Goal: Task Accomplishment & Management: Complete application form

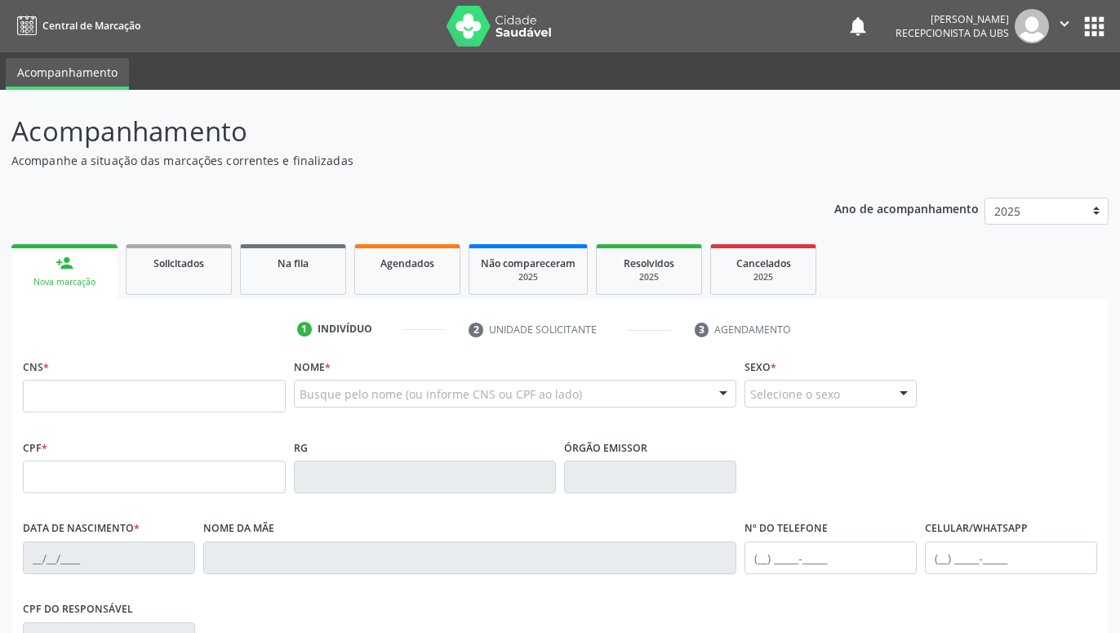
click at [261, 404] on input "text" at bounding box center [154, 396] width 263 height 33
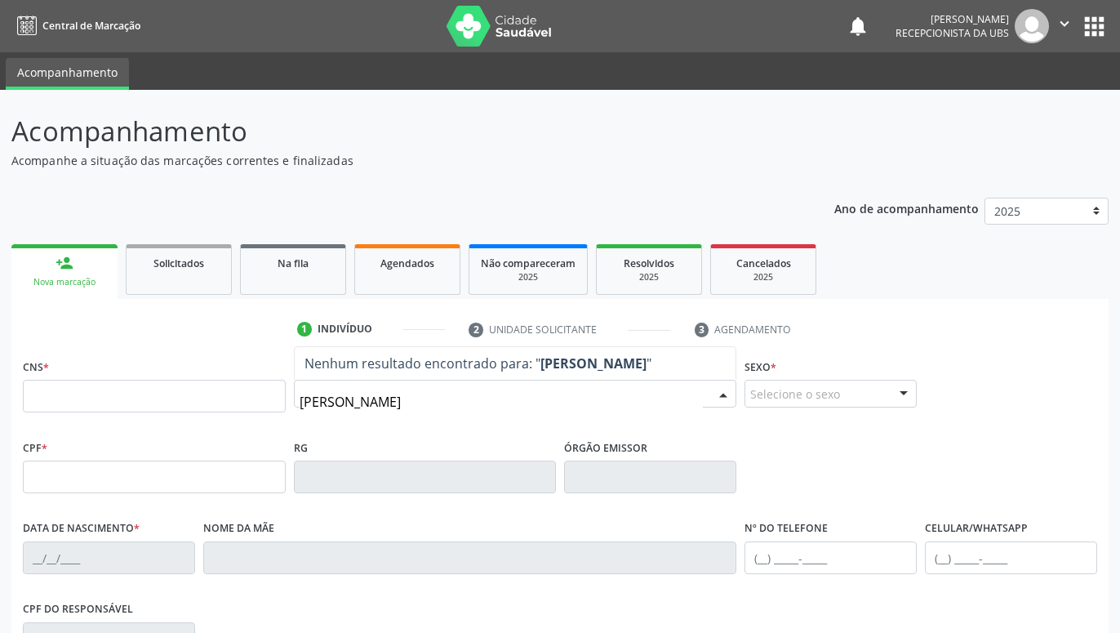
type input "GILSON CAVALCANTI"
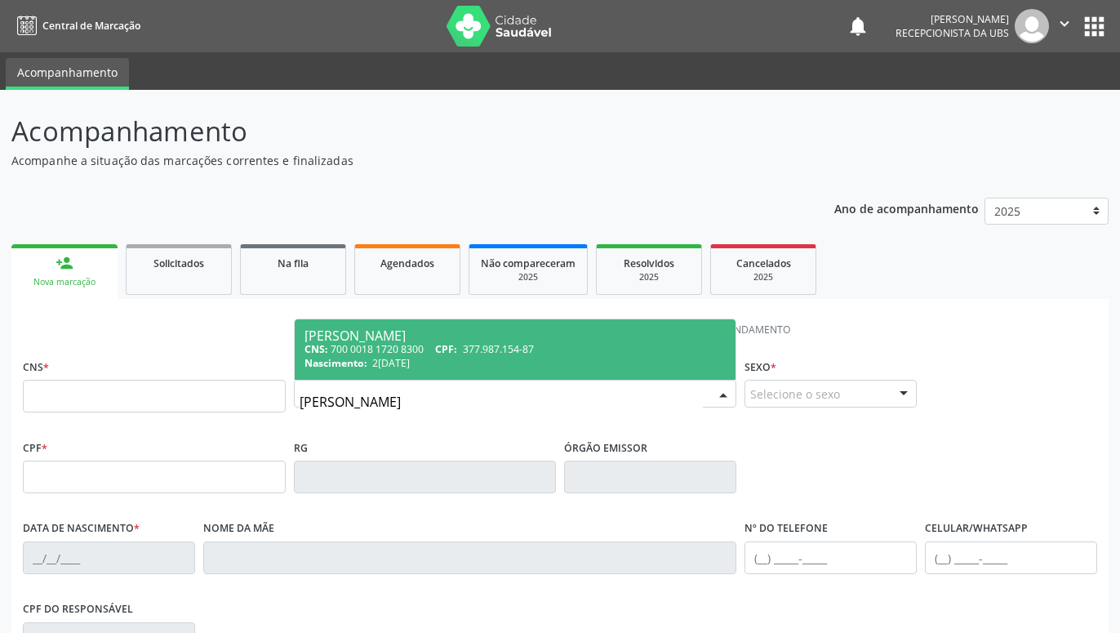
click at [547, 352] on div "CNS: 700 0018 1720 8300 CPF: 377.987.154-87" at bounding box center [515, 349] width 422 height 14
type input "700 0018 1720 8300"
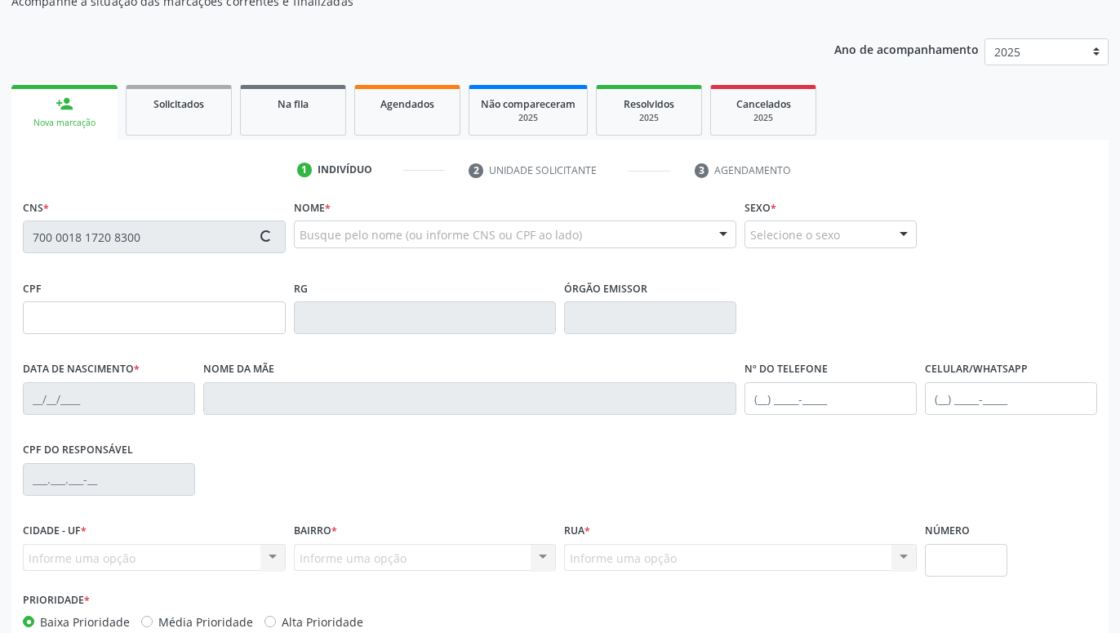
type input "377.987.154-87"
type input "29/05/1963"
type input "Riselda Pessoa da Silva"
type input "(87) 99992-8144"
type input "426"
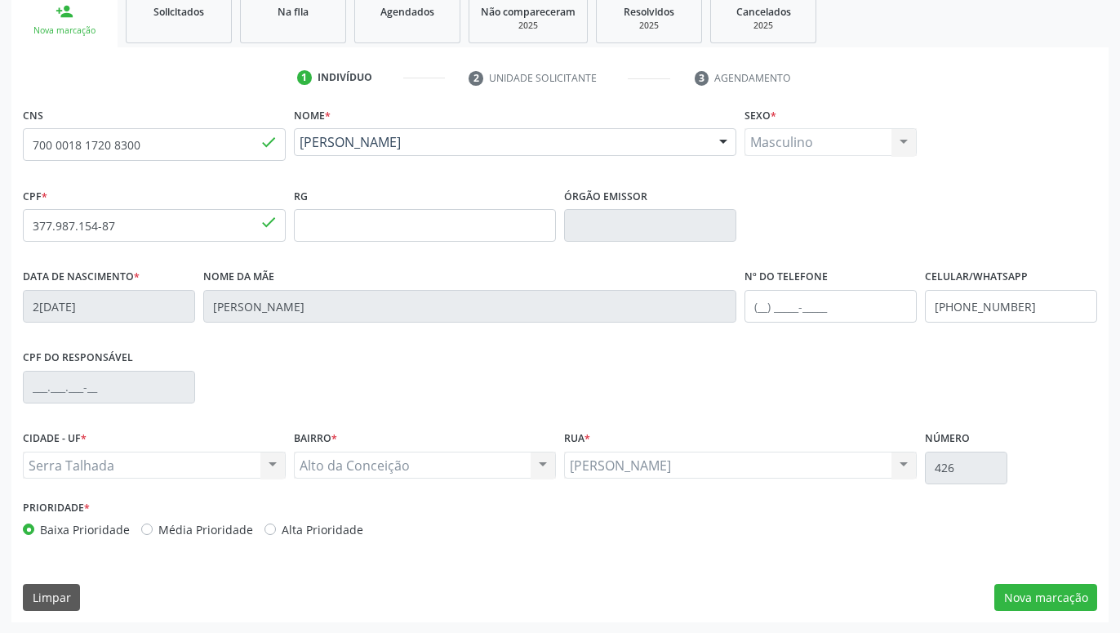
scroll to position [252, 0]
click at [1041, 594] on button "Nova marcação" at bounding box center [1045, 597] width 103 height 28
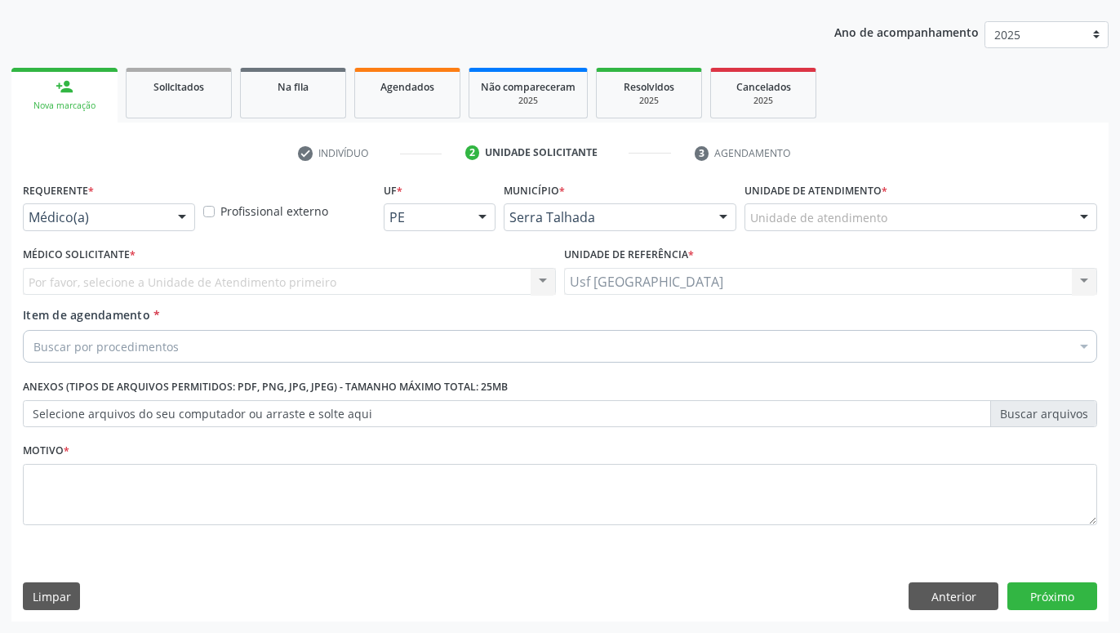
scroll to position [176, 0]
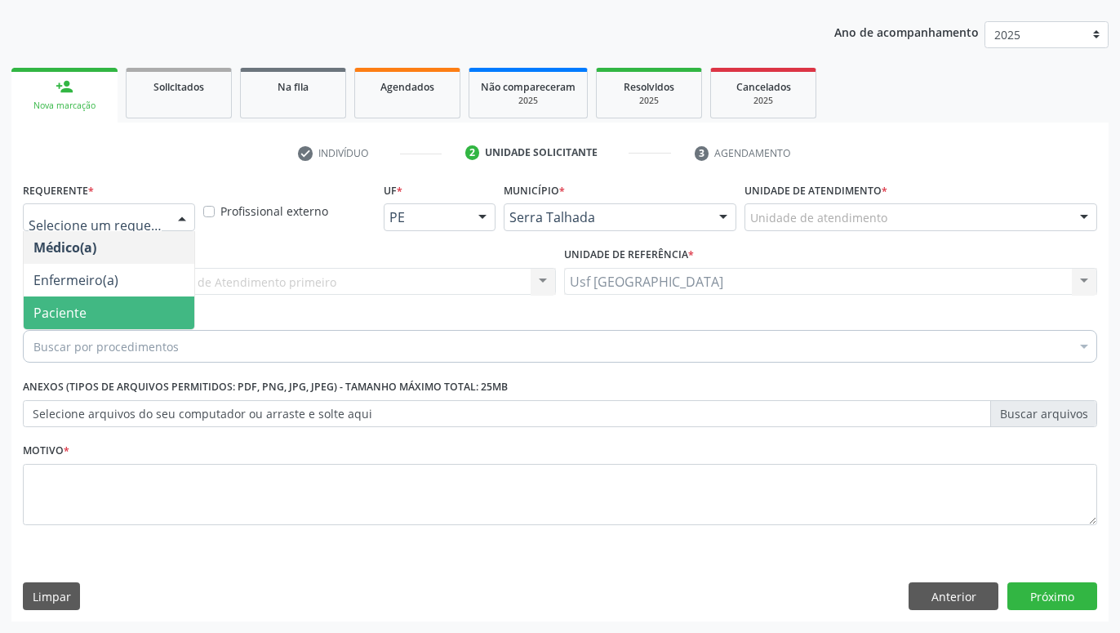
click at [84, 307] on span "Paciente" at bounding box center [59, 313] width 53 height 18
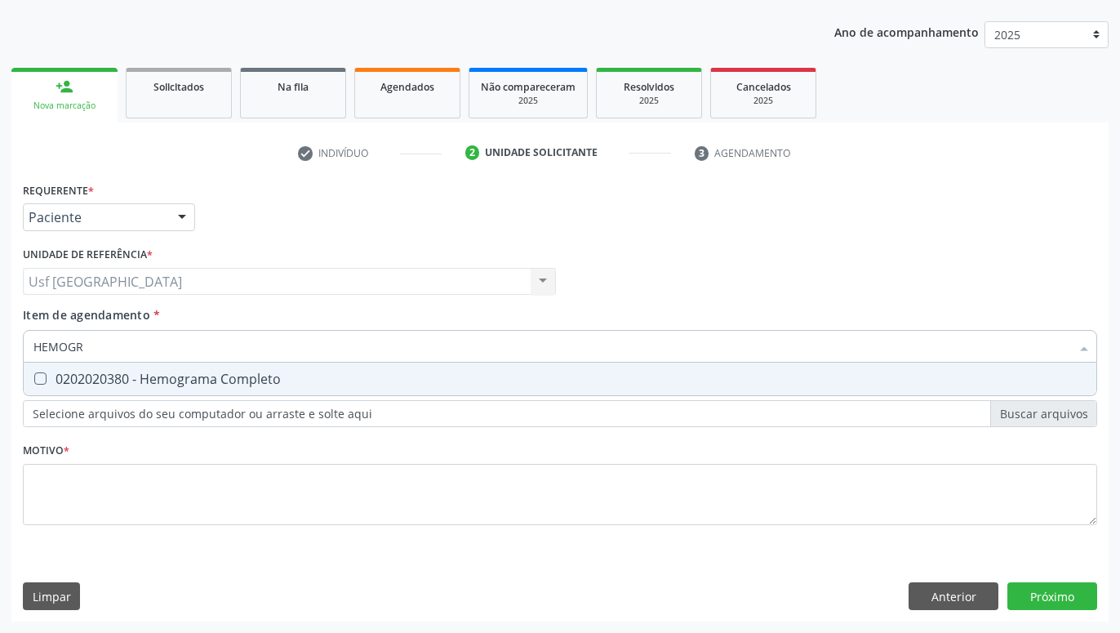
type input "HEMOGRA"
click at [242, 372] on div "0202020380 - Hemograma Completo" at bounding box center [559, 378] width 1053 height 13
checkbox Completo "true"
type input "HEMOG"
checkbox Completo "false"
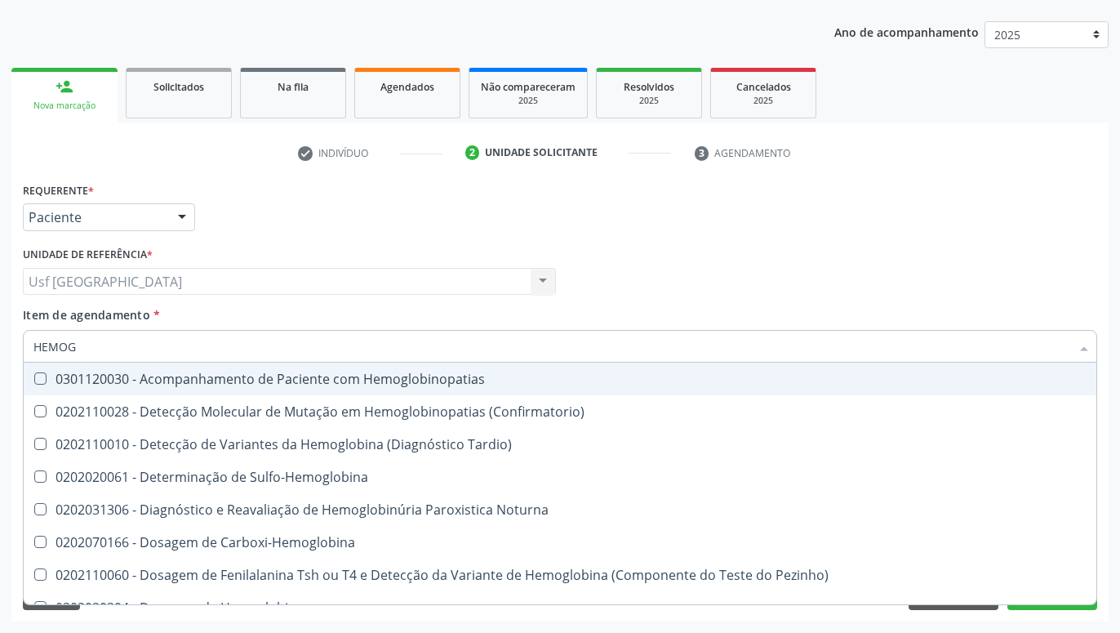
type input "HEMO"
checkbox Completo "false"
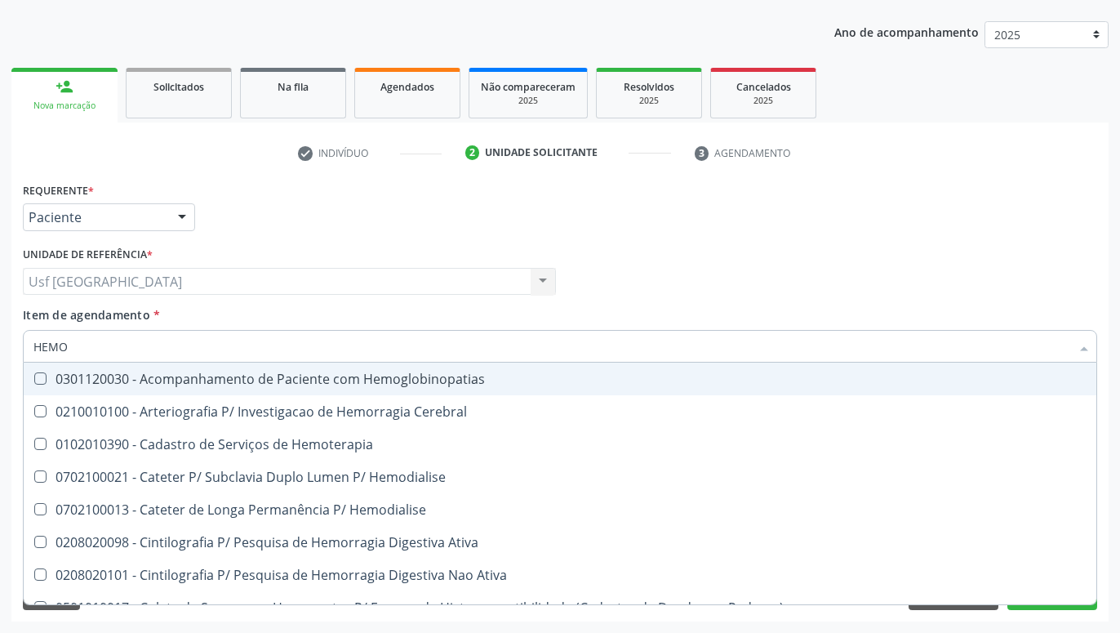
type input "HEM"
checkbox Completo "false"
checkbox Elástica "true"
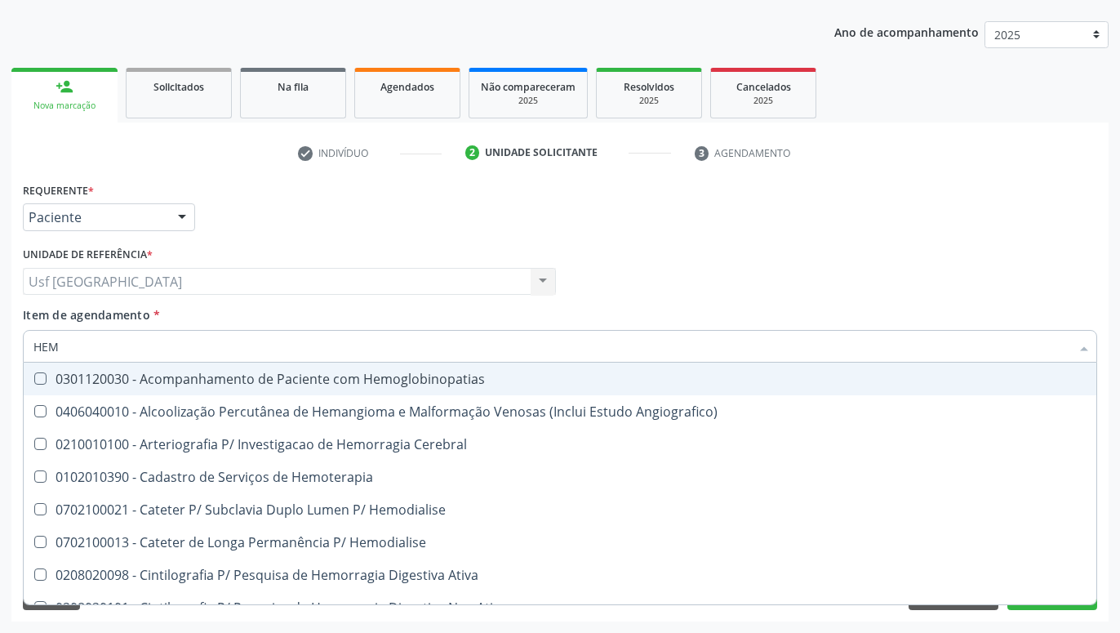
type input "HE"
checkbox Completo "false"
checkbox Orgaos "true"
type input "H"
checkbox Orgaos "false"
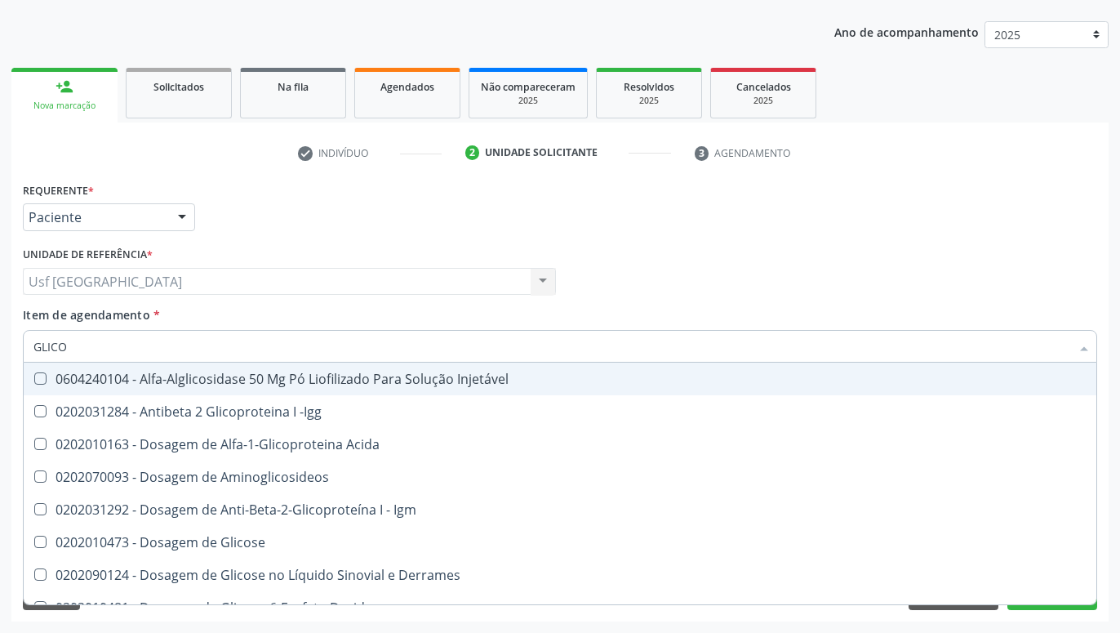
type input "GLICOS"
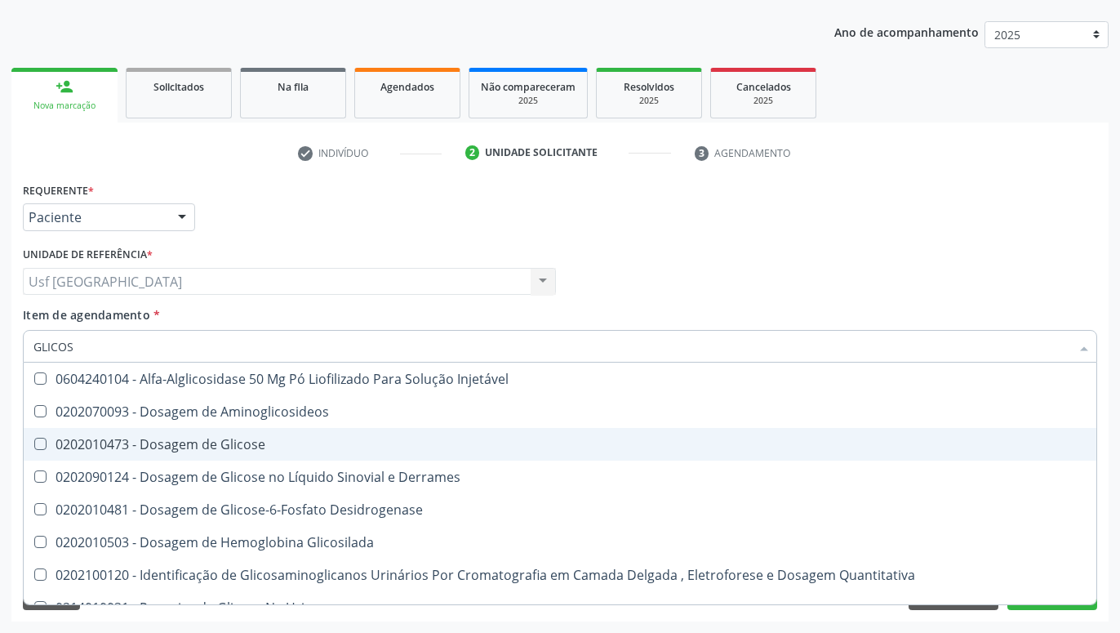
click at [232, 445] on div "0202010473 - Dosagem de Glicose" at bounding box center [559, 444] width 1053 height 13
checkbox Glicose "true"
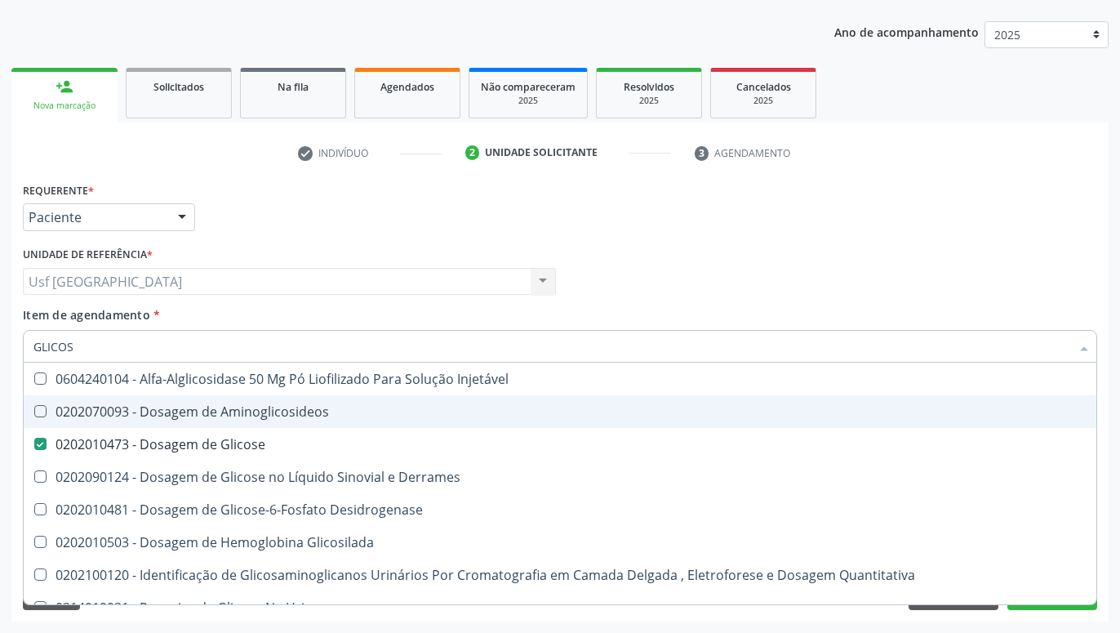
type input "GLICO"
checkbox Glicose "false"
checkbox Glicosilada "true"
type input "GLIC"
checkbox Glicosilada "false"
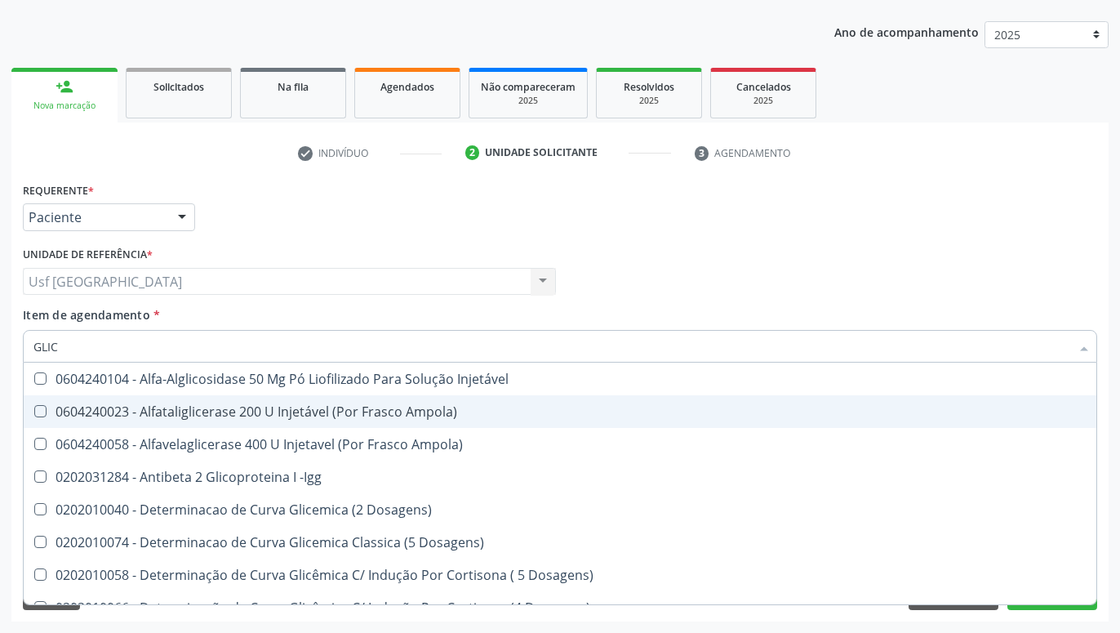
type input "GLI"
checkbox Glicose "false"
checkbox Glicosilada "true"
type input "GL"
checkbox Glicose "false"
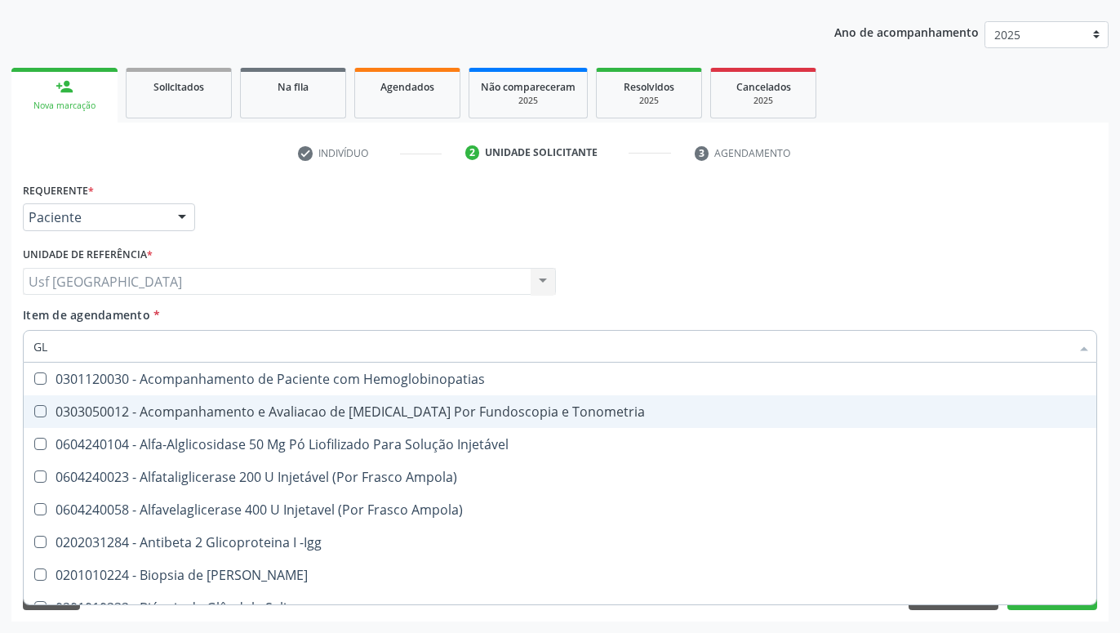
type input "G"
checkbox Glicose "false"
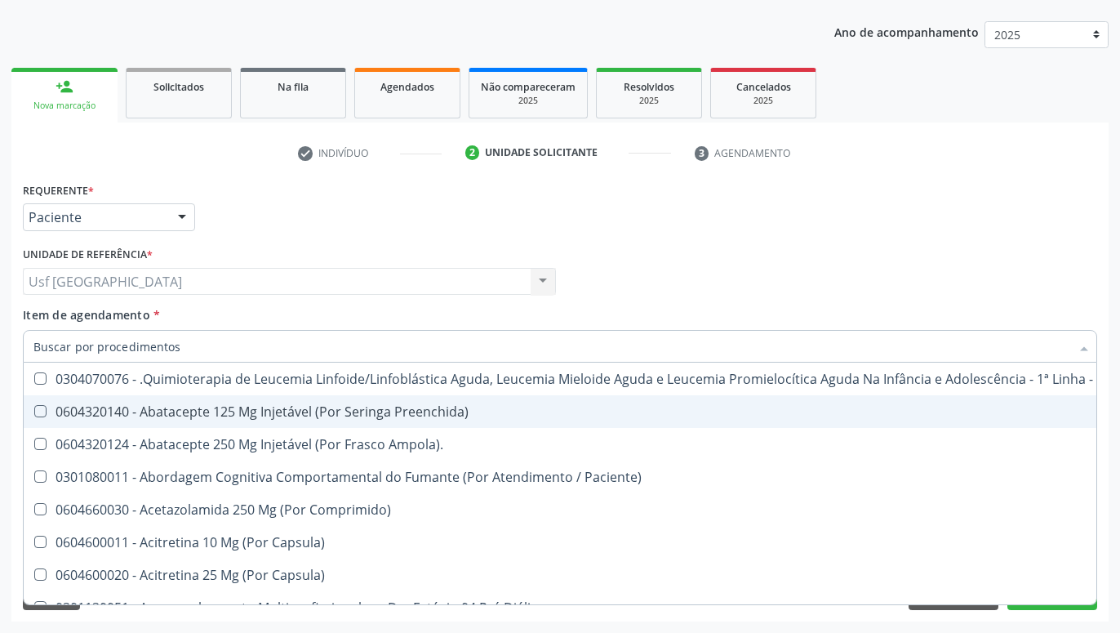
checkbox Glicose "false"
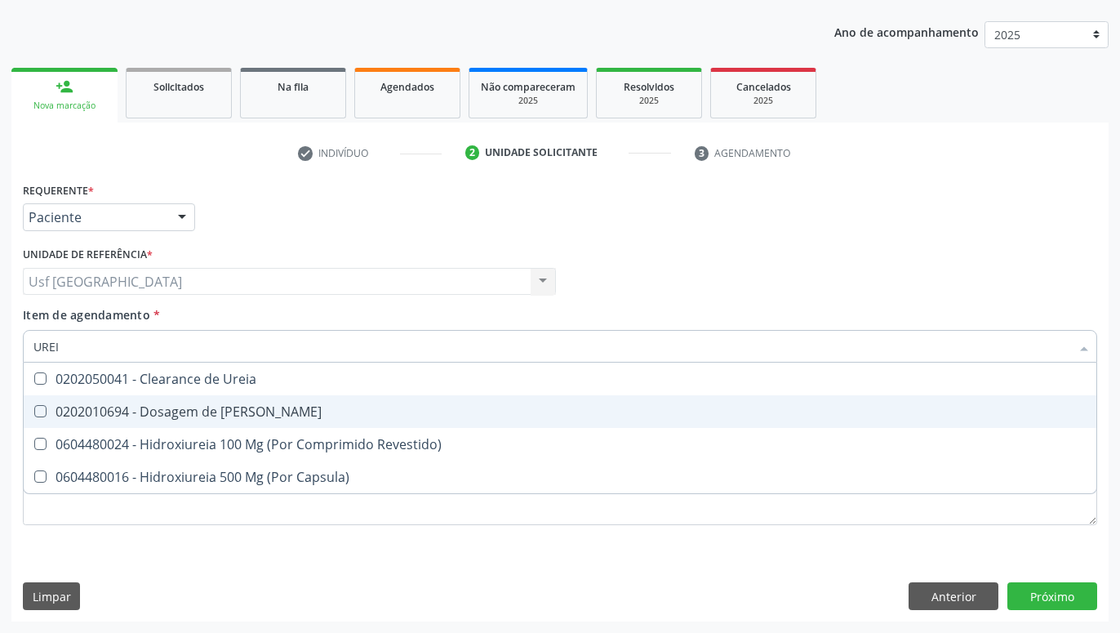
type input "UREIA"
click at [176, 405] on div "0202010694 - Dosagem de Ureia" at bounding box center [559, 411] width 1053 height 13
checkbox Ureia "true"
type input "URE"
checkbox Ureia "false"
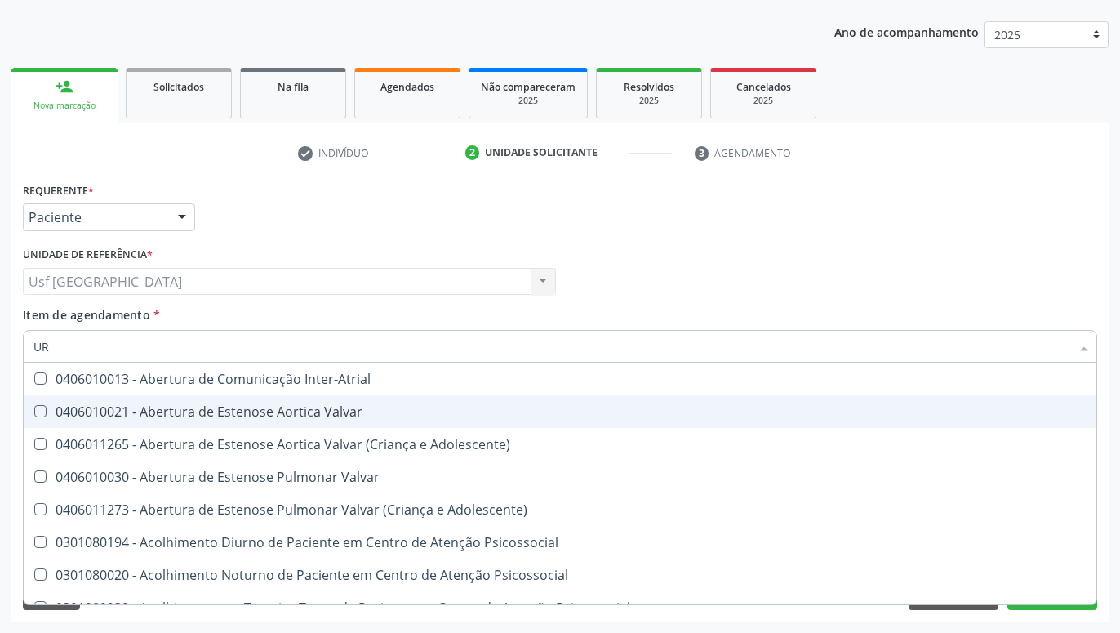
type input "U"
checkbox Ureia "false"
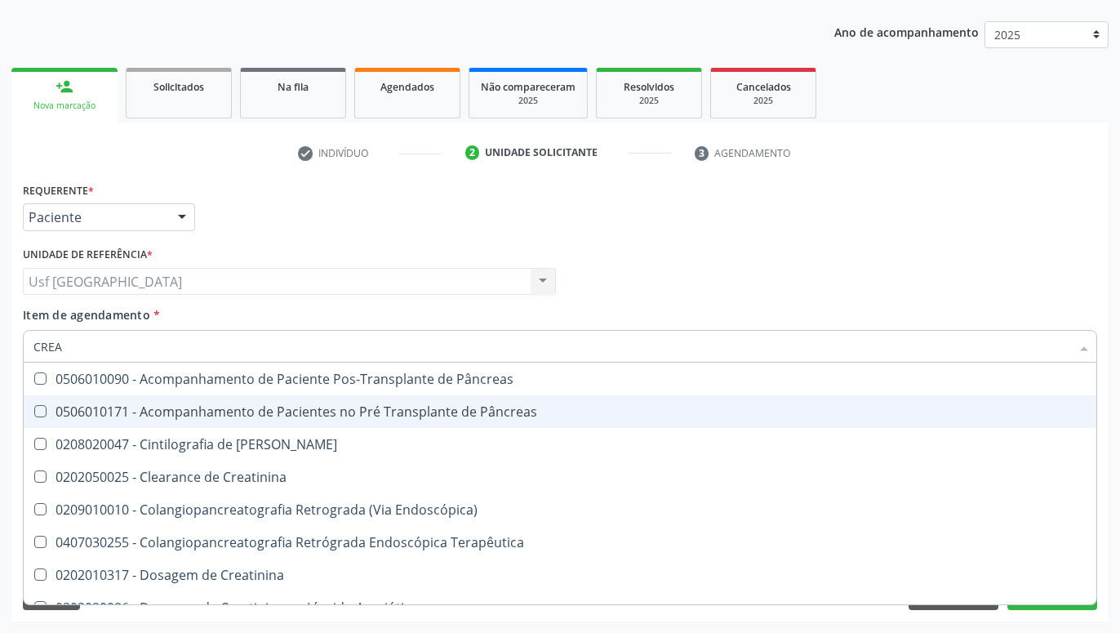
type input "CREAT"
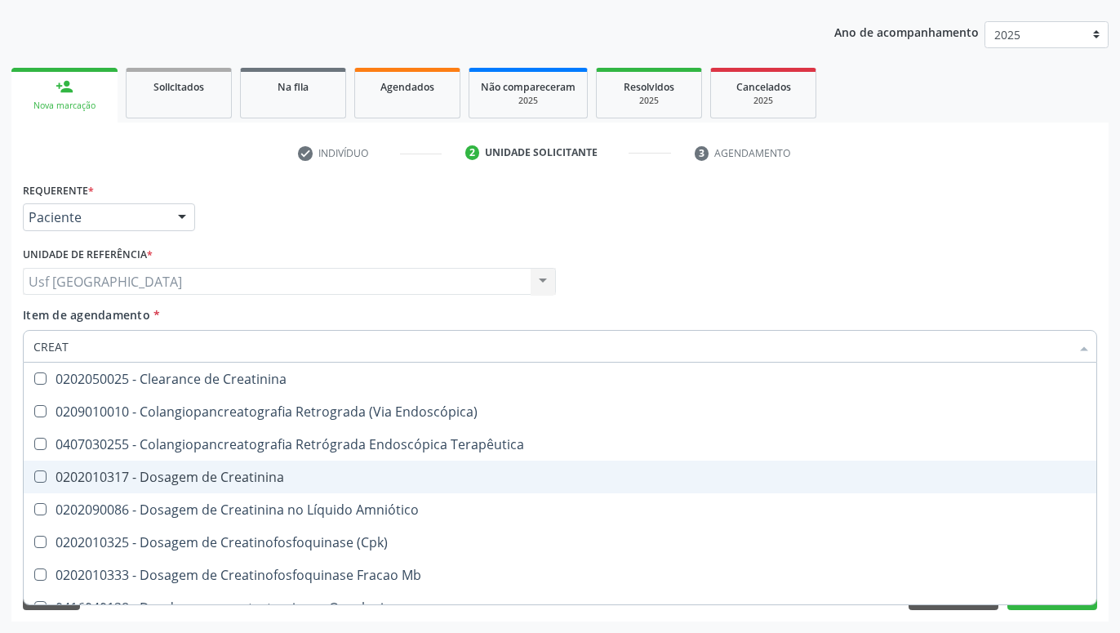
click at [222, 471] on div "0202010317 - Dosagem de Creatinina" at bounding box center [559, 476] width 1053 height 13
checkbox Creatinina "true"
type input "CREA"
checkbox Creatinina "false"
checkbox Mb "true"
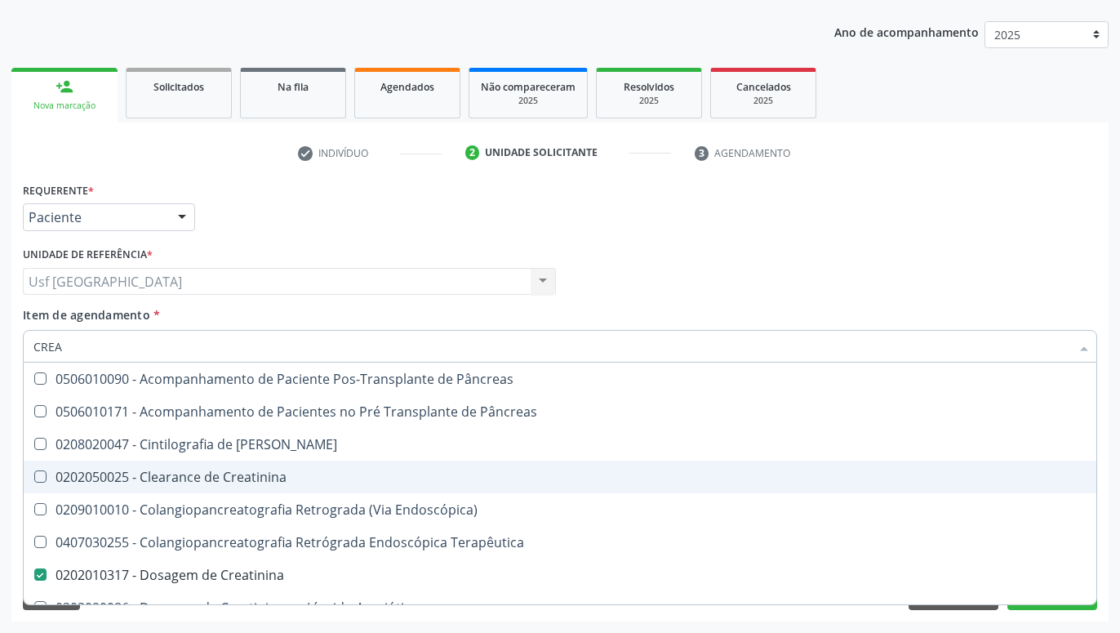
type input "CRE"
checkbox Creatinina "false"
checkbox Oncologia "true"
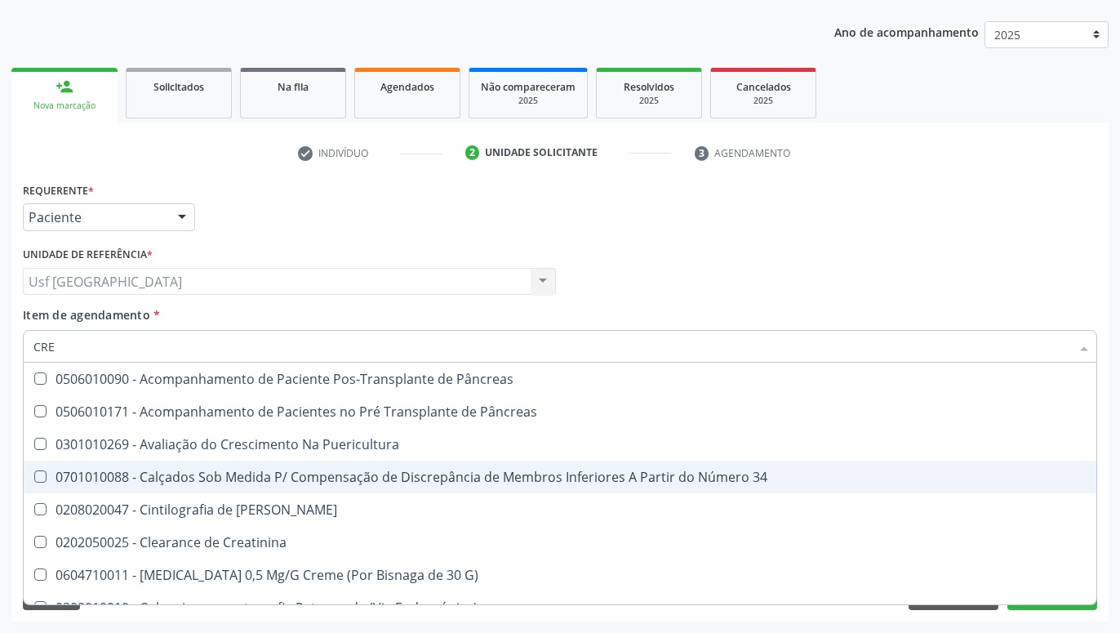
type input "CR"
checkbox Creatinina "false"
type input "C"
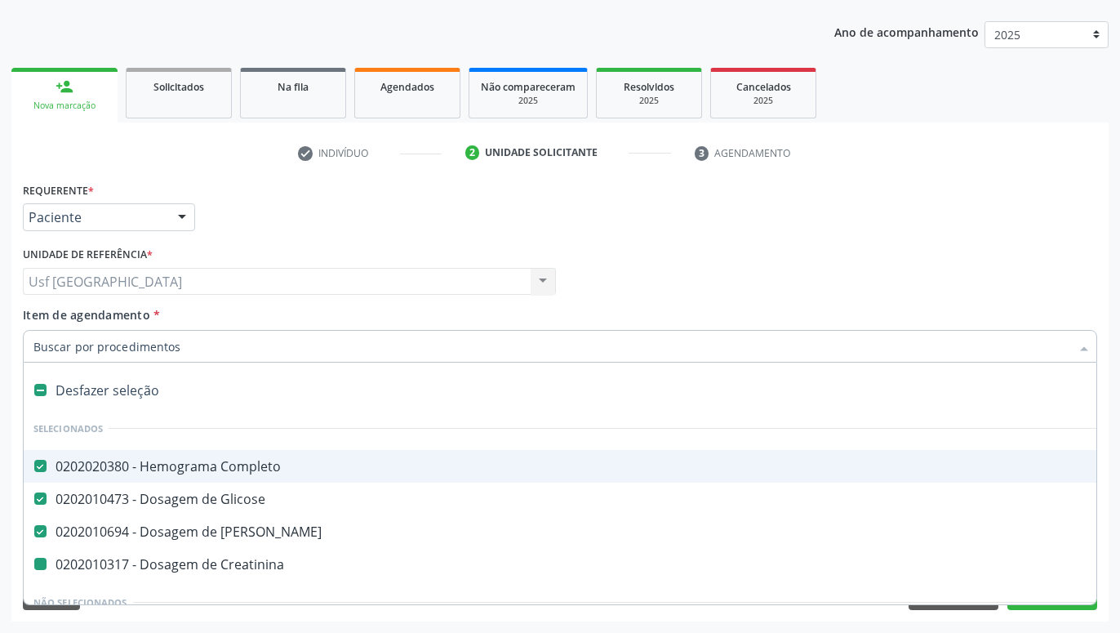
type input "T"
checkbox Creatinina "false"
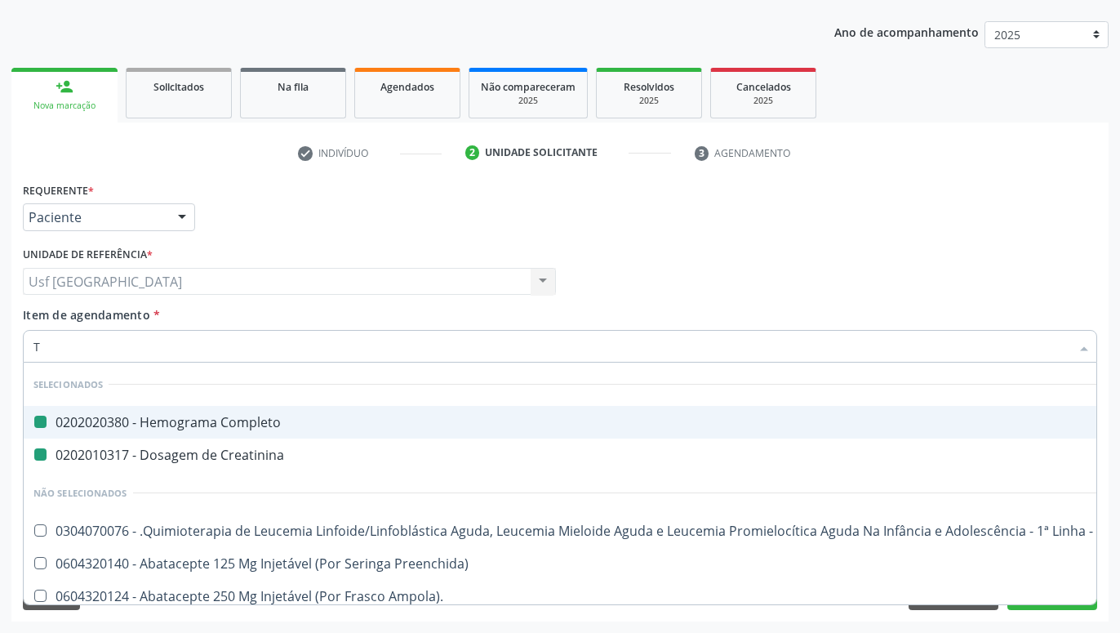
type input "TR"
checkbox Completo "false"
checkbox Creatinina "false"
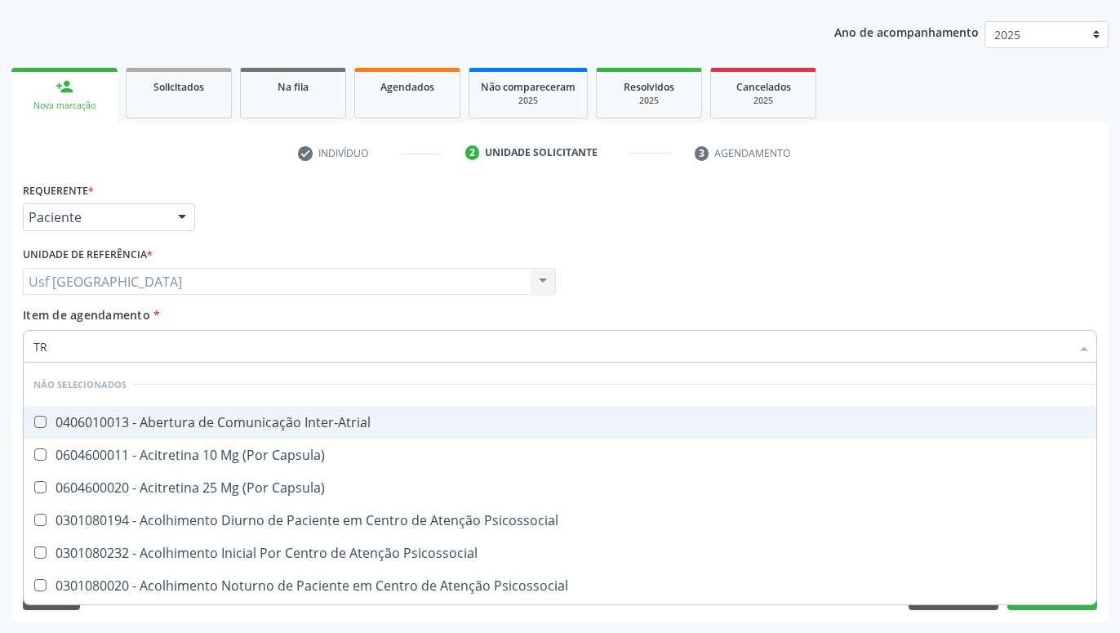
type input "T"
checkbox Inter-Atrial "true"
checkbox Capsula\) "true"
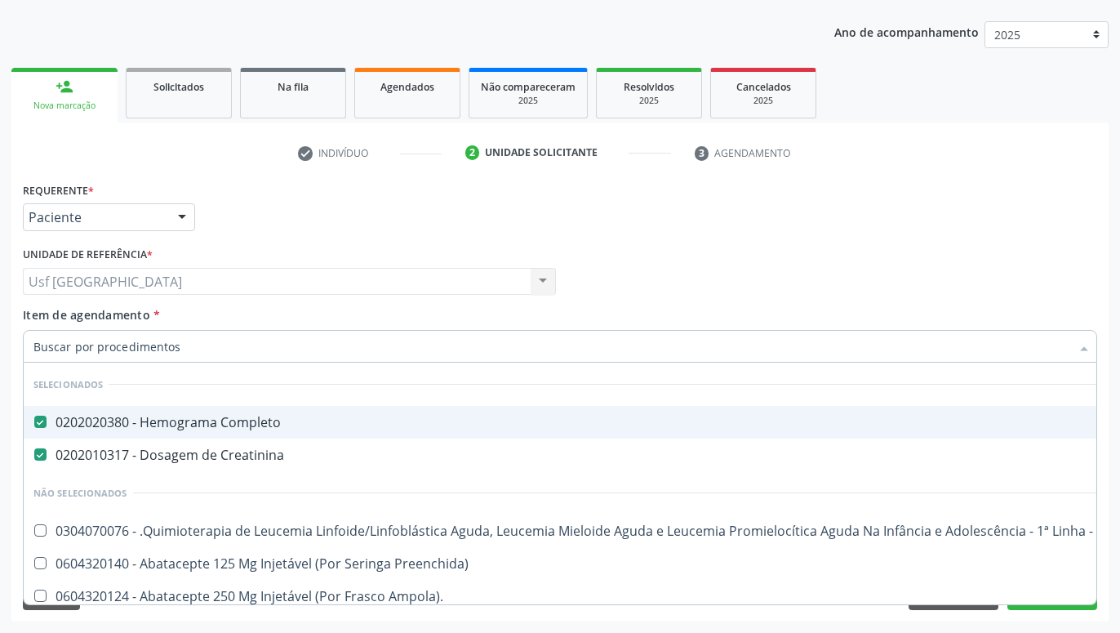
checkbox Manutenção "true"
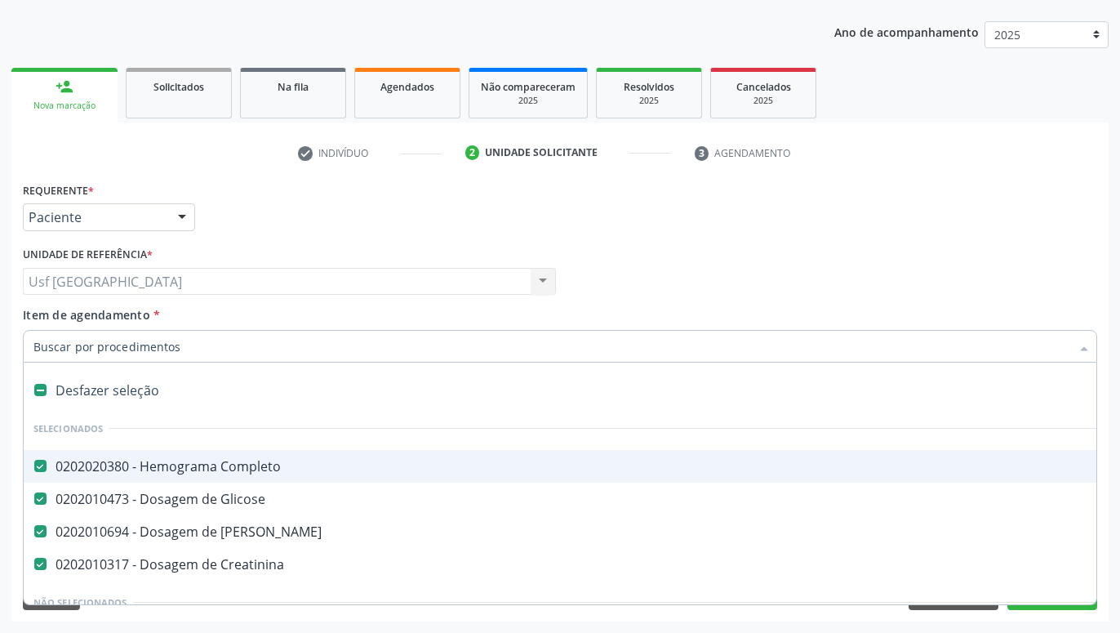
type input "T"
checkbox Creatinina "false"
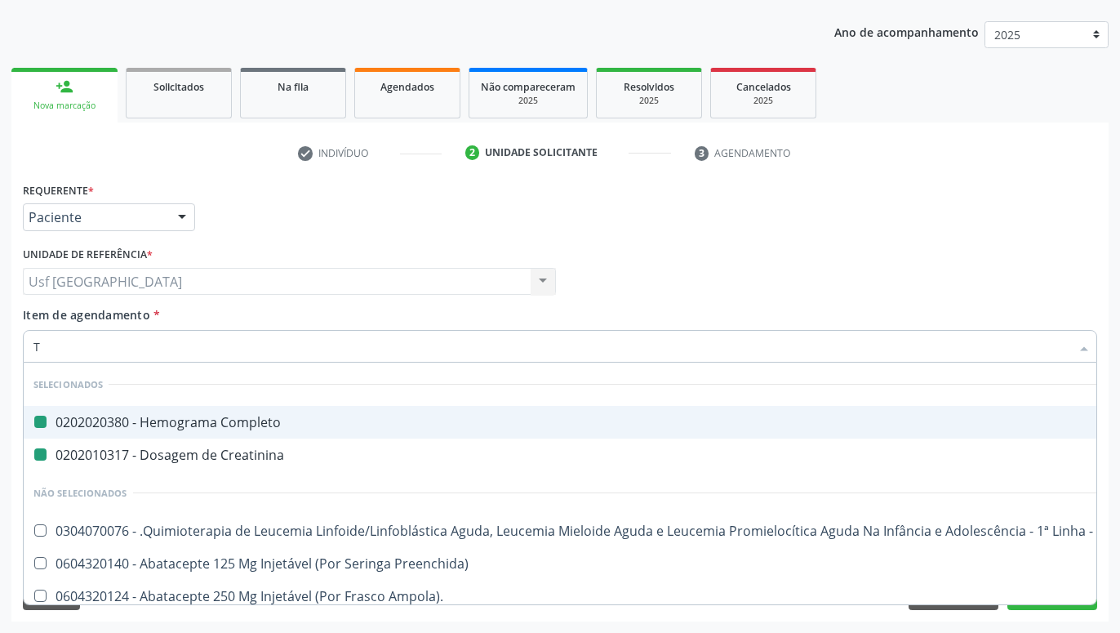
type input "TA"
checkbox Completo "false"
checkbox Creatinina "false"
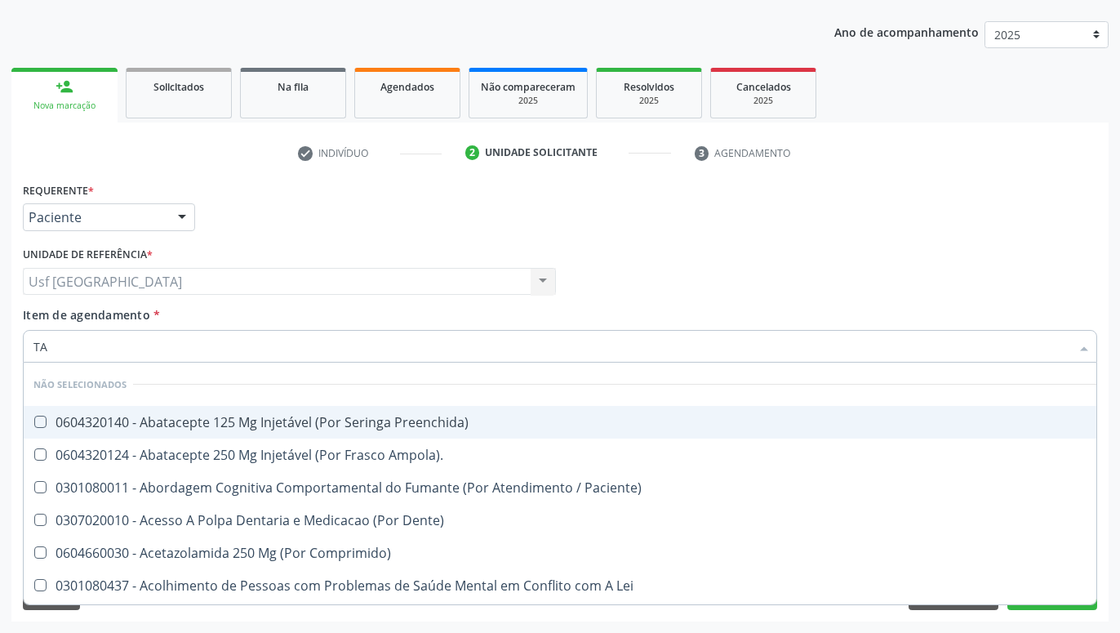
type input "TAP"
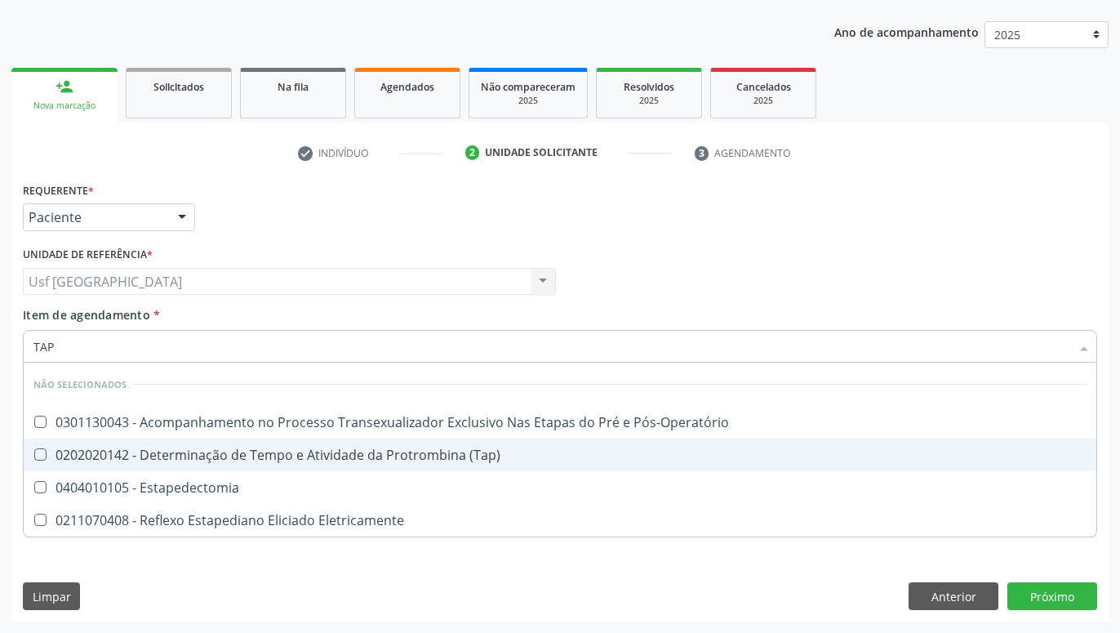
click at [251, 453] on div "0202020142 - Determinação de Tempo e Atividade da Protrombina (Tap)" at bounding box center [559, 454] width 1053 height 13
checkbox \(Tap\) "true"
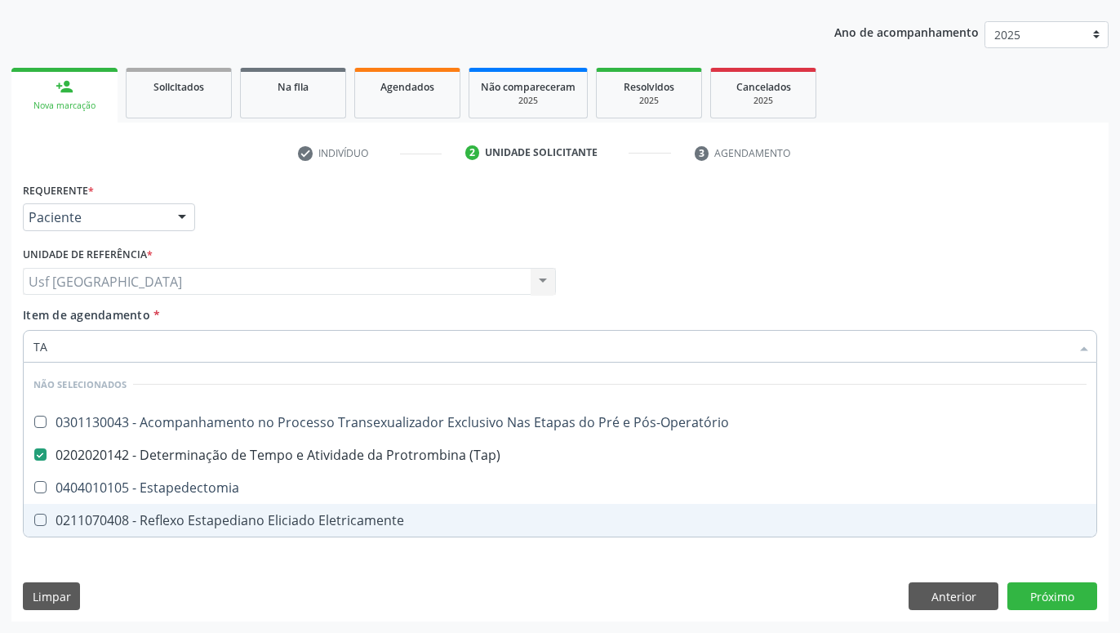
type input "T"
checkbox Pós-Operatório "true"
checkbox \(Tap\) "true"
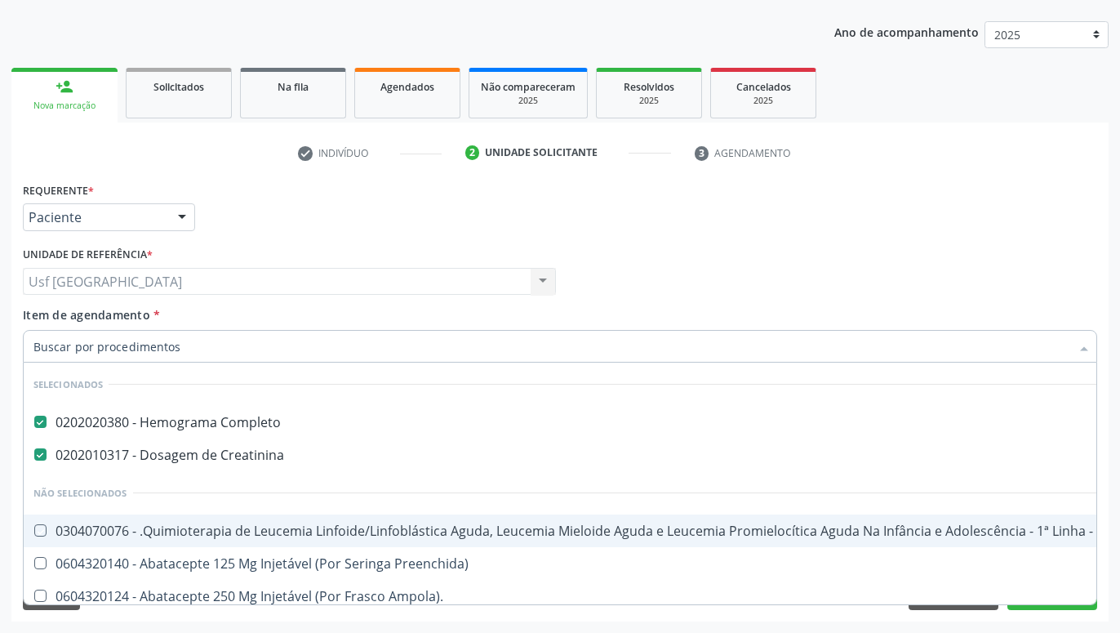
checkbox Manutenção "true"
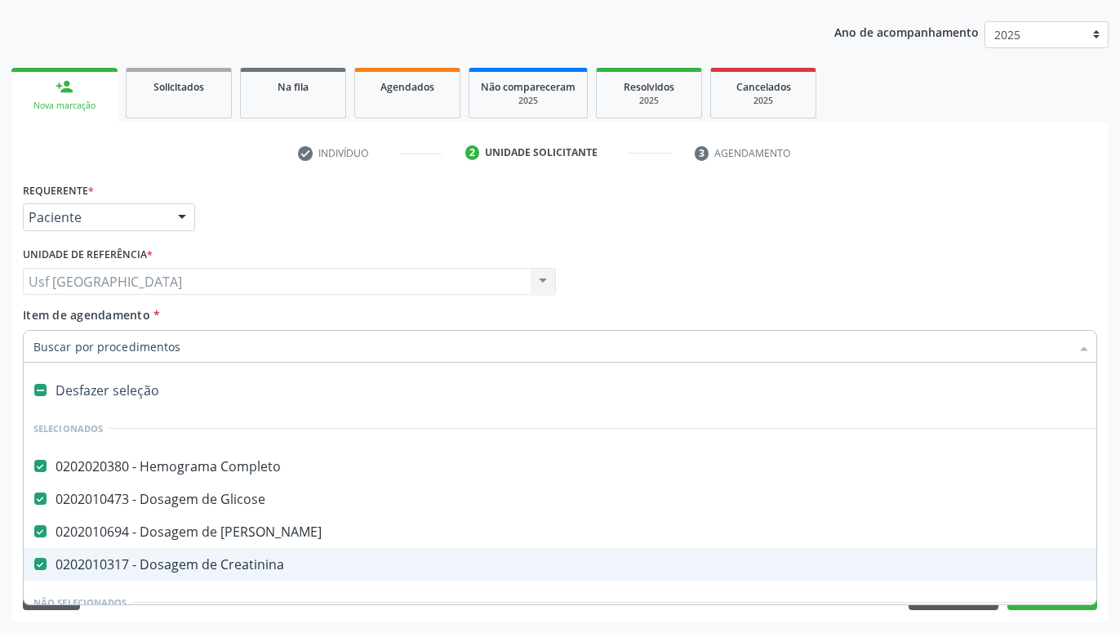
type input "T"
checkbox Creatinina "false"
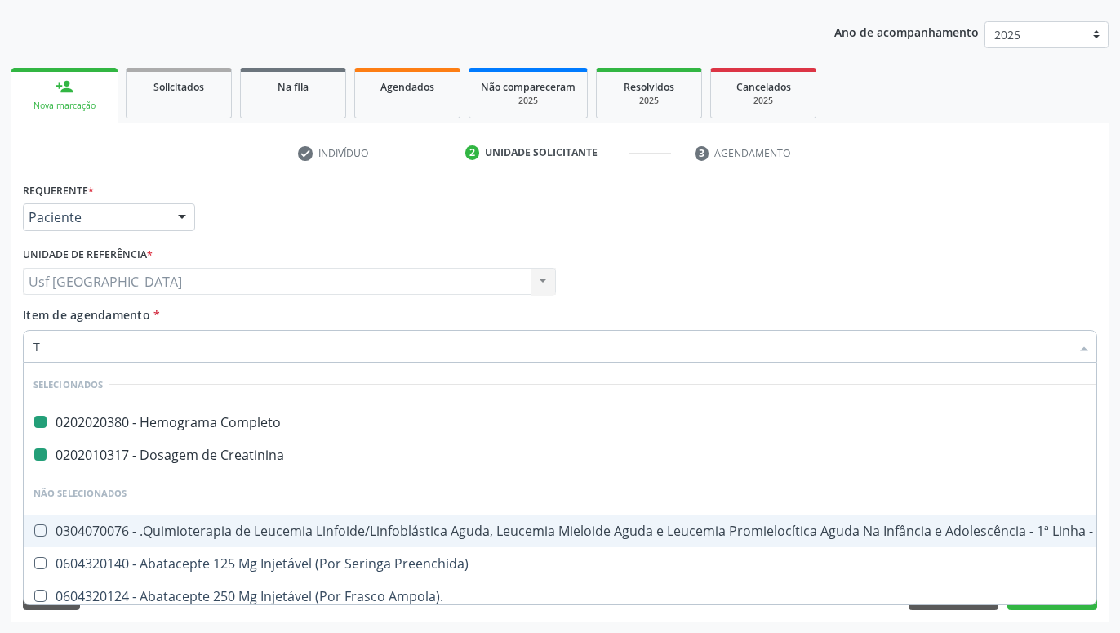
type input "TT"
checkbox Completo "false"
checkbox Creatinina "false"
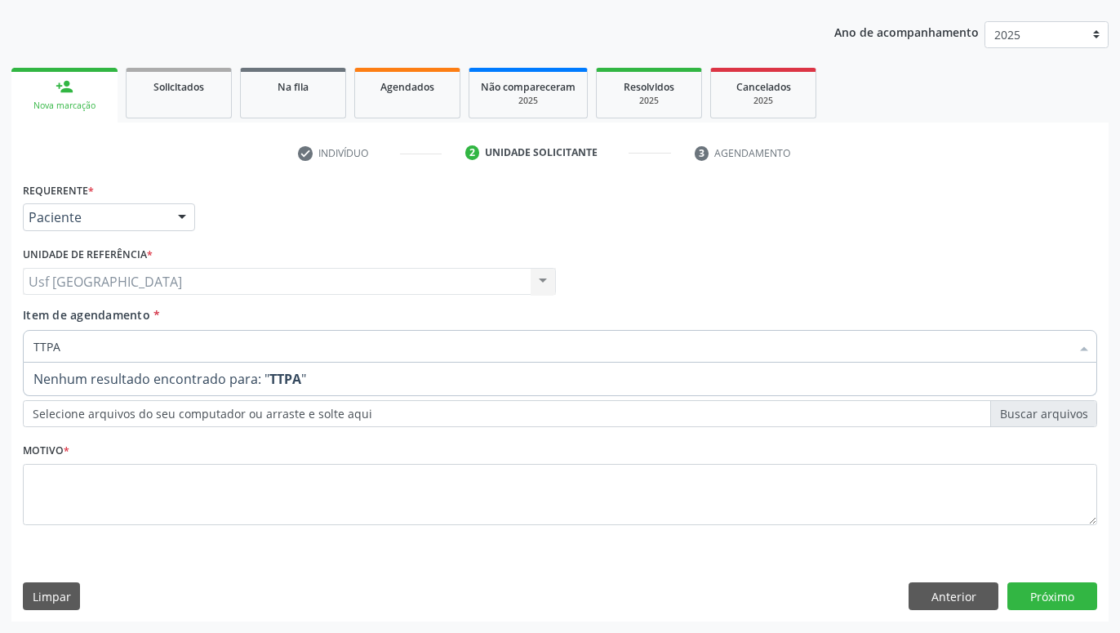
type input "TTP"
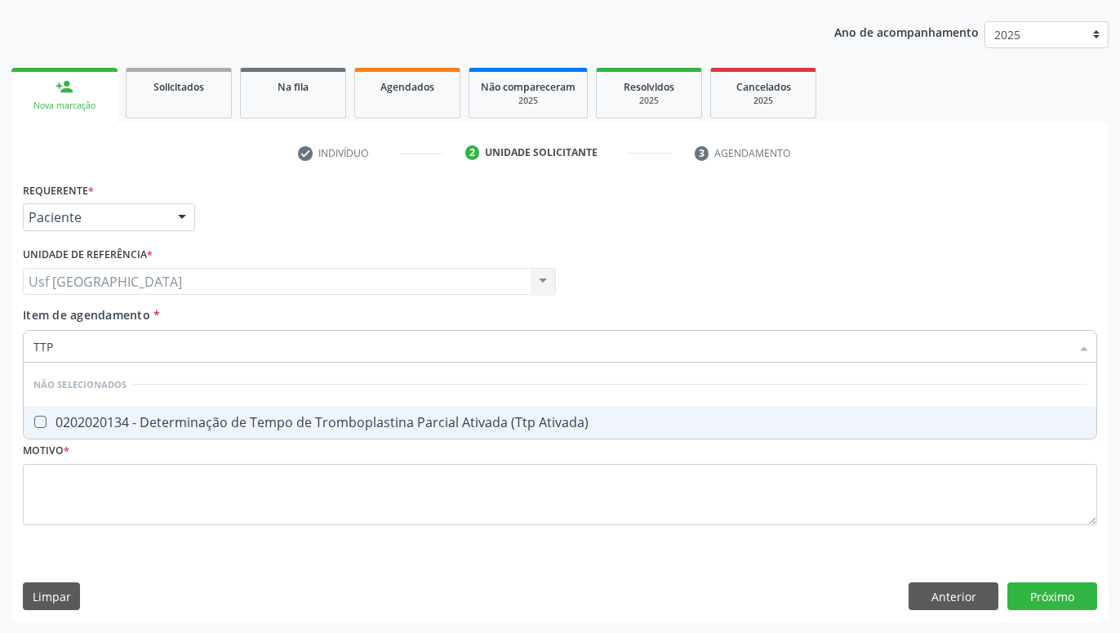
click at [244, 422] on div "0202020134 - Determinação de Tempo de Tromboplastina Parcial Ativada (Ttp Ativa…" at bounding box center [559, 421] width 1053 height 13
checkbox Ativada\) "true"
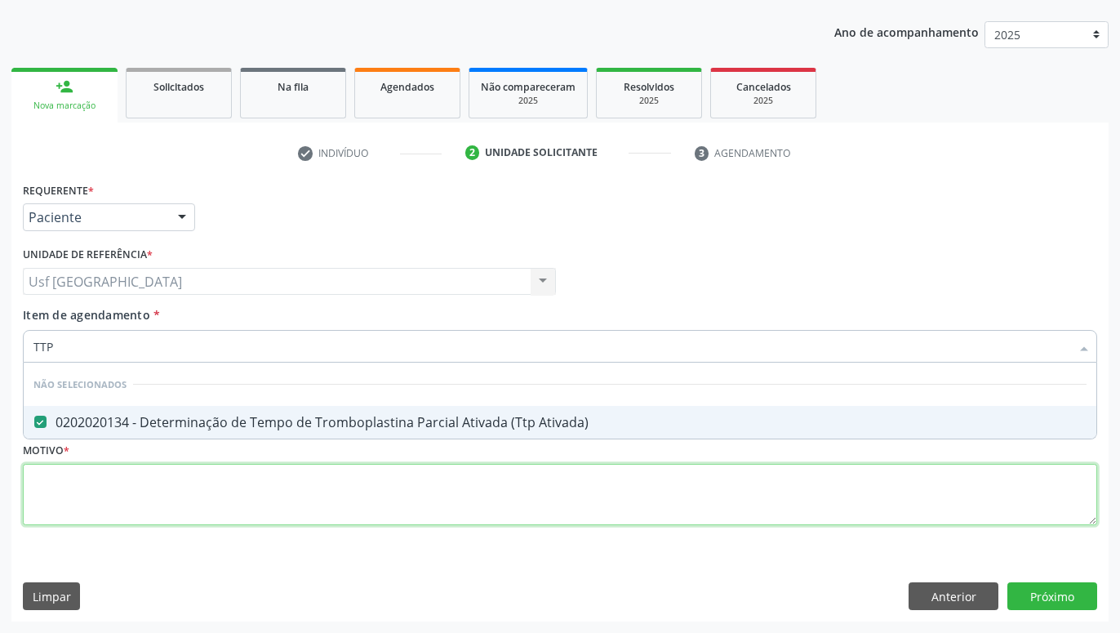
click at [419, 502] on textarea at bounding box center [560, 495] width 1074 height 62
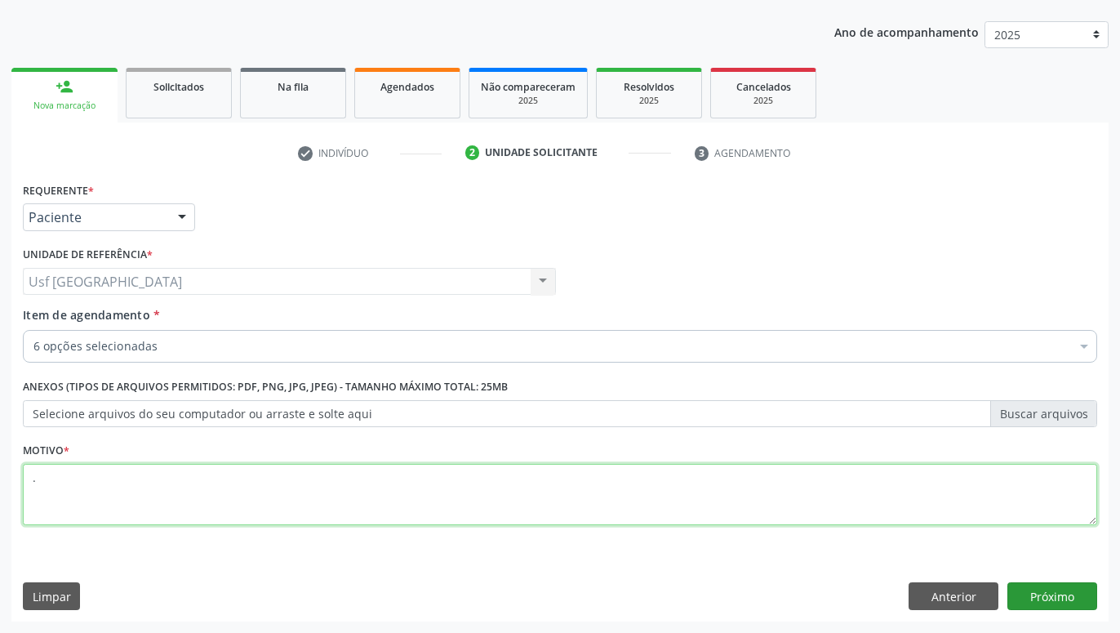
type textarea "."
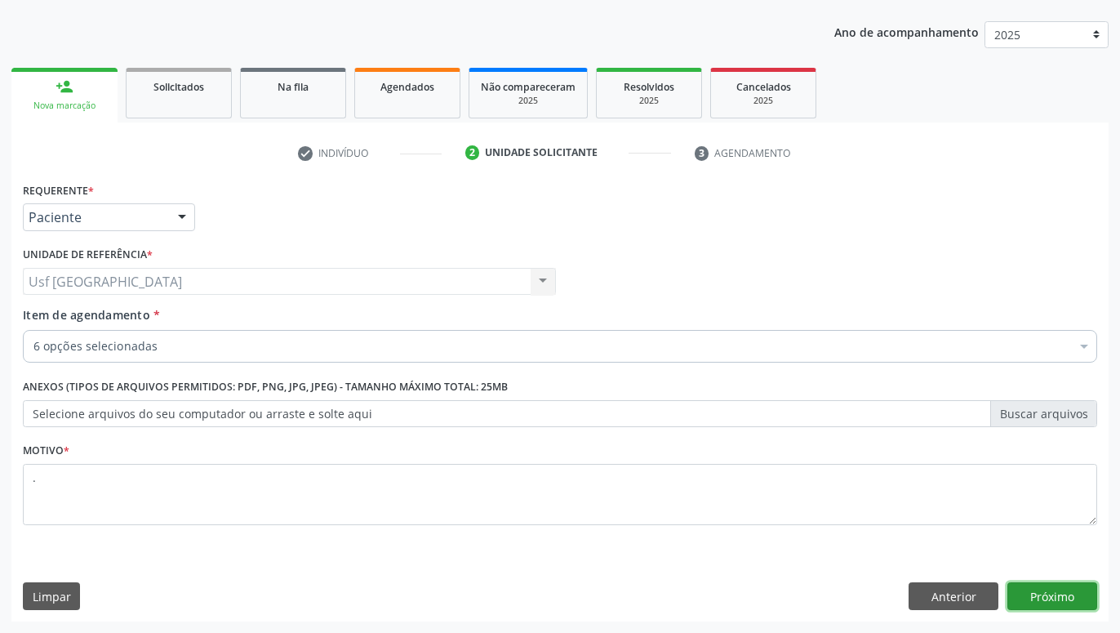
click at [1089, 597] on button "Próximo" at bounding box center [1052, 596] width 90 height 28
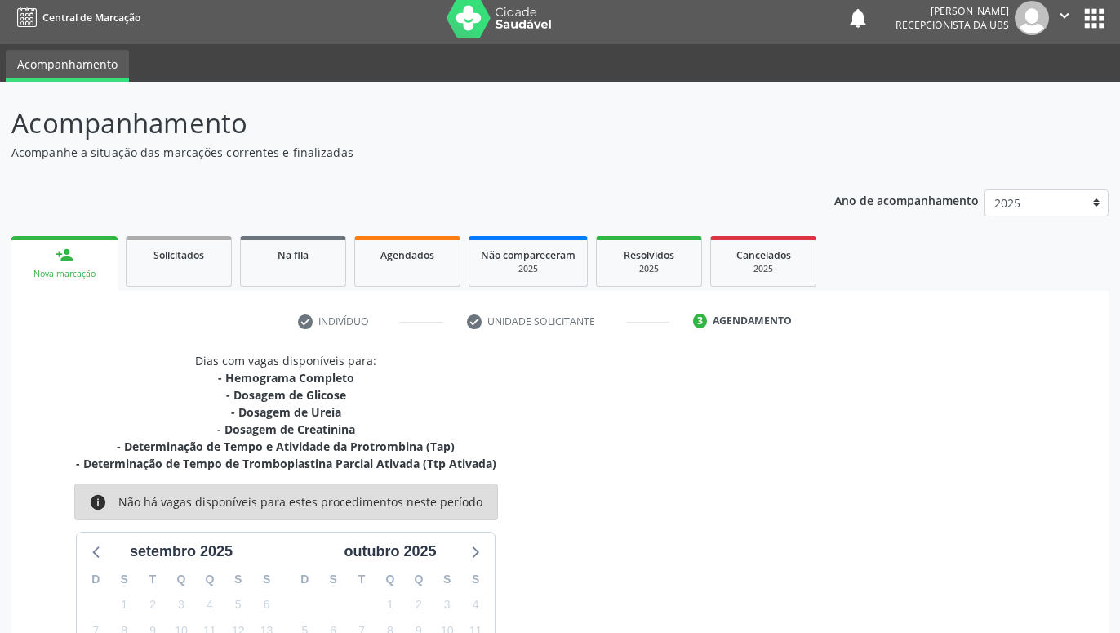
scroll to position [0, 0]
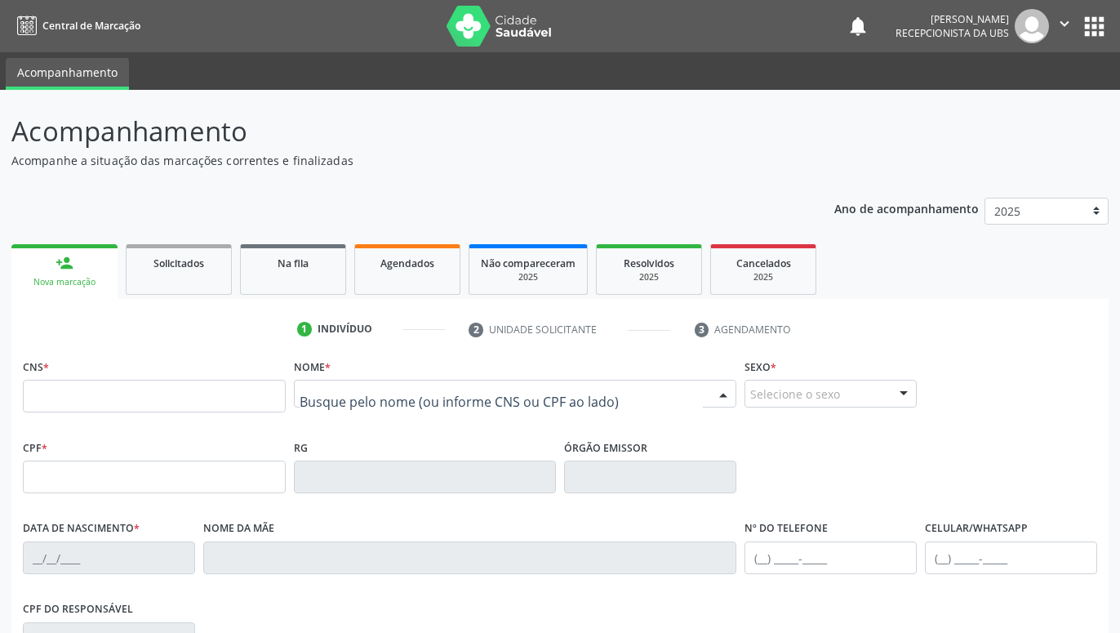
click at [625, 397] on div at bounding box center [515, 394] width 443 height 28
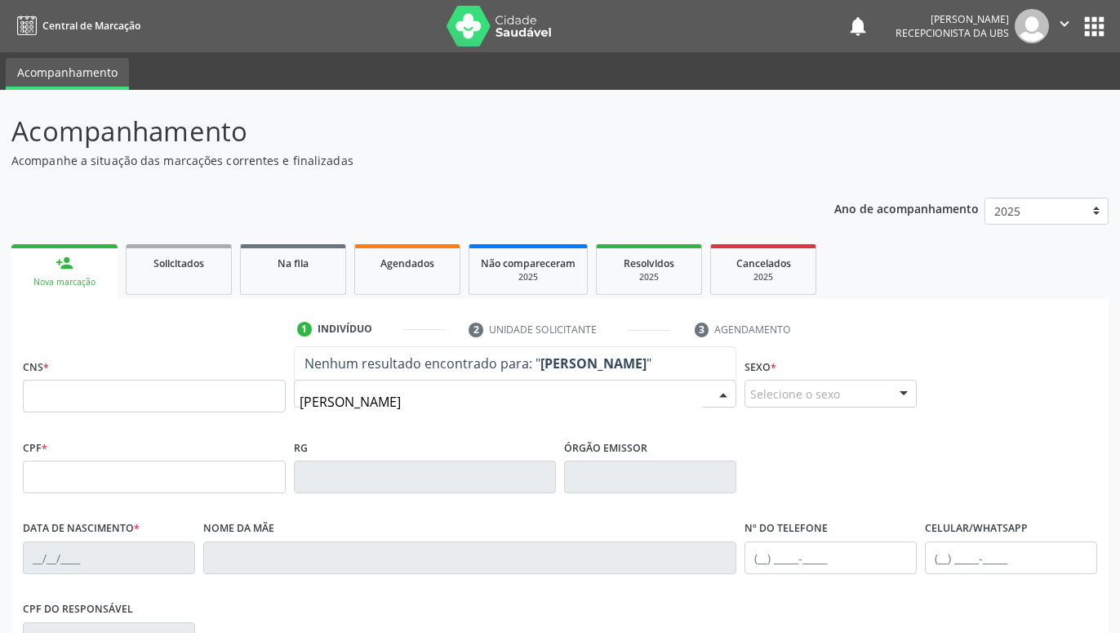
type input "GILSON CAVALCANTI"
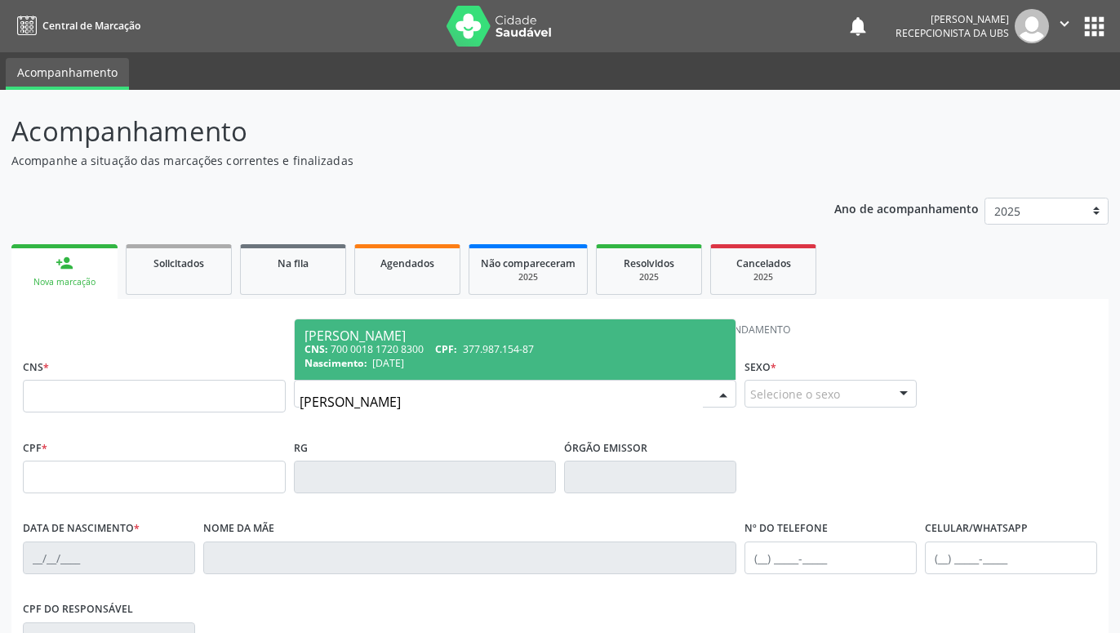
click at [433, 347] on div "CNS: 700 0018 1720 8300 CPF: 377.987.154-87" at bounding box center [515, 349] width 422 height 14
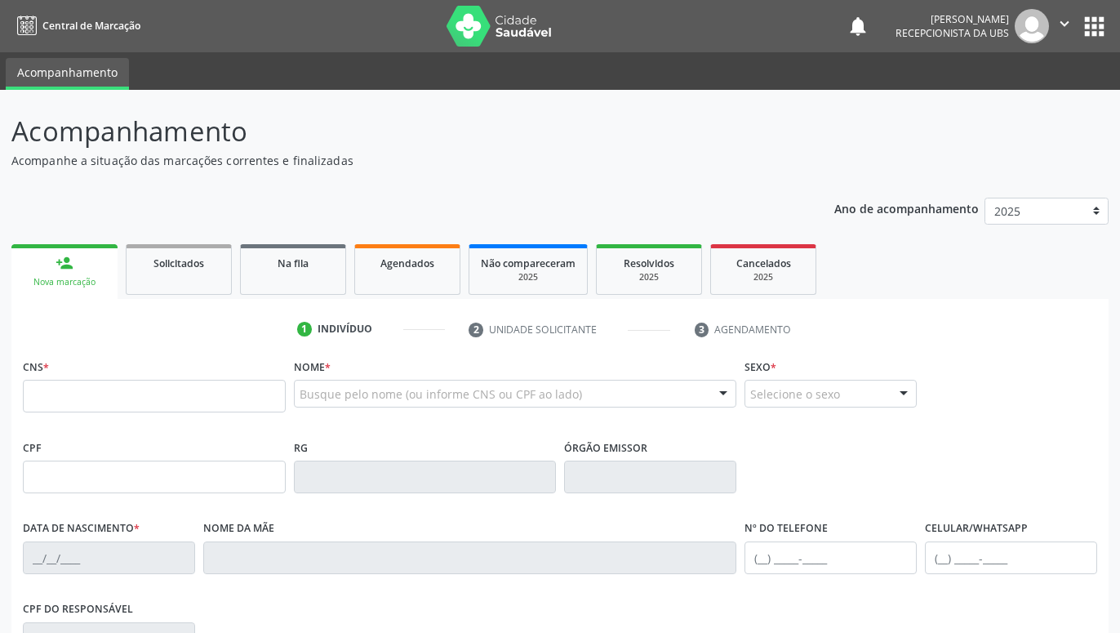
type input "700 0018 1720 8300"
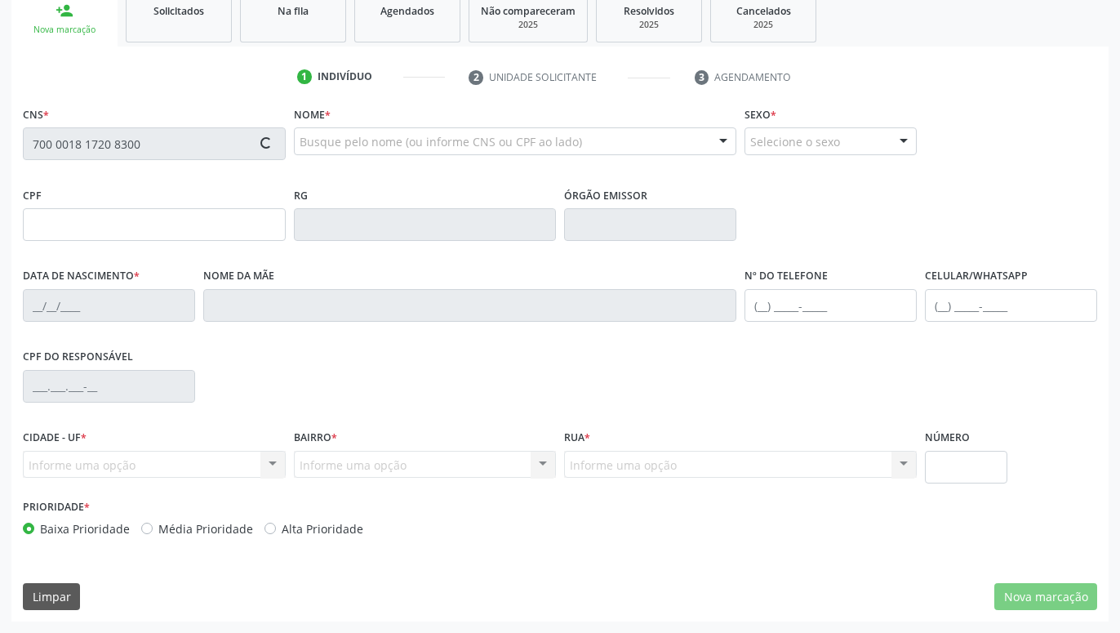
type input "377.987.154-87"
type input "29/05/1963"
type input "Riselda Pessoa da Silva"
type input "(87) 99992-8144"
type input "426"
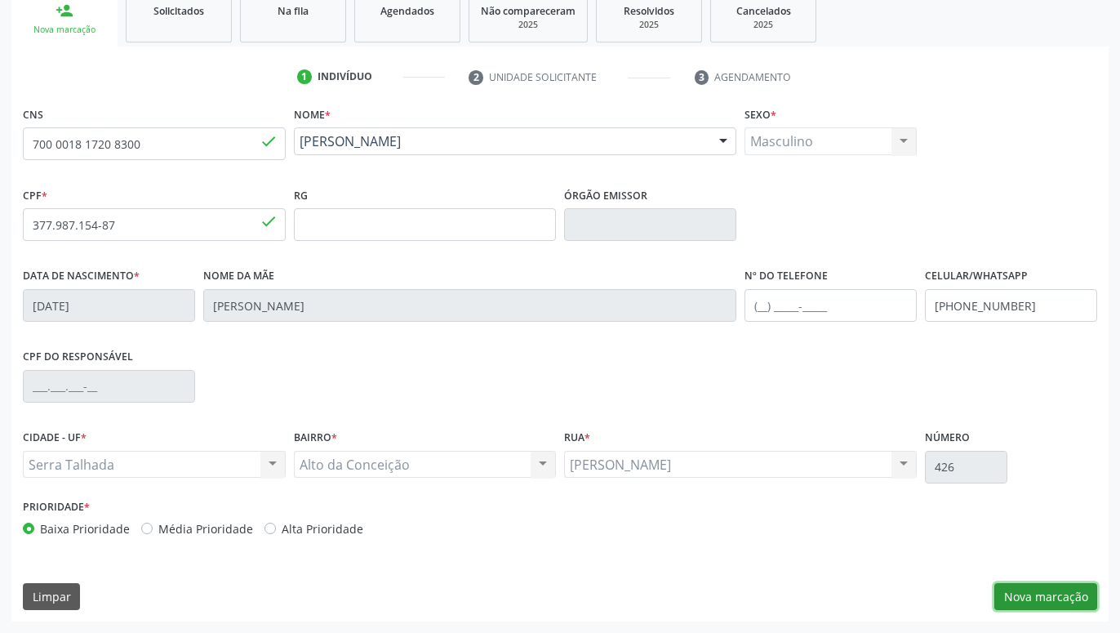
click at [1064, 595] on button "Nova marcação" at bounding box center [1045, 597] width 103 height 28
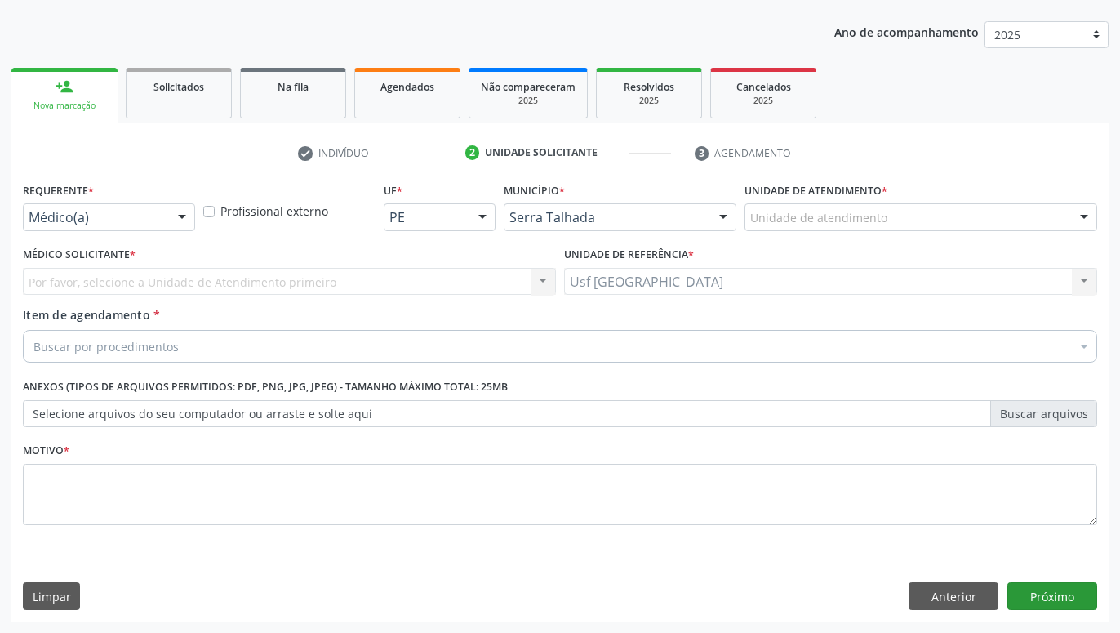
scroll to position [176, 0]
click at [183, 213] on div at bounding box center [182, 218] width 24 height 28
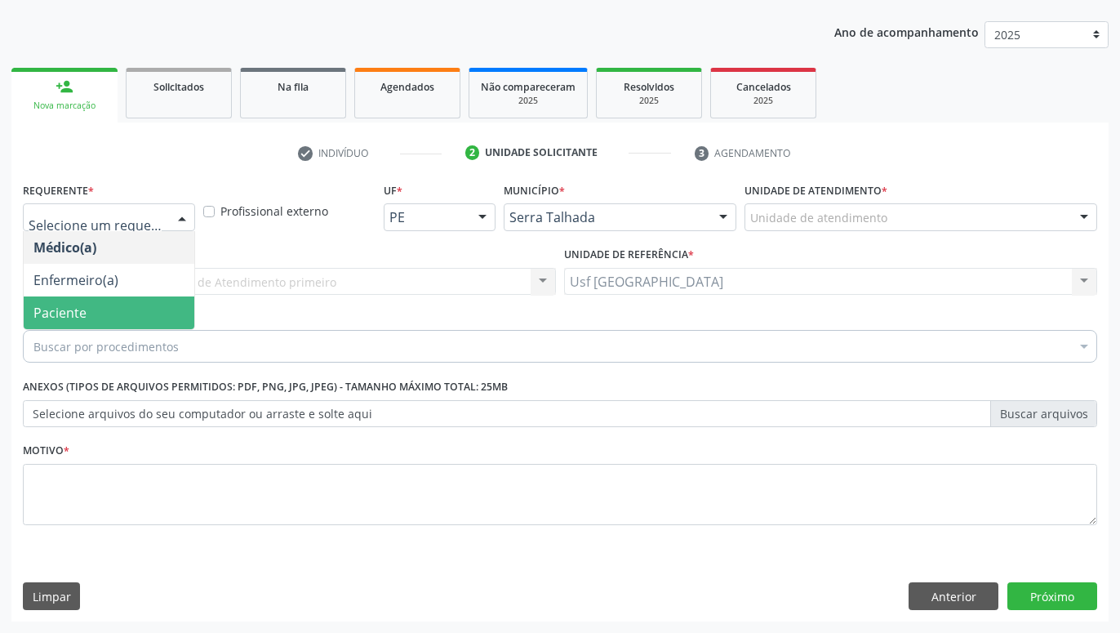
click at [91, 305] on span "Paciente" at bounding box center [109, 312] width 171 height 33
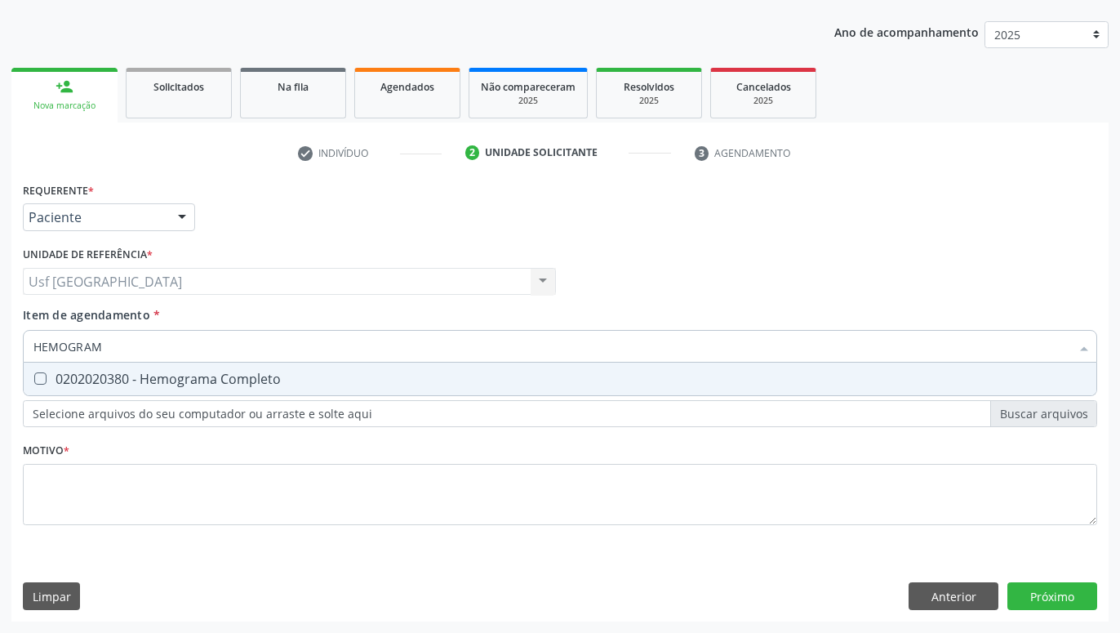
type input "HEMOGRAMA"
click at [188, 384] on div "0202020380 - Hemograma Completo" at bounding box center [559, 378] width 1053 height 13
checkbox Completo "true"
type input "HEMOG"
checkbox Completo "false"
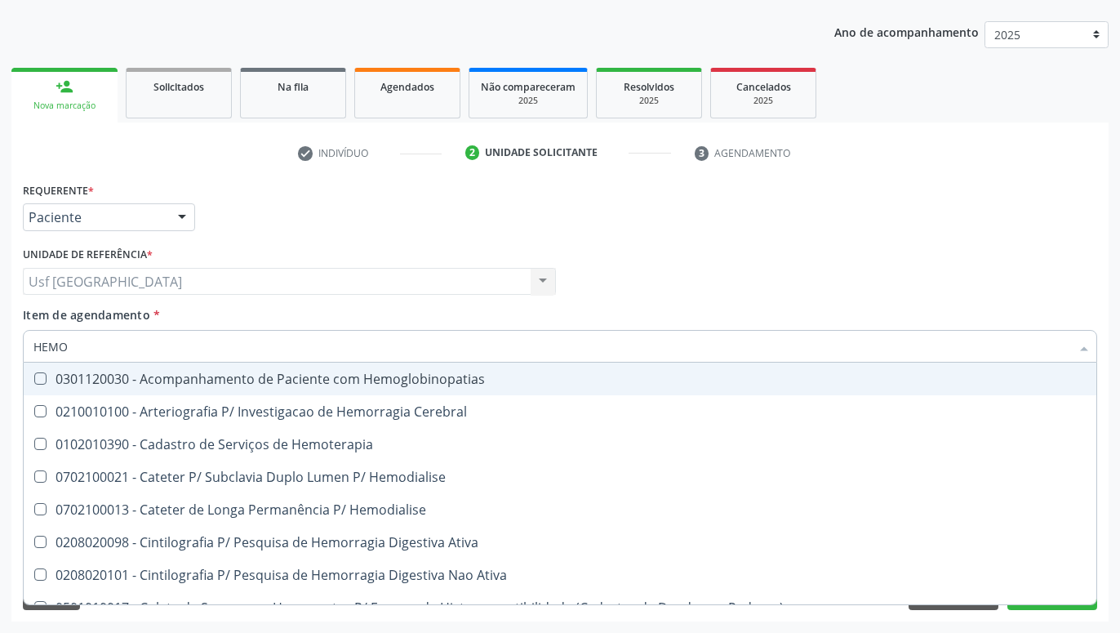
type input "HEM"
checkbox Completo "false"
checkbox Elástica "true"
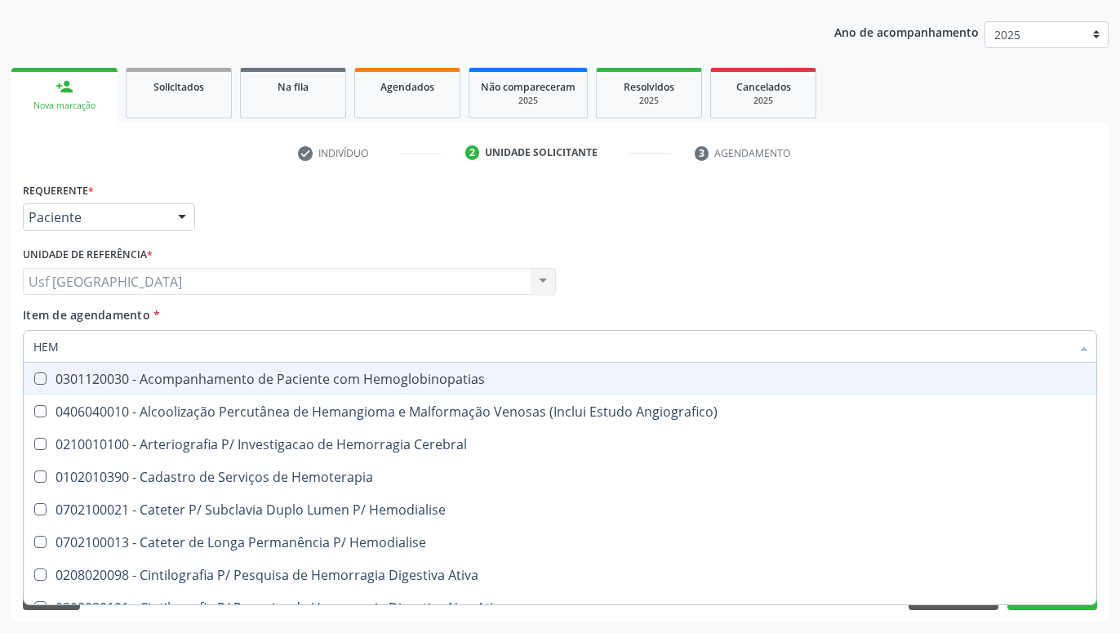
type input "HE"
checkbox Completo "false"
checkbox Orgaos "true"
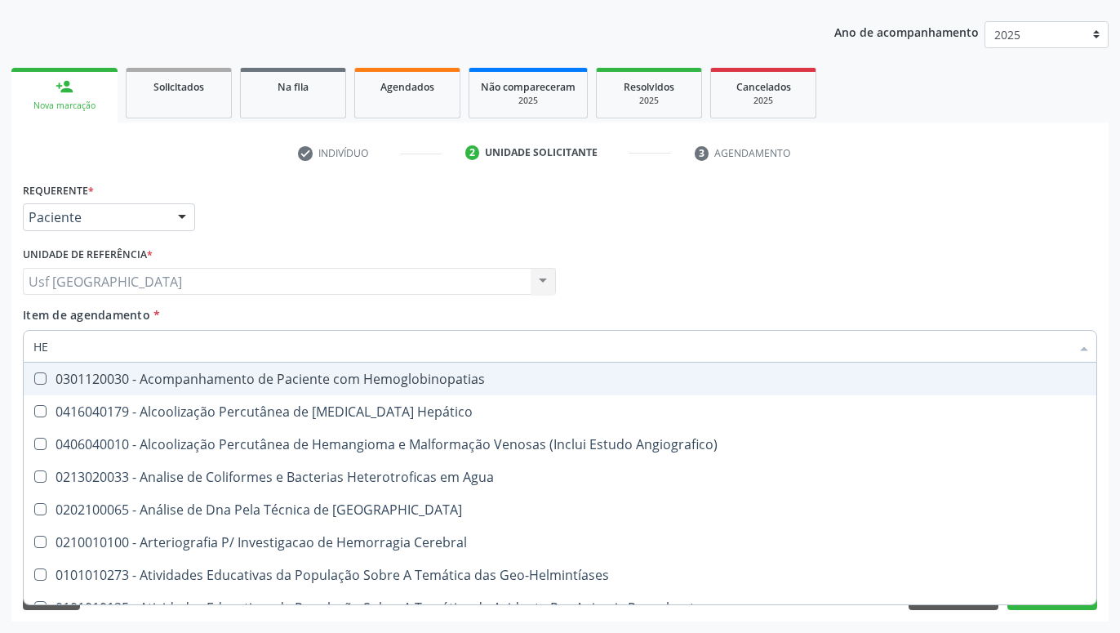
type input "H"
checkbox Completo "false"
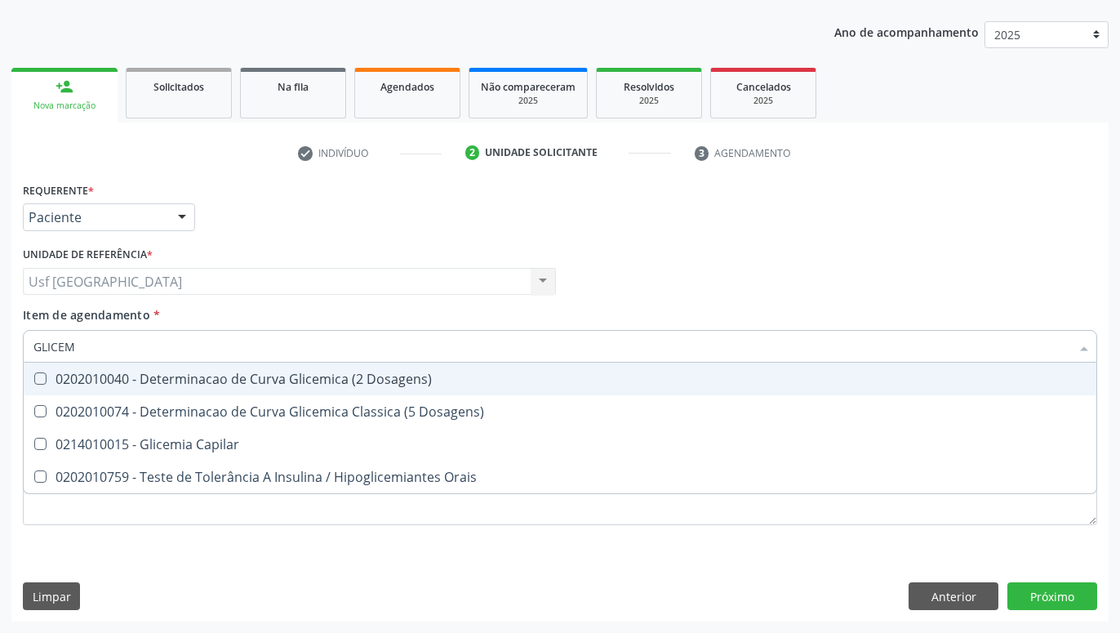
type input "GLICEMI"
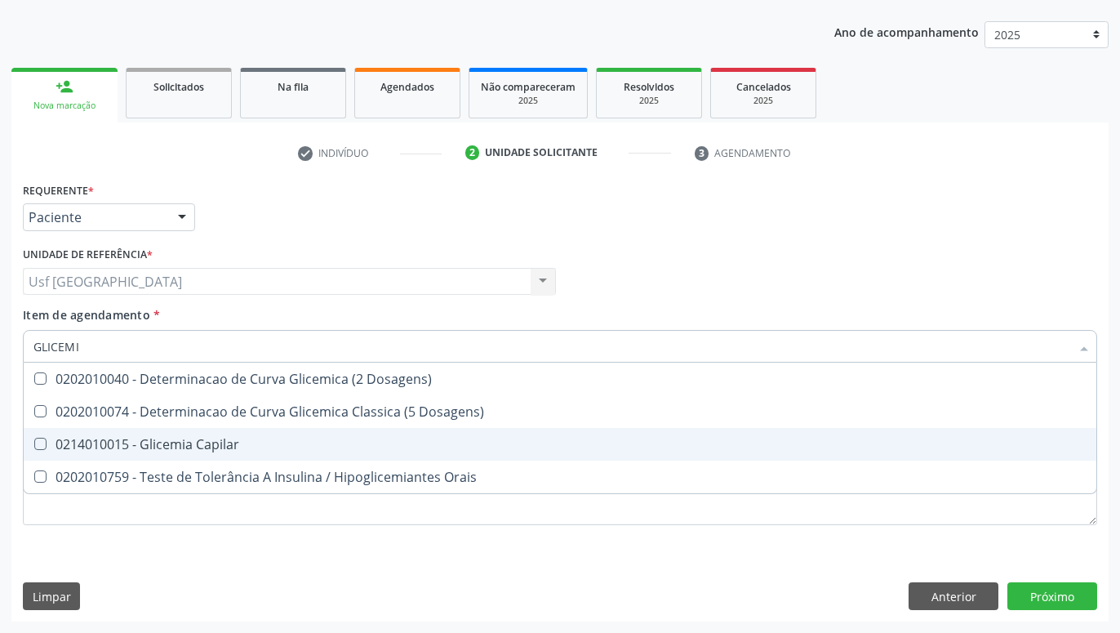
click at [168, 438] on div "0214010015 - Glicemia Capilar" at bounding box center [559, 444] width 1053 height 13
checkbox Capilar "true"
type input "GLICE"
checkbox Capilar "false"
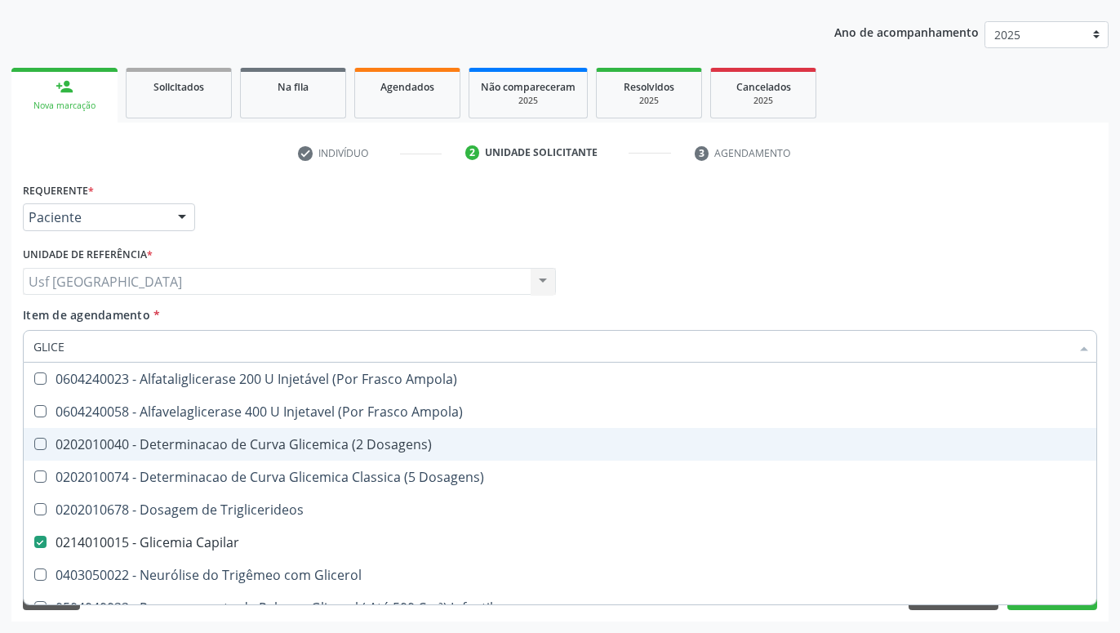
type input "GLIC"
checkbox Capilar "false"
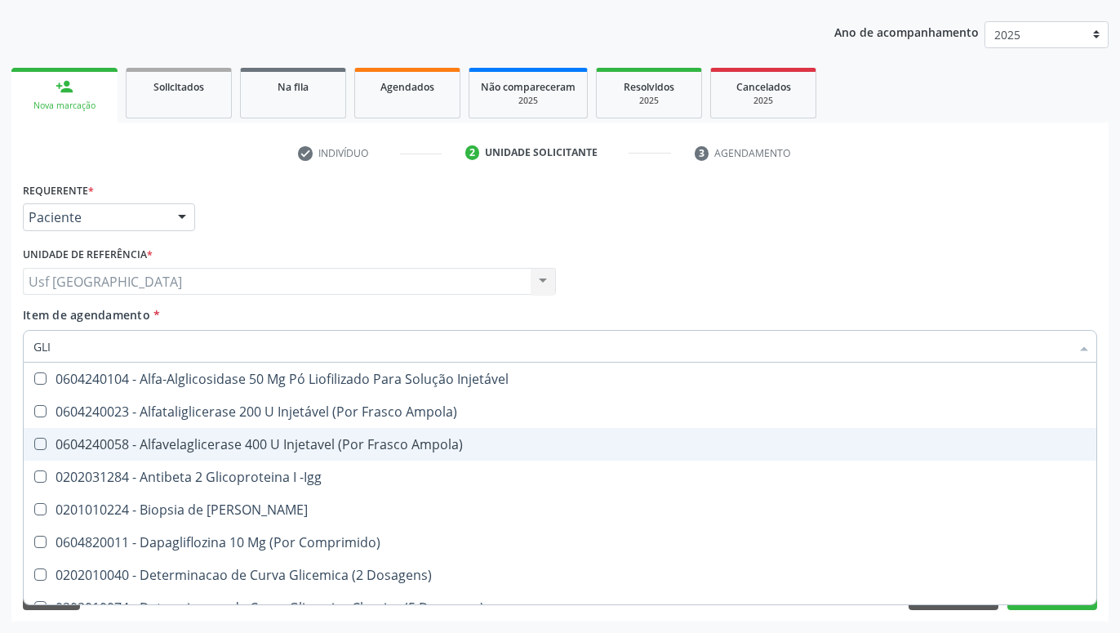
type input "GL"
checkbox Capilar "false"
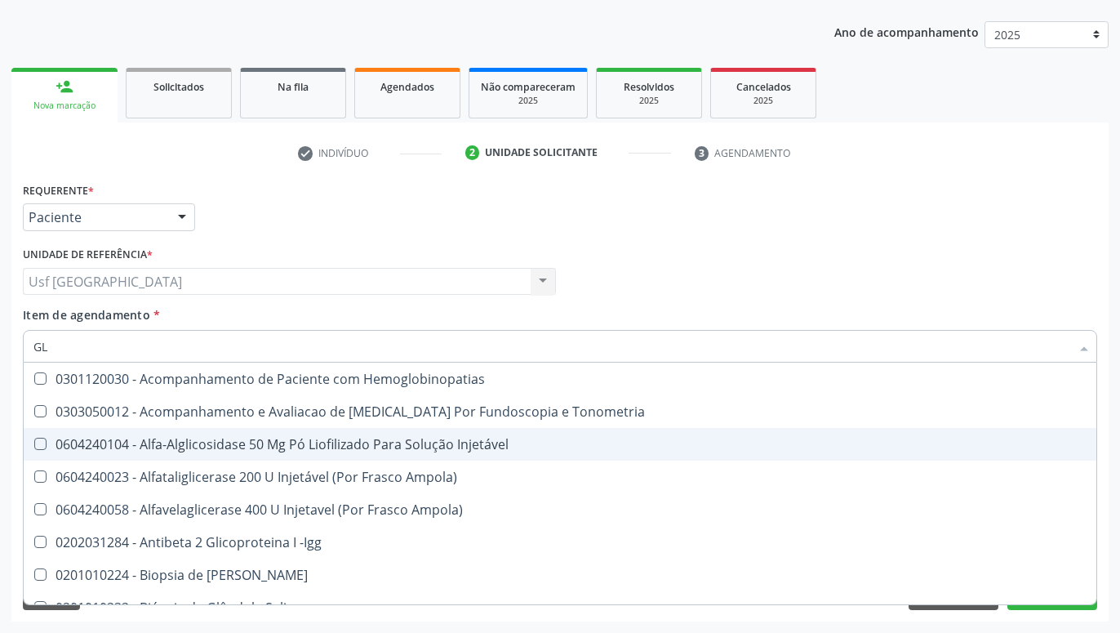
type input "G"
checkbox Capilar "false"
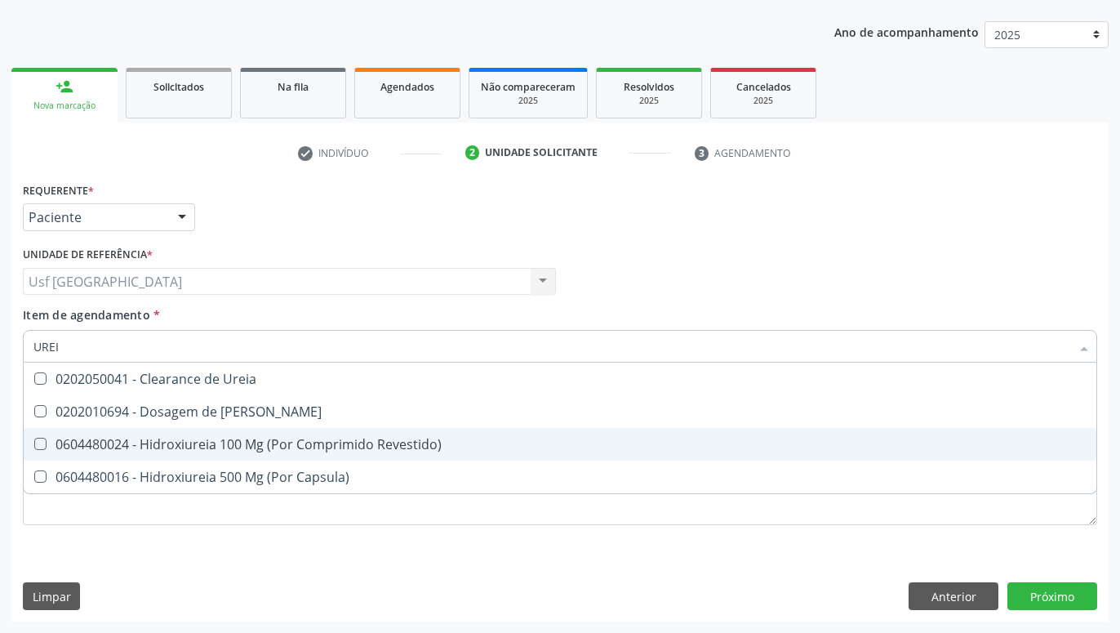
type input "UREIA"
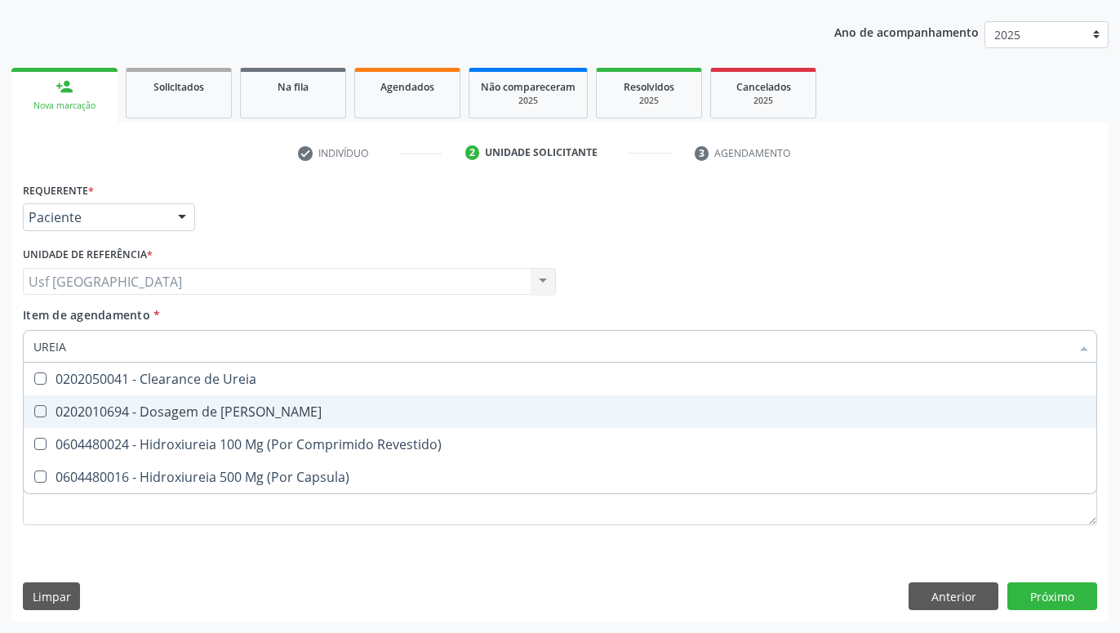
click at [160, 415] on div "0202010694 - Dosagem de Ureia" at bounding box center [559, 411] width 1053 height 13
checkbox Ureia "true"
type input "URE"
checkbox Ureia "false"
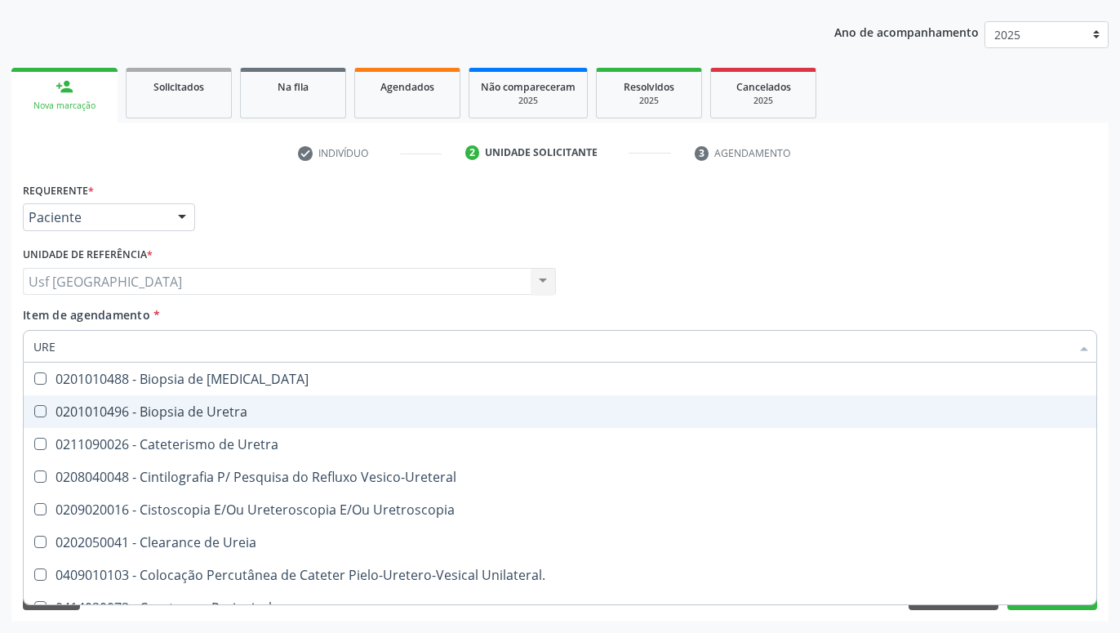
type input "UR"
checkbox Ureia "false"
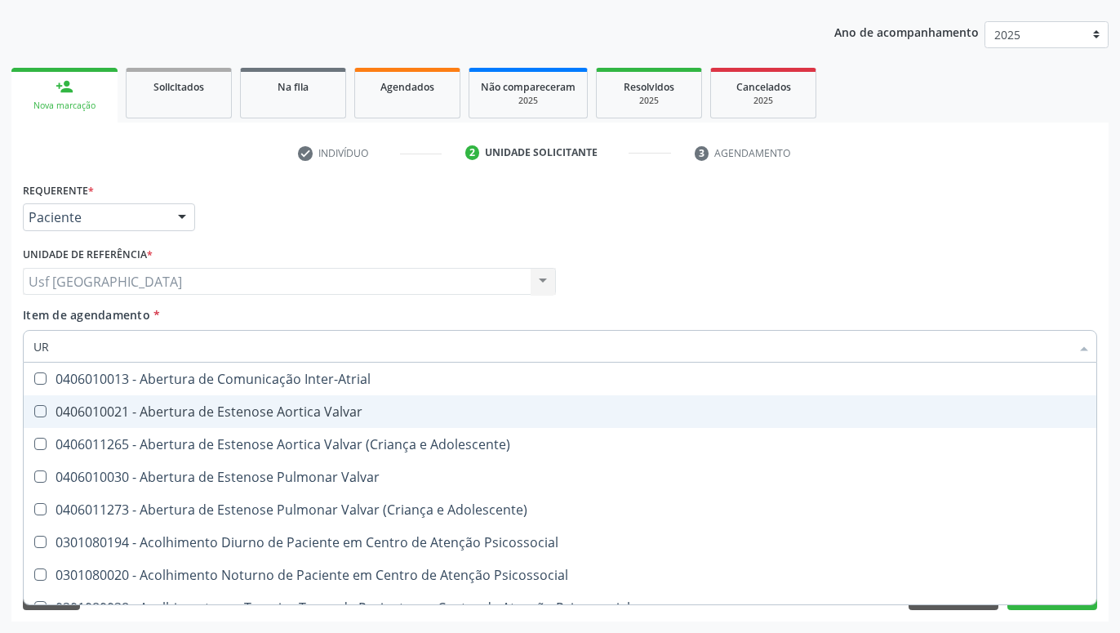
type input "U"
checkbox Ureia "false"
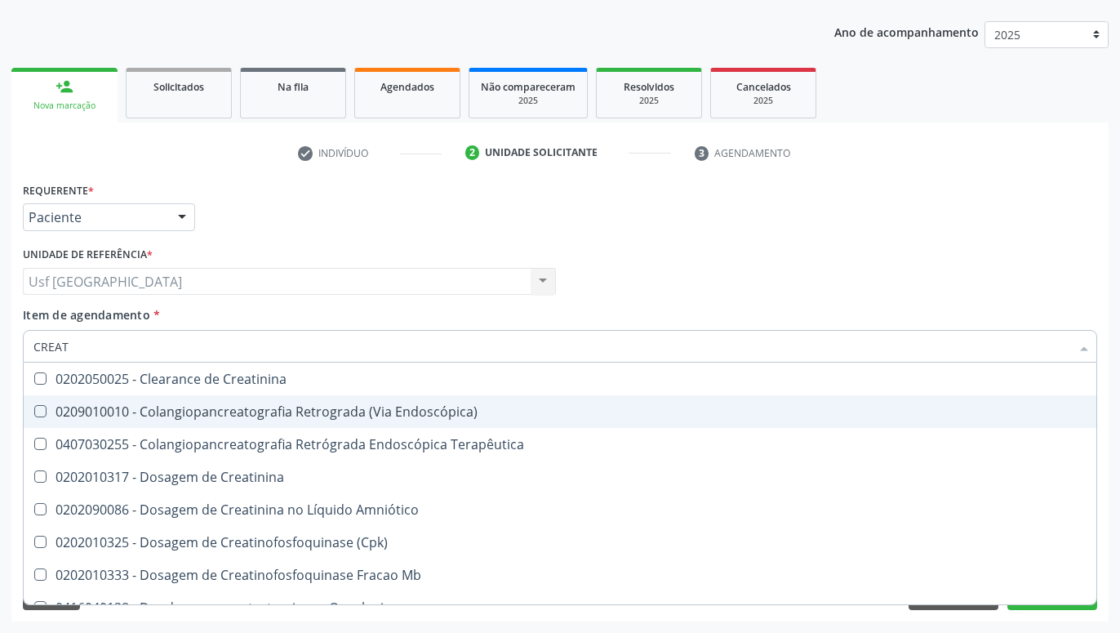
type input "CREATI"
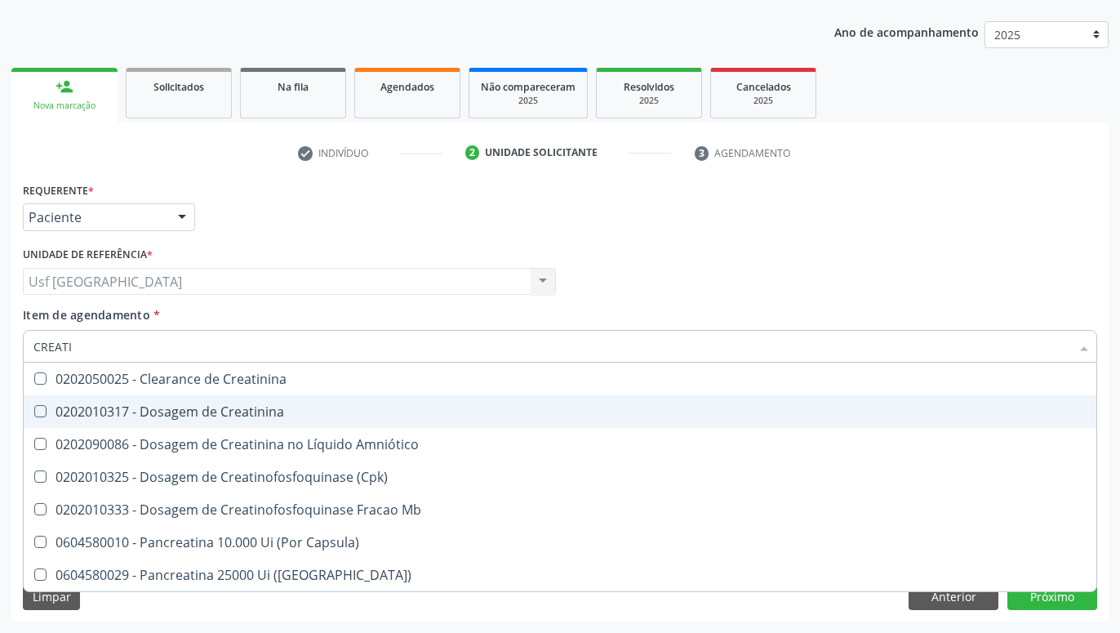
click at [210, 415] on div "0202010317 - Dosagem de Creatinina" at bounding box center [559, 411] width 1053 height 13
checkbox Creatinina "true"
type input "CREAT"
checkbox Creatinina "false"
checkbox \(Cpk\) "true"
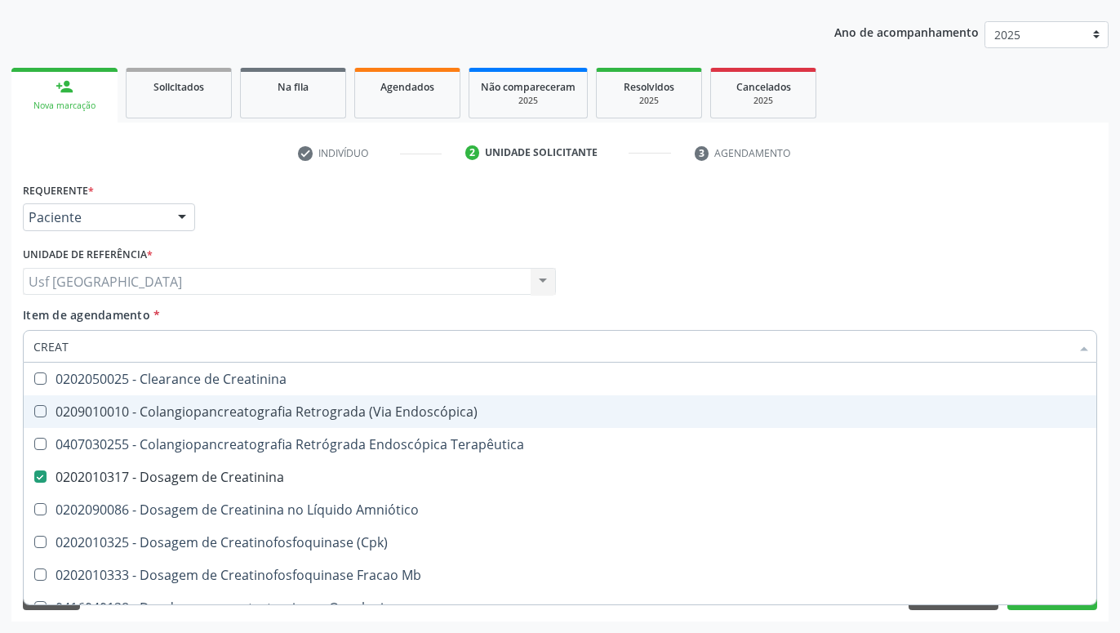
type input "CREA"
checkbox Creatinina "false"
checkbox Mb "true"
type input "CRE"
checkbox Mb "false"
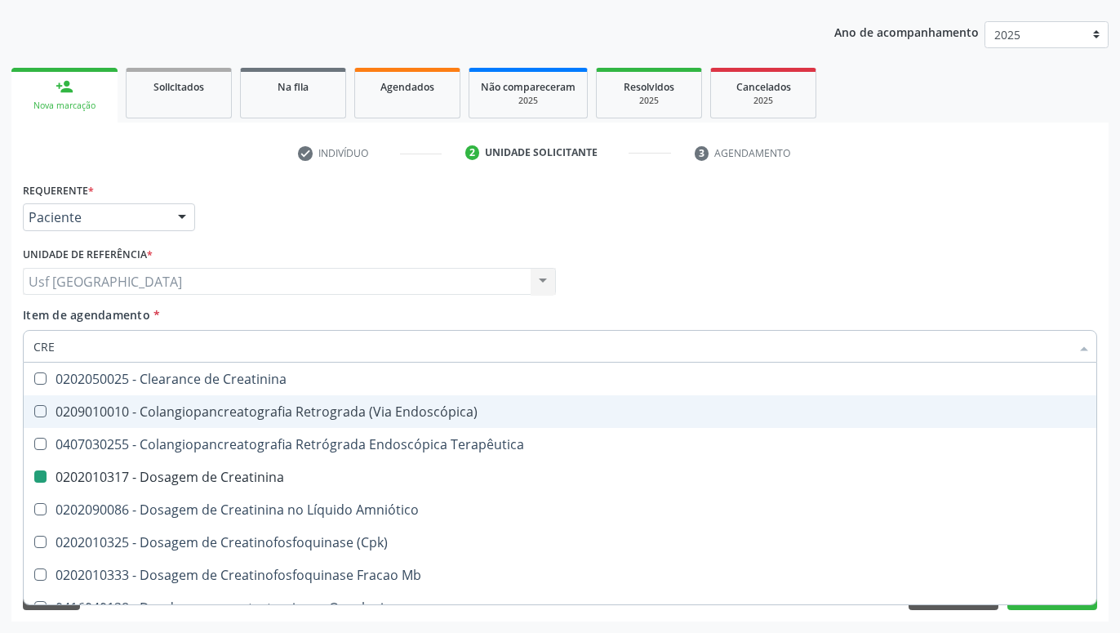
checkbox Oncologia "true"
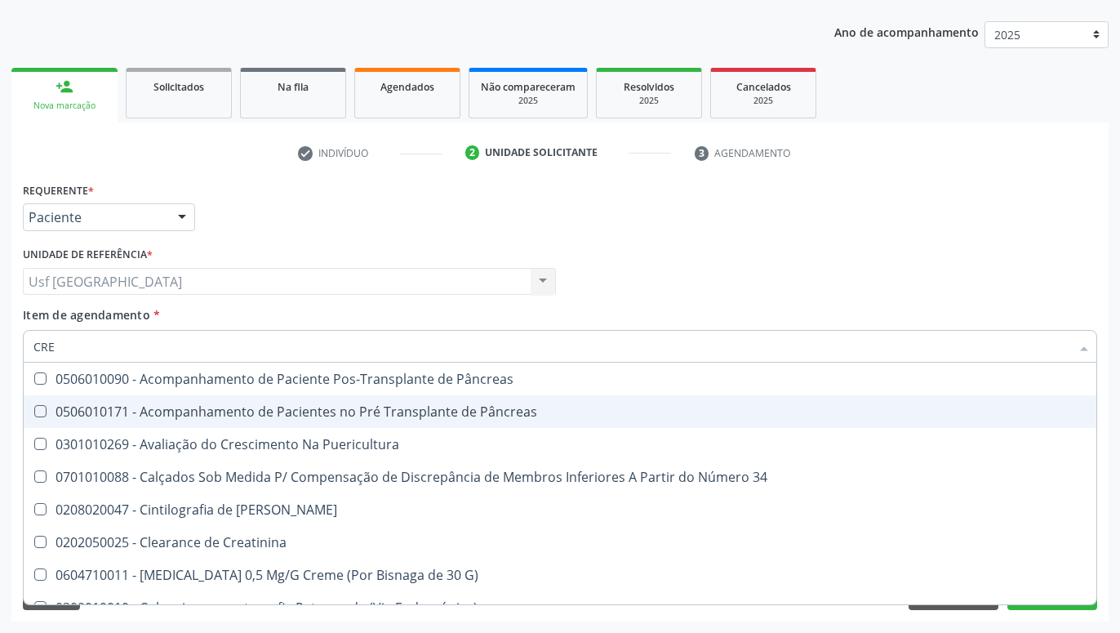
type input "CR"
checkbox Creatinina "false"
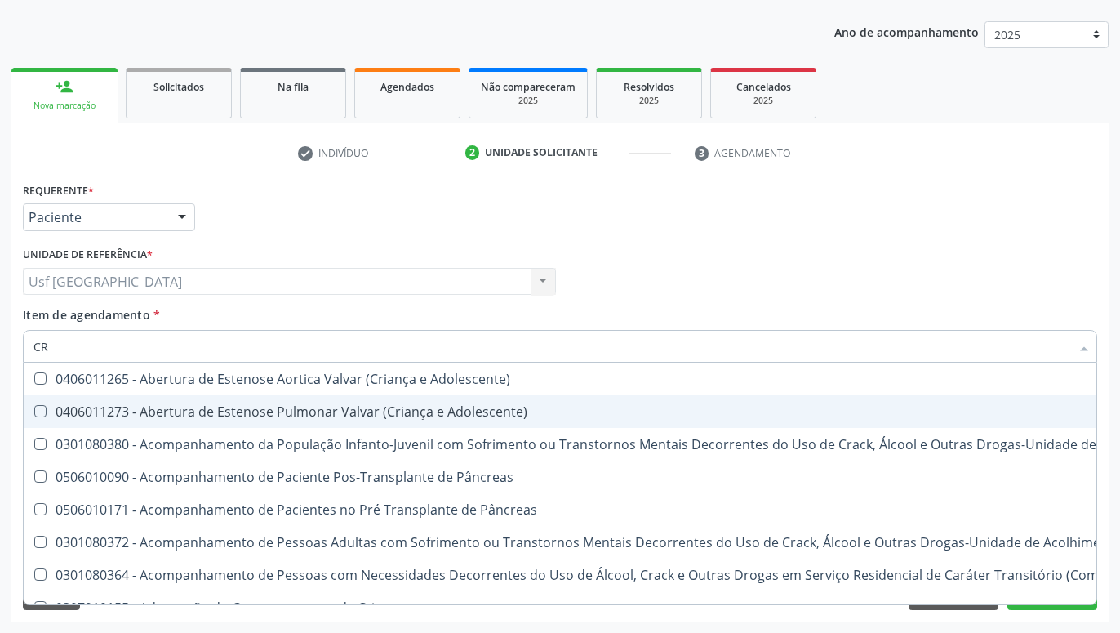
type input "C"
checkbox Creatinina "false"
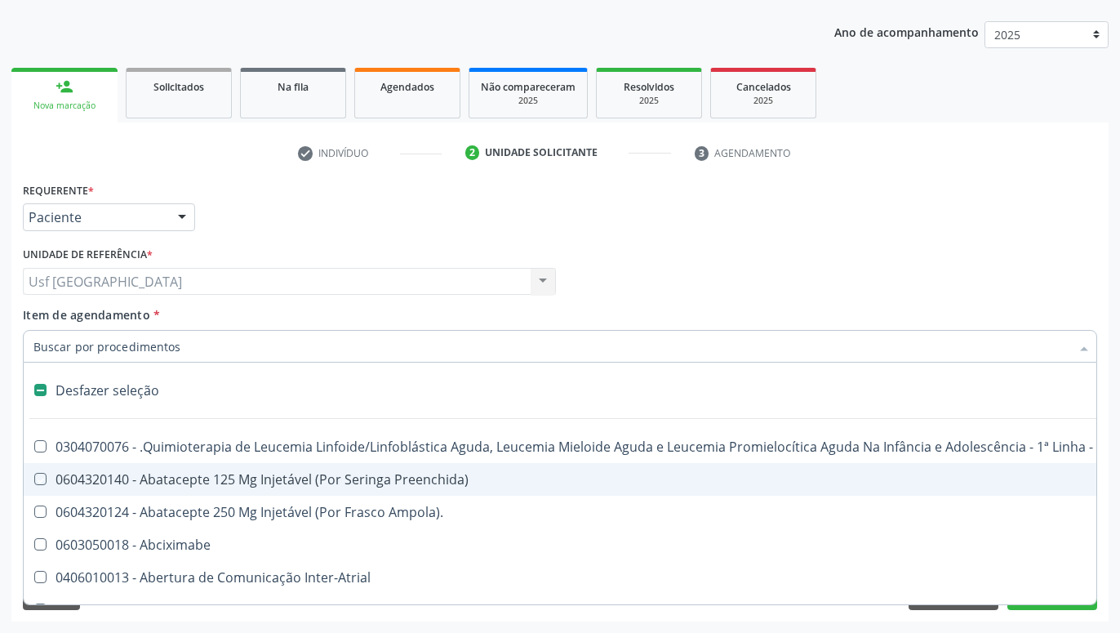
click at [830, 282] on div "Médico Solicitante Por favor, selecione a Unidade de Atendimento primeiro Nenhu…" at bounding box center [560, 274] width 1082 height 64
checkbox Preenchida\) "true"
checkbox Ampola\)\ "true"
checkbox Abciximabe "true"
checkbox Inter-Atrial "true"
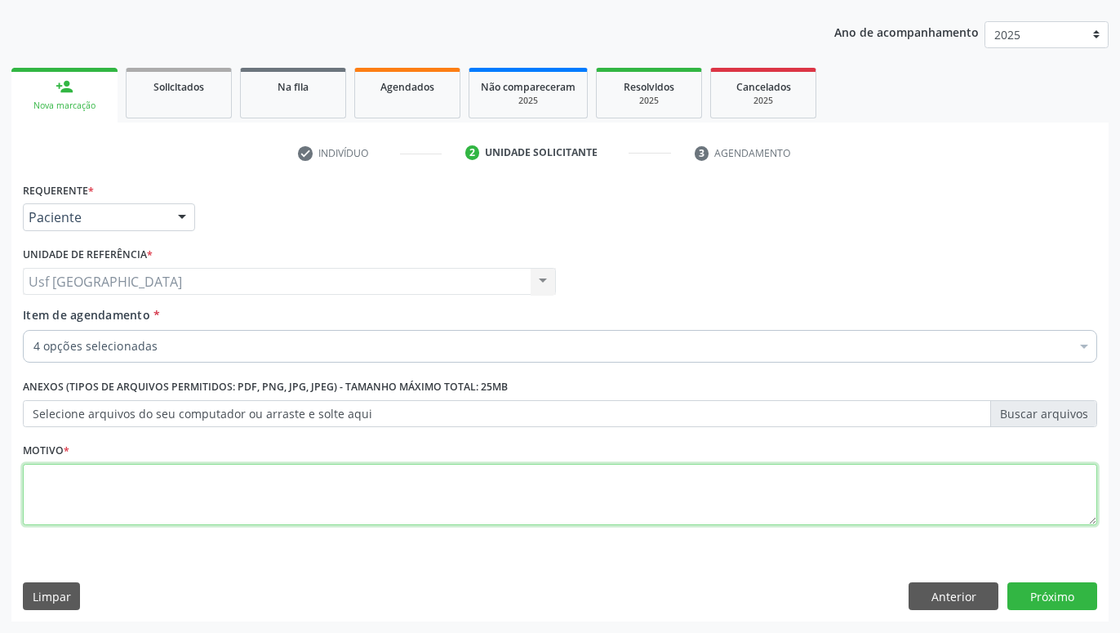
click at [824, 503] on textarea at bounding box center [560, 495] width 1074 height 62
type textarea "."
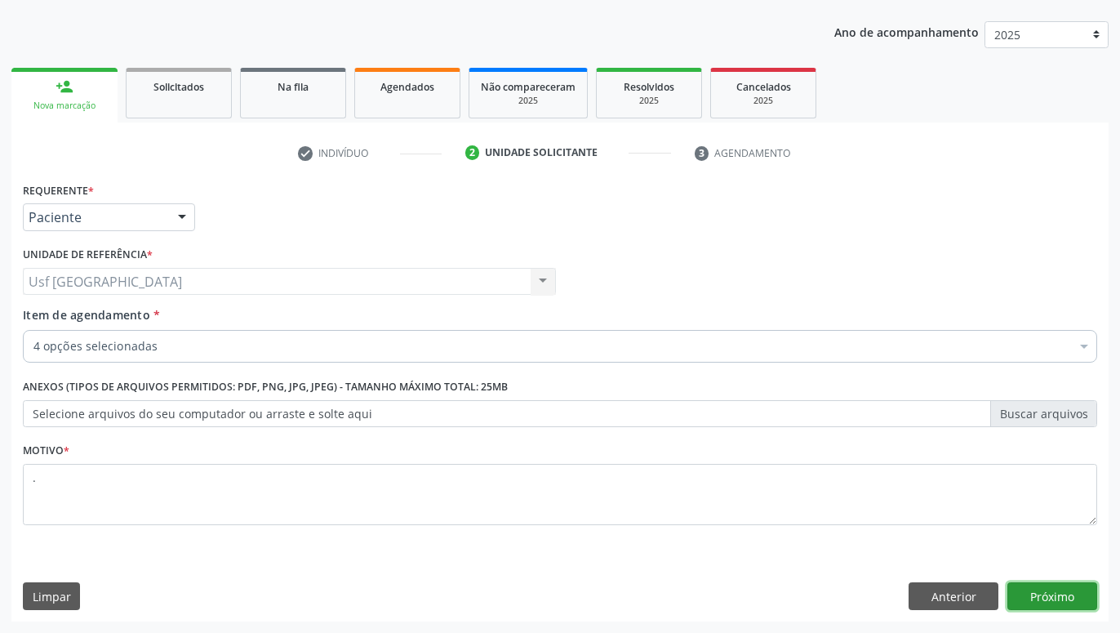
click at [1034, 596] on button "Próximo" at bounding box center [1052, 596] width 90 height 28
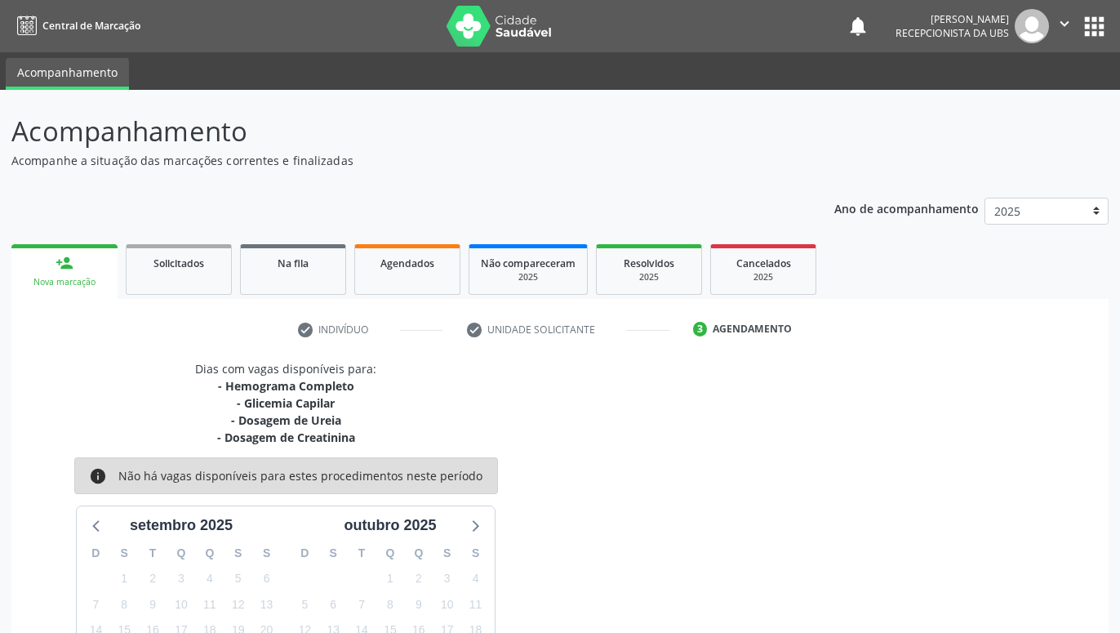
scroll to position [177, 0]
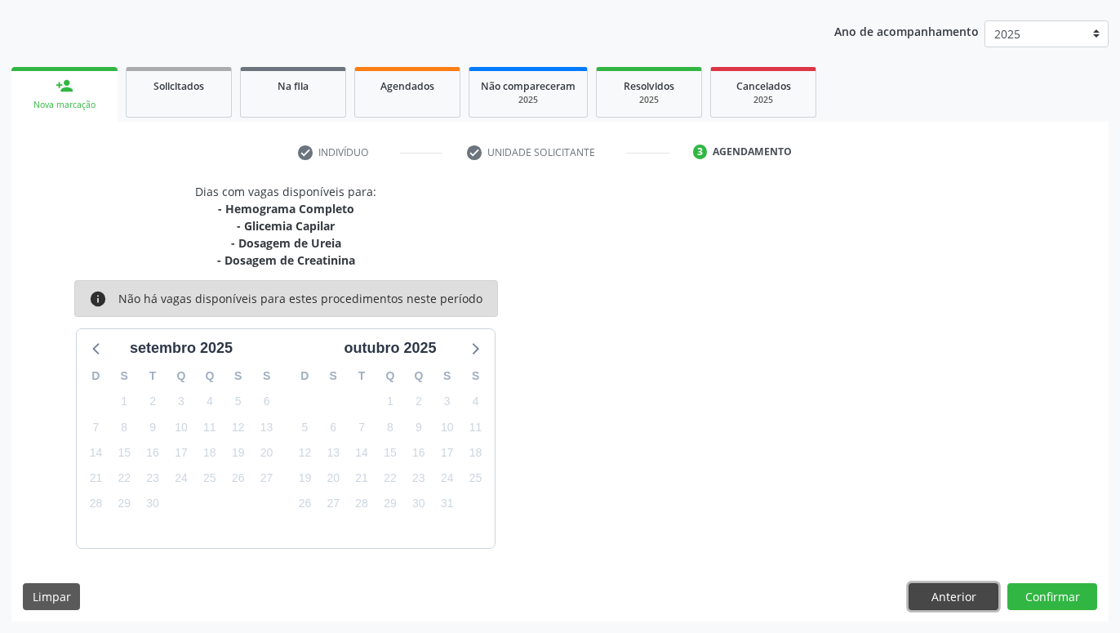
click at [950, 602] on button "Anterior" at bounding box center [953, 597] width 90 height 28
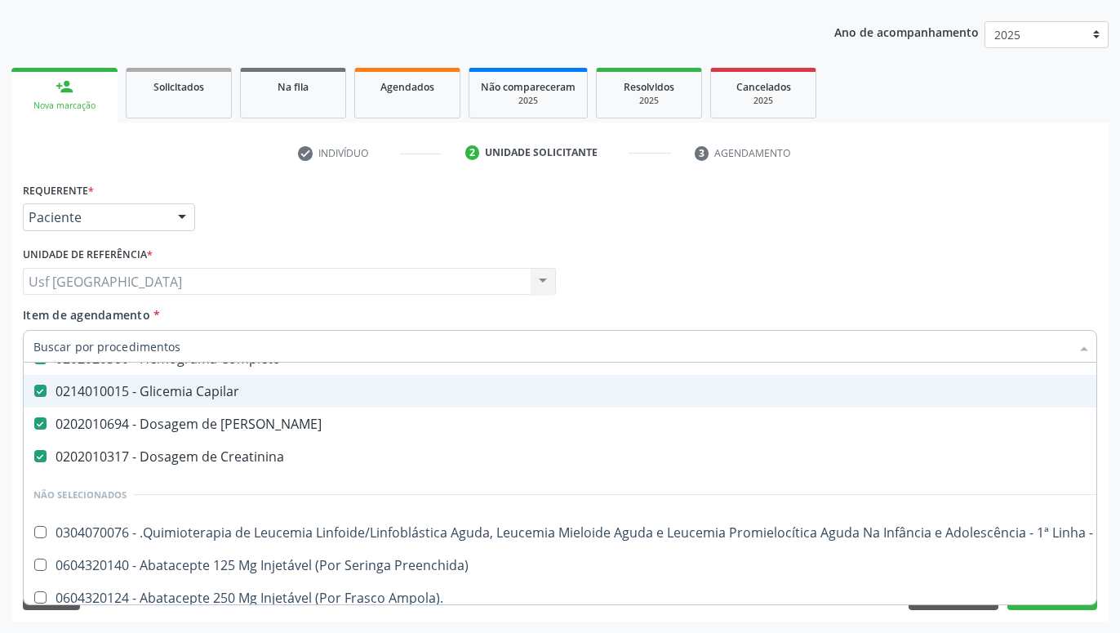
scroll to position [0, 0]
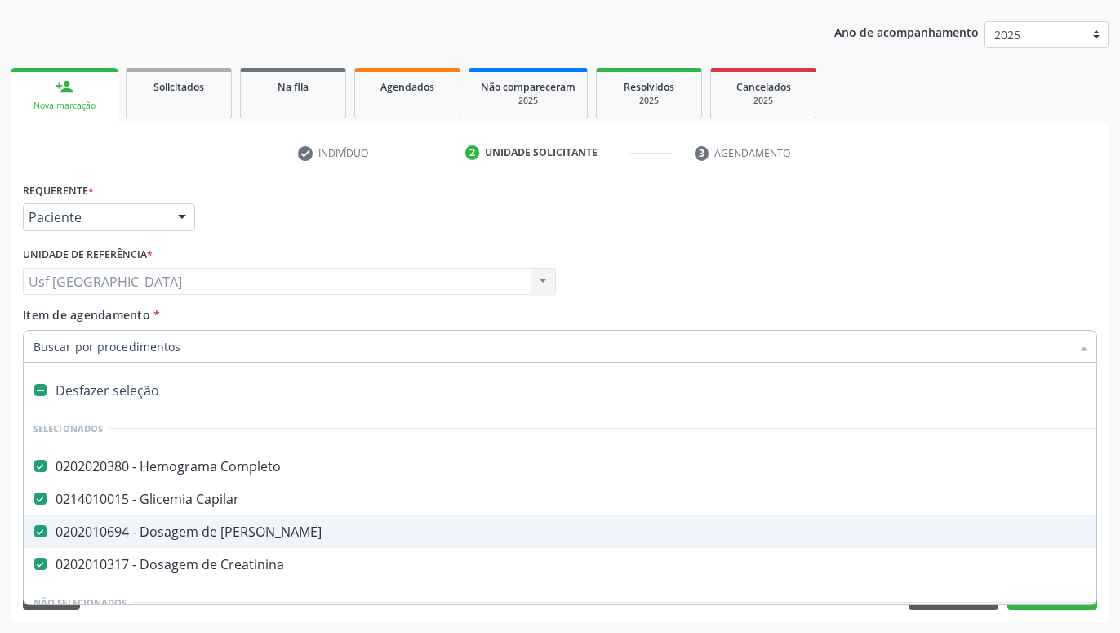
click at [239, 538] on div "0202010694 - Dosagem de Ureia" at bounding box center [668, 531] width 1271 height 13
checkbox Ureia "false"
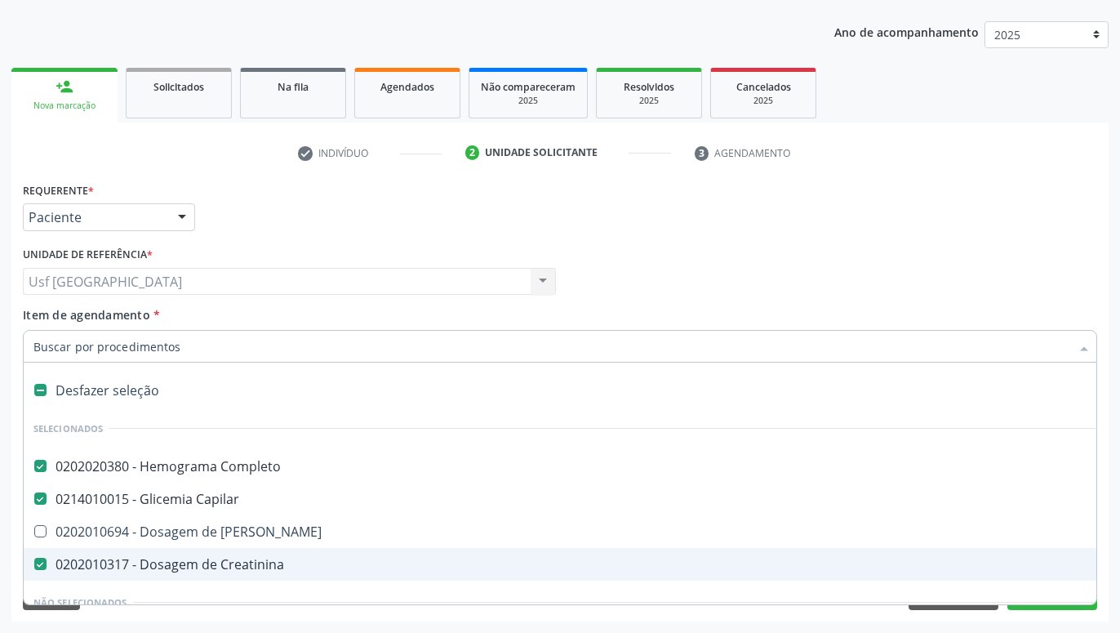
click at [241, 571] on div "0202010317 - Dosagem de Creatinina" at bounding box center [668, 564] width 1271 height 13
checkbox Creatinina "false"
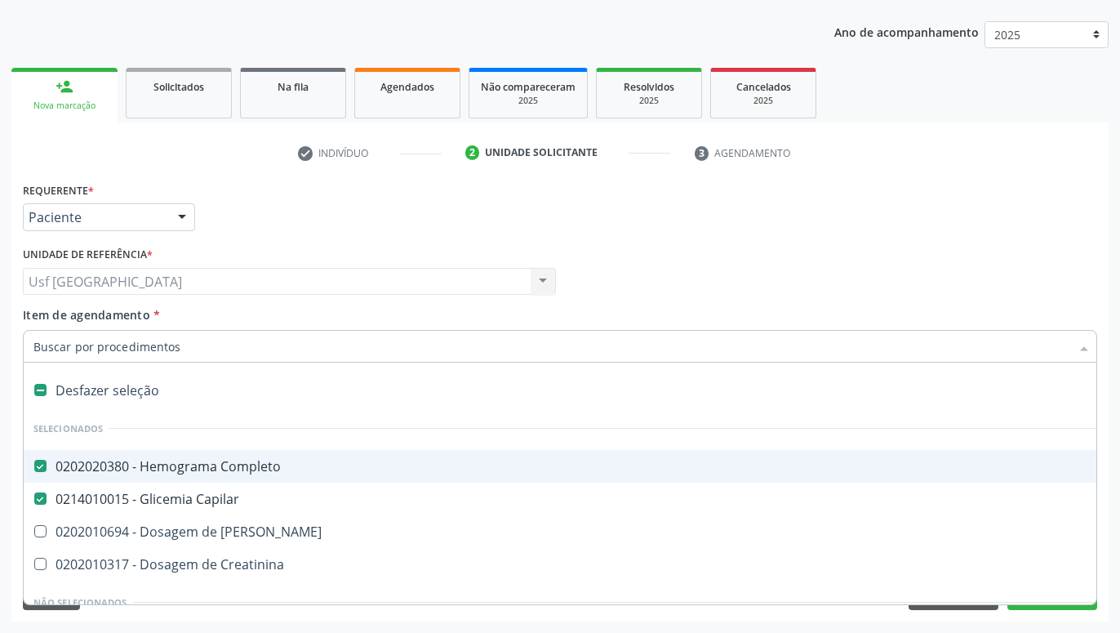
click at [170, 353] on input "Item de agendamento *" at bounding box center [551, 346] width 1037 height 33
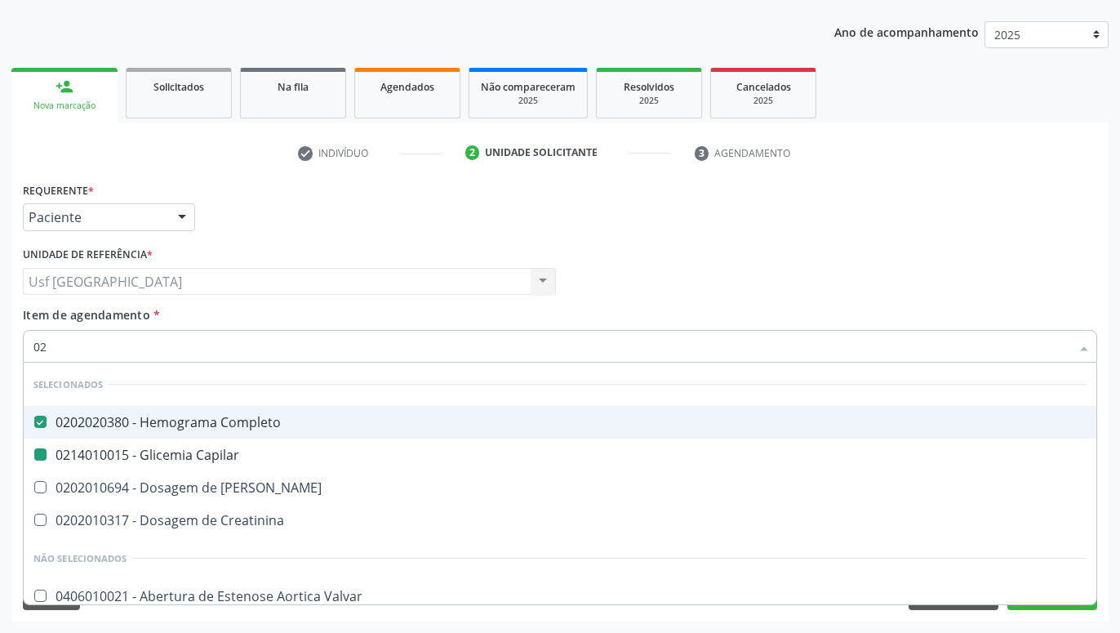
type input "020"
checkbox Capilar "false"
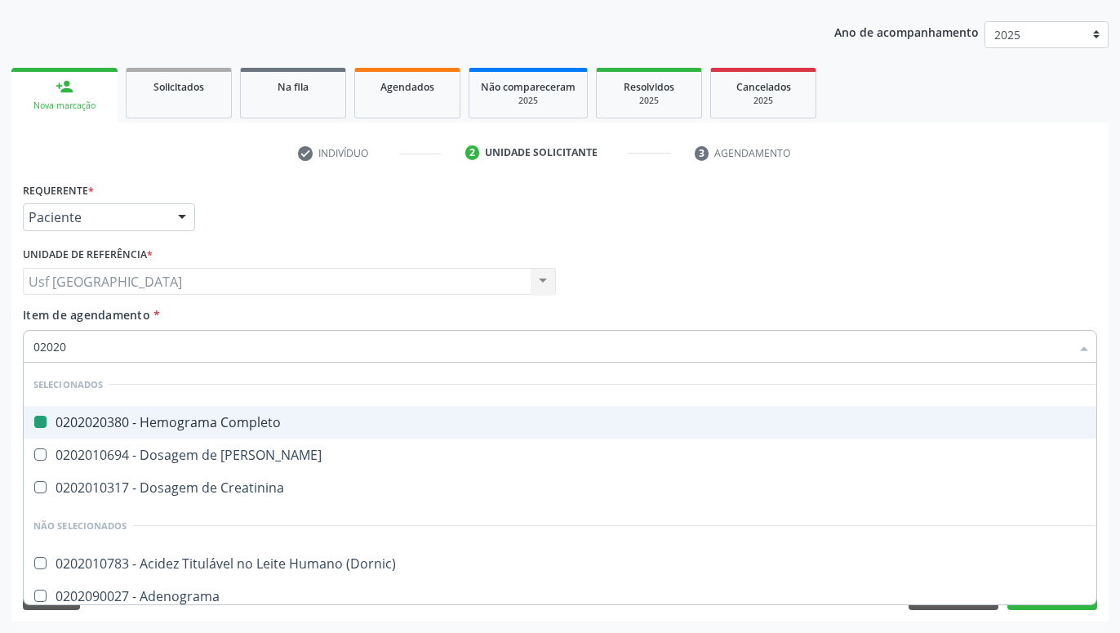
type input "020201"
checkbox Completo "false"
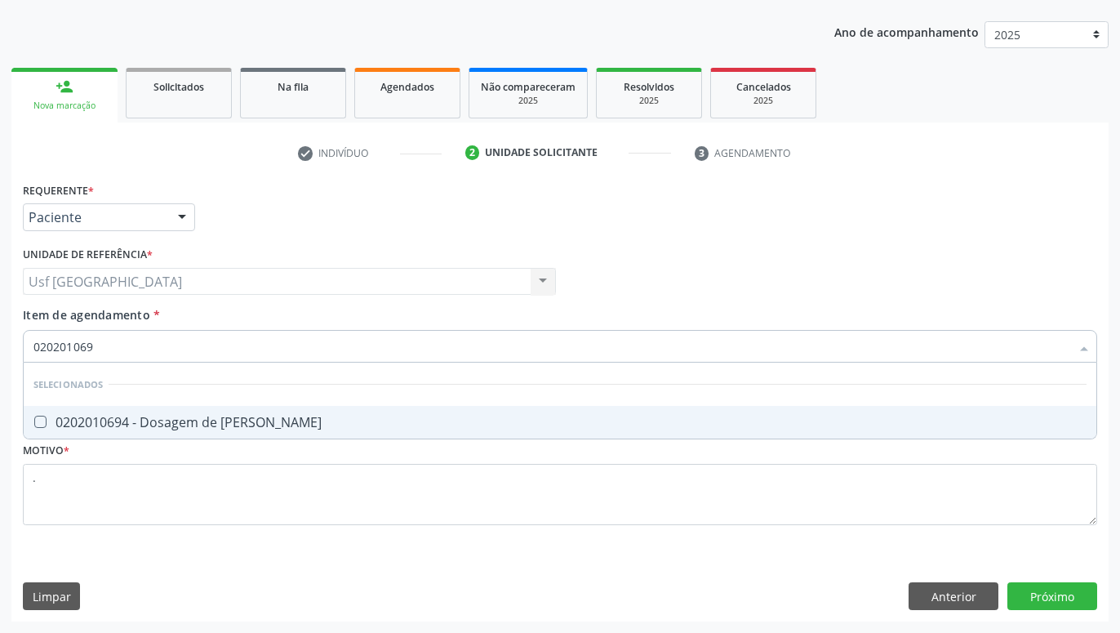
type input "0202010694"
click at [343, 413] on span "0202010694 - Dosagem de Ureia" at bounding box center [560, 422] width 1073 height 33
checkbox Ureia "true"
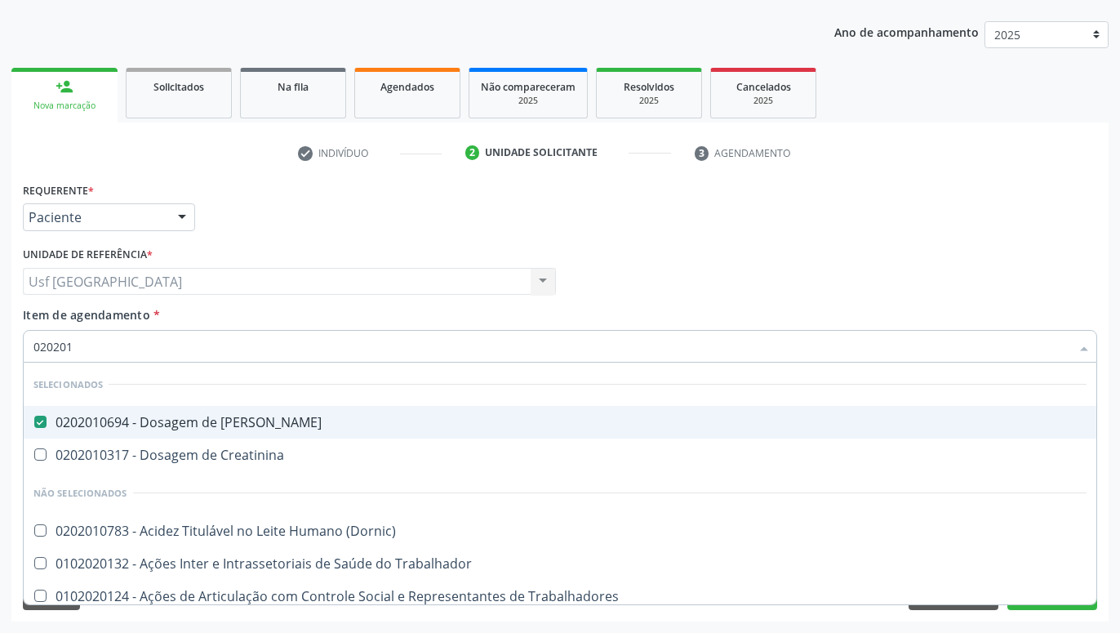
type input "02020"
checkbox Creatinina "true"
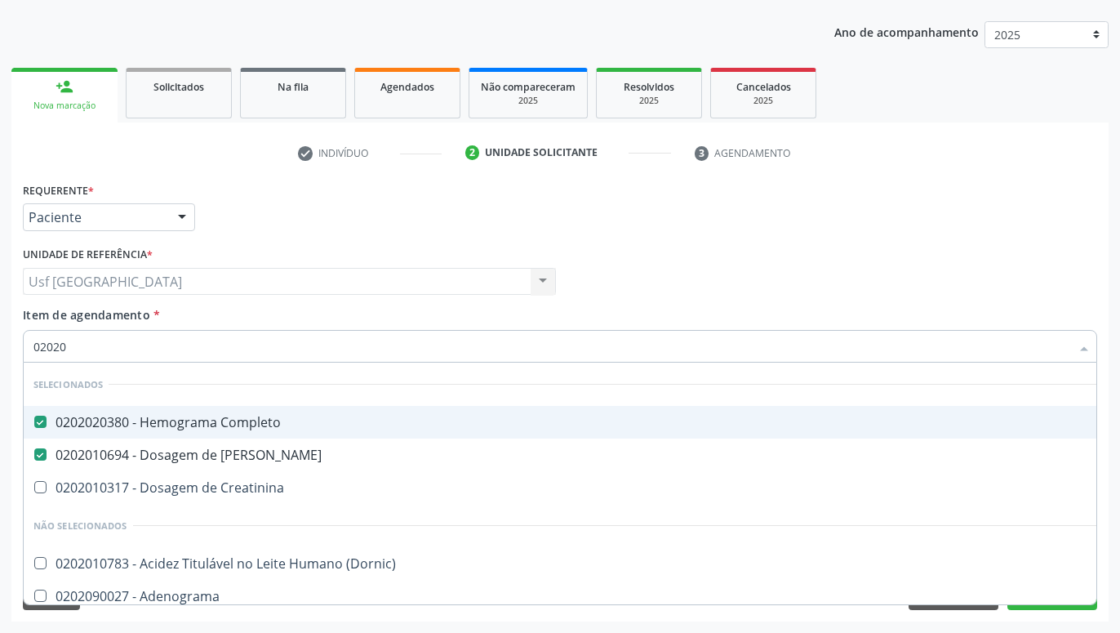
type input "020201"
checkbox Ureia "false"
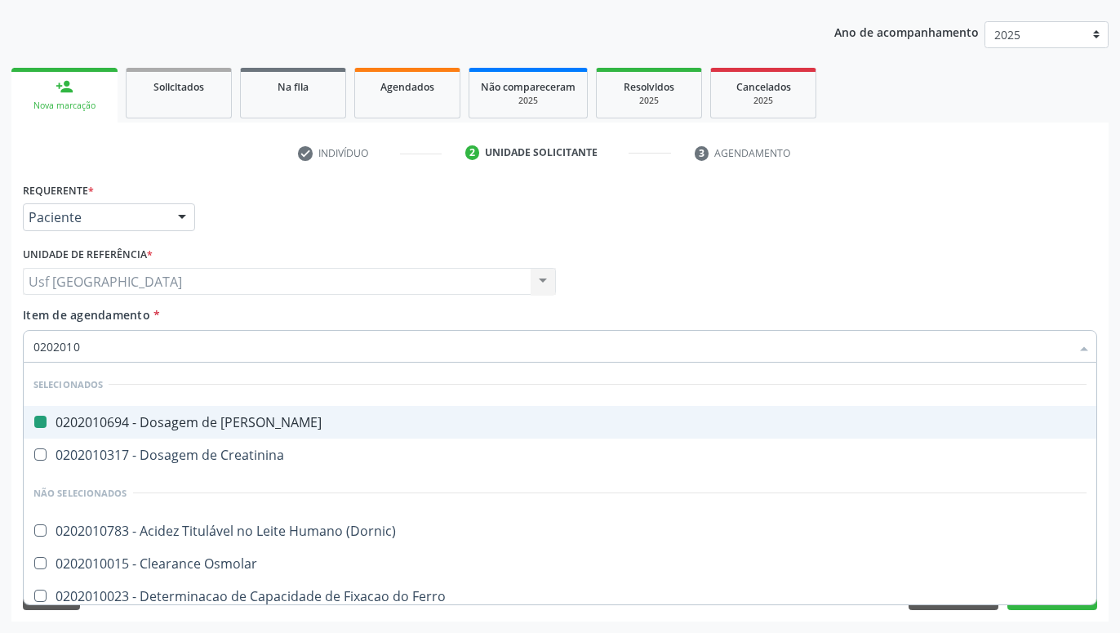
type input "02020103"
checkbox Ureia "false"
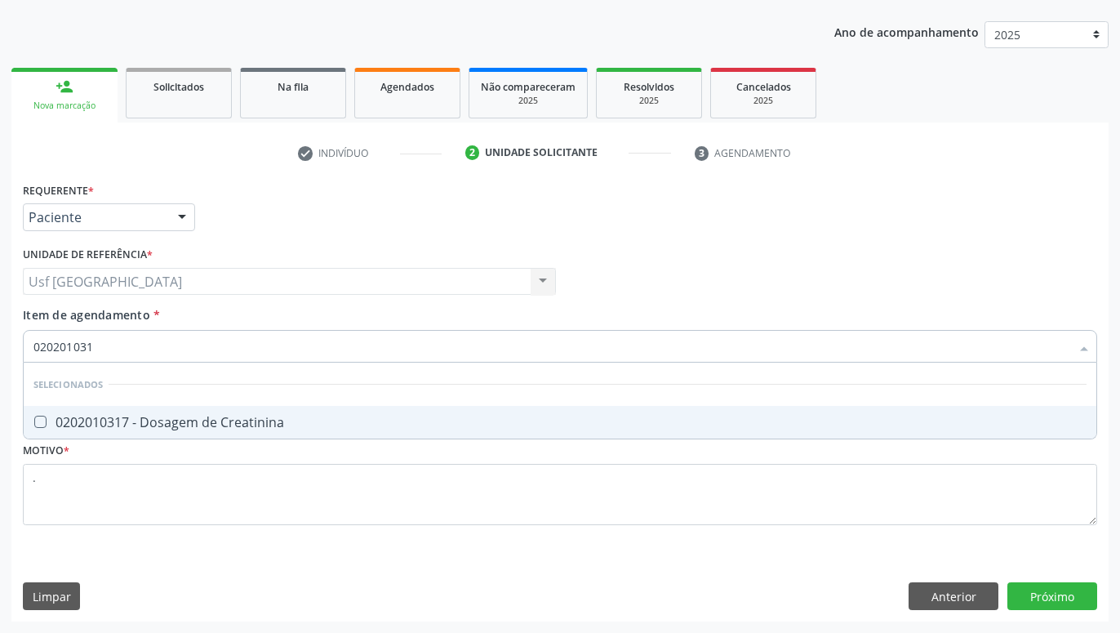
type input "0202010317"
click at [327, 422] on div "0202010317 - Dosagem de Creatinina" at bounding box center [559, 421] width 1053 height 13
checkbox Creatinina "true"
click at [1051, 595] on div "Requerente * Paciente Médico(a) Enfermeiro(a) Paciente Nenhum resultado encontr…" at bounding box center [559, 399] width 1097 height 443
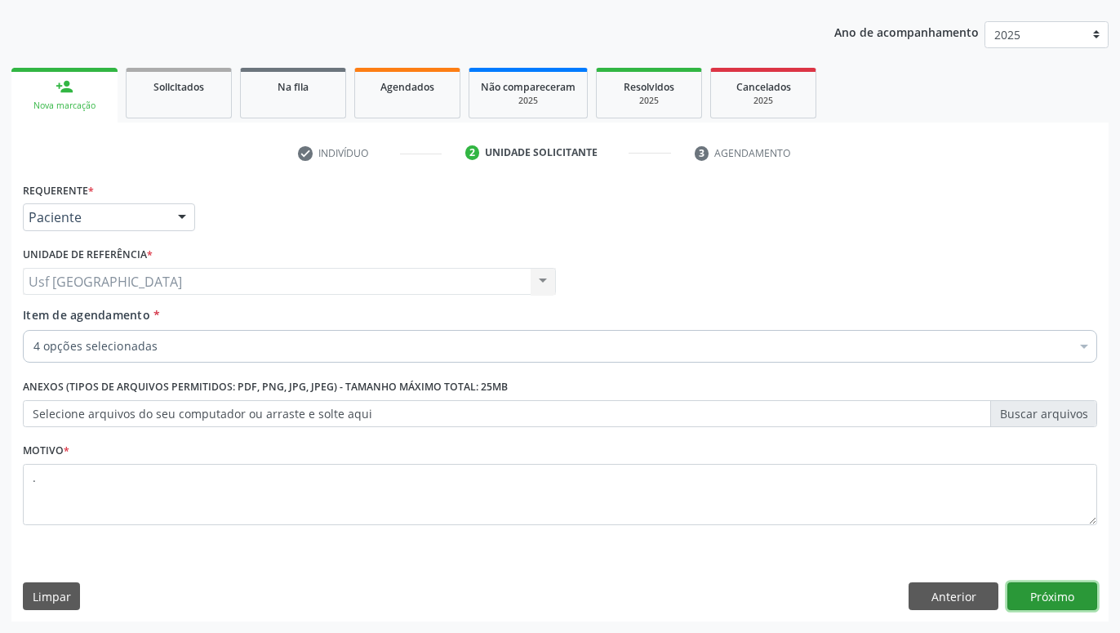
click at [1062, 597] on button "Próximo" at bounding box center [1052, 596] width 90 height 28
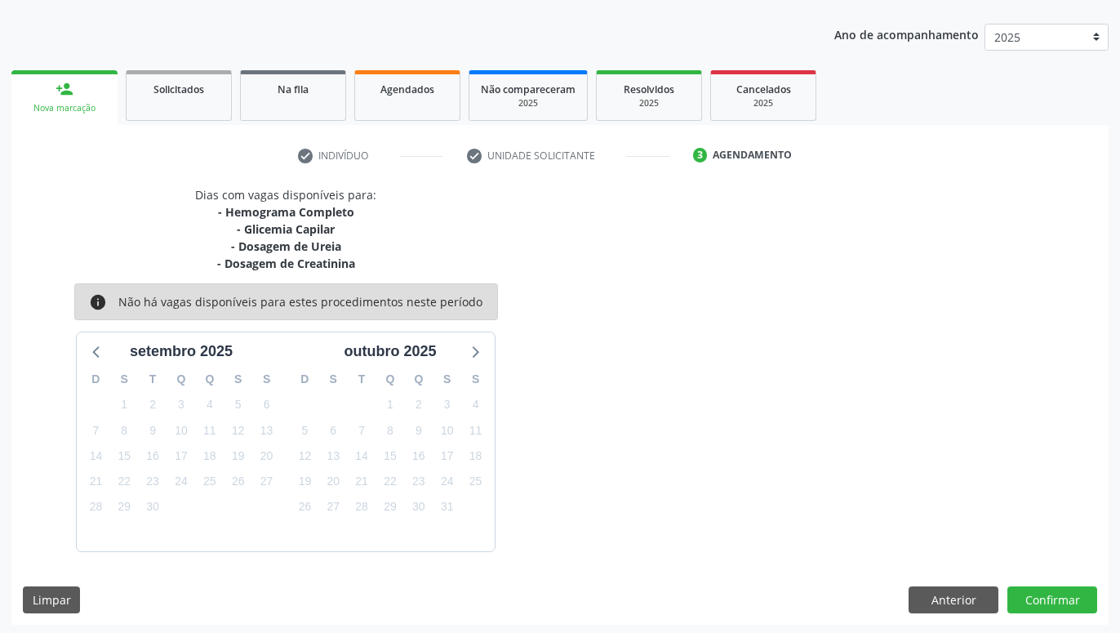
scroll to position [177, 0]
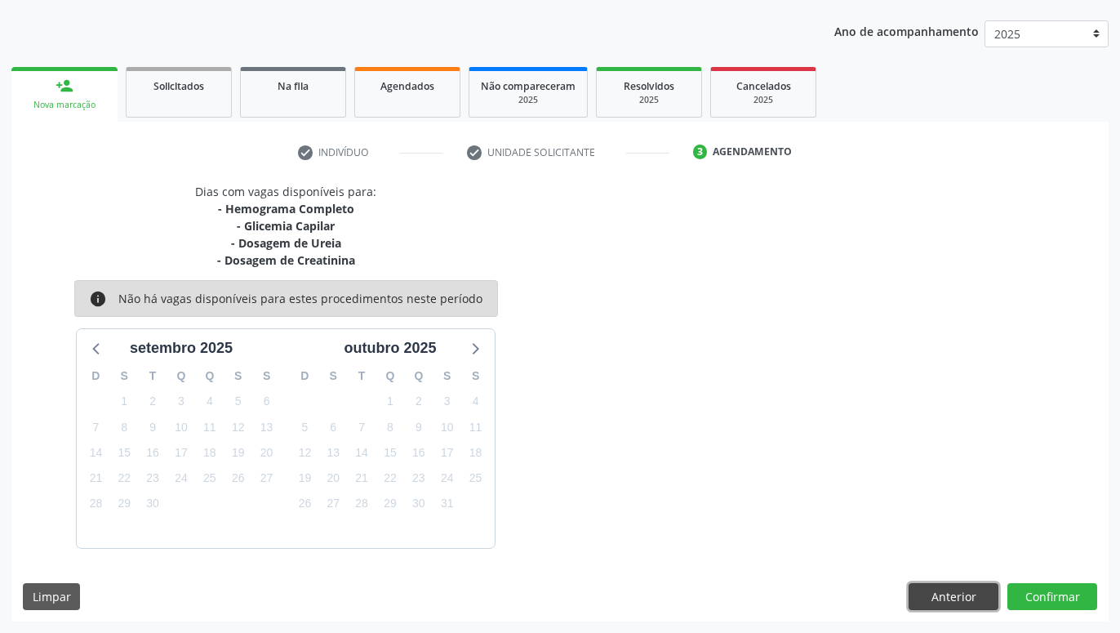
click at [964, 590] on button "Anterior" at bounding box center [953, 597] width 90 height 28
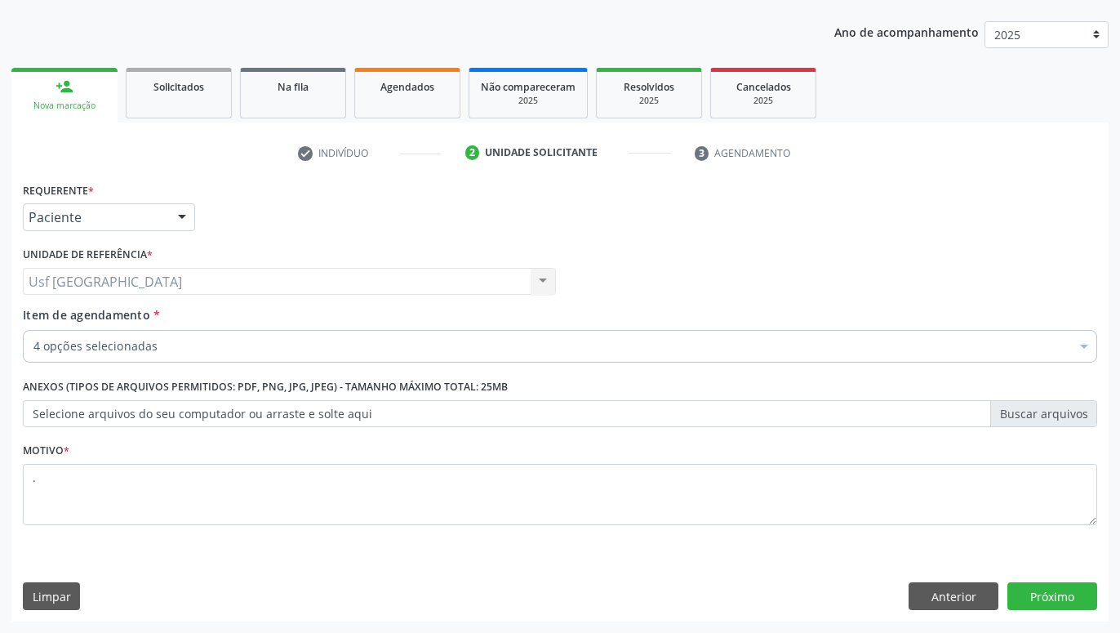
scroll to position [176, 0]
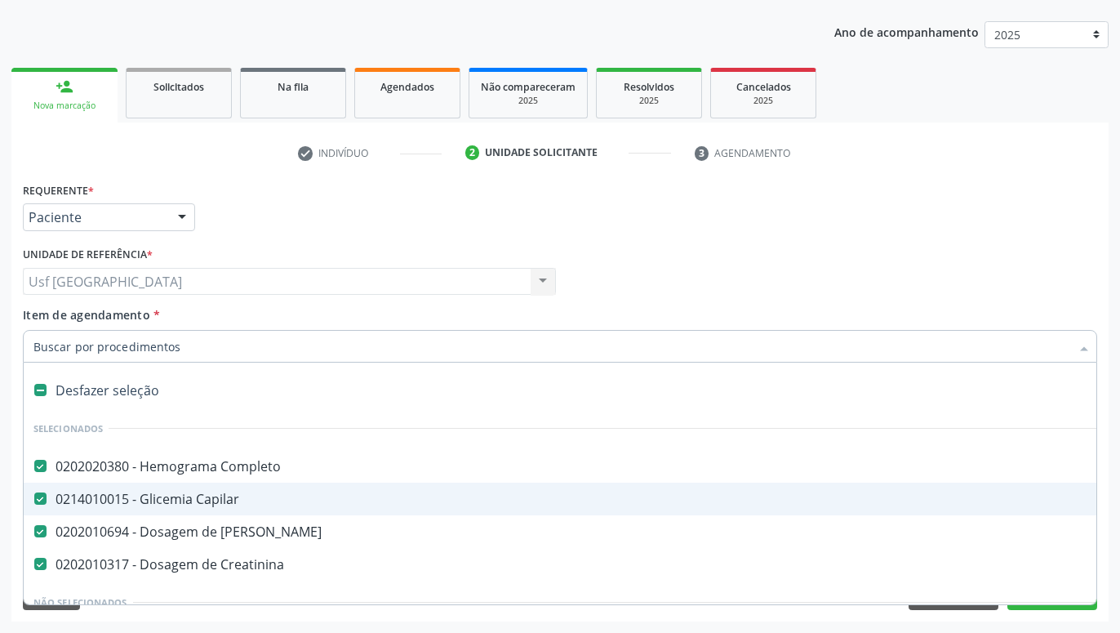
click at [231, 502] on div "0214010015 - Glicemia Capilar" at bounding box center [668, 498] width 1271 height 13
checkbox Capilar "false"
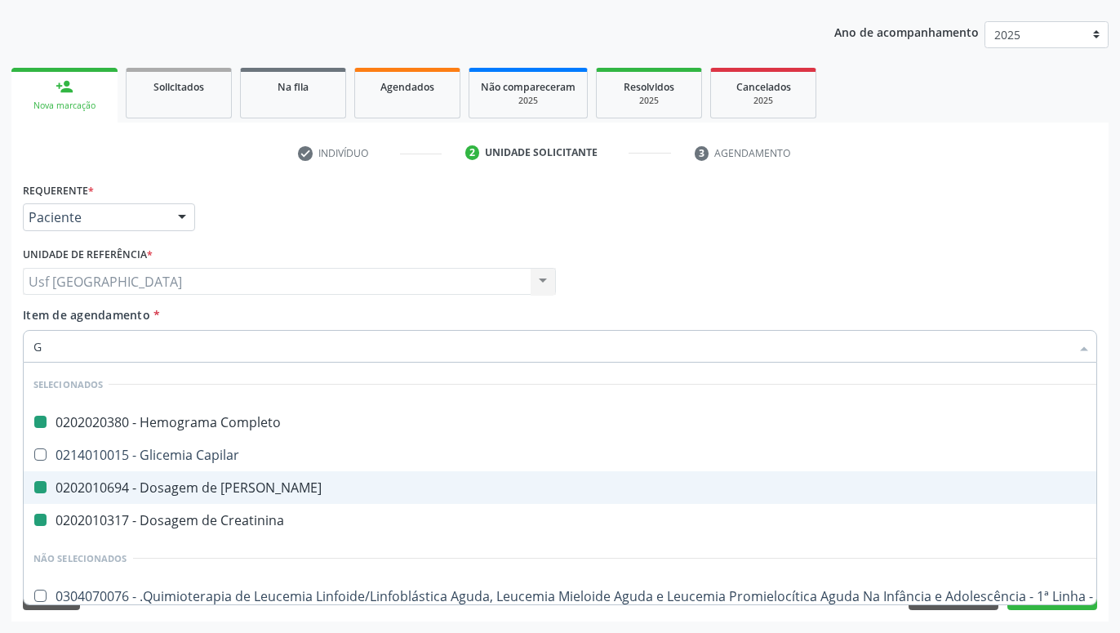
type input "GL"
checkbox Completo "false"
checkbox Ureia "false"
checkbox Creatinina "false"
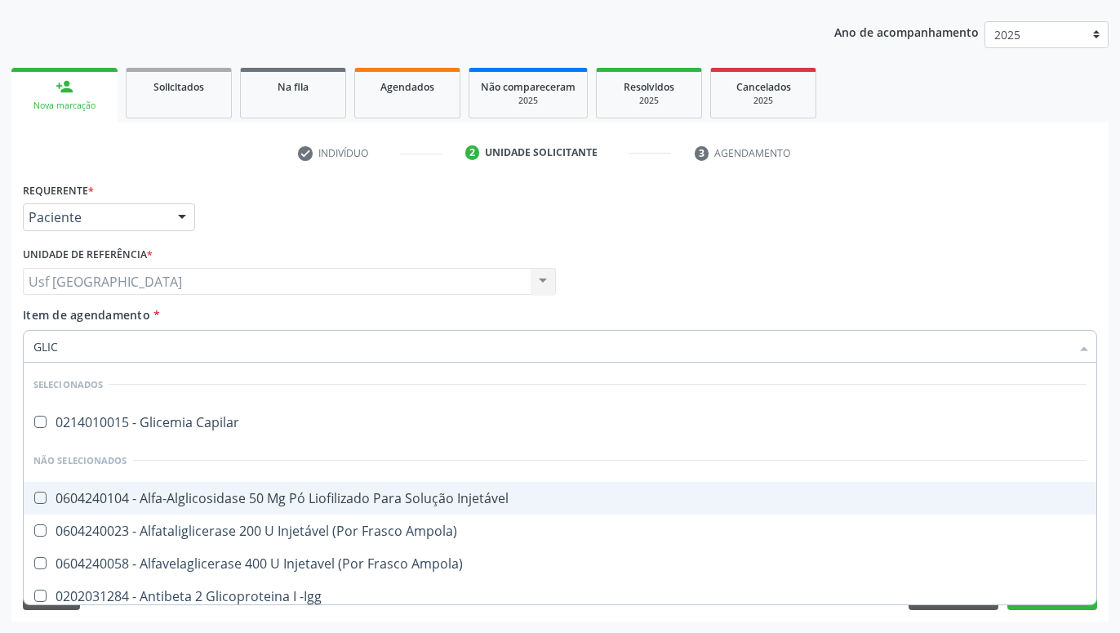
type input "GLICO"
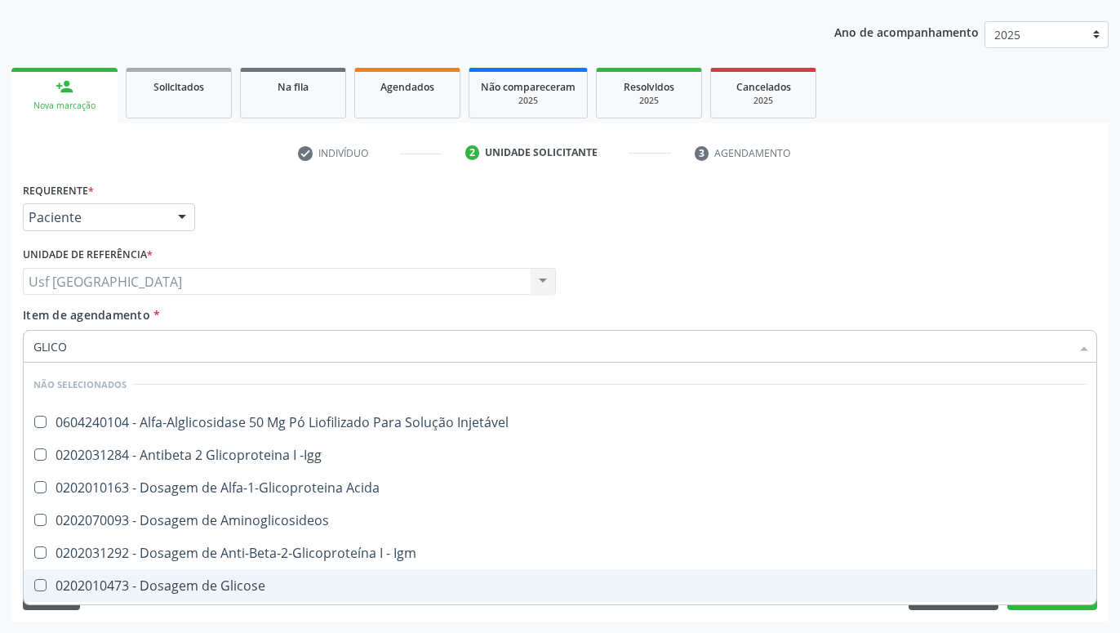
click at [281, 580] on div "0202010473 - Dosagem de Glicose" at bounding box center [559, 585] width 1053 height 13
checkbox Glicose "true"
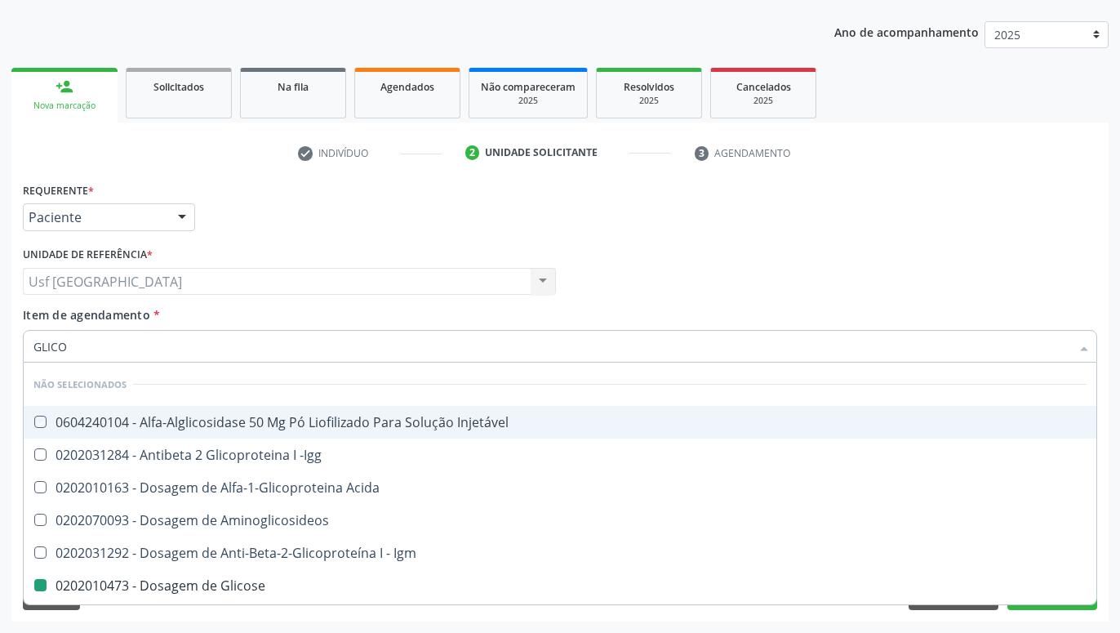
click at [1049, 287] on div "Médico Solicitante Por favor, selecione a Unidade de Atendimento primeiro Nenhu…" at bounding box center [560, 274] width 1082 height 64
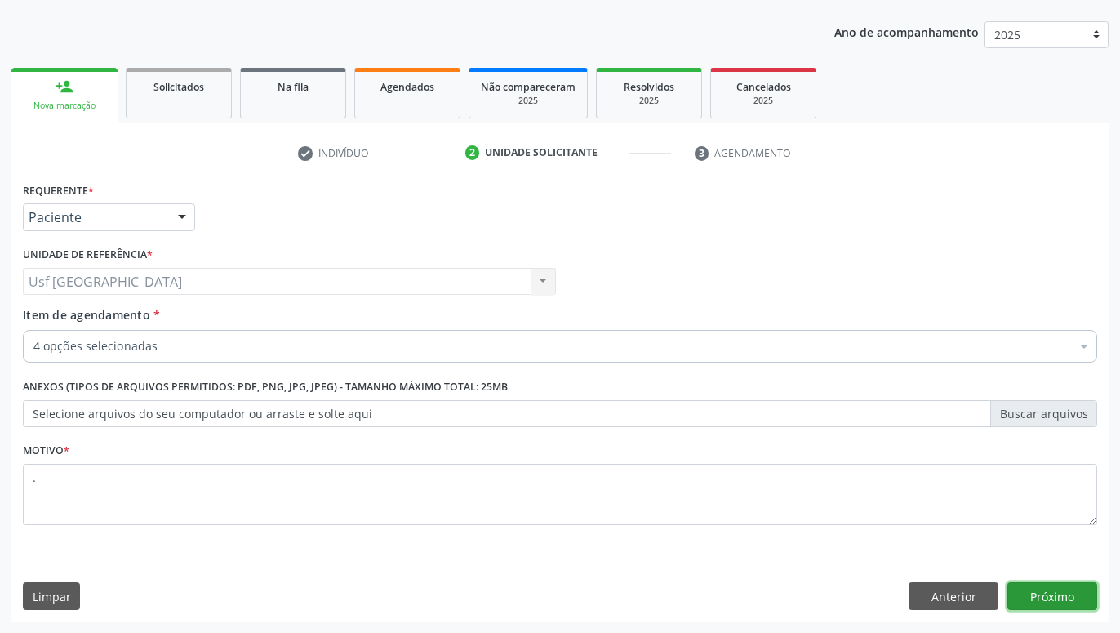
click at [1038, 591] on button "Próximo" at bounding box center [1052, 596] width 90 height 28
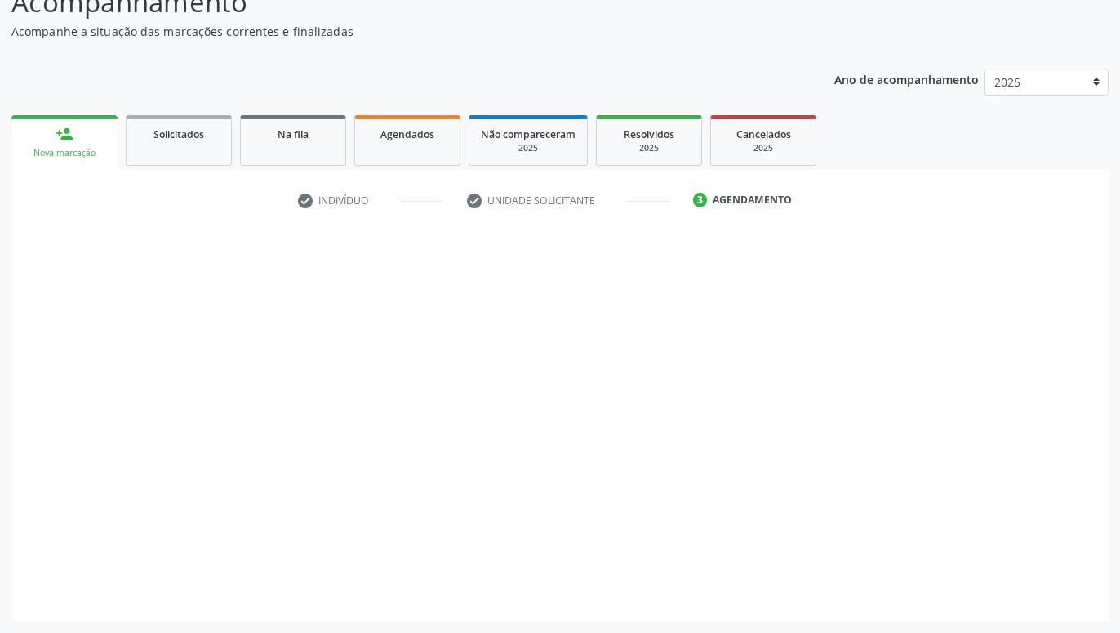
scroll to position [129, 0]
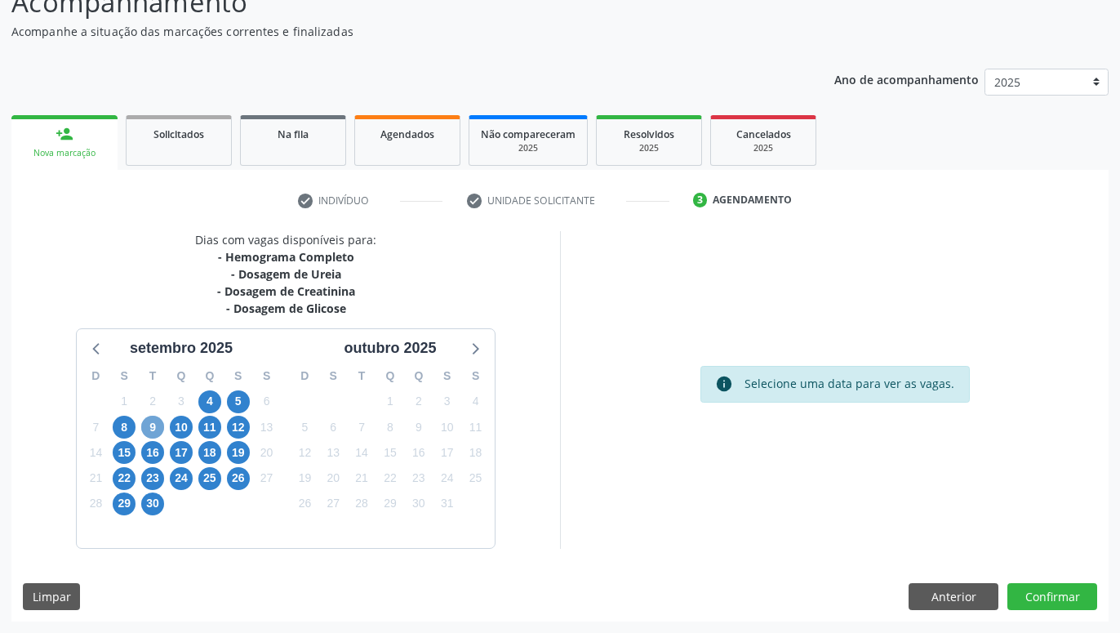
click at [161, 422] on span "9" at bounding box center [152, 426] width 23 height 23
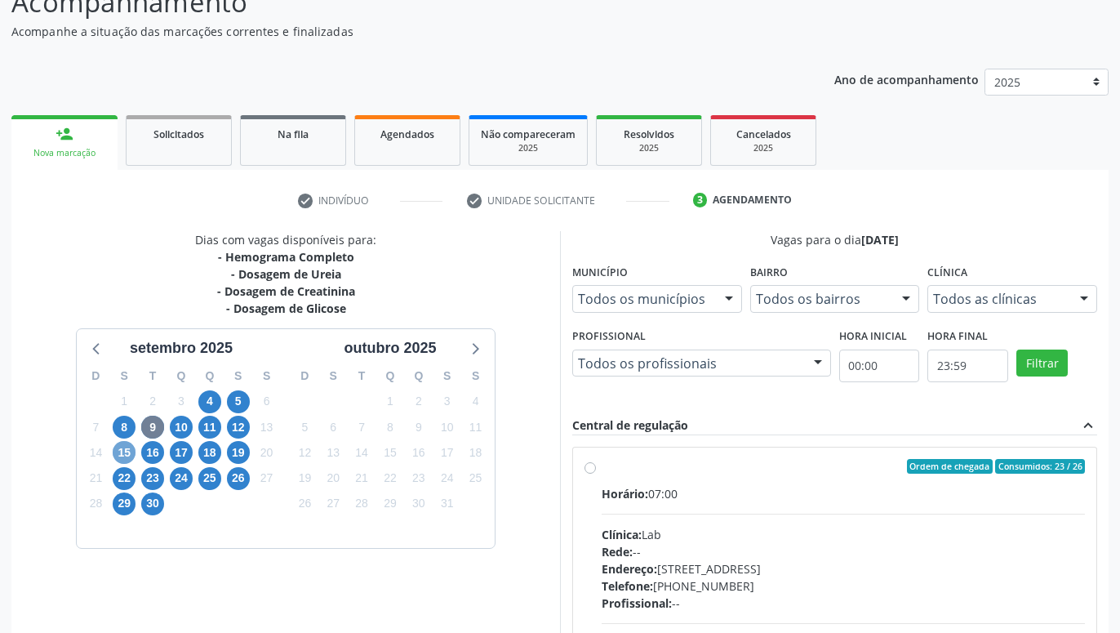
click at [125, 447] on span "15" at bounding box center [124, 452] width 23 height 23
click at [602, 465] on label "Ordem de chegada Consumidos: 20 / 40 Horário: 07:00 Clínica: S B Laboratorio de…" at bounding box center [843, 584] width 483 height 251
click at [585, 465] on input "Ordem de chegada Consumidos: 20 / 40 Horário: 07:00 Clínica: S B Laboratorio de…" at bounding box center [589, 466] width 11 height 15
radio input "true"
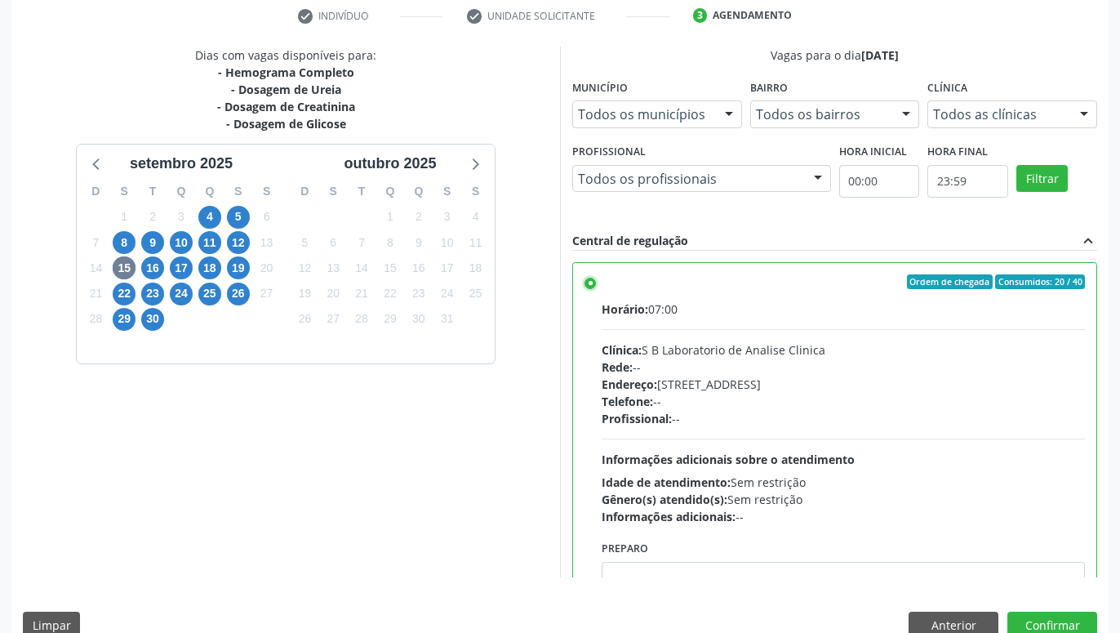
scroll to position [343, 0]
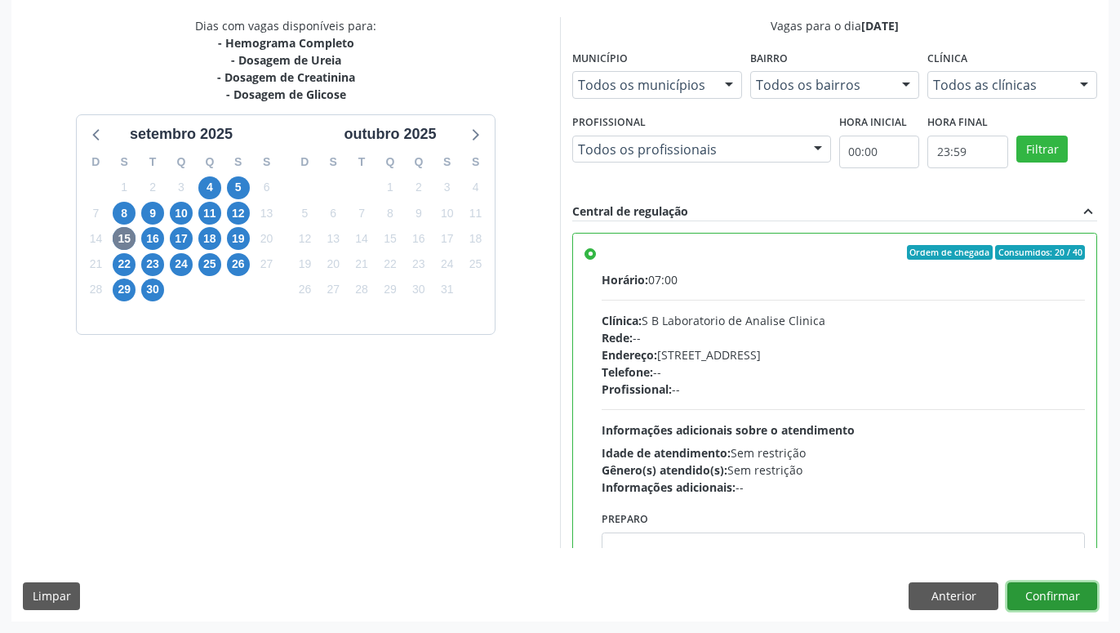
click at [1051, 597] on button "Confirmar" at bounding box center [1052, 596] width 90 height 28
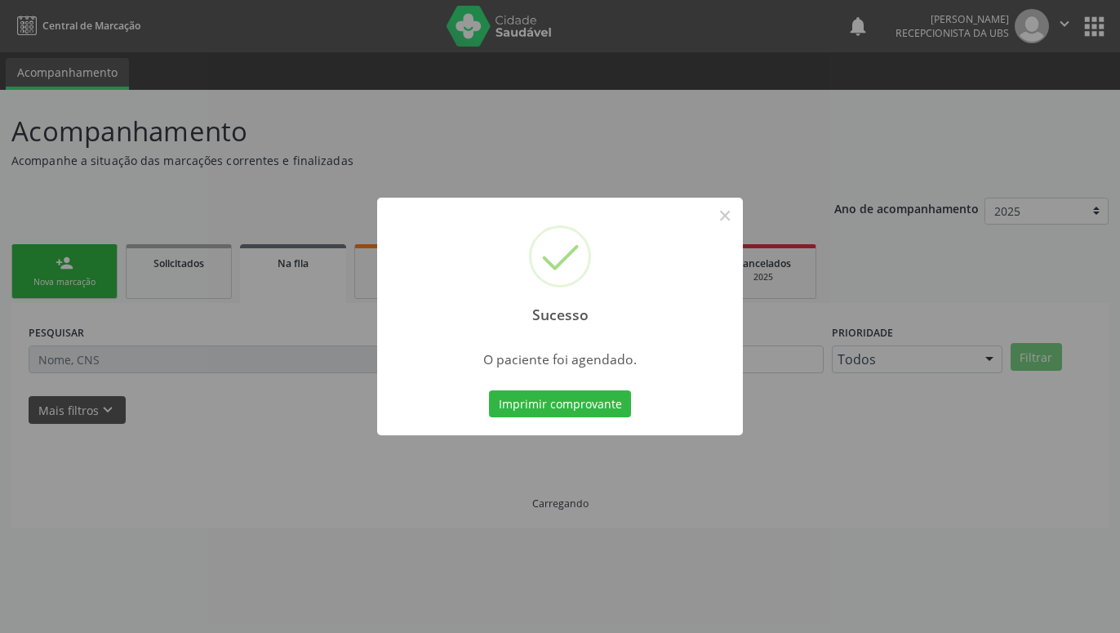
scroll to position [0, 0]
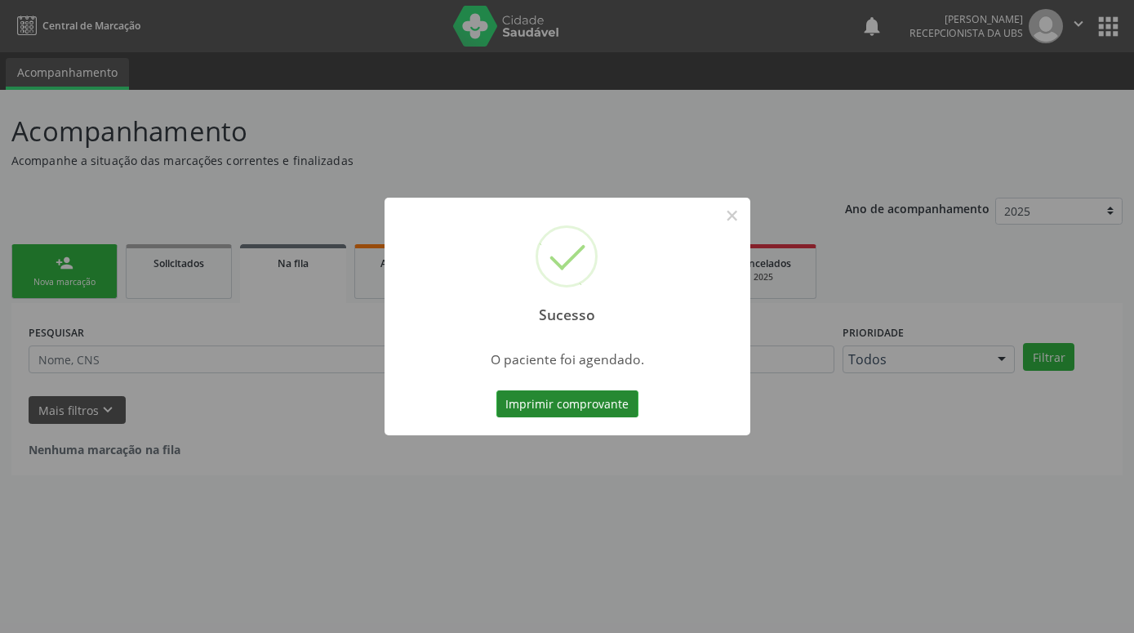
click at [577, 414] on button "Imprimir comprovante" at bounding box center [567, 404] width 142 height 28
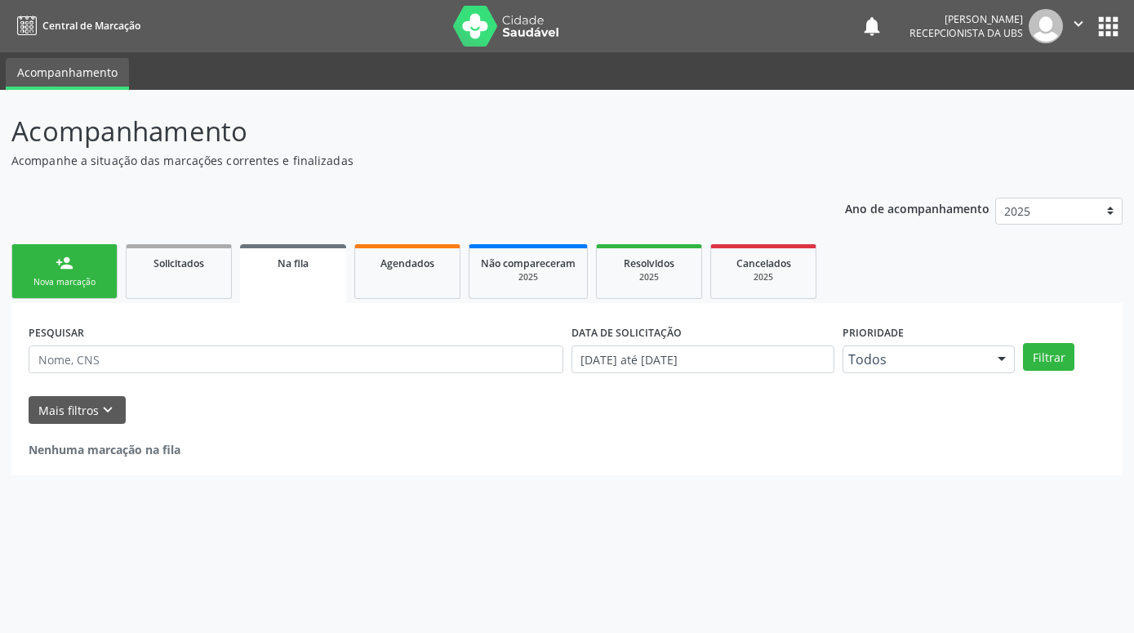
click at [56, 259] on div "person_add" at bounding box center [65, 263] width 18 height 18
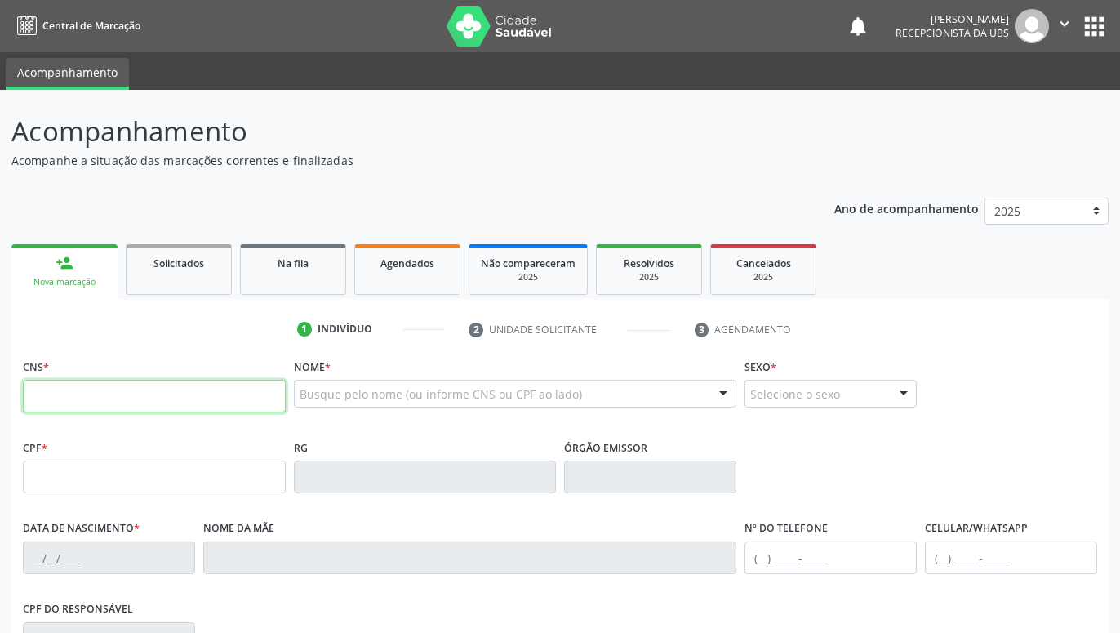
click at [232, 389] on input "text" at bounding box center [154, 396] width 263 height 33
type input "703 6080 6194 0535"
type input "119.087.034-74"
type input "19/11/1997"
type input "Maria de Lourdes de Melo Lima Souza"
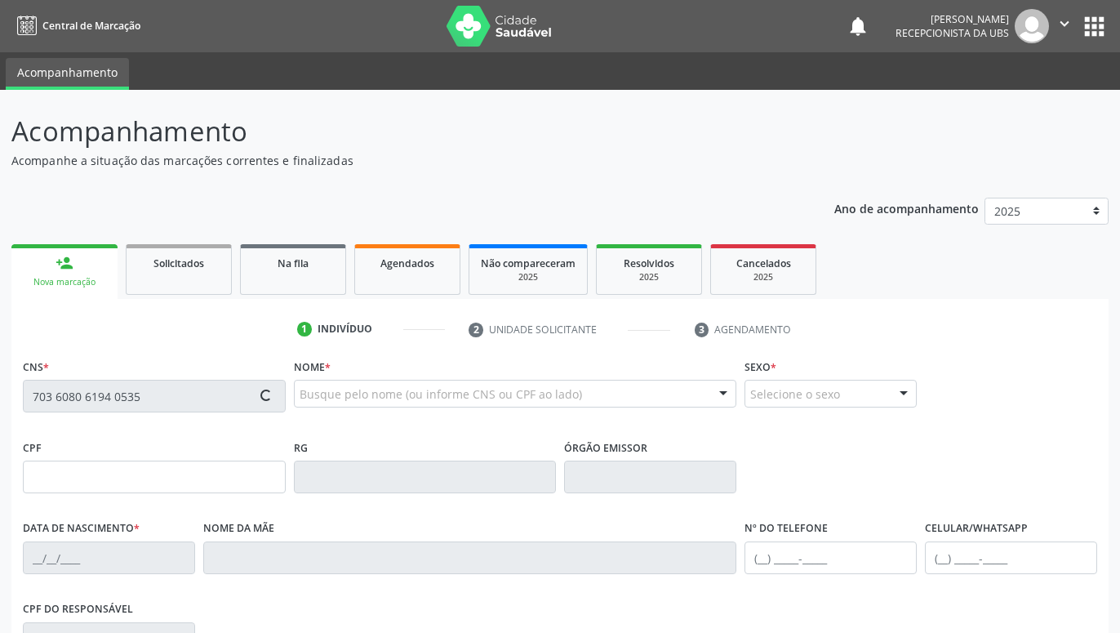
type input "(87) 99999-9999"
type input "115.214.264-06"
type input "995"
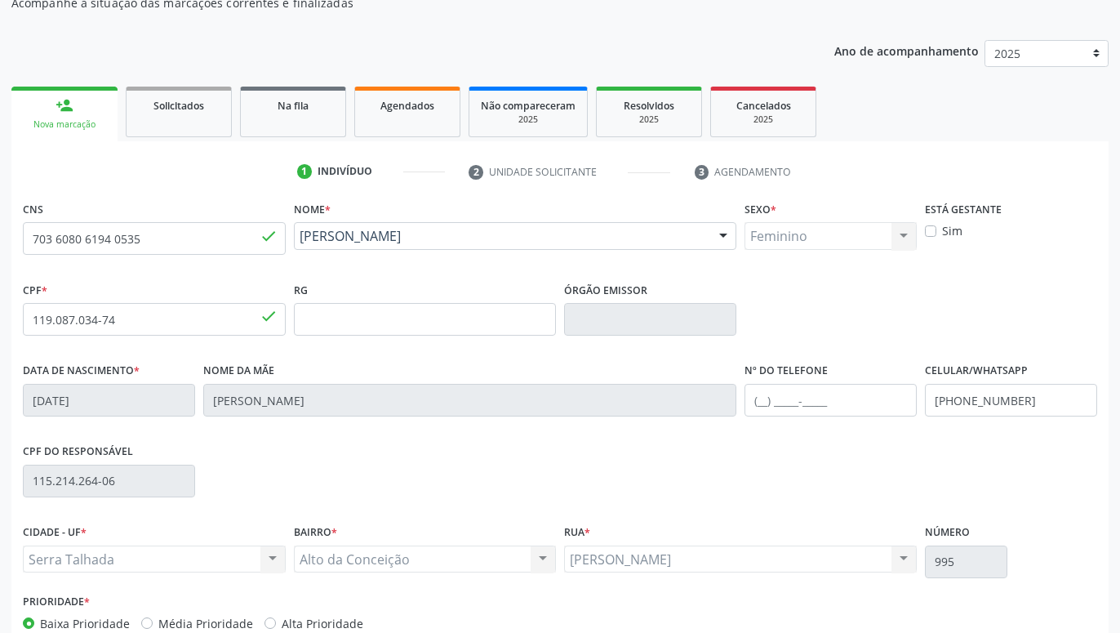
scroll to position [252, 0]
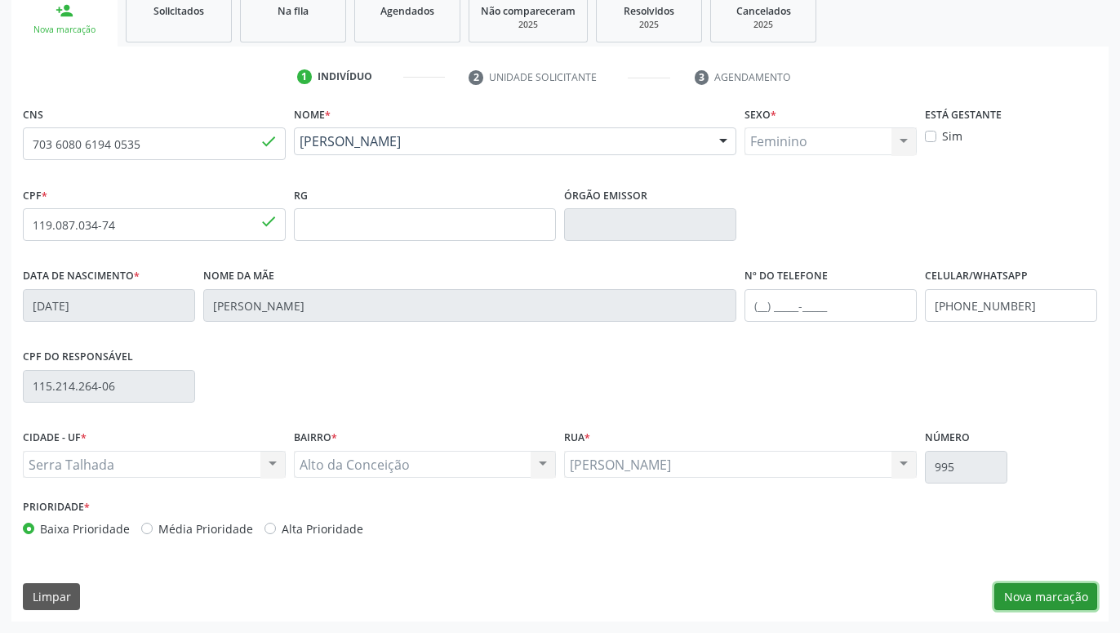
click at [1037, 594] on button "Nova marcação" at bounding box center [1045, 597] width 103 height 28
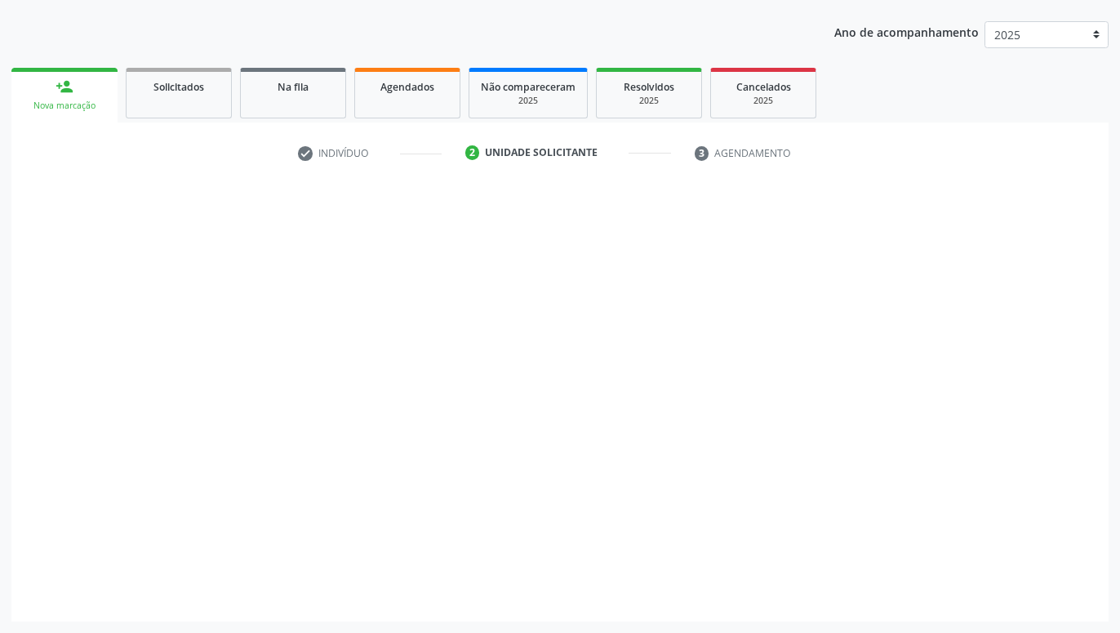
scroll to position [176, 0]
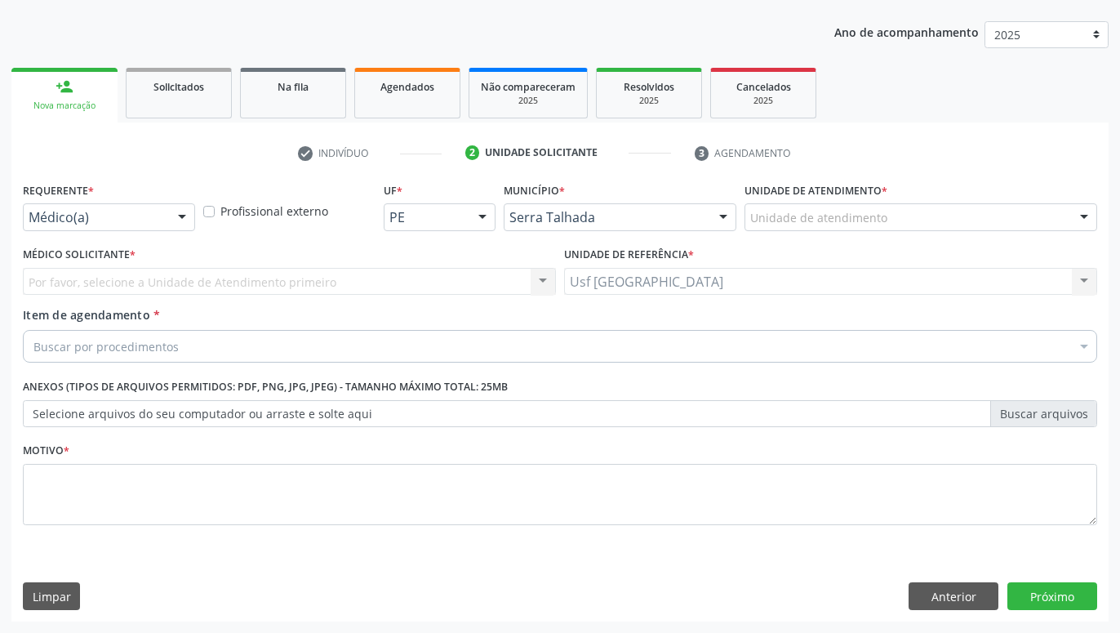
click at [194, 215] on div "Médico(a) Médico(a) Enfermeiro(a) Paciente Nenhum resultado encontrado para: " …" at bounding box center [109, 217] width 172 height 28
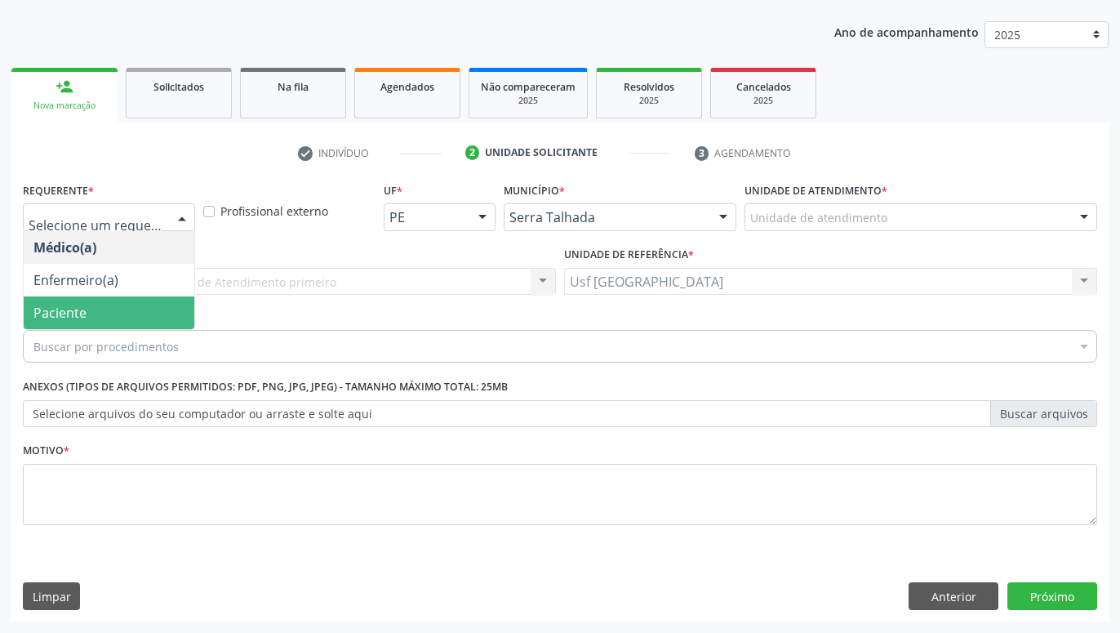
click at [122, 308] on span "Paciente" at bounding box center [109, 312] width 171 height 33
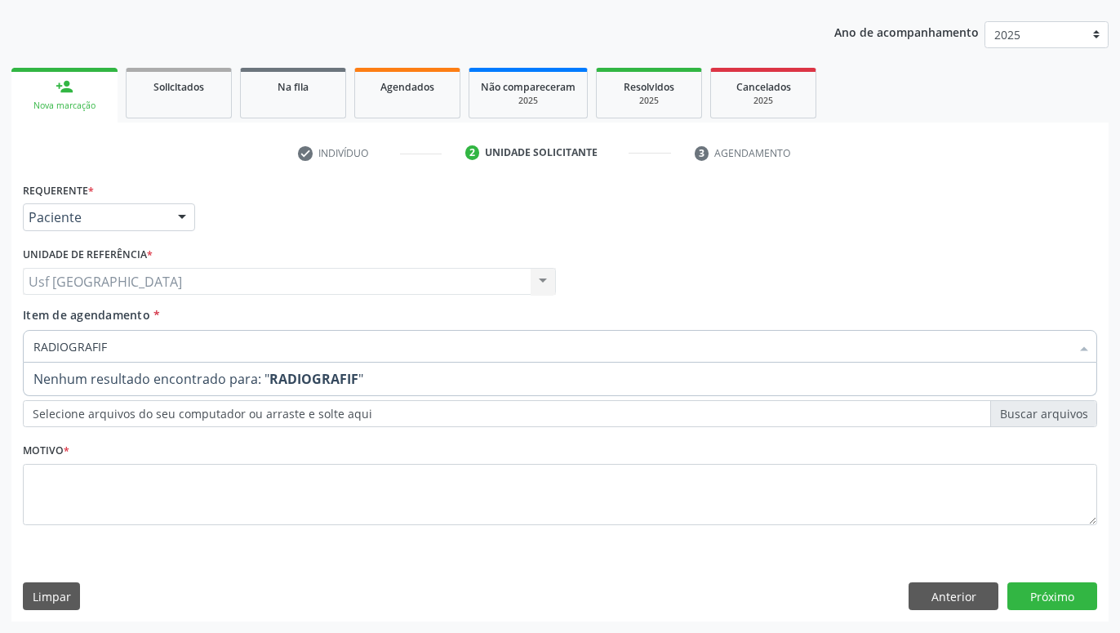
scroll to position [0, 0]
type input "RADIOGRAFIA"
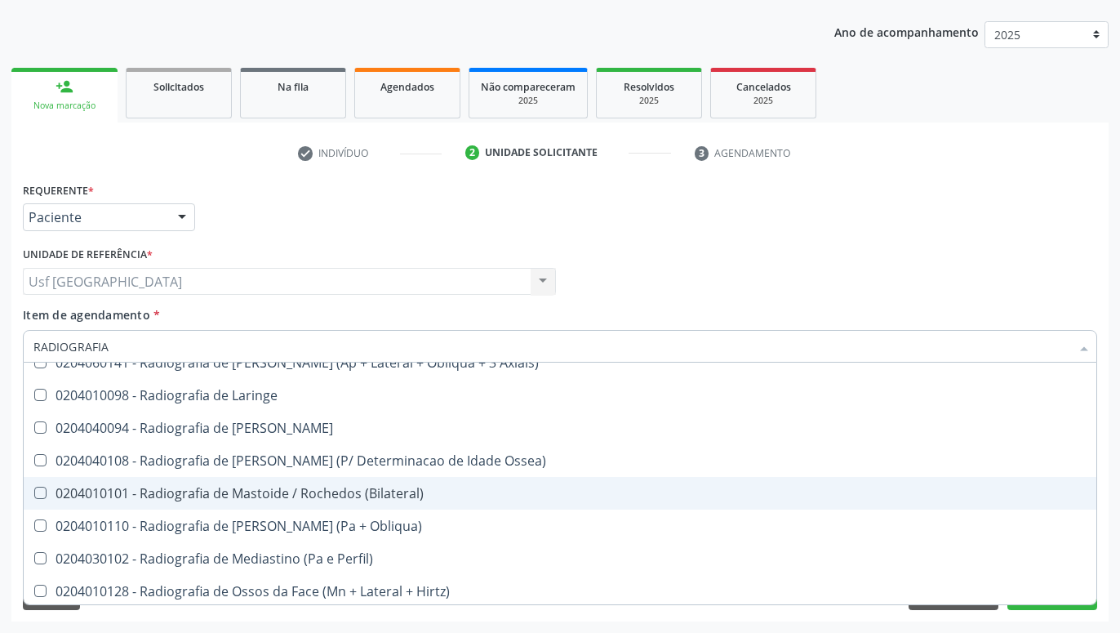
scroll to position [1724, 0]
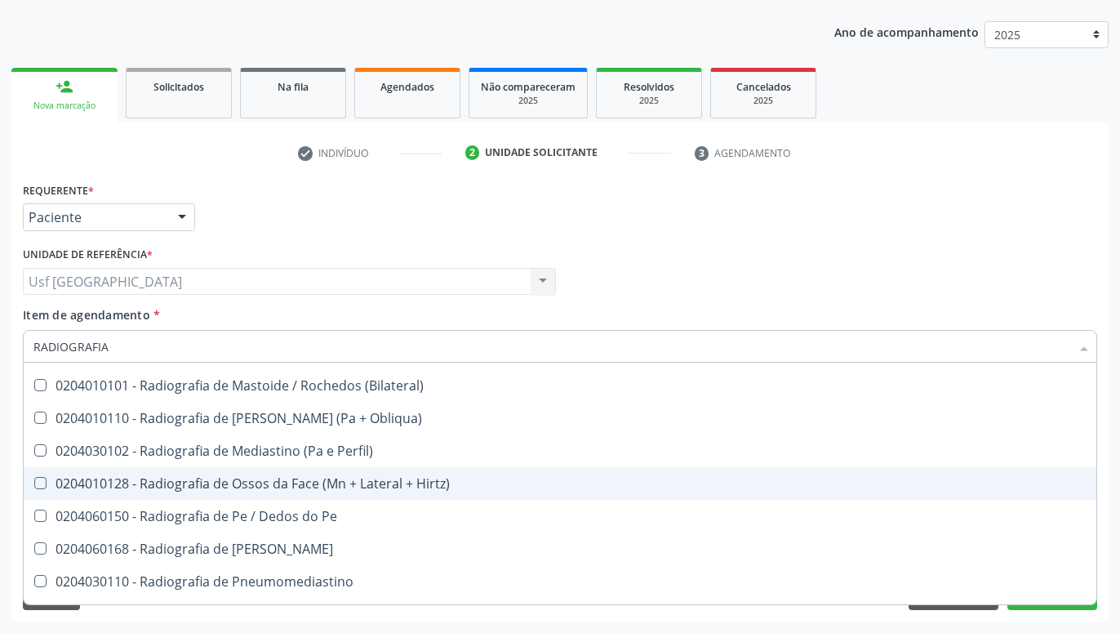
click at [339, 481] on div "0204010128 - Radiografia de Ossos da Face (Mn + Lateral + Hirtz)" at bounding box center [559, 483] width 1053 height 13
checkbox Hirtz\) "true"
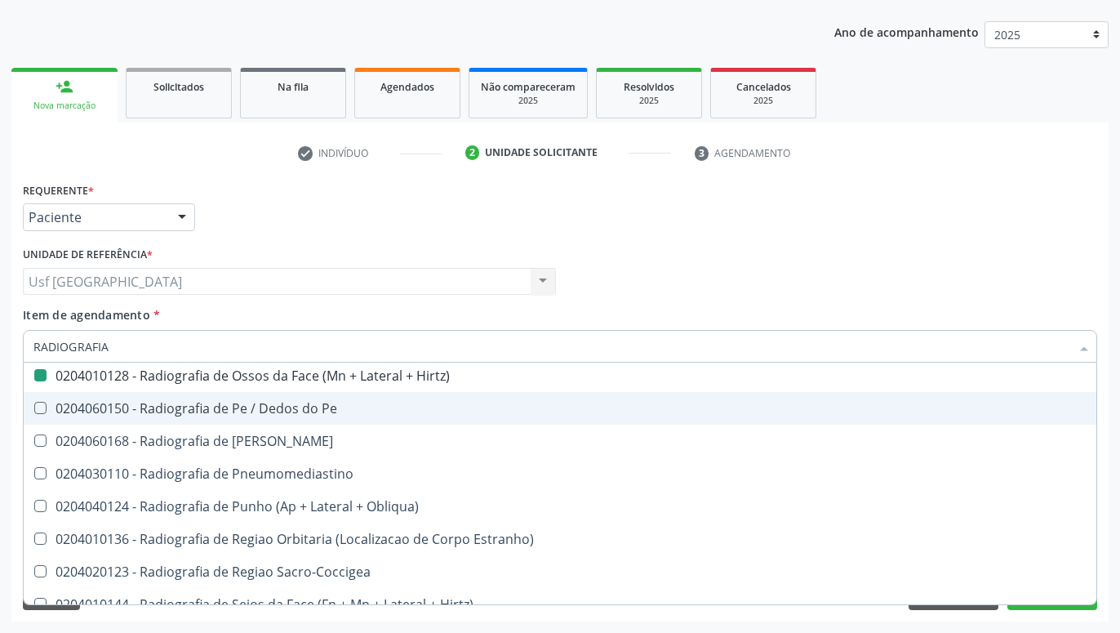
click at [865, 239] on div "Requerente * Paciente Médico(a) Enfermeiro(a) Paciente Nenhum resultado encontr…" at bounding box center [560, 210] width 1082 height 64
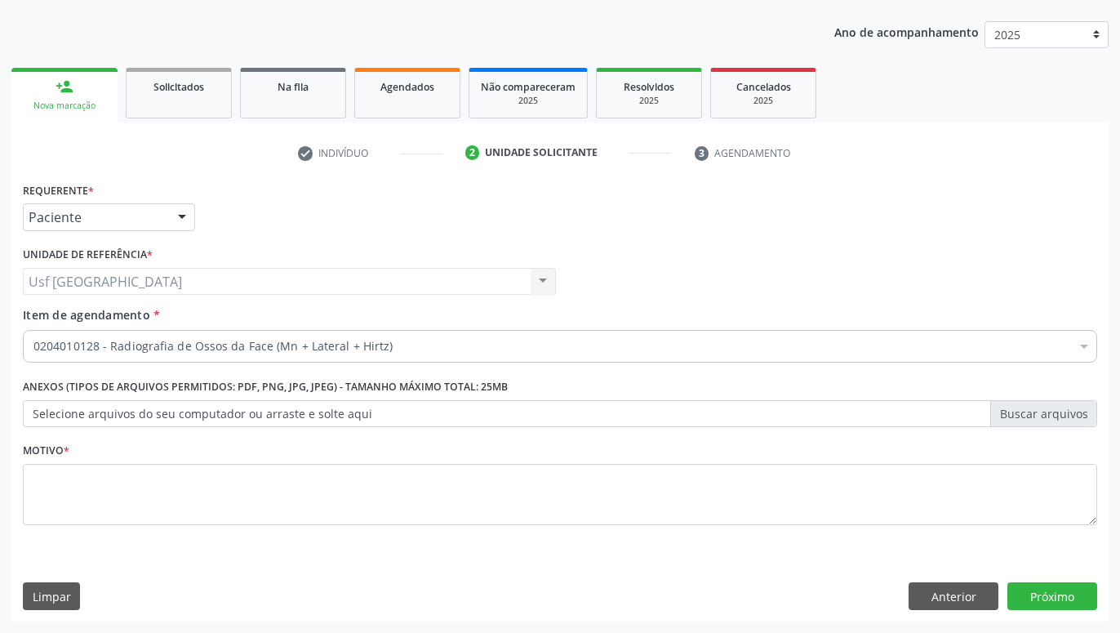
scroll to position [0, 0]
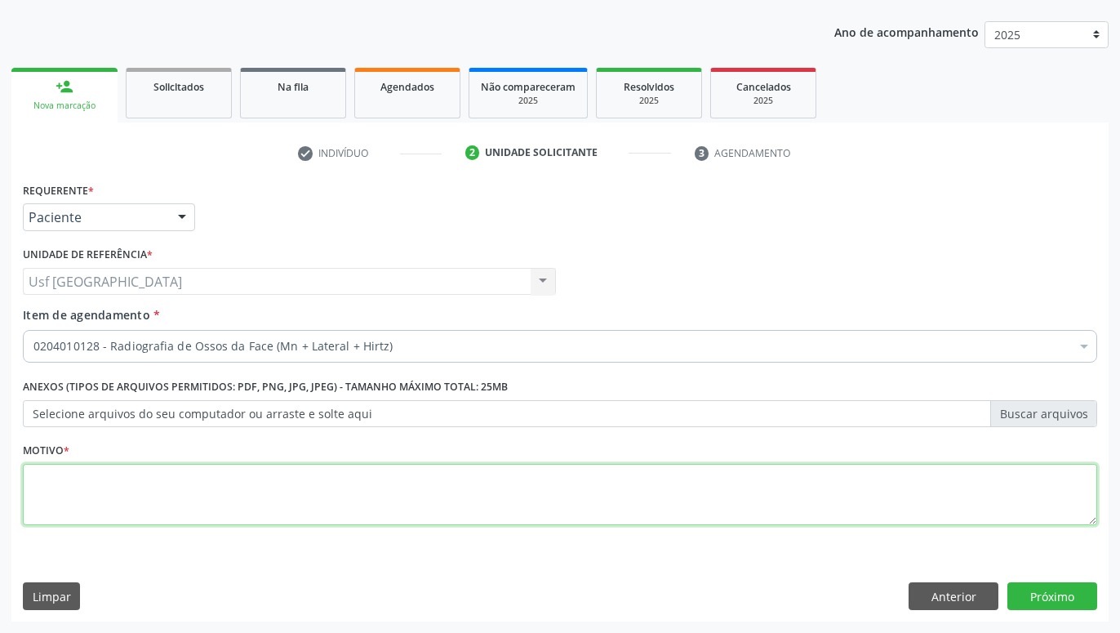
click at [605, 495] on textarea at bounding box center [560, 495] width 1074 height 62
type textarea "."
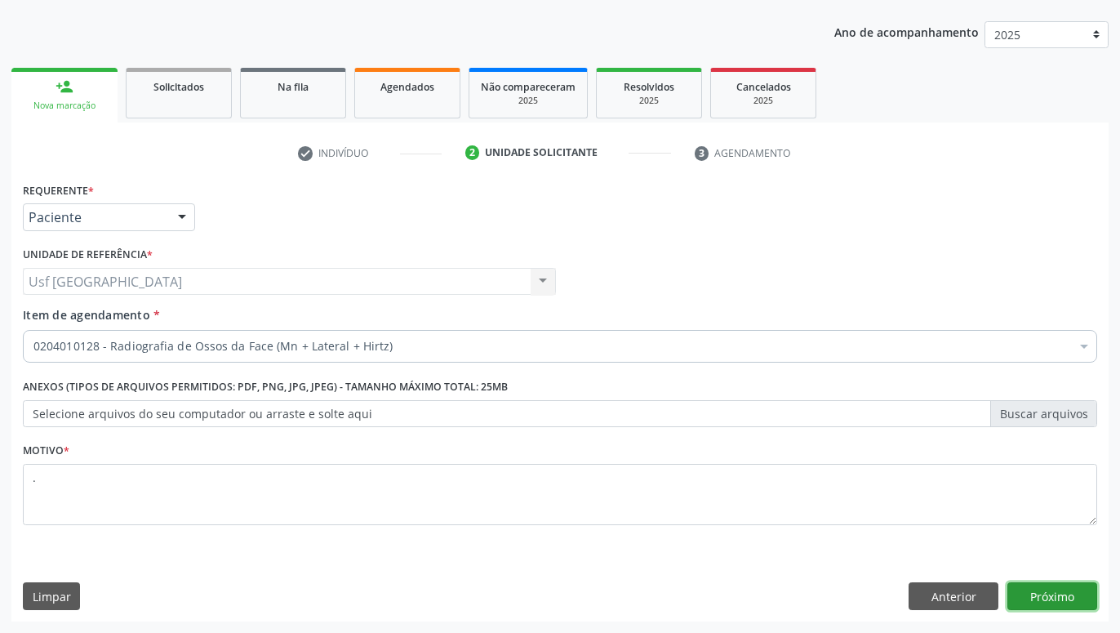
click at [1042, 589] on button "Próximo" at bounding box center [1052, 596] width 90 height 28
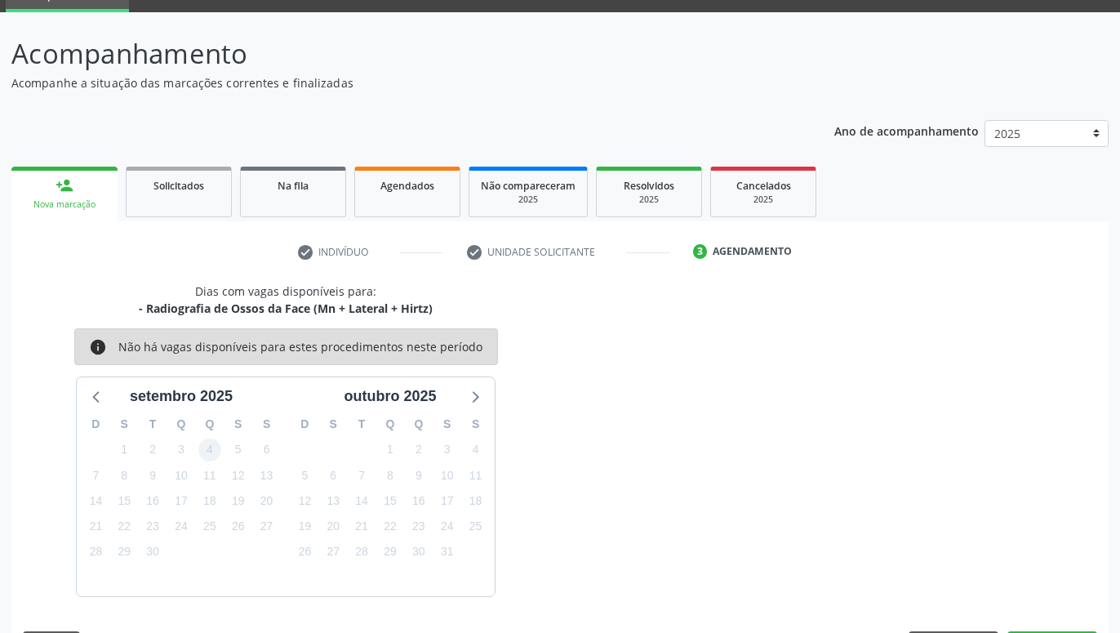
scroll to position [126, 0]
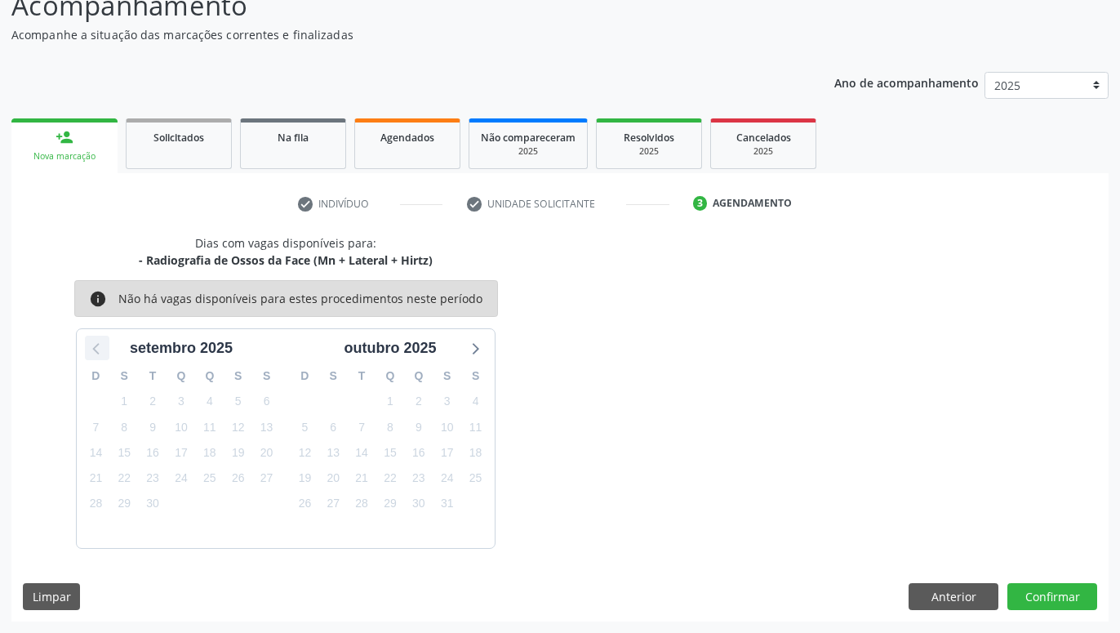
click at [88, 343] on icon at bounding box center [97, 347] width 21 height 21
click at [960, 594] on button "Anterior" at bounding box center [953, 597] width 90 height 28
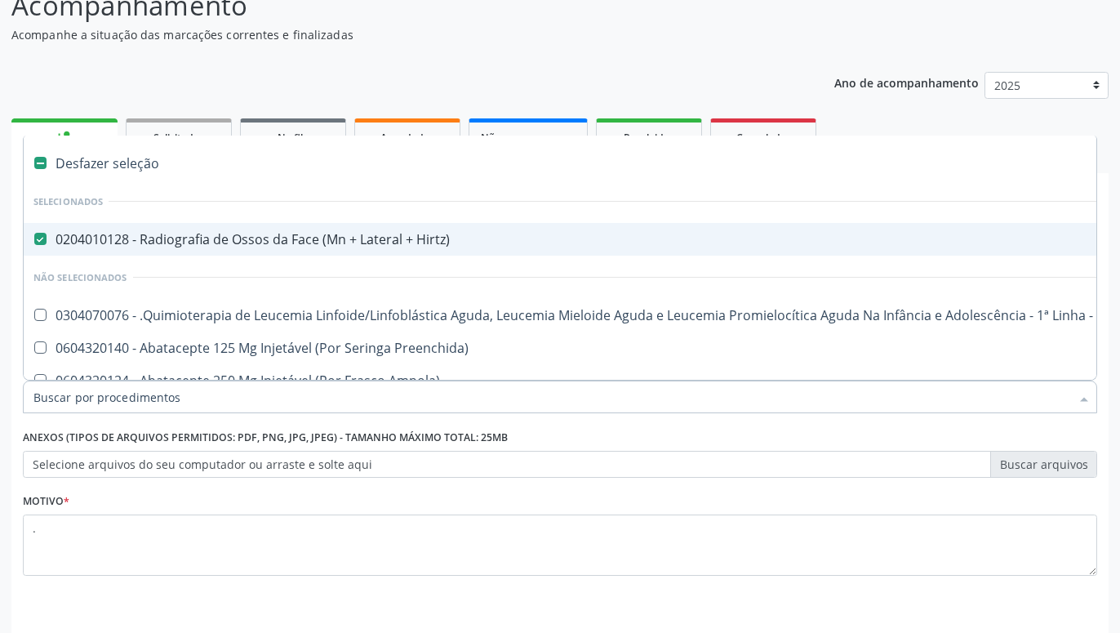
click at [46, 242] on Hirtz\) at bounding box center [40, 239] width 12 height 12
click at [34, 242] on Hirtz\) "checkbox" at bounding box center [29, 238] width 11 height 11
checkbox Hirtz\) "false"
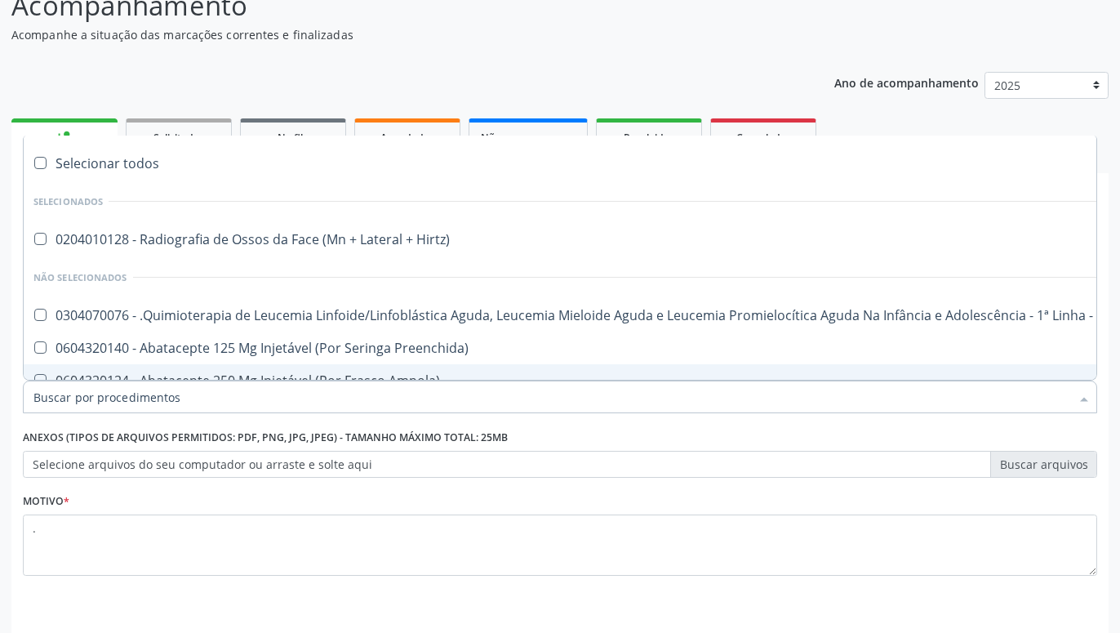
click at [133, 407] on input "Item de agendamento *" at bounding box center [551, 396] width 1037 height 33
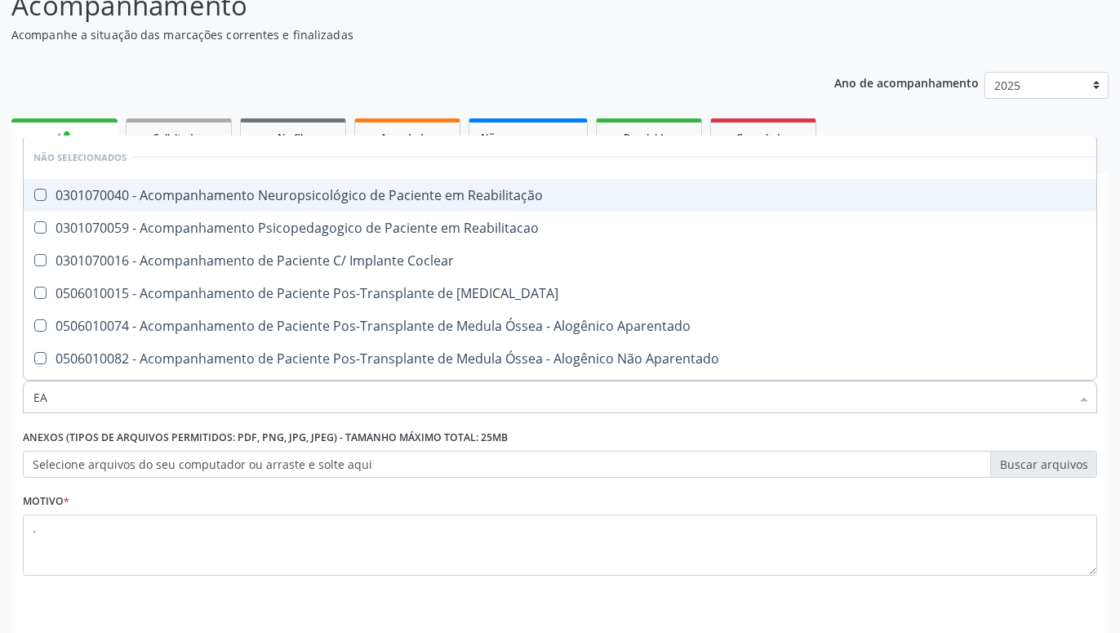
type input "E"
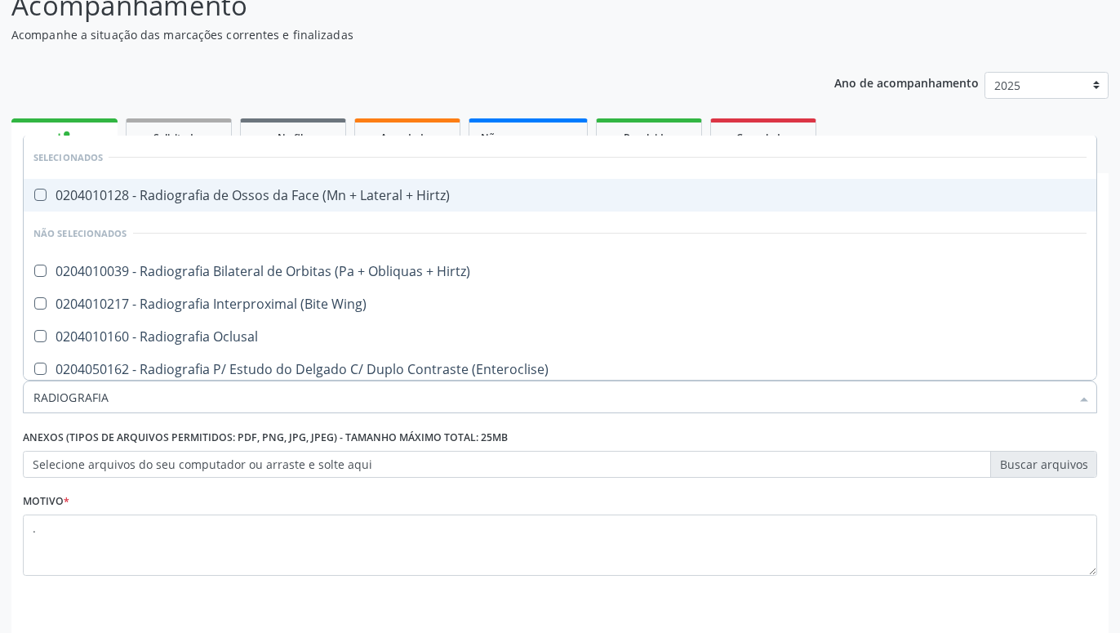
type input "RADIOGRAFIA"
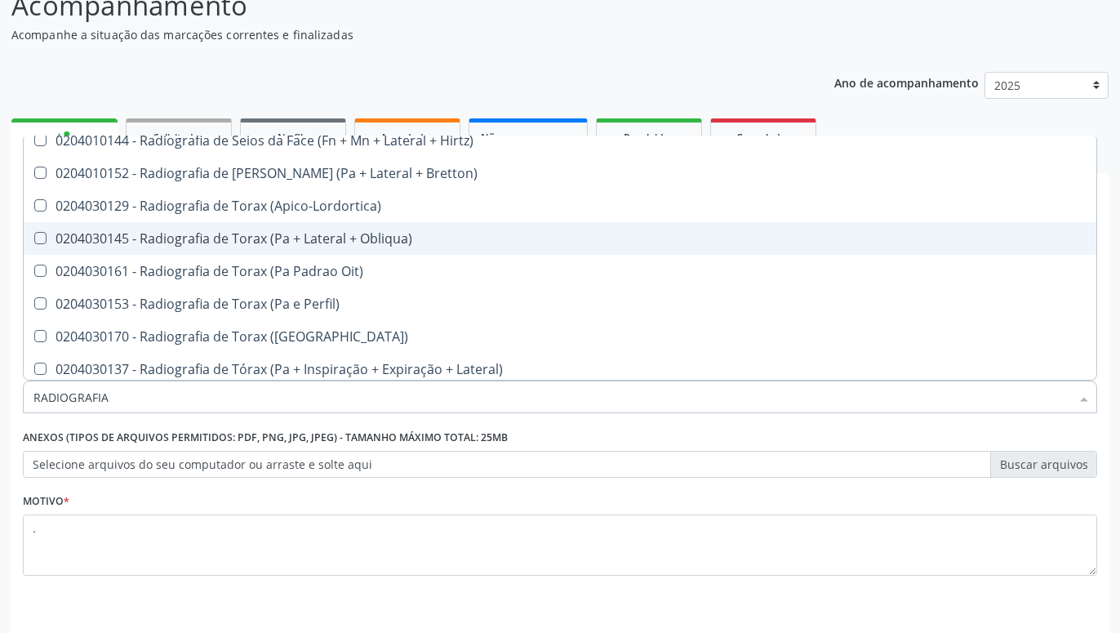
scroll to position [2193, 0]
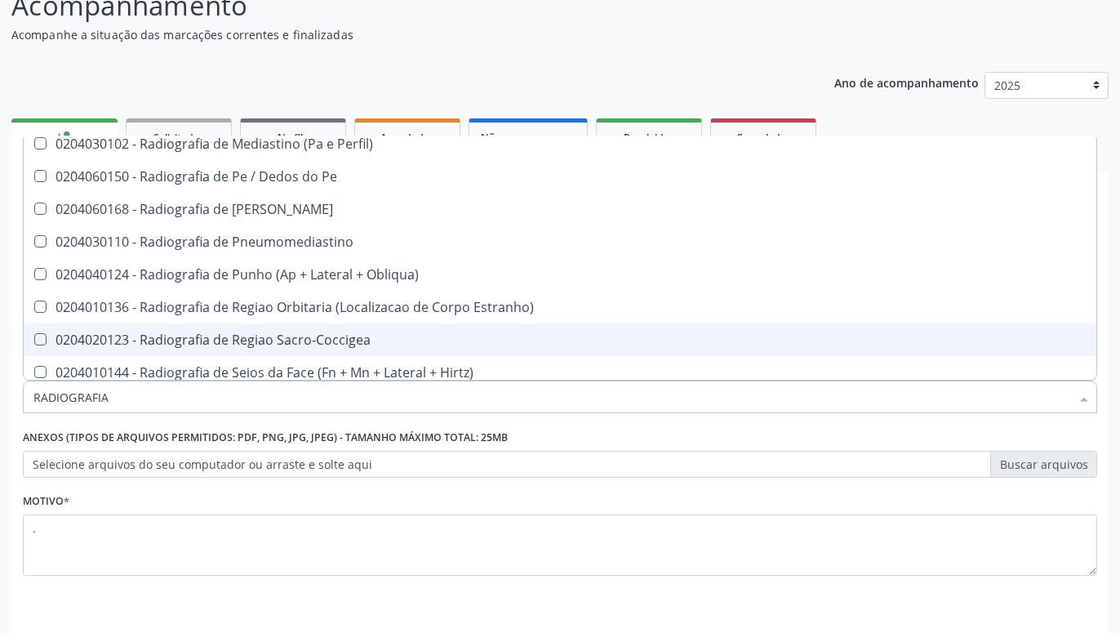
scroll to position [1870, 0]
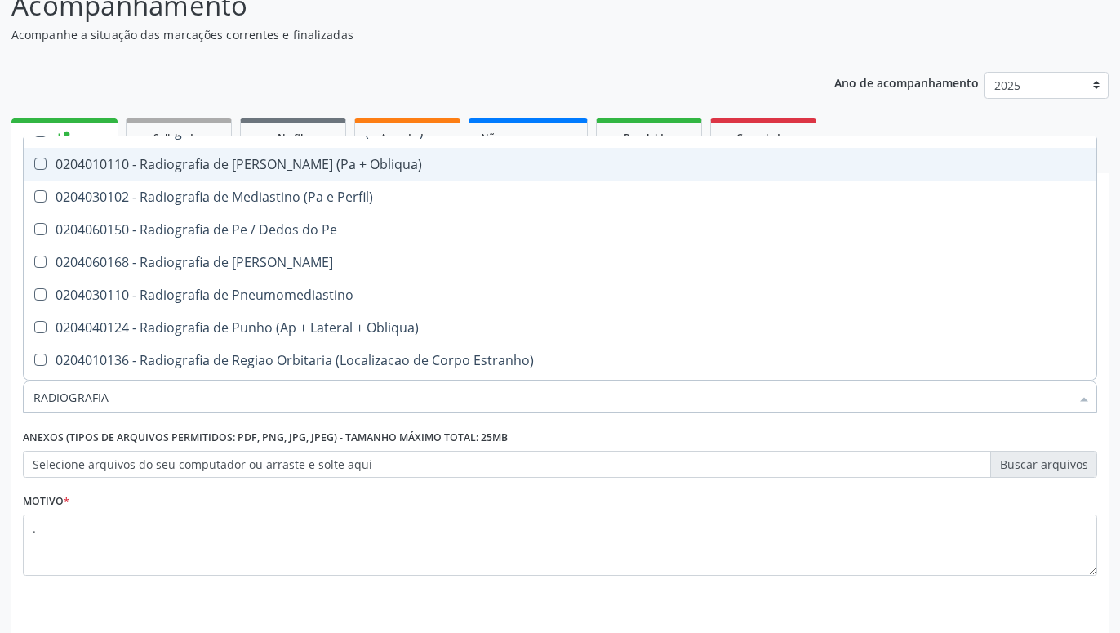
click at [224, 175] on span "0204010110 - Radiografia de [PERSON_NAME] (Pa + Obliqua)" at bounding box center [560, 164] width 1073 height 33
checkbox Obliqua\) "true"
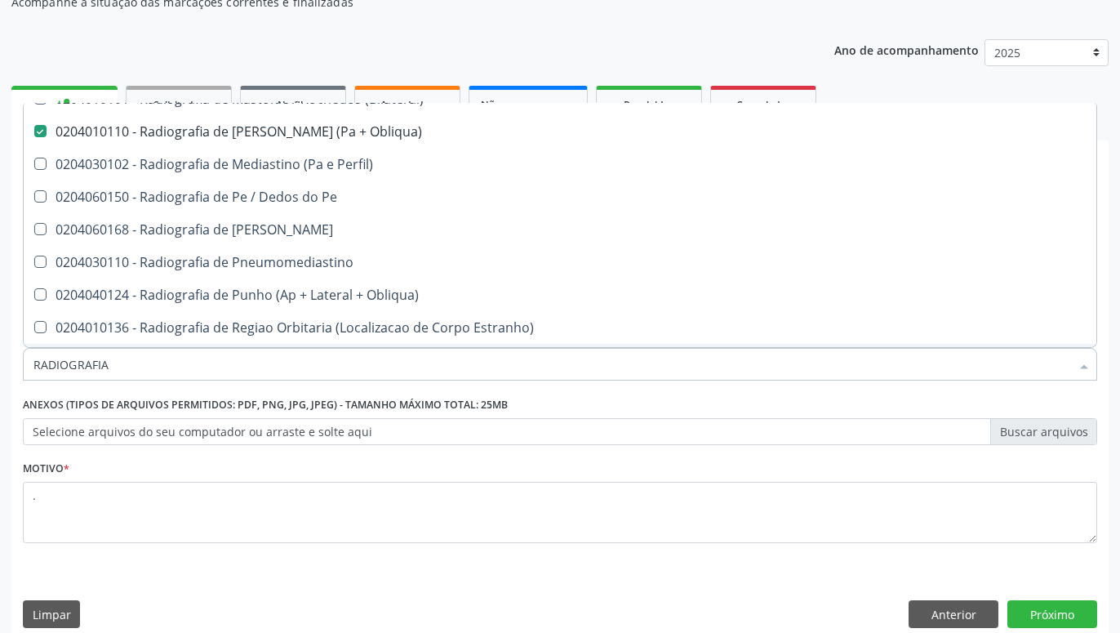
scroll to position [176, 0]
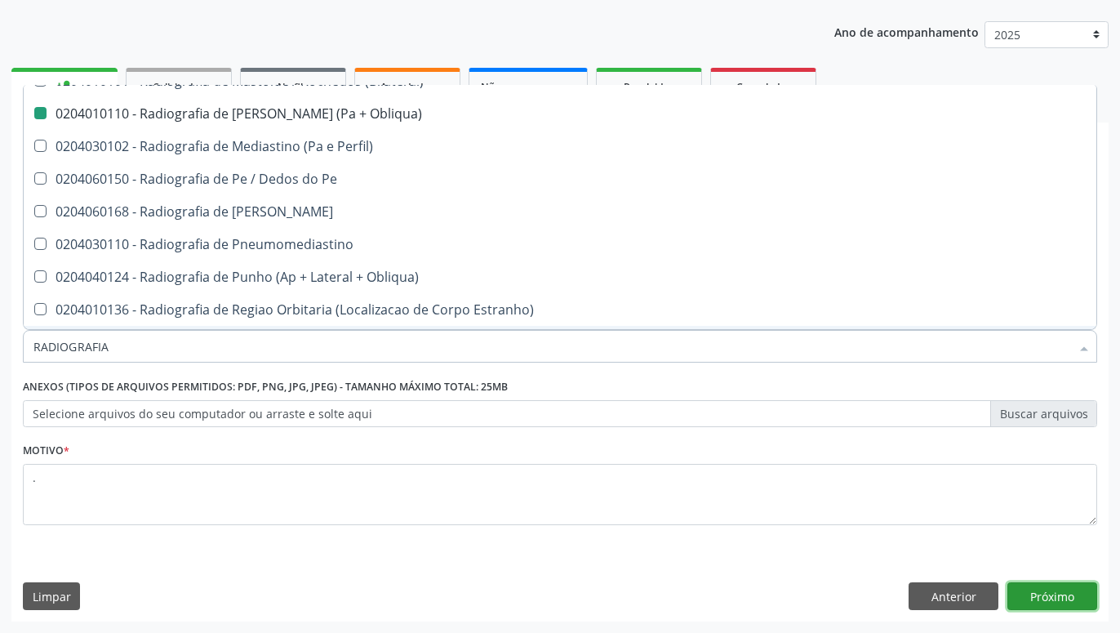
click at [1080, 592] on button "Próximo" at bounding box center [1052, 596] width 90 height 28
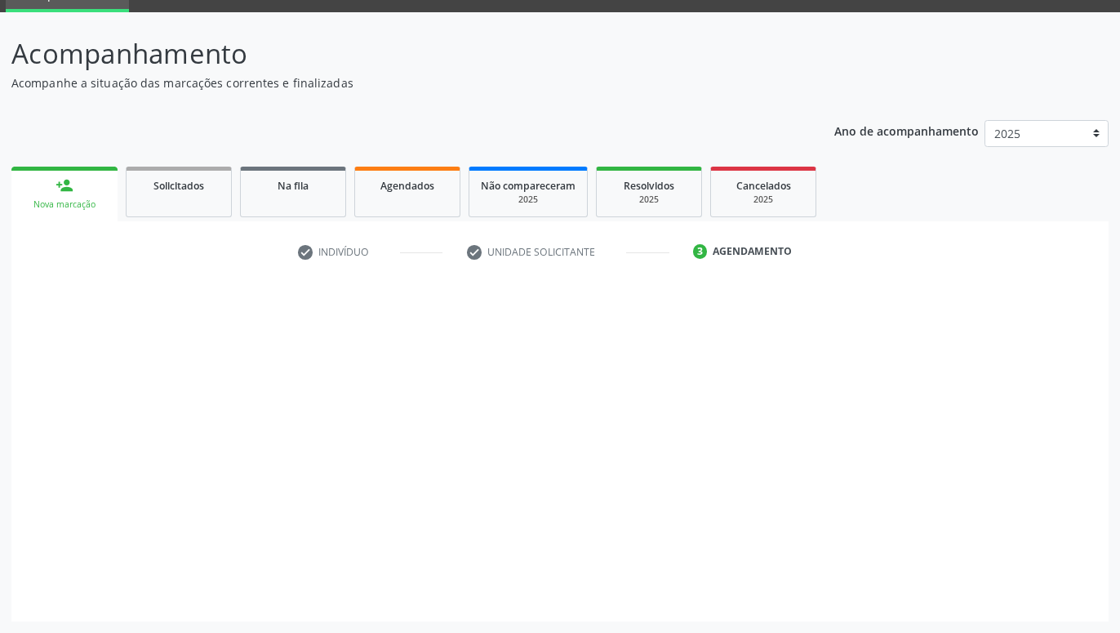
scroll to position [78, 0]
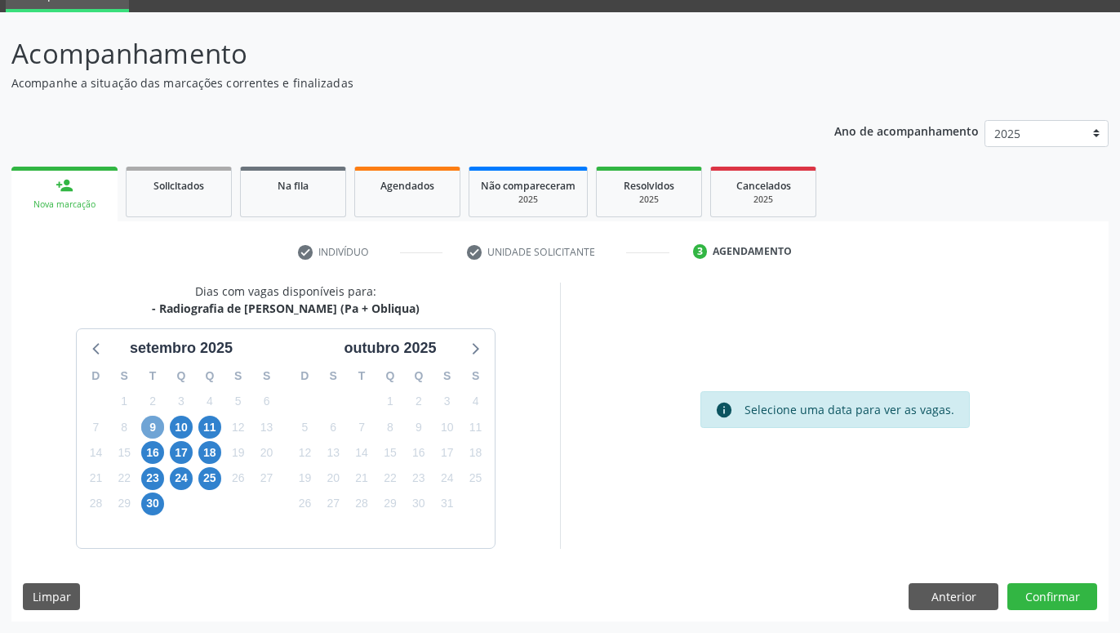
click at [153, 427] on span "9" at bounding box center [152, 426] width 23 height 23
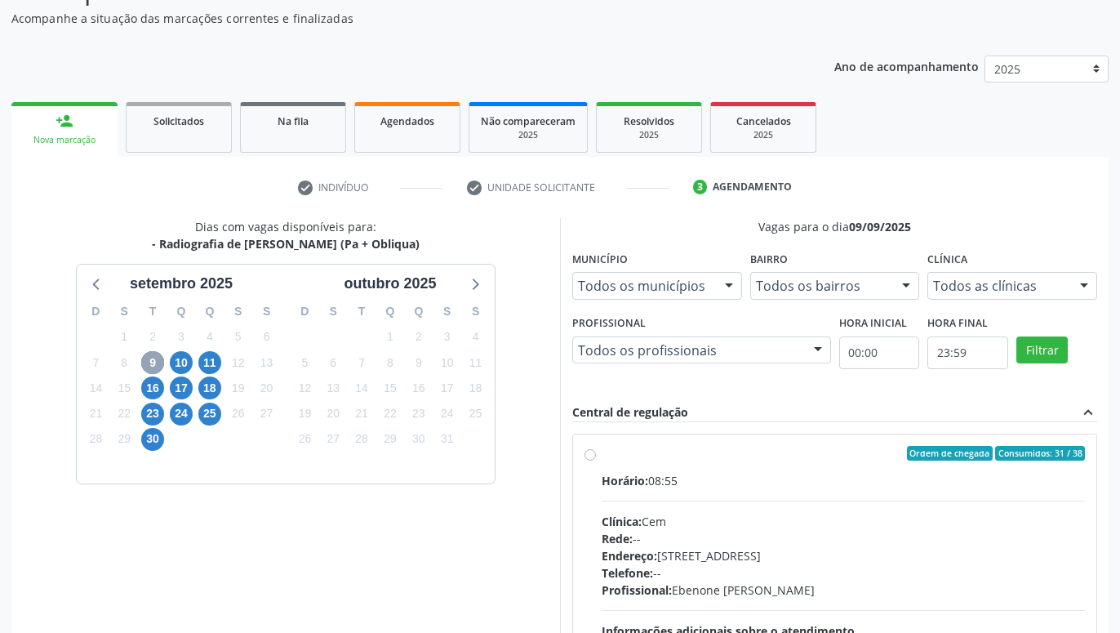
scroll to position [244, 0]
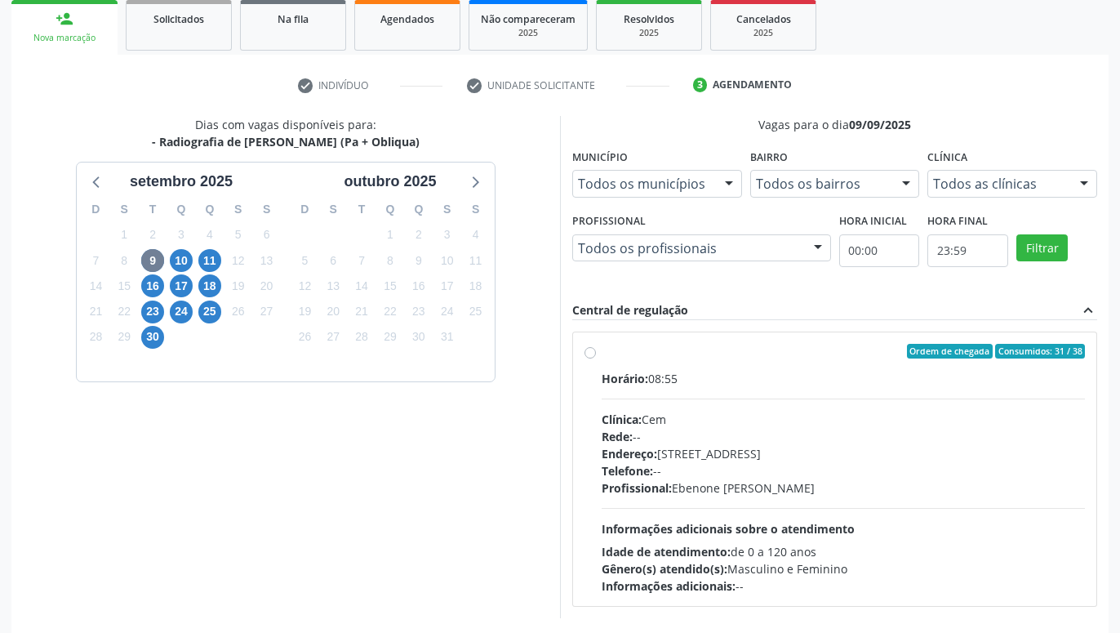
click at [602, 356] on label "Ordem de chegada Consumidos: 31 / 38 Horário: 08:55 Clínica: Cem Rede: -- Ender…" at bounding box center [843, 469] width 483 height 251
click at [591, 356] on input "Ordem de chegada Consumidos: 31 / 38 Horário: 08:55 Clínica: Cem Rede: -- Ender…" at bounding box center [589, 351] width 11 height 15
radio input "true"
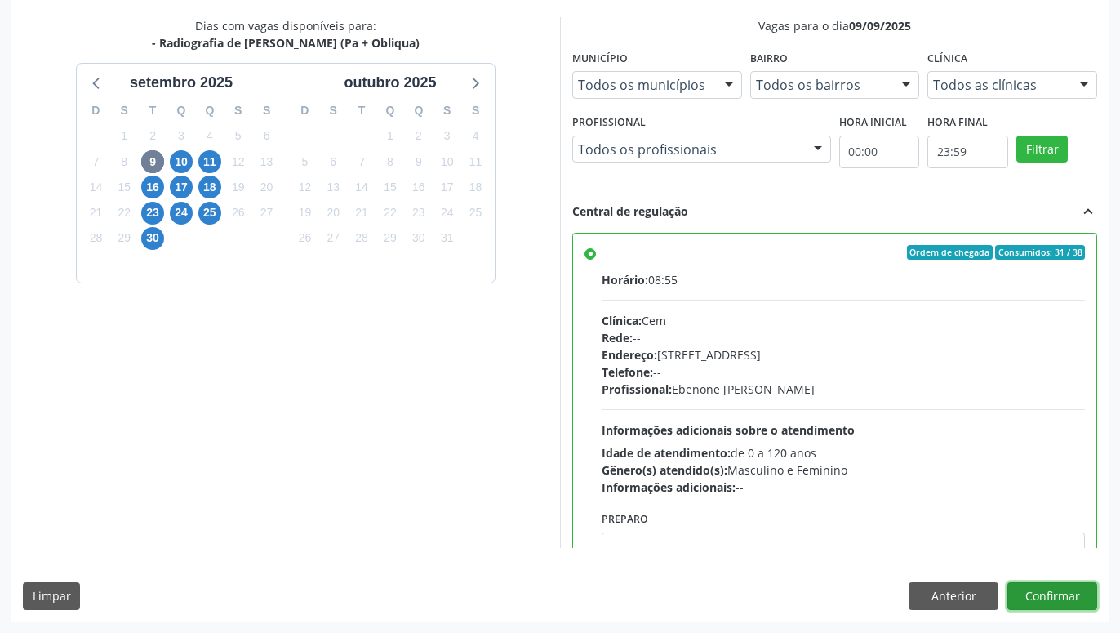
click at [1065, 585] on button "Confirmar" at bounding box center [1052, 596] width 90 height 28
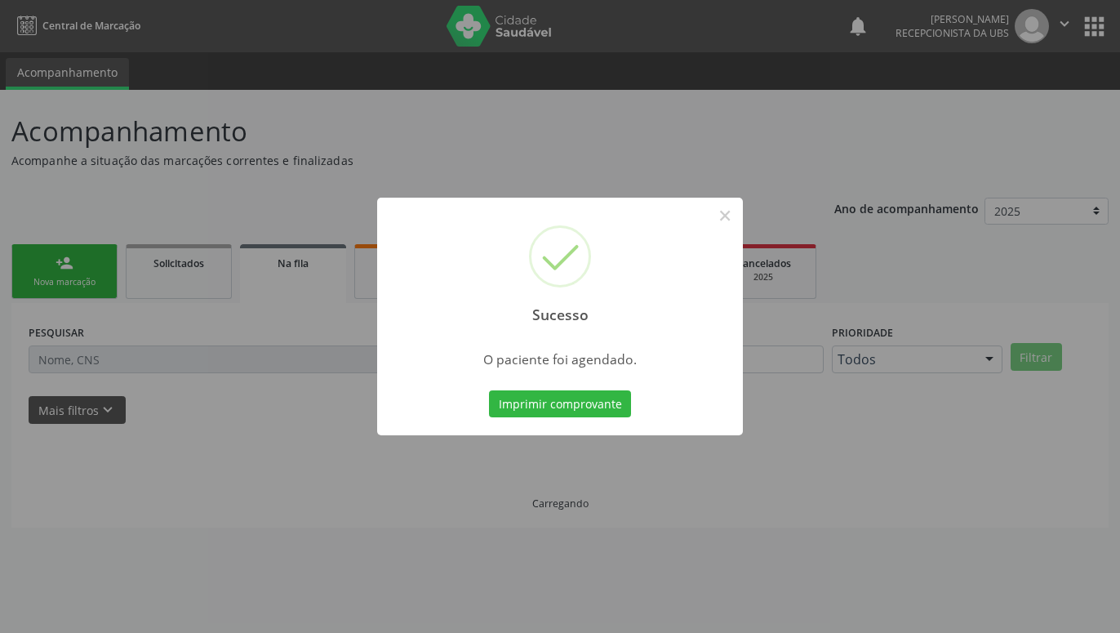
scroll to position [0, 0]
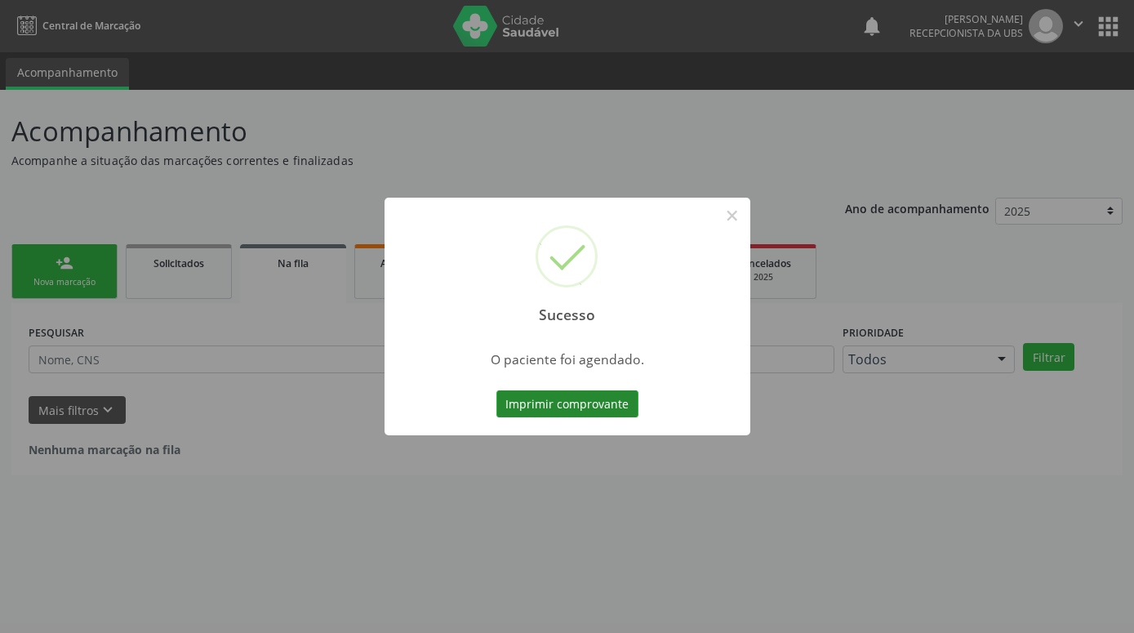
click at [593, 404] on button "Imprimir comprovante" at bounding box center [567, 404] width 142 height 28
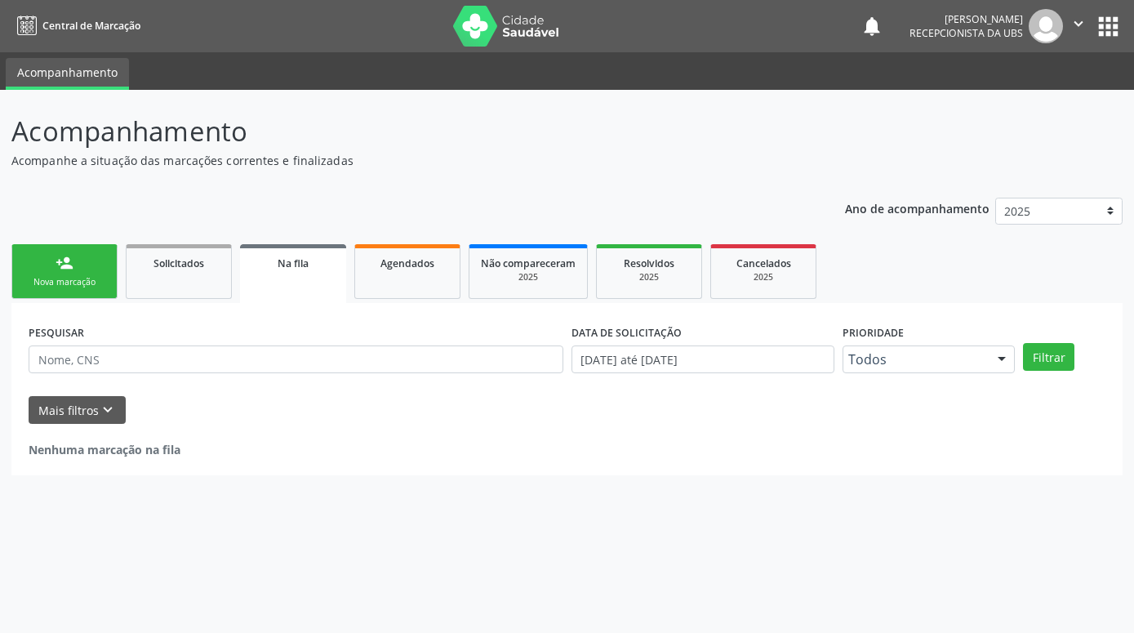
click at [70, 278] on div "Nova marcação" at bounding box center [65, 282] width 82 height 12
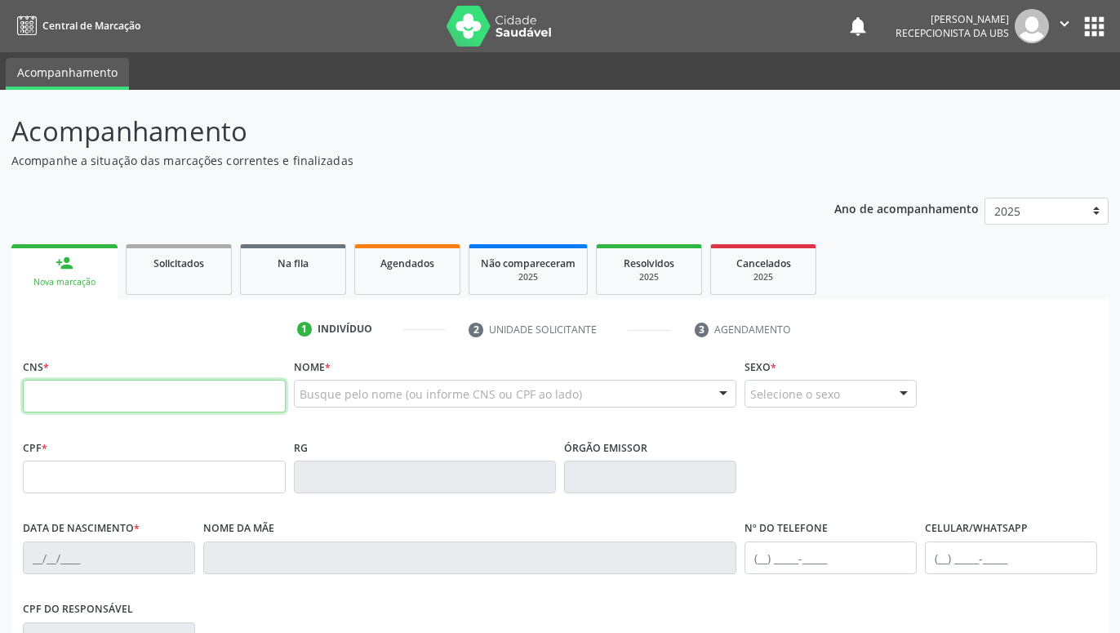
click at [119, 393] on input "text" at bounding box center [154, 396] width 263 height 33
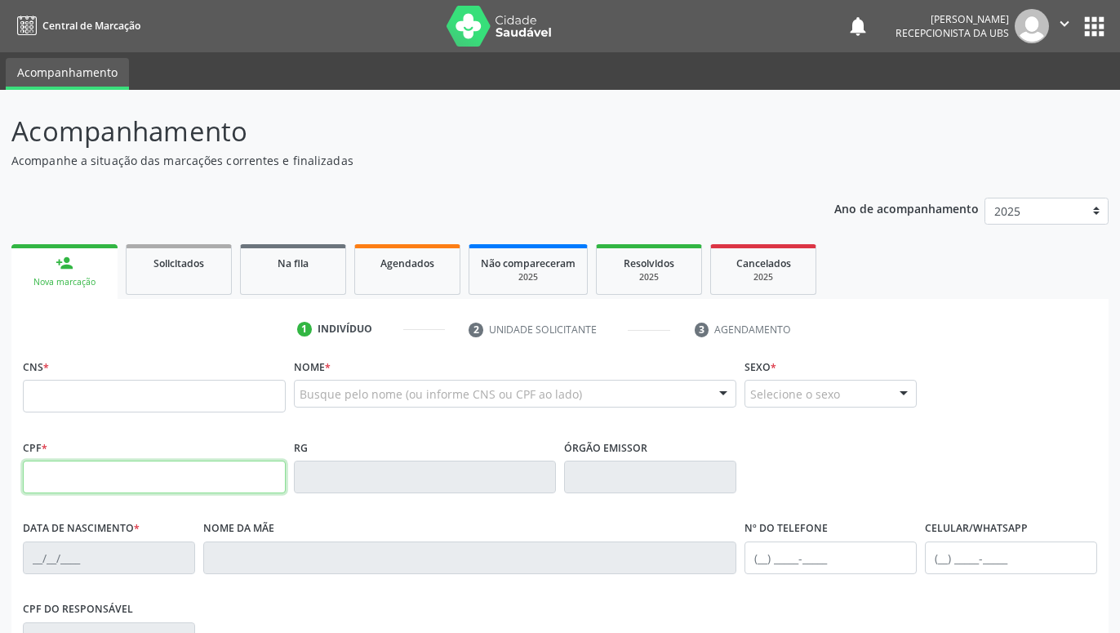
click at [110, 484] on input "text" at bounding box center [154, 476] width 263 height 33
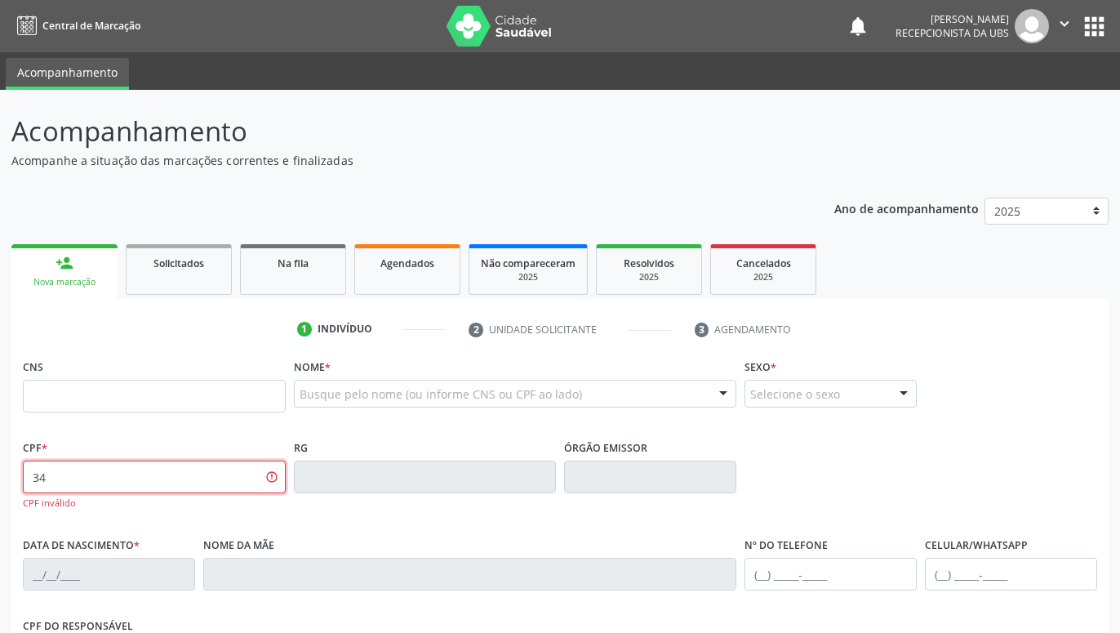
type input "3"
click at [343, 371] on div "Nome * Busque pelo nome (ou informe CNS ou CPF ao lado) Nenhum resultado encont…" at bounding box center [515, 386] width 443 height 64
click at [343, 385] on div at bounding box center [515, 394] width 443 height 28
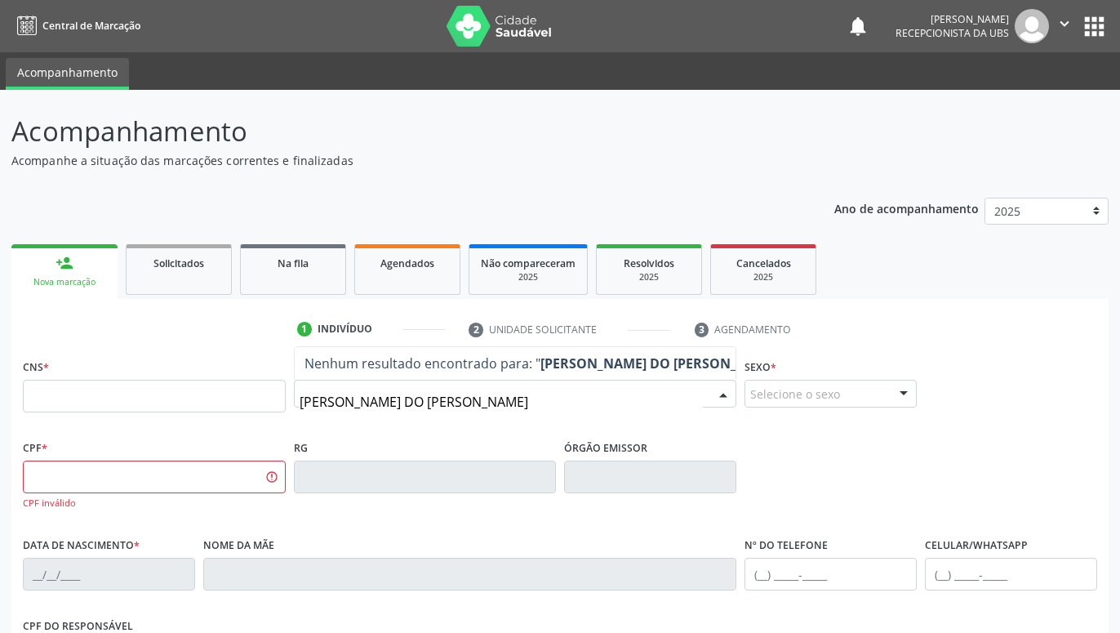
type input "[PERSON_NAME] DO SOCORRRO PEREIRA [GEOGRAPHIC_DATA]"
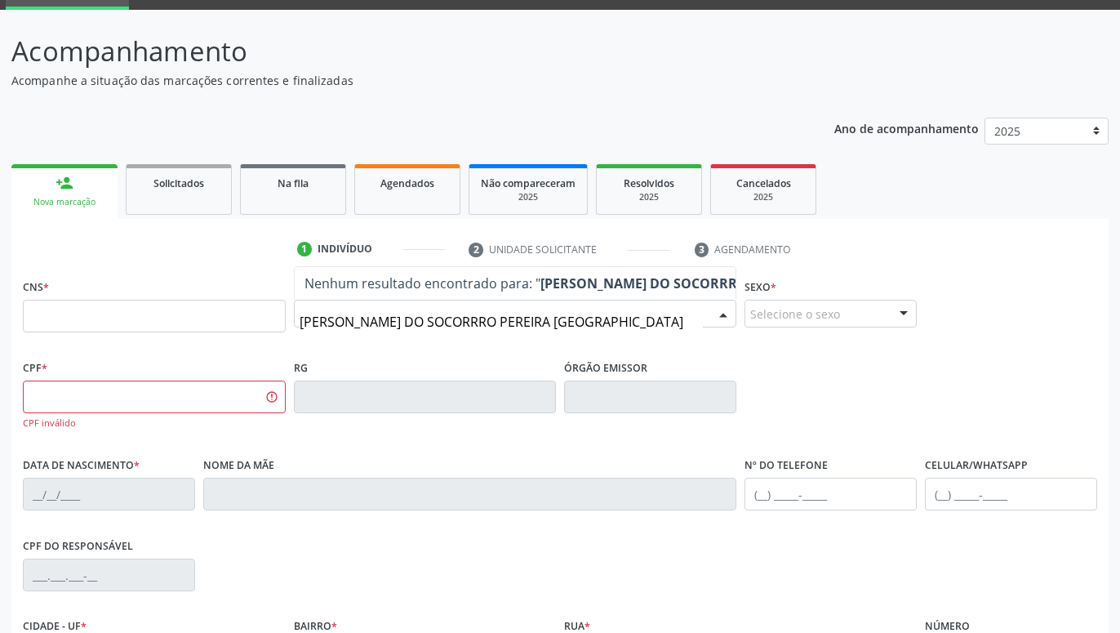
scroll to position [83, 0]
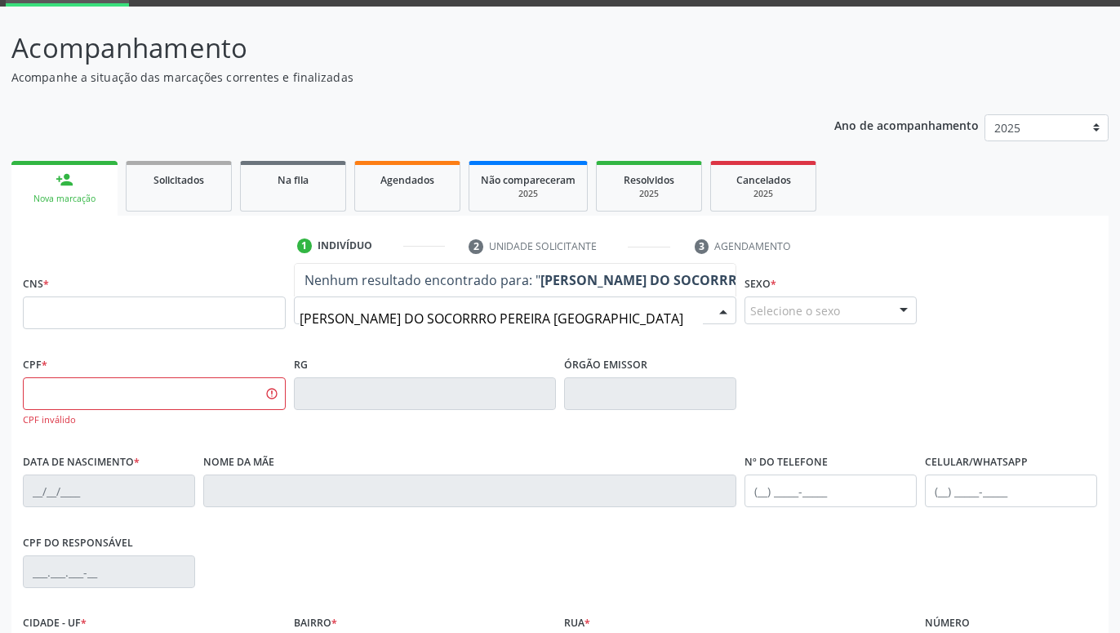
click at [537, 324] on input "[PERSON_NAME] DO SOCORRRO PEREIRA [GEOGRAPHIC_DATA]" at bounding box center [502, 318] width 404 height 33
click at [665, 340] on div "Nome * [PERSON_NAME] BRASIL Nenhum resultado encontrado para: " [PERSON_NAME] B…" at bounding box center [515, 311] width 451 height 81
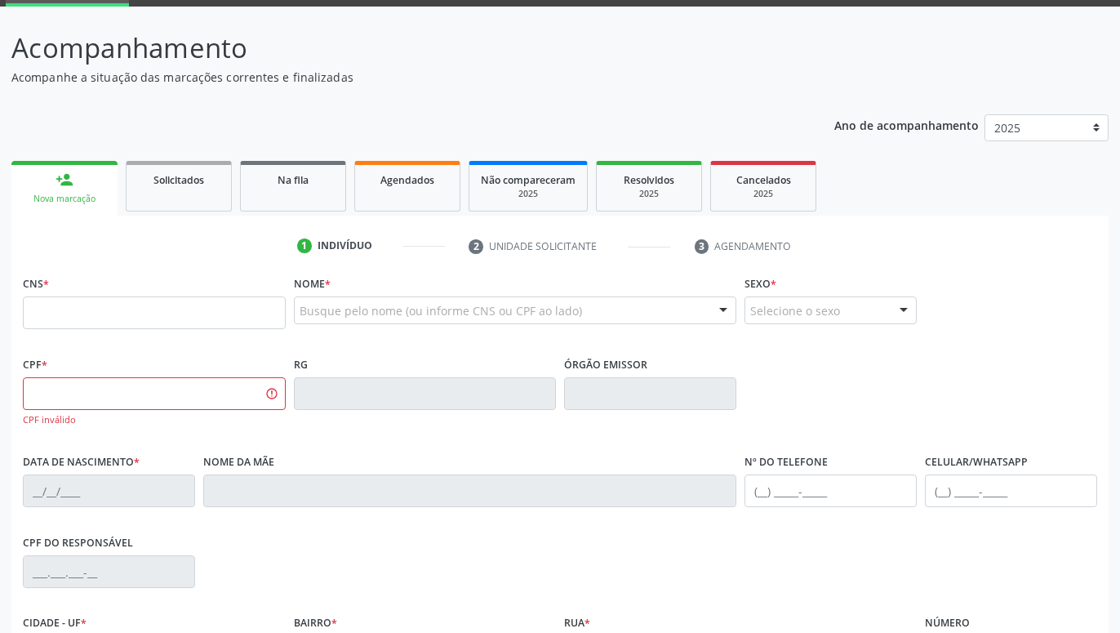
click at [633, 315] on div "Busque pelo nome (ou informe CNS ou CPF ao lado)" at bounding box center [515, 310] width 443 height 28
click at [272, 318] on input "text" at bounding box center [154, 312] width 263 height 33
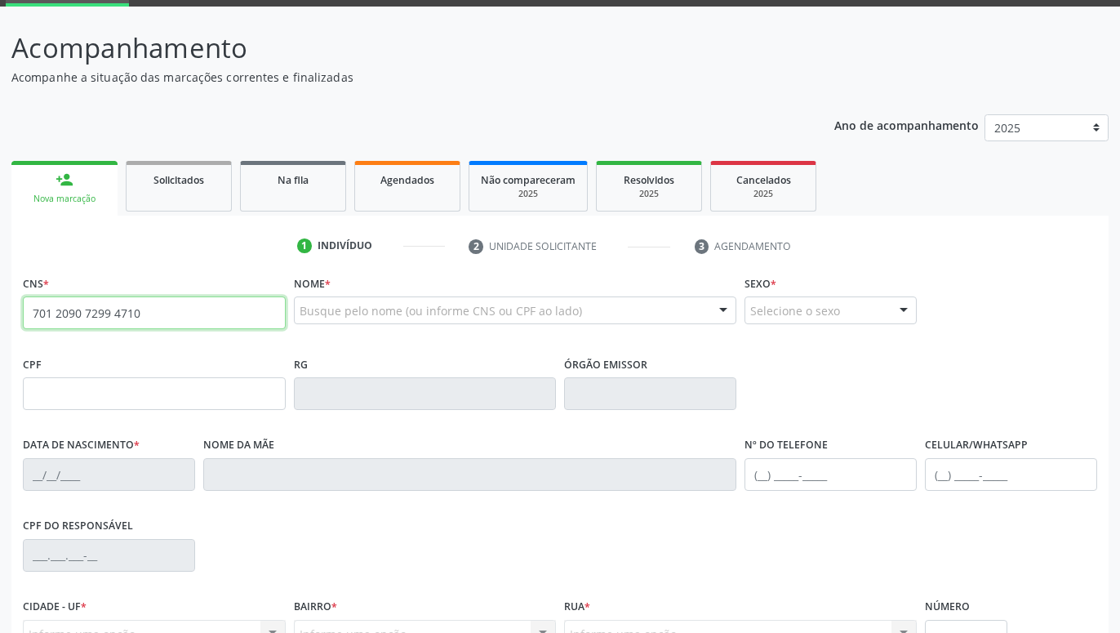
type input "701 2090 7299 4710"
type input "349.546.864-15"
type input "[DATE]"
type input "[PERSON_NAME]"
type input "[PHONE_NUMBER]"
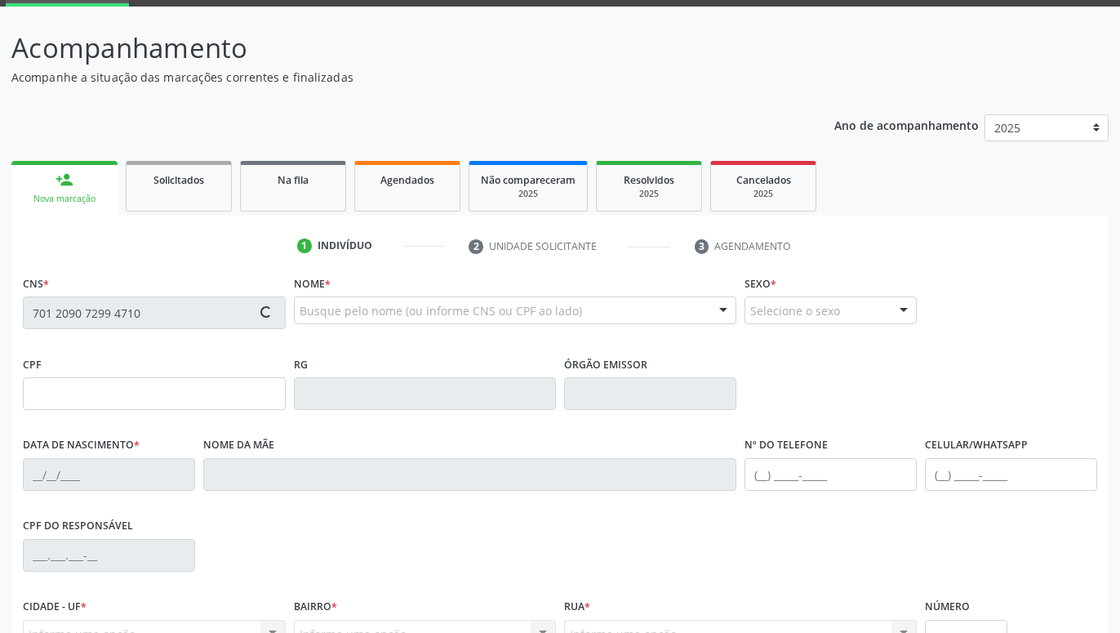
type input "[PHONE_NUMBER]"
type input "152.668.504-34"
type input "1292"
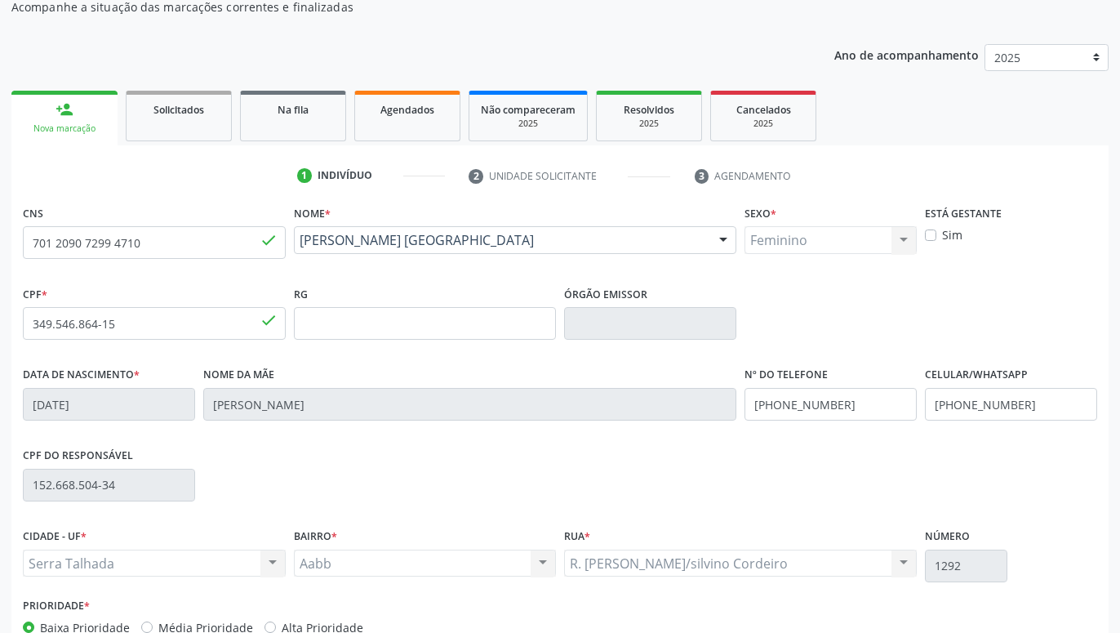
scroll to position [252, 0]
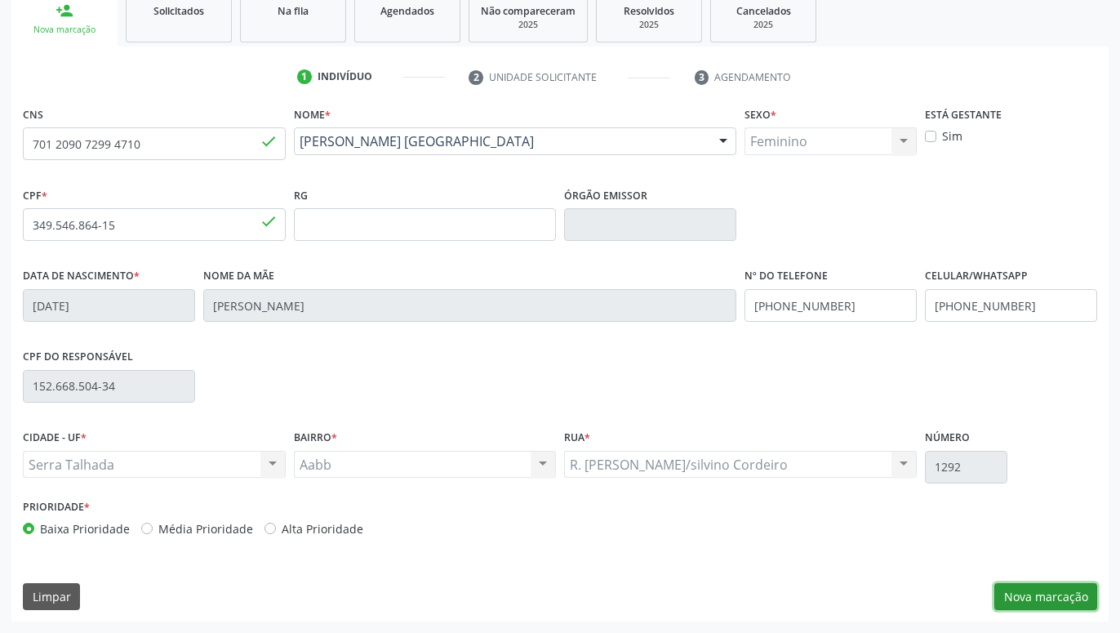
click at [1081, 587] on button "Nova marcação" at bounding box center [1045, 597] width 103 height 28
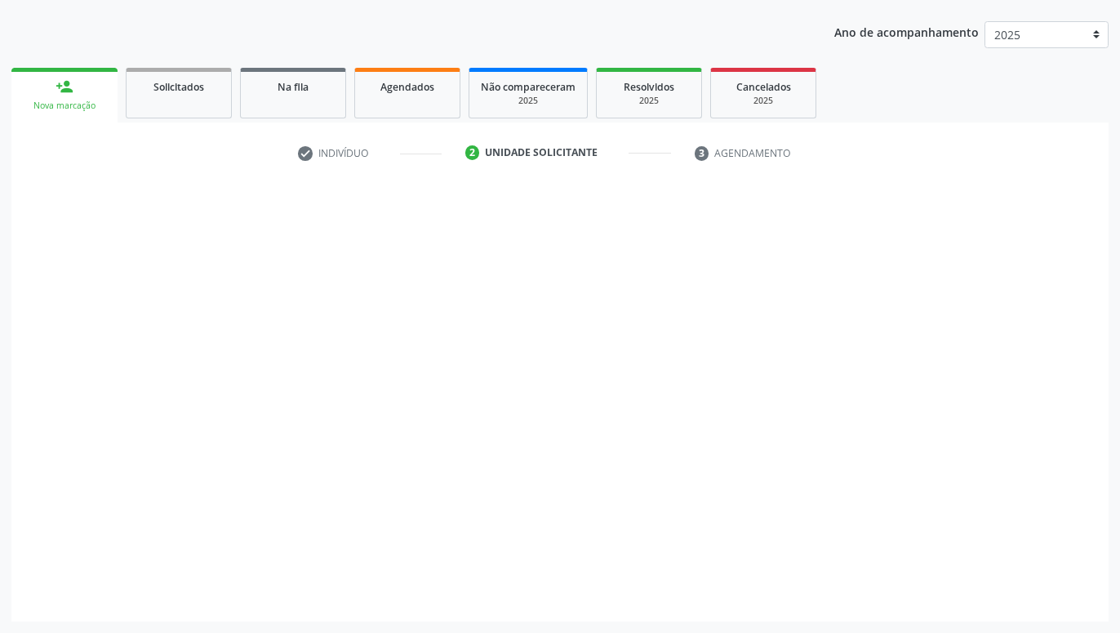
scroll to position [176, 0]
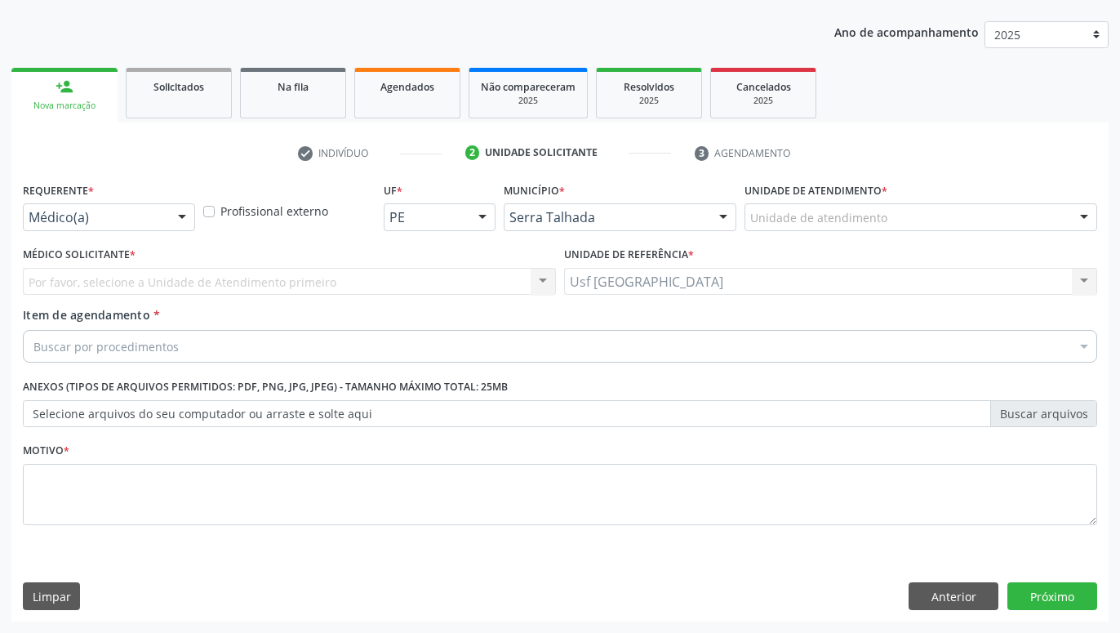
click at [185, 222] on div at bounding box center [182, 218] width 24 height 28
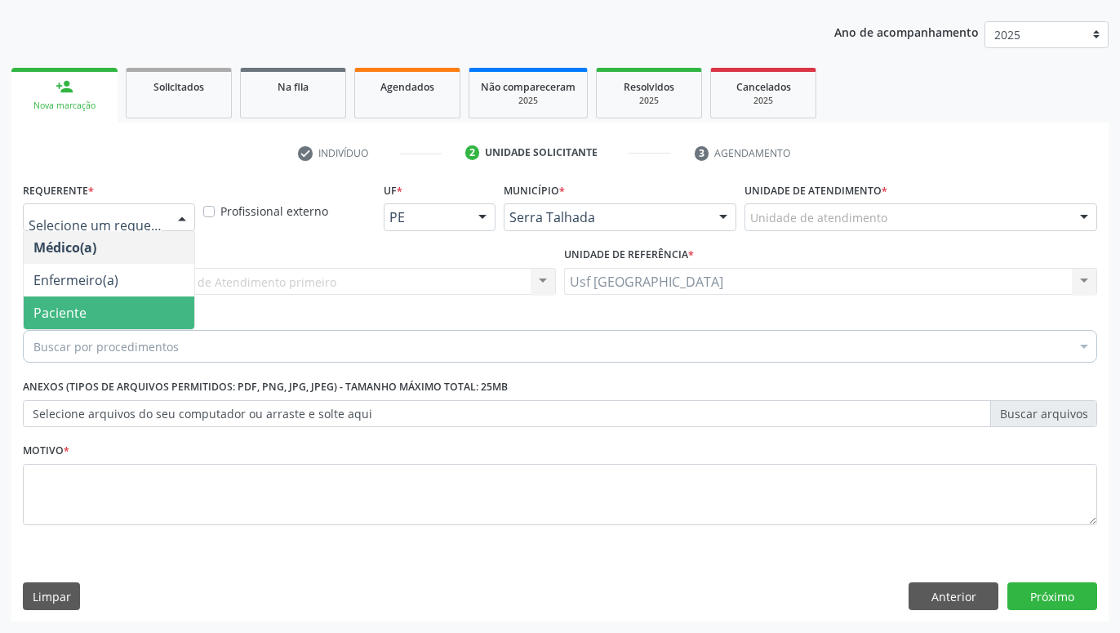
click at [102, 299] on span "Paciente" at bounding box center [109, 312] width 171 height 33
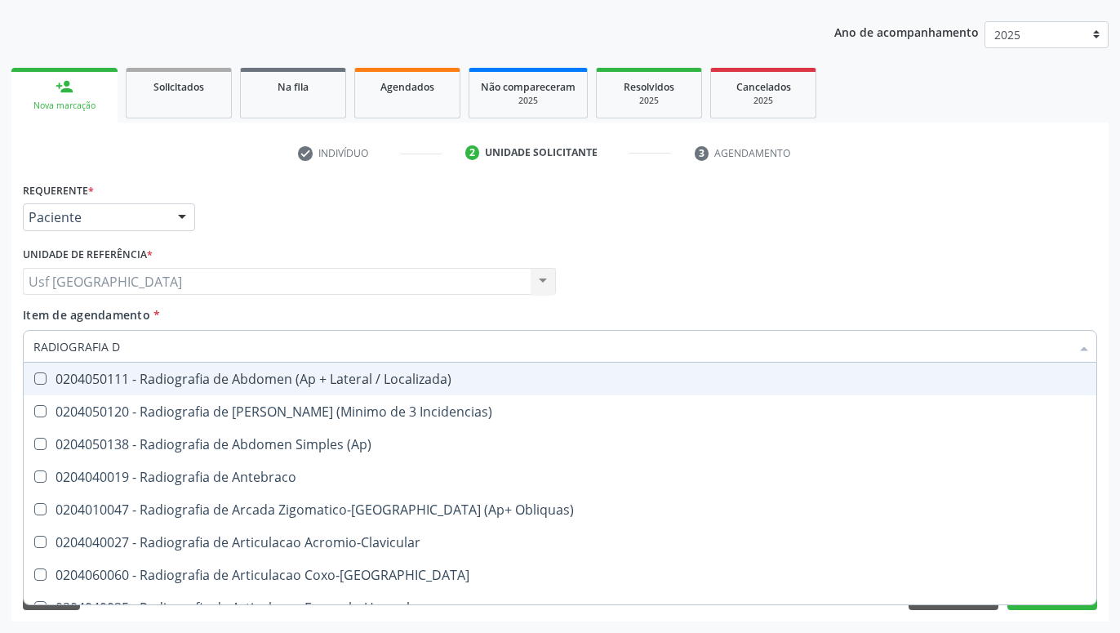
type input "RADIOGRAFIA"
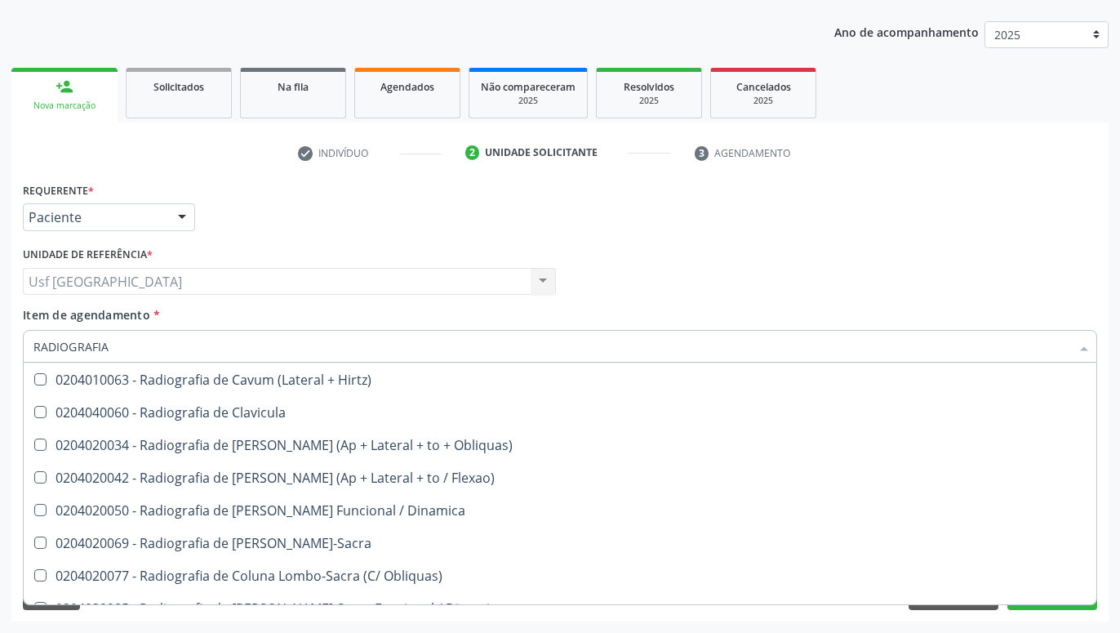
scroll to position [754, 0]
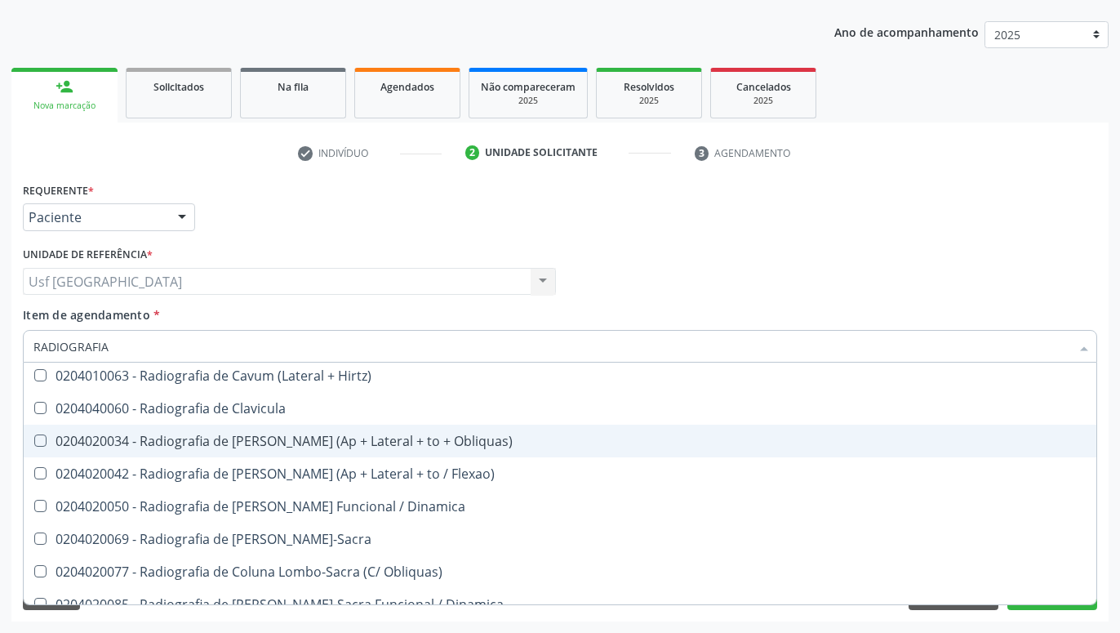
click at [442, 453] on span "0204020034 - Radiografia de [PERSON_NAME] (Ap + Lateral + to + Obliquas)" at bounding box center [560, 440] width 1073 height 33
checkbox Obliquas\) "true"
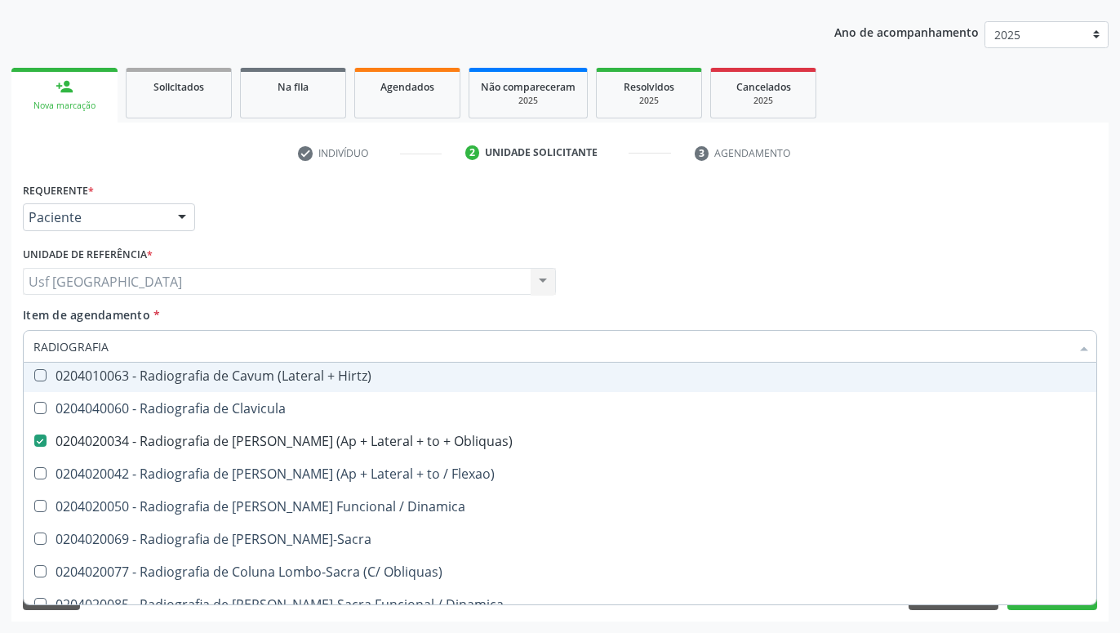
type input "RADIOGRAFIA"
click at [698, 295] on div "Médico Solicitante Por favor, selecione a Unidade de Atendimento primeiro Nenhu…" at bounding box center [560, 274] width 1082 height 64
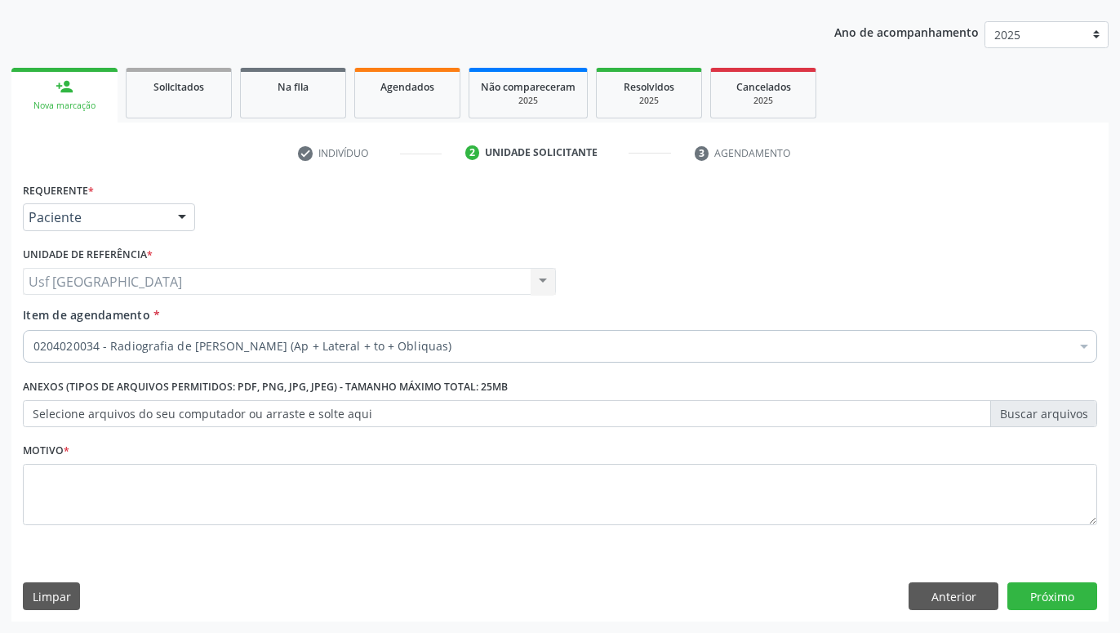
checkbox Obliquas\) "true"
checkbox Diálise "false"
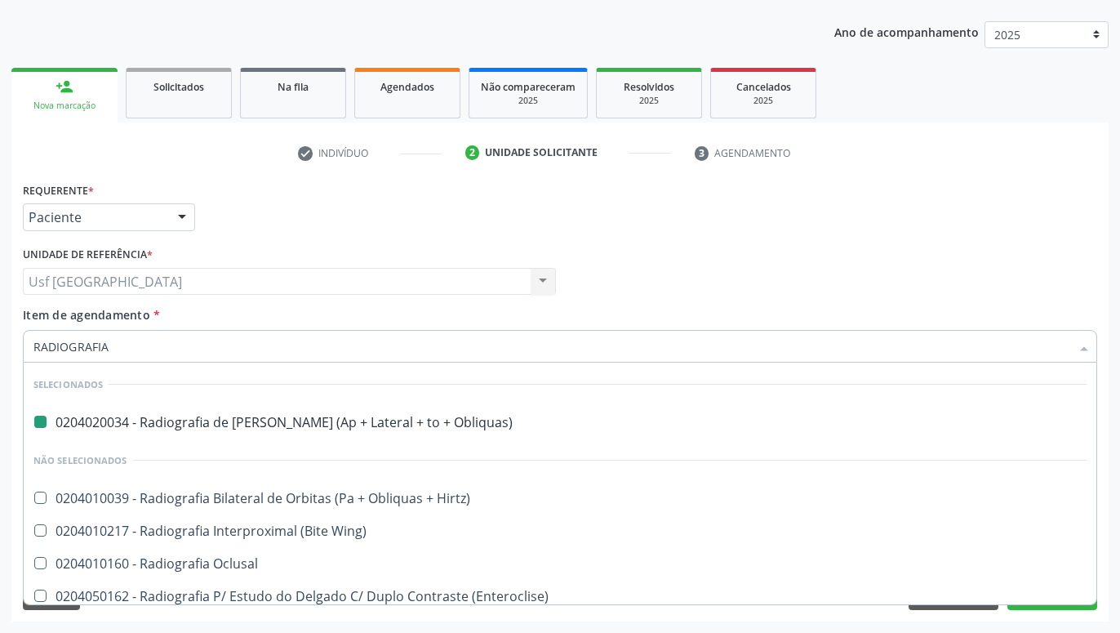
type input "RADIOGRAFIA C"
checkbox Obliquas\) "false"
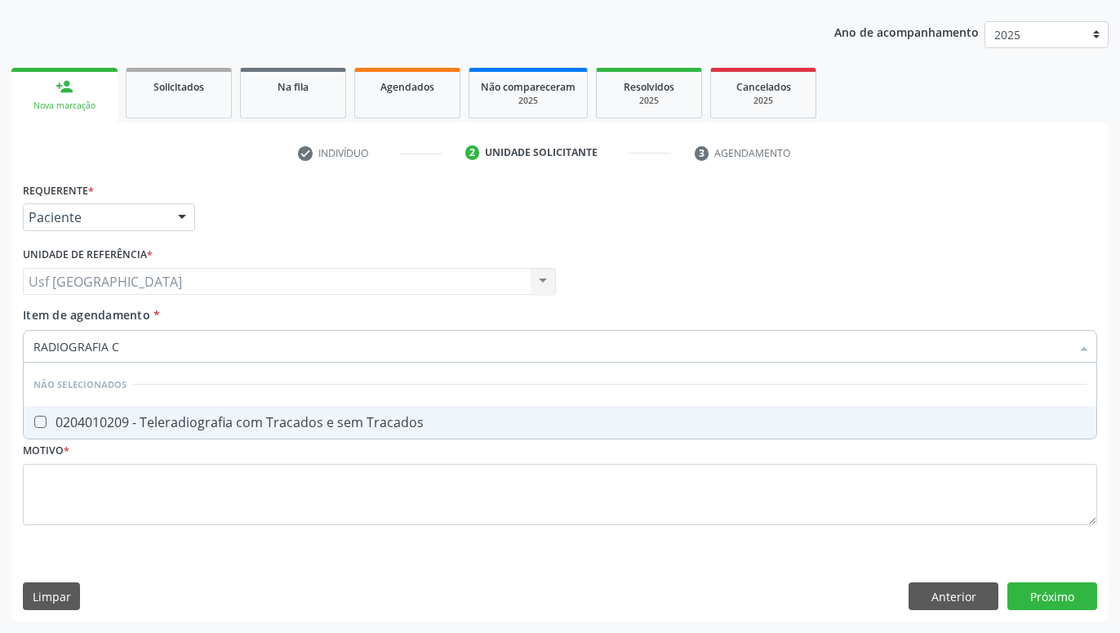
type input "RADIOGRAFIA"
checkbox Tracados "true"
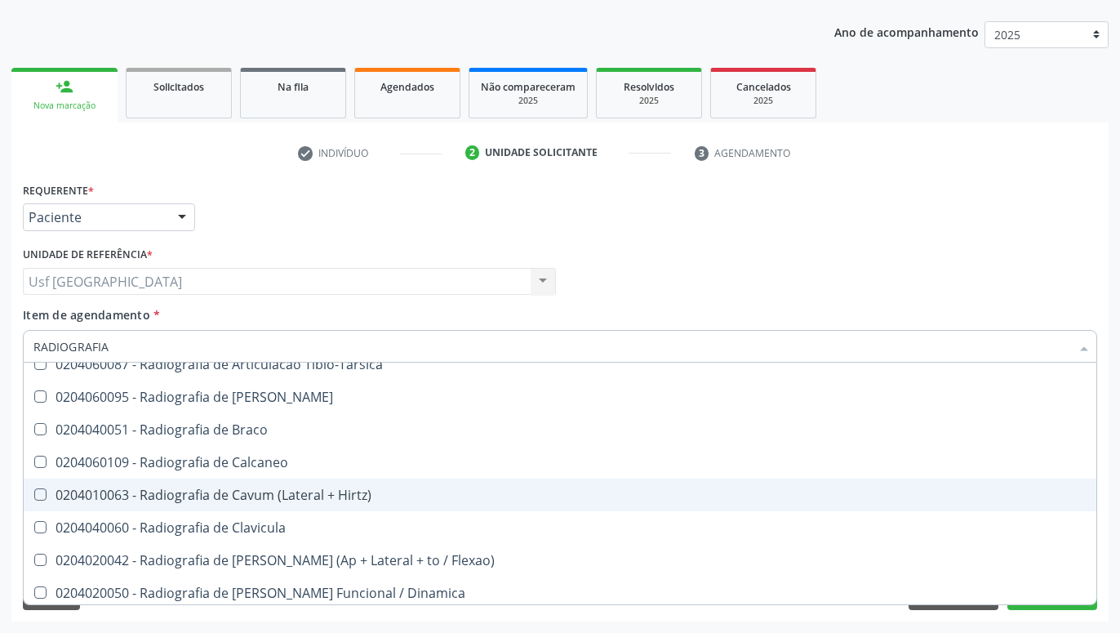
scroll to position [862, 0]
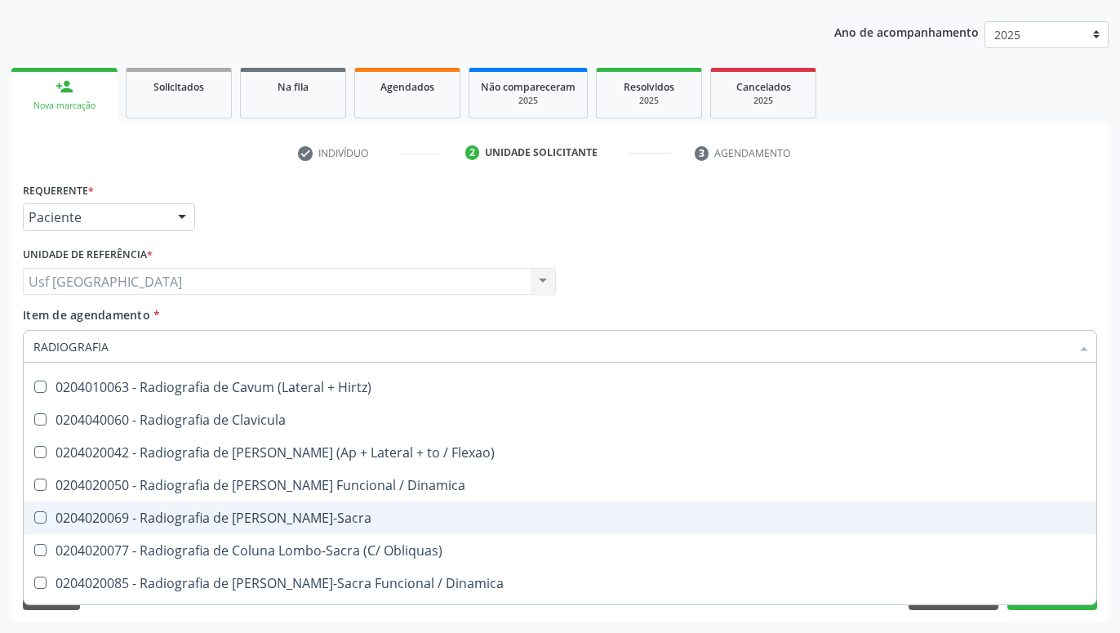
click at [273, 512] on div "0204020069 - Radiografia de [PERSON_NAME]-Sacra" at bounding box center [559, 517] width 1053 height 13
checkbox Lombo-Sacra "true"
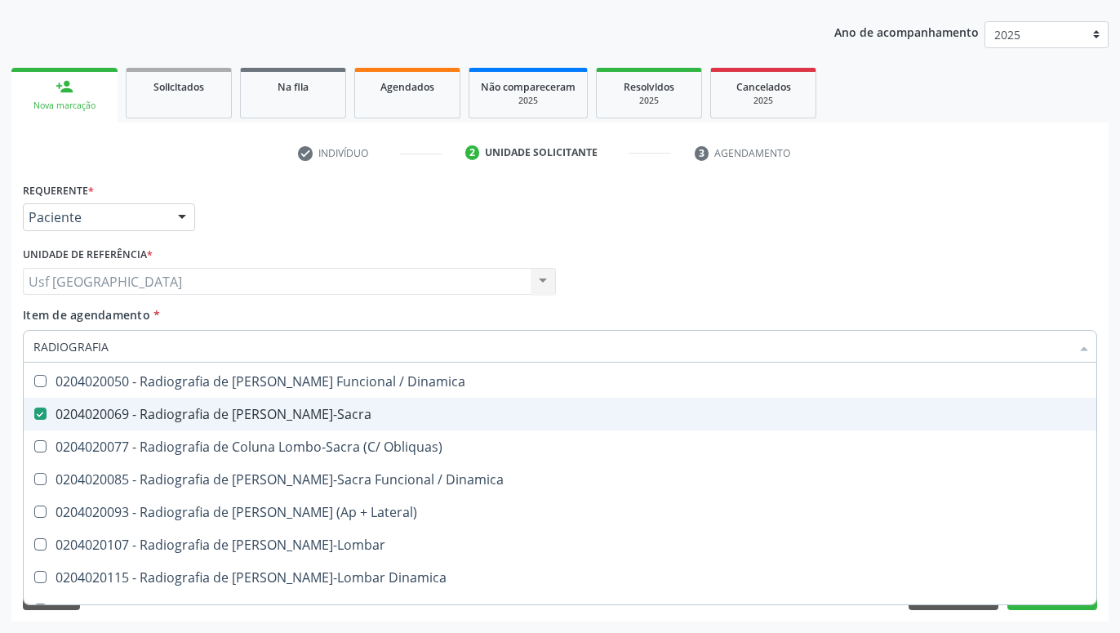
scroll to position [1077, 0]
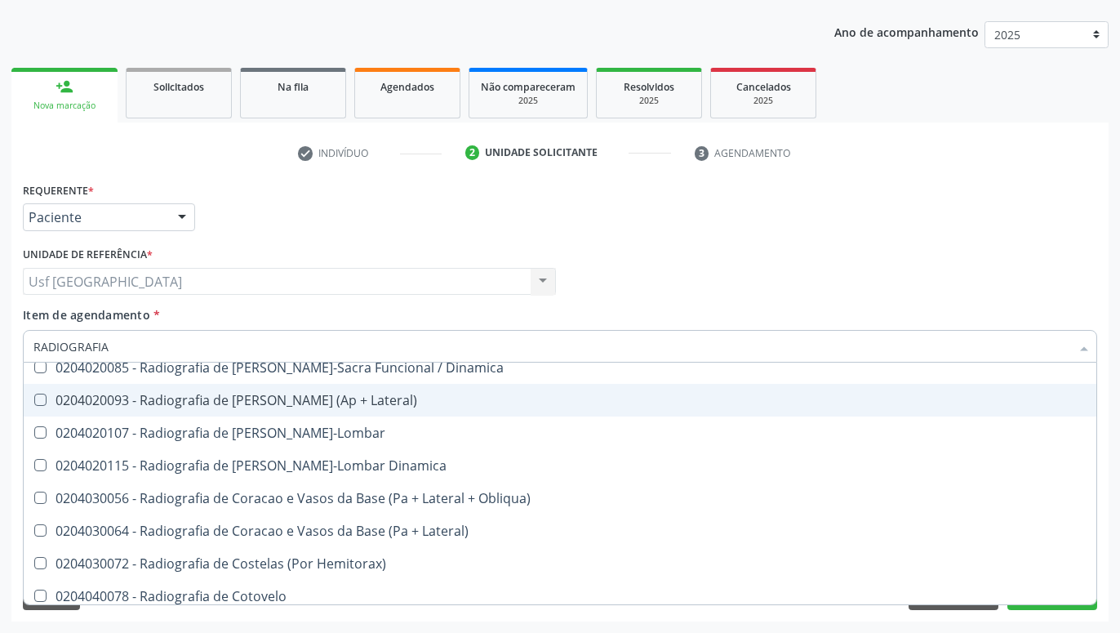
click at [350, 400] on div "0204020093 - Radiografia de [PERSON_NAME] (Ap + Lateral)" at bounding box center [559, 399] width 1053 height 13
checkbox Lateral\) "true"
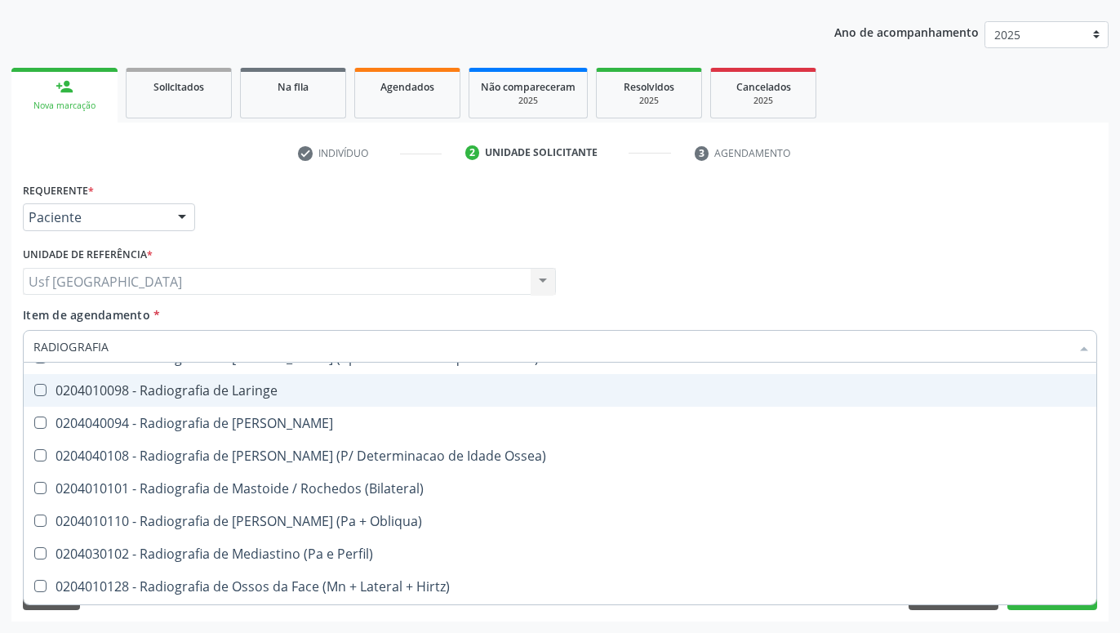
scroll to position [1724, 0]
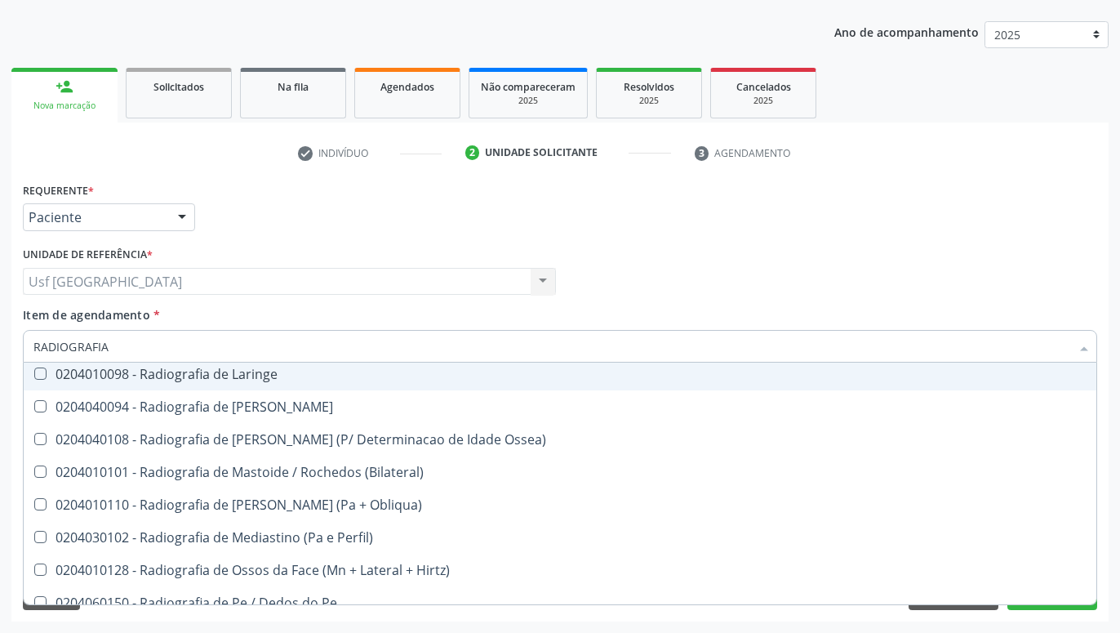
click at [708, 306] on div "Médico Solicitante Por favor, selecione a Unidade de Atendimento primeiro Nenhu…" at bounding box center [560, 274] width 1082 height 64
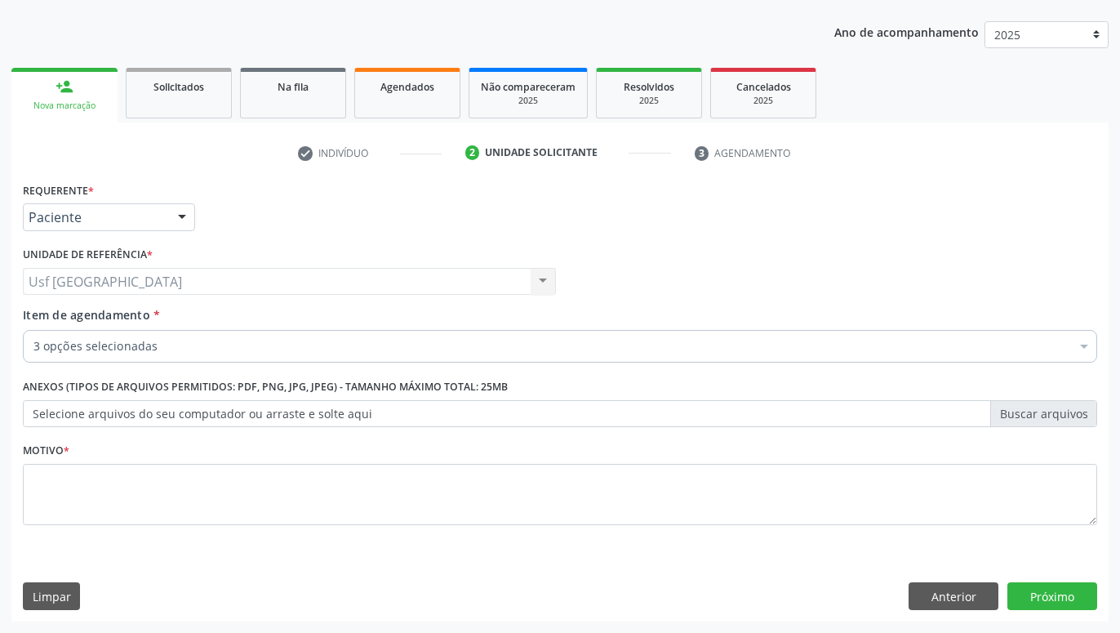
scroll to position [0, 0]
click at [1081, 584] on button "Próximo" at bounding box center [1052, 596] width 90 height 28
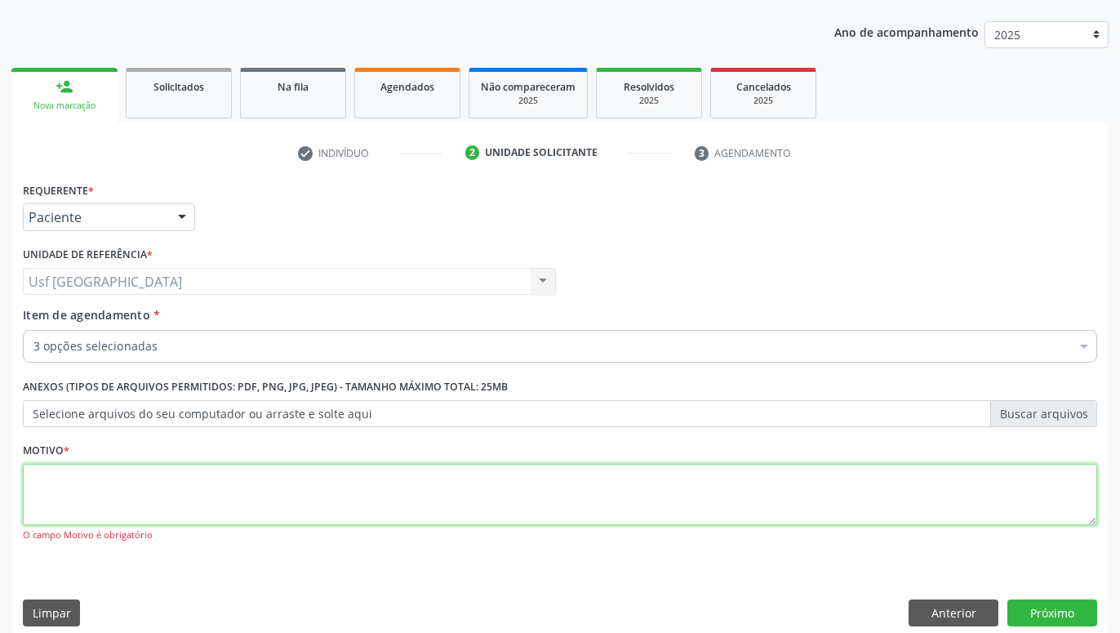
click at [948, 514] on textarea at bounding box center [560, 495] width 1074 height 62
type textarea "."
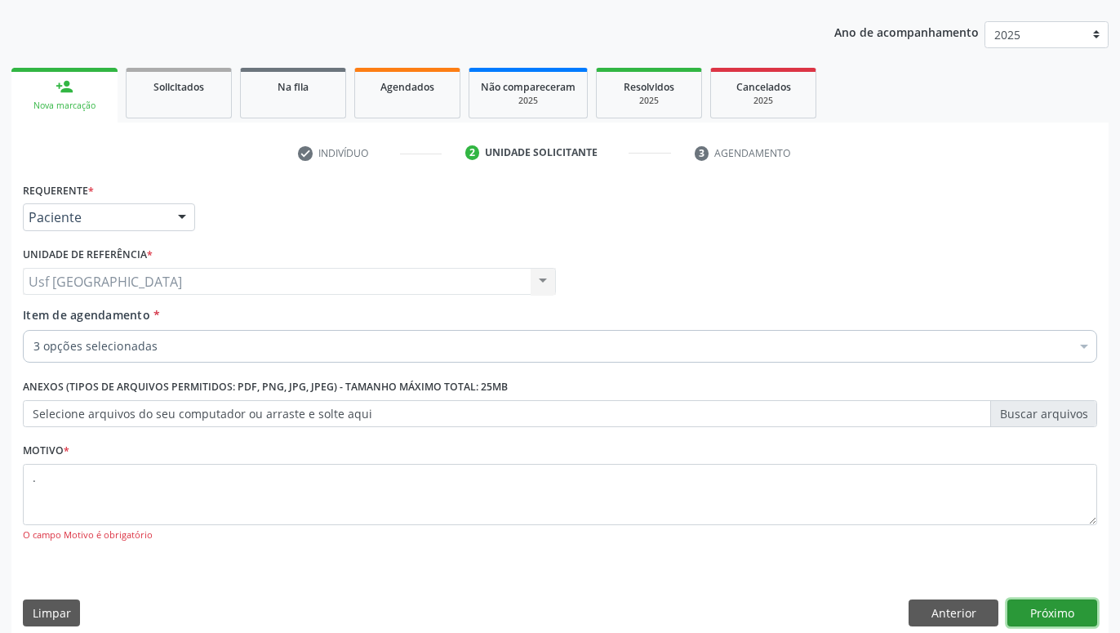
click at [1085, 605] on button "Próximo" at bounding box center [1052, 613] width 90 height 28
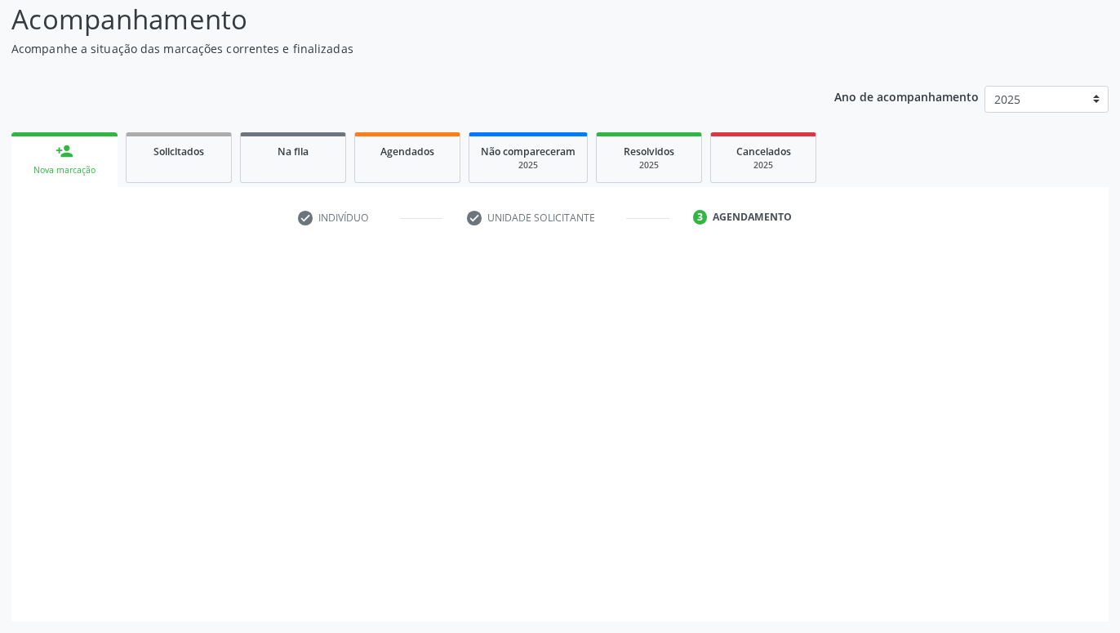
scroll to position [112, 0]
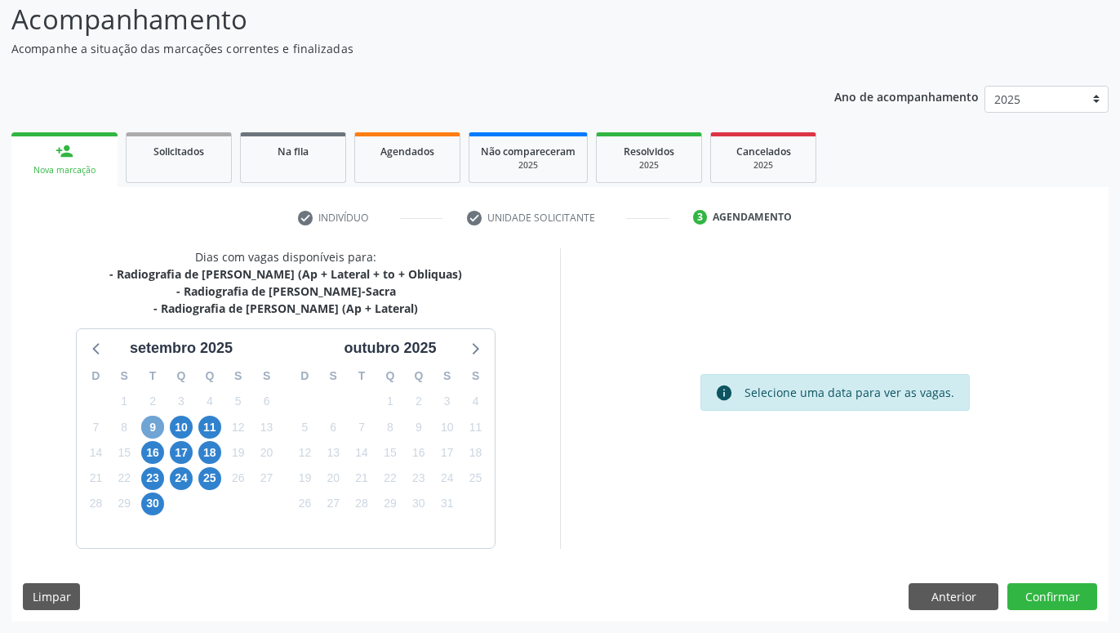
click at [151, 424] on span "9" at bounding box center [152, 426] width 23 height 23
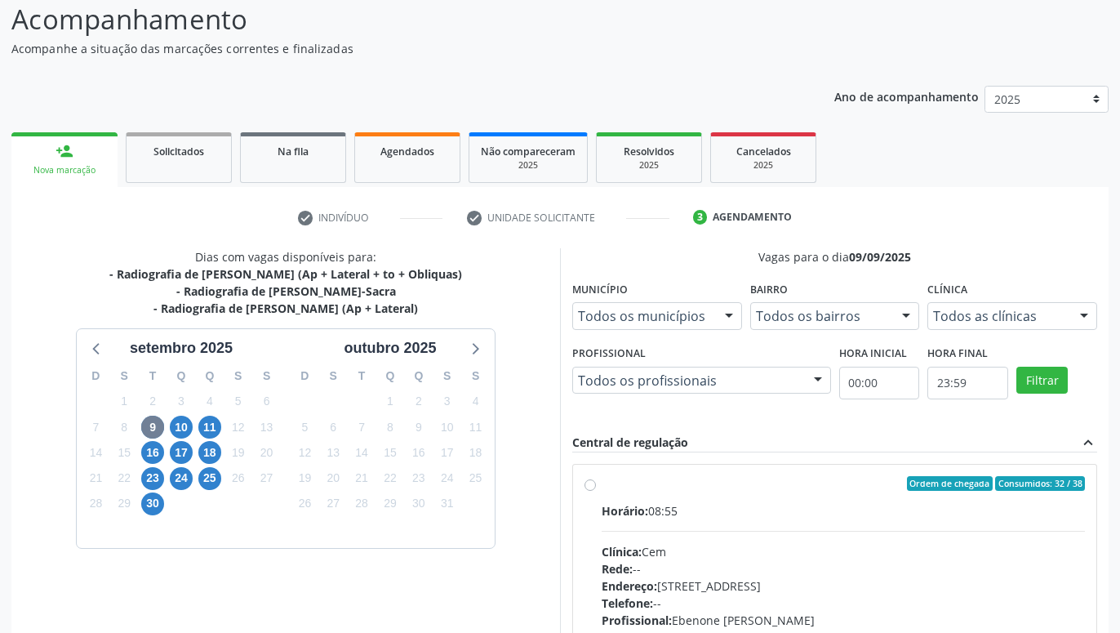
click at [602, 485] on label "Ordem de chegada Consumidos: 32 / 38 Horário: 08:55 Clínica: Cem Rede: -- Ender…" at bounding box center [843, 601] width 483 height 251
click at [586, 485] on input "Ordem de chegada Consumidos: 32 / 38 Horário: 08:55 Clínica: Cem Rede: -- Ender…" at bounding box center [589, 483] width 11 height 15
radio input "true"
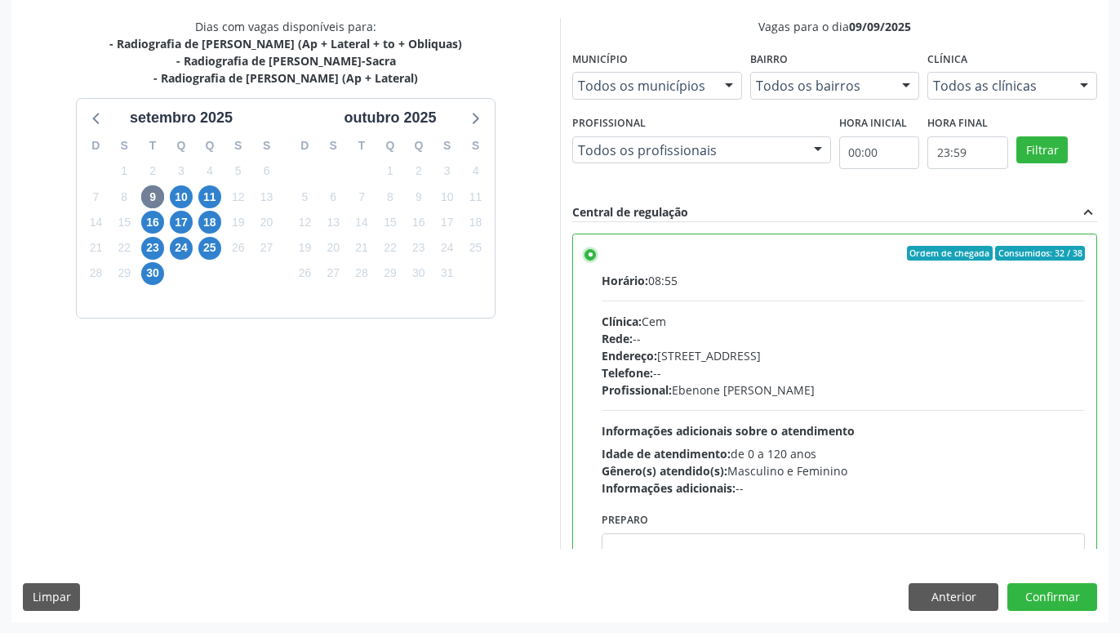
scroll to position [343, 0]
click at [1049, 587] on button "Confirmar" at bounding box center [1052, 596] width 90 height 28
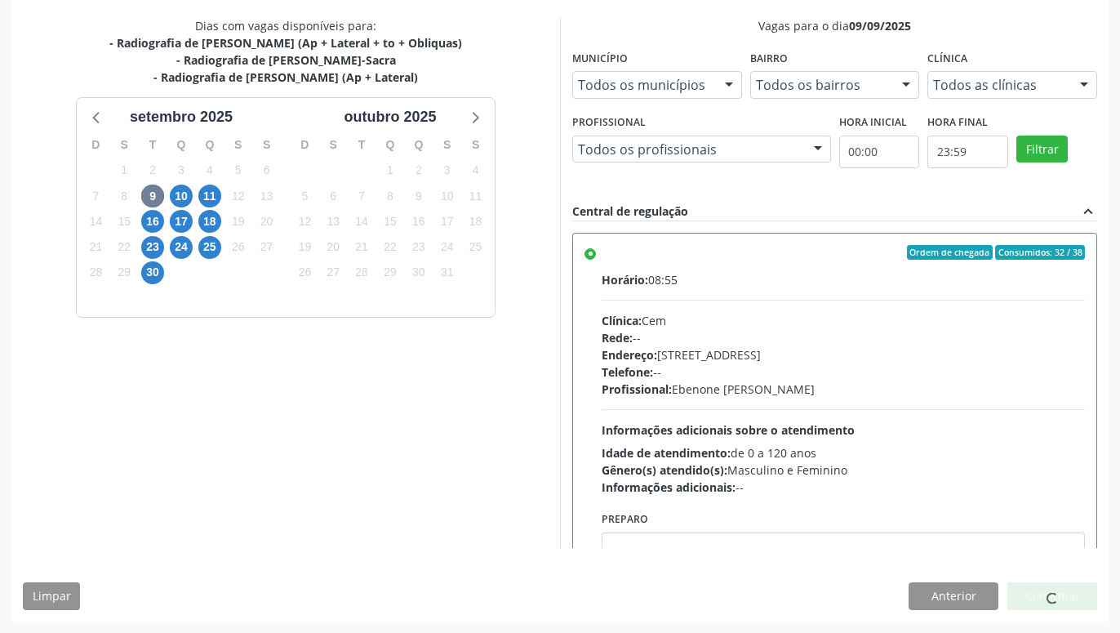
scroll to position [0, 0]
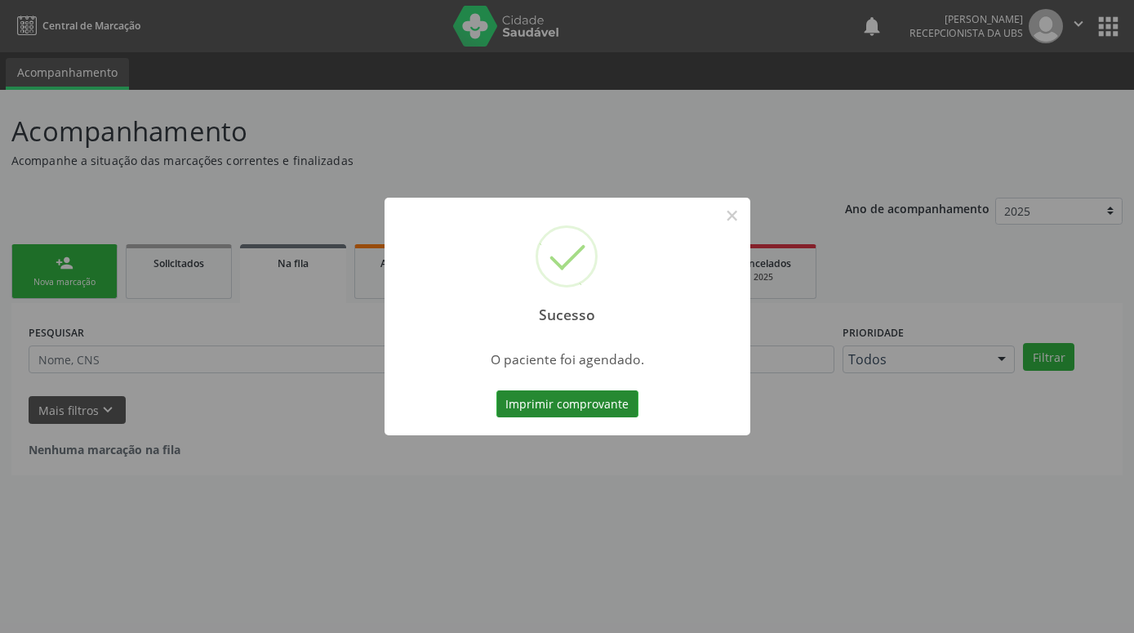
click at [599, 399] on button "Imprimir comprovante" at bounding box center [567, 404] width 142 height 28
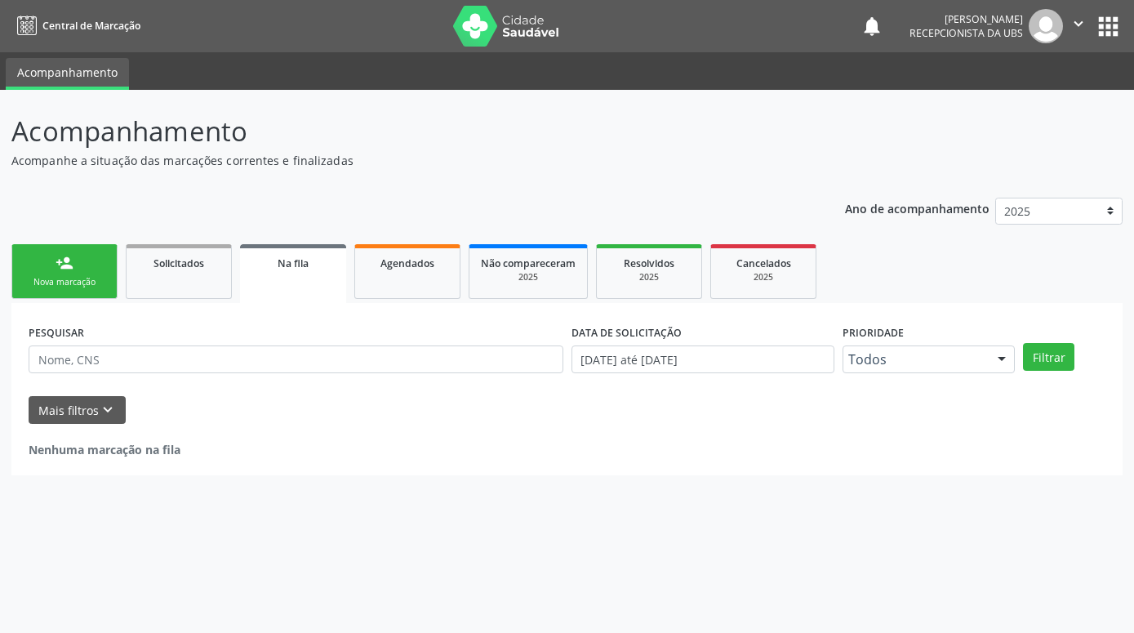
click at [74, 264] on link "person_add Nova marcação" at bounding box center [64, 271] width 106 height 55
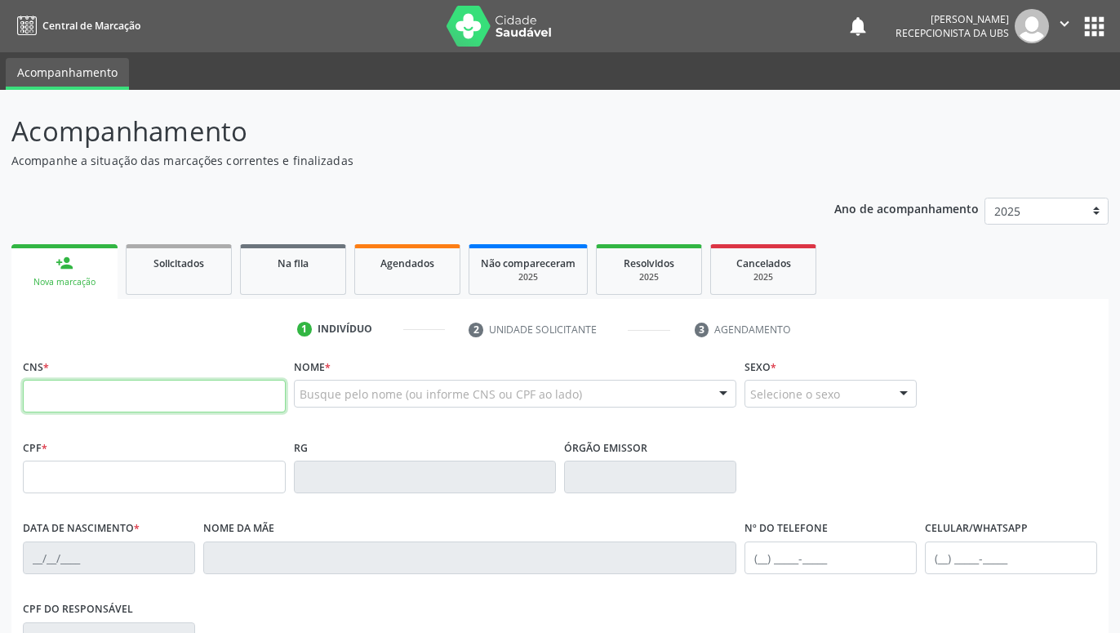
click at [97, 402] on input "text" at bounding box center [154, 396] width 263 height 33
type input "702 8061 7252 3760"
type input "051.419.894-02"
type input "21/11/1979"
type input "Elvira Antonia de Lima"
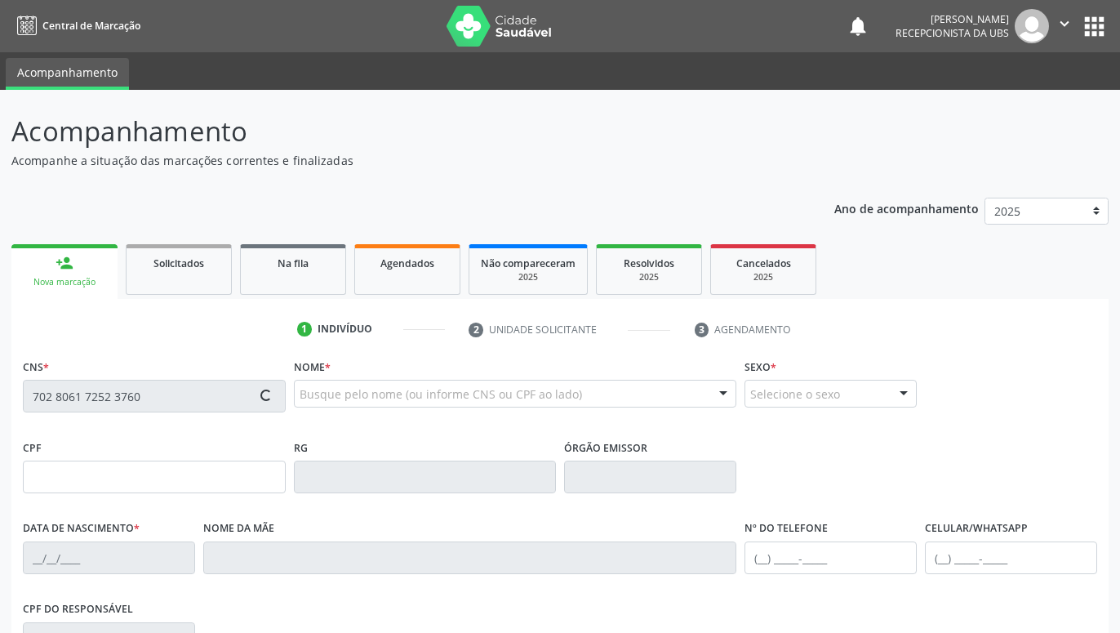
type input "(87) 99621-5021"
type input "441"
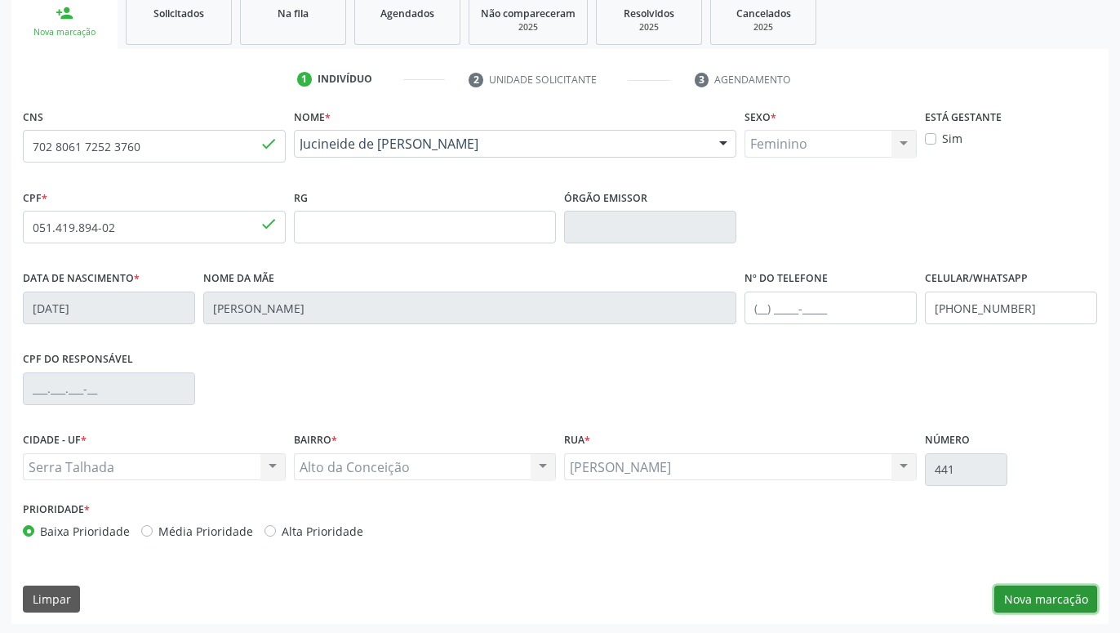
click at [1042, 605] on button "Nova marcação" at bounding box center [1045, 599] width 103 height 28
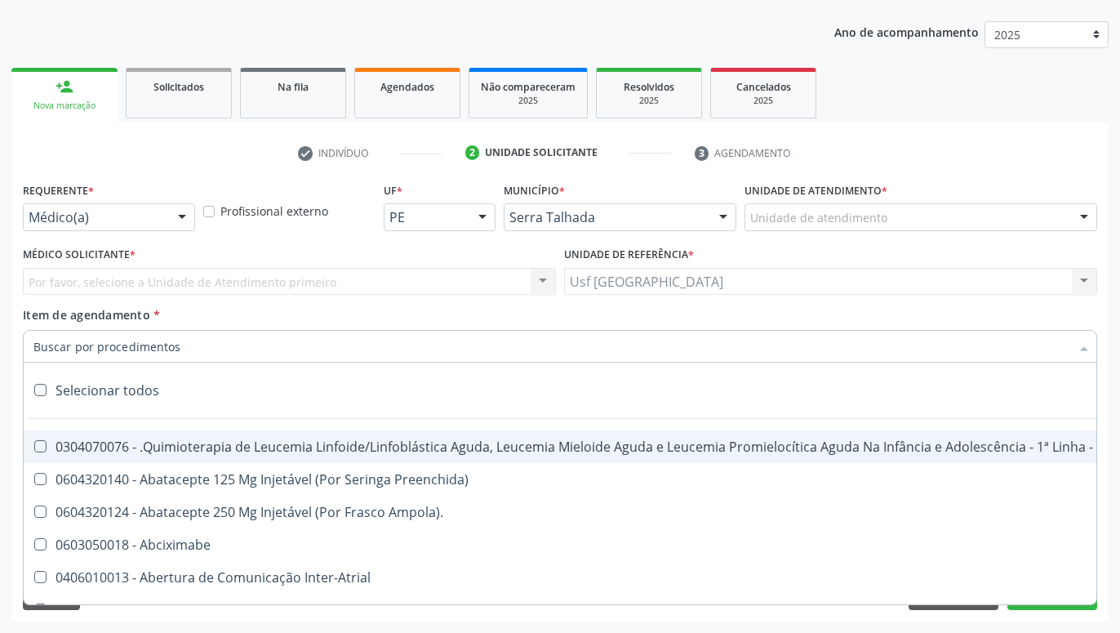
scroll to position [242, 0]
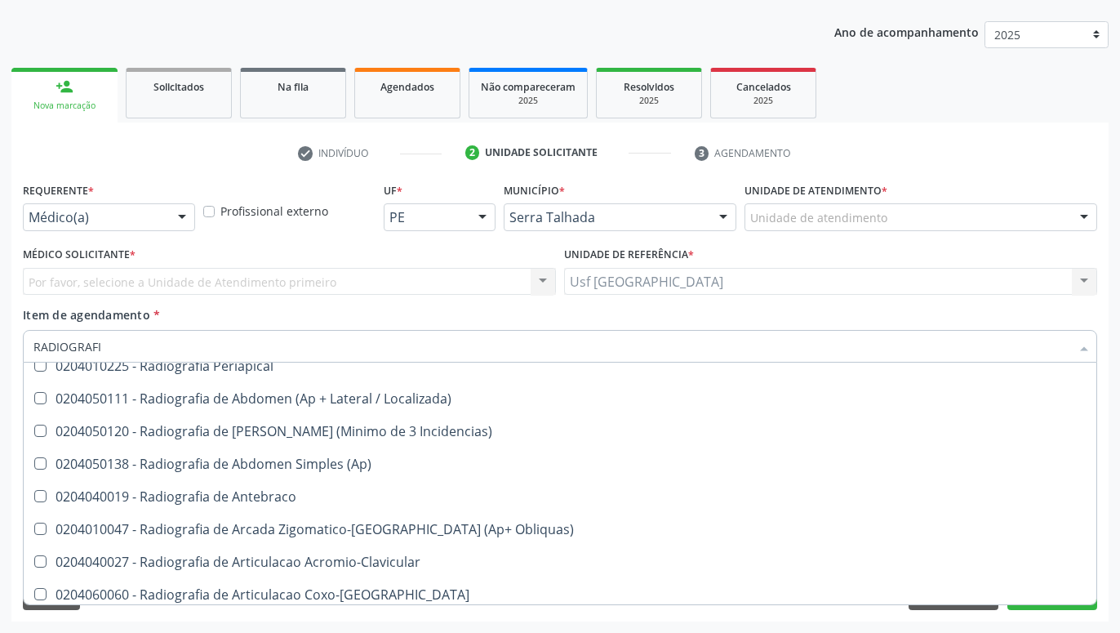
type input "RADIOGRAFIA"
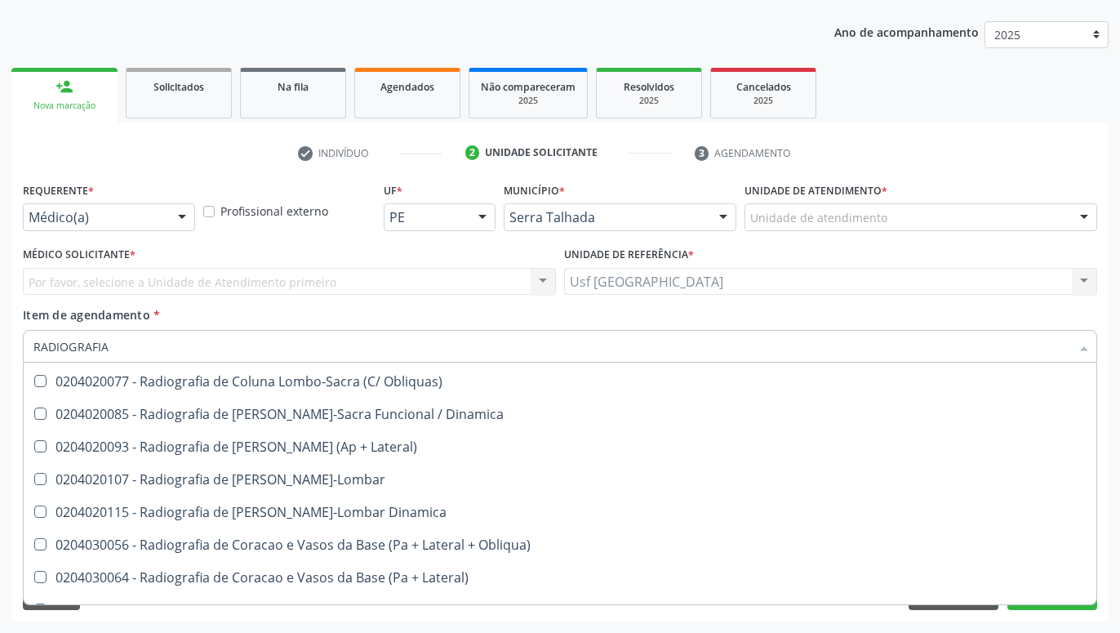
scroll to position [996, 0]
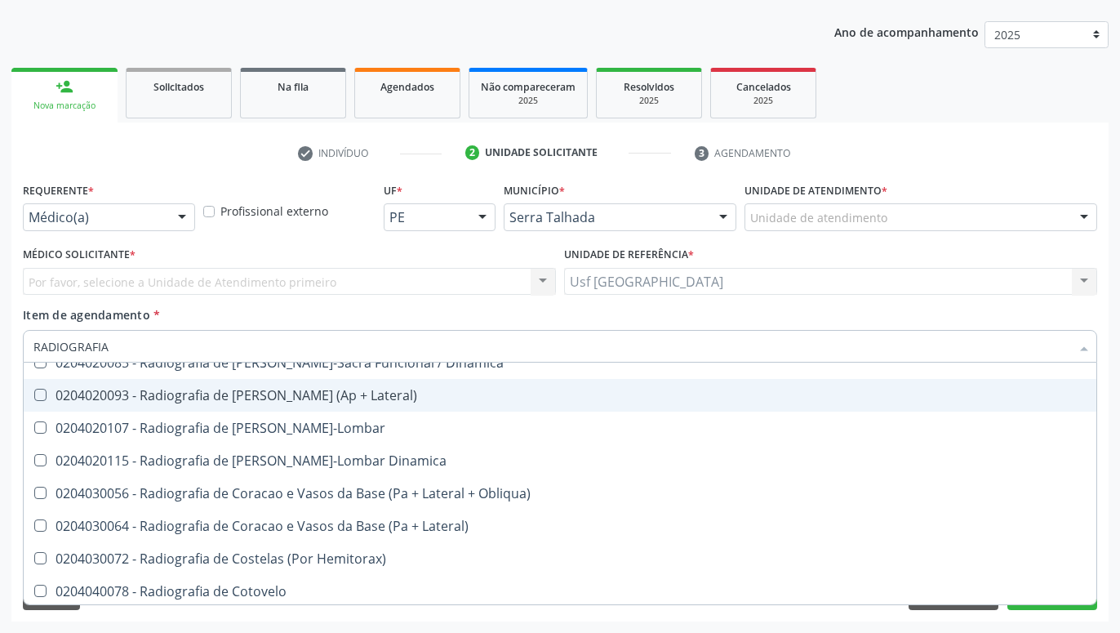
click at [343, 400] on div "0204020093 - Radiografia de [PERSON_NAME] (Ap + Lateral)" at bounding box center [559, 395] width 1053 height 13
checkbox Lateral\) "true"
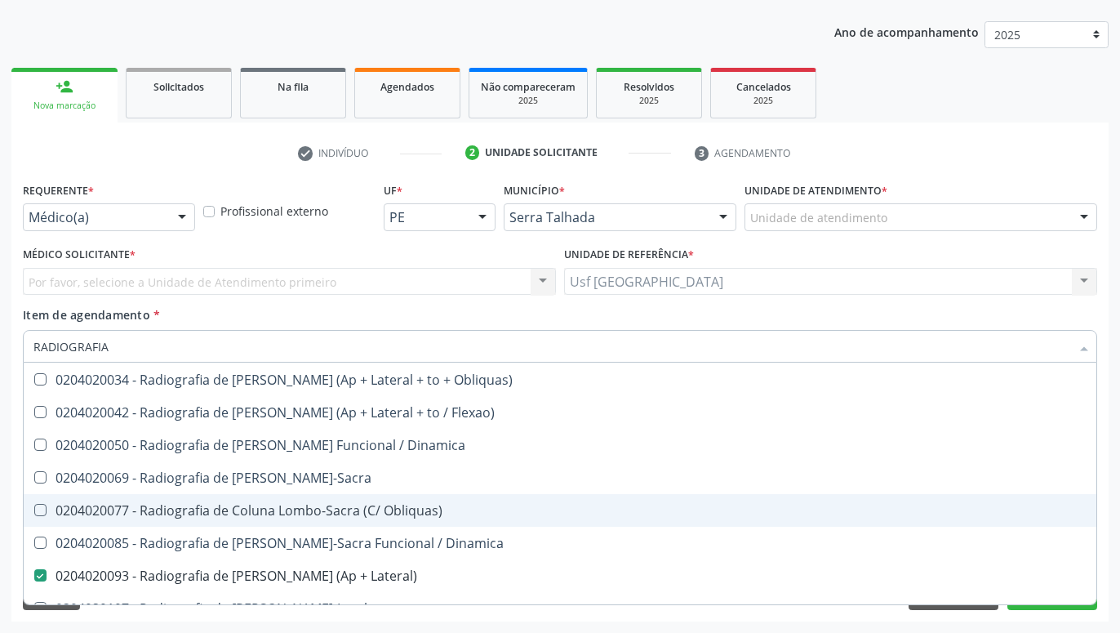
scroll to position [780, 0]
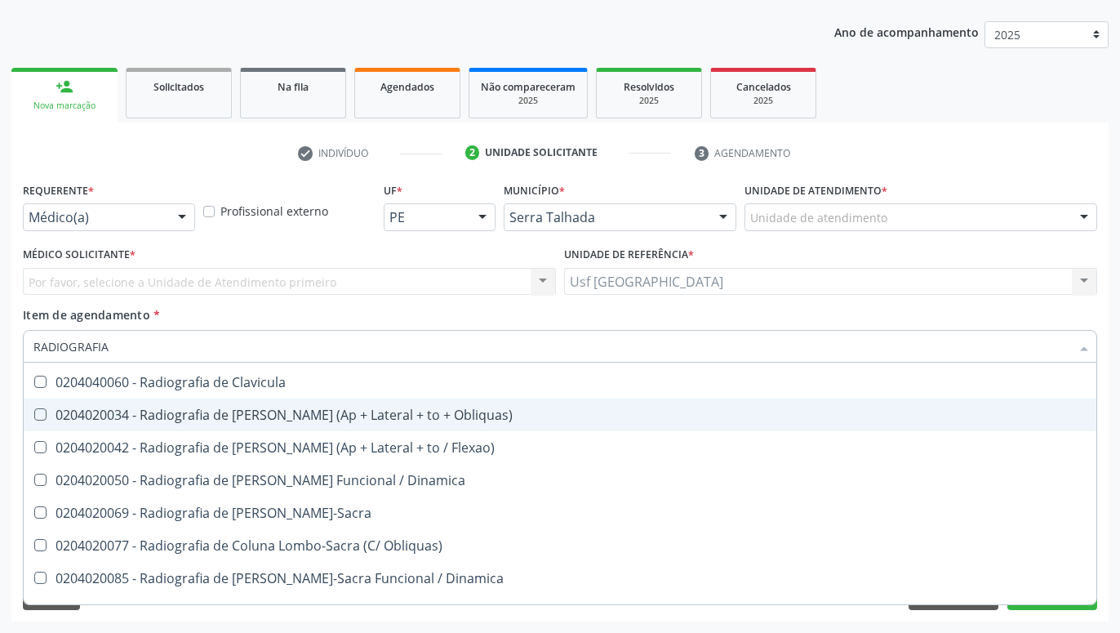
click at [297, 420] on div "0204020034 - Radiografia de [PERSON_NAME] (Ap + Lateral + to + Obliquas)" at bounding box center [559, 414] width 1053 height 13
checkbox Obliquas\) "true"
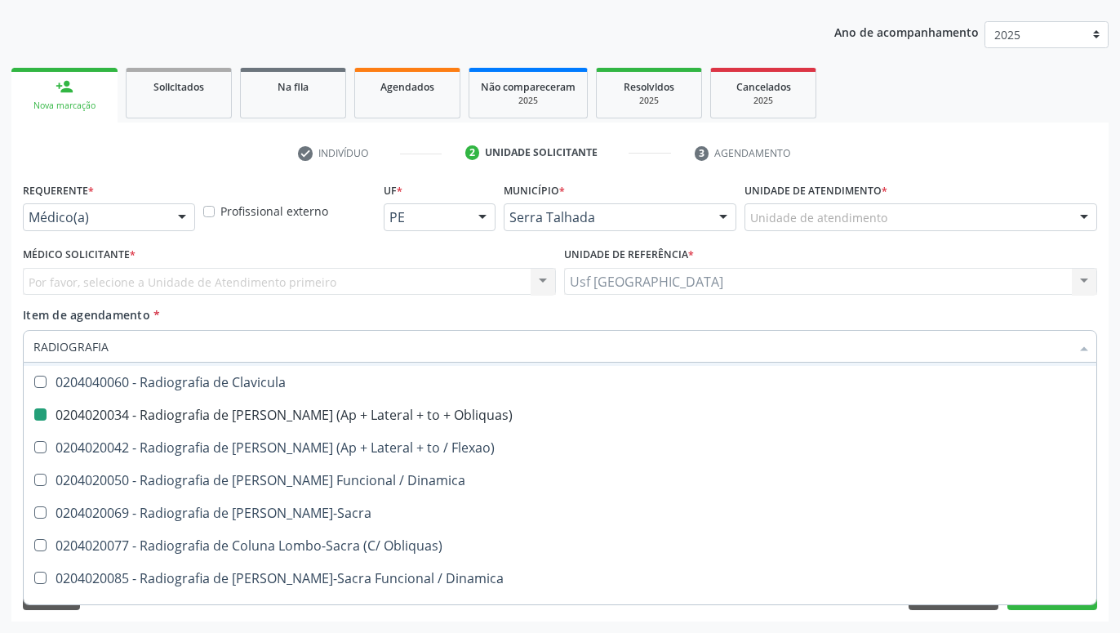
click at [1006, 131] on div "check Indivíduo 2 Unidade solicitante 3 Agendamento CNS 702 8061 7252 3760 done…" at bounding box center [559, 371] width 1097 height 499
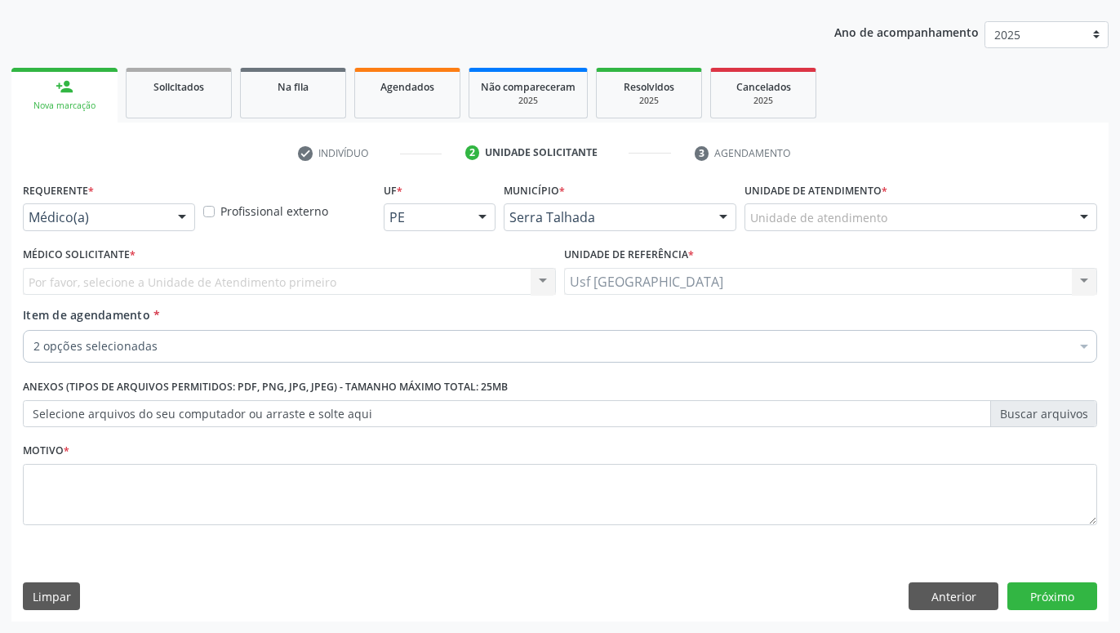
scroll to position [0, 0]
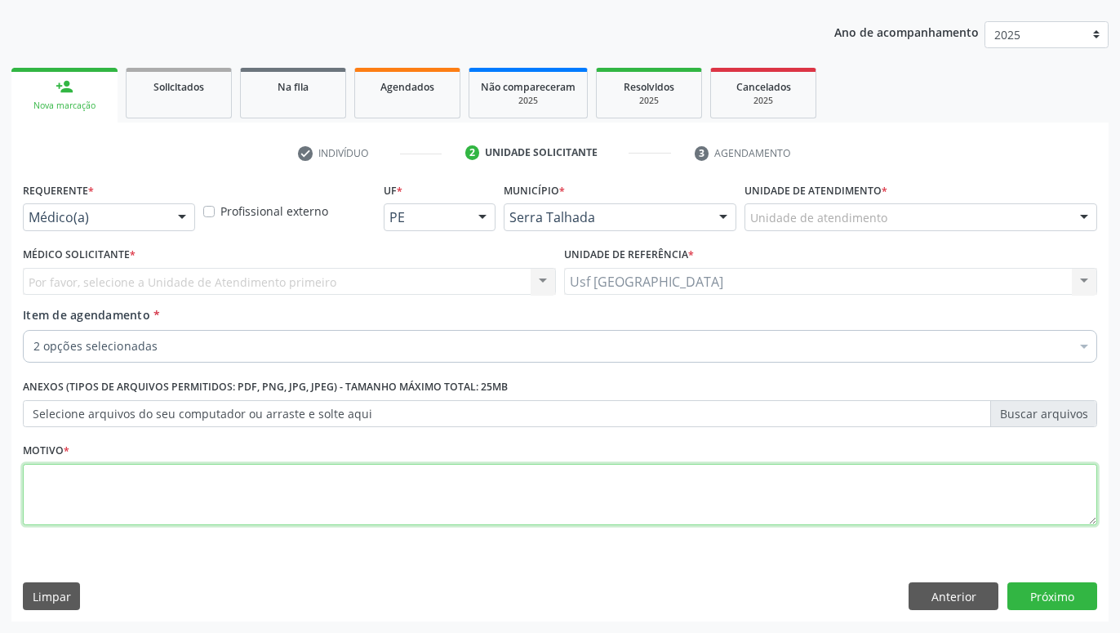
click at [467, 500] on textarea at bounding box center [560, 495] width 1074 height 62
type textarea "."
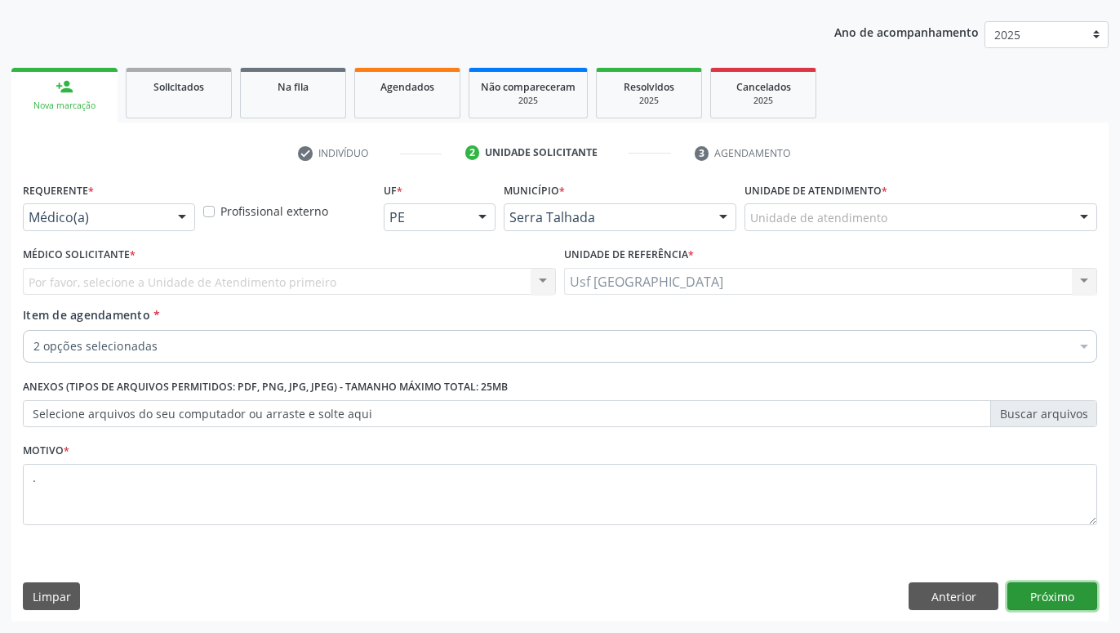
click at [1077, 598] on button "Próximo" at bounding box center [1052, 596] width 90 height 28
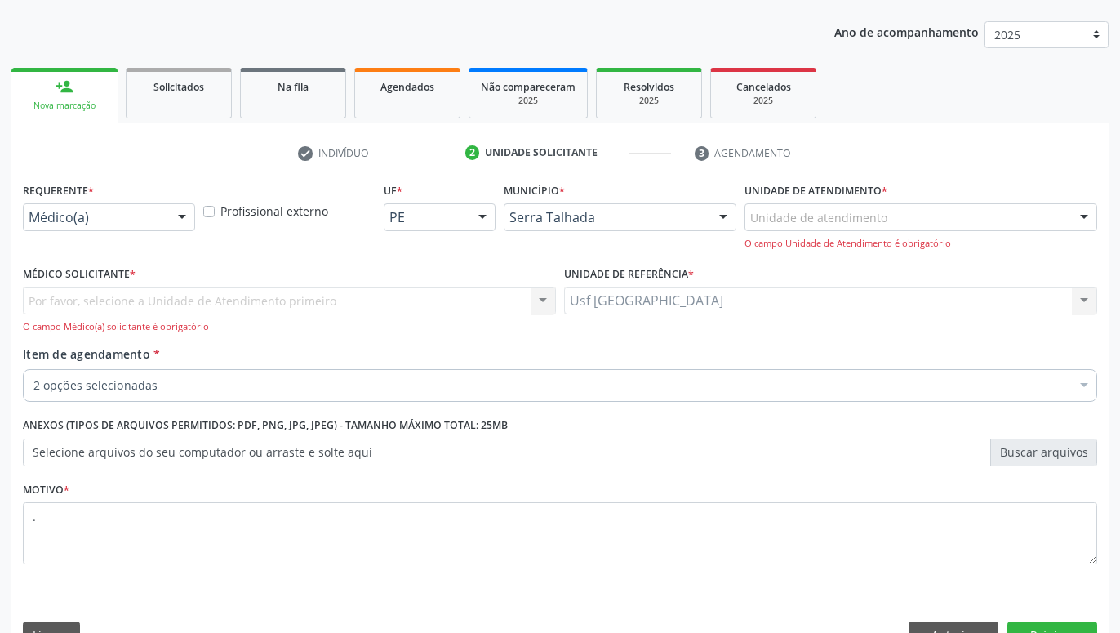
click at [180, 221] on div at bounding box center [182, 218] width 24 height 28
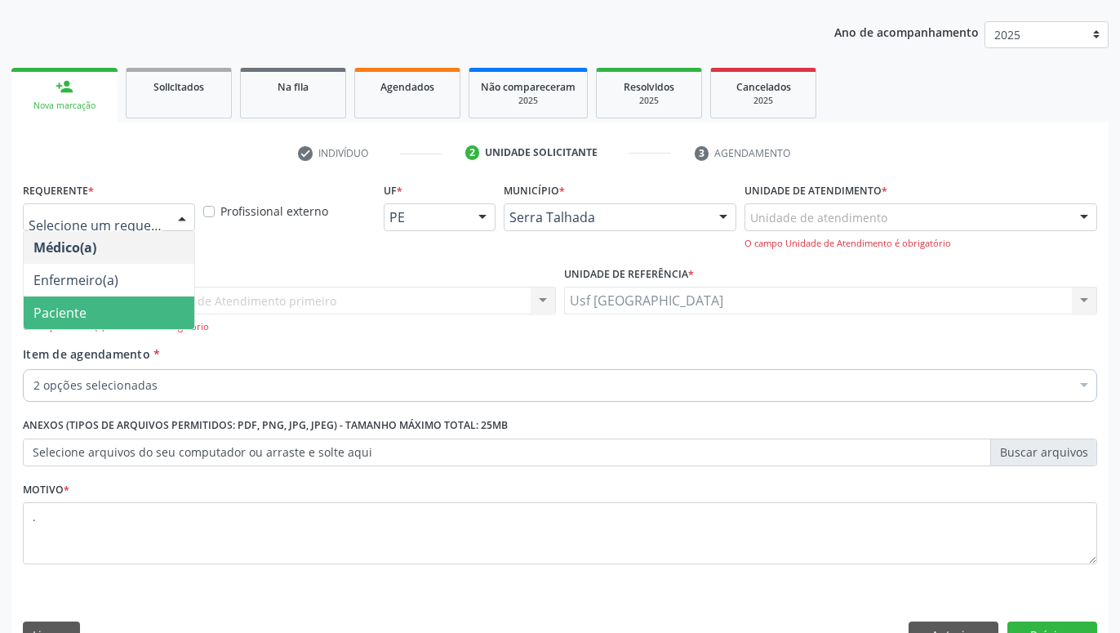
click at [122, 309] on span "Paciente" at bounding box center [109, 312] width 171 height 33
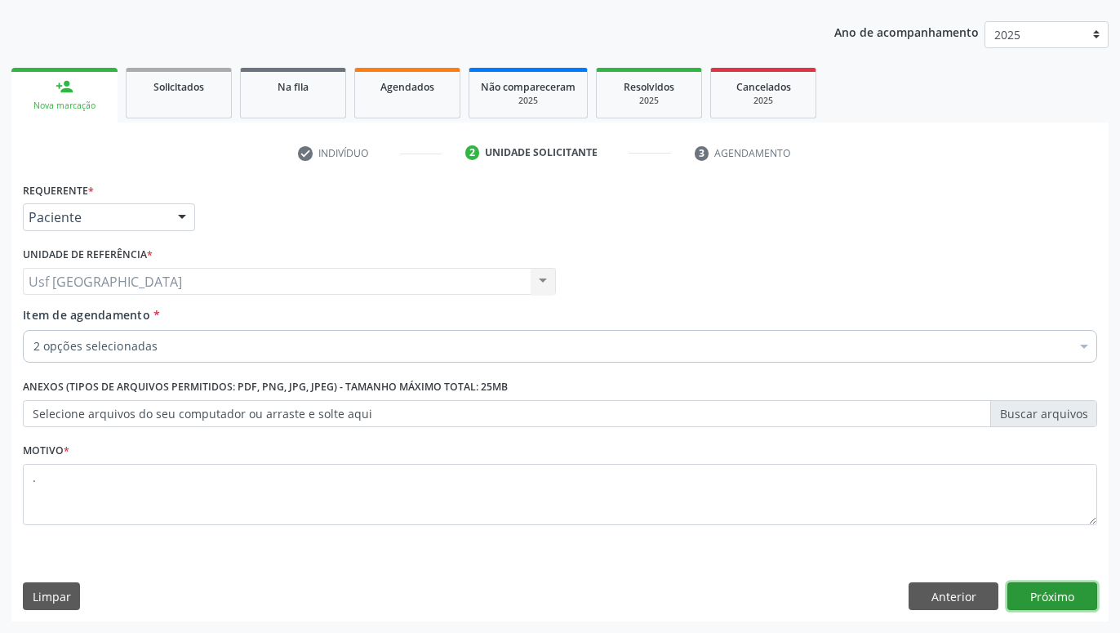
click at [1088, 586] on button "Próximo" at bounding box center [1052, 596] width 90 height 28
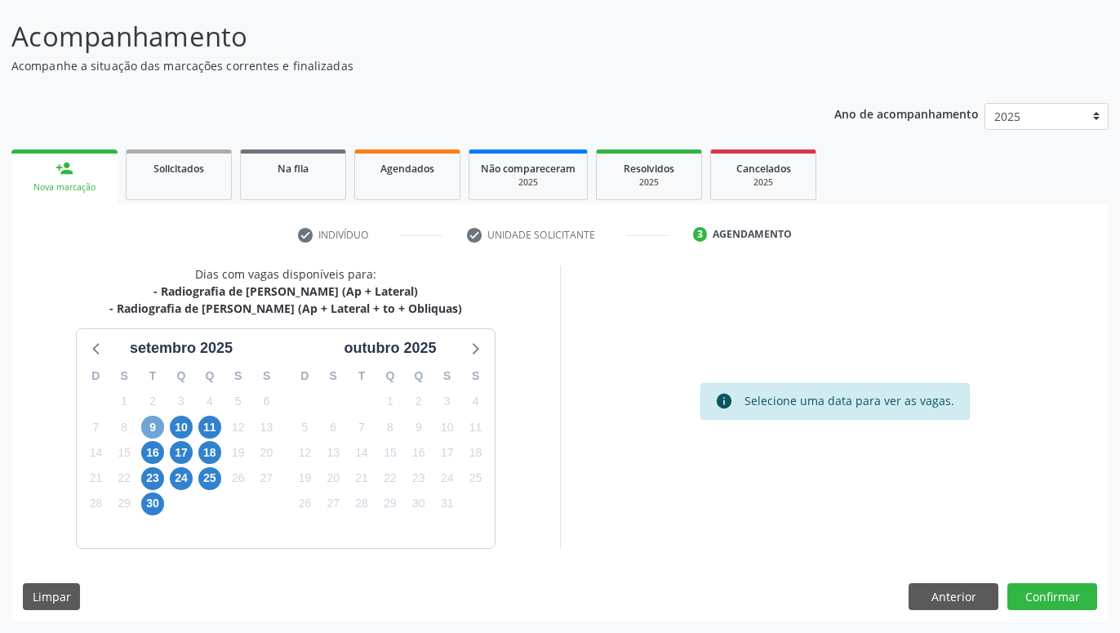
click at [155, 424] on span "9" at bounding box center [152, 426] width 23 height 23
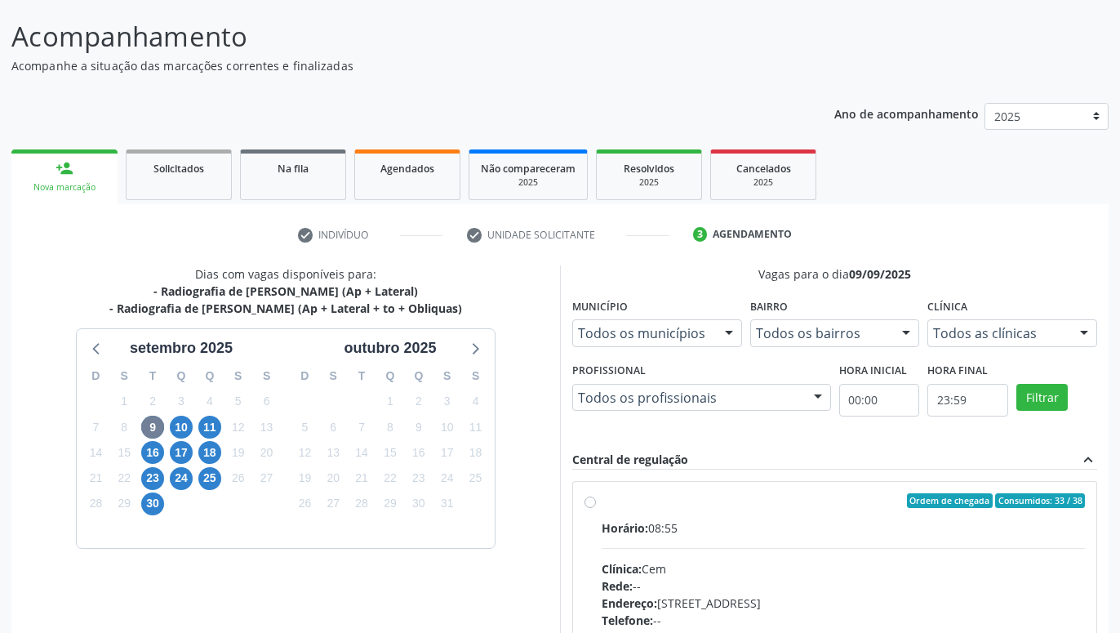
click at [602, 500] on label "Ordem de chegada Consumidos: 33 / 38 Horário: 08:55 Clínica: Cem Rede: -- Ender…" at bounding box center [843, 618] width 483 height 251
click at [587, 500] on input "Ordem de chegada Consumidos: 33 / 38 Horário: 08:55 Clínica: Cem Rede: -- Ender…" at bounding box center [589, 500] width 11 height 15
radio input "true"
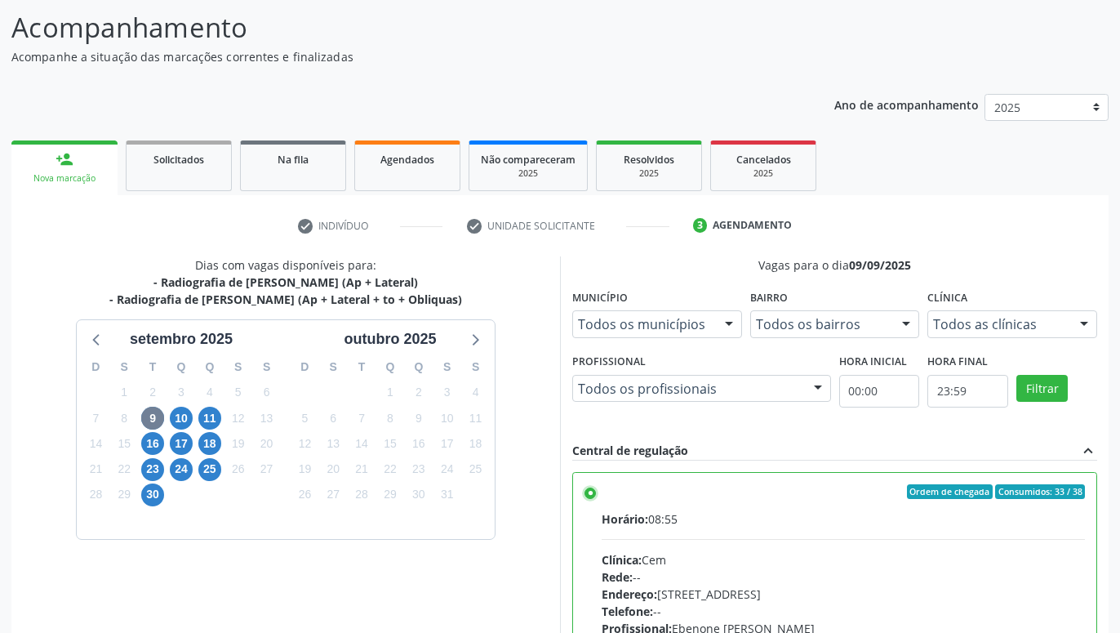
scroll to position [343, 0]
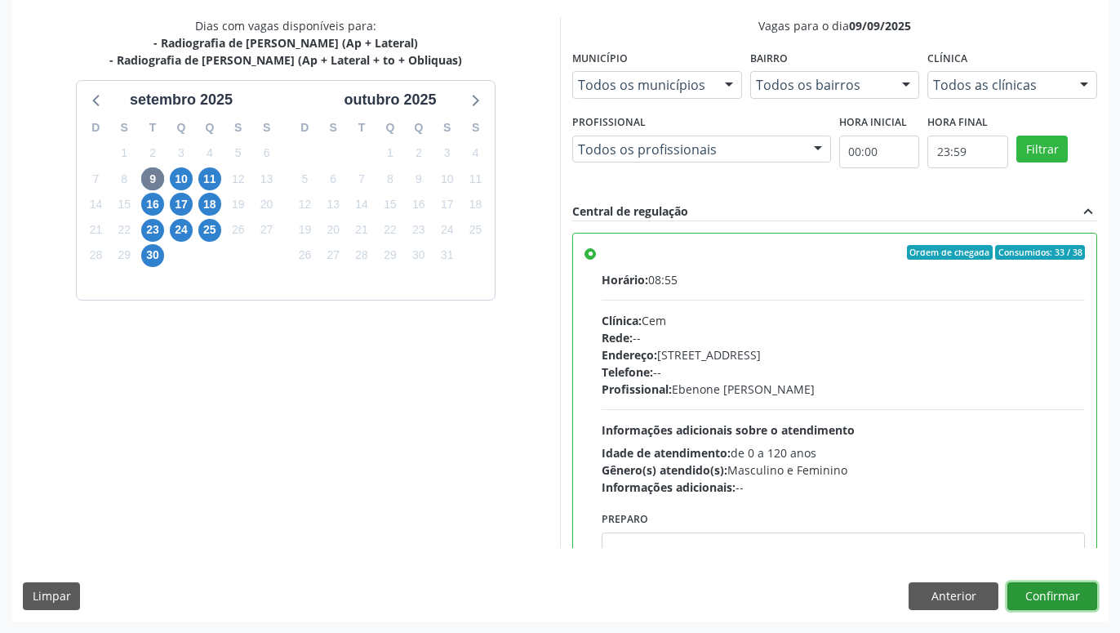
click at [1058, 587] on button "Confirmar" at bounding box center [1052, 596] width 90 height 28
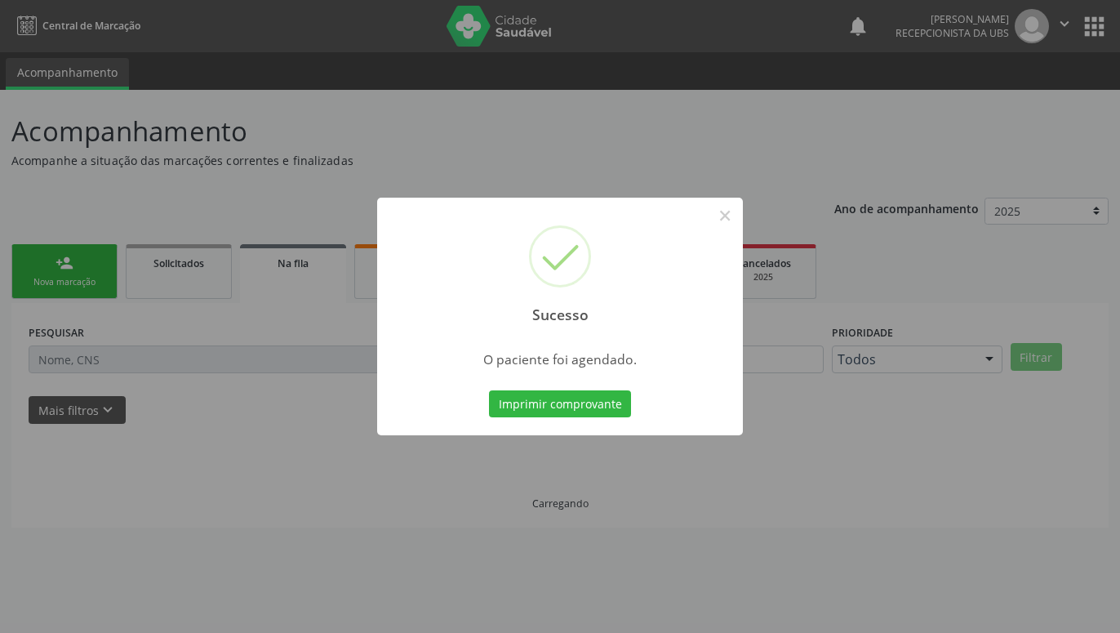
scroll to position [0, 0]
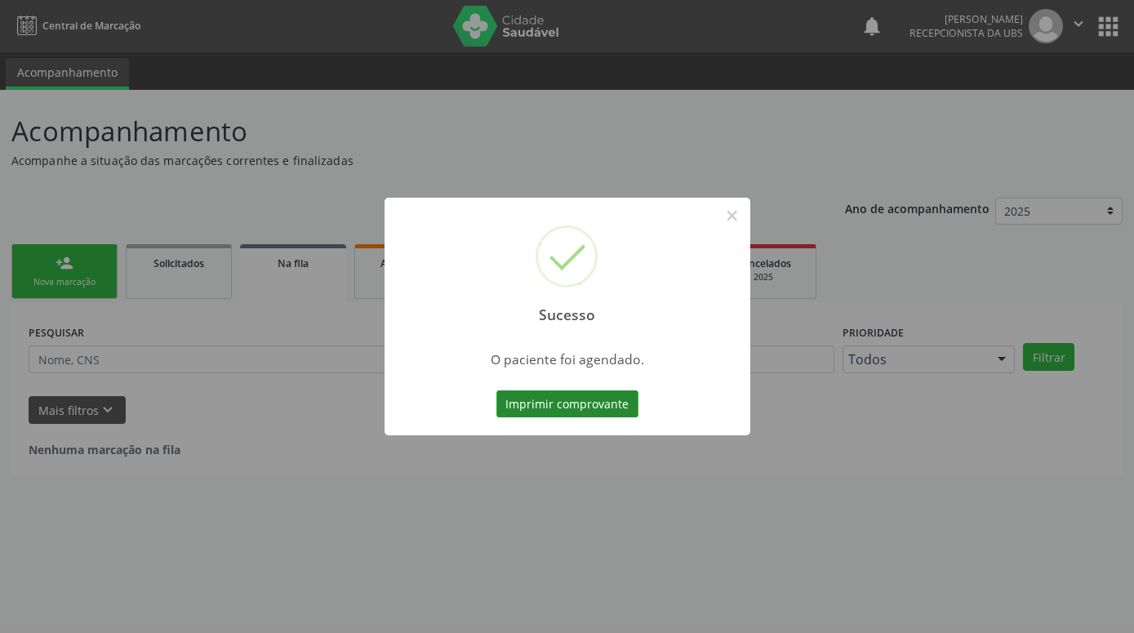
click at [594, 399] on button "Imprimir comprovante" at bounding box center [567, 404] width 142 height 28
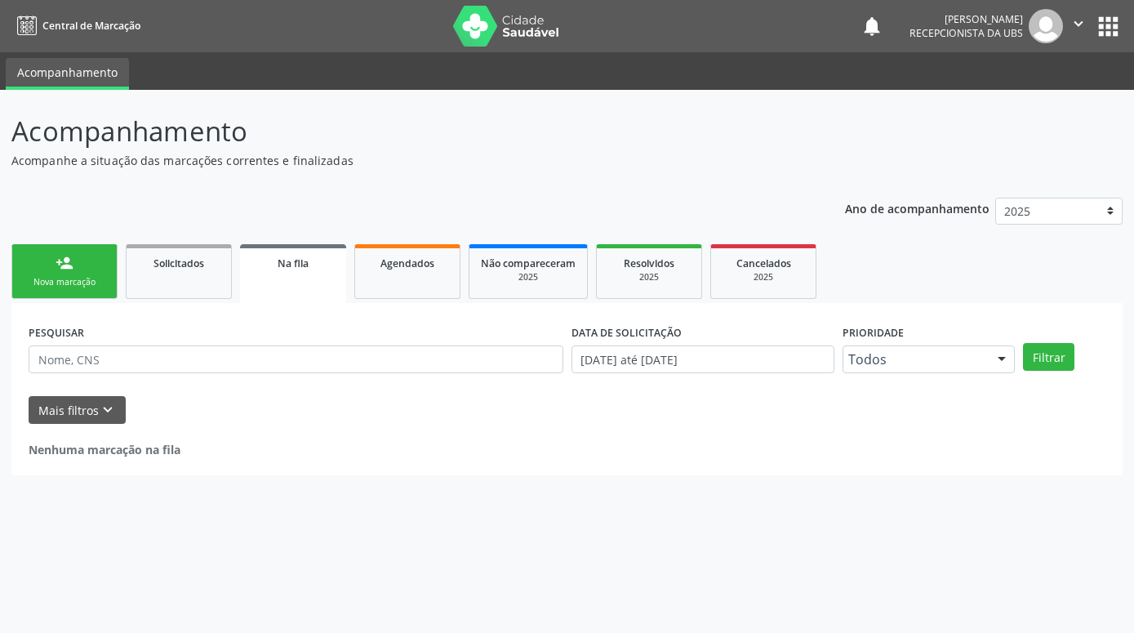
click at [80, 285] on div "Nova marcação" at bounding box center [65, 282] width 82 height 12
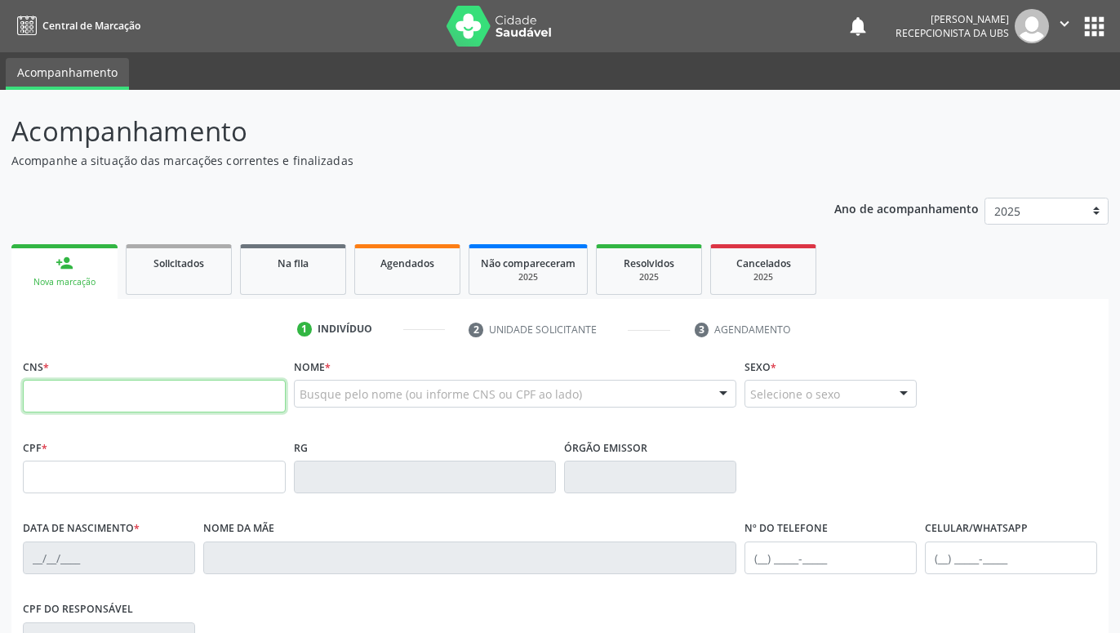
click at [136, 400] on input "text" at bounding box center [154, 396] width 263 height 33
type input "701 4066 8013 1633"
type input "936.364.078-72"
type input "16/03/1948"
type input "Antonia Josefa da Conceicao"
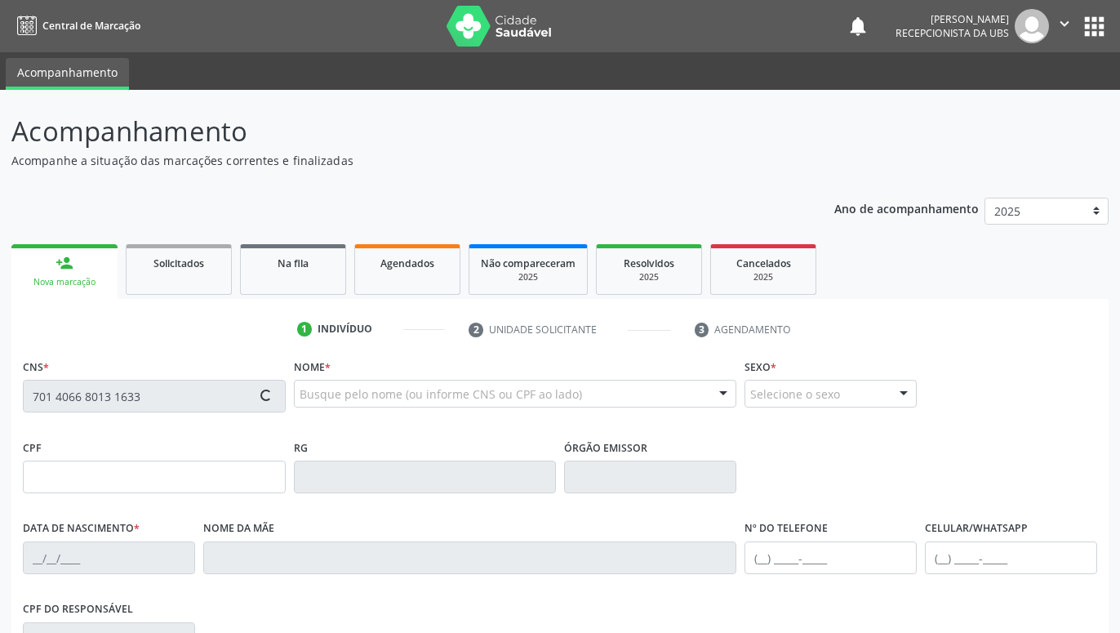
type input "(87) 99963-4214"
type input "356"
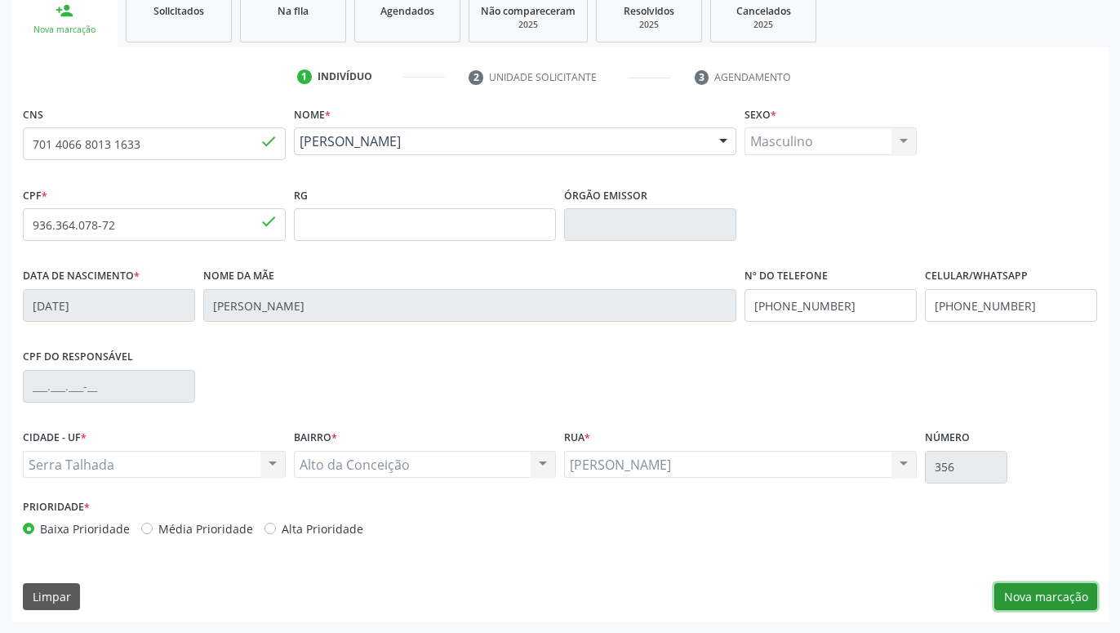
click at [1056, 589] on button "Nova marcação" at bounding box center [1045, 597] width 103 height 28
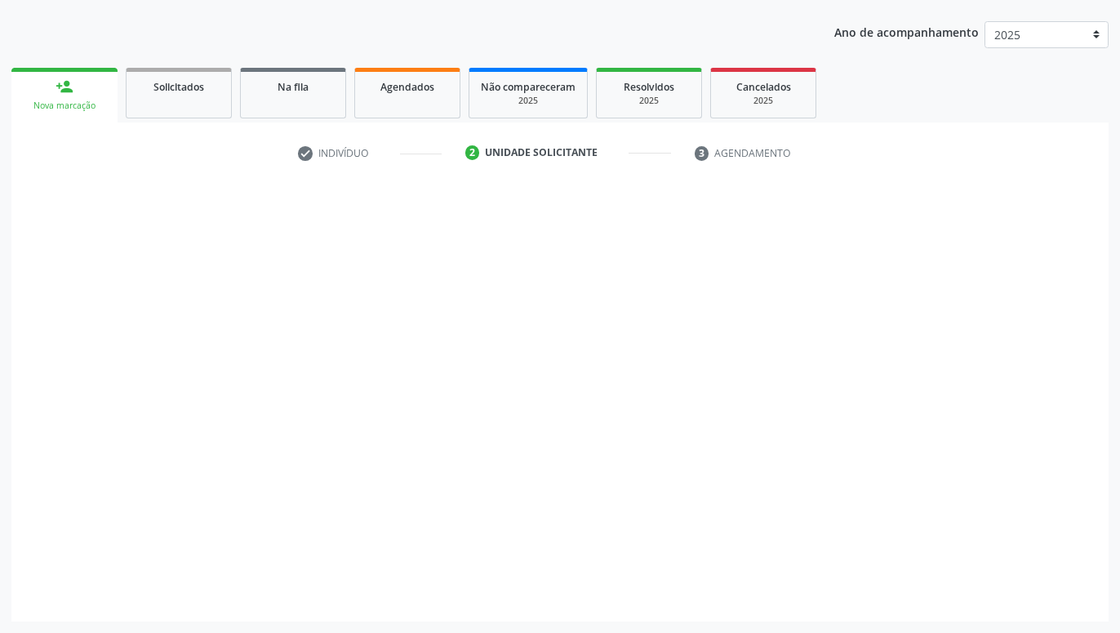
scroll to position [176, 0]
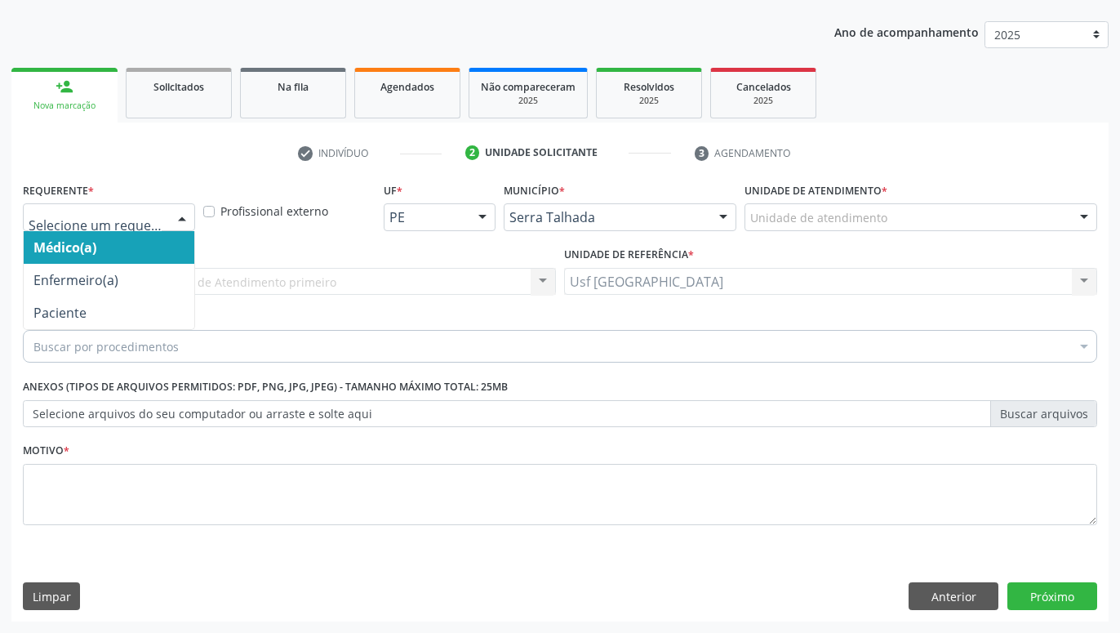
click at [168, 208] on div at bounding box center [109, 217] width 172 height 28
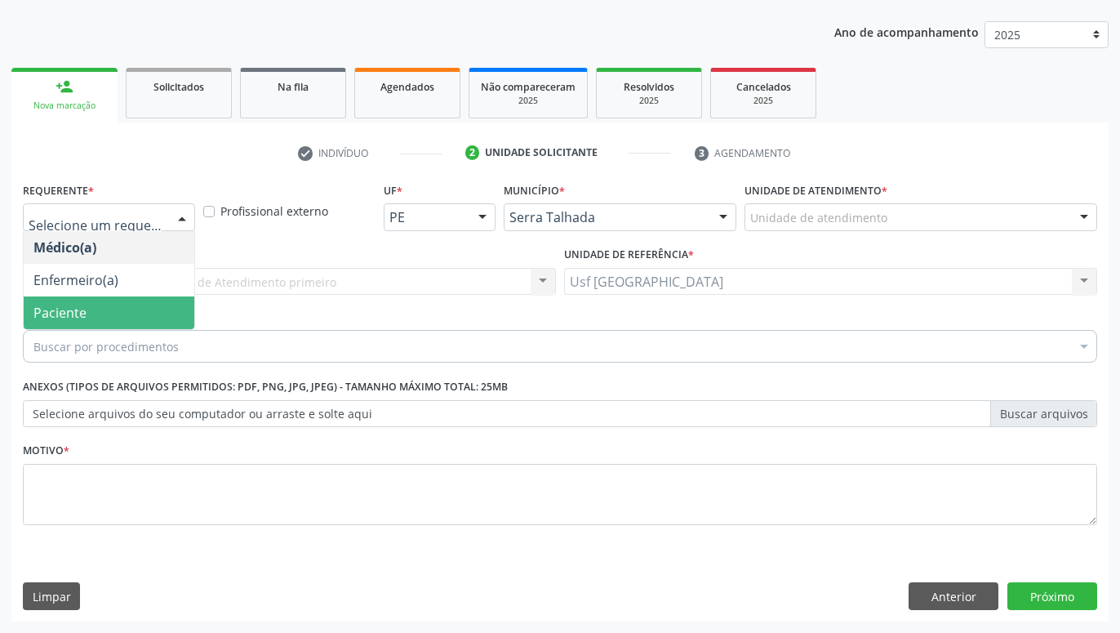
click at [119, 307] on span "Paciente" at bounding box center [109, 312] width 171 height 33
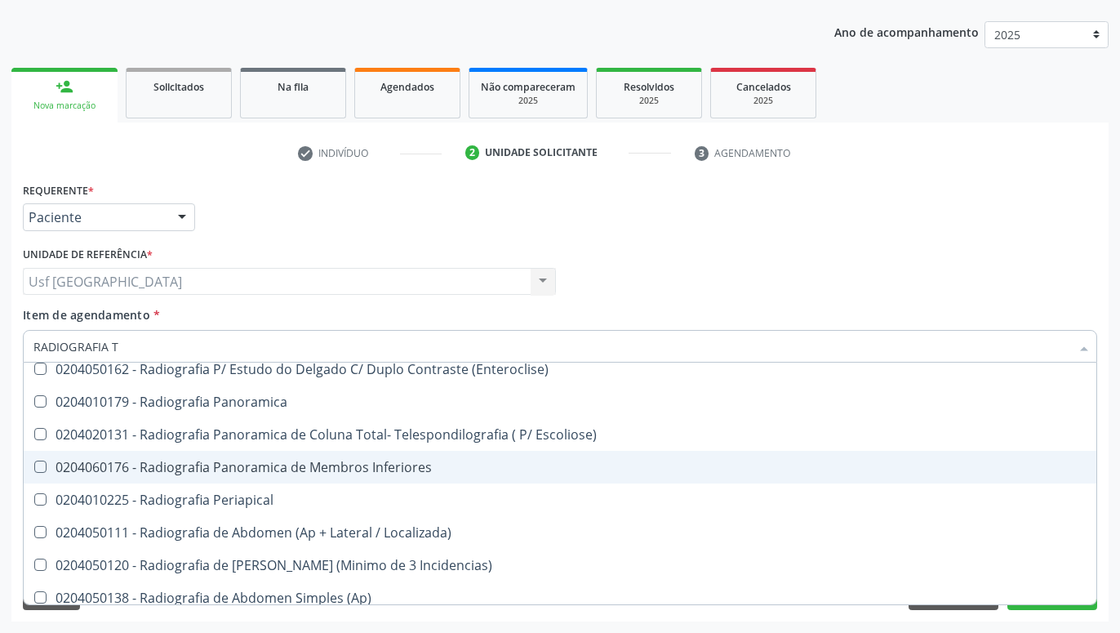
scroll to position [0, 0]
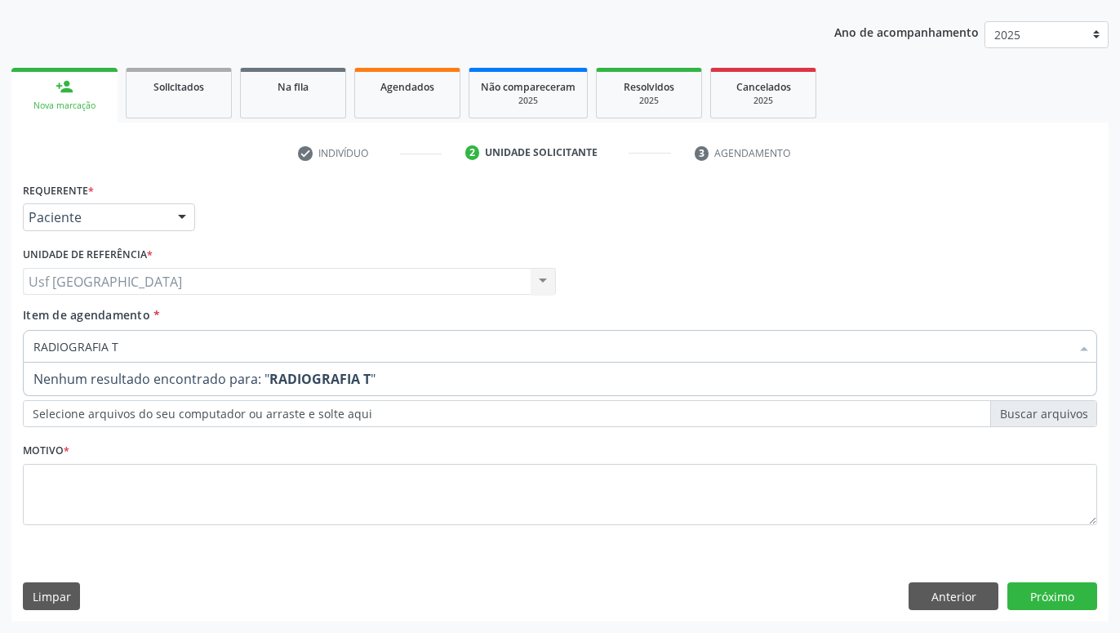
type input "RADIOGRAFIA"
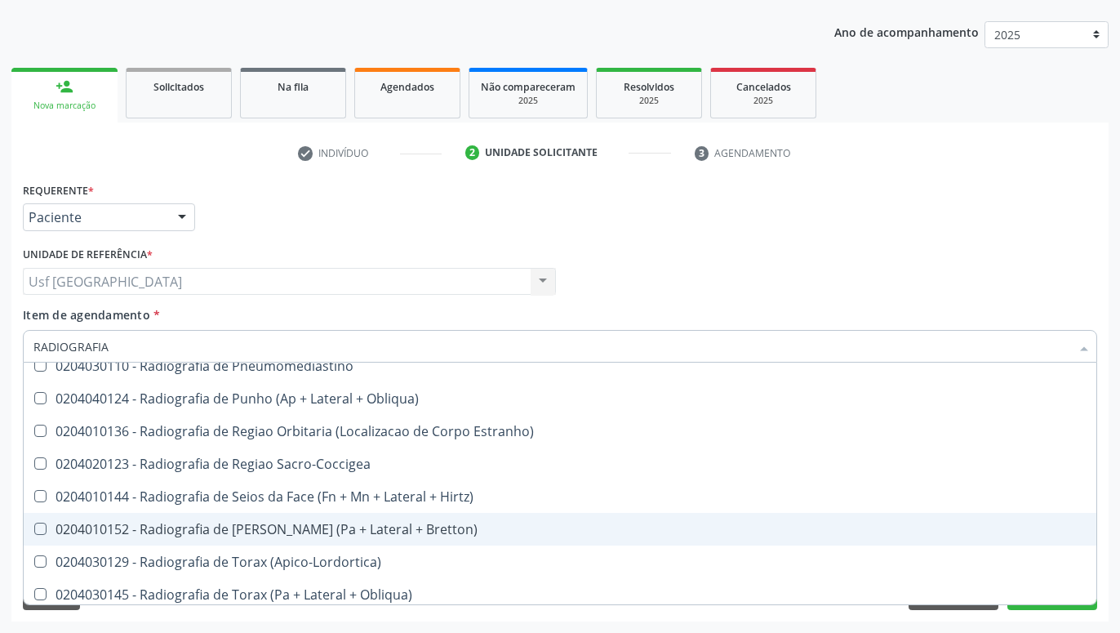
scroll to position [2047, 0]
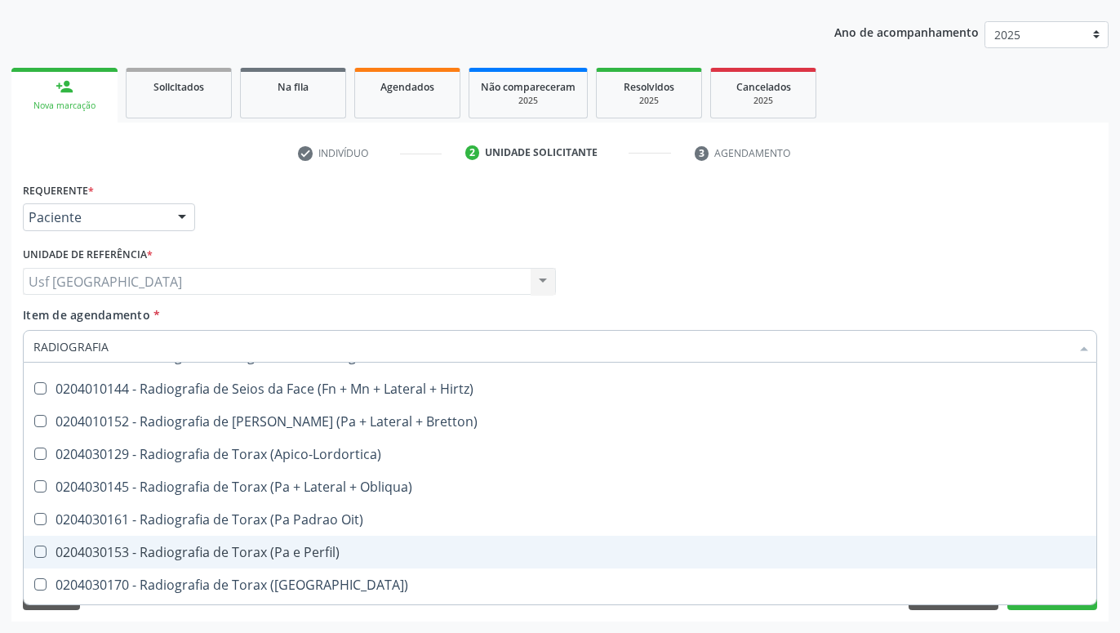
click at [314, 554] on div "0204030153 - Radiografia de Torax (Pa e Perfil)" at bounding box center [559, 551] width 1053 height 13
checkbox Perfil\) "true"
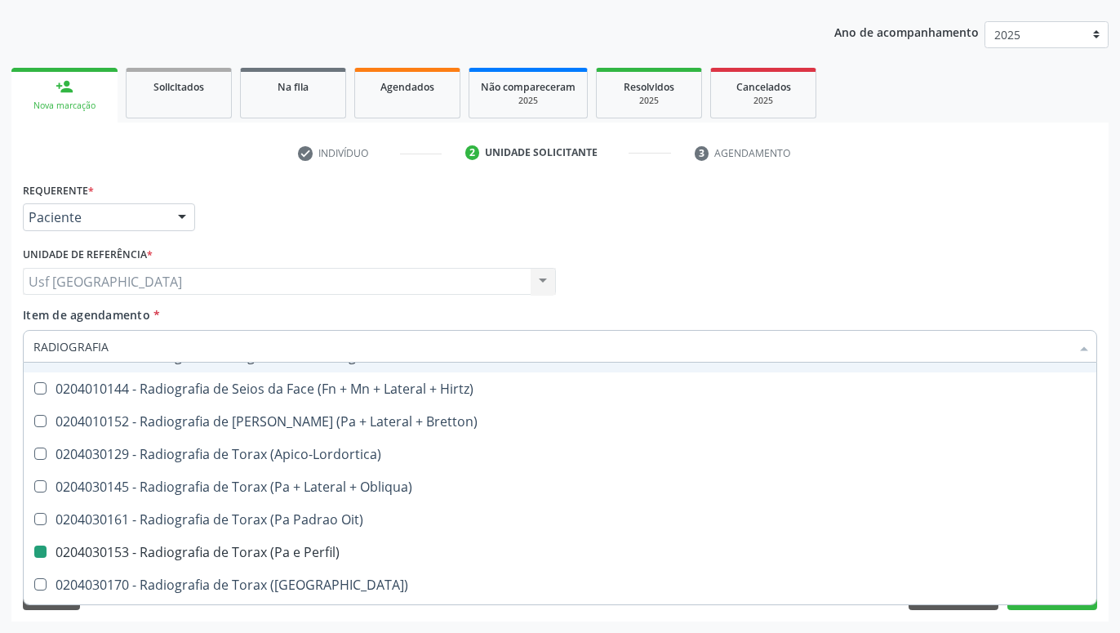
click at [732, 255] on div "Médico Solicitante Por favor, selecione a Unidade de Atendimento primeiro Nenhu…" at bounding box center [560, 274] width 1082 height 64
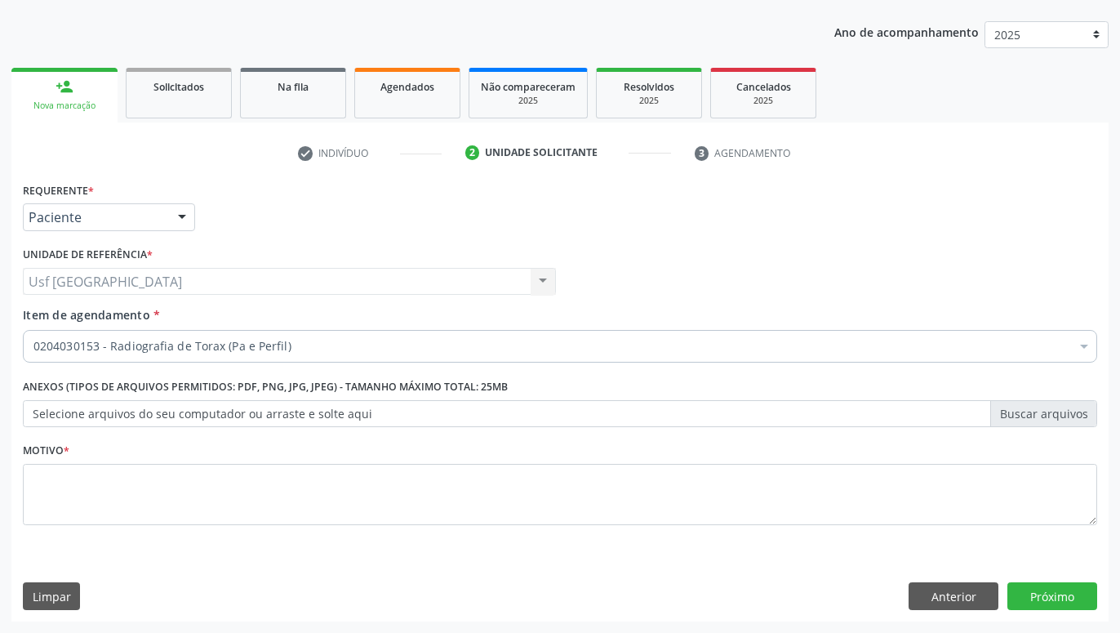
scroll to position [0, 0]
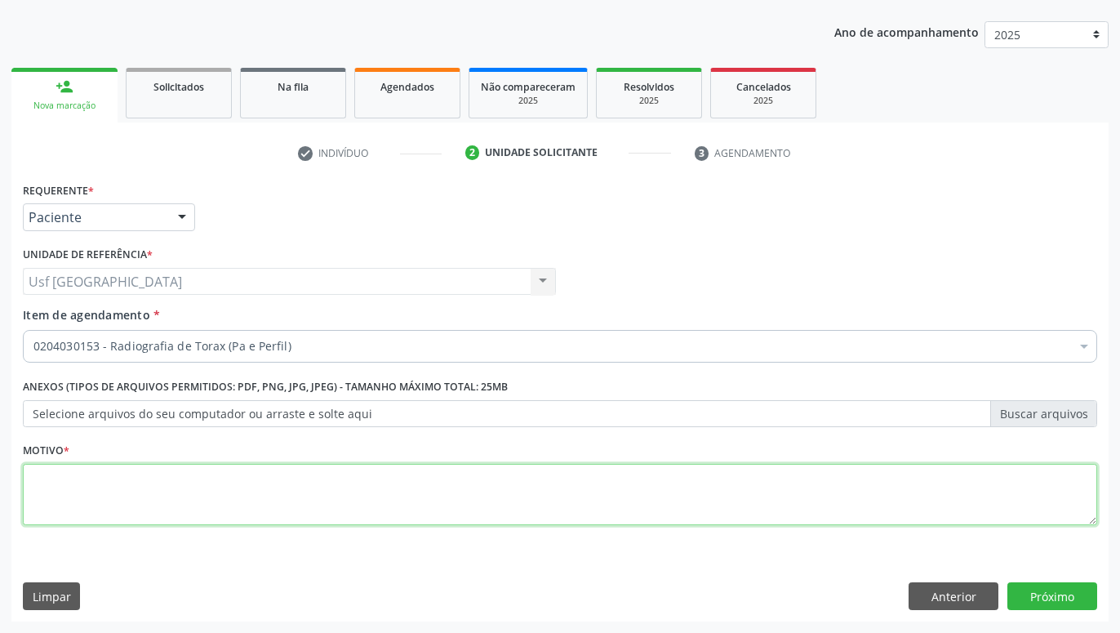
click at [533, 508] on textarea at bounding box center [560, 495] width 1074 height 62
type textarea "."
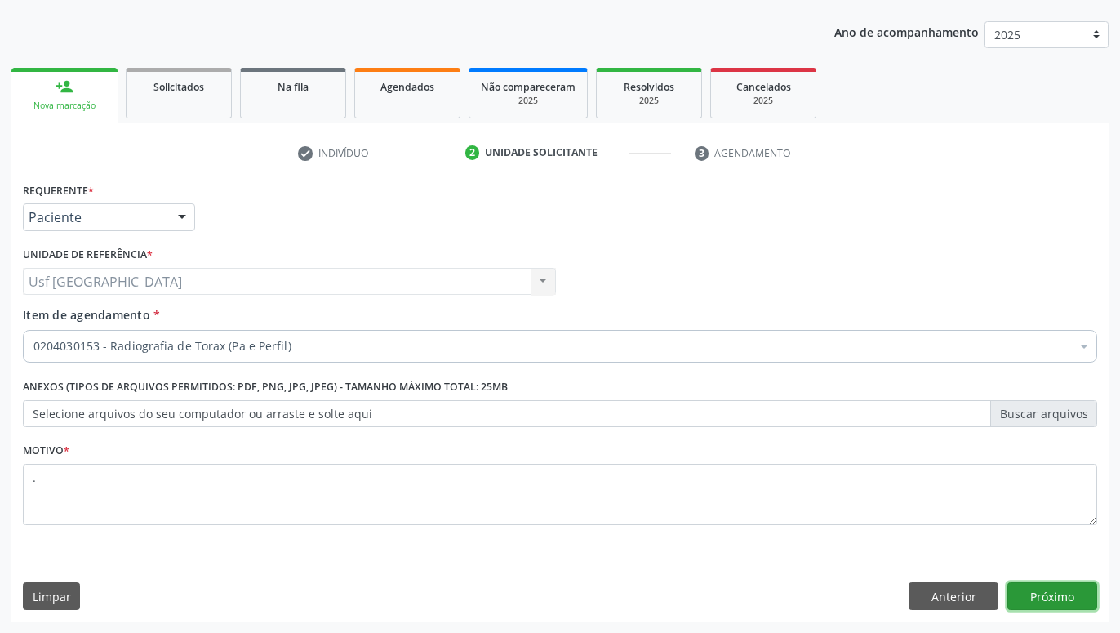
click at [1062, 593] on button "Próximo" at bounding box center [1052, 596] width 90 height 28
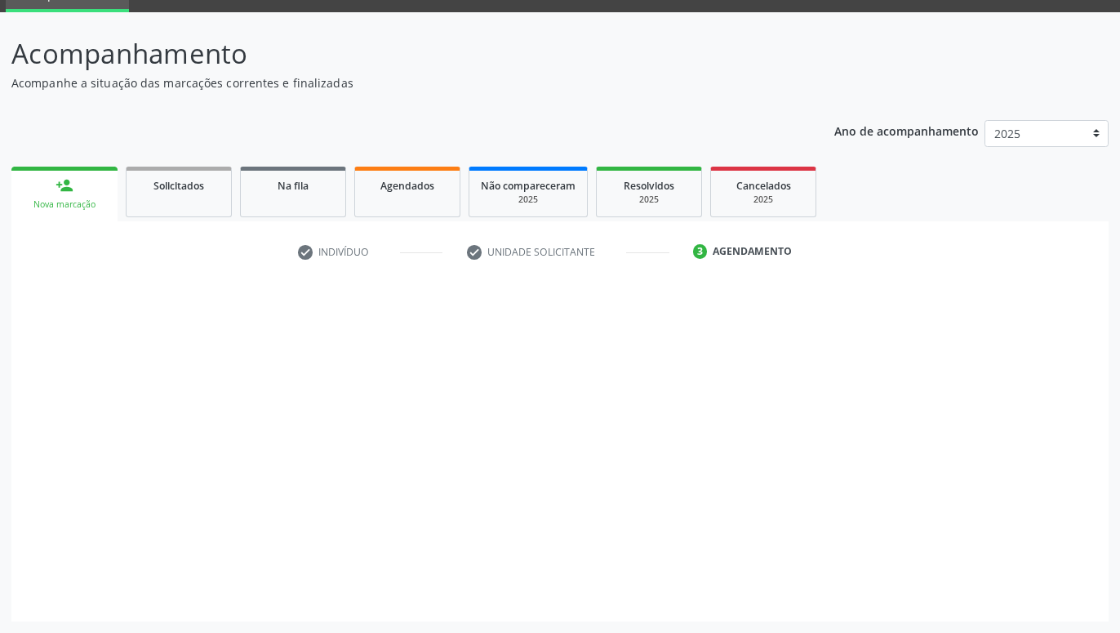
scroll to position [78, 0]
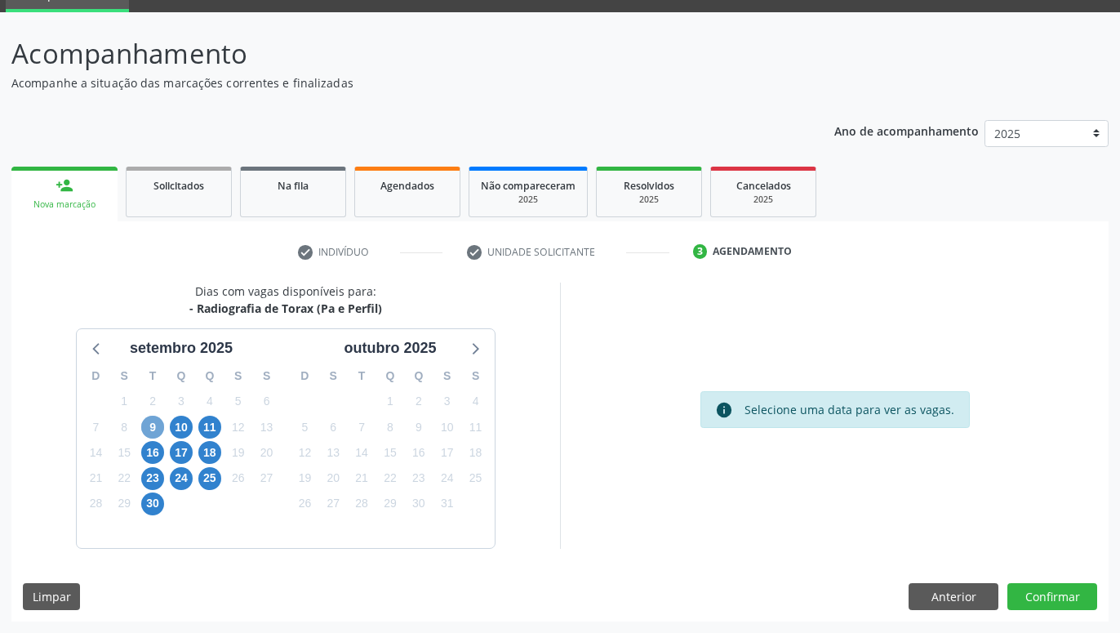
click at [154, 423] on span "9" at bounding box center [152, 426] width 23 height 23
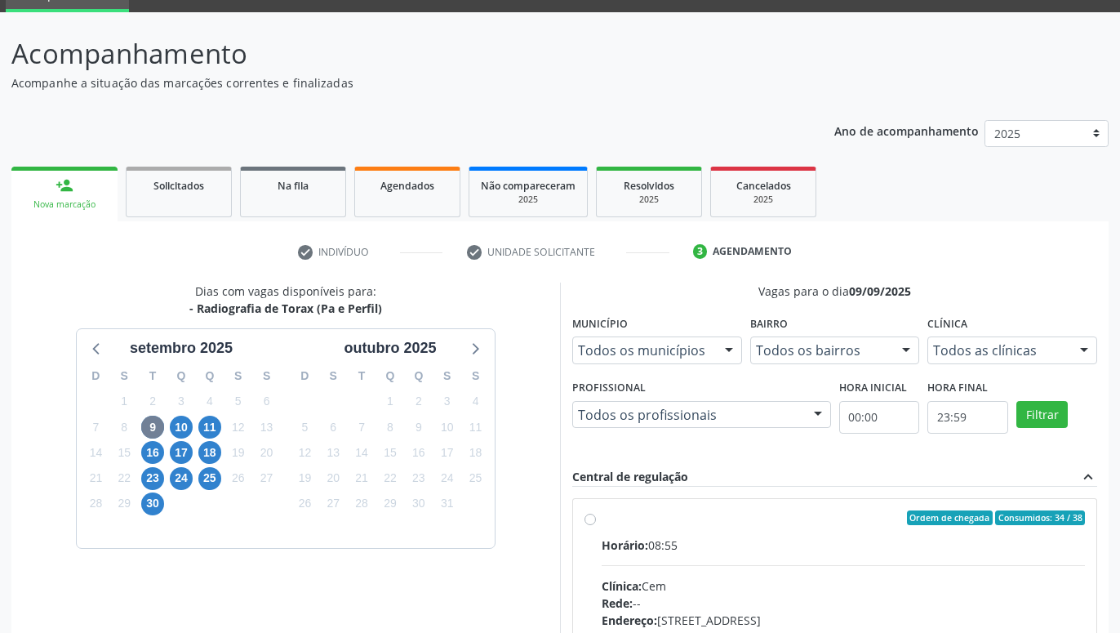
click at [602, 513] on label "Ordem de chegada Consumidos: 34 / 38 Horário: 08:55 Clínica: Cem Rede: -- Ender…" at bounding box center [843, 635] width 483 height 251
click at [587, 513] on input "Ordem de chegada Consumidos: 34 / 38 Horário: 08:55 Clínica: Cem Rede: -- Ender…" at bounding box center [589, 517] width 11 height 15
radio input "true"
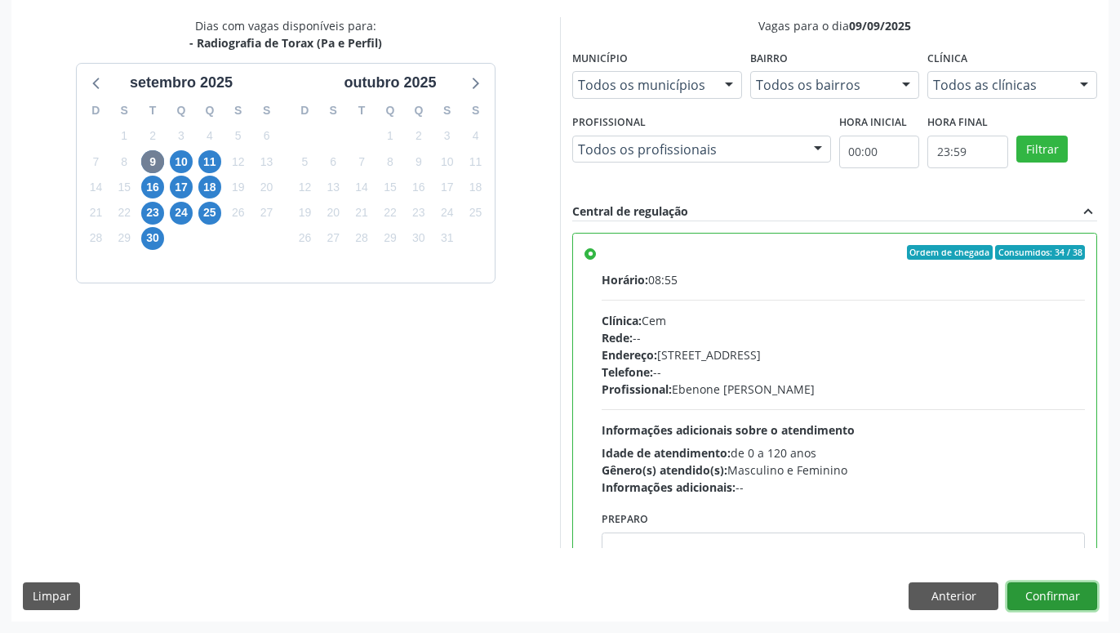
click at [1064, 590] on button "Confirmar" at bounding box center [1052, 596] width 90 height 28
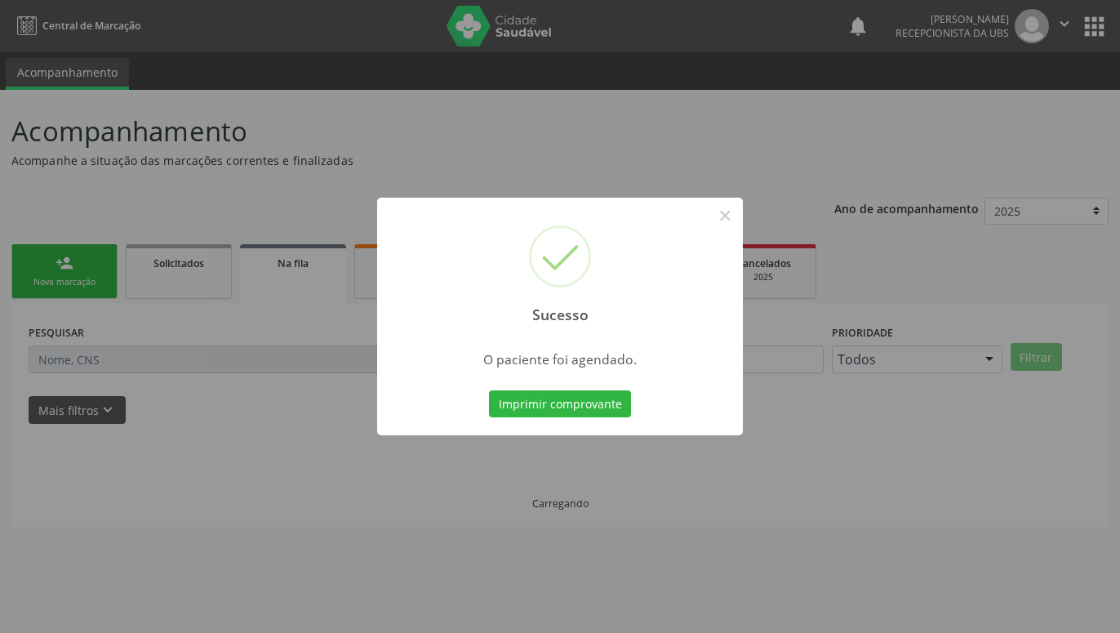
scroll to position [0, 0]
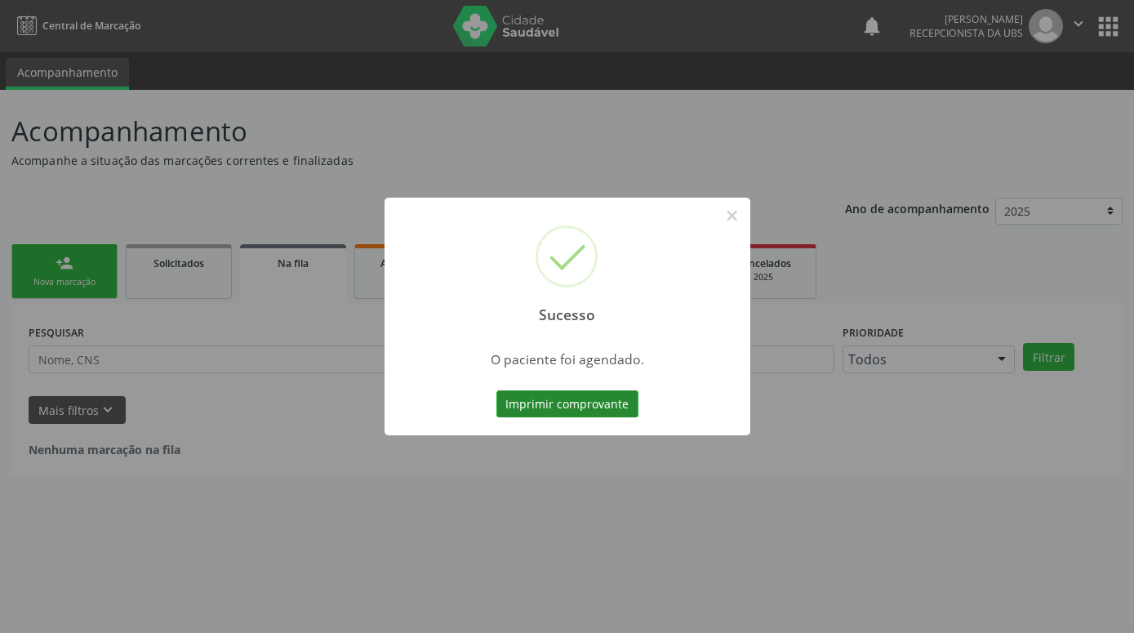
click at [625, 397] on button "Imprimir comprovante" at bounding box center [567, 404] width 142 height 28
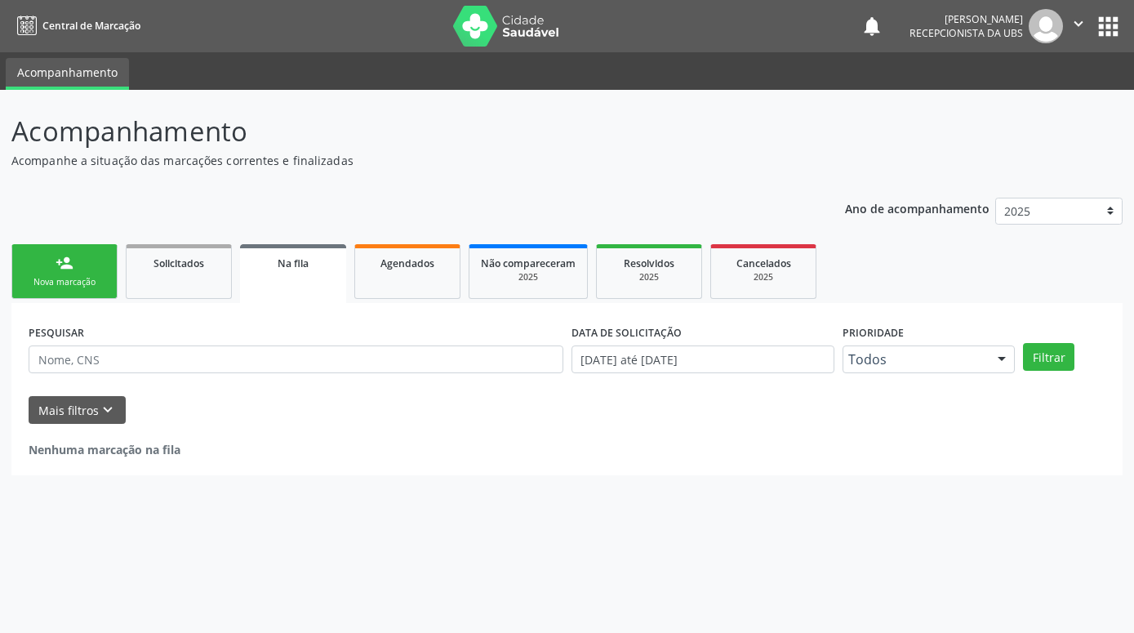
click at [97, 277] on div "Nova marcação" at bounding box center [65, 282] width 82 height 12
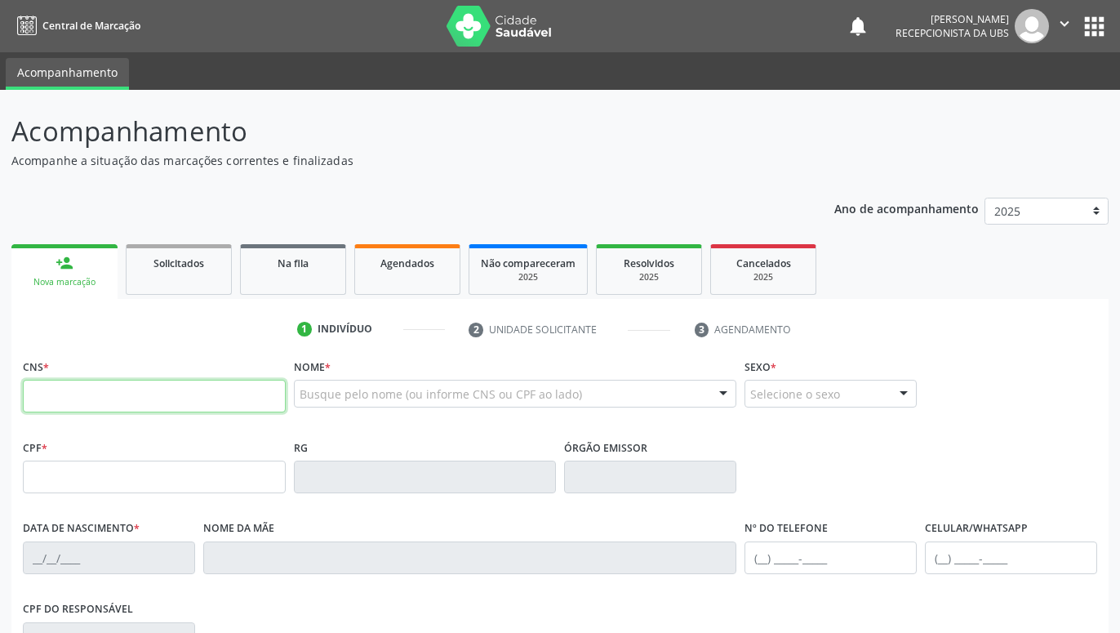
click at [108, 393] on input "text" at bounding box center [154, 396] width 263 height 33
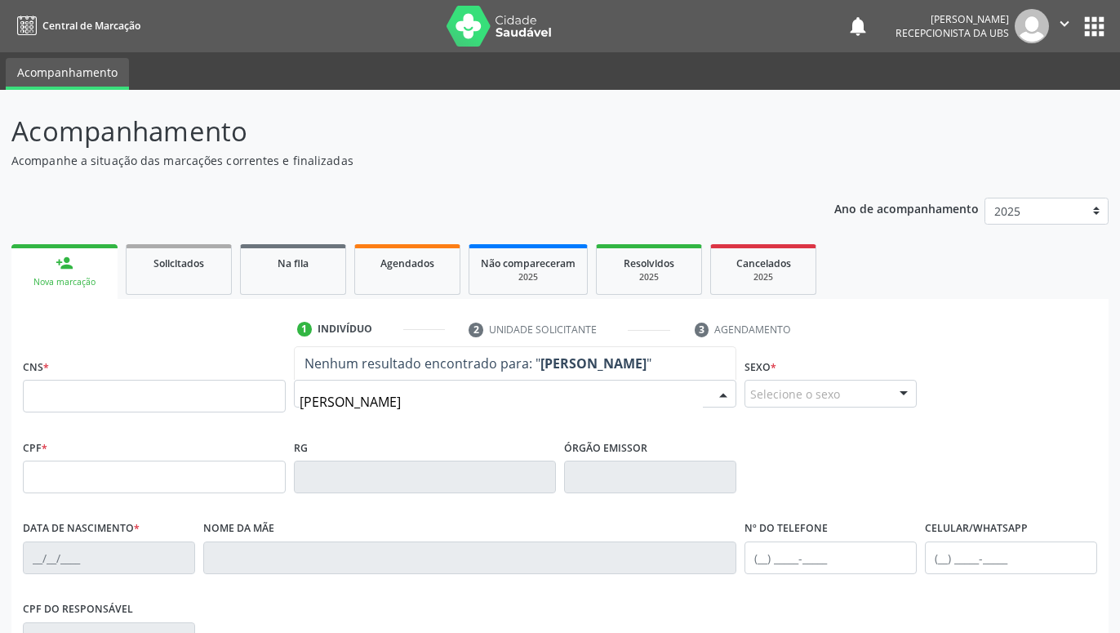
type input "CAROLINE ALVES DE OLIVEIRA"
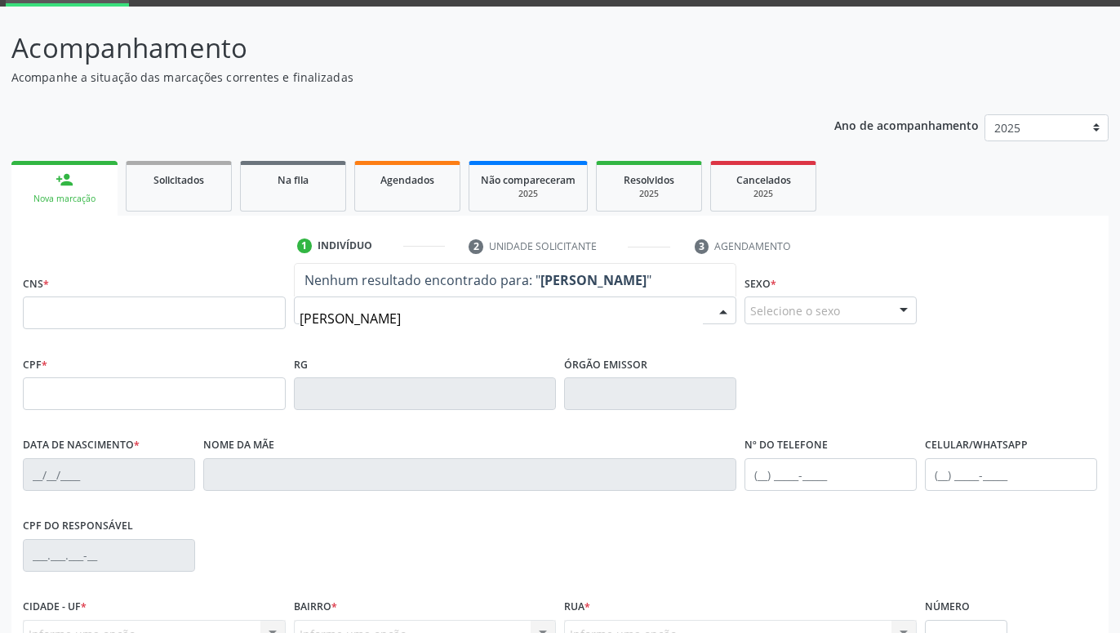
scroll to position [250, 0]
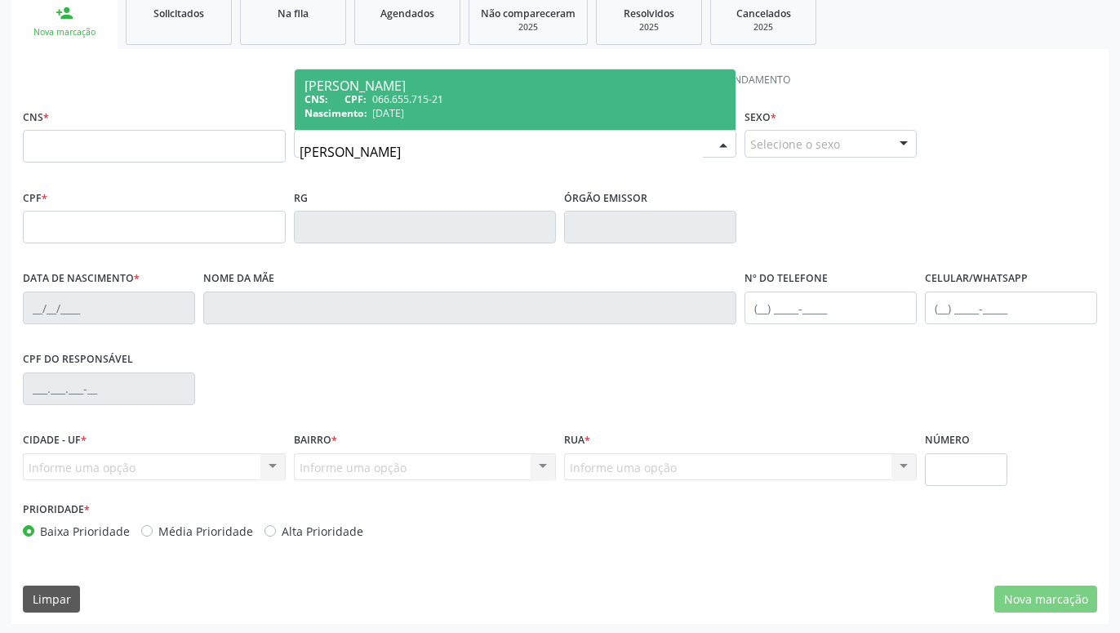
click at [483, 105] on div "CNS: CPF: 066.655.715-21" at bounding box center [515, 99] width 422 height 14
type input "066.655.715-21"
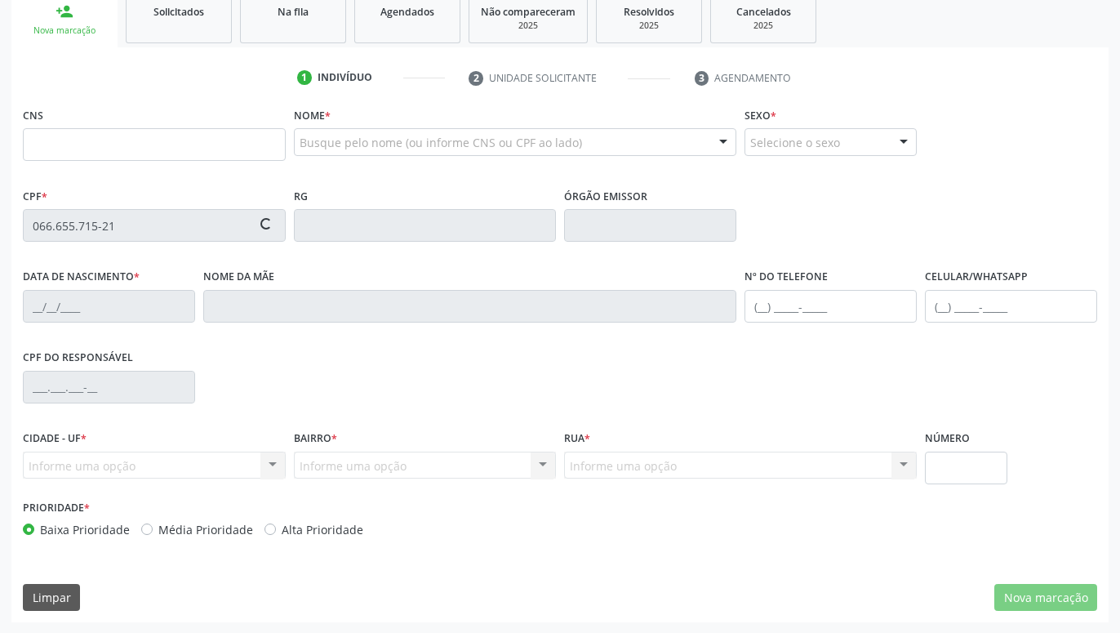
scroll to position [252, 0]
type input "05/03/1994"
type input "Eva Alves de Oliveira"
type input "(87) 99928-2876"
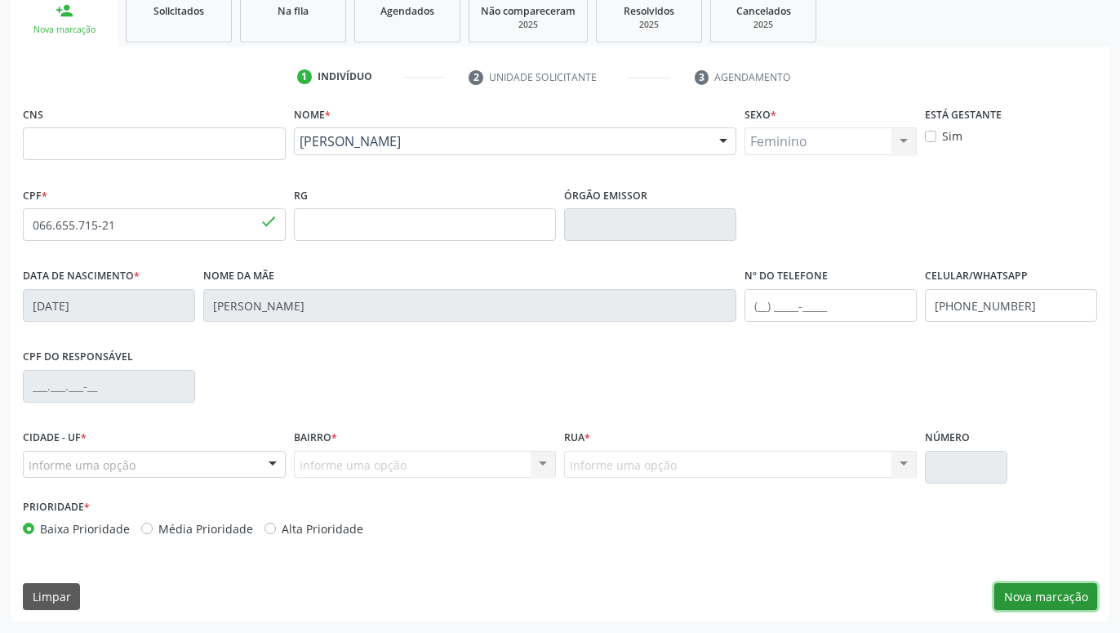
click at [1033, 601] on button "Nova marcação" at bounding box center [1045, 597] width 103 height 28
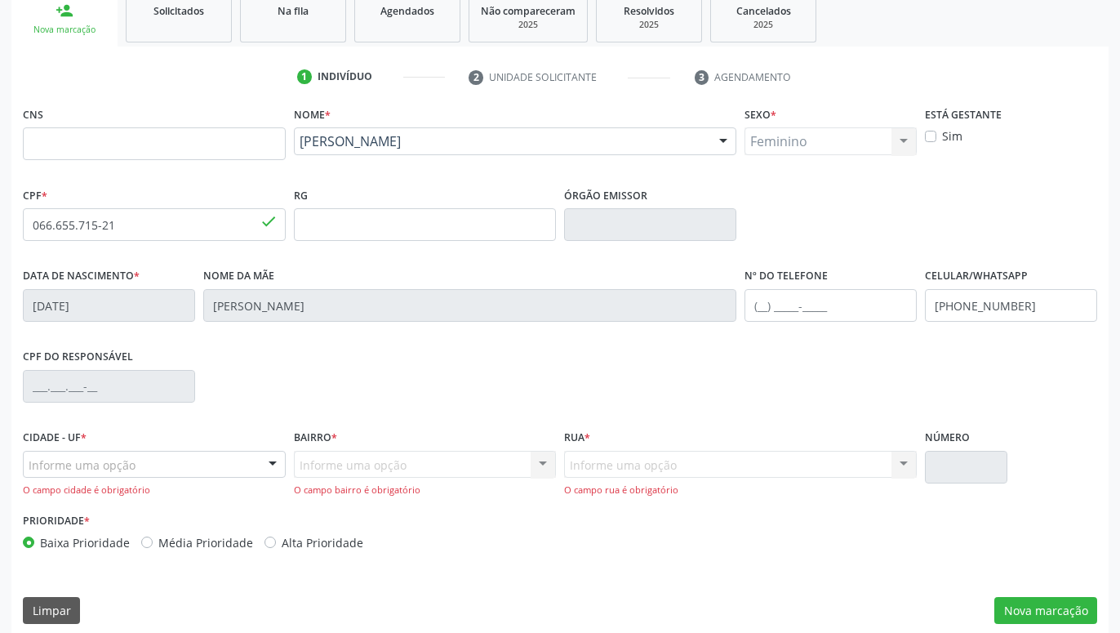
click at [280, 464] on div at bounding box center [272, 465] width 24 height 28
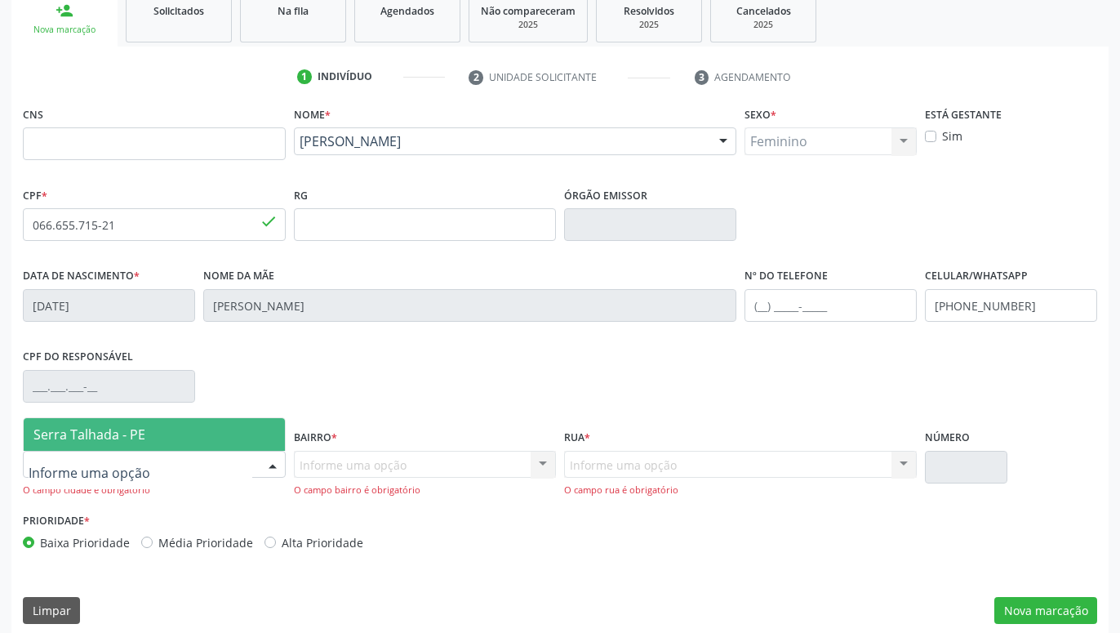
click at [192, 434] on span "Serra Talhada - PE" at bounding box center [154, 434] width 261 height 33
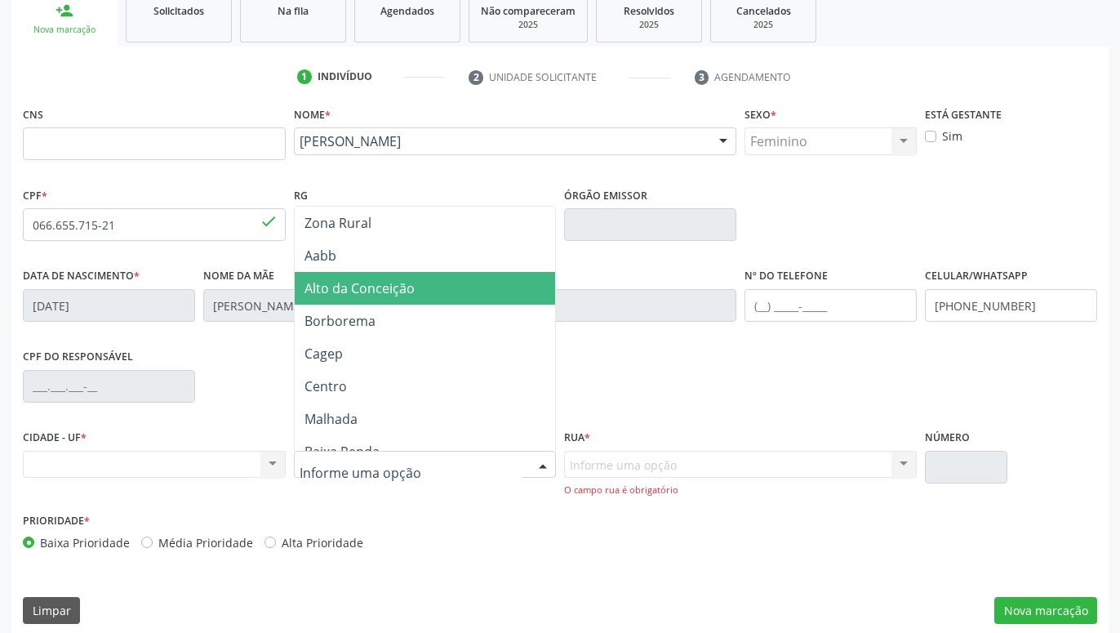
click at [401, 284] on span "Alto da Conceição" at bounding box center [359, 288] width 110 height 18
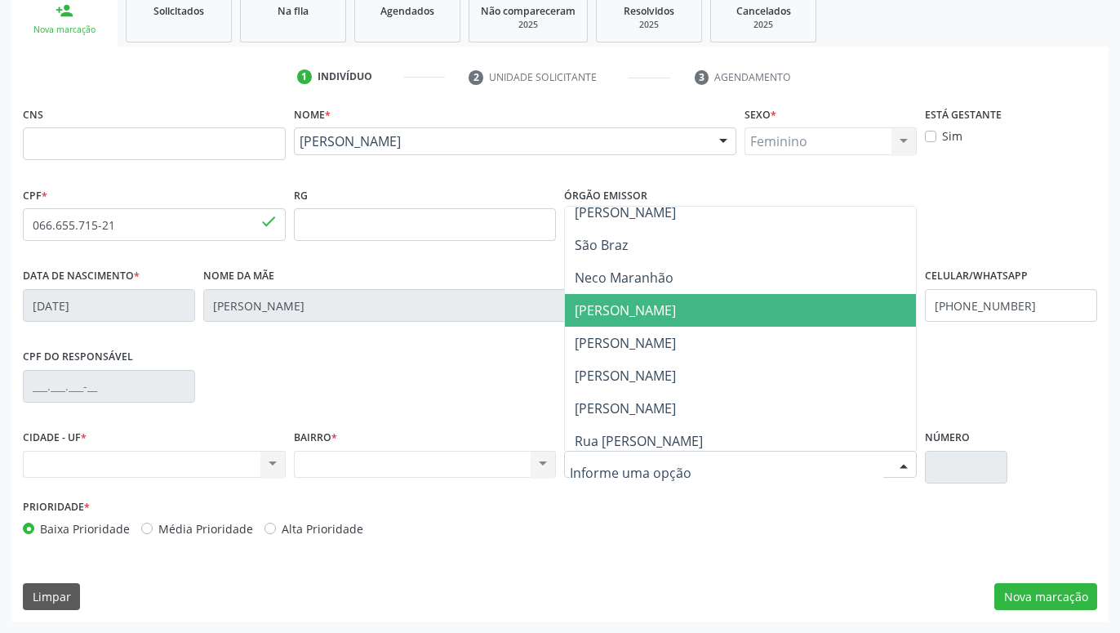
scroll to position [327, 0]
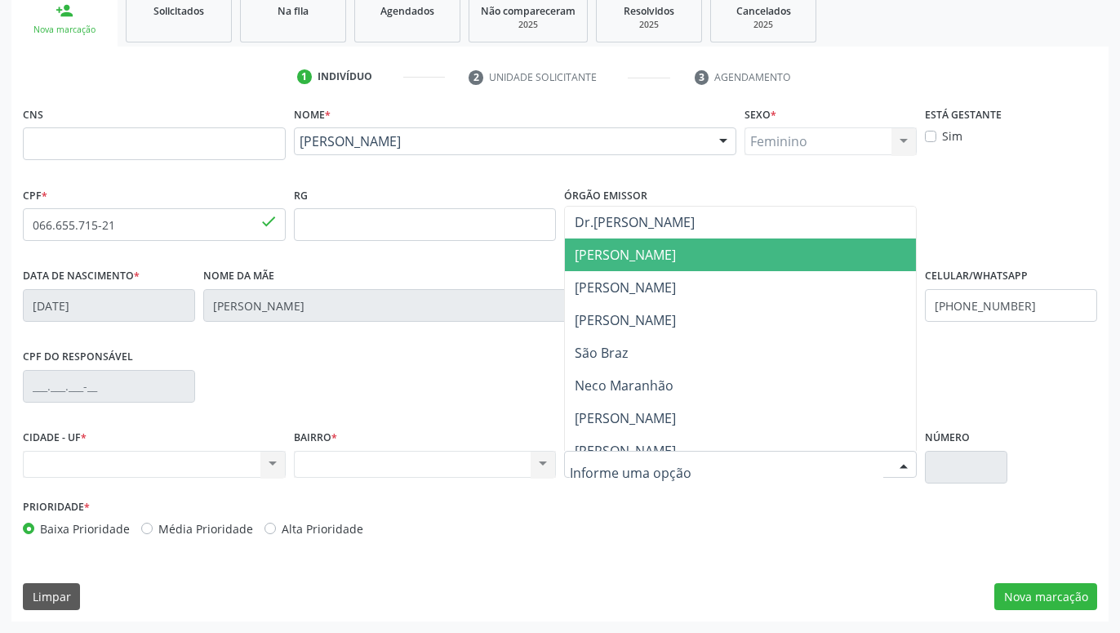
click at [692, 257] on span "Floriano Peixoto" at bounding box center [740, 254] width 351 height 33
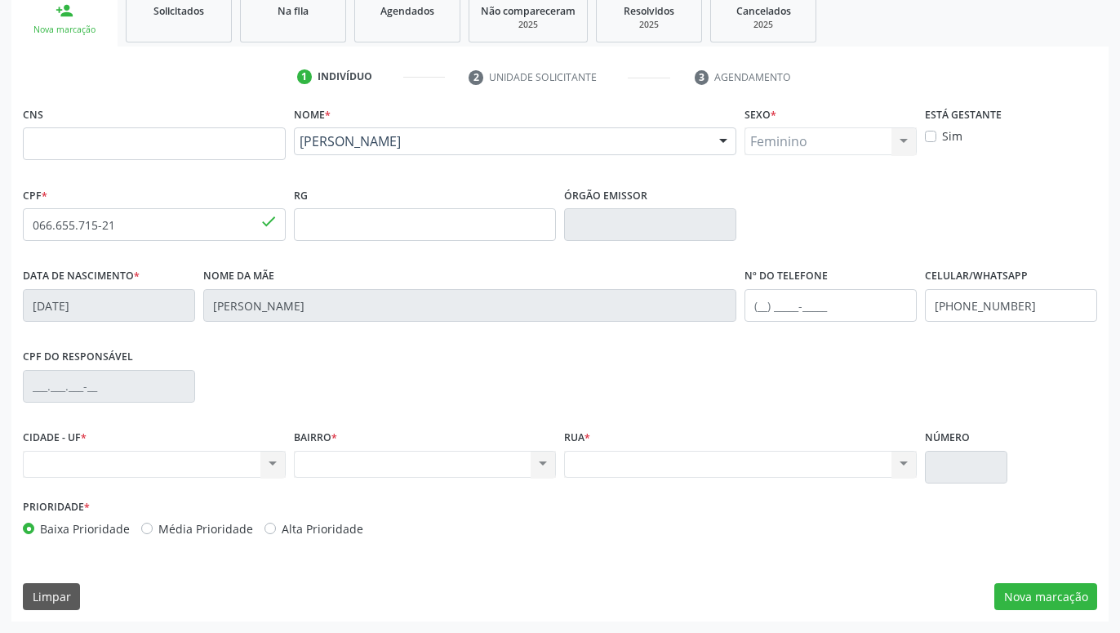
click at [860, 465] on div "Nenhum resultado encontrado para: " " Não há nenhuma opção para ser exibida." at bounding box center [740, 465] width 353 height 28
click at [908, 480] on div "Rua * Nenhum resultado encontrado para: " " Não há nenhuma opção para ser exibi…" at bounding box center [740, 459] width 361 height 69
click at [278, 459] on div "Nenhum resultado encontrado para: " " Não há nenhuma opção para ser exibida." at bounding box center [154, 465] width 263 height 28
click at [238, 466] on div "Nenhum resultado encontrado para: " " Não há nenhuma opção para ser exibida." at bounding box center [154, 465] width 263 height 28
click at [260, 462] on div "Nenhum resultado encontrado para: " " Não há nenhuma opção para ser exibida." at bounding box center [154, 465] width 263 height 28
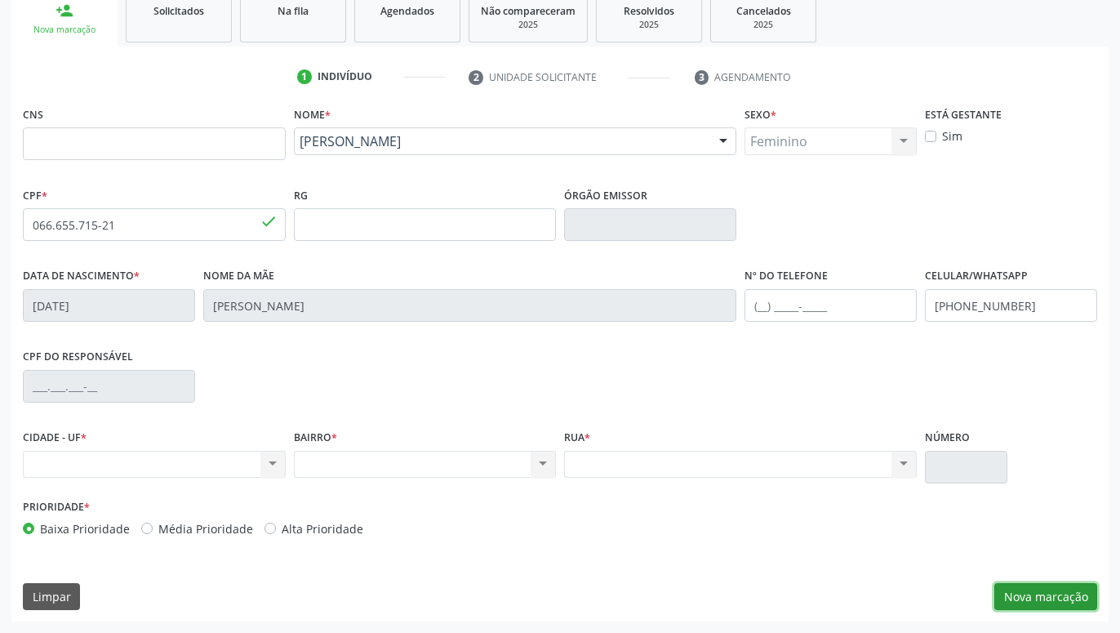
click at [1052, 592] on button "Nova marcação" at bounding box center [1045, 597] width 103 height 28
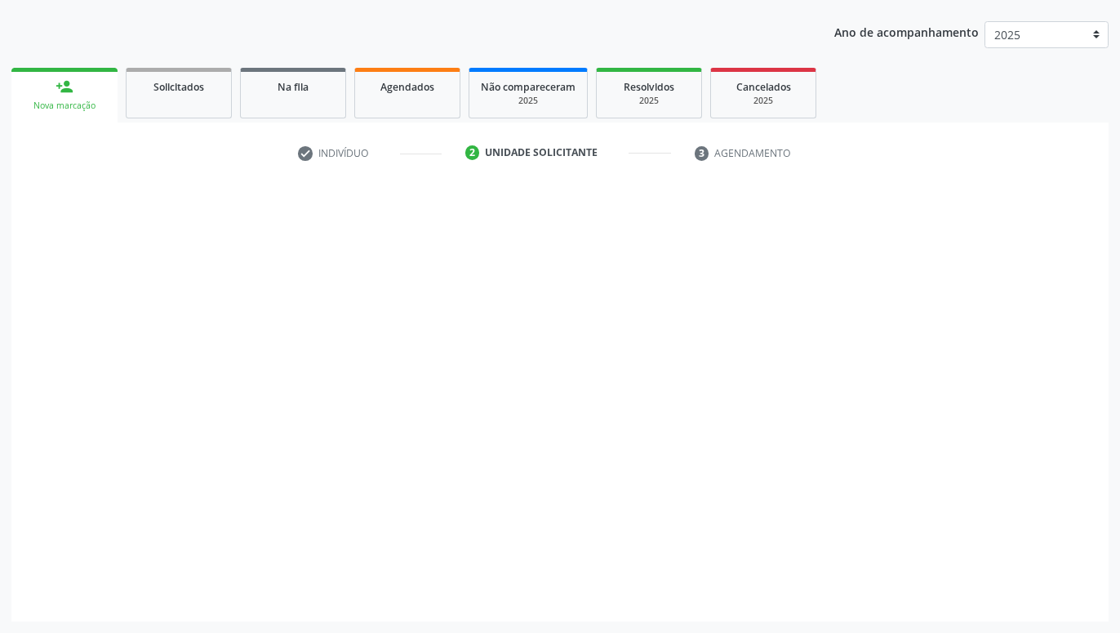
scroll to position [176, 0]
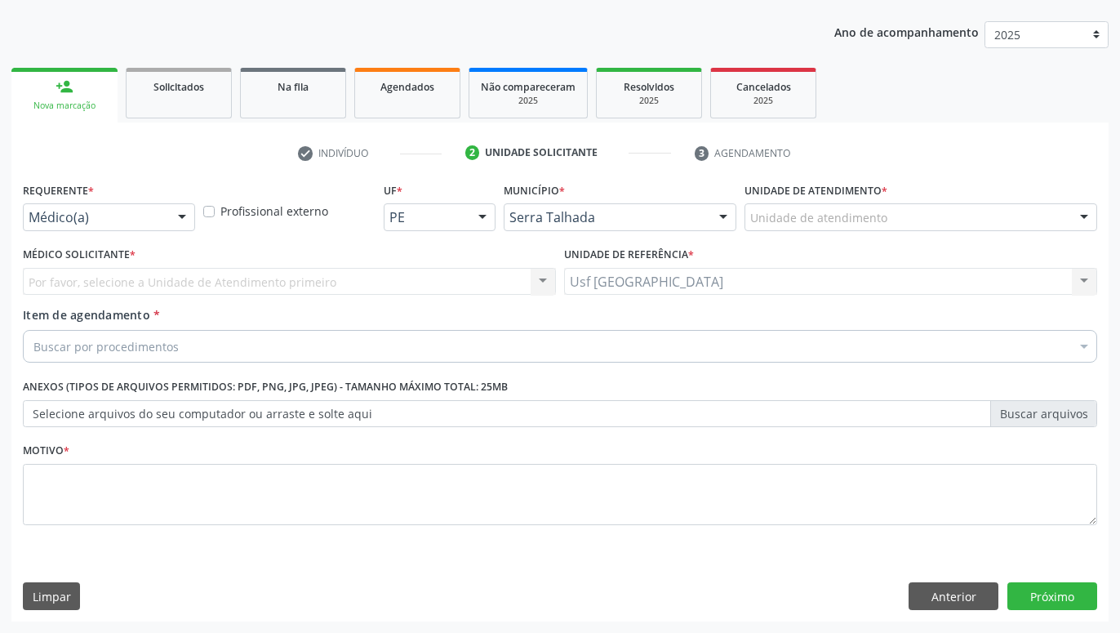
click at [174, 220] on div at bounding box center [182, 218] width 24 height 28
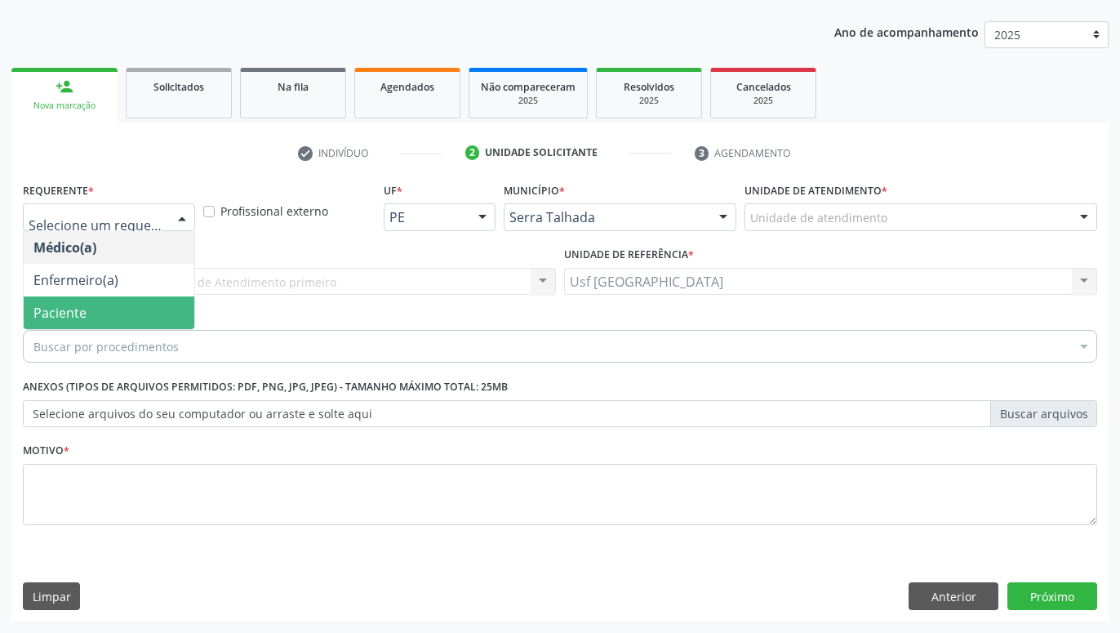
click at [105, 301] on span "Paciente" at bounding box center [109, 312] width 171 height 33
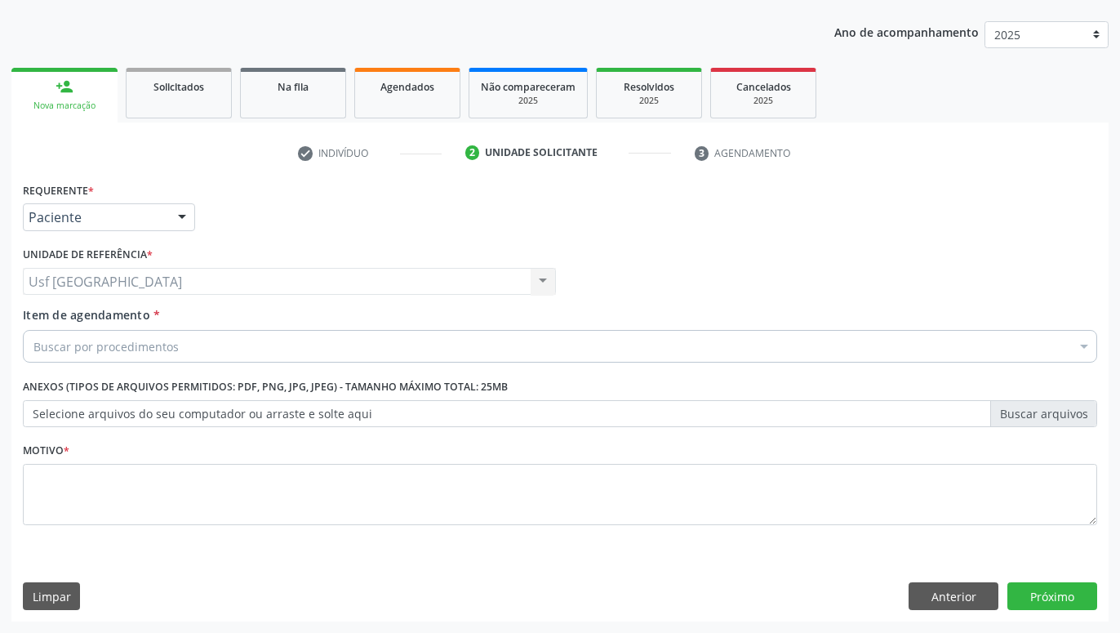
click at [199, 351] on div "Buscar por procedimentos" at bounding box center [560, 346] width 1074 height 33
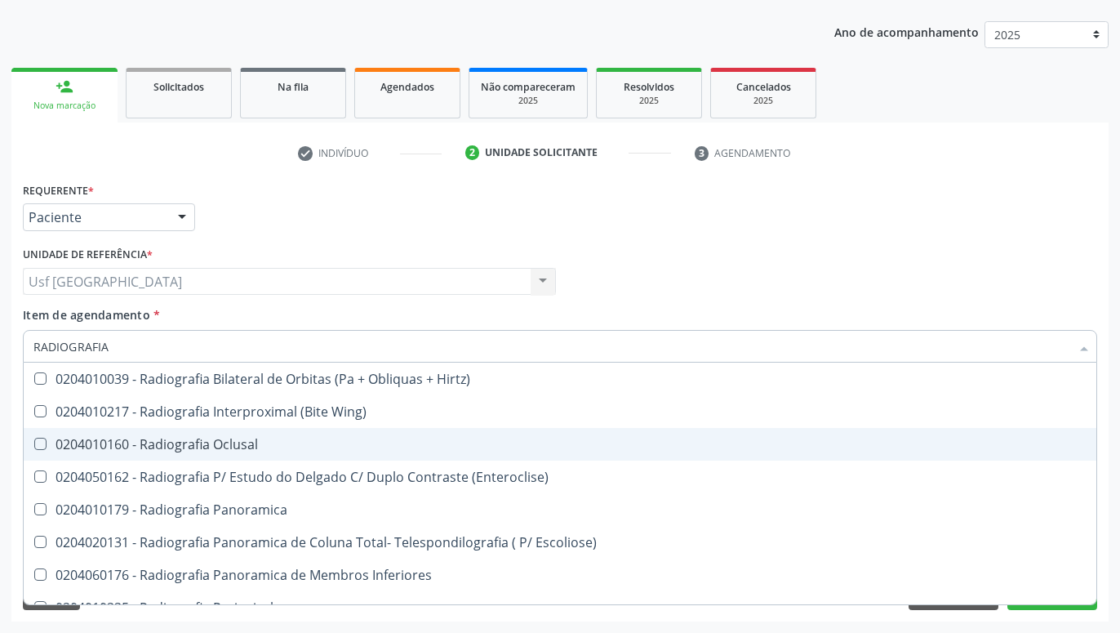
type input "RADIOGRAFIA"
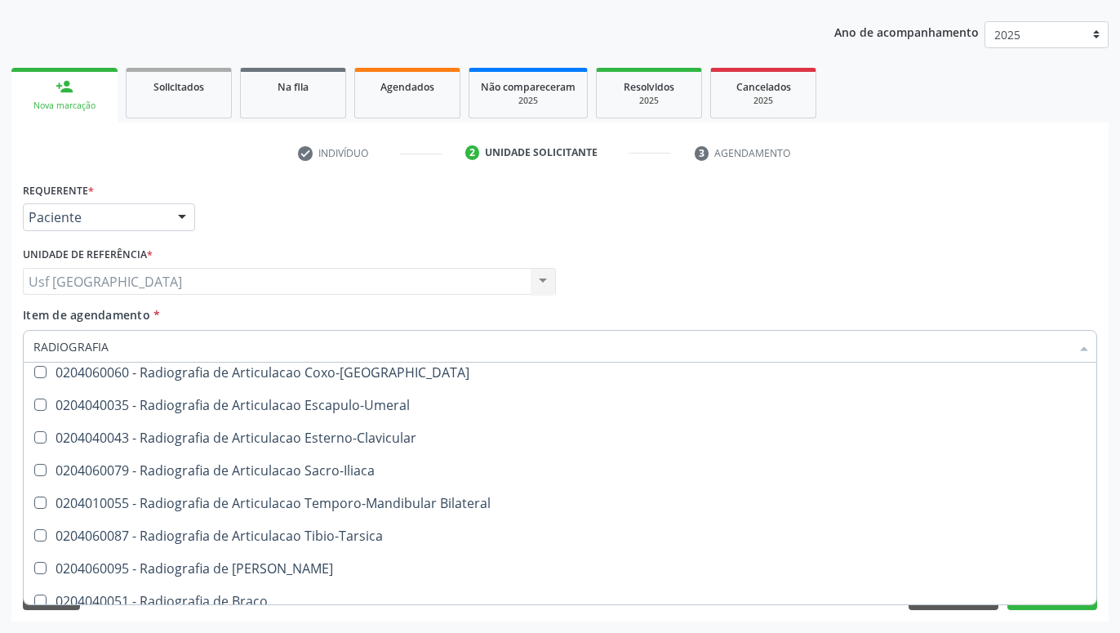
scroll to position [539, 0]
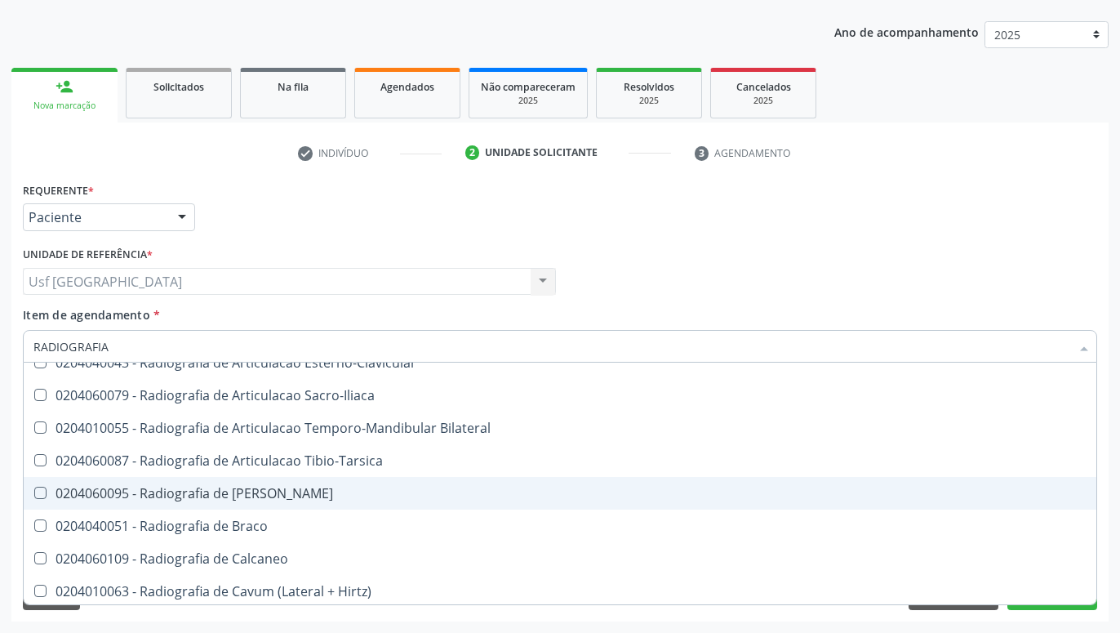
click at [308, 498] on div "0204060095 - Radiografia de [PERSON_NAME]" at bounding box center [559, 492] width 1053 height 13
checkbox Bacia "true"
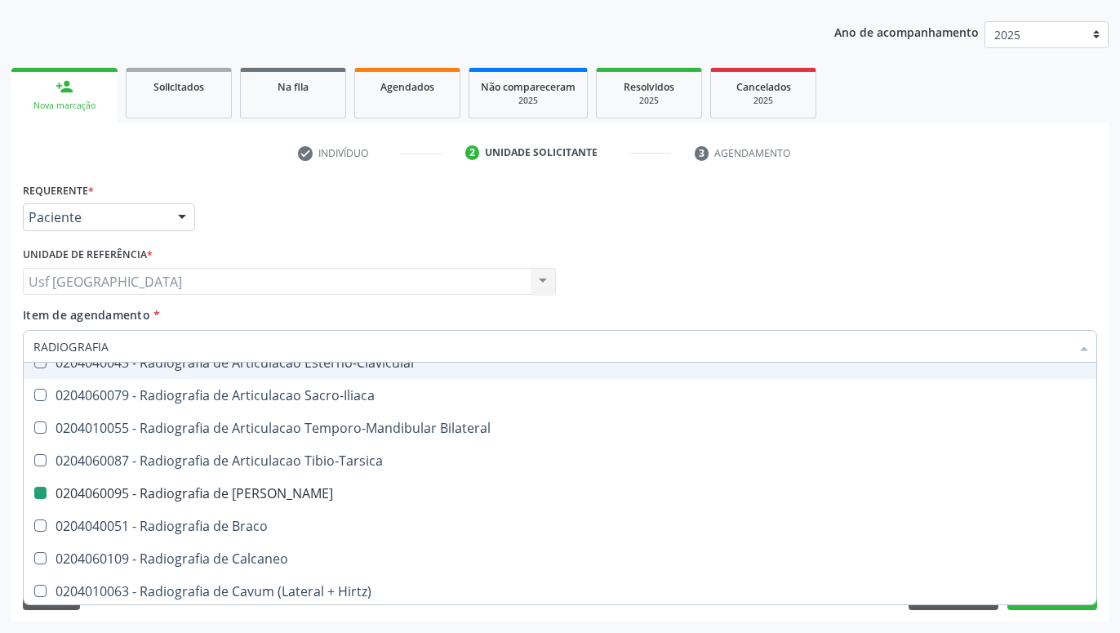
click at [633, 262] on div "Médico Solicitante Por favor, selecione a Unidade de Atendimento primeiro Nenhu…" at bounding box center [560, 274] width 1082 height 64
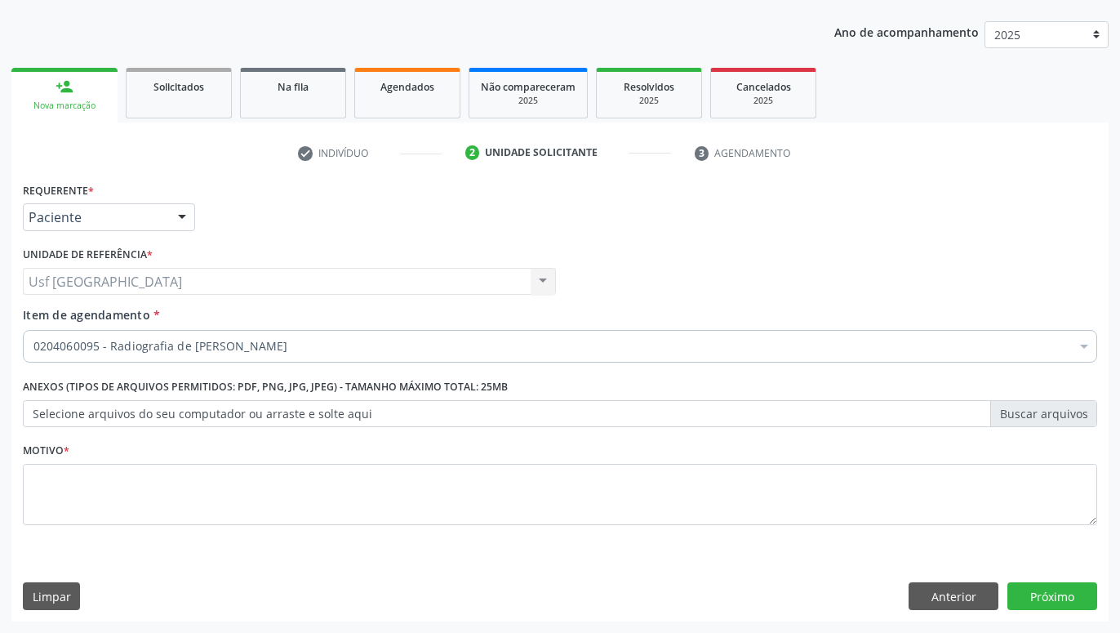
scroll to position [0, 0]
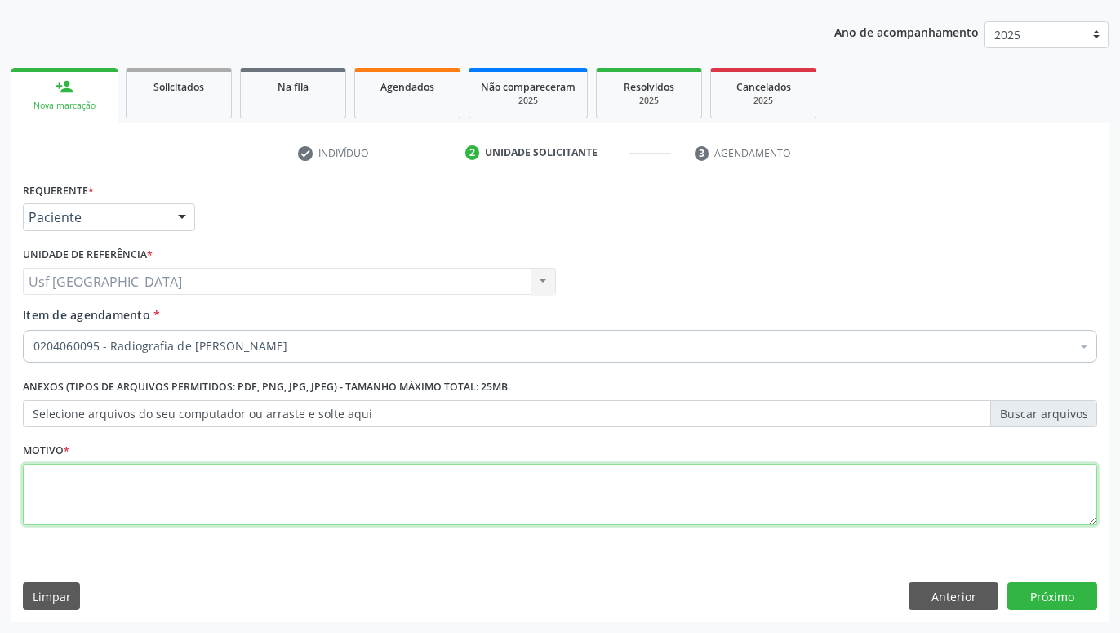
click at [602, 511] on textarea at bounding box center [560, 495] width 1074 height 62
type textarea "."
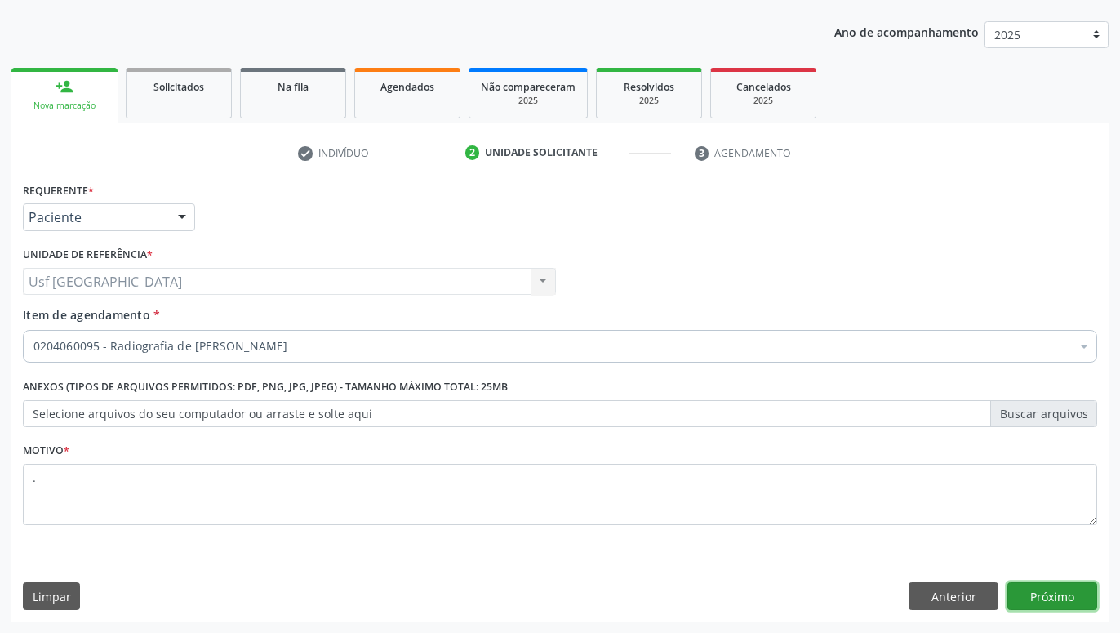
click at [1059, 590] on button "Próximo" at bounding box center [1052, 596] width 90 height 28
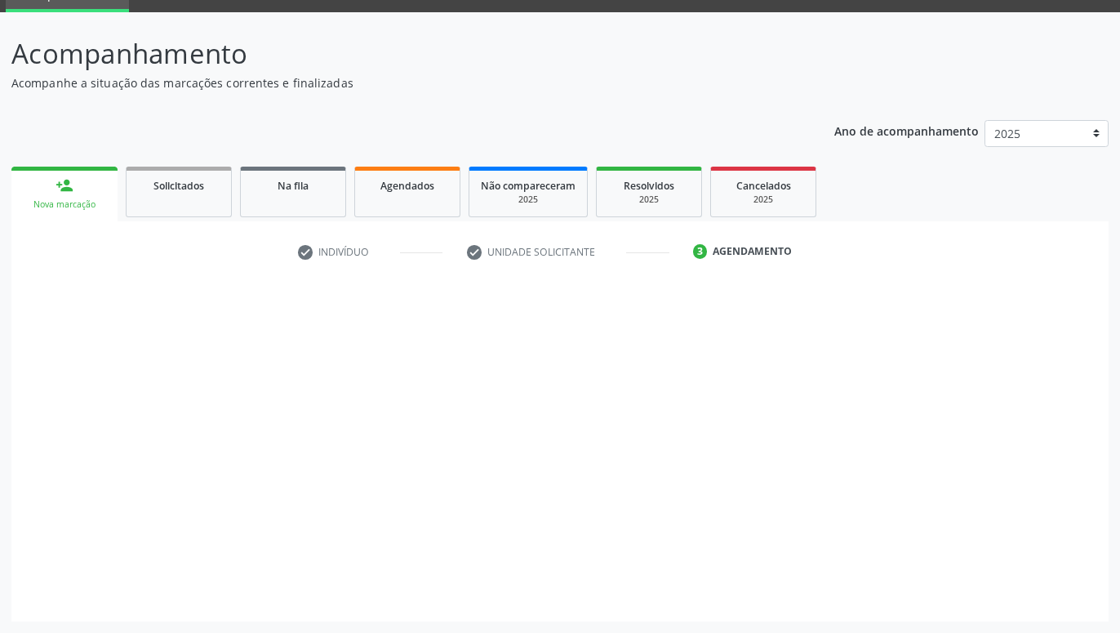
scroll to position [78, 0]
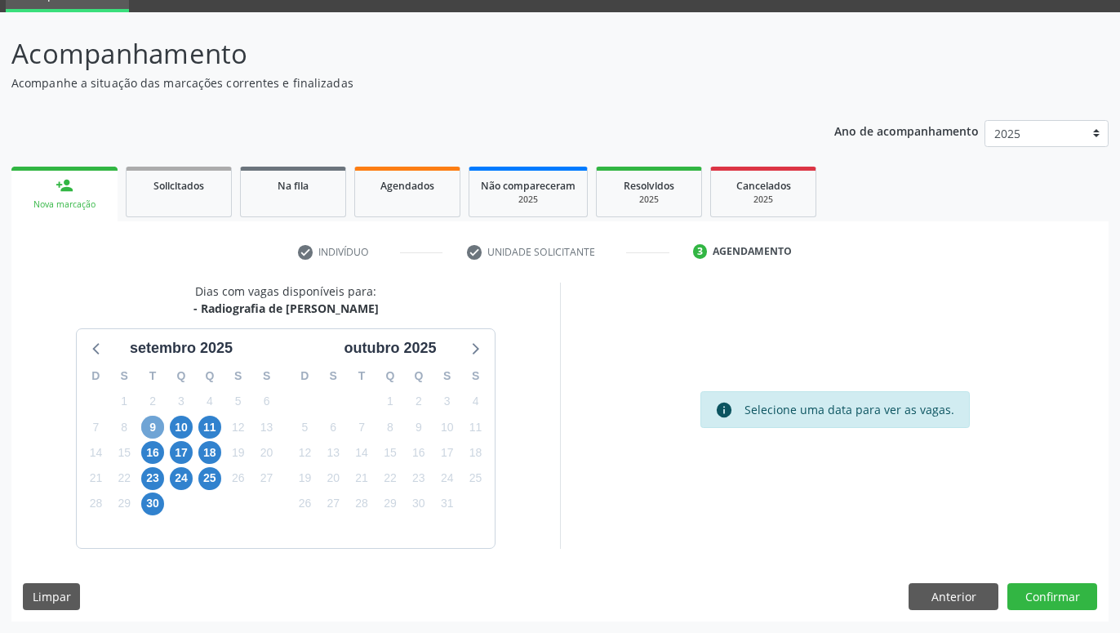
click at [145, 426] on span "9" at bounding box center [152, 426] width 23 height 23
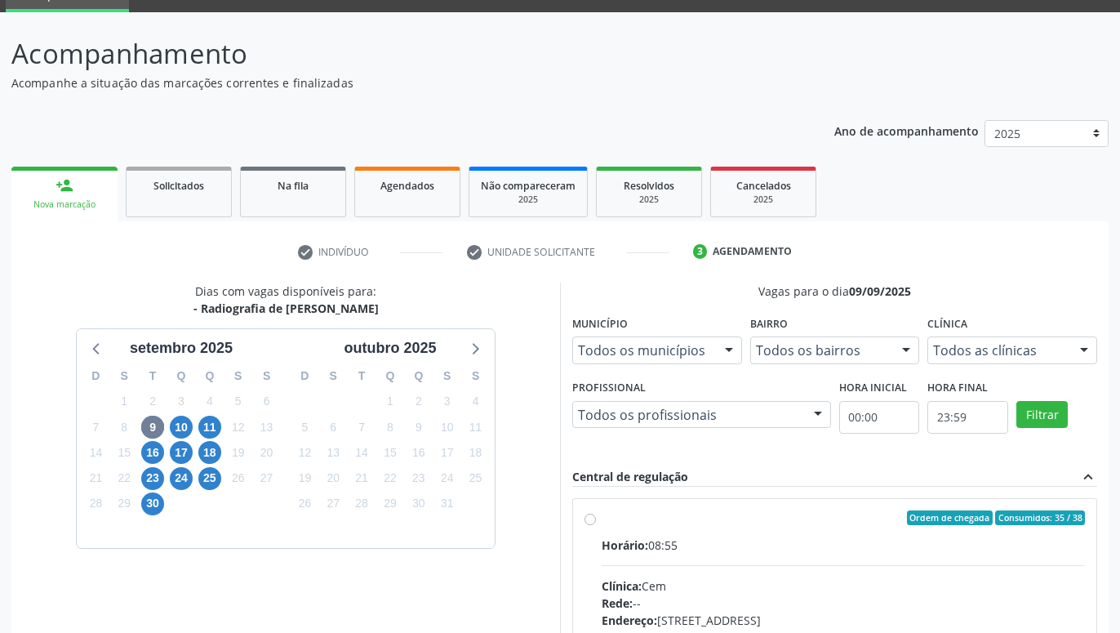
click at [602, 514] on label "Ordem de chegada Consumidos: 35 / 38 Horário: 08:55 Clínica: Cem Rede: -- Ender…" at bounding box center [843, 635] width 483 height 251
click at [592, 514] on input "Ordem de chegada Consumidos: 35 / 38 Horário: 08:55 Clínica: Cem Rede: -- Ender…" at bounding box center [589, 517] width 11 height 15
radio input "true"
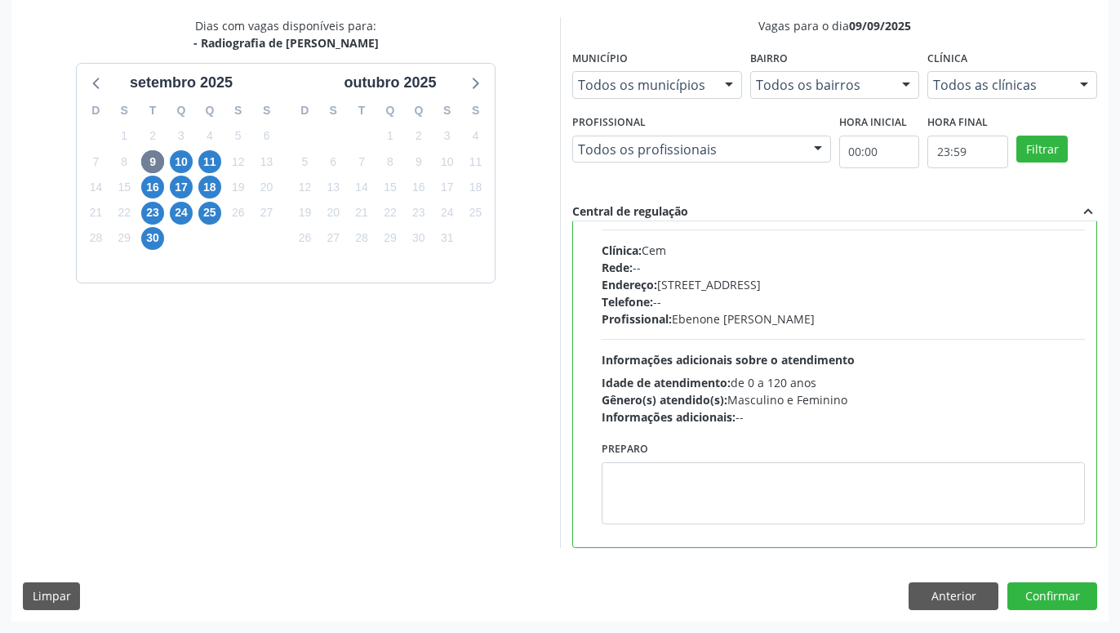
scroll to position [82, 0]
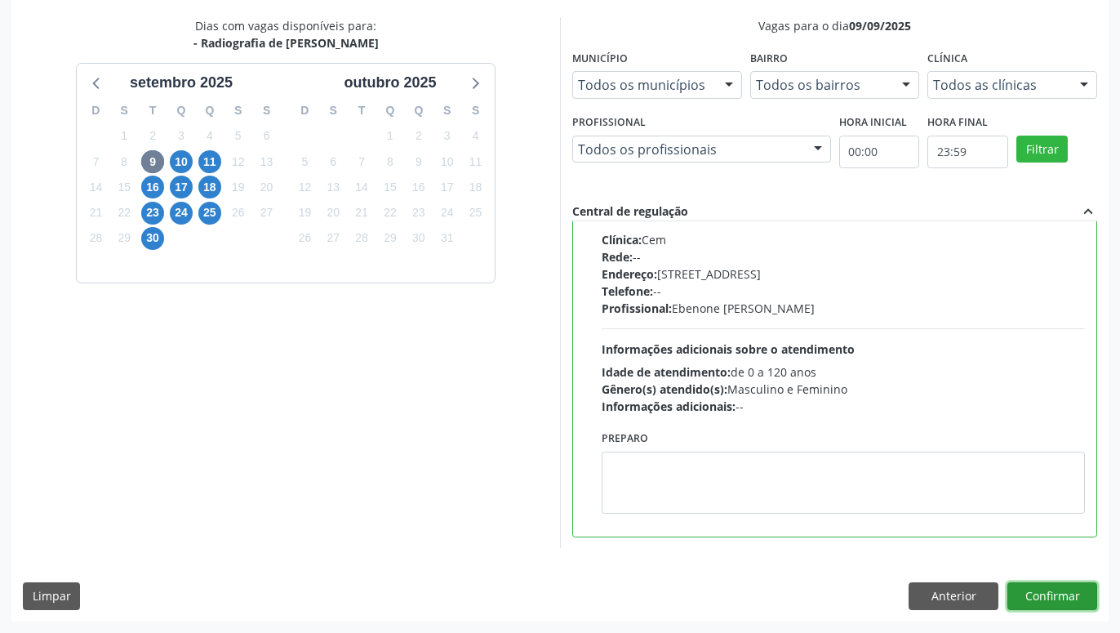
click at [1041, 592] on button "Confirmar" at bounding box center [1052, 596] width 90 height 28
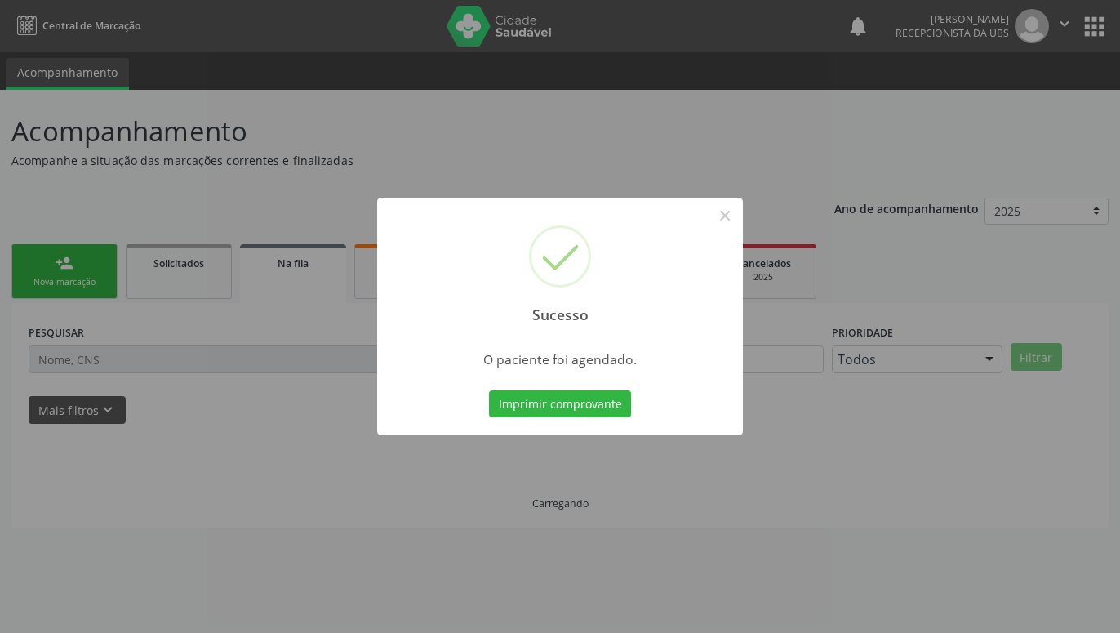
scroll to position [0, 0]
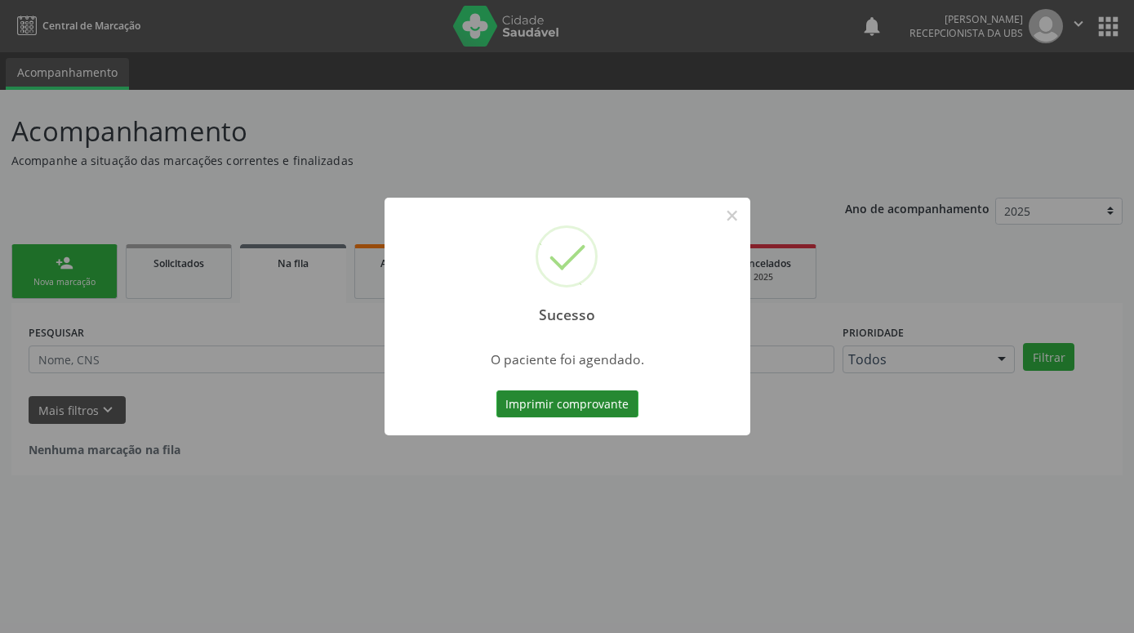
click at [601, 411] on button "Imprimir comprovante" at bounding box center [567, 404] width 142 height 28
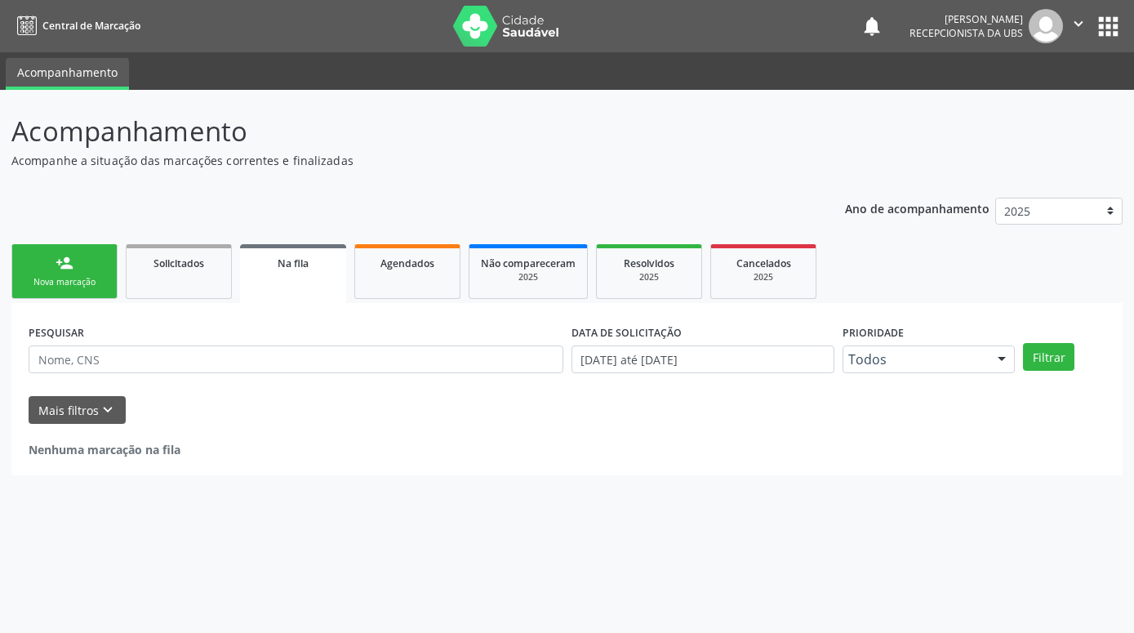
click at [70, 264] on div "person_add" at bounding box center [65, 263] width 18 height 18
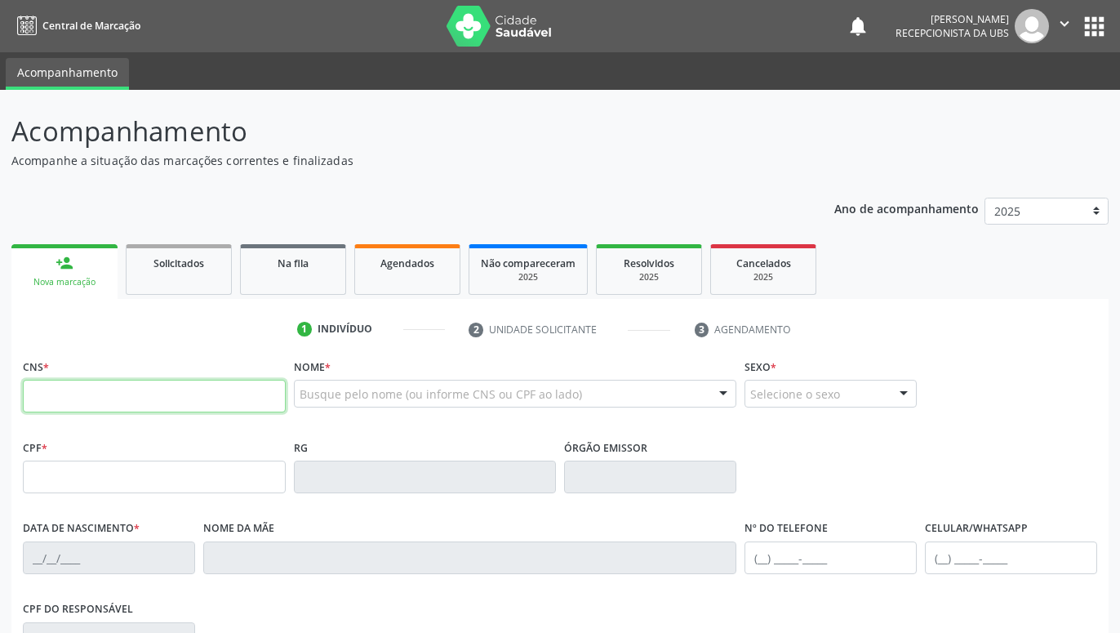
click at [134, 394] on input "text" at bounding box center [154, 396] width 263 height 33
type input "898 0037 2262 0246"
type input "844.050.074-20"
type input "18/11/1974"
type input "Maria Vieira de Lima Souza"
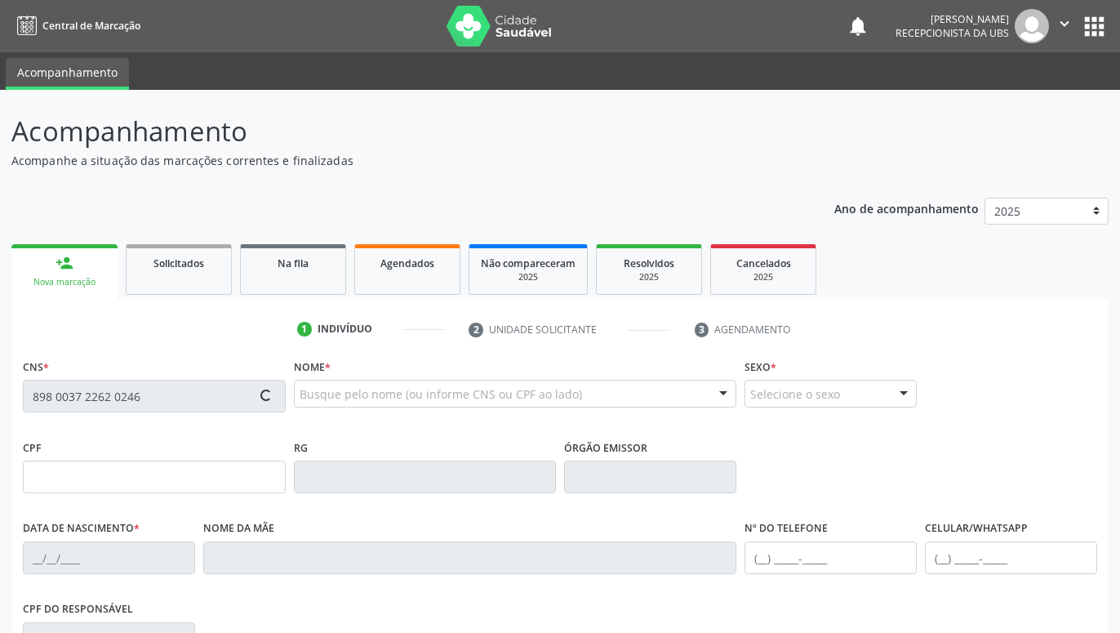
type input "(87) 99999-9999"
type input "1099"
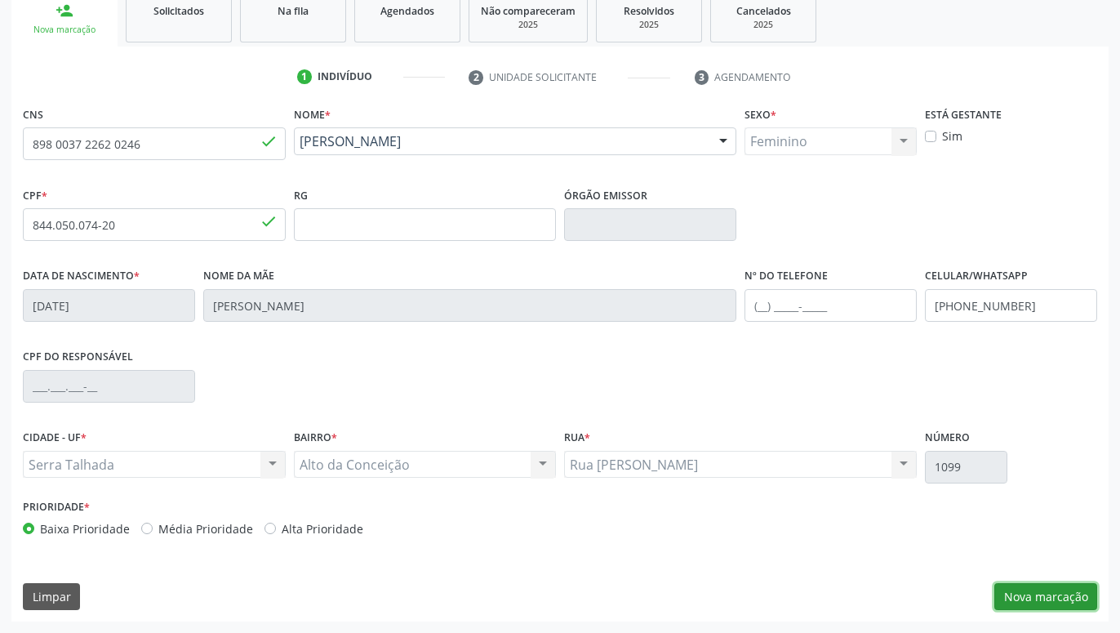
click at [1029, 601] on button "Nova marcação" at bounding box center [1045, 597] width 103 height 28
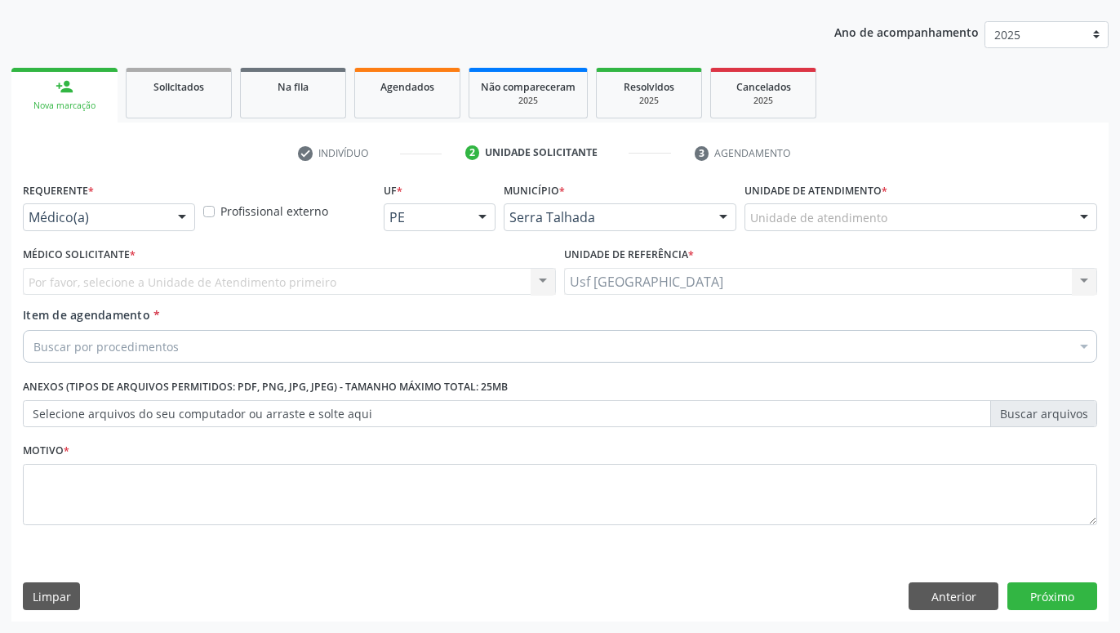
scroll to position [176, 0]
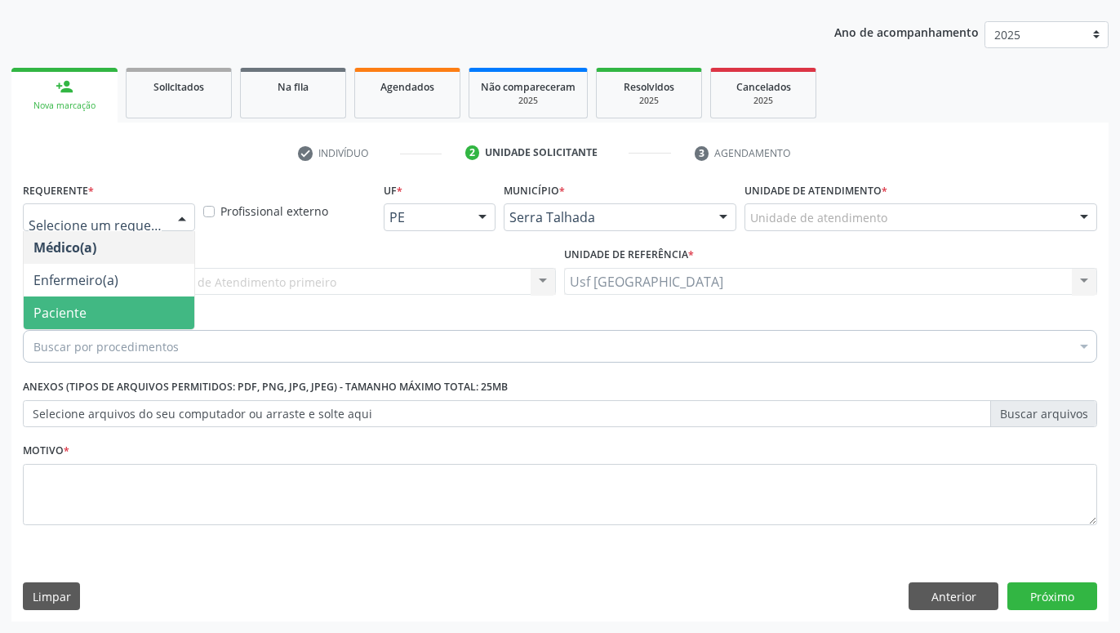
click at [103, 301] on span "Paciente" at bounding box center [109, 312] width 171 height 33
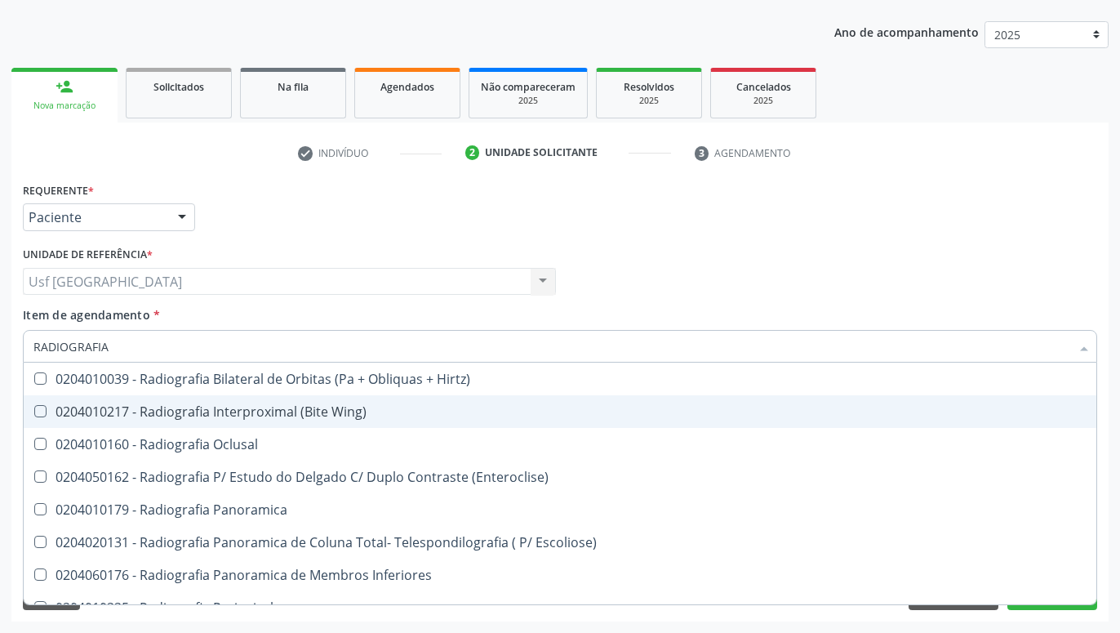
type input "RADIOGRAFIA"
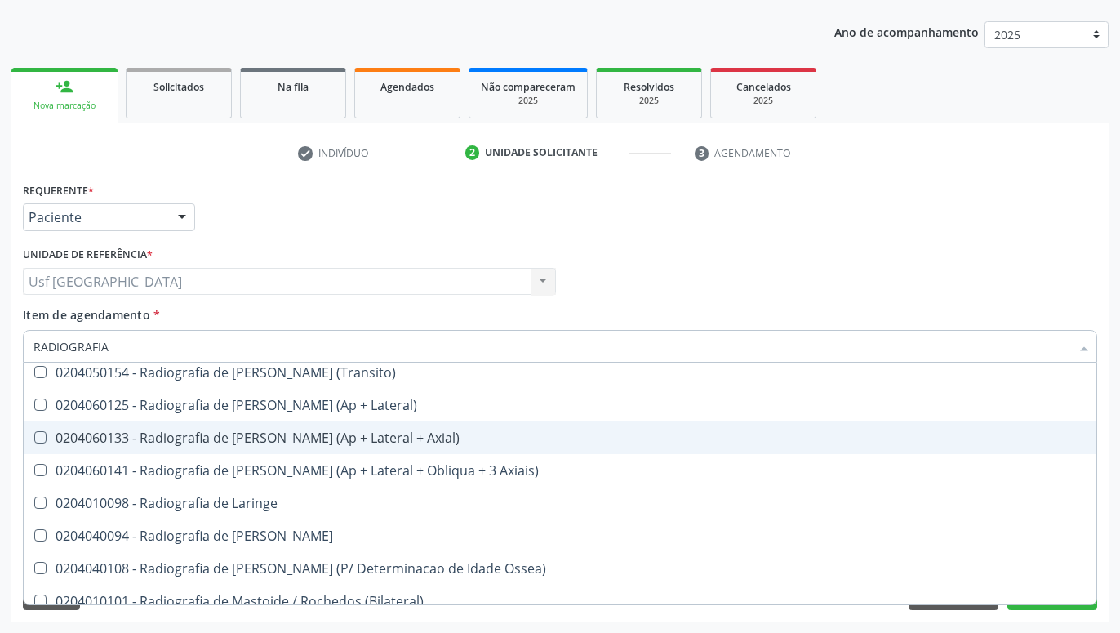
scroll to position [1616, 0]
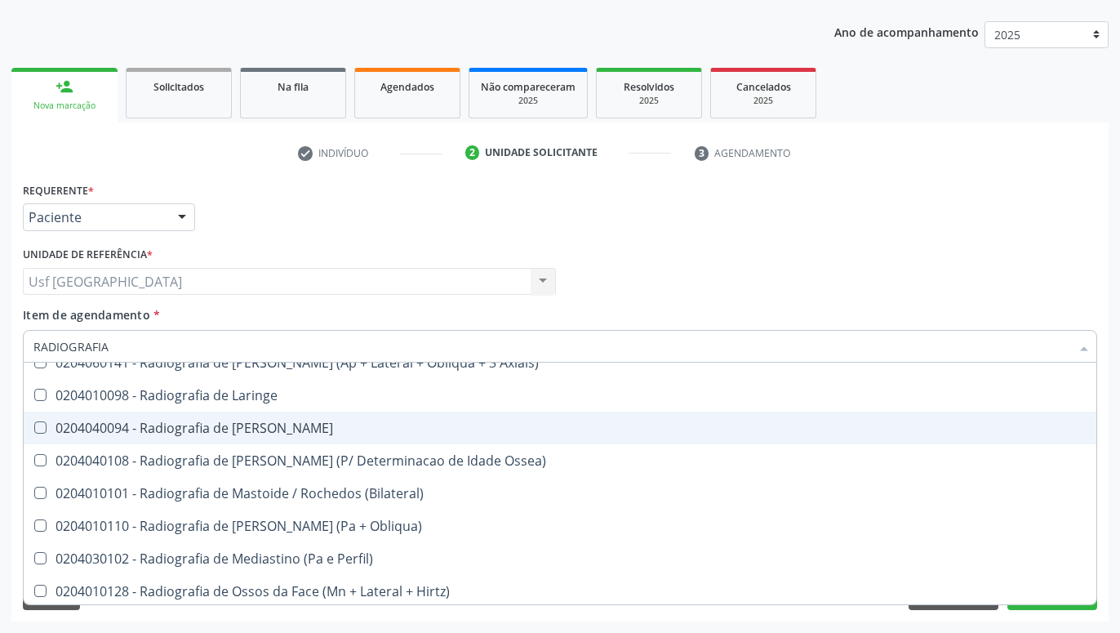
click at [239, 425] on div "0204040094 - Radiografia de [PERSON_NAME]" at bounding box center [559, 427] width 1053 height 13
checkbox Mao "true"
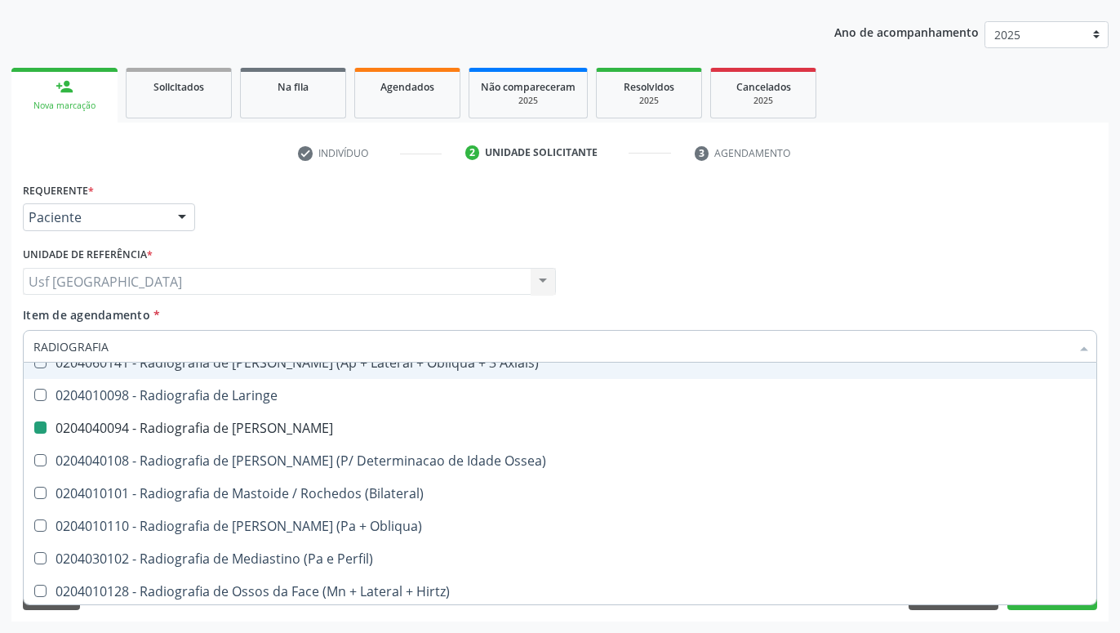
click at [775, 267] on div "Médico Solicitante Por favor, selecione a Unidade de Atendimento primeiro Nenhu…" at bounding box center [560, 274] width 1082 height 64
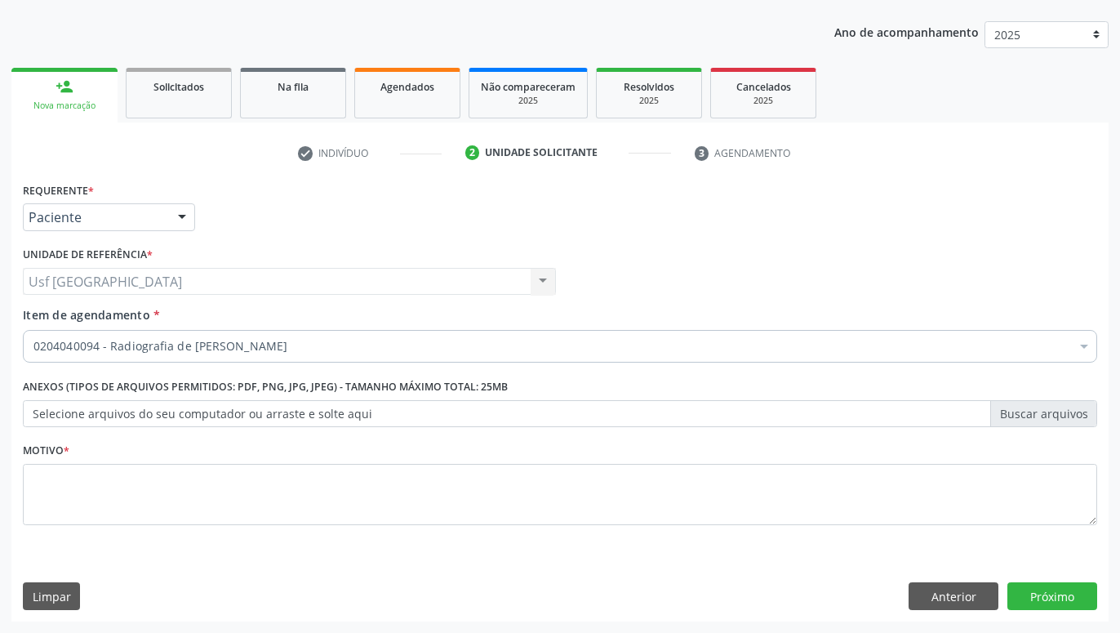
scroll to position [0, 0]
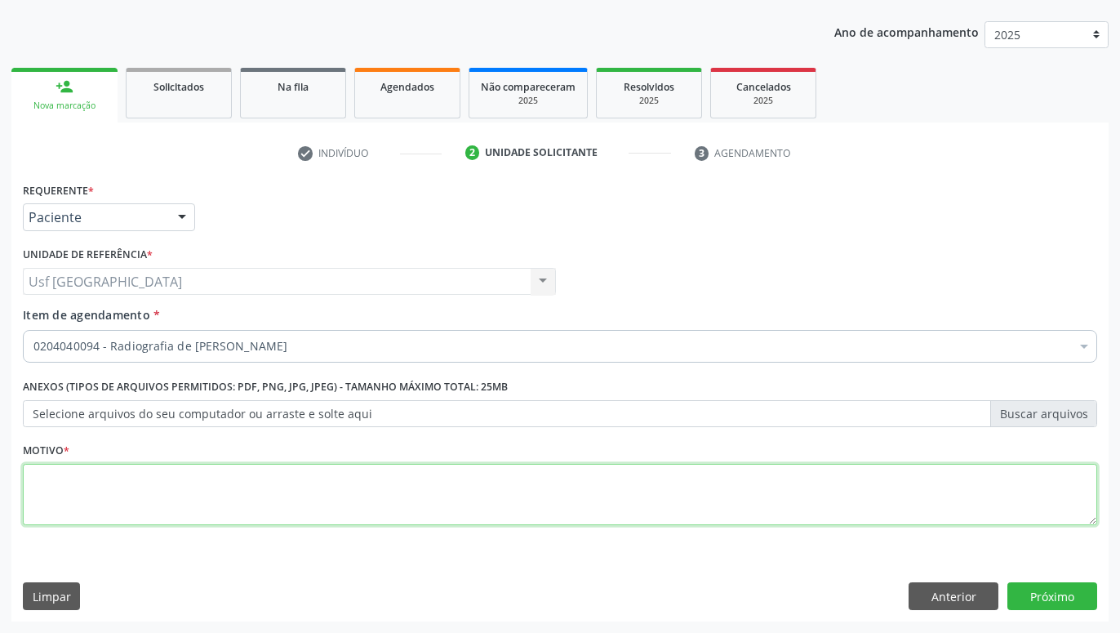
click at [637, 505] on textarea at bounding box center [560, 495] width 1074 height 62
type textarea "."
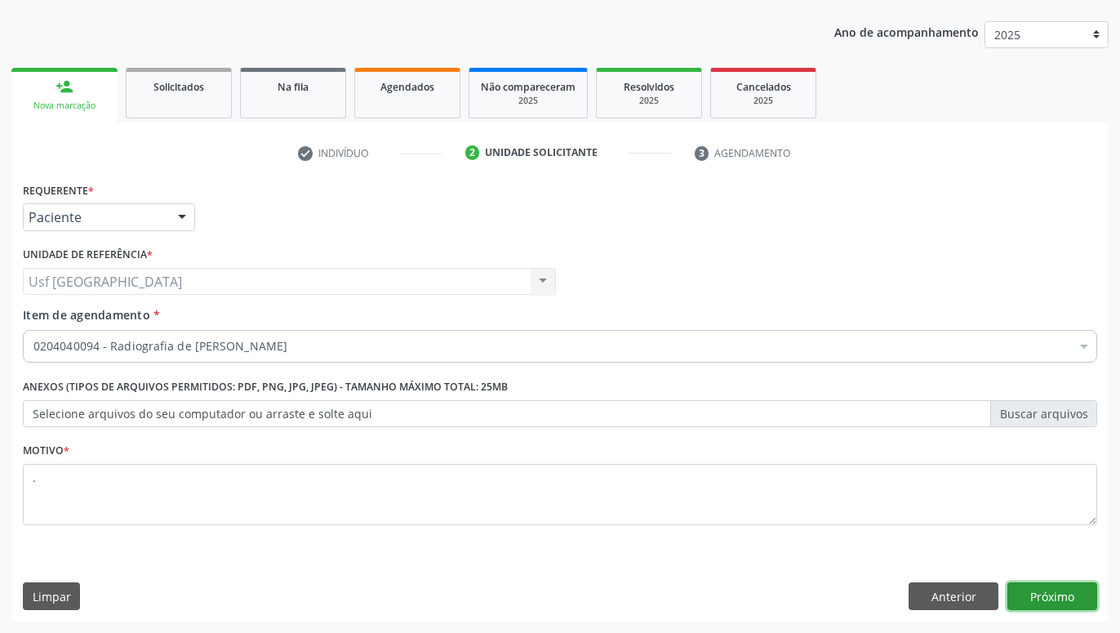
click at [1035, 590] on button "Próximo" at bounding box center [1052, 596] width 90 height 28
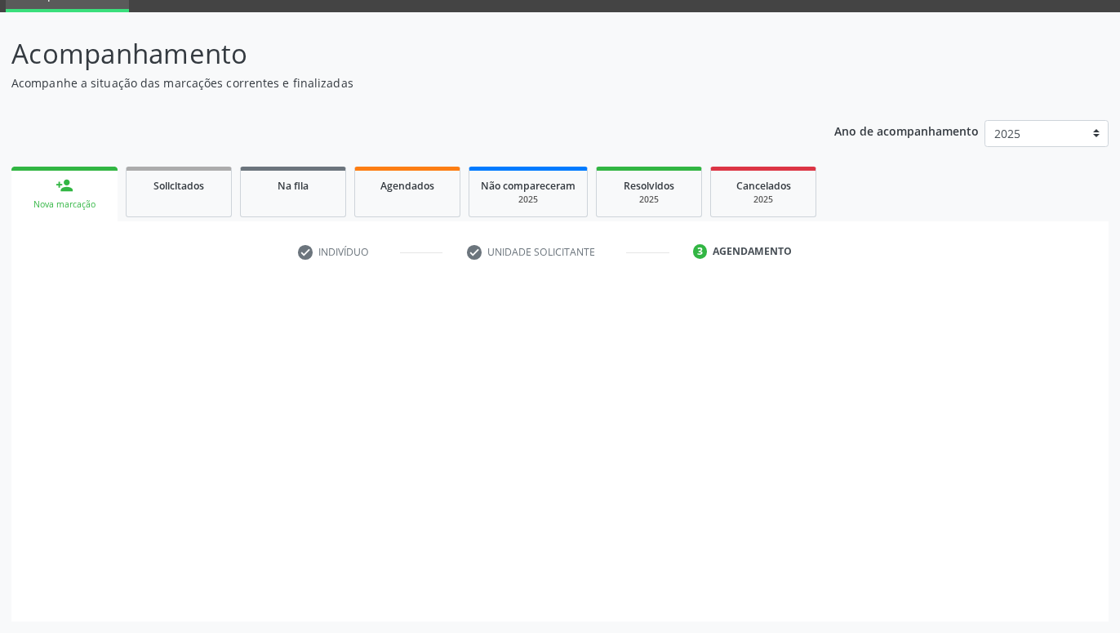
scroll to position [78, 0]
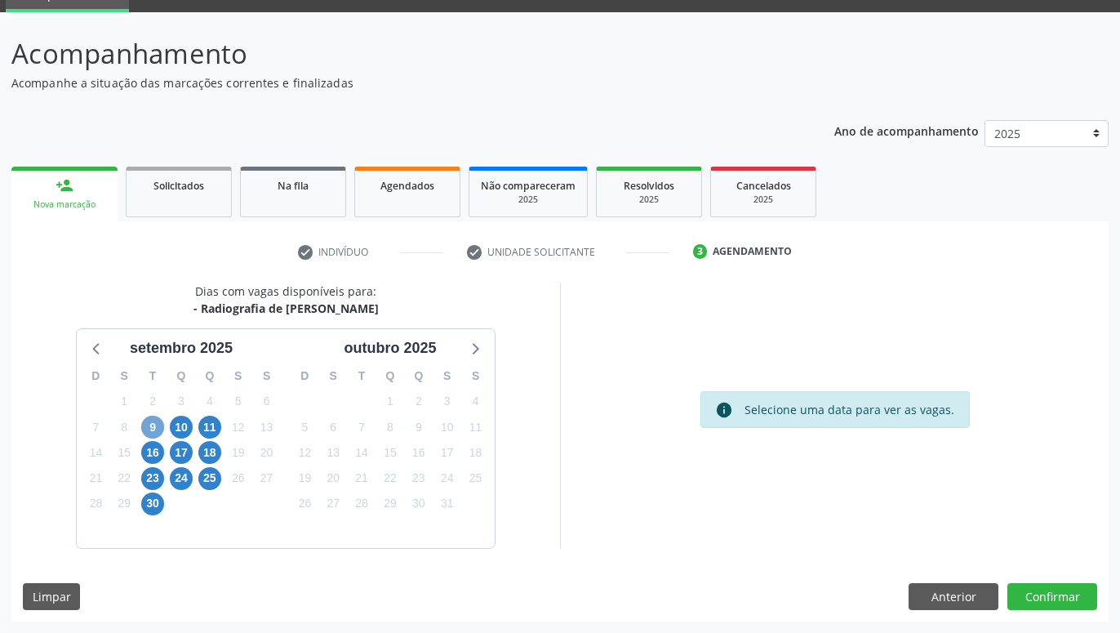
click at [151, 423] on span "9" at bounding box center [152, 426] width 23 height 23
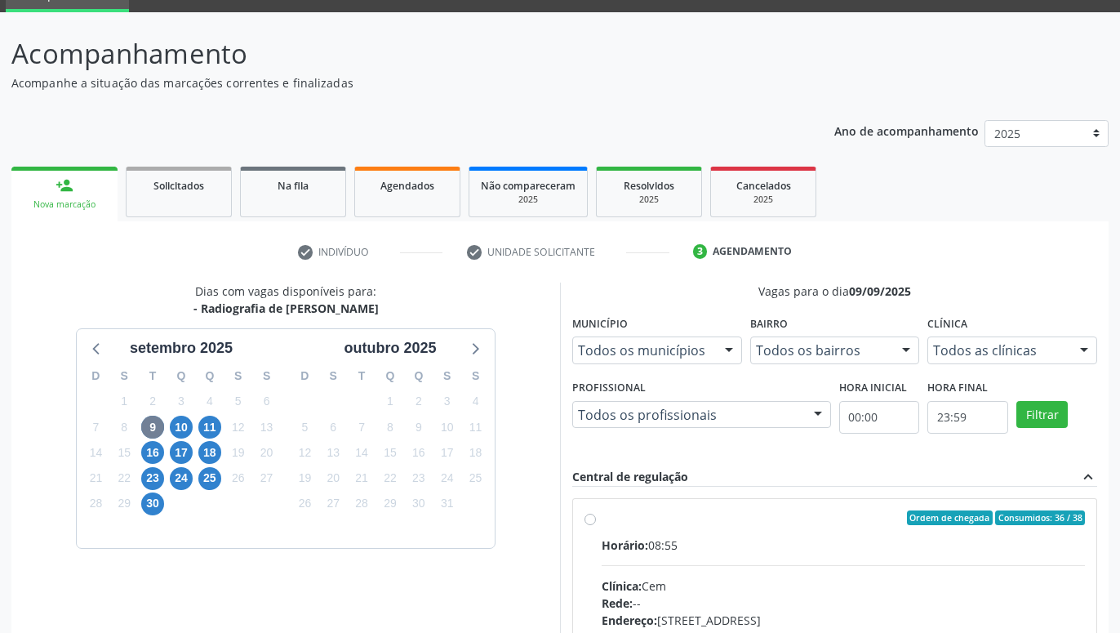
click at [596, 522] on div "Ordem de chegada Consumidos: 36 / 38 Horário: 08:55 Clínica: Cem Rede: -- Ender…" at bounding box center [834, 635] width 500 height 251
radio input "true"
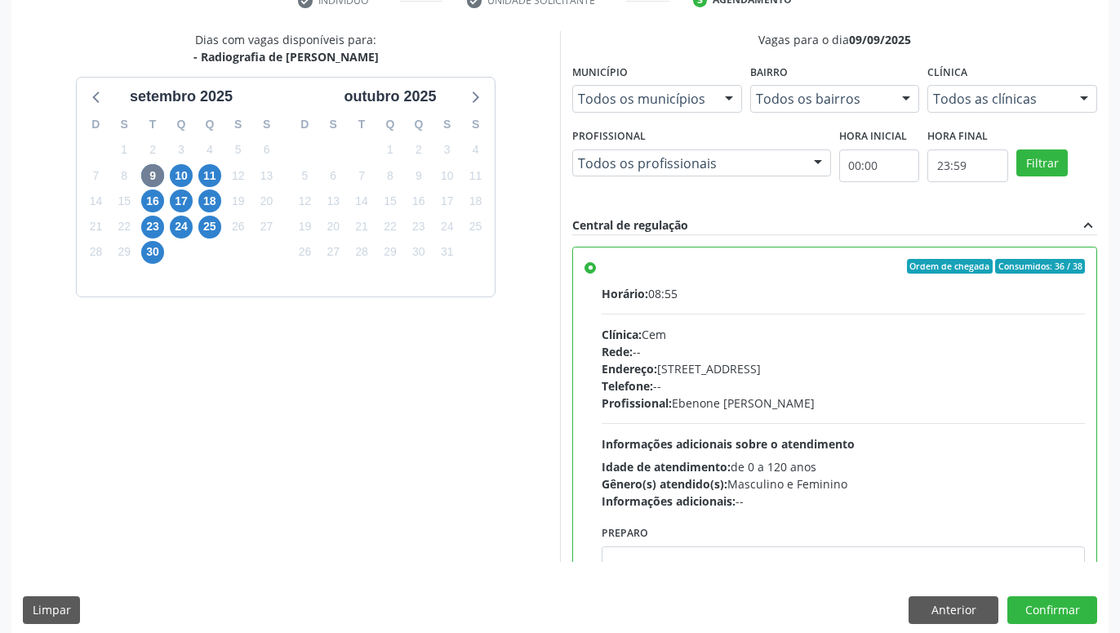
scroll to position [343, 0]
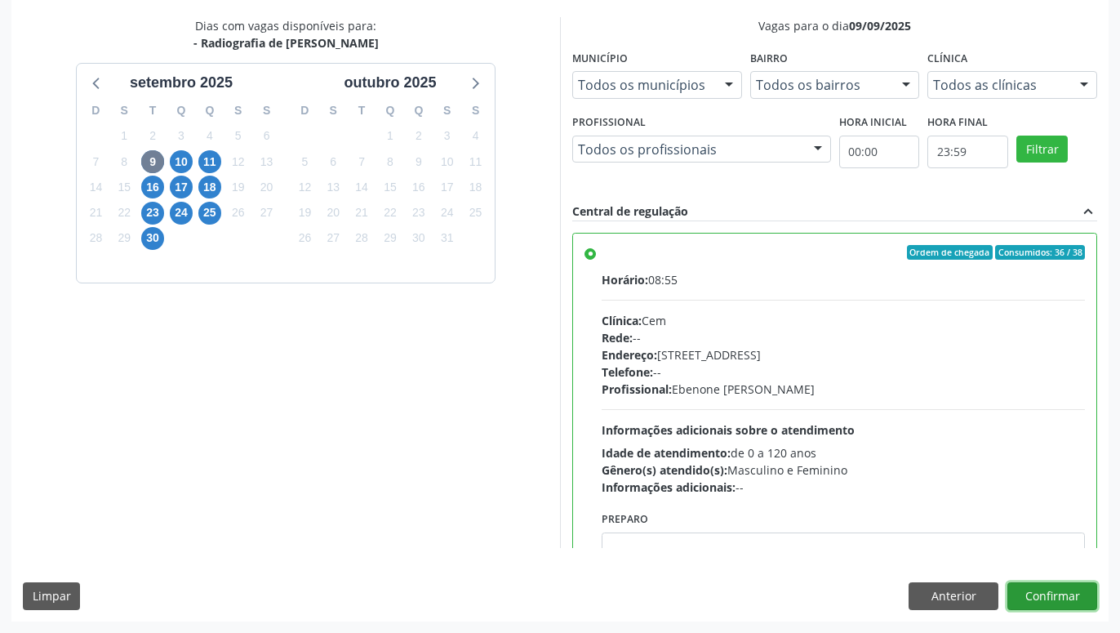
click at [1070, 600] on button "Confirmar" at bounding box center [1052, 596] width 90 height 28
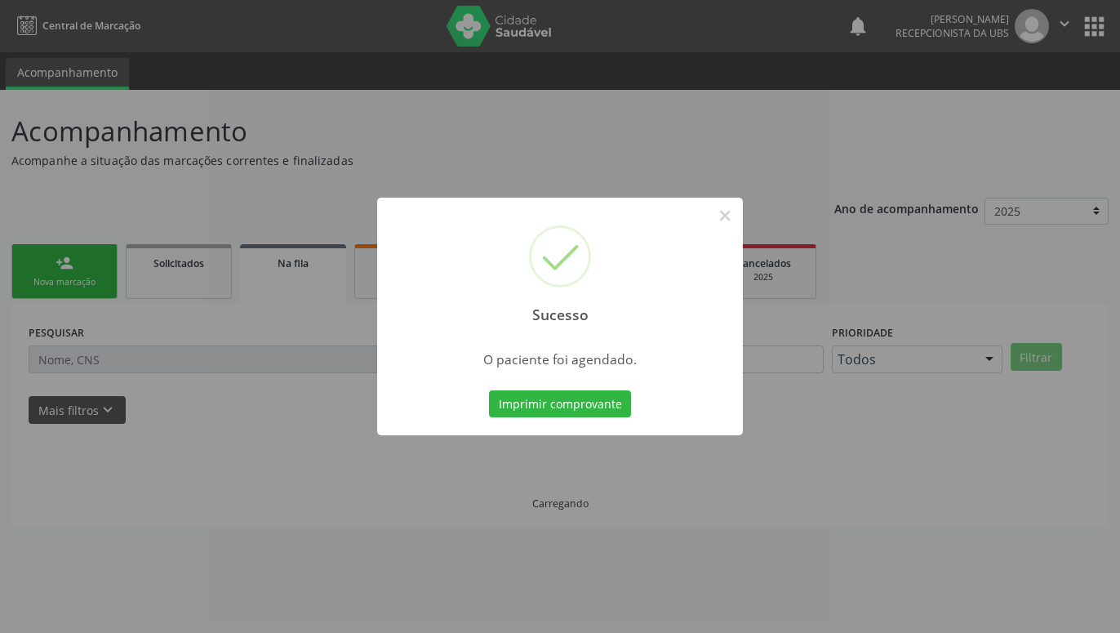
scroll to position [0, 0]
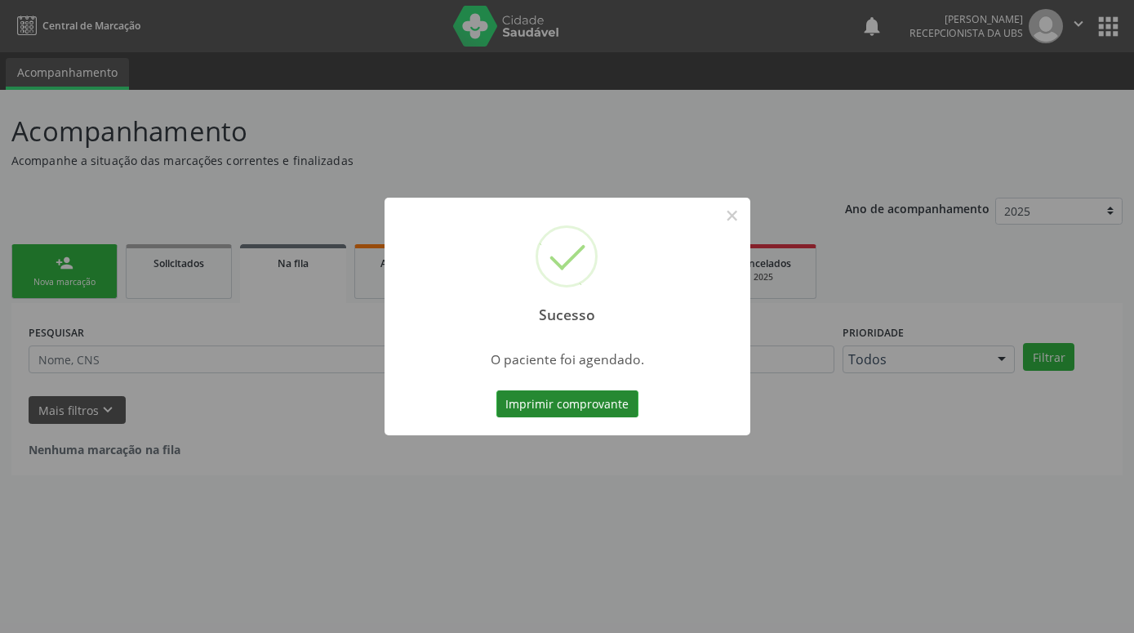
click at [603, 405] on button "Imprimir comprovante" at bounding box center [567, 404] width 142 height 28
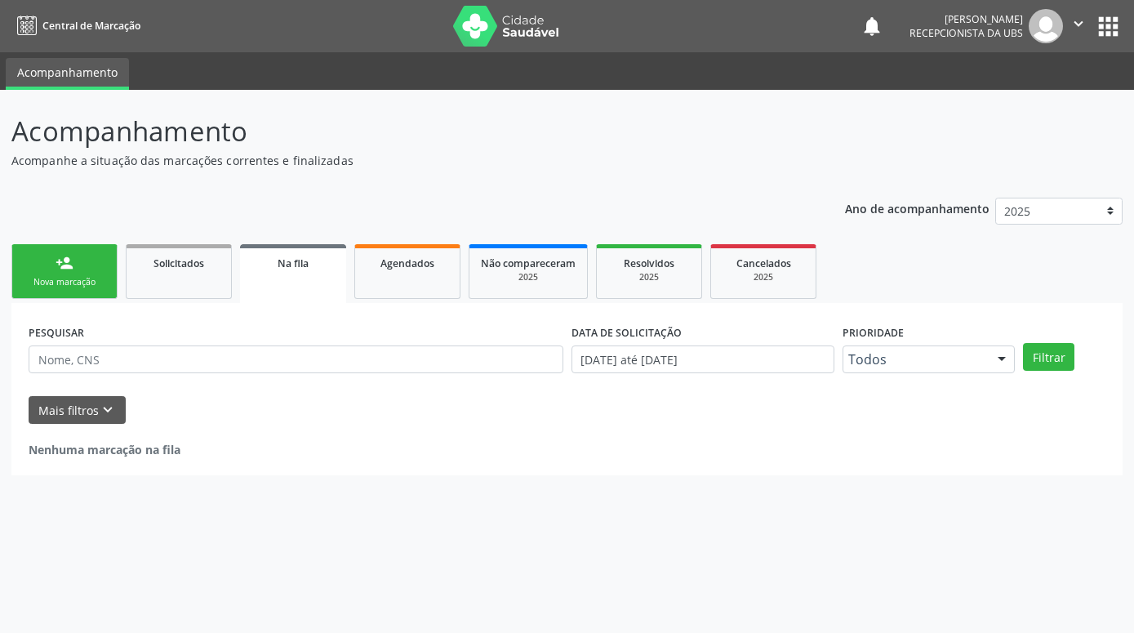
click at [68, 266] on div "person_add" at bounding box center [65, 263] width 18 height 18
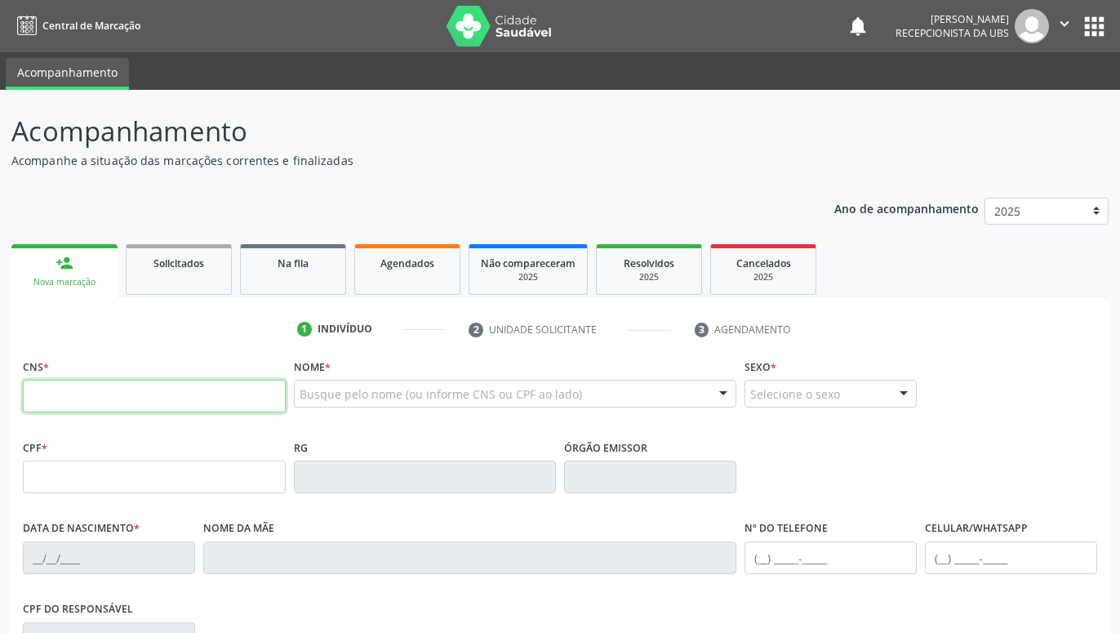
drag, startPoint x: 122, startPoint y: 384, endPoint x: 127, endPoint y: 393, distance: 11.0
click at [127, 393] on input "text" at bounding box center [154, 396] width 263 height 33
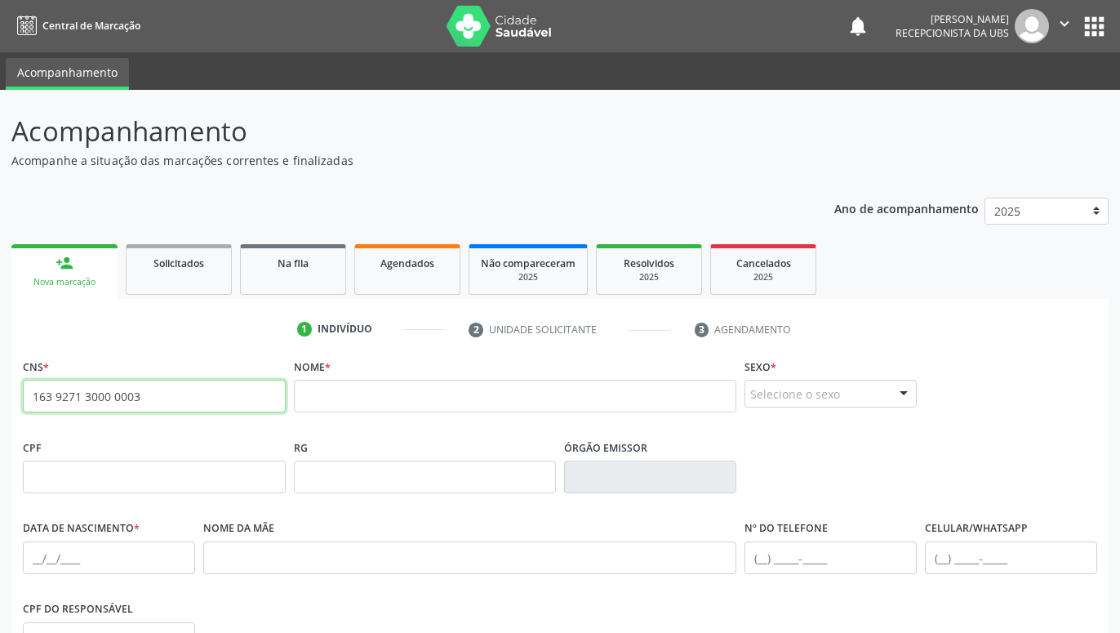
click at [189, 411] on input "163 9271 3000 0003" at bounding box center [154, 396] width 263 height 33
type input "1"
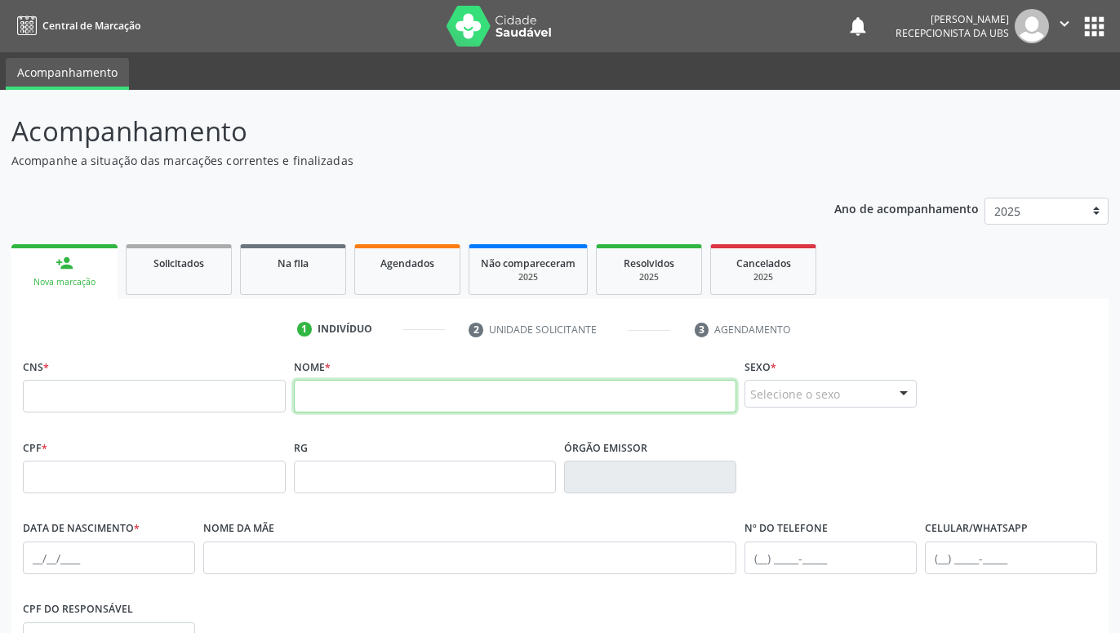
click at [317, 398] on input "text" at bounding box center [515, 396] width 443 height 33
type input "M"
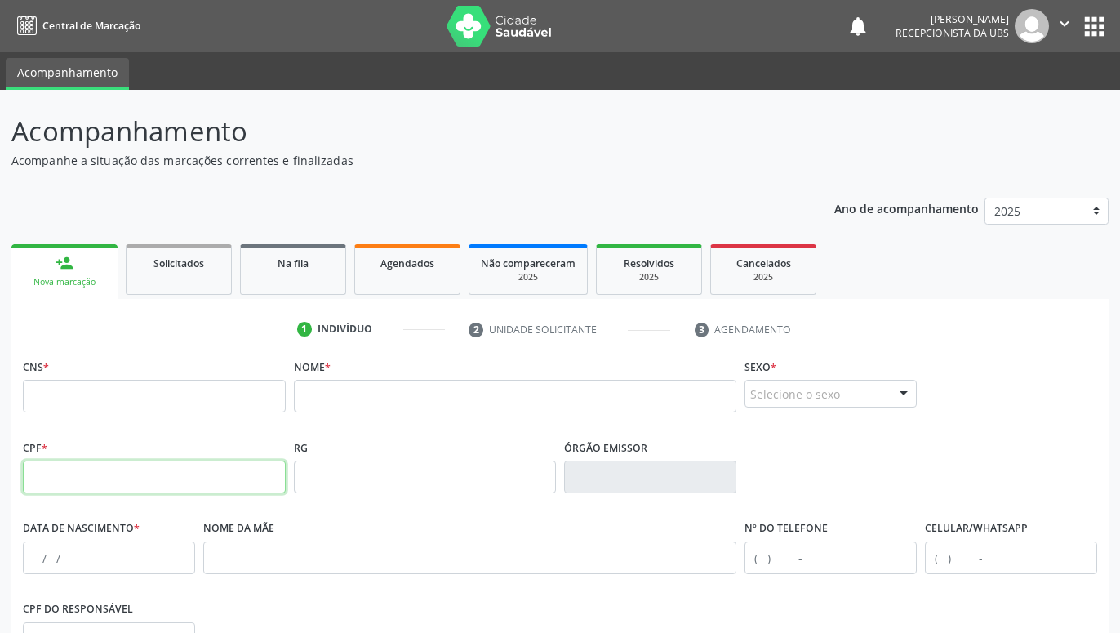
click at [193, 480] on input "text" at bounding box center [154, 476] width 263 height 33
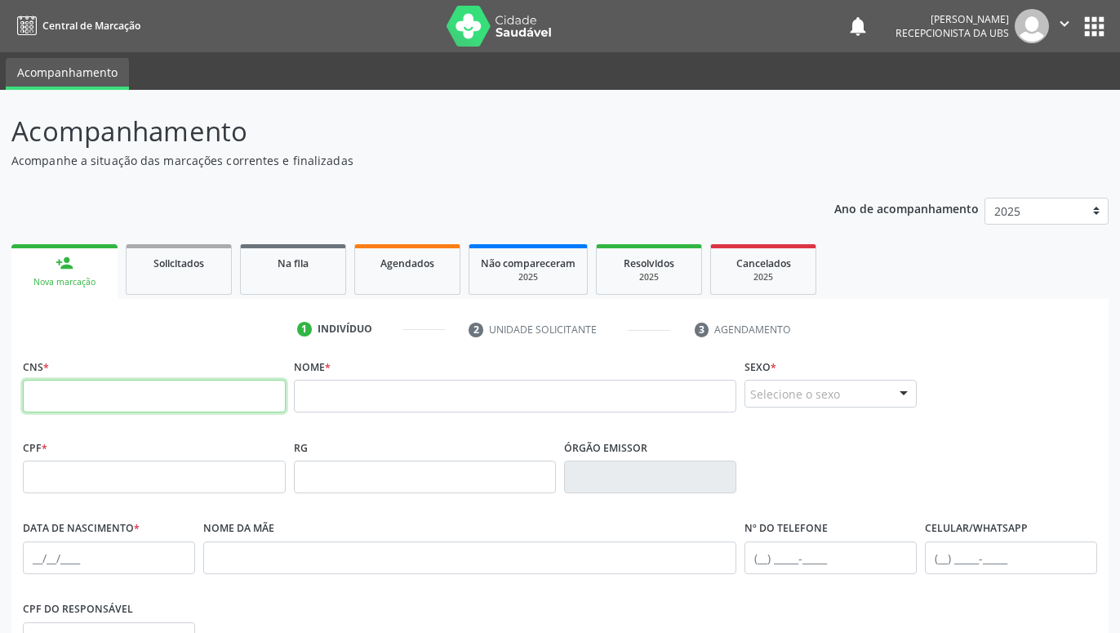
click at [221, 399] on input "text" at bounding box center [154, 396] width 263 height 33
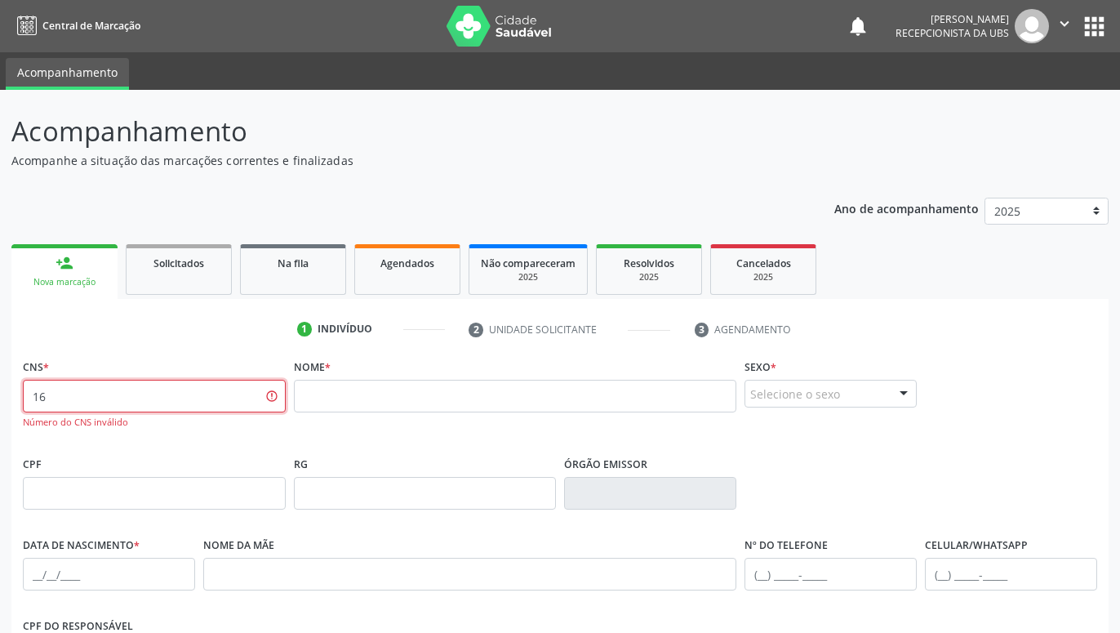
type input "1"
click at [242, 402] on input "text" at bounding box center [154, 396] width 263 height 33
paste input "704 3045 6849 3093"
type input "704 3045 6849 3093"
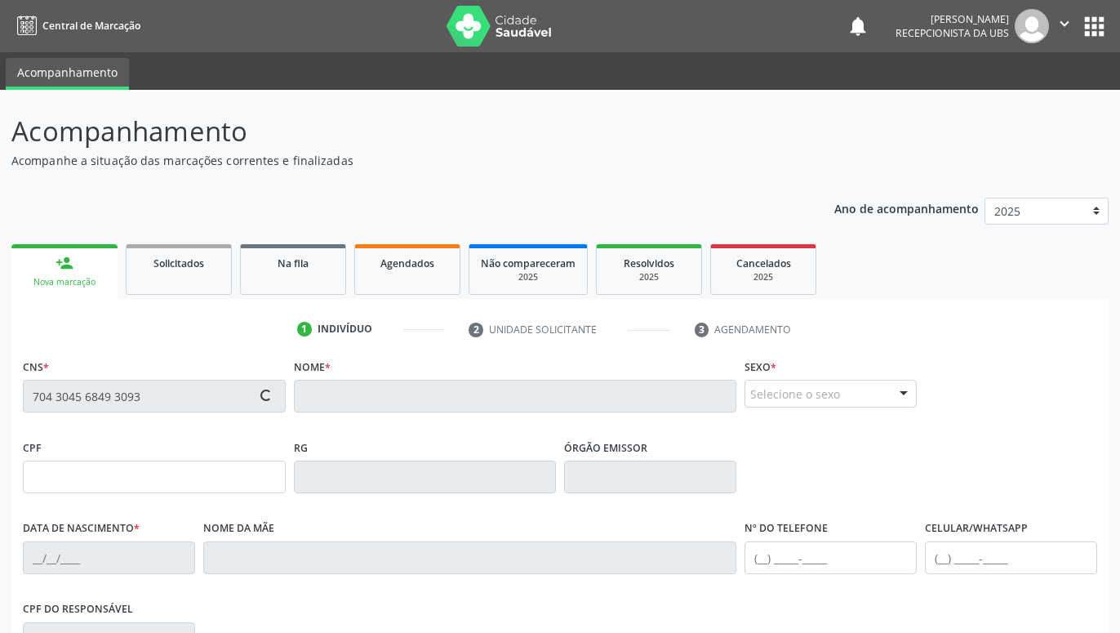
type input "065.615.844-14"
type input "15/10/1980"
type input "Luiza Sebastiana de Melo Lima"
type input "(87) 99928-1101"
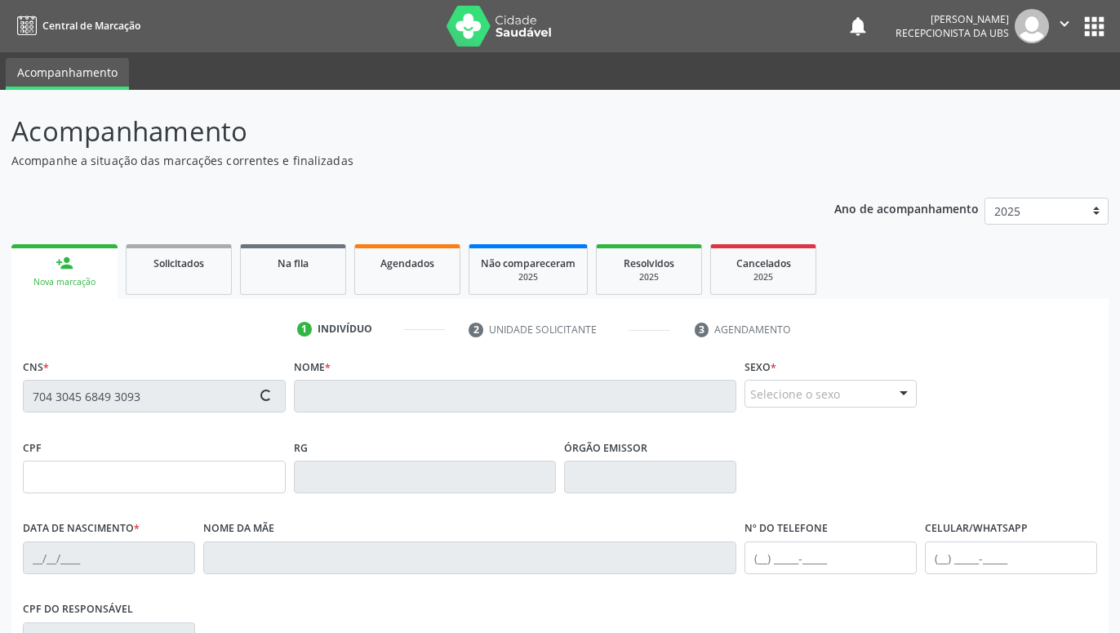
type input "1182"
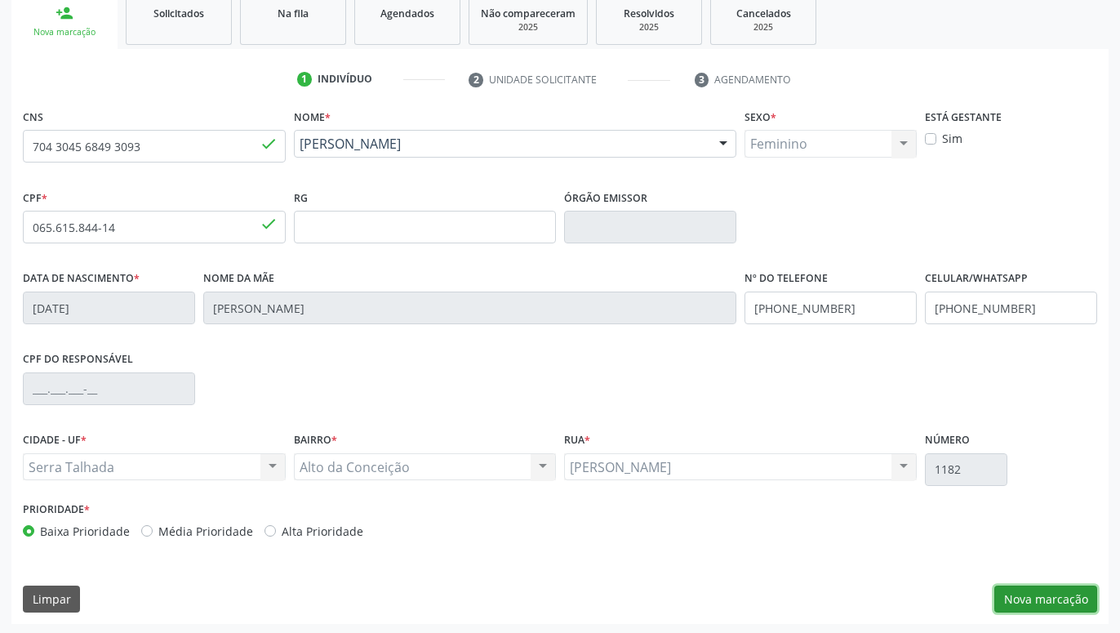
click at [1042, 592] on button "Nova marcação" at bounding box center [1045, 599] width 103 height 28
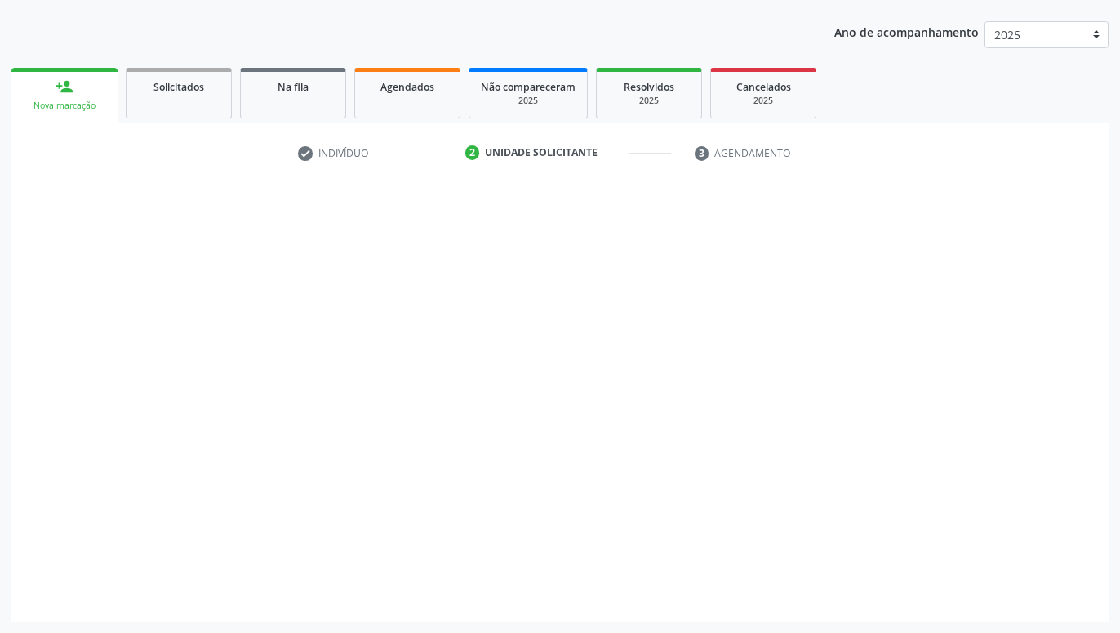
scroll to position [176, 0]
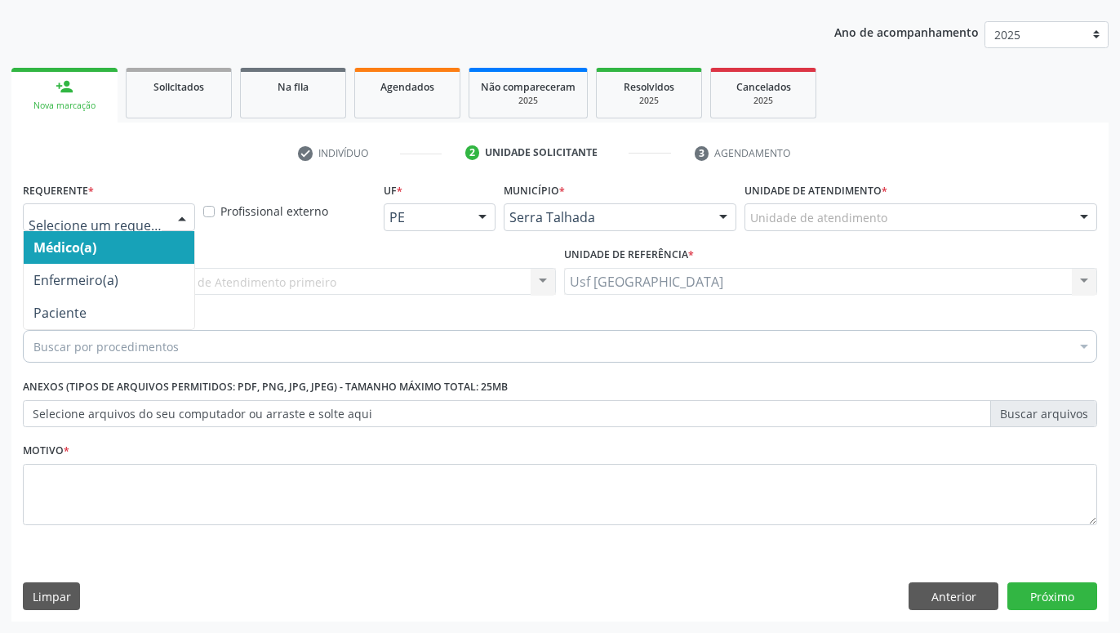
click at [183, 218] on div at bounding box center [182, 218] width 24 height 28
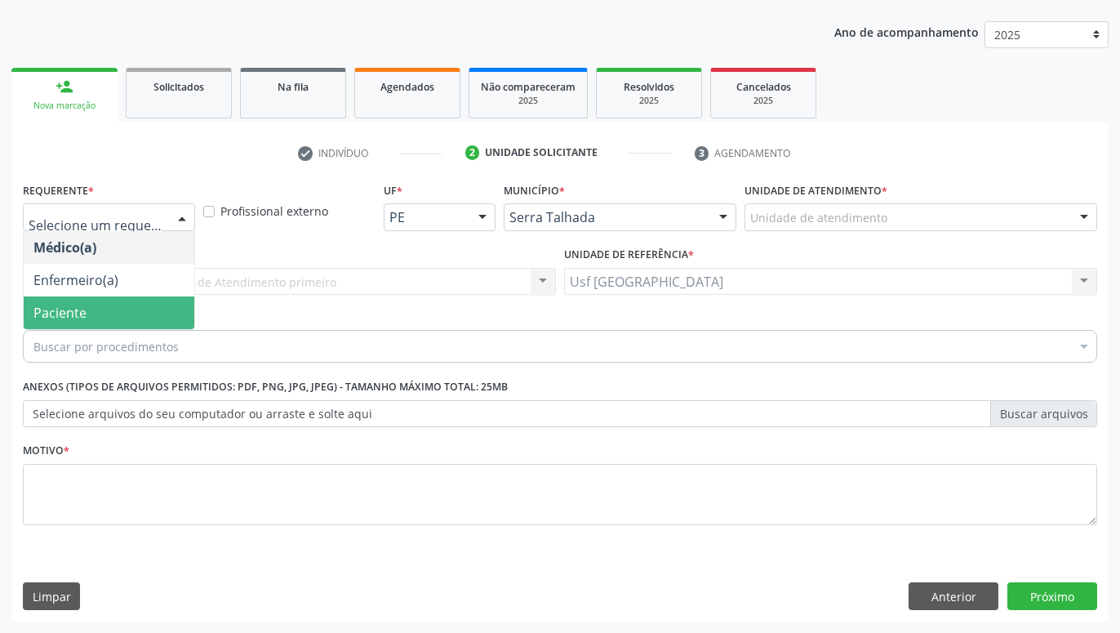
click at [74, 302] on span "Paciente" at bounding box center [109, 312] width 171 height 33
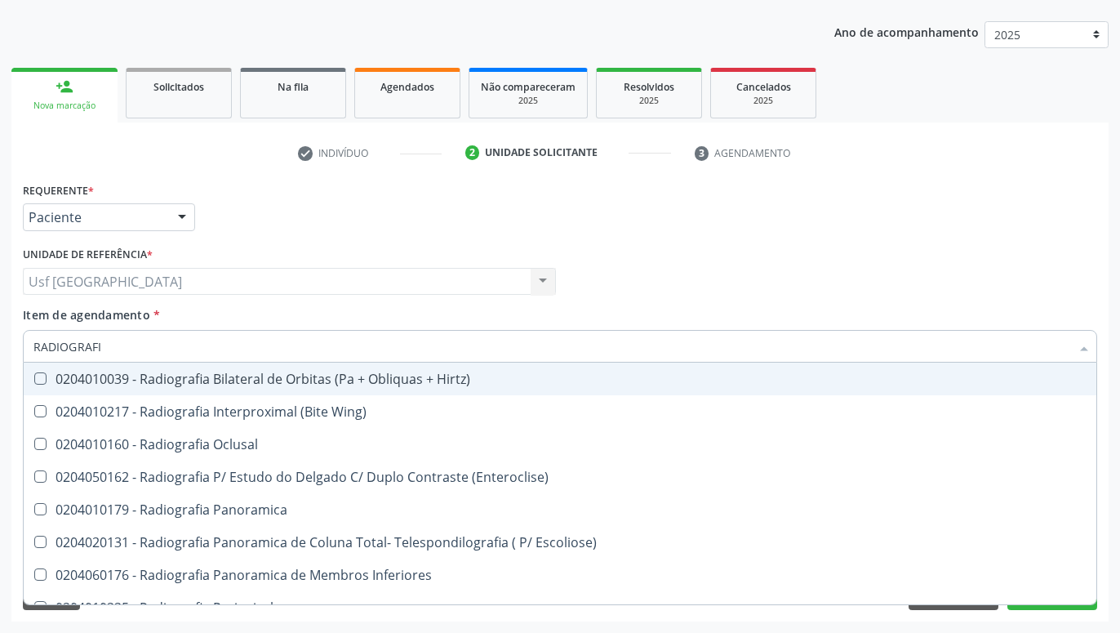
type input "RADIOGRAFIA"
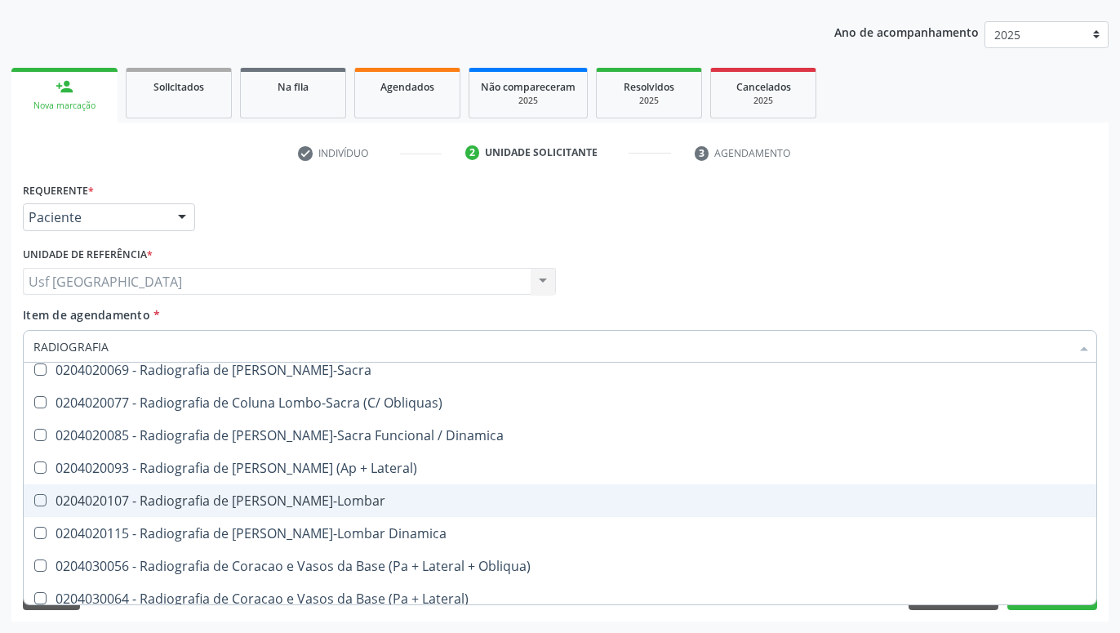
scroll to position [815, 0]
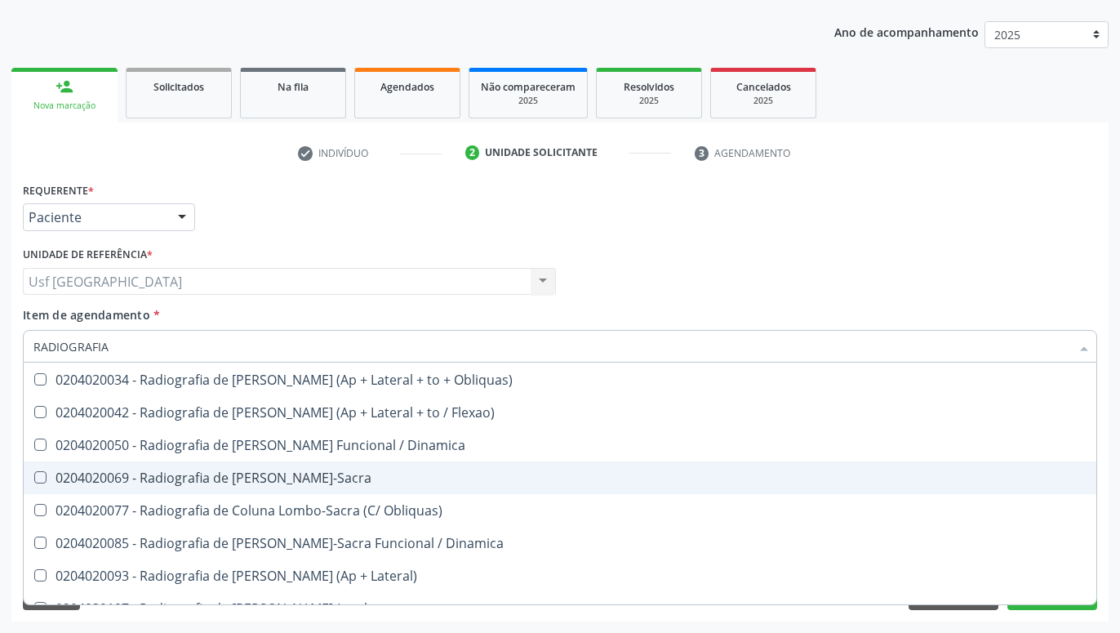
click at [365, 474] on div "0204020069 - Radiografia de [PERSON_NAME]-Sacra" at bounding box center [559, 477] width 1053 height 13
checkbox Lombo-Sacra "true"
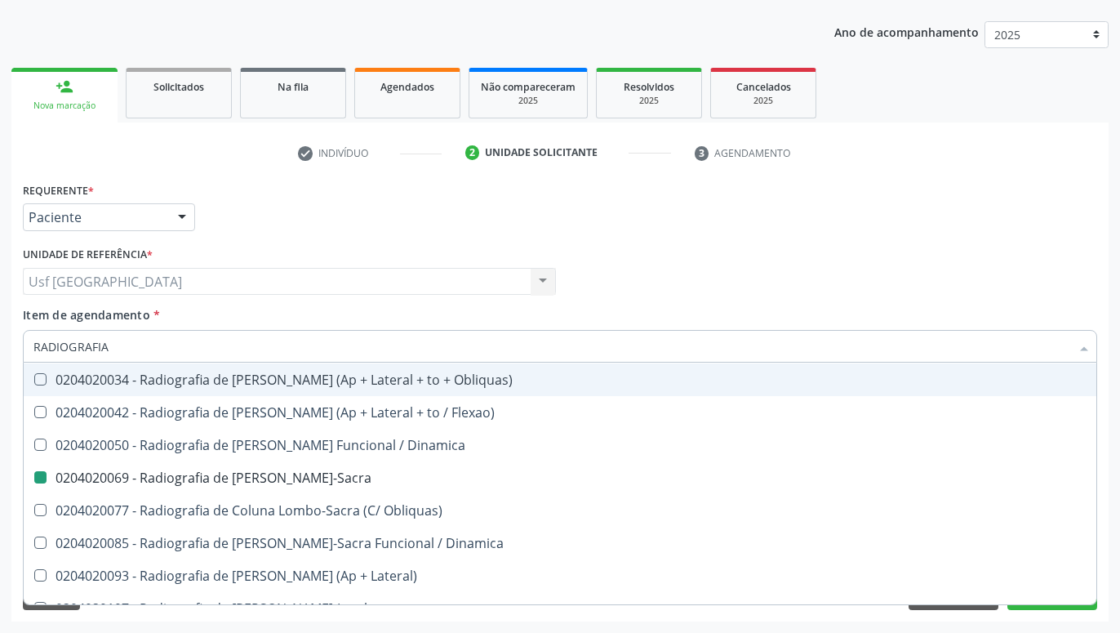
click at [811, 269] on div "Médico Solicitante Por favor, selecione a Unidade de Atendimento primeiro Nenhu…" at bounding box center [560, 274] width 1082 height 64
checkbox Wing\) "true"
checkbox Lombo-Sacra "false"
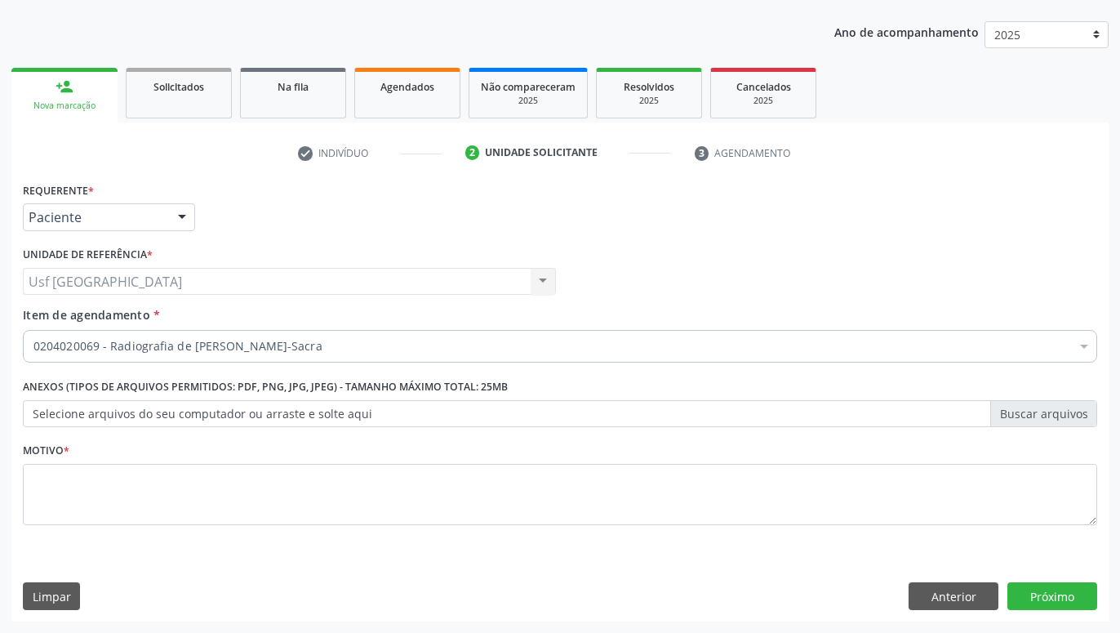
scroll to position [0, 0]
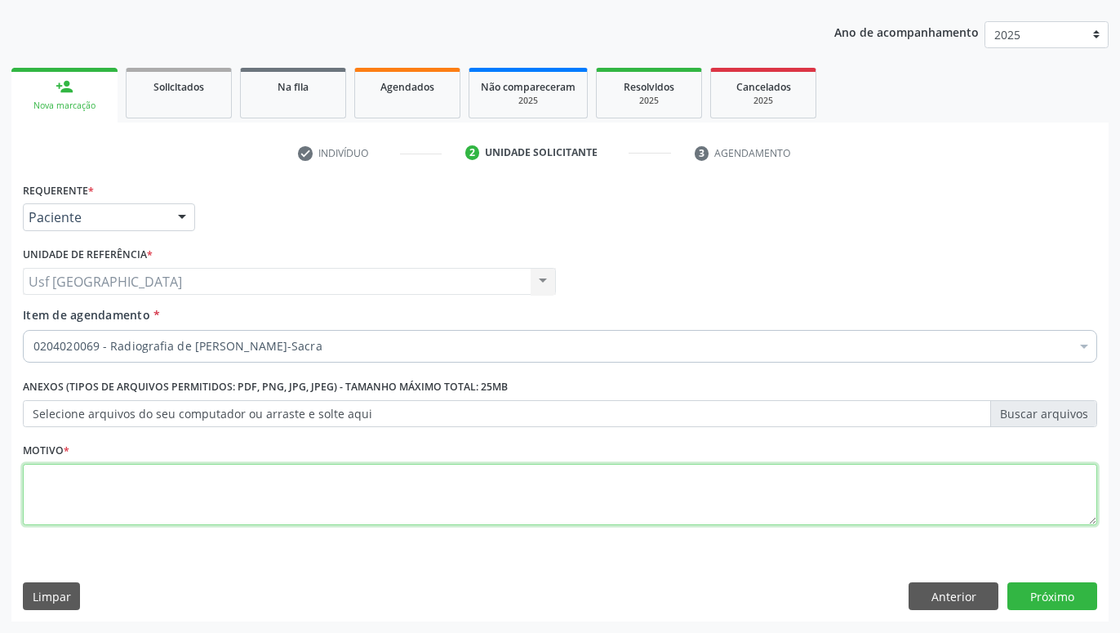
click at [780, 496] on textarea at bounding box center [560, 495] width 1074 height 62
type textarea "."
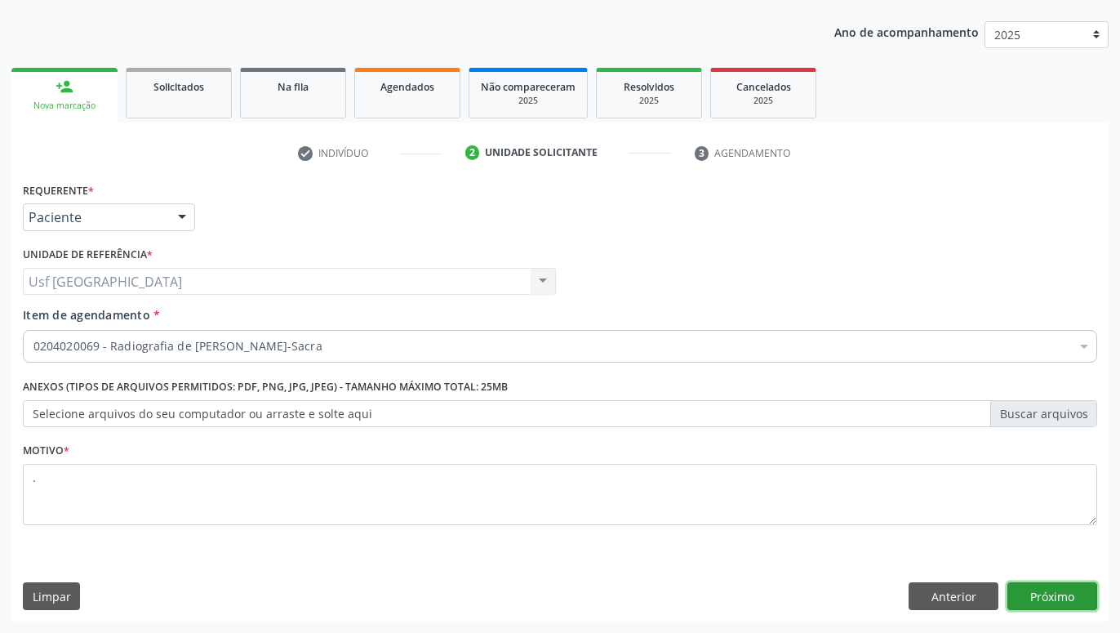
click at [1082, 601] on button "Próximo" at bounding box center [1052, 596] width 90 height 28
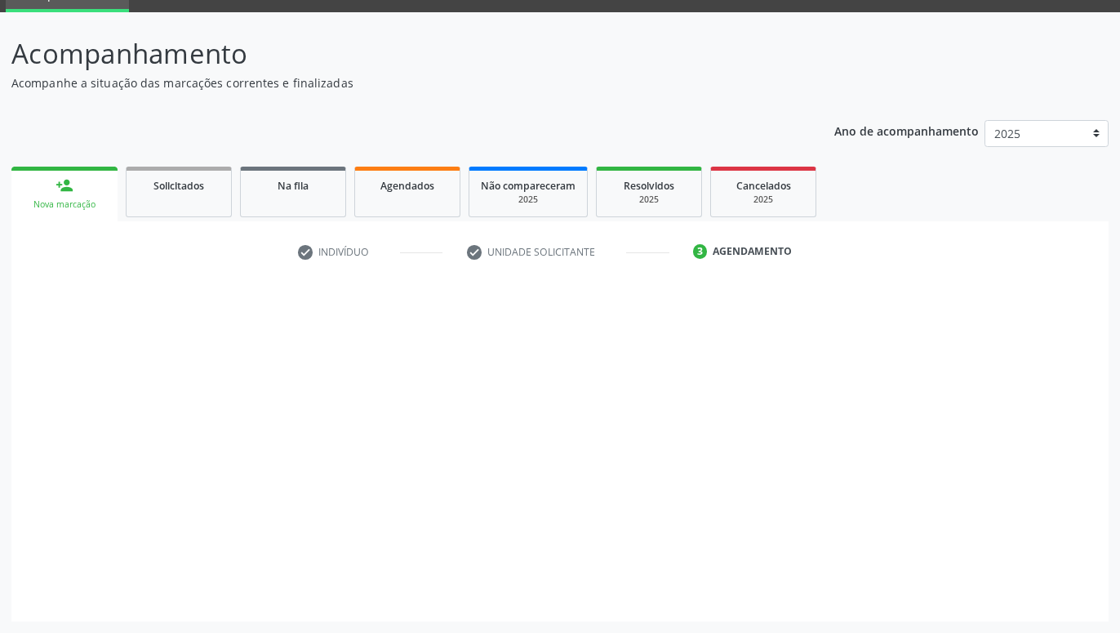
scroll to position [78, 0]
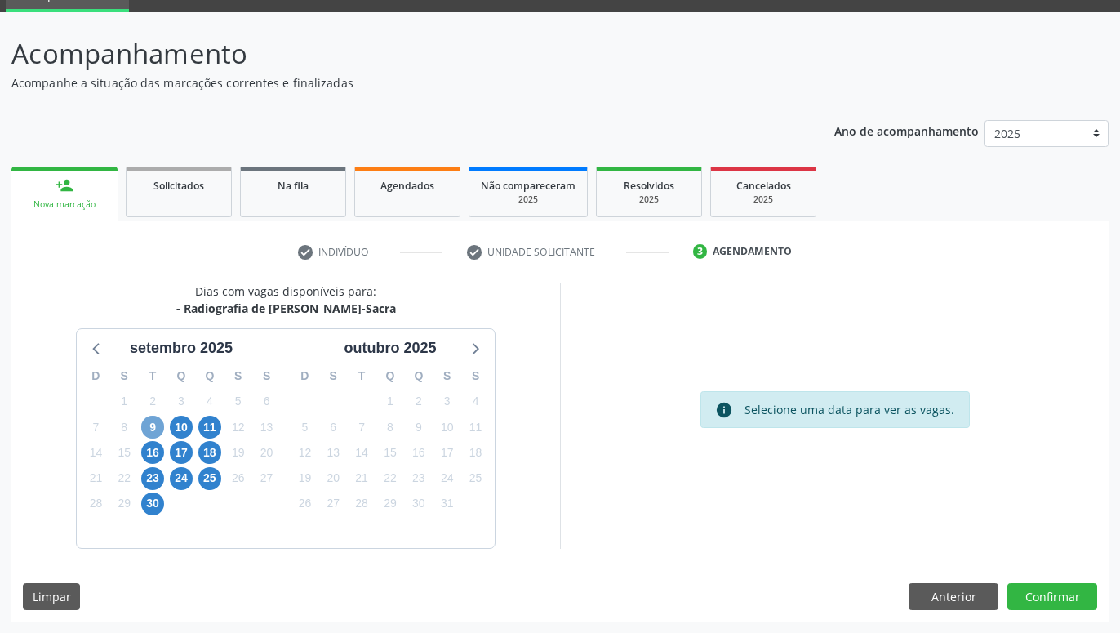
click at [158, 434] on span "9" at bounding box center [152, 426] width 23 height 23
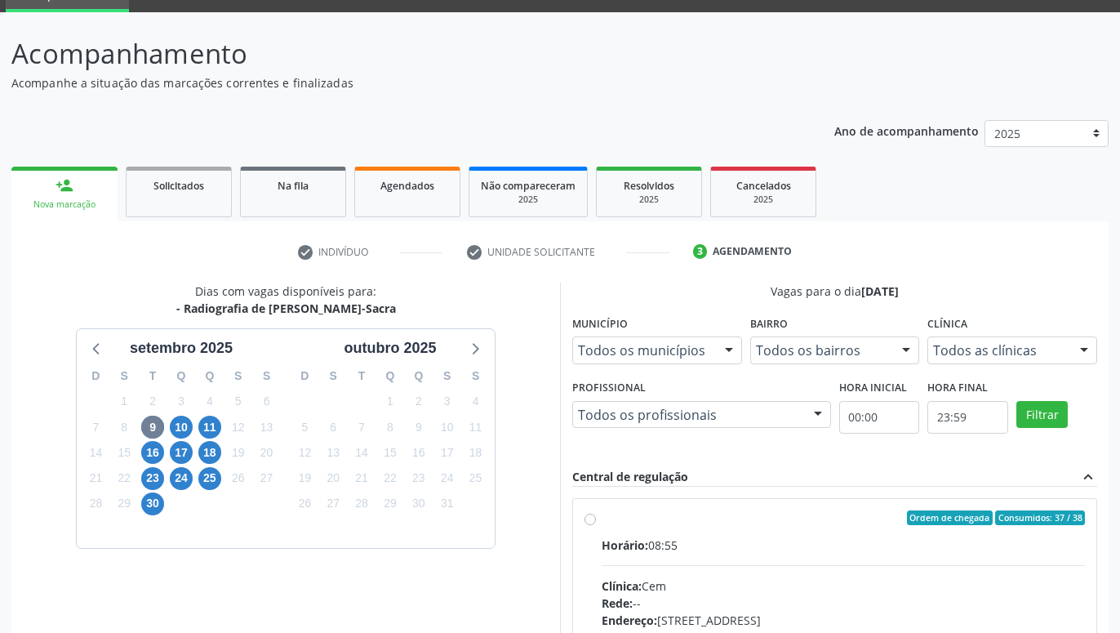
click at [584, 518] on div "Ordem de chegada Consumidos: 37 / 38 Horário: 08:55 Clínica: Cem Rede: -- Ender…" at bounding box center [834, 635] width 523 height 273
radio input "true"
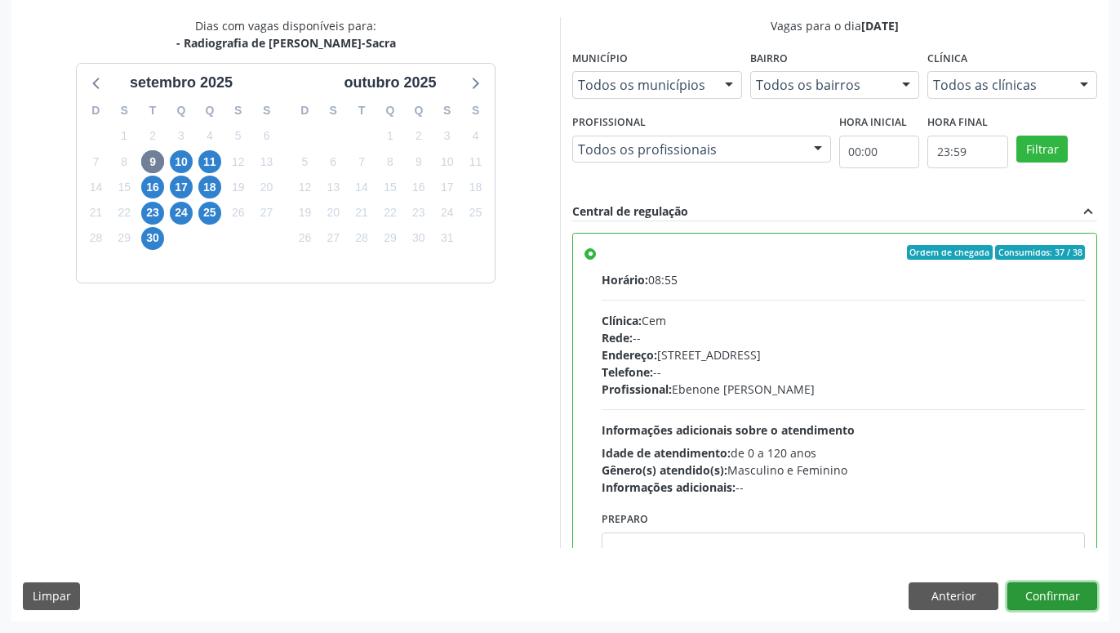
click at [1072, 602] on button "Confirmar" at bounding box center [1052, 596] width 90 height 28
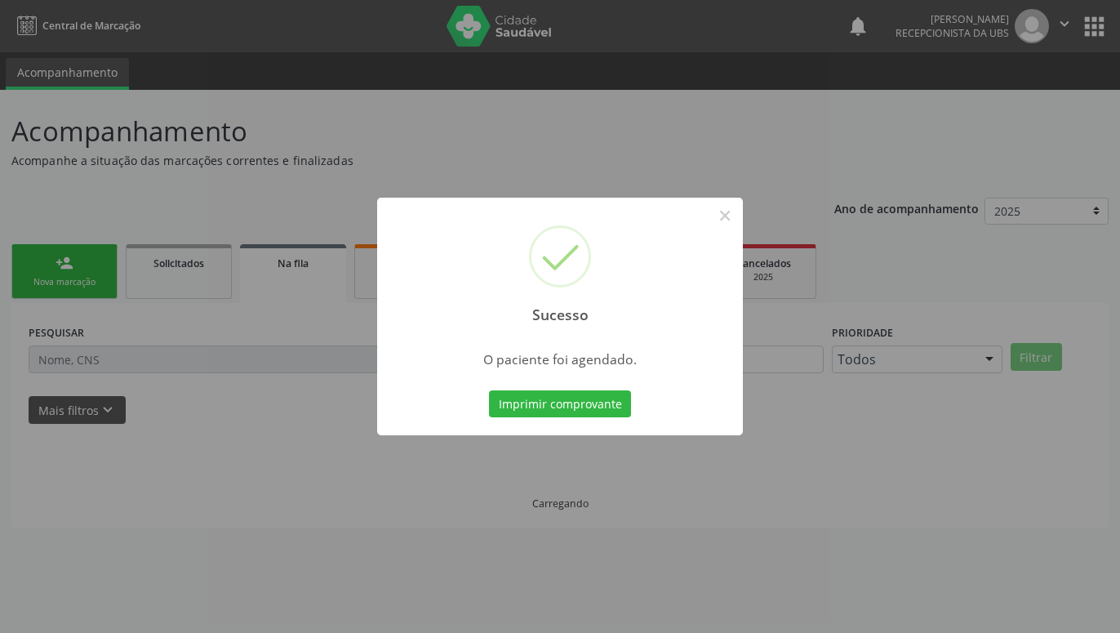
scroll to position [0, 0]
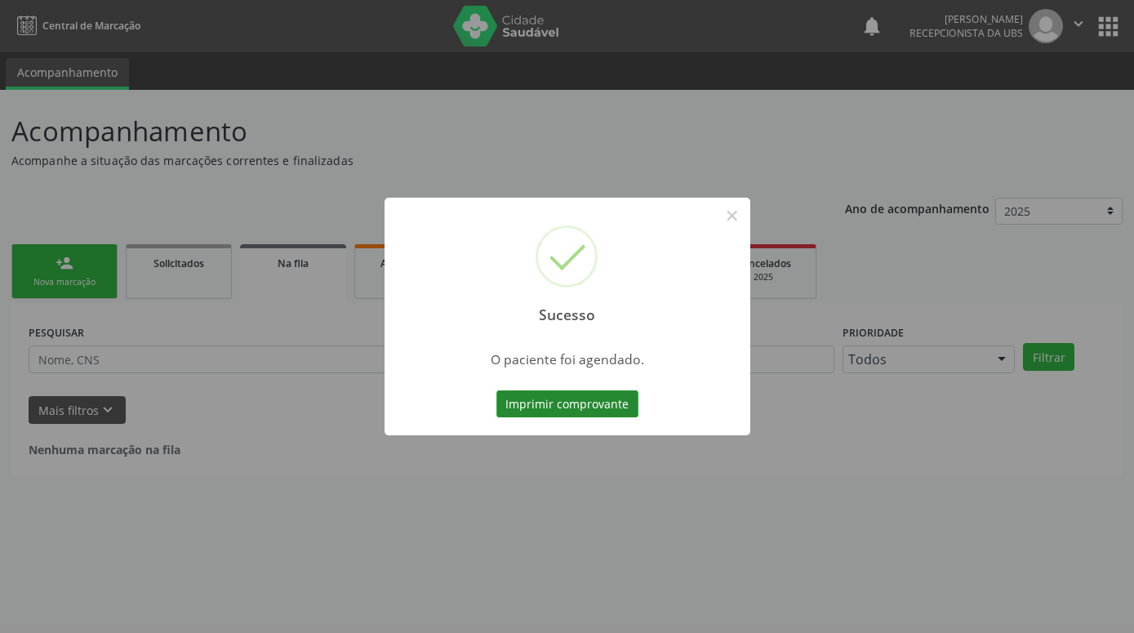
click at [512, 403] on button "Imprimir comprovante" at bounding box center [567, 404] width 142 height 28
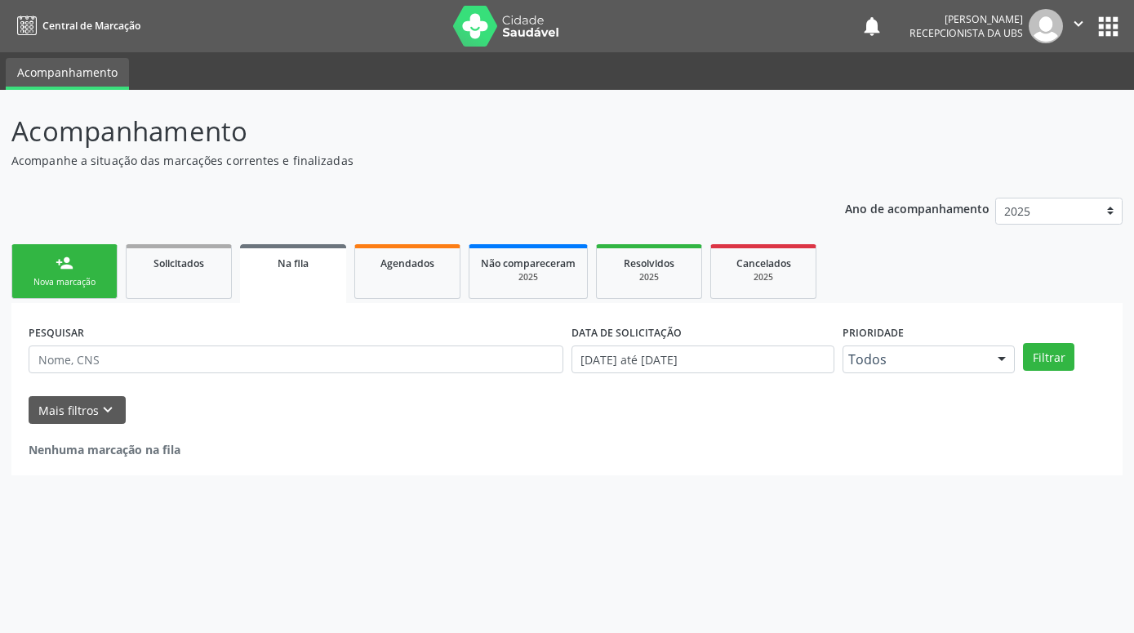
click at [89, 278] on div "Nova marcação" at bounding box center [65, 282] width 82 height 12
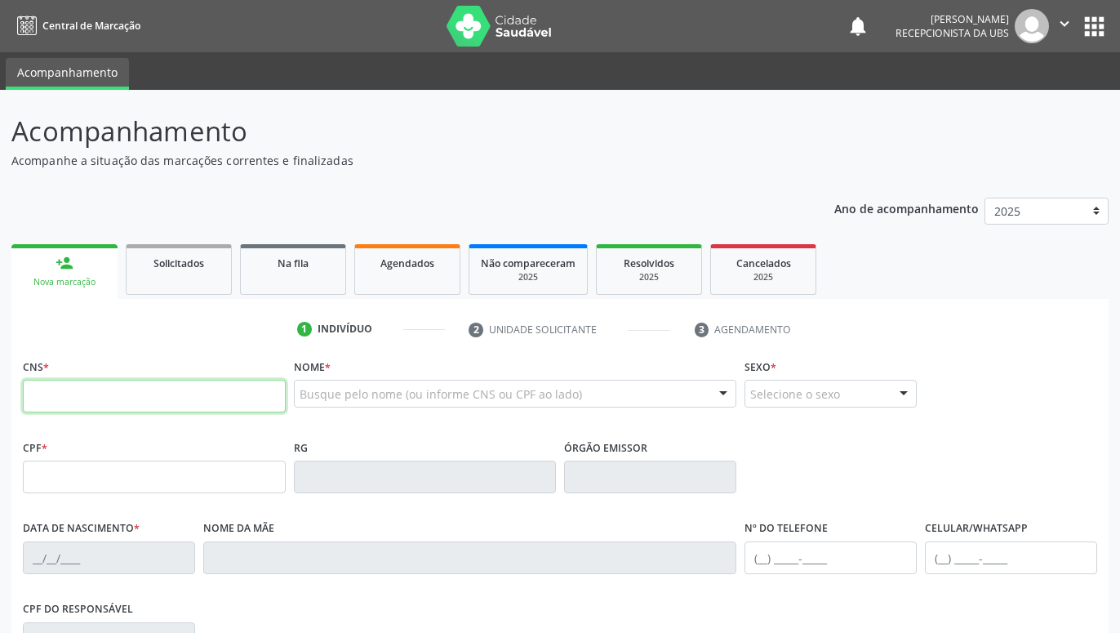
click at [114, 388] on input "text" at bounding box center [154, 396] width 263 height 33
type input "701 1088 1084 1680"
type input "029.167.174-80"
type input "02/02/1971"
type input "Maria Jose Rodrigues da Silva"
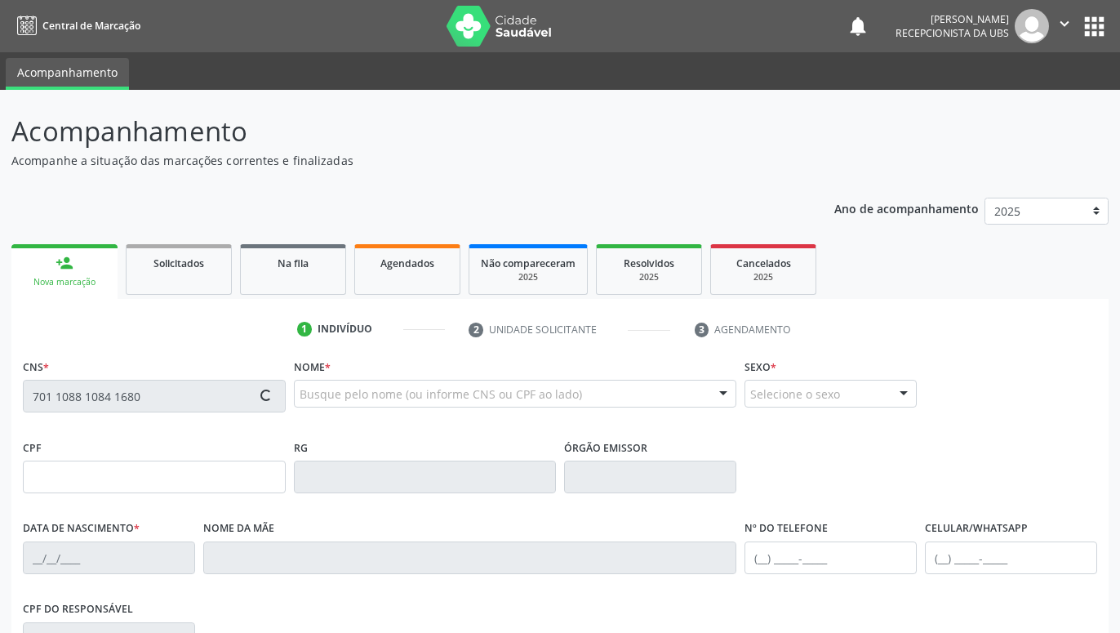
type input "(87) 99638-0357"
type input "1099"
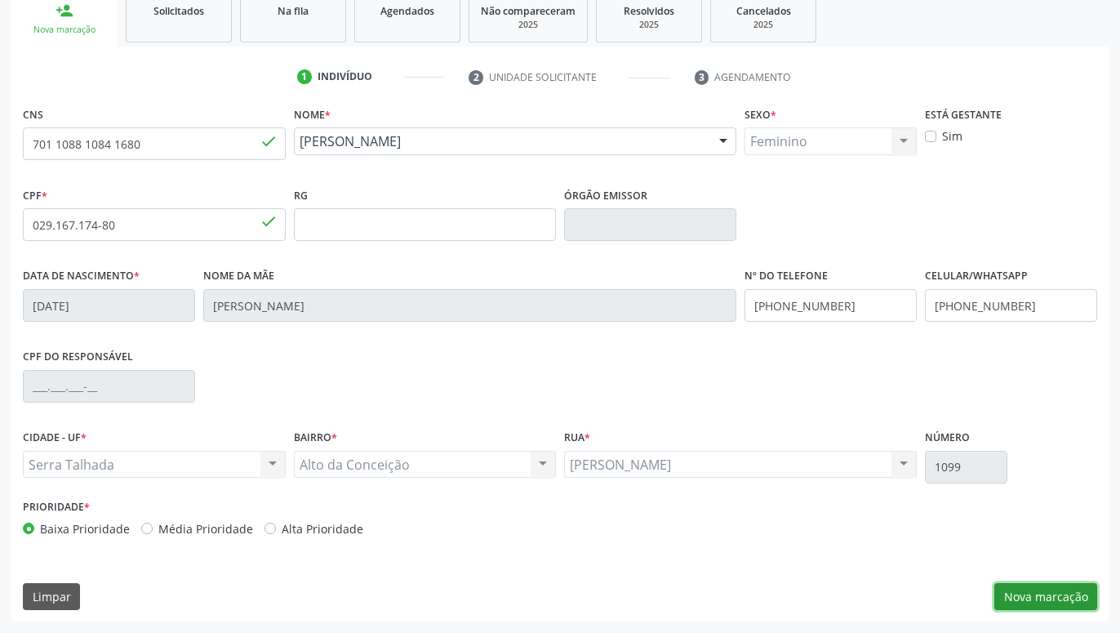
click at [1051, 587] on button "Nova marcação" at bounding box center [1045, 597] width 103 height 28
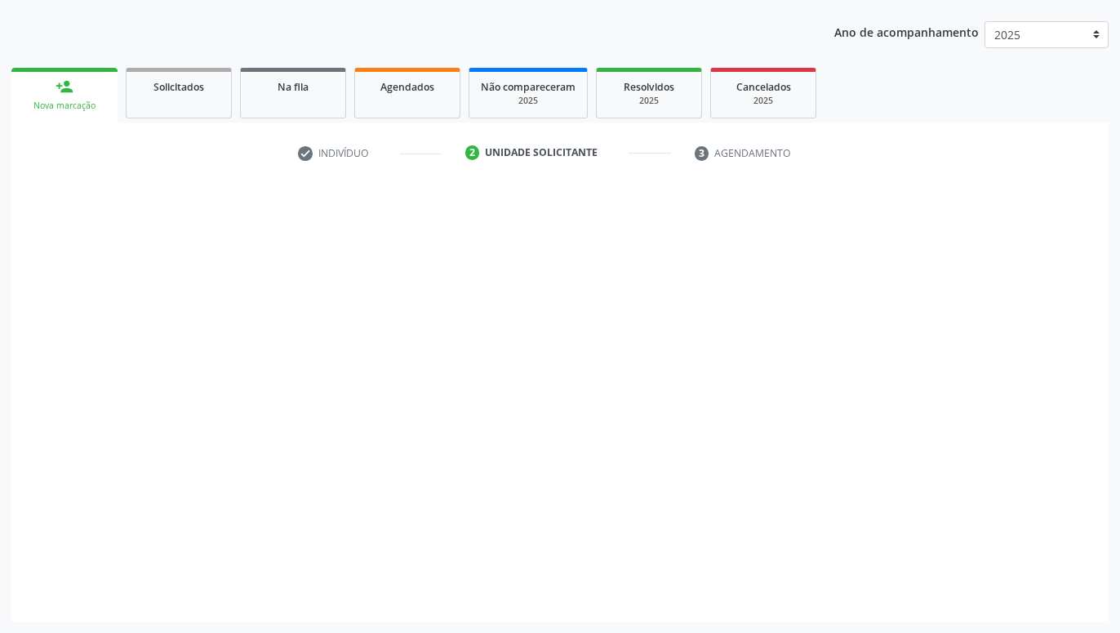
scroll to position [176, 0]
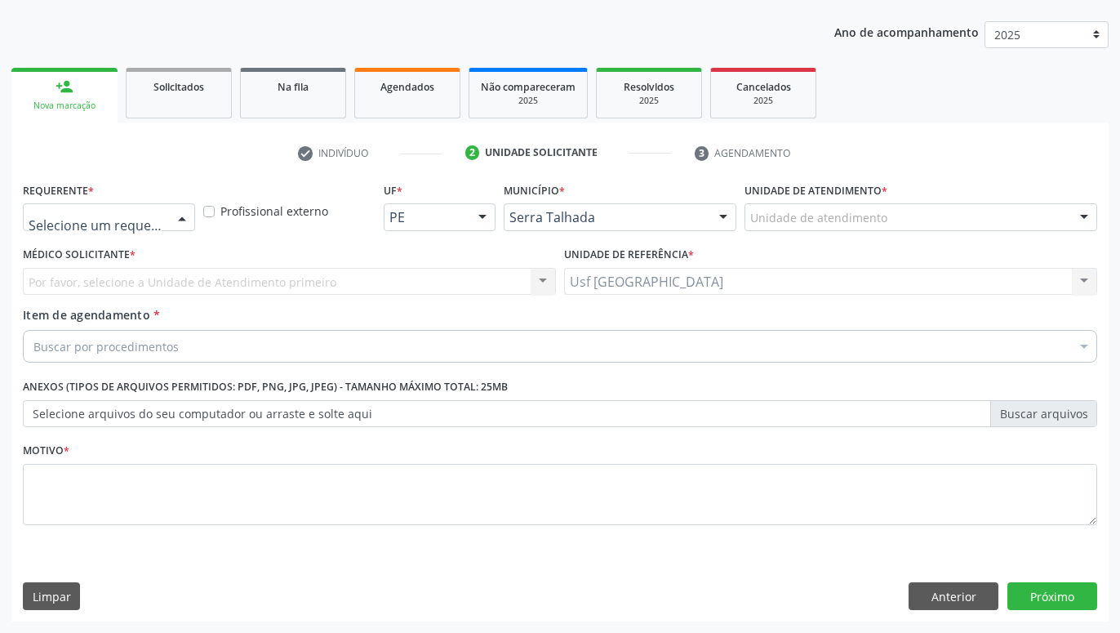
click at [186, 221] on div at bounding box center [182, 218] width 24 height 28
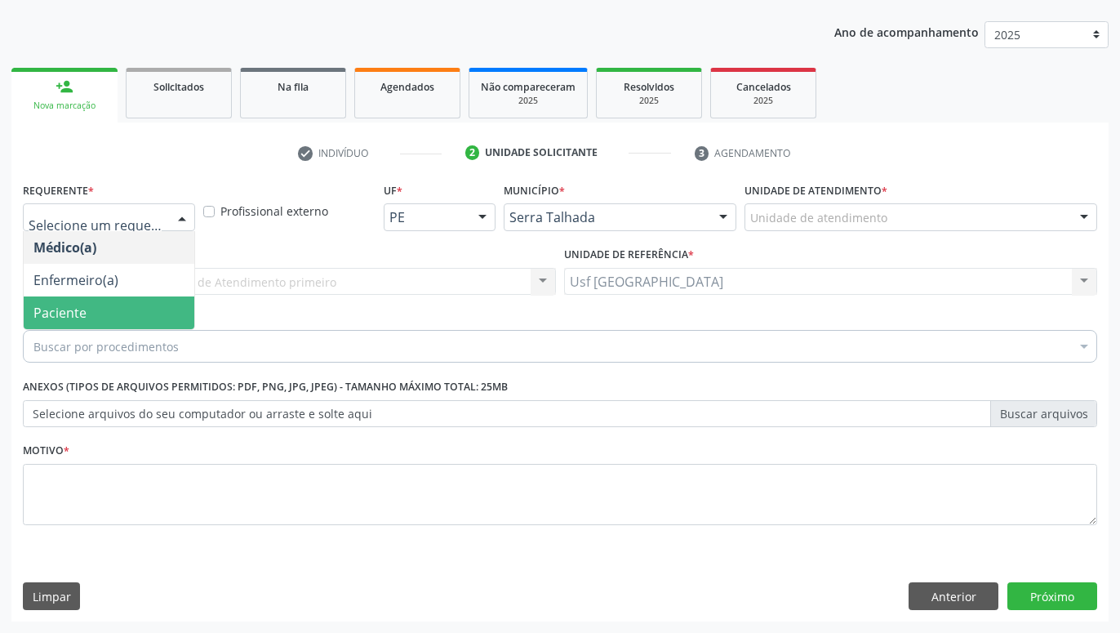
click at [123, 302] on span "Paciente" at bounding box center [109, 312] width 171 height 33
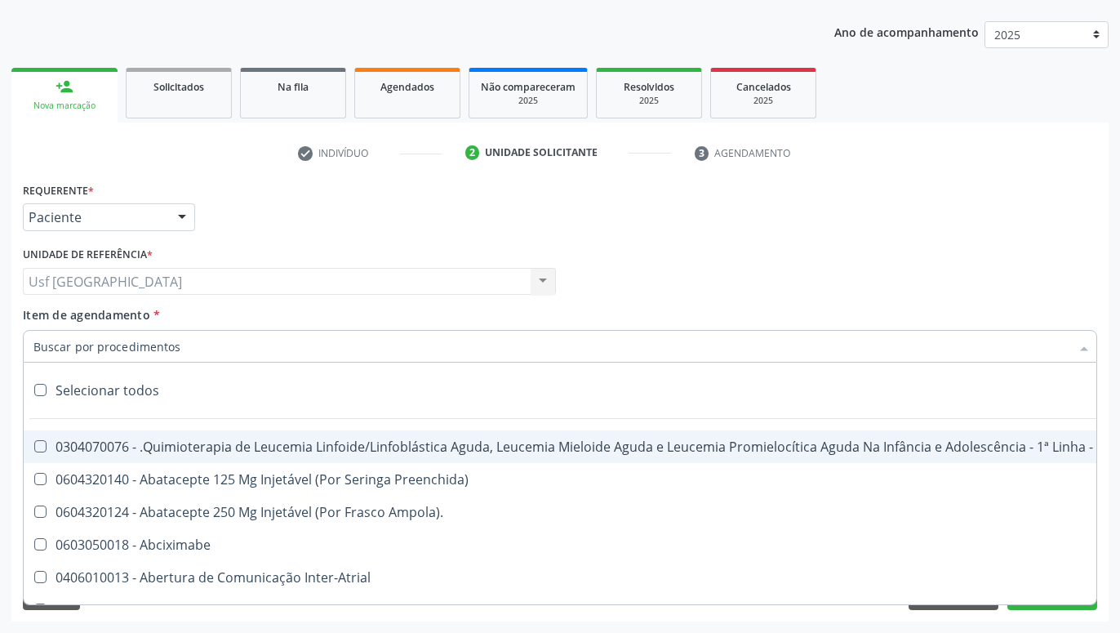
click at [57, 87] on div "person_add" at bounding box center [65, 87] width 18 height 18
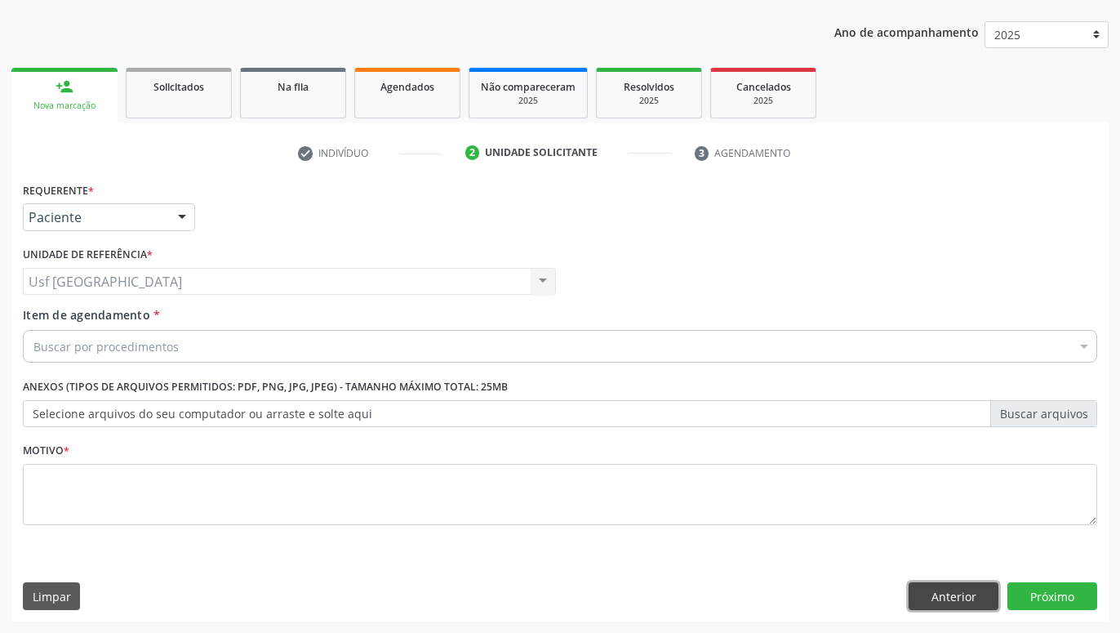
click at [966, 588] on button "Anterior" at bounding box center [953, 596] width 90 height 28
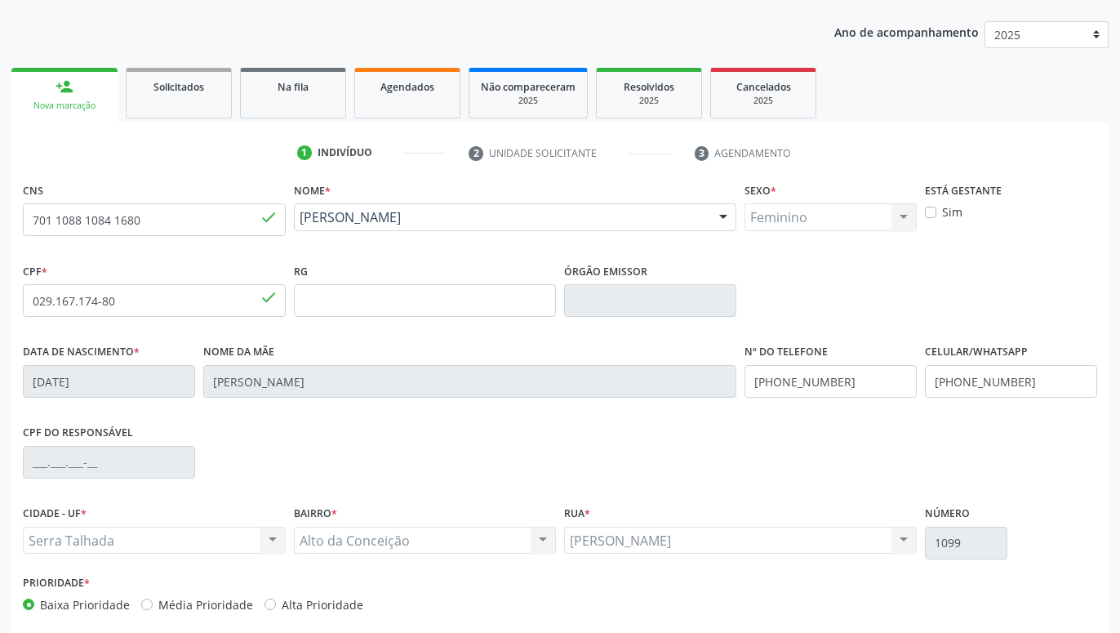
click at [57, 96] on div "person_add" at bounding box center [65, 87] width 18 height 18
click at [215, 218] on input "701 1088 1084 1680" at bounding box center [154, 219] width 263 height 33
type input "7"
type input "1"
type input "898 0040 7893 9432"
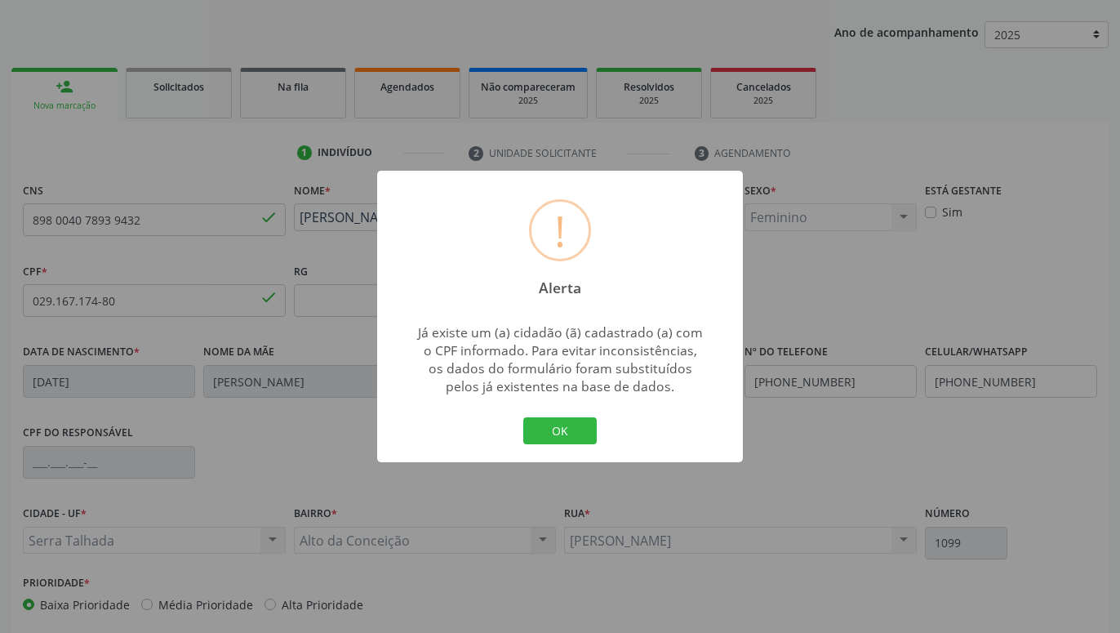
type input "092.185.508-70"
type input "06/12/1954"
type input "Rosa Nunes de Oliveira"
type input "(87) 99620-1741"
type input "682"
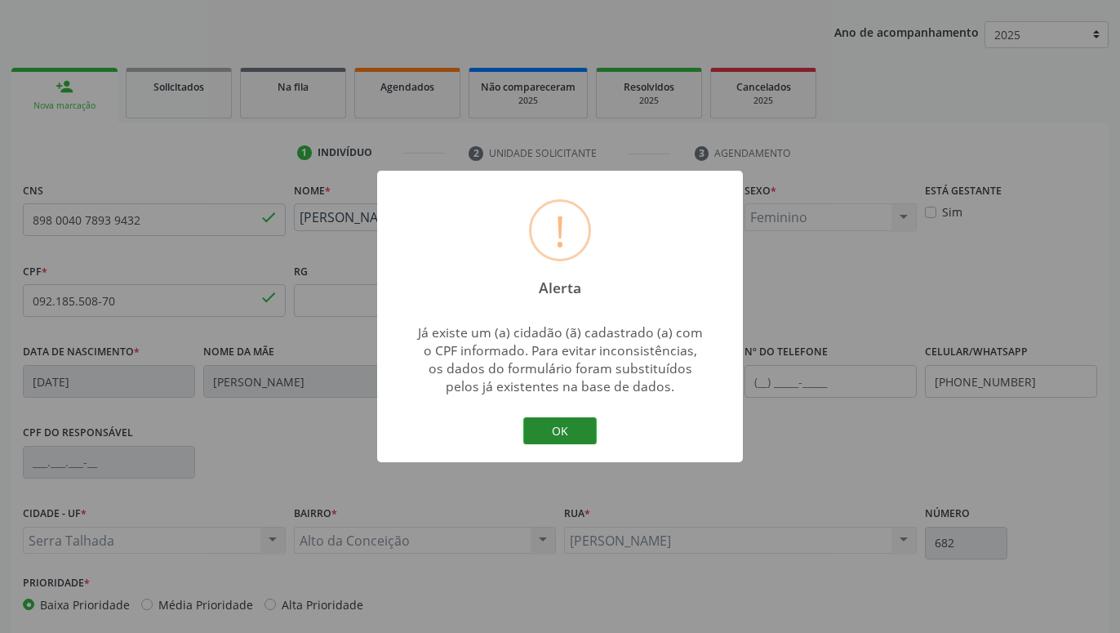
click at [553, 430] on button "OK" at bounding box center [559, 431] width 73 height 28
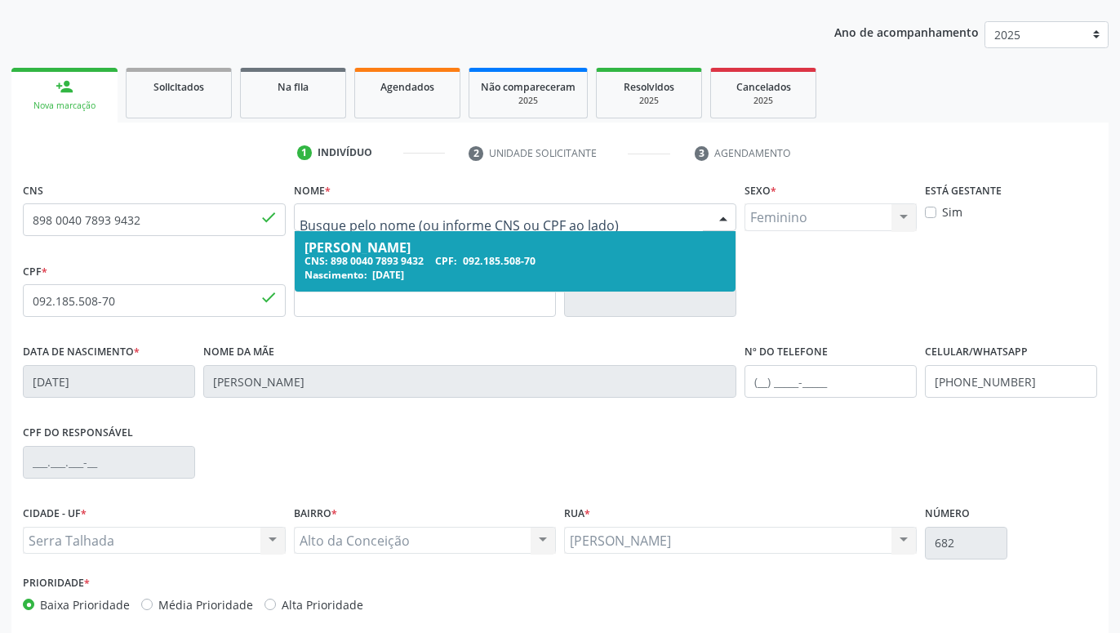
drag, startPoint x: 492, startPoint y: 217, endPoint x: 363, endPoint y: 229, distance: 129.5
click at [216, 269] on div "CPF * 092.185.508-70 done" at bounding box center [154, 288] width 263 height 58
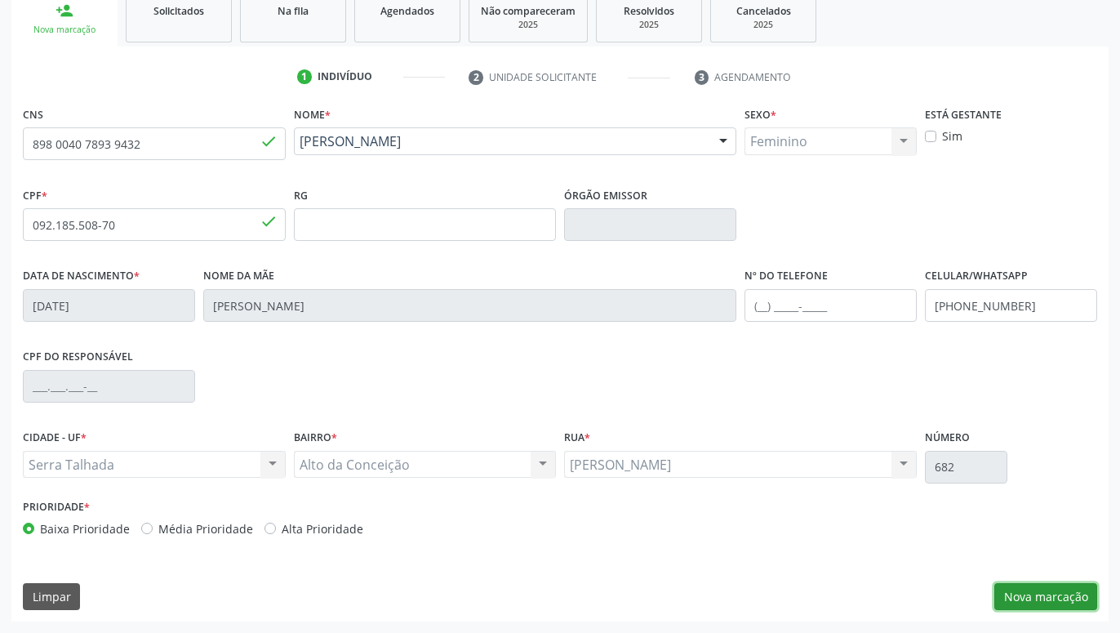
click at [1027, 597] on button "Nova marcação" at bounding box center [1045, 597] width 103 height 28
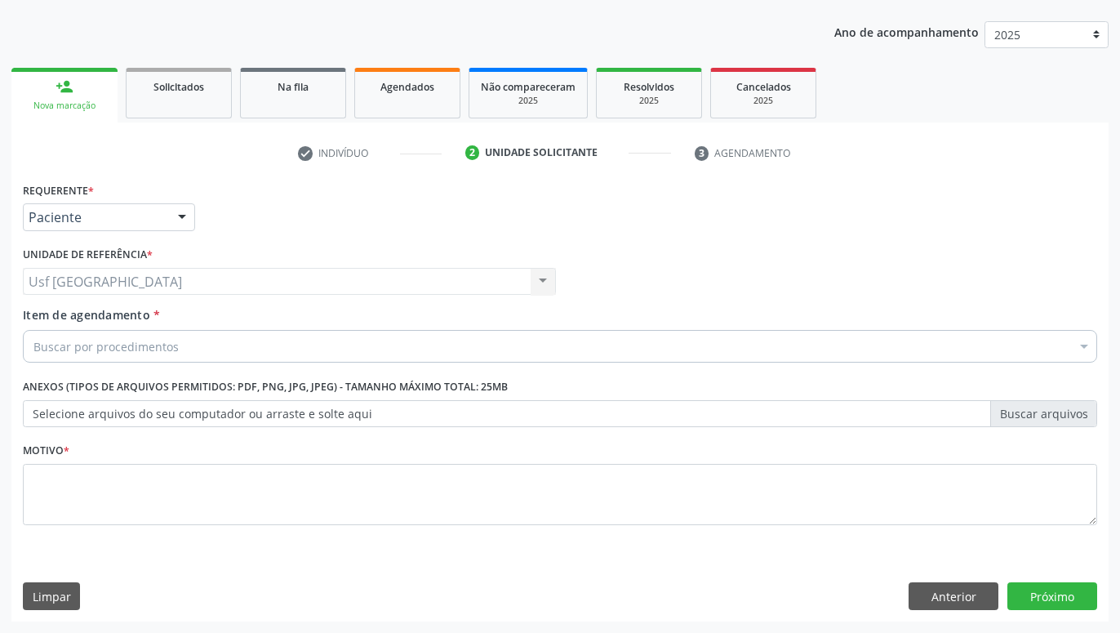
click at [179, 220] on div at bounding box center [182, 218] width 24 height 28
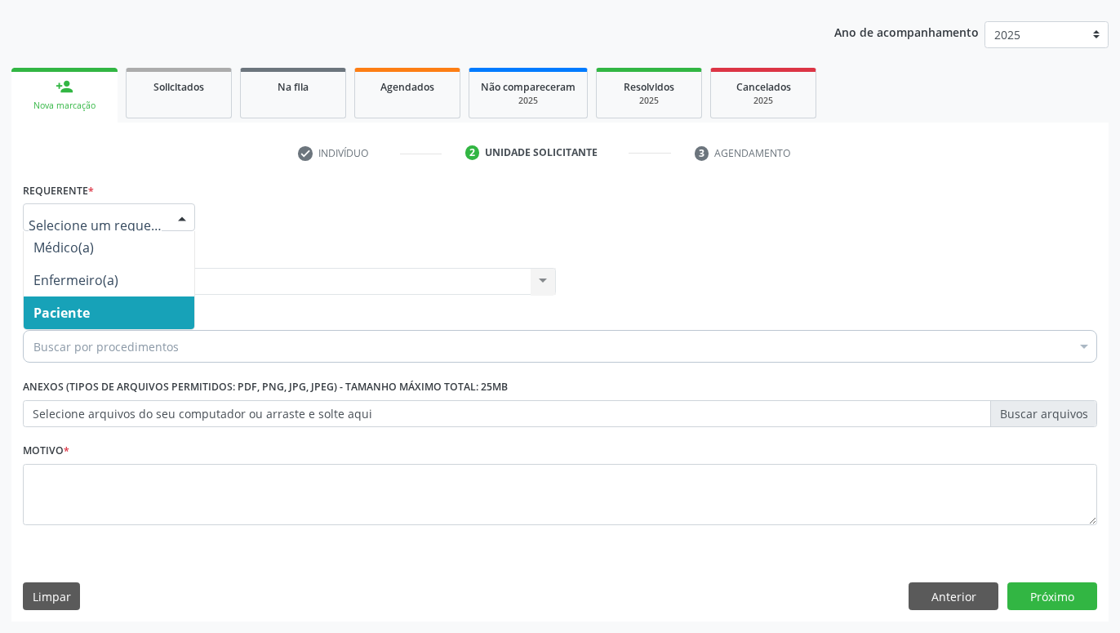
click at [127, 303] on span "Paciente" at bounding box center [109, 312] width 171 height 33
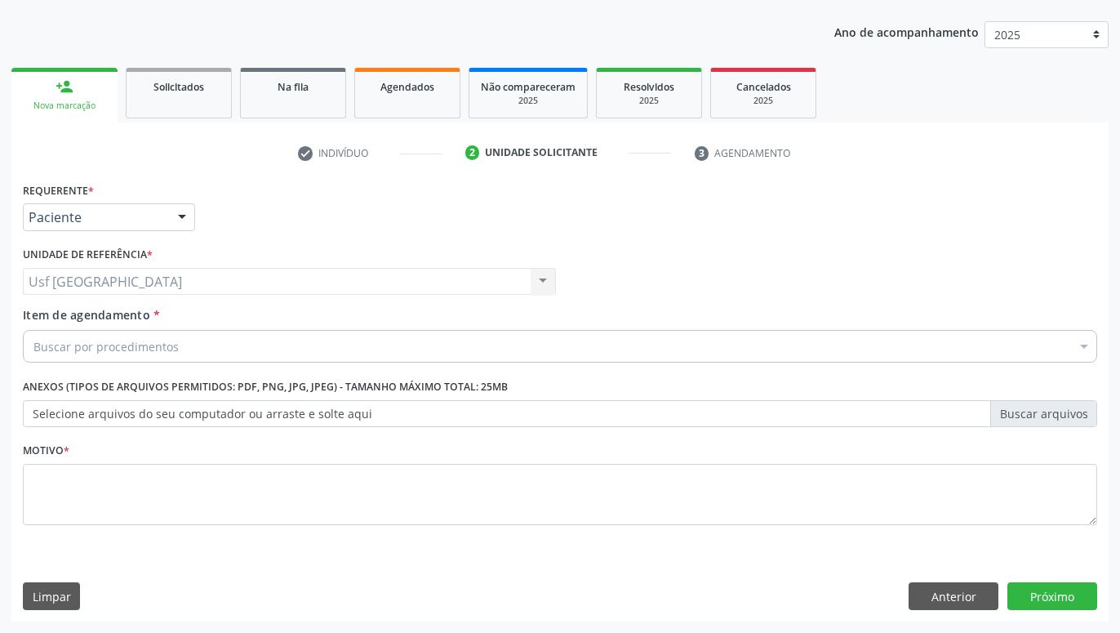
click at [162, 358] on div "Buscar por procedimentos" at bounding box center [560, 346] width 1074 height 33
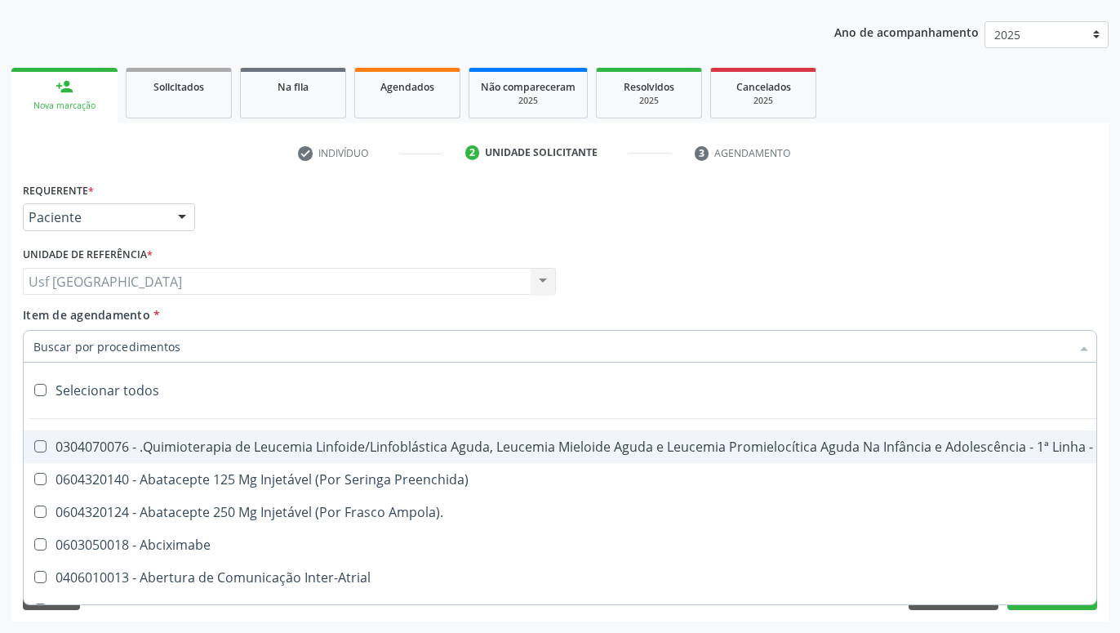
type input "T"
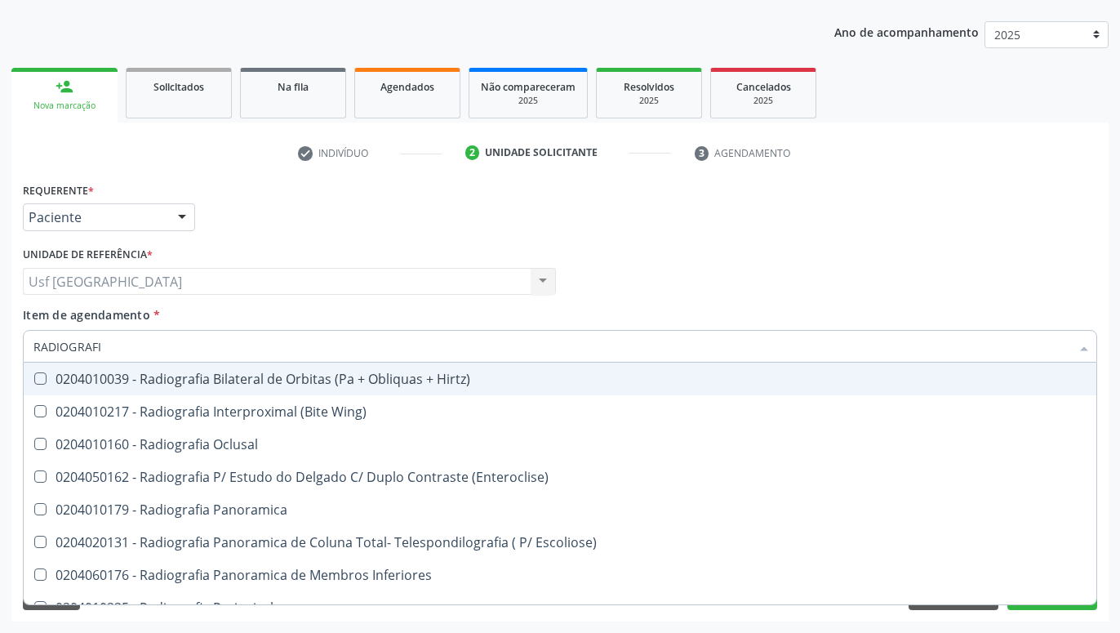
type input "RADIOGRAFIA"
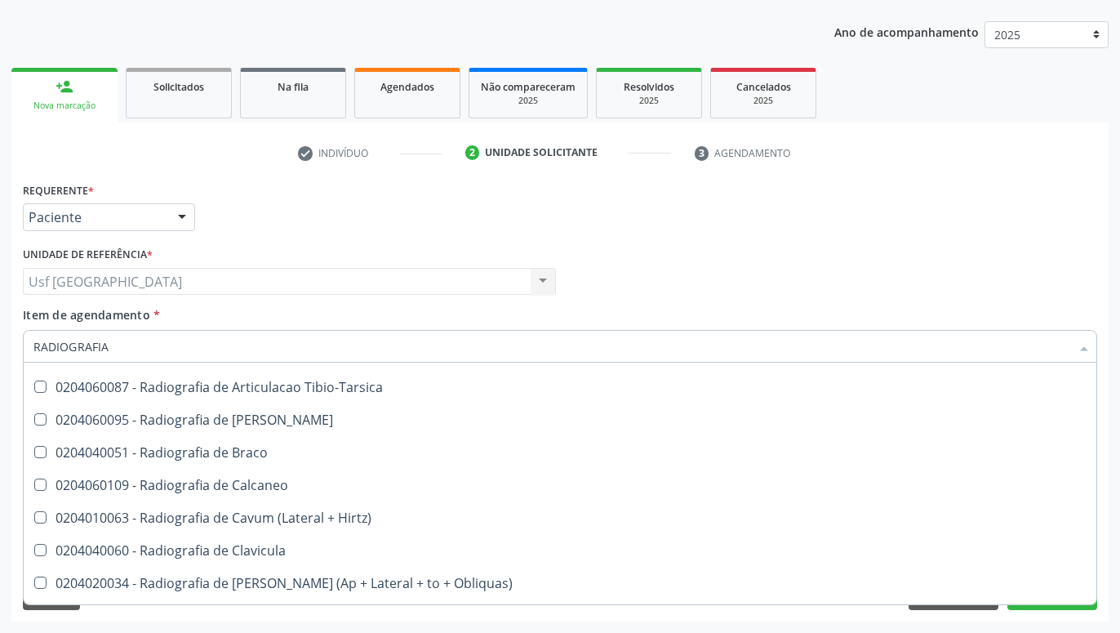
scroll to position [600, 0]
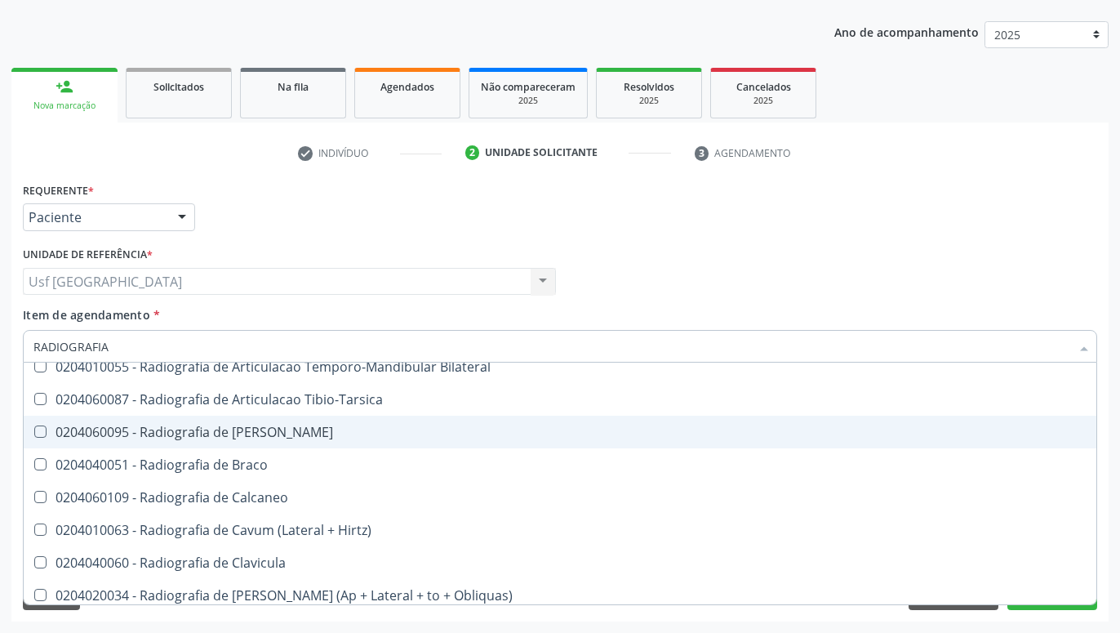
click at [266, 436] on div "0204060095 - Radiografia de [PERSON_NAME]" at bounding box center [559, 431] width 1053 height 13
checkbox Bacia "true"
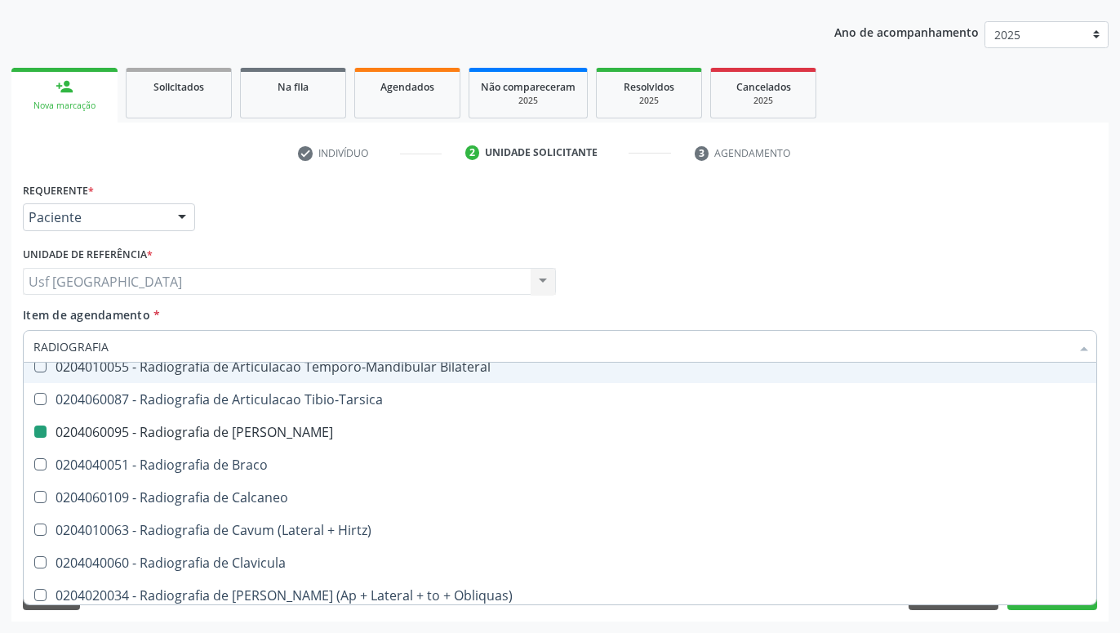
click at [751, 248] on div "Médico Solicitante Por favor, selecione a Unidade de Atendimento primeiro Nenhu…" at bounding box center [560, 274] width 1082 height 64
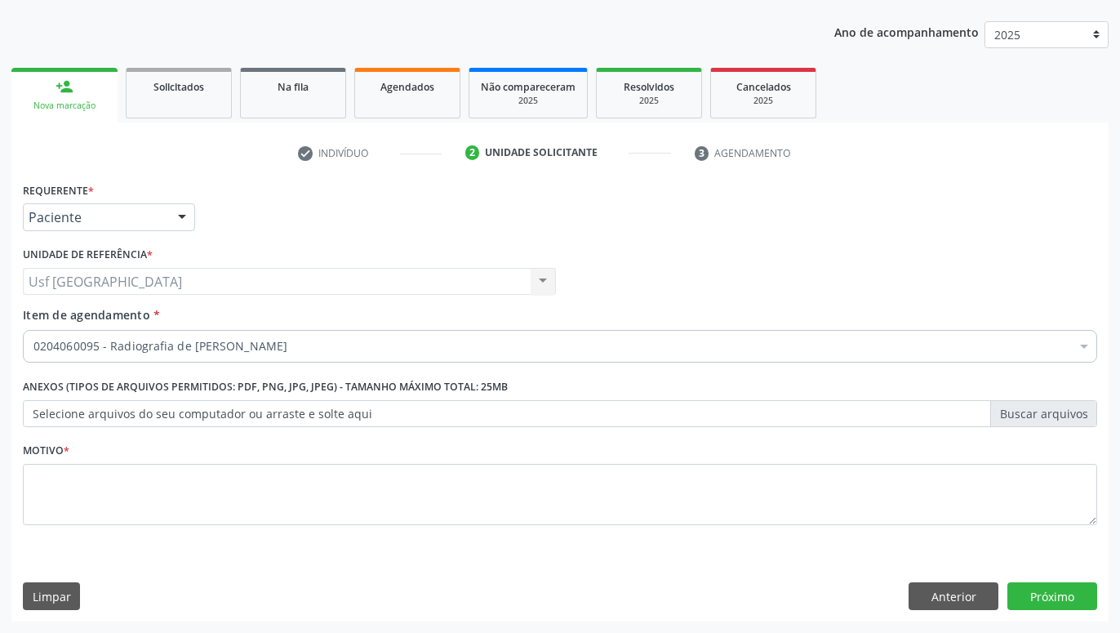
scroll to position [0, 0]
click at [740, 278] on div "Médico Solicitante Por favor, selecione a Unidade de Atendimento primeiro Nenhu…" at bounding box center [560, 274] width 1082 height 64
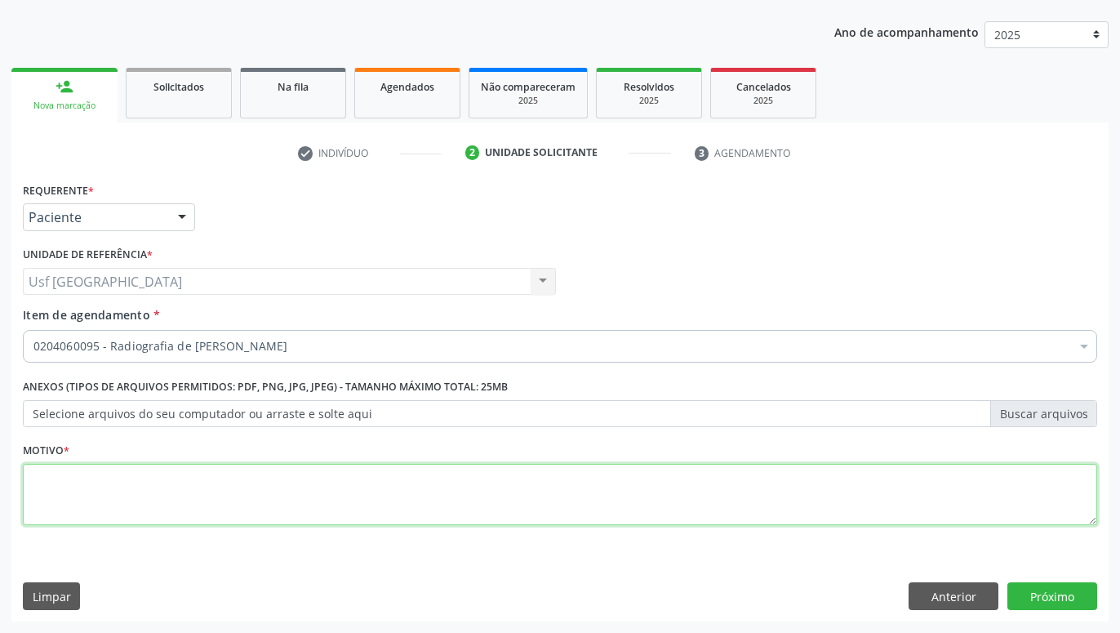
click at [723, 484] on textarea at bounding box center [560, 495] width 1074 height 62
type textarea "."
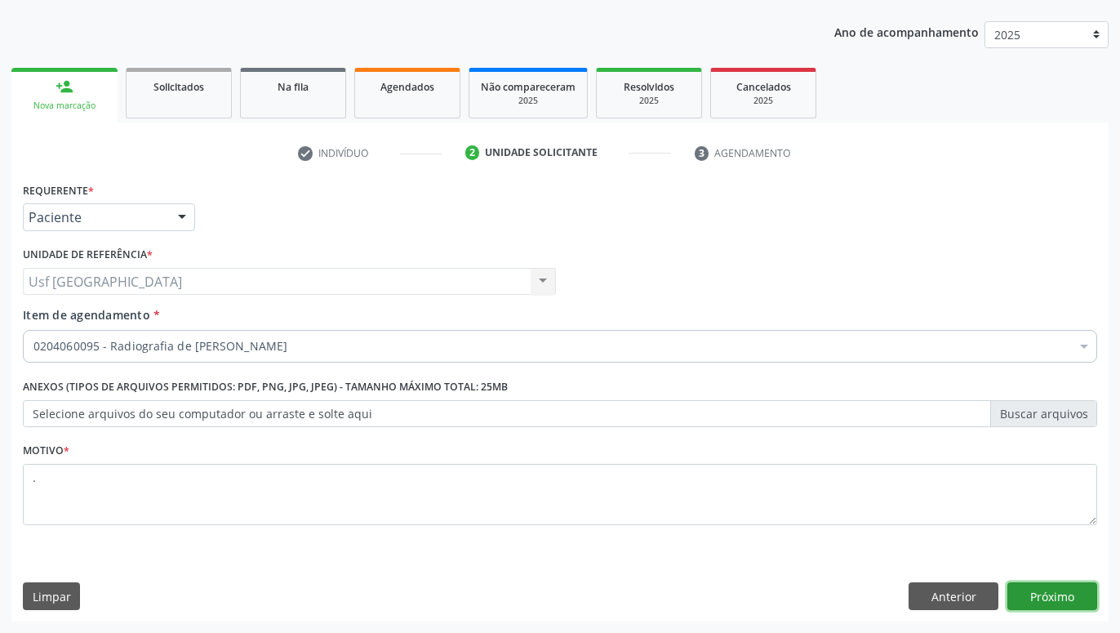
click at [1061, 599] on button "Próximo" at bounding box center [1052, 596] width 90 height 28
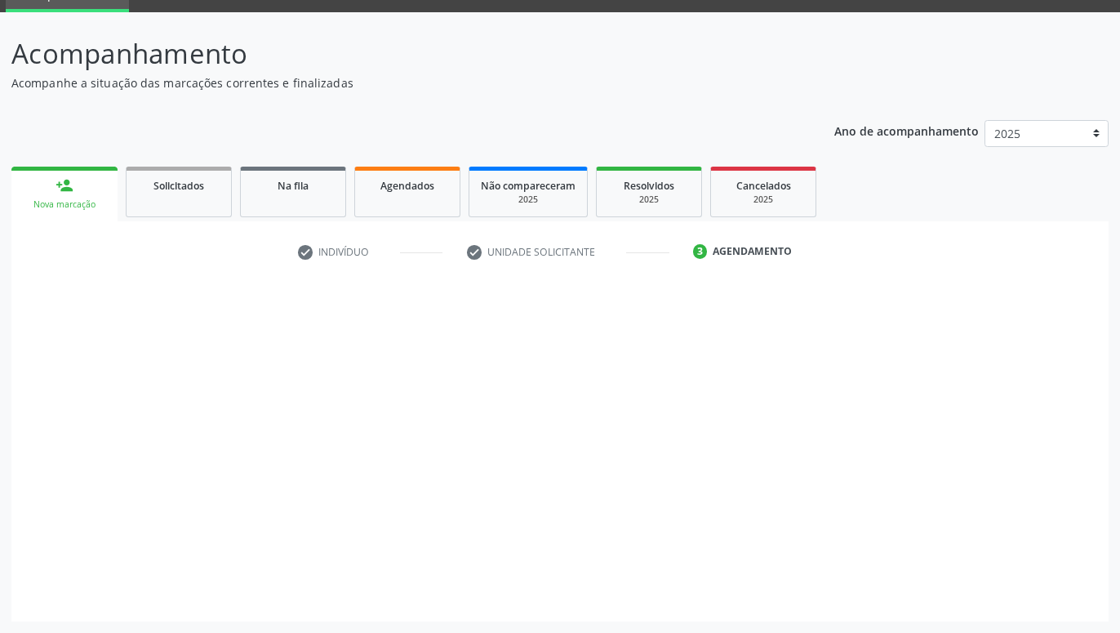
scroll to position [78, 0]
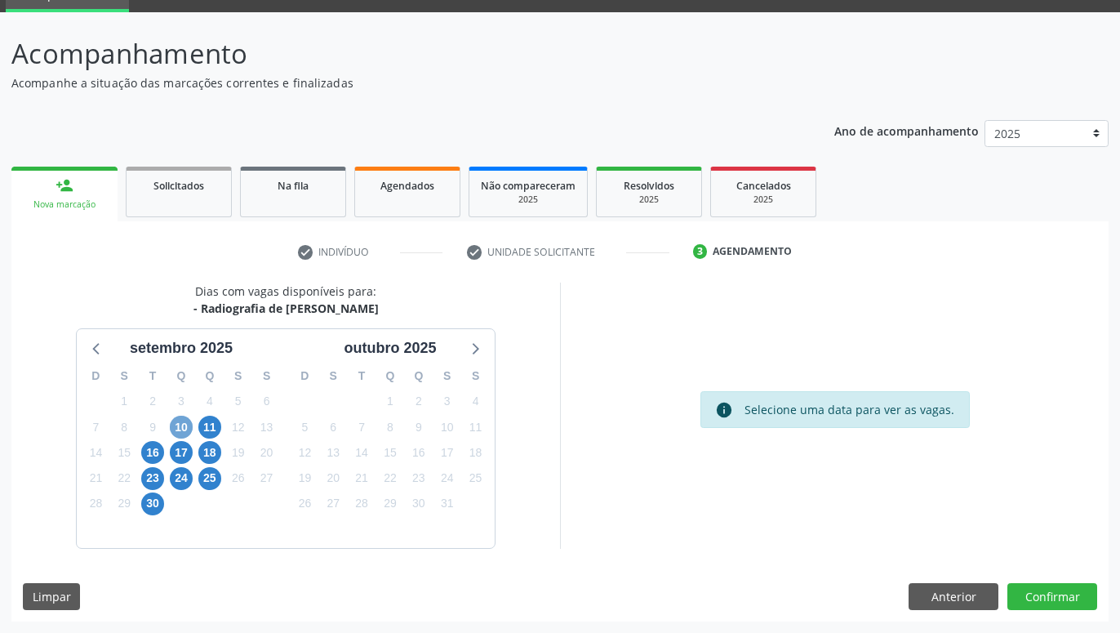
click at [187, 432] on span "10" at bounding box center [181, 426] width 23 height 23
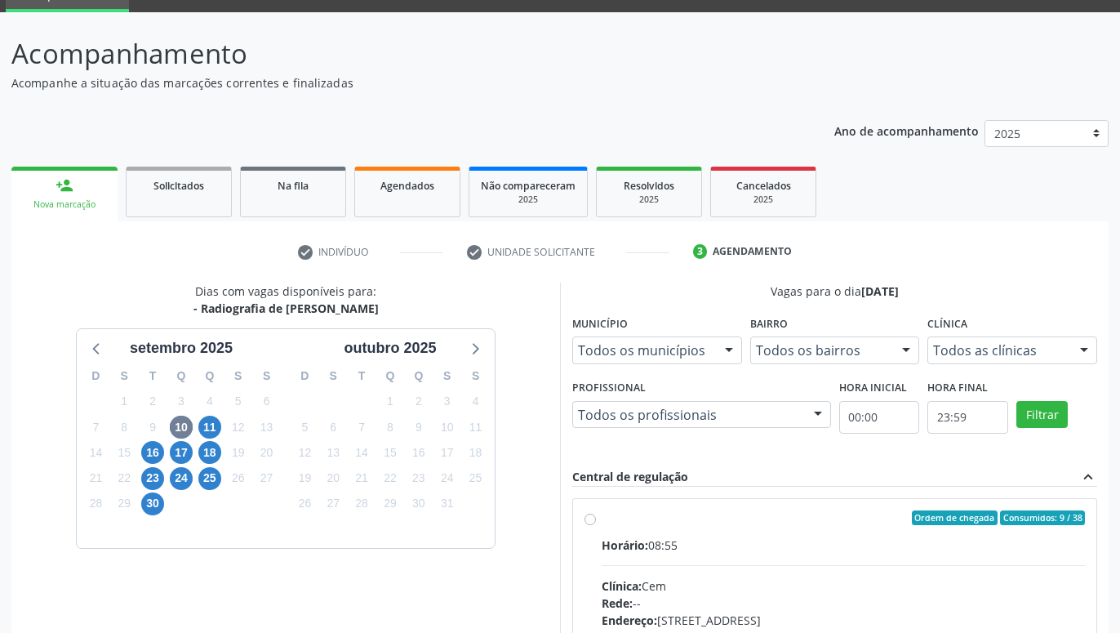
click at [602, 524] on label "Ordem de chegada Consumidos: 9 / 38 Horário: 08:55 Clínica: Cem Rede: -- Endere…" at bounding box center [843, 635] width 483 height 251
click at [593, 524] on input "Ordem de chegada Consumidos: 9 / 38 Horário: 08:55 Clínica: Cem Rede: -- Endere…" at bounding box center [589, 517] width 11 height 15
radio input "true"
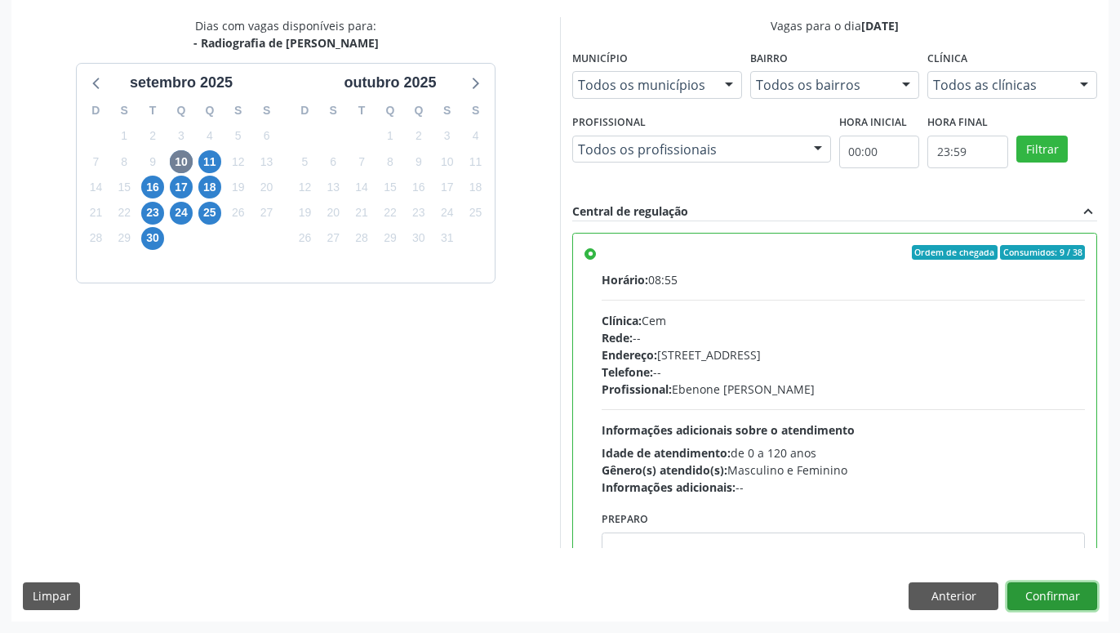
click at [1077, 598] on button "Confirmar" at bounding box center [1052, 596] width 90 height 28
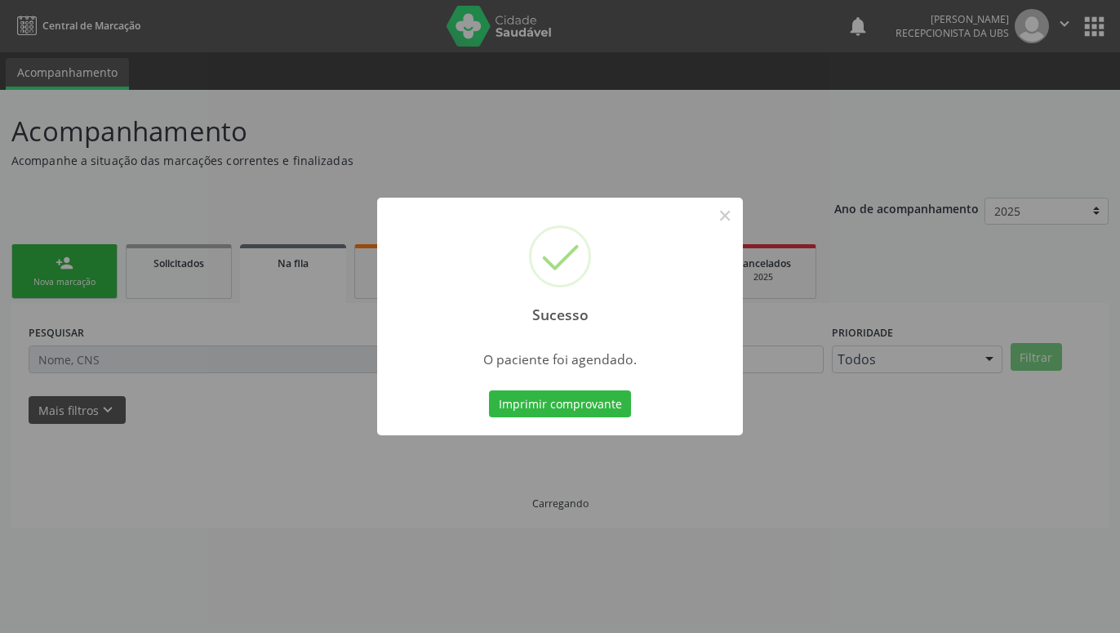
scroll to position [0, 0]
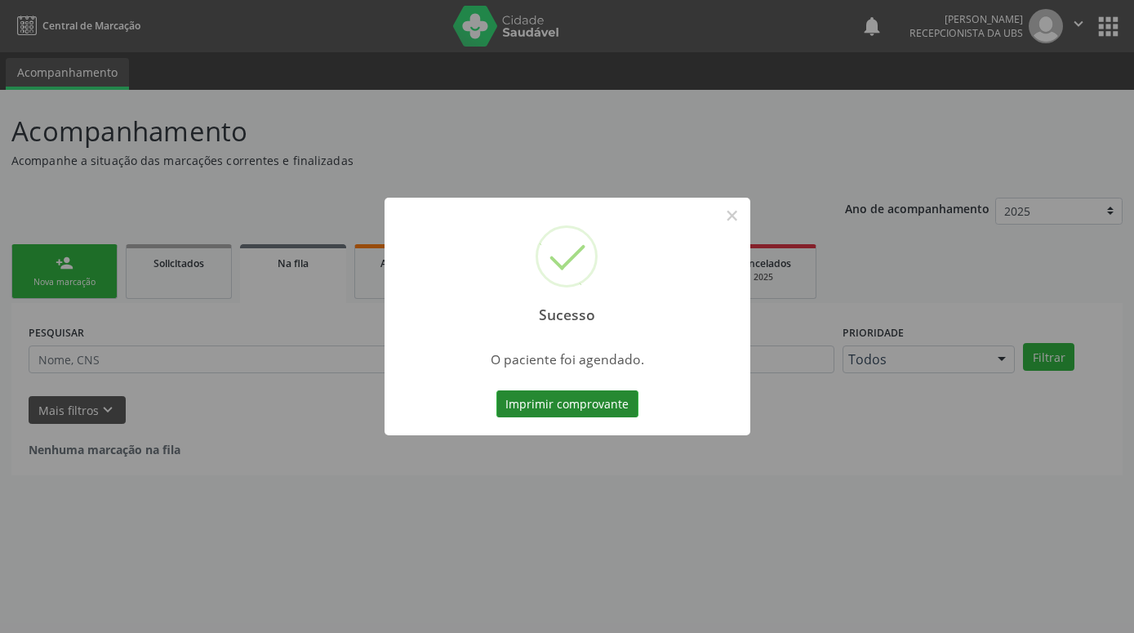
click at [496, 390] on button "Imprimir comprovante" at bounding box center [567, 404] width 142 height 28
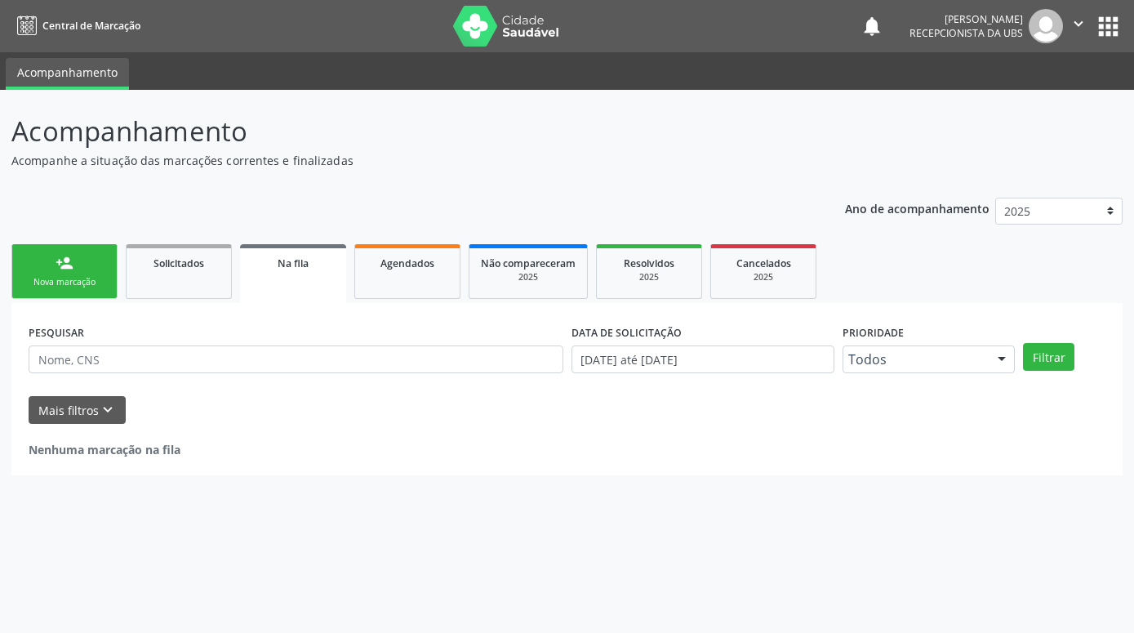
click at [78, 270] on link "person_add Nova marcação" at bounding box center [64, 271] width 106 height 55
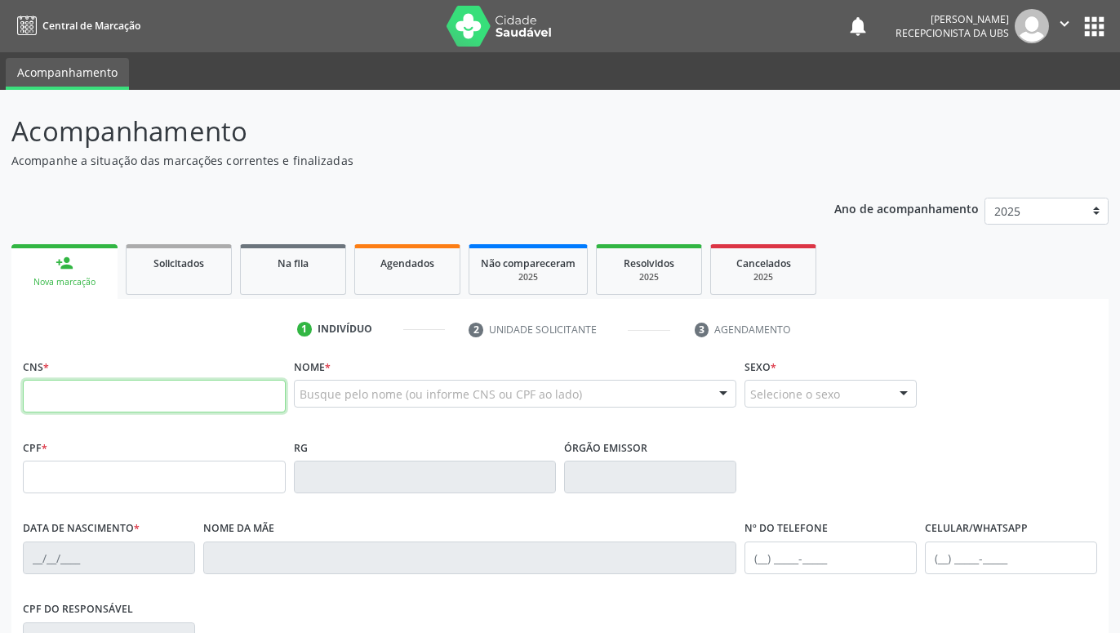
click at [109, 400] on input "text" at bounding box center [154, 396] width 263 height 33
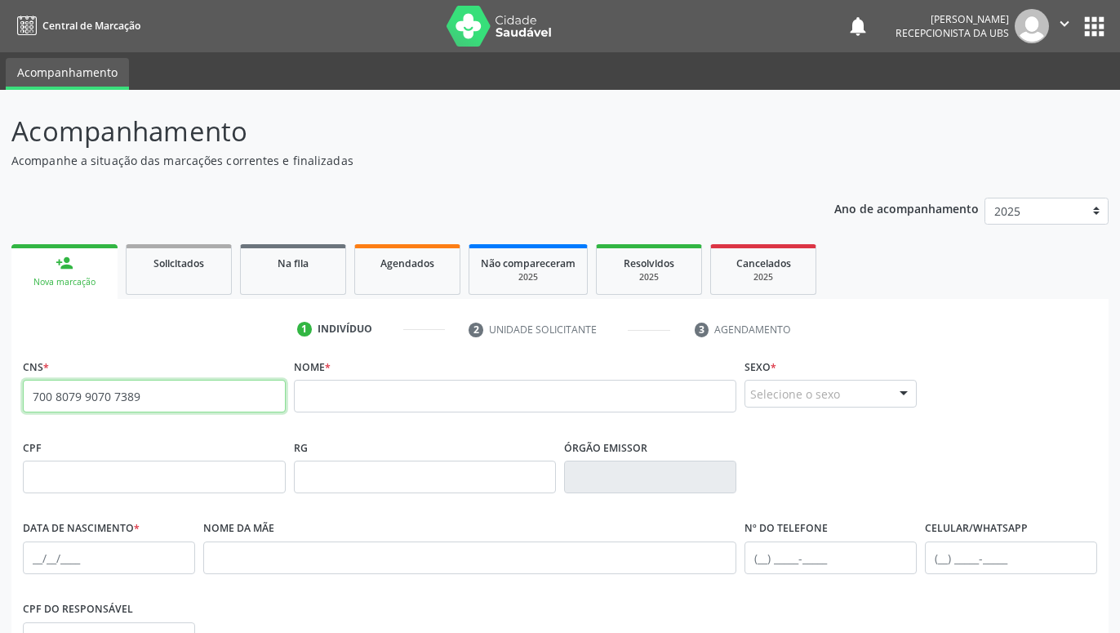
click at [149, 397] on input "700 8079 9070 7389" at bounding box center [154, 396] width 263 height 33
type input "7"
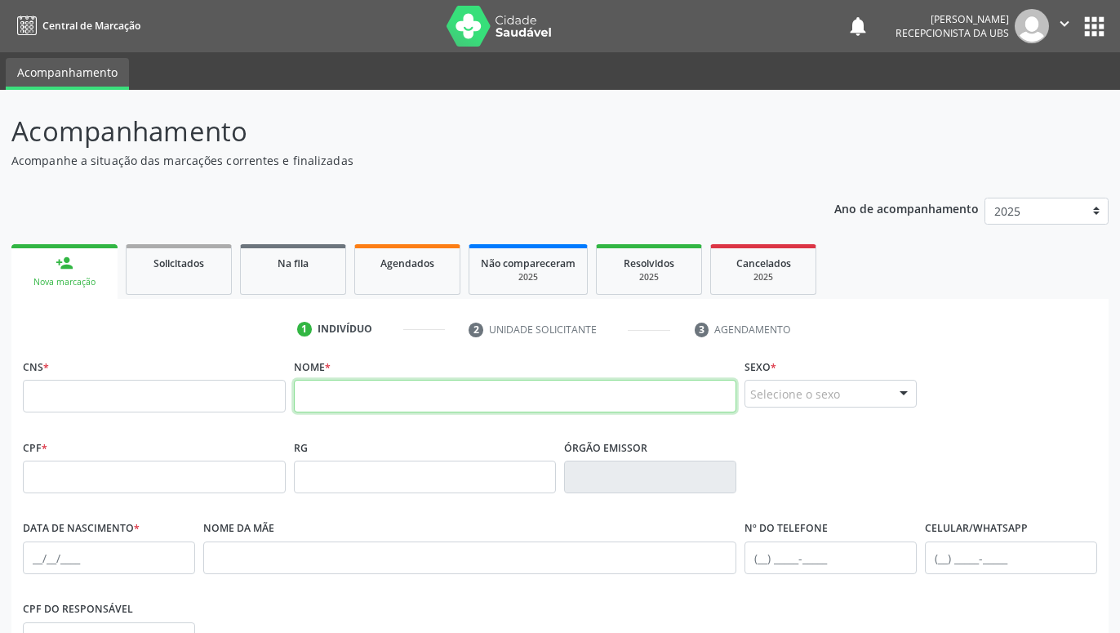
click at [311, 400] on input "text" at bounding box center [515, 396] width 443 height 33
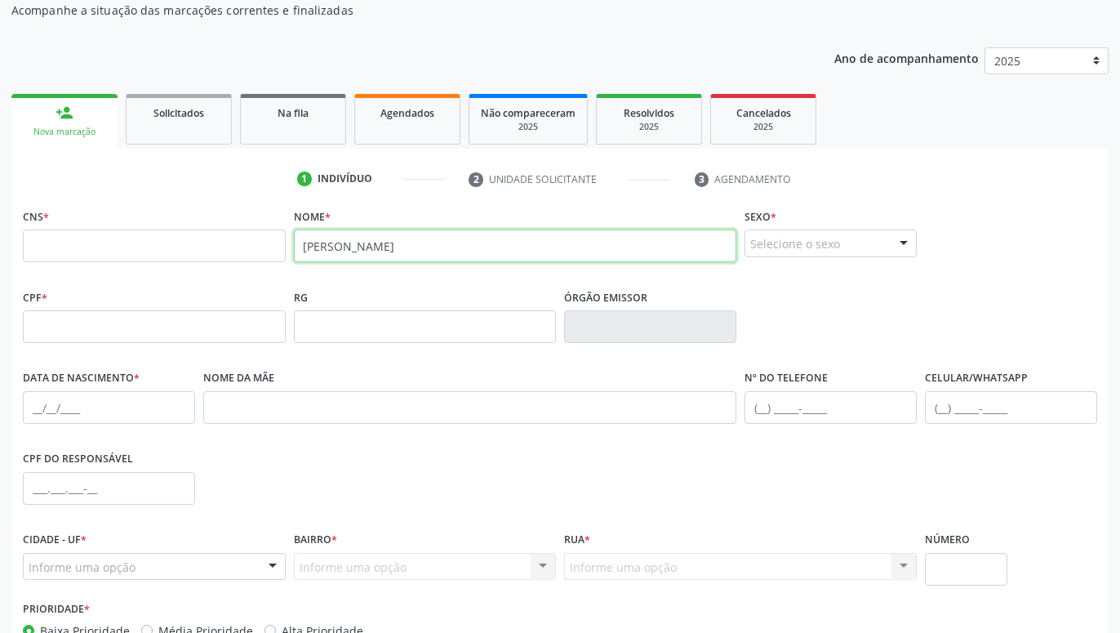
scroll to position [167, 0]
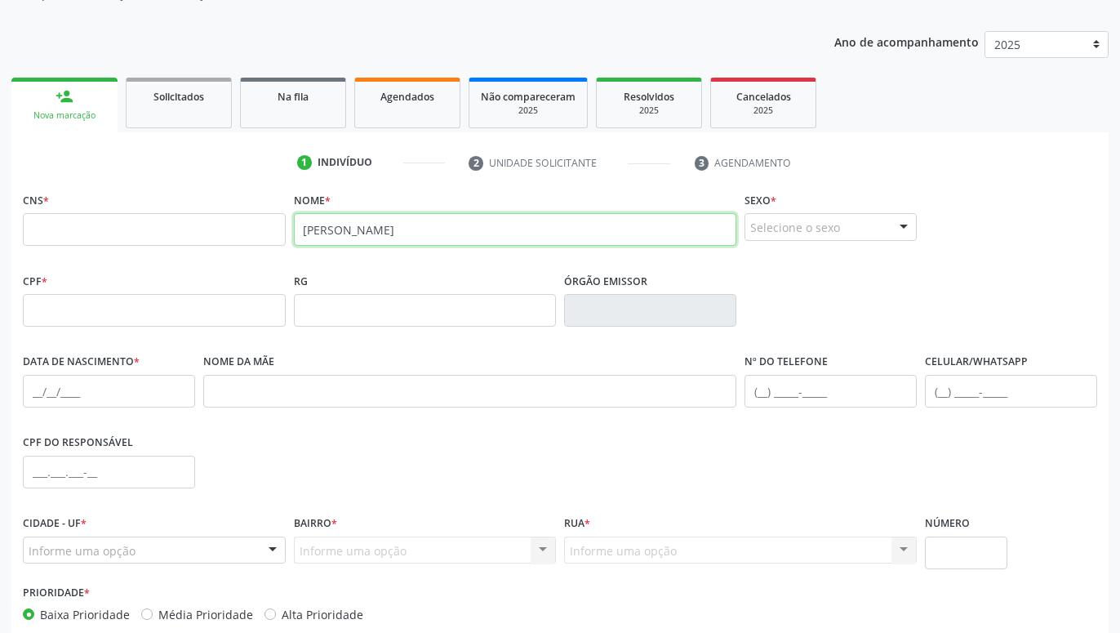
type input "IRENE PEREIRA"
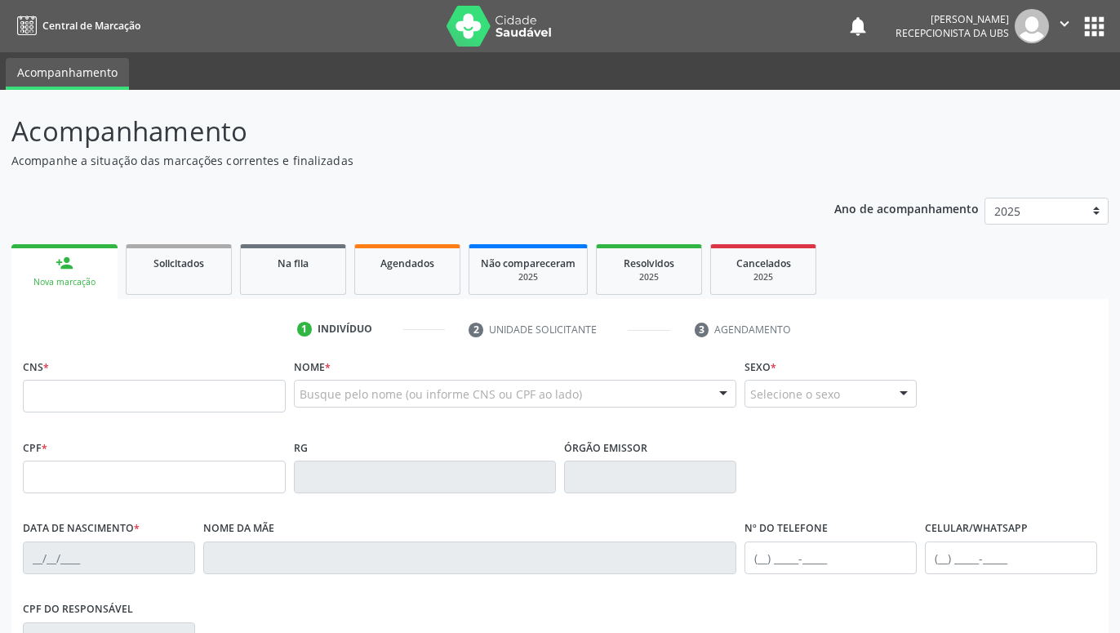
scroll to position [167, 0]
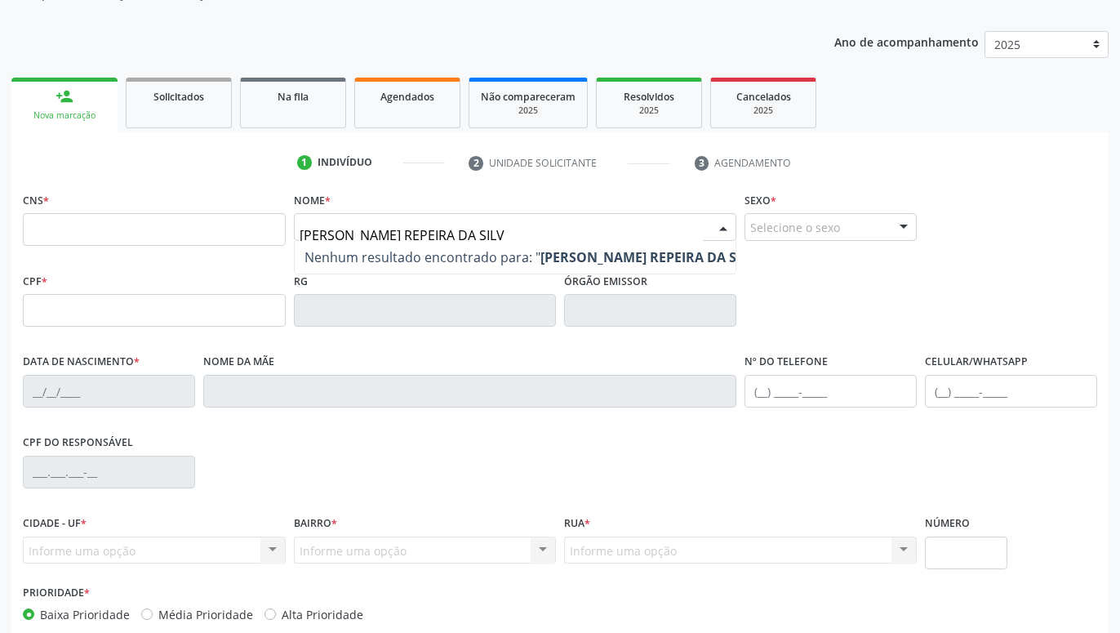
type input "[PERSON_NAME] REPEIRA [PERSON_NAME]"
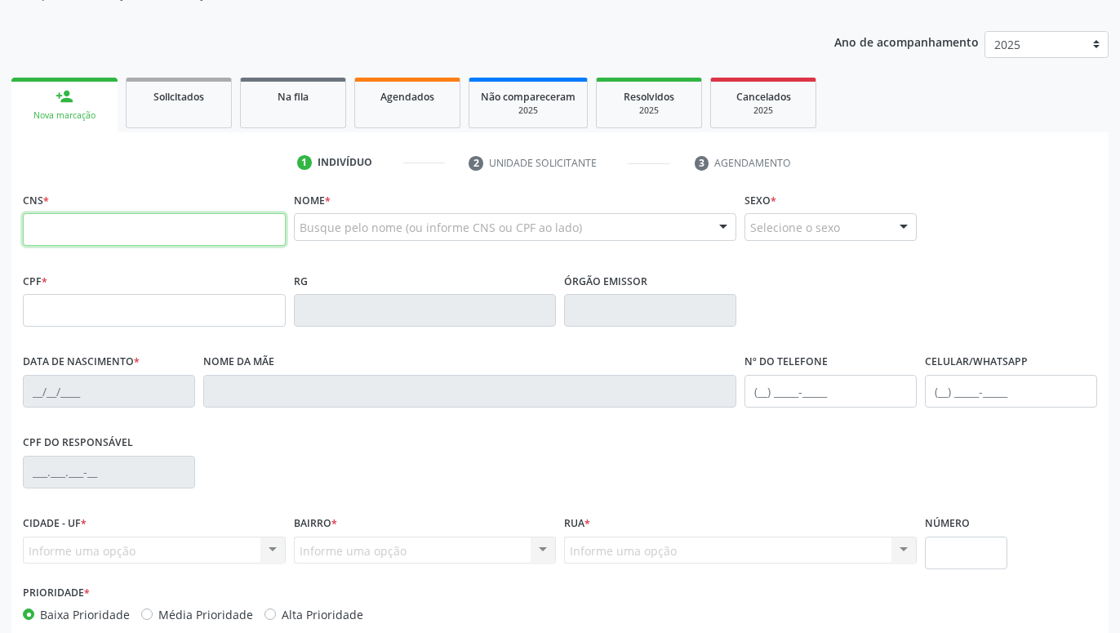
click at [171, 226] on input "text" at bounding box center [154, 229] width 263 height 33
paste input "801 4404 7211 3750"
type input "801 4404 7211 3750"
type input "628.692.724-72"
type input "[DATE]"
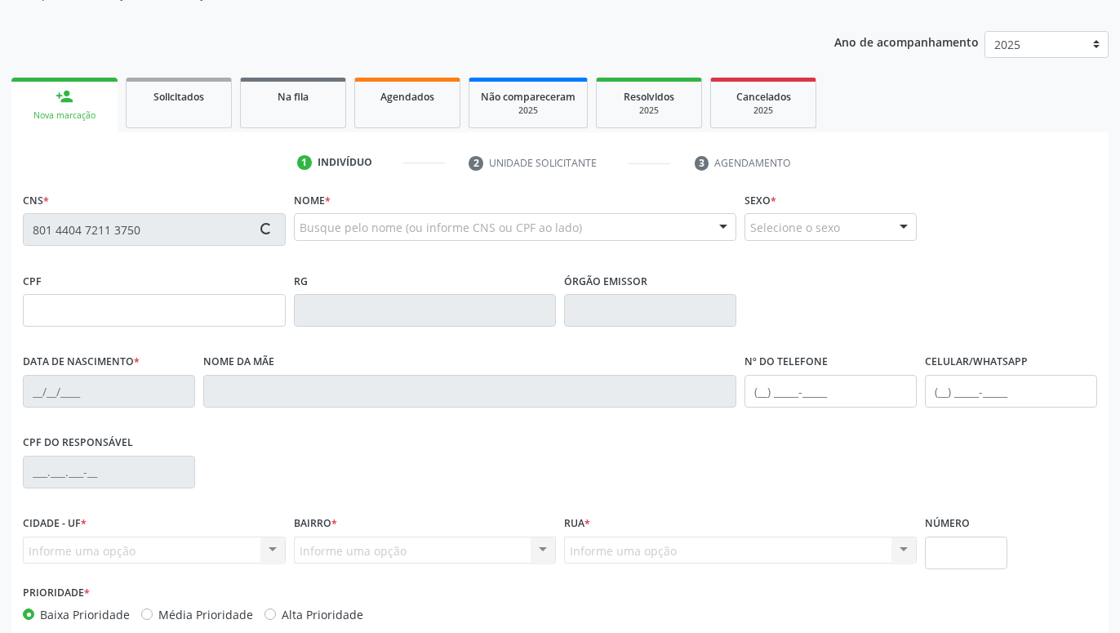
type input "[PERSON_NAME] da Conceicao"
type input "[PHONE_NUMBER]"
type input "648"
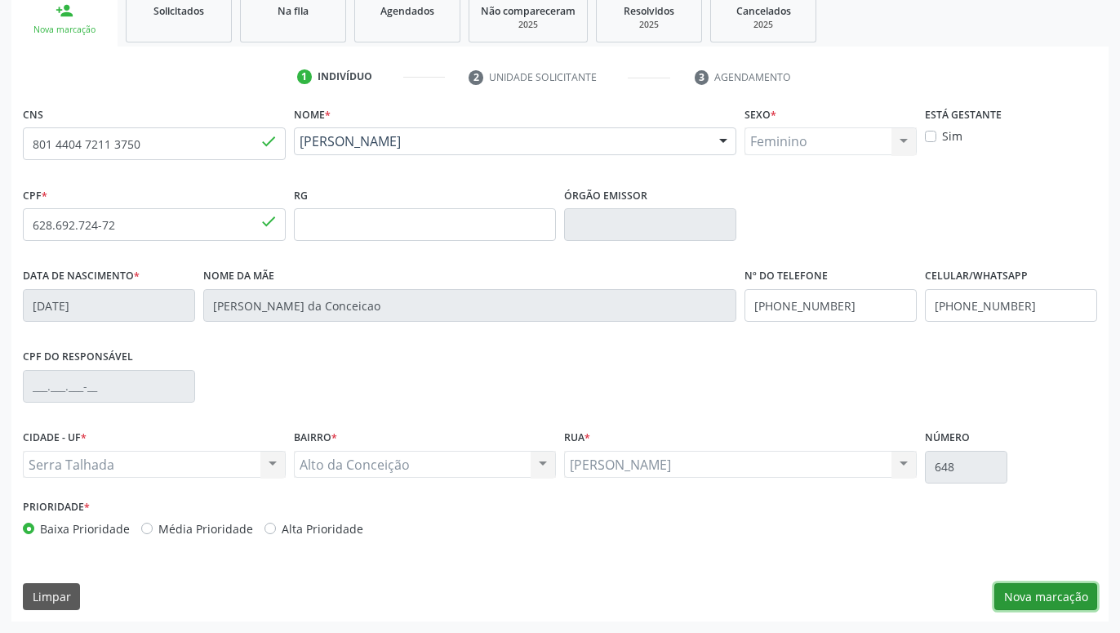
click at [1044, 593] on button "Nova marcação" at bounding box center [1045, 597] width 103 height 28
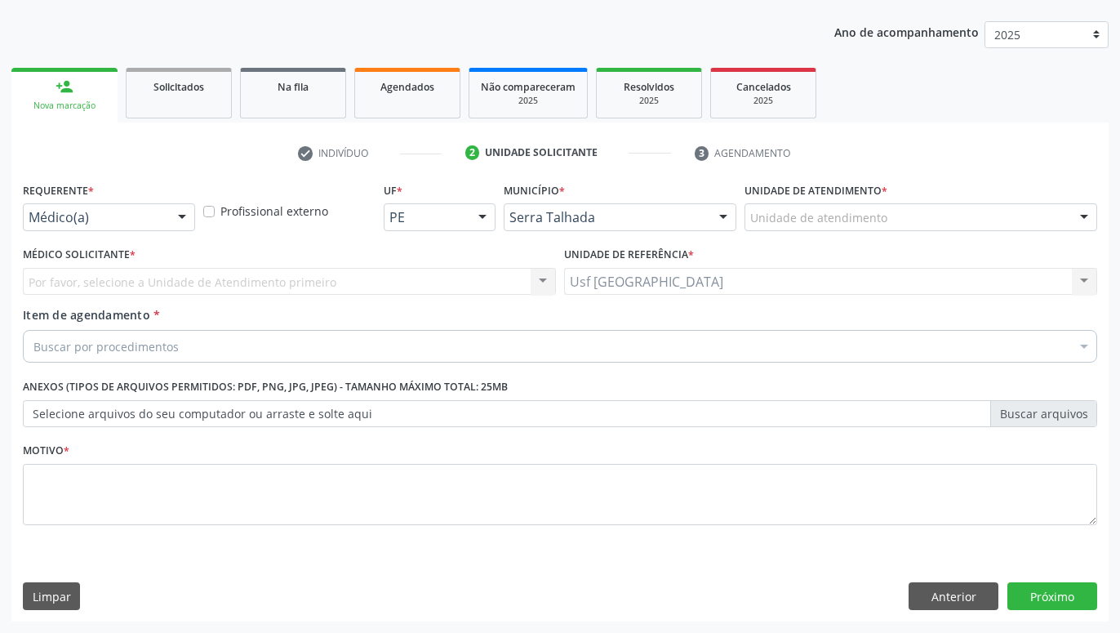
click at [185, 221] on div at bounding box center [182, 218] width 24 height 28
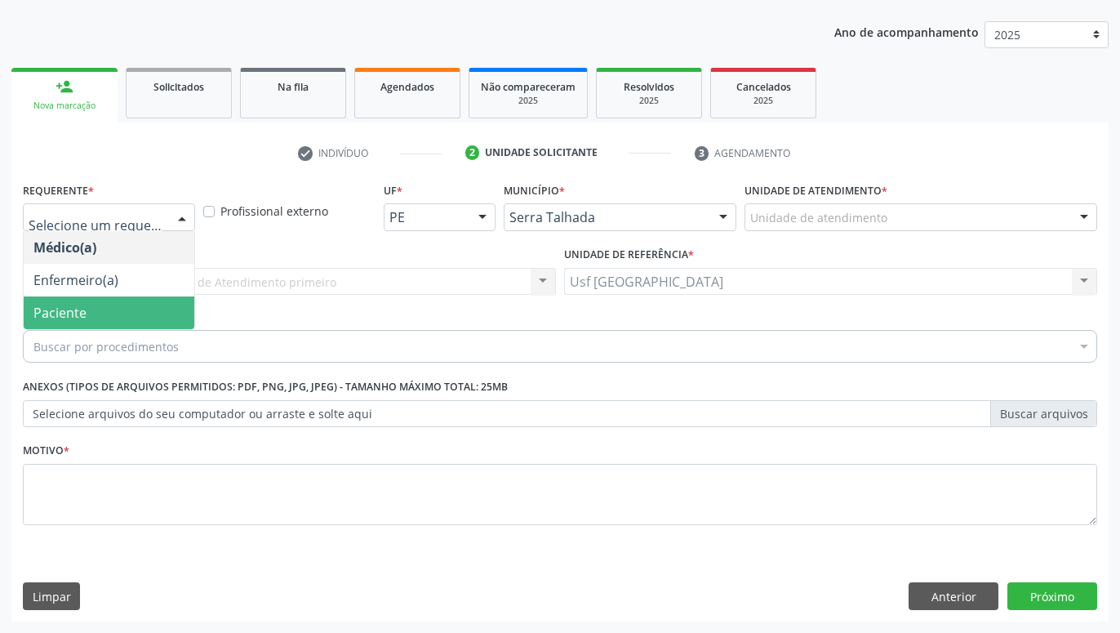
click at [132, 308] on span "Paciente" at bounding box center [109, 312] width 171 height 33
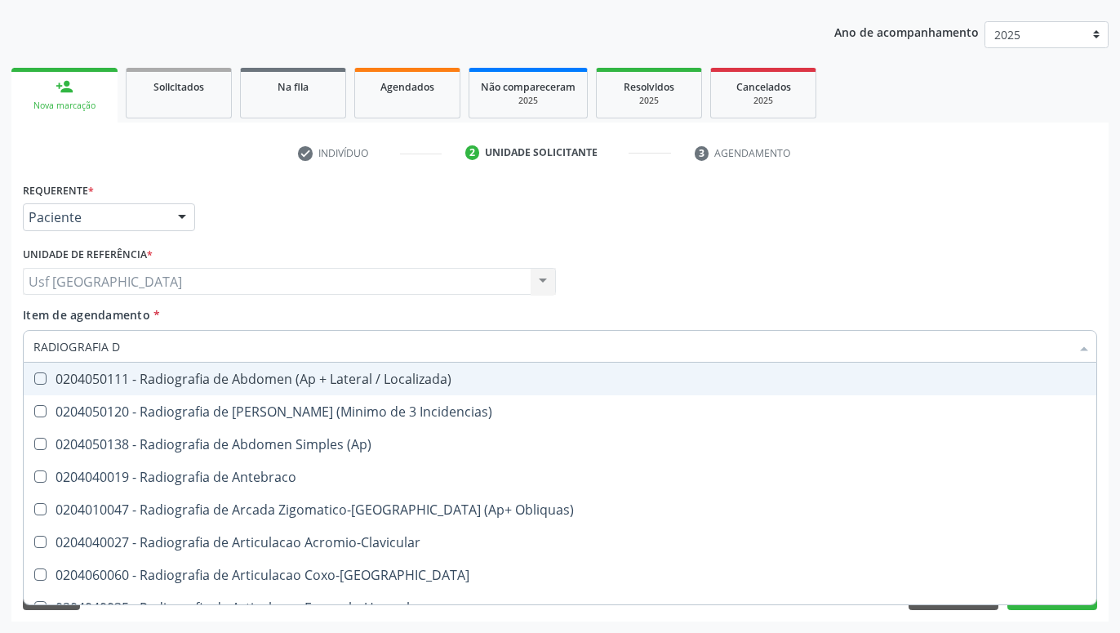
type input "RADIOGRAFIA"
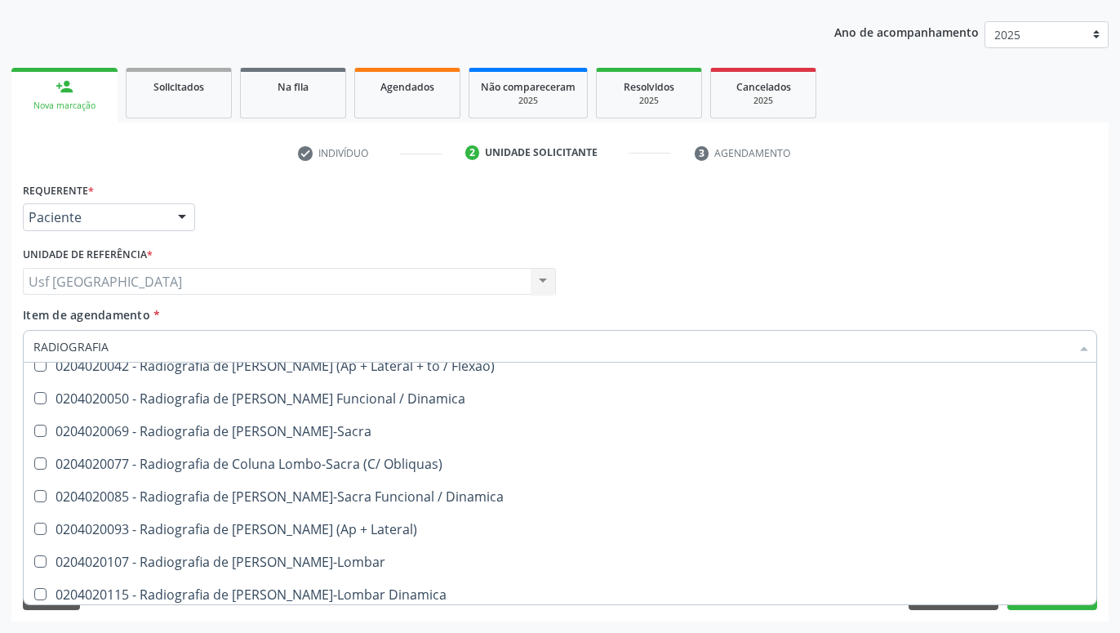
scroll to position [970, 0]
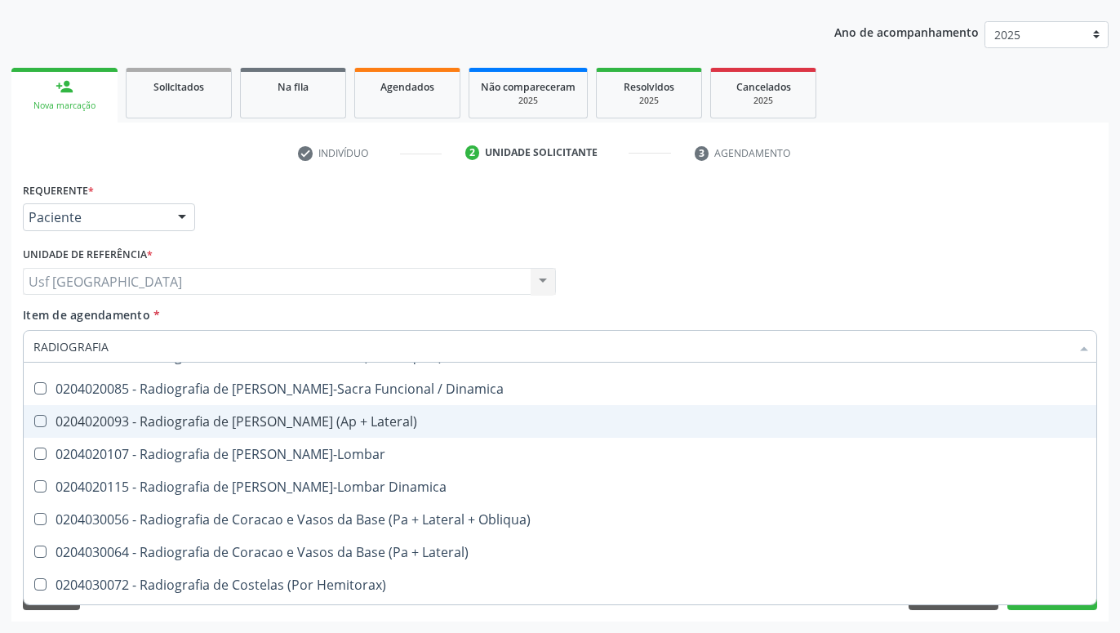
click at [394, 427] on div "0204020093 - Radiografia de [PERSON_NAME] (Ap + Lateral)" at bounding box center [559, 421] width 1053 height 13
checkbox Lateral\) "true"
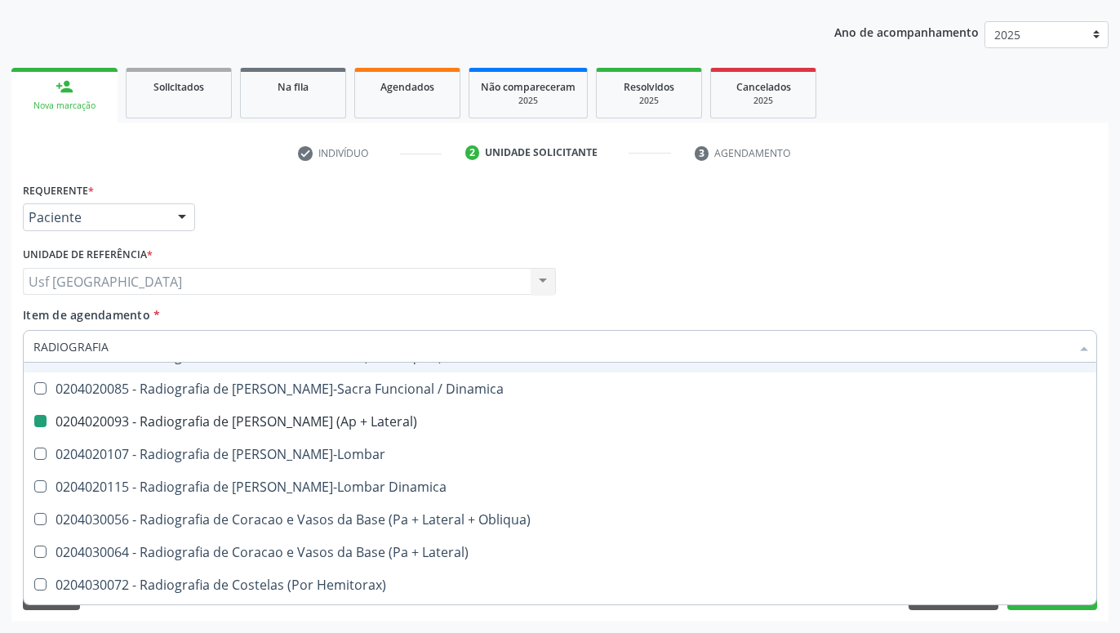
click at [547, 304] on div "Unidade de referência * Usf Alto da Conceicao Usf Alto da Conceicao Nenhum resu…" at bounding box center [289, 274] width 541 height 64
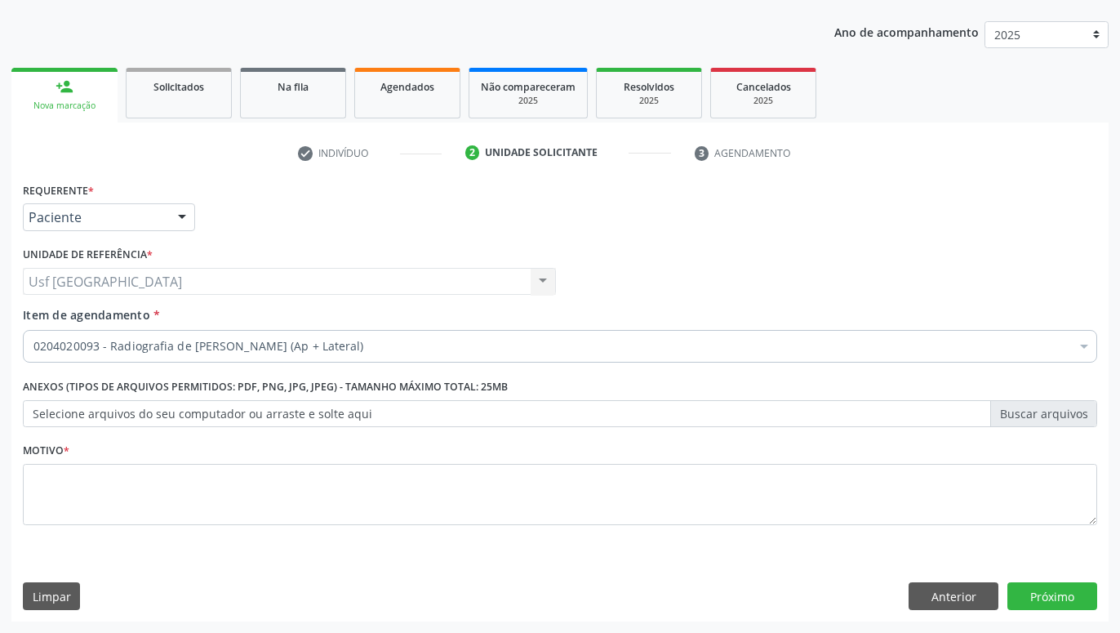
scroll to position [0, 0]
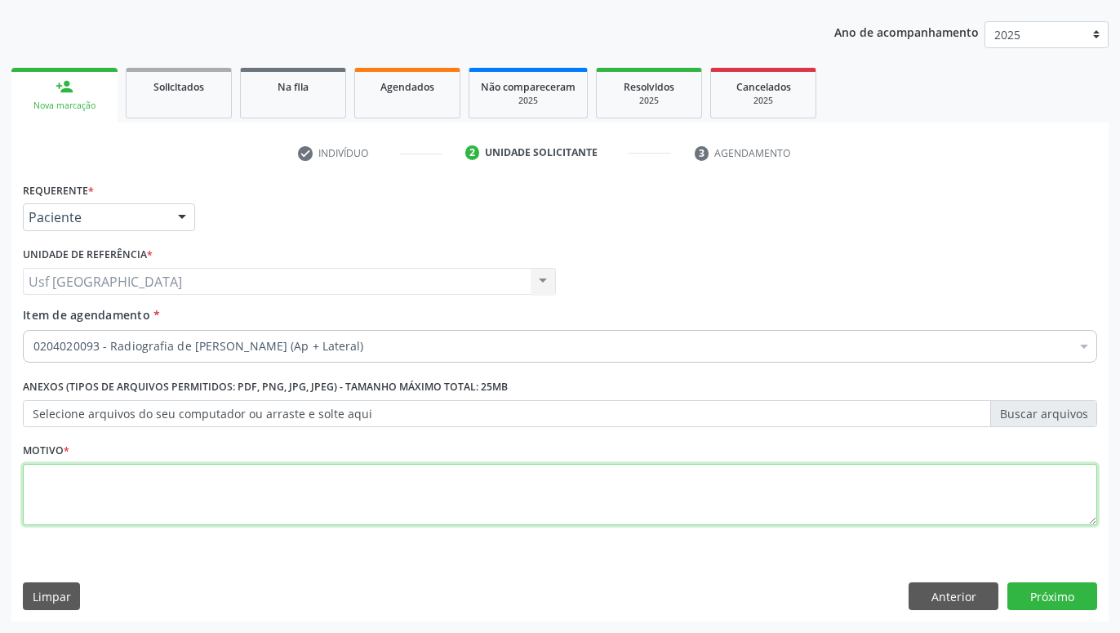
click at [429, 500] on textarea at bounding box center [560, 495] width 1074 height 62
type textarea "."
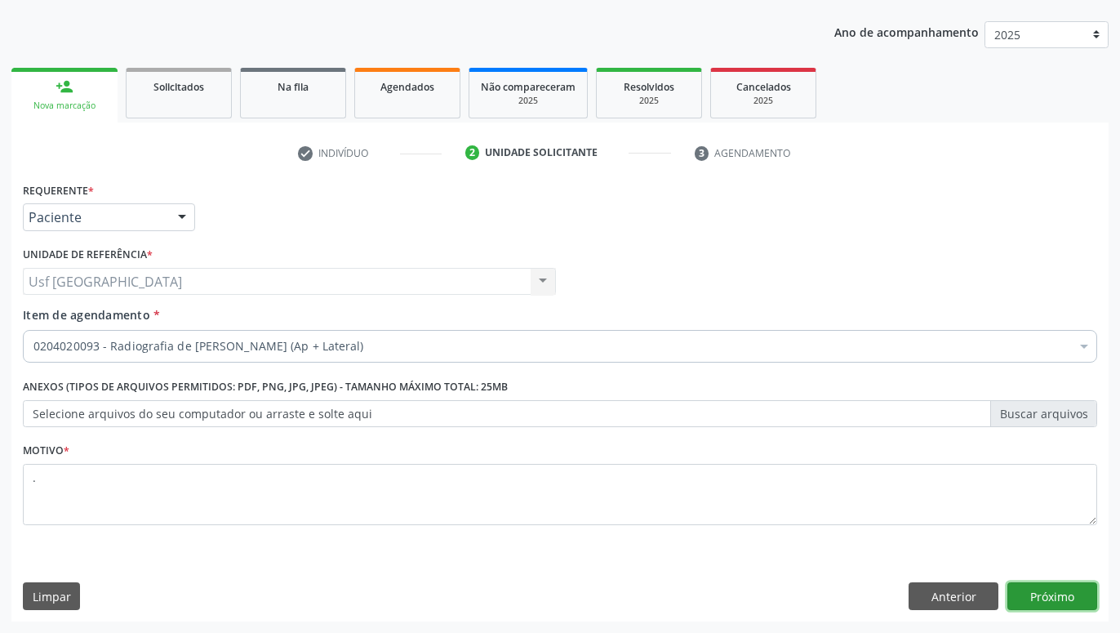
click at [1062, 593] on button "Próximo" at bounding box center [1052, 596] width 90 height 28
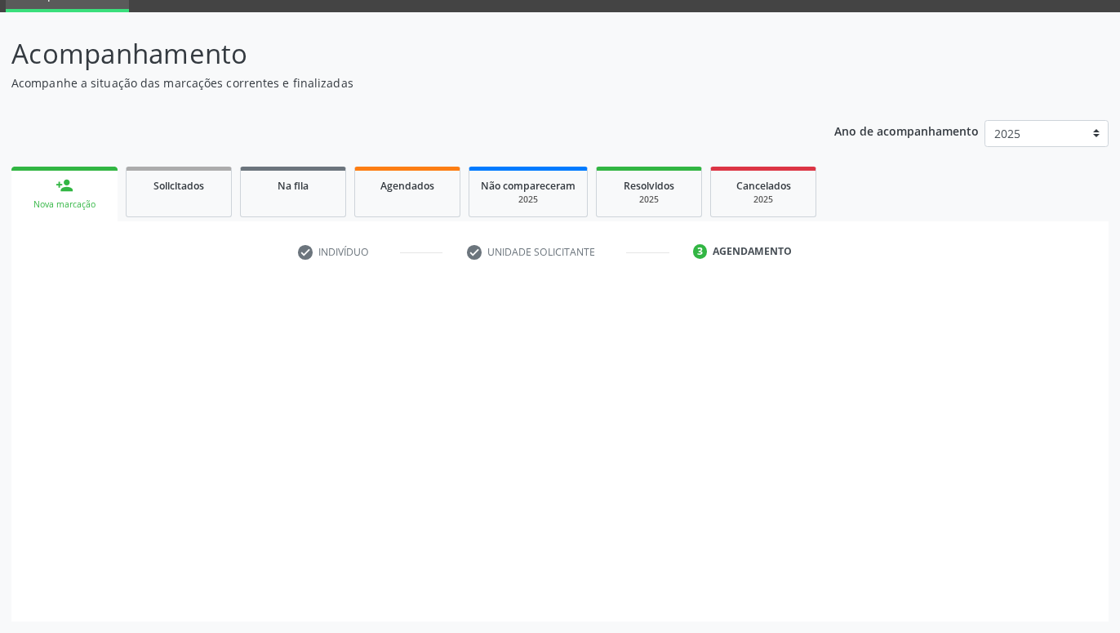
scroll to position [78, 0]
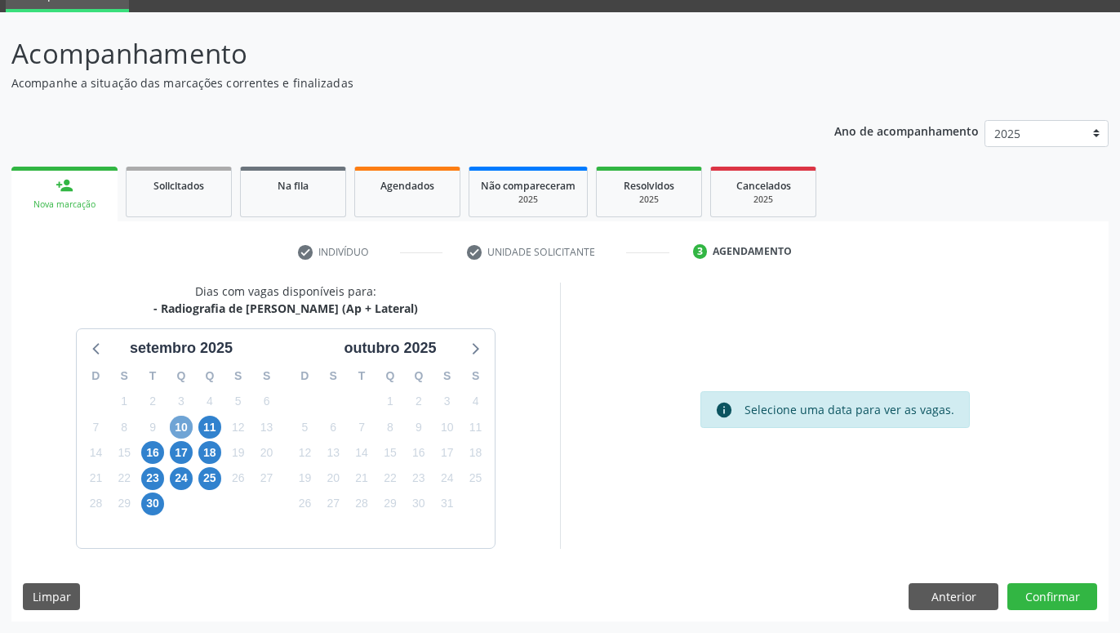
click at [184, 423] on span "10" at bounding box center [181, 426] width 23 height 23
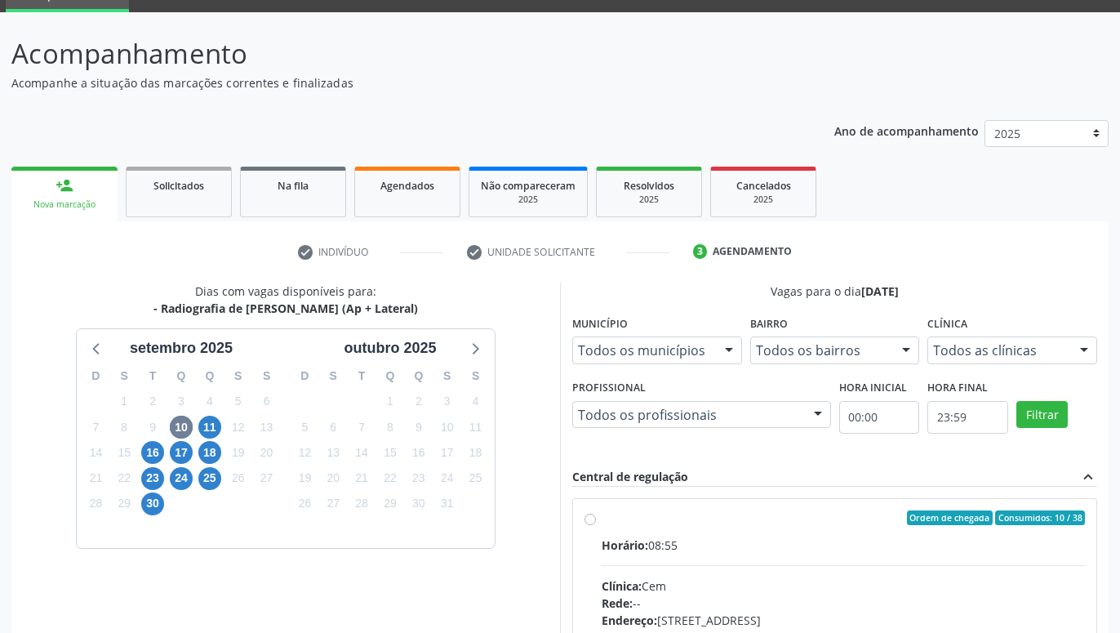
click at [602, 522] on label "Ordem de chegada Consumidos: 10 / 38 Horário: 08:55 Clínica: Cem Rede: -- Ender…" at bounding box center [843, 635] width 483 height 251
click at [592, 522] on input "Ordem de chegada Consumidos: 10 / 38 Horário: 08:55 Clínica: Cem Rede: -- Ender…" at bounding box center [589, 517] width 11 height 15
radio input "true"
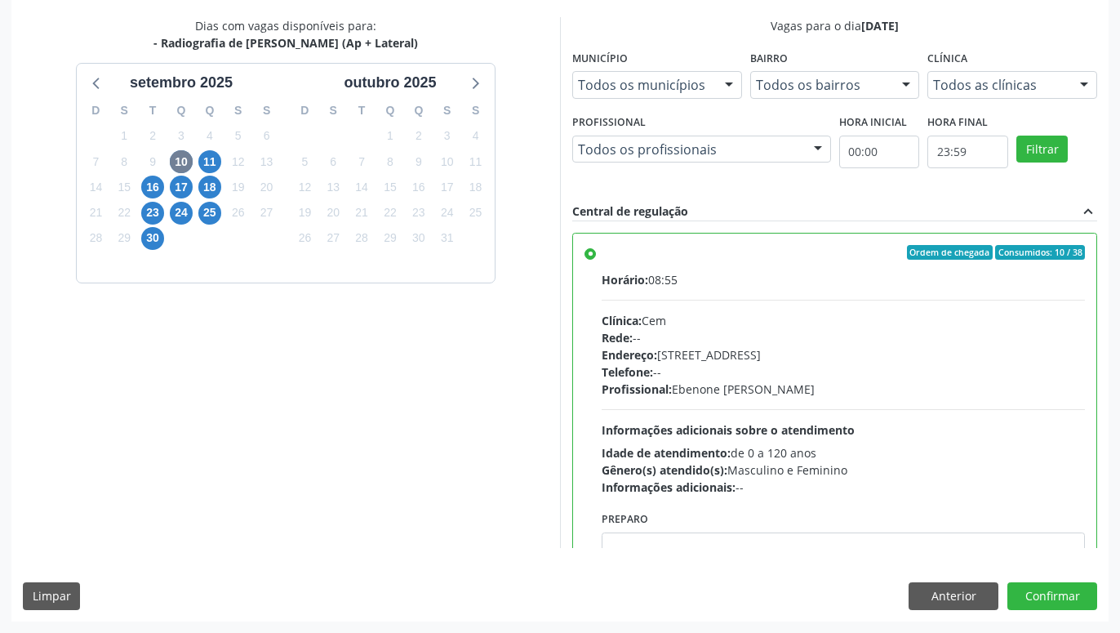
click at [1058, 582] on div "Dias com vagas disponíveis para: - Radiografia de Coluna Toracica (Ap + Lateral…" at bounding box center [559, 318] width 1097 height 603
click at [1058, 589] on button "Confirmar" at bounding box center [1052, 596] width 90 height 28
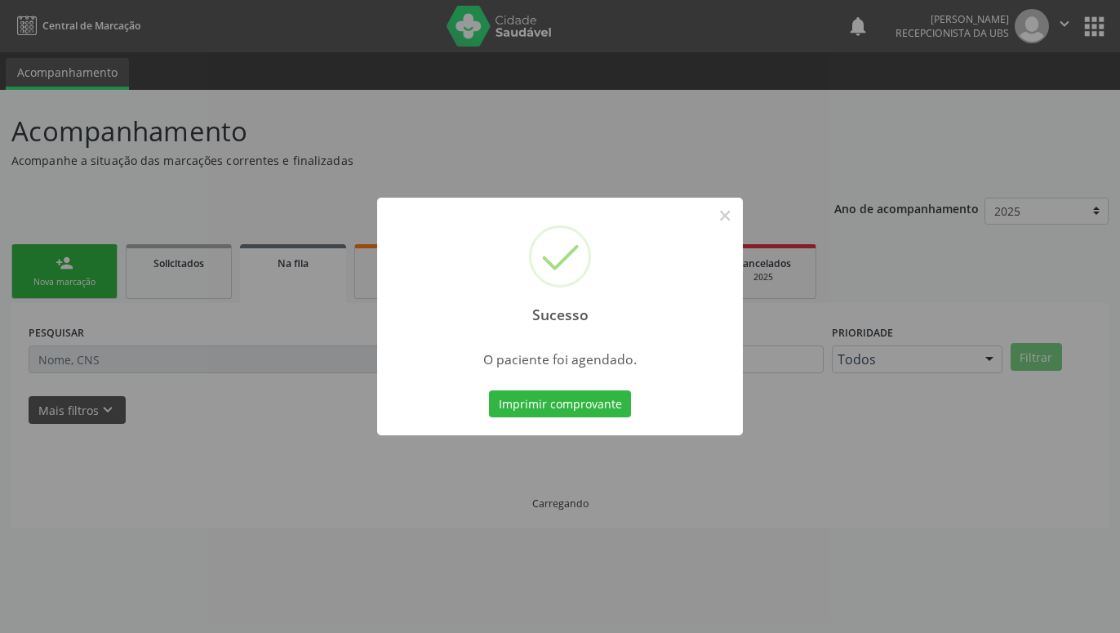
scroll to position [0, 0]
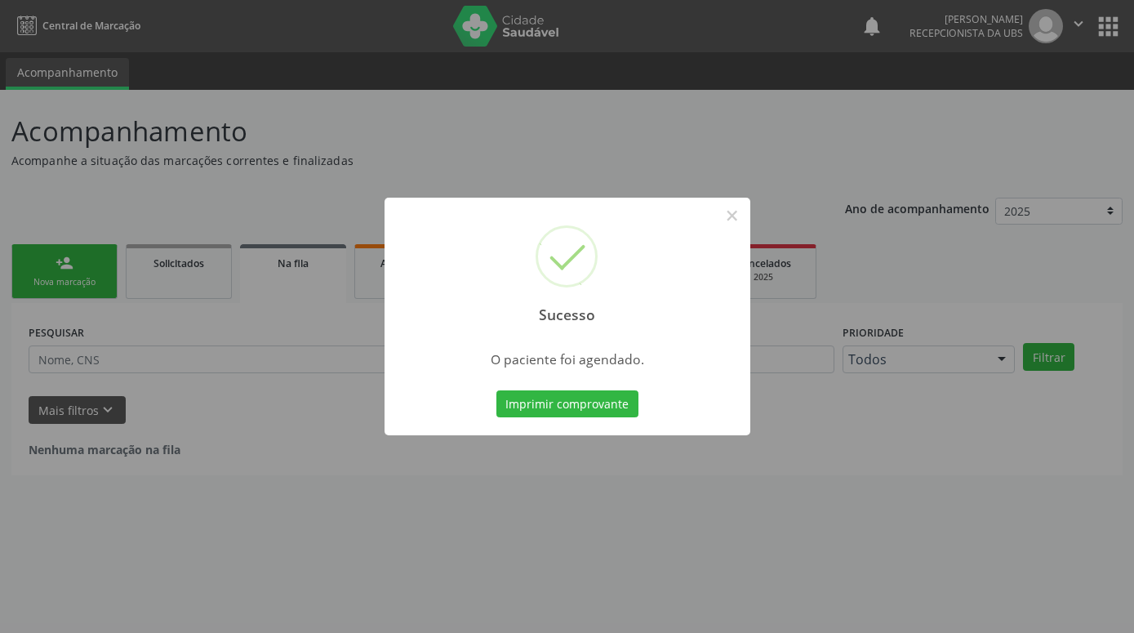
click at [496, 390] on button "Imprimir comprovante" at bounding box center [567, 404] width 142 height 28
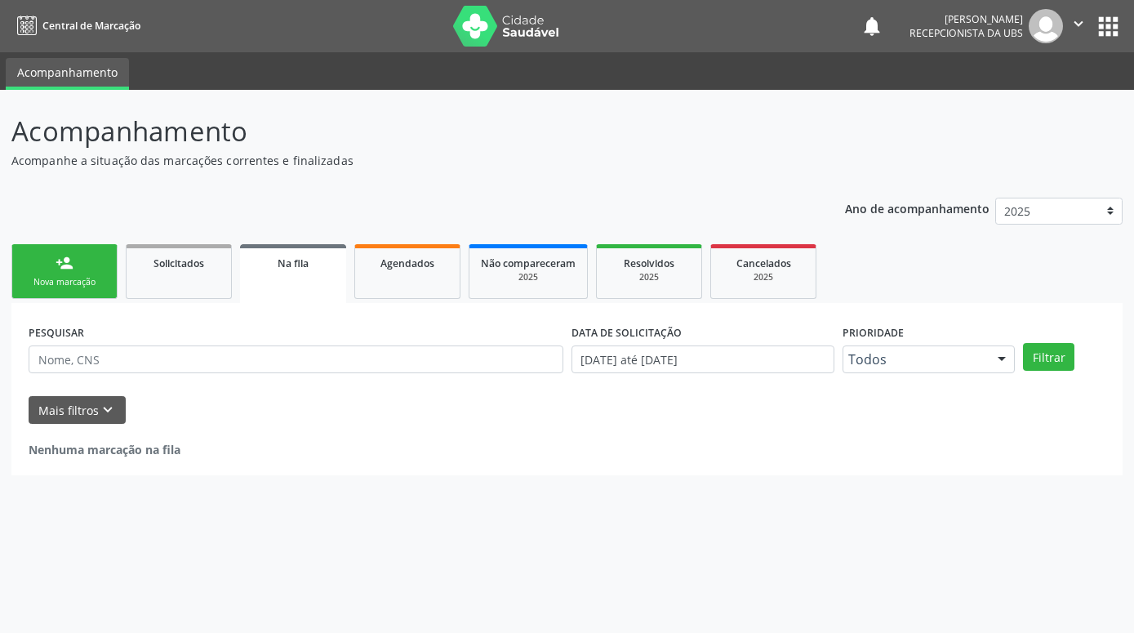
click at [66, 279] on div "Nova marcação" at bounding box center [65, 282] width 82 height 12
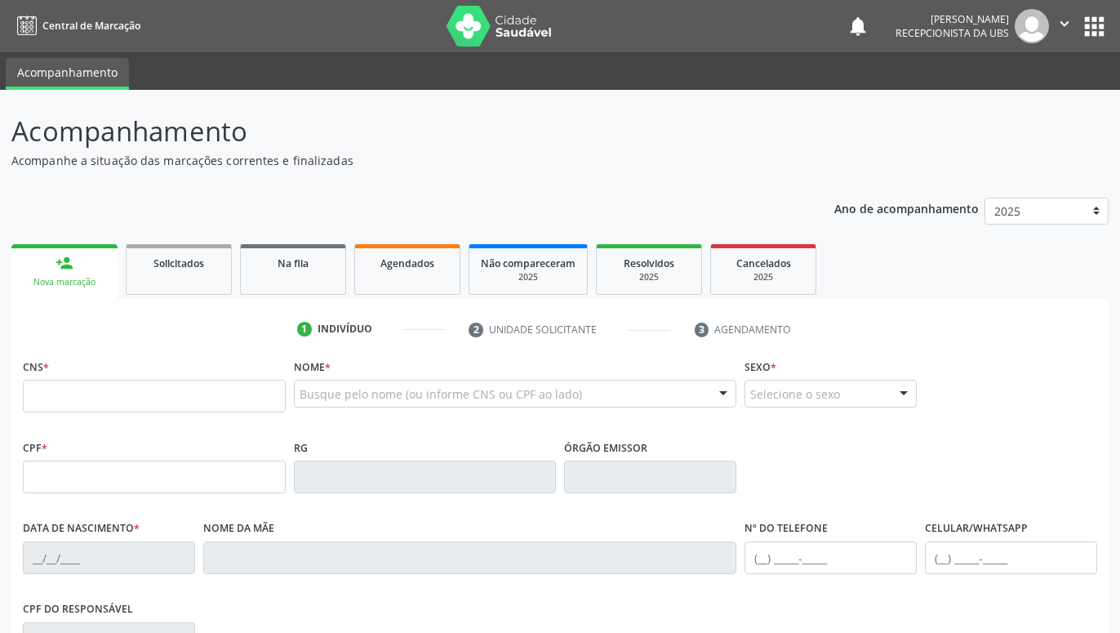
click at [95, 380] on div "CNS *" at bounding box center [154, 383] width 263 height 58
click at [89, 398] on input "text" at bounding box center [154, 396] width 263 height 33
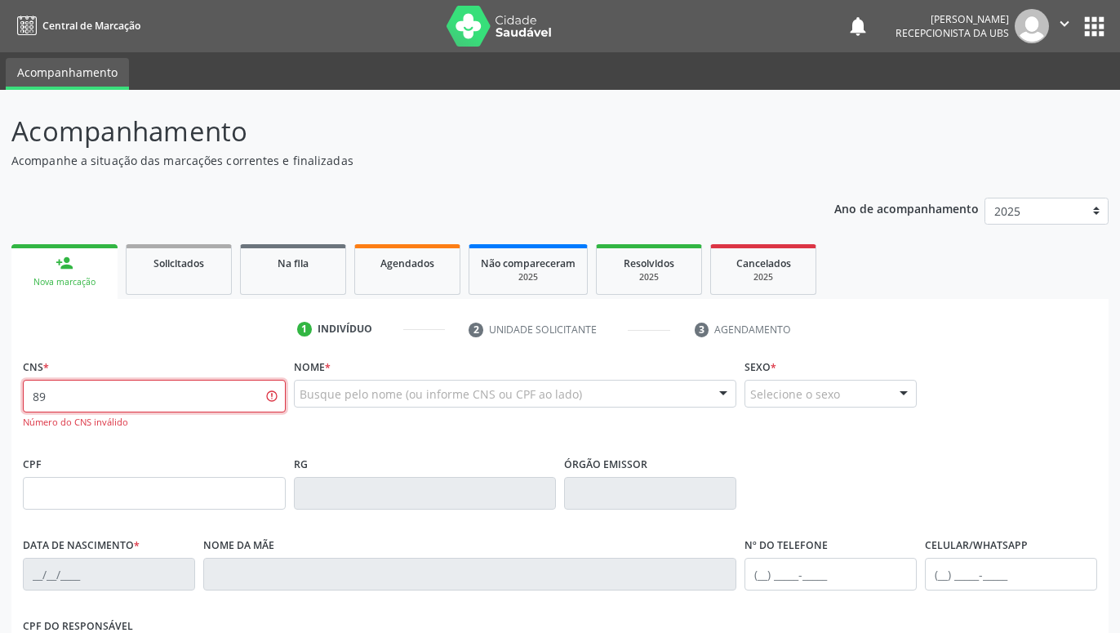
type input "8"
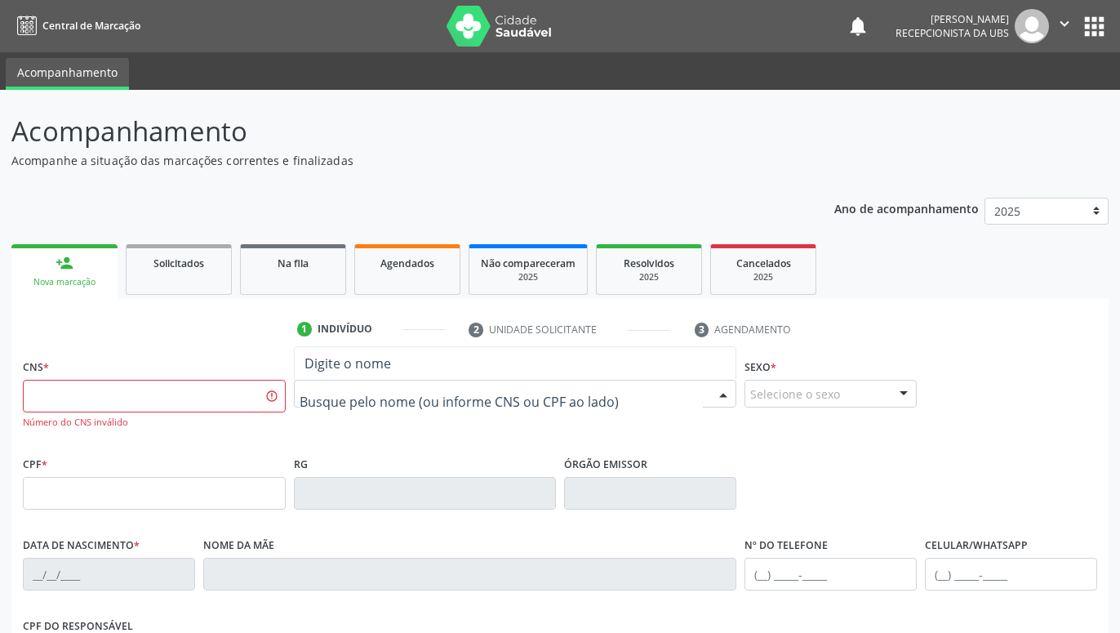
click at [340, 380] on div at bounding box center [515, 394] width 443 height 28
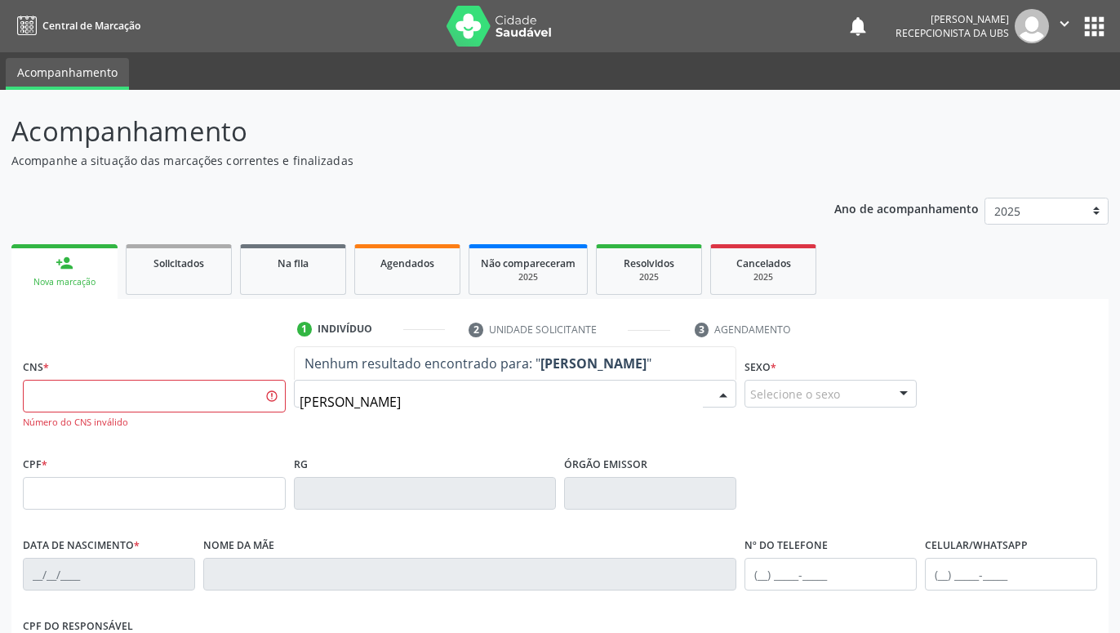
type input "LUCAS GABRIEL DA SILVA"
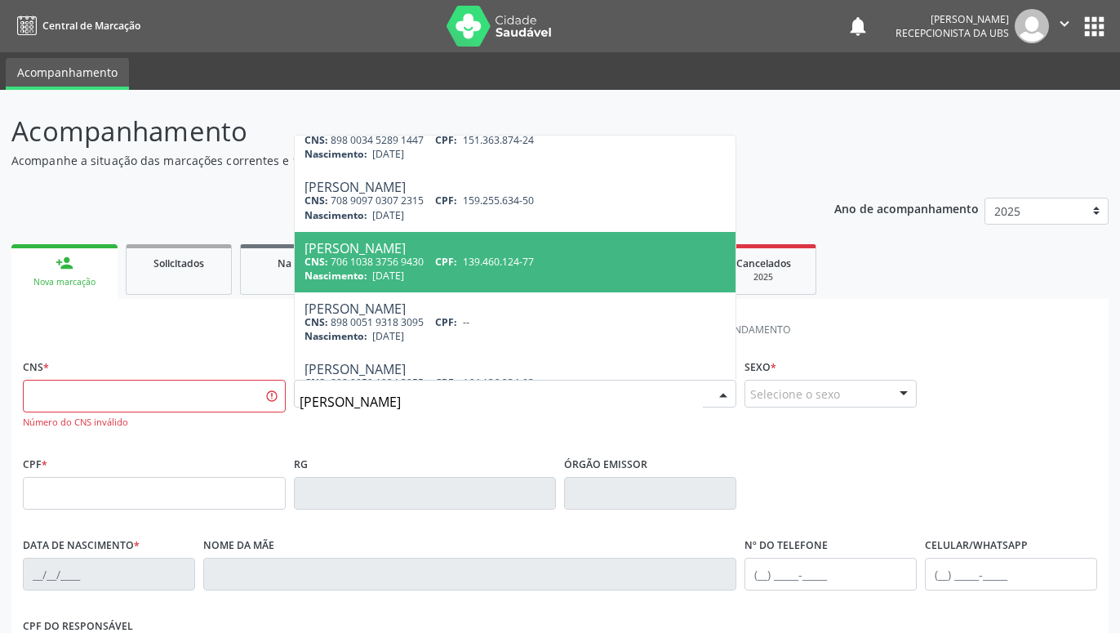
scroll to position [282, 0]
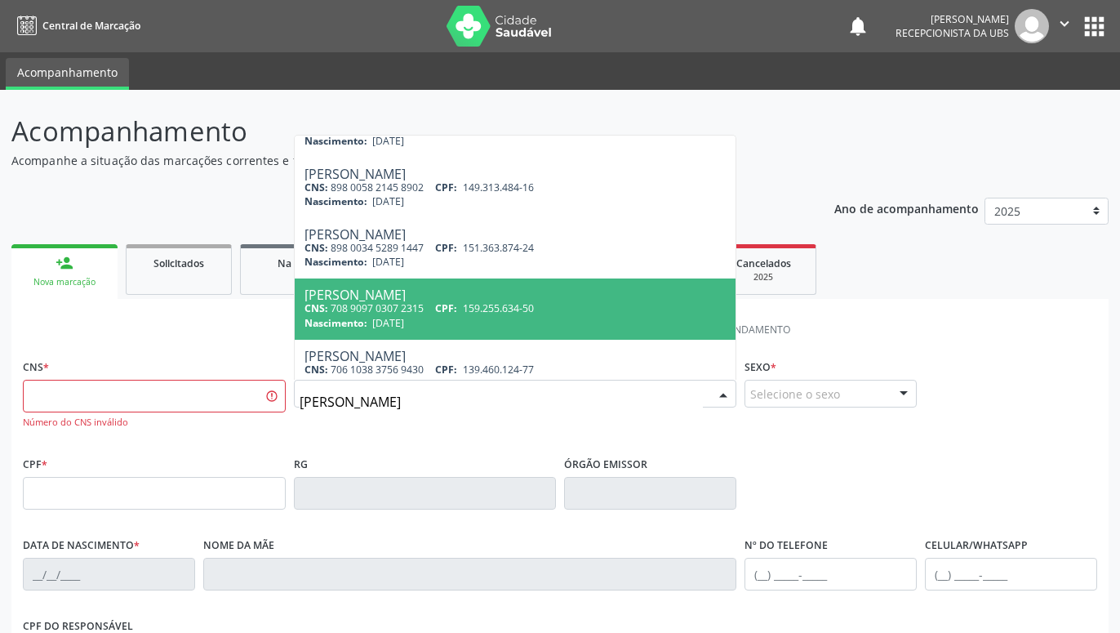
click at [457, 315] on span "CPF:" at bounding box center [446, 308] width 22 height 14
type input "708 9097 0307 2315"
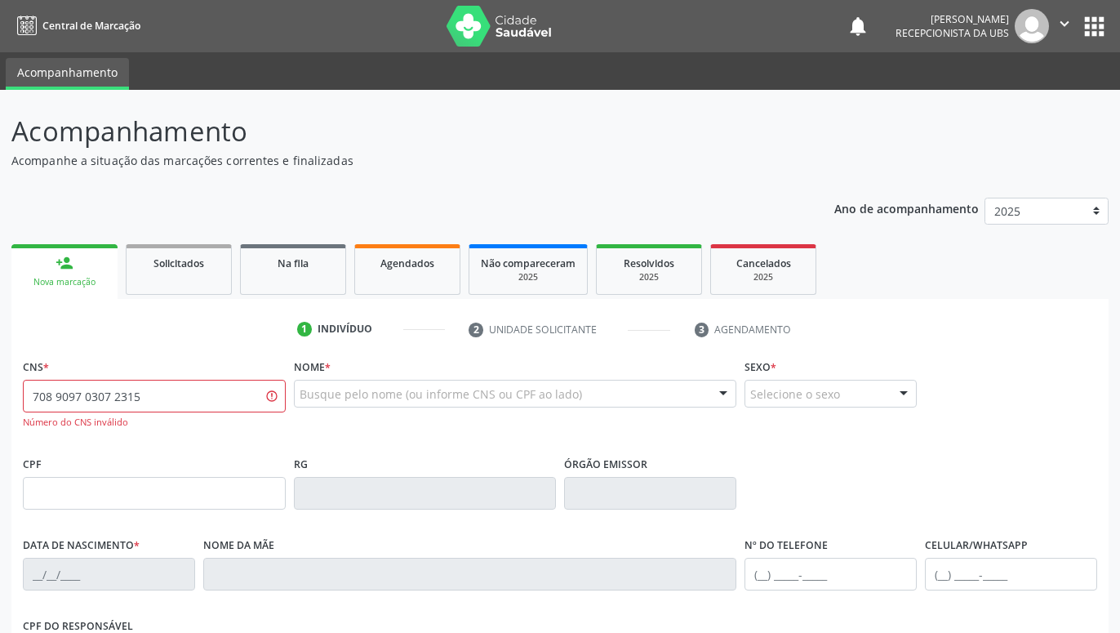
scroll to position [0, 0]
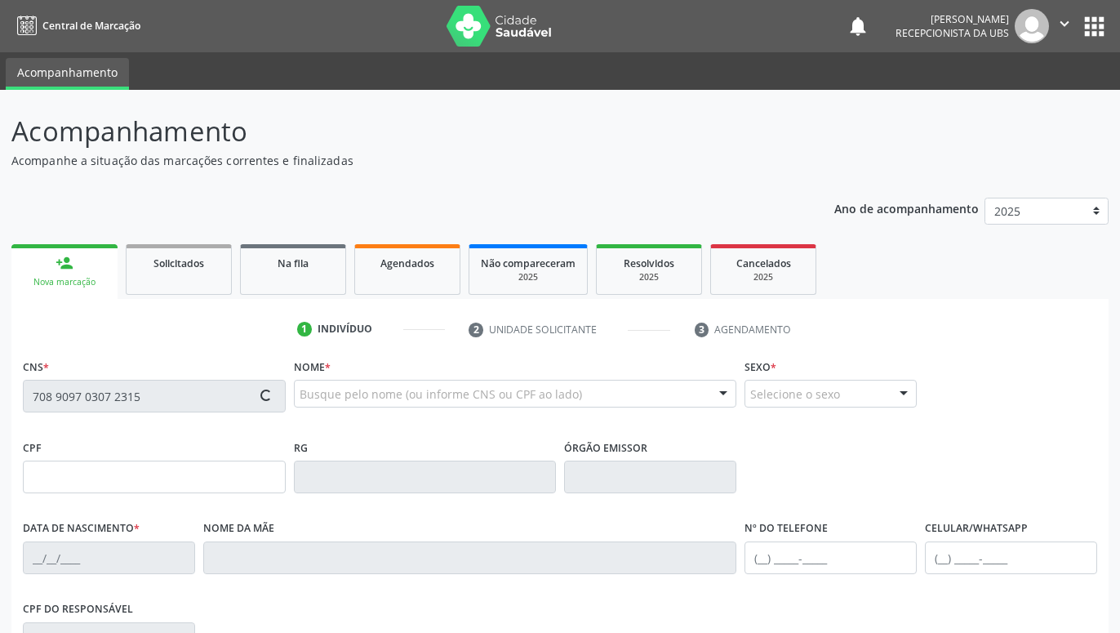
type input "159.255.634-50"
type input "15/09/2008"
type input "Maria das Dores da Silva"
type input "(87) 99915-6326"
type input "719.782.754-04"
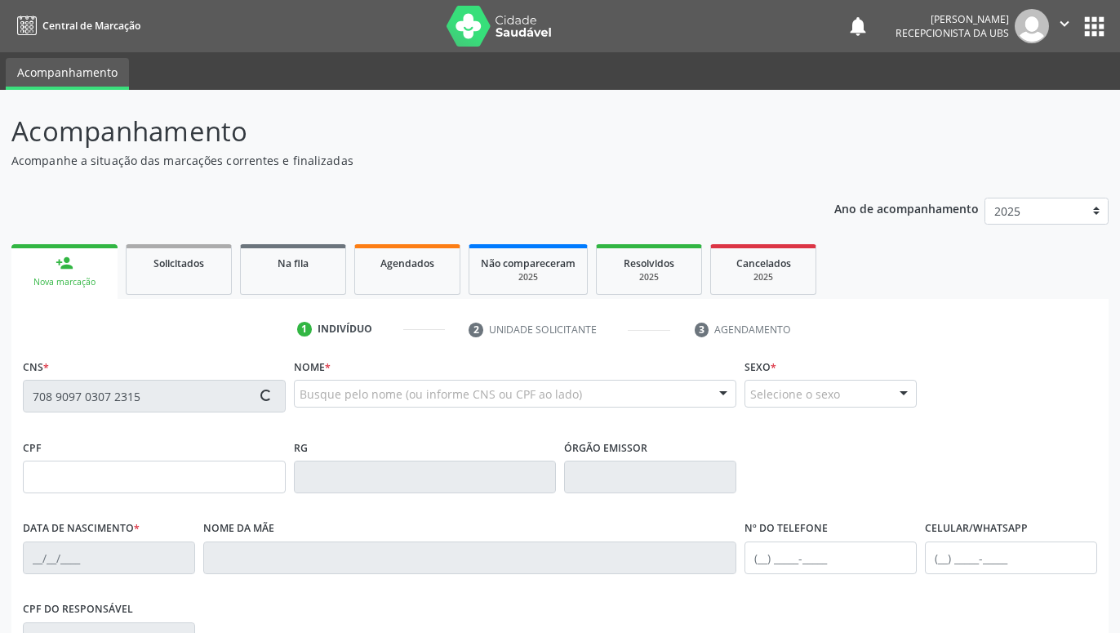
type input "195"
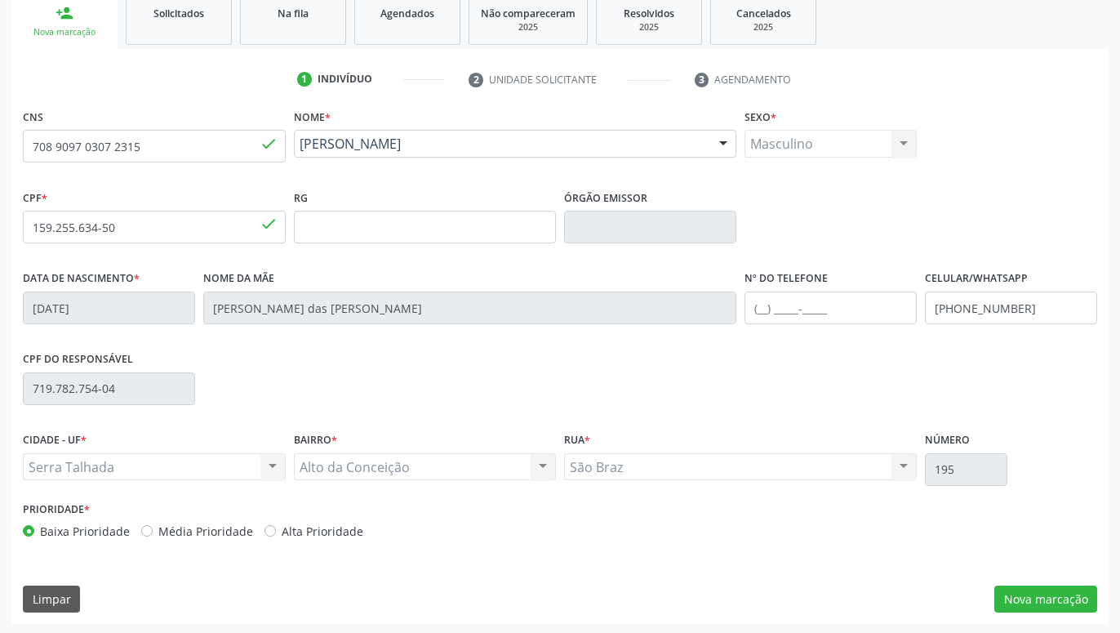
scroll to position [252, 0]
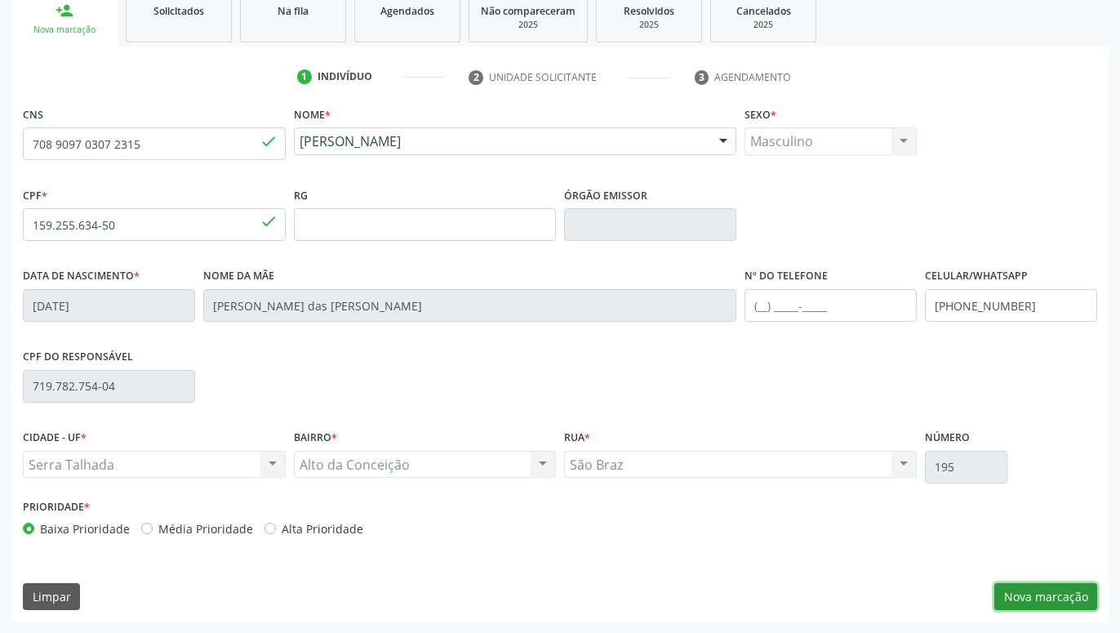
click at [1040, 592] on button "Nova marcação" at bounding box center [1045, 597] width 103 height 28
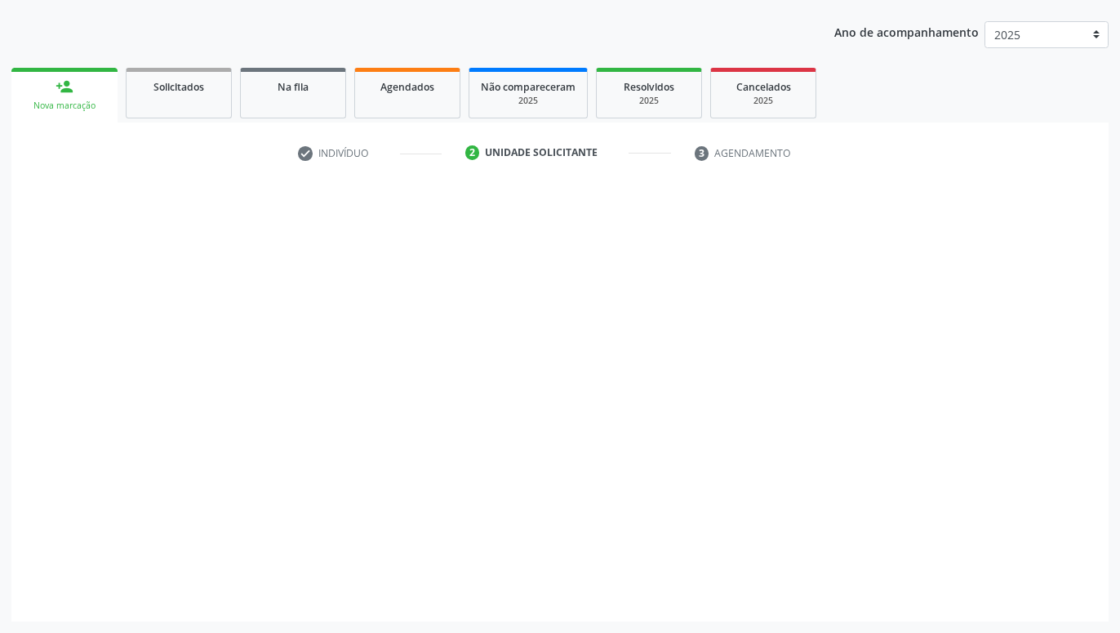
scroll to position [176, 0]
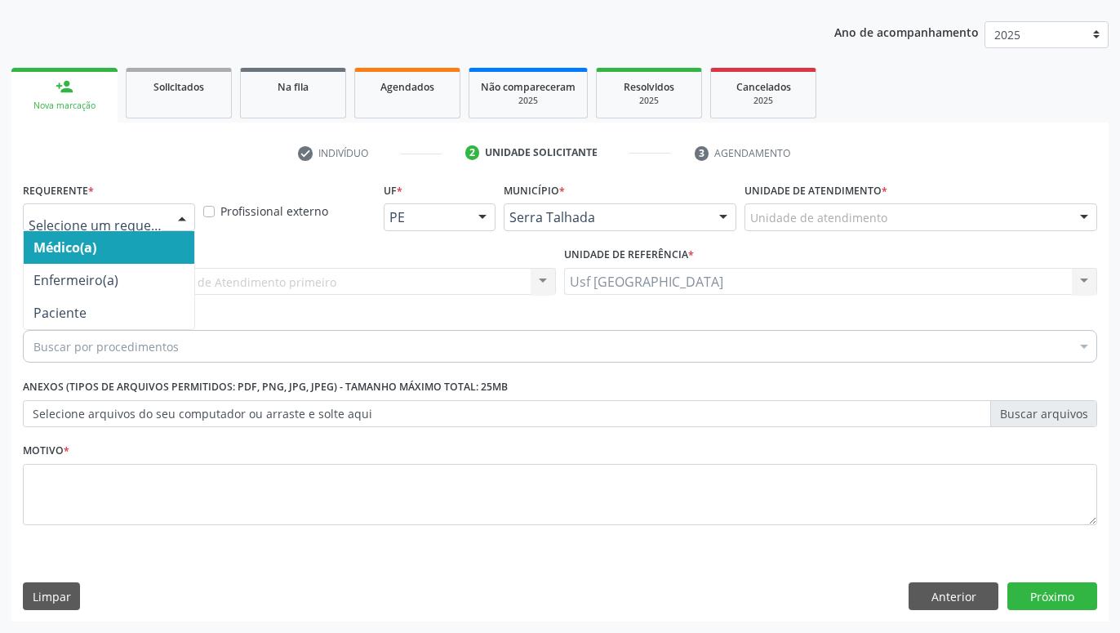
click at [188, 213] on div at bounding box center [182, 218] width 24 height 28
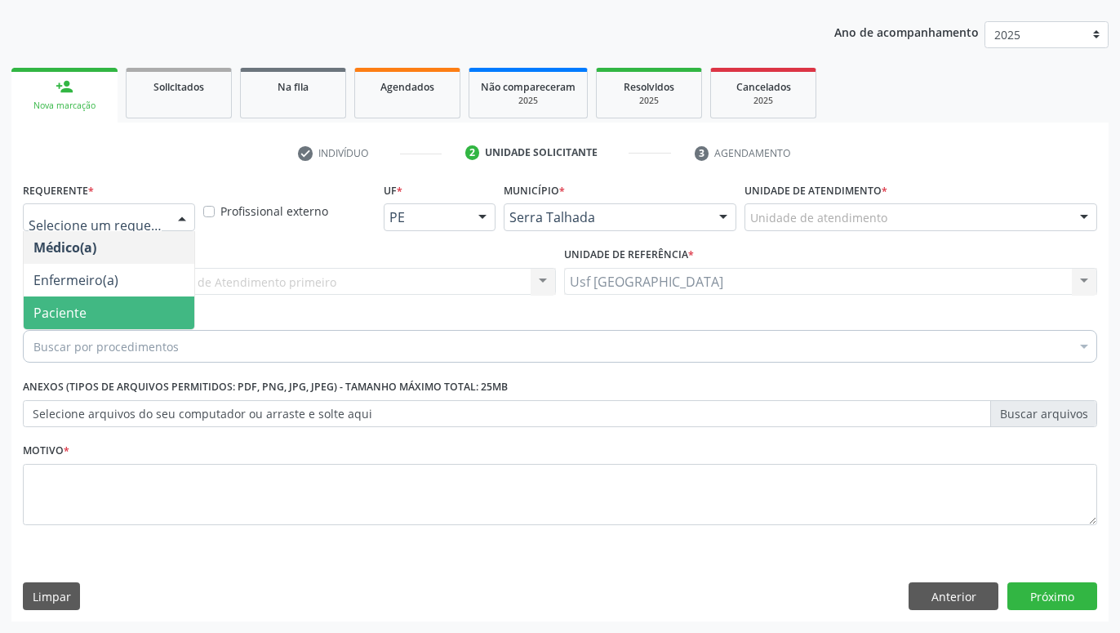
click at [120, 313] on span "Paciente" at bounding box center [109, 312] width 171 height 33
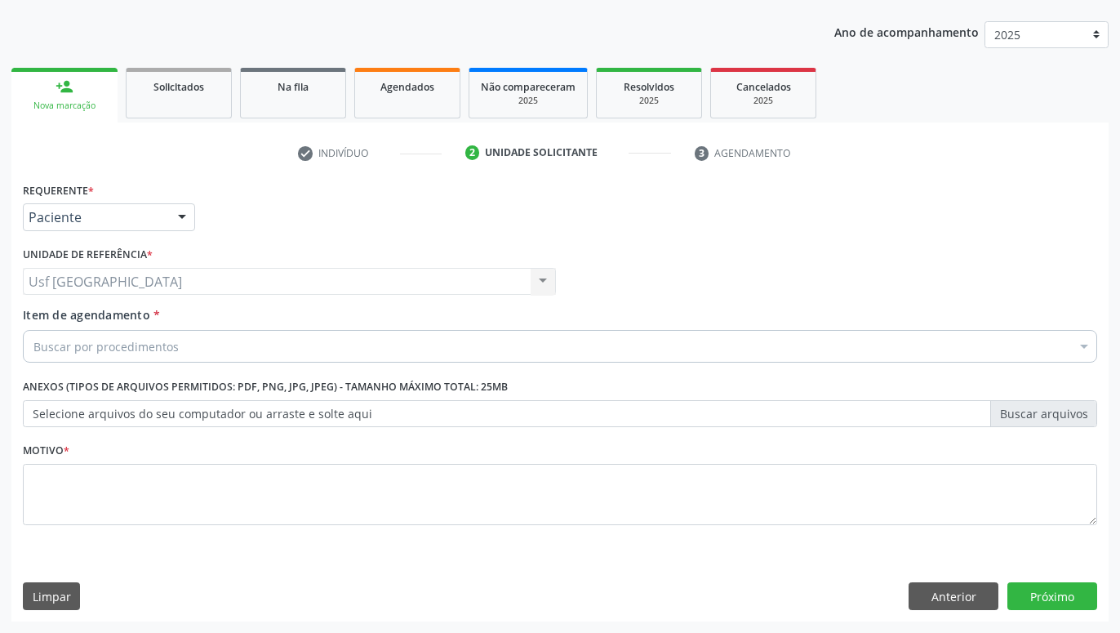
click at [221, 343] on div "Buscar por procedimentos" at bounding box center [560, 346] width 1074 height 33
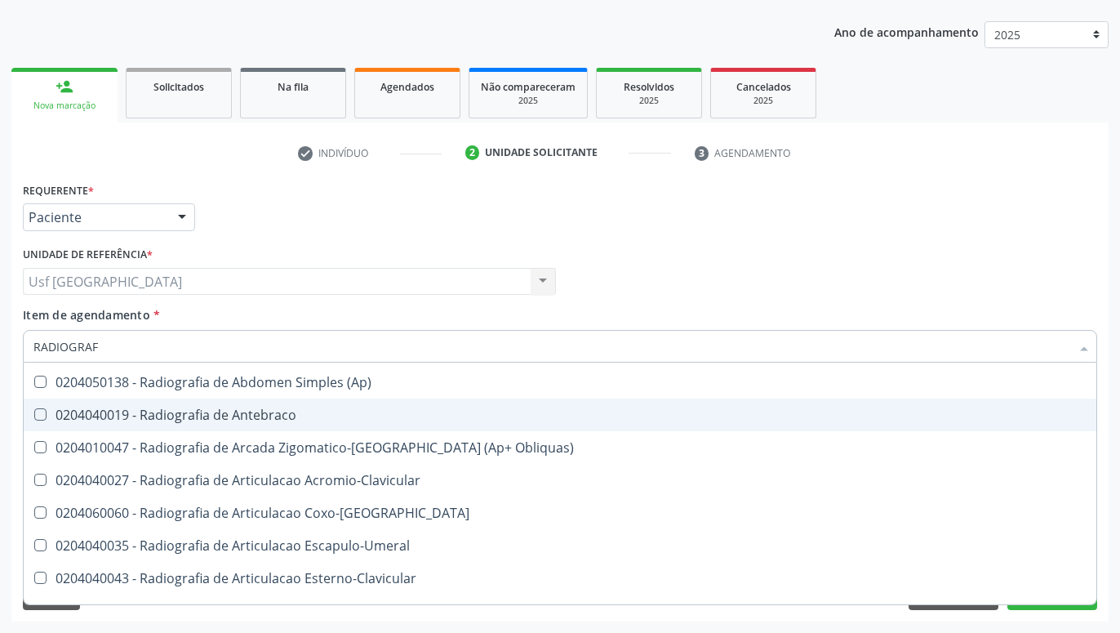
scroll to position [431, 0]
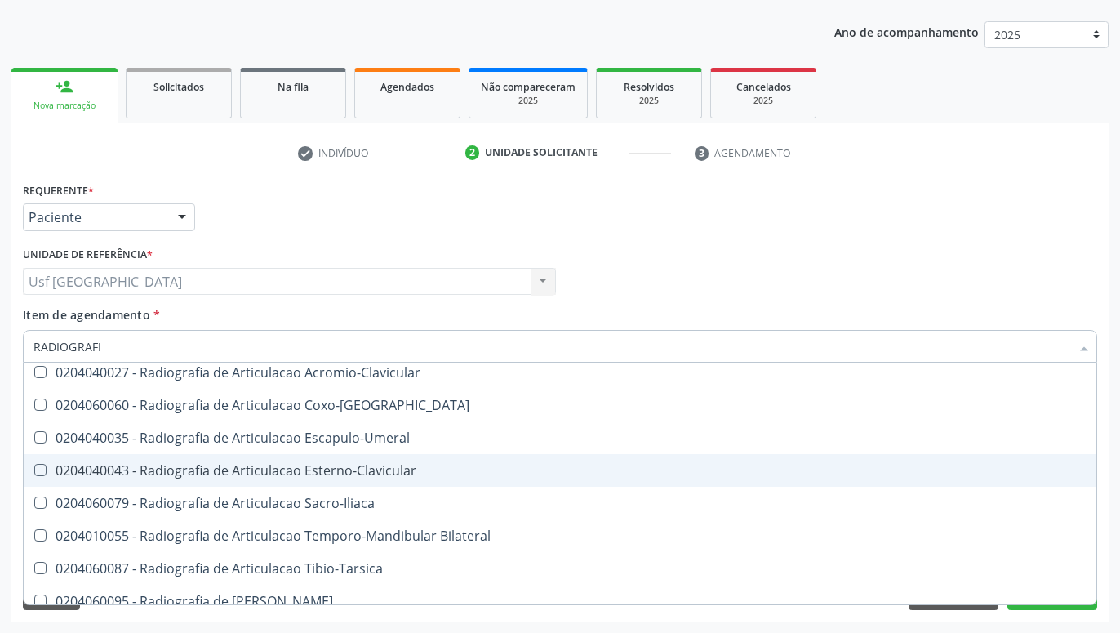
type input "RADIOGRAFIA"
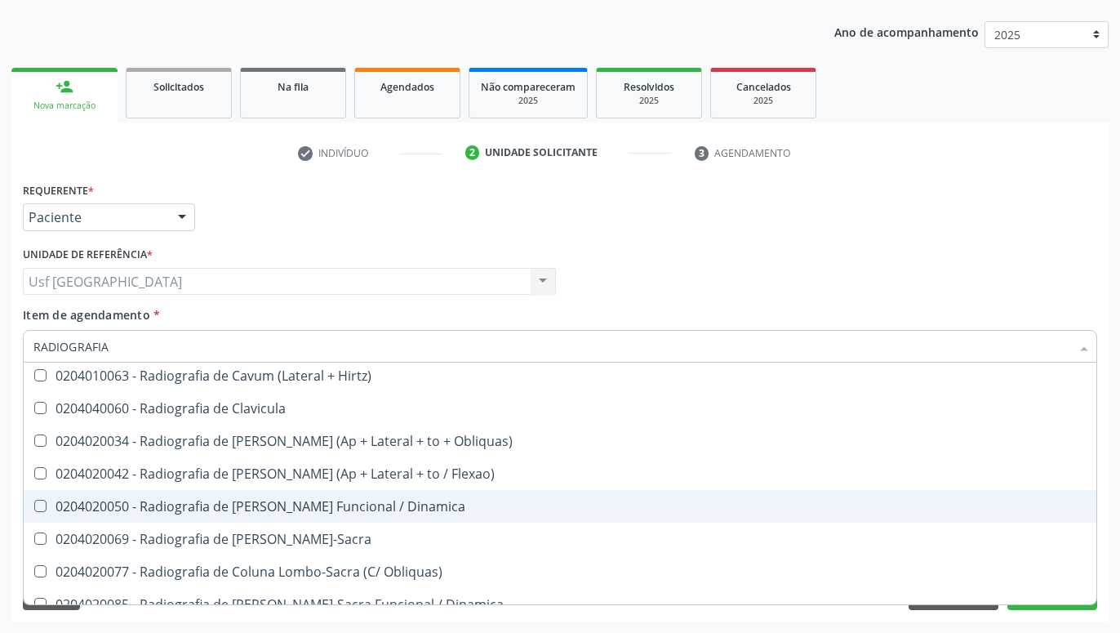
scroll to position [970, 0]
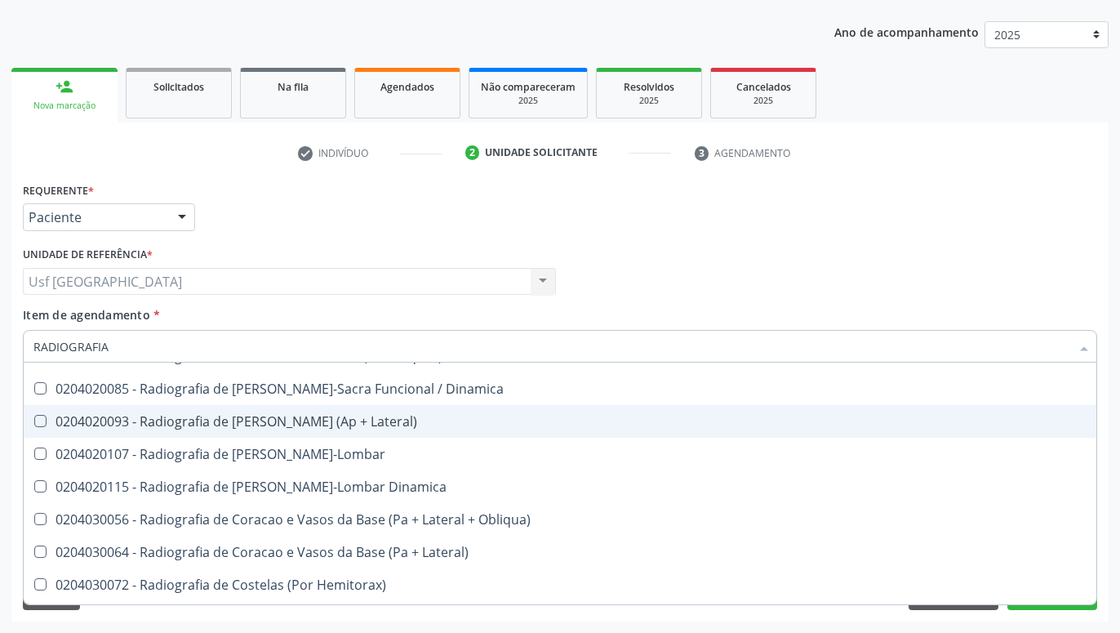
click at [310, 423] on div "0204020093 - Radiografia de [PERSON_NAME] (Ap + Lateral)" at bounding box center [559, 421] width 1053 height 13
checkbox Lateral\) "true"
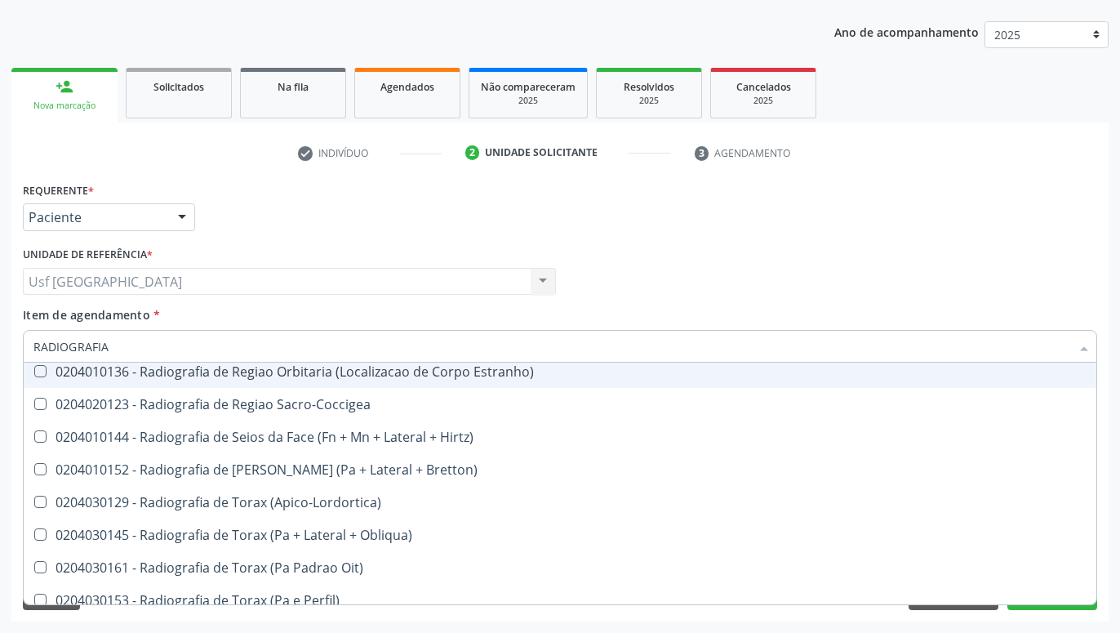
scroll to position [2047, 0]
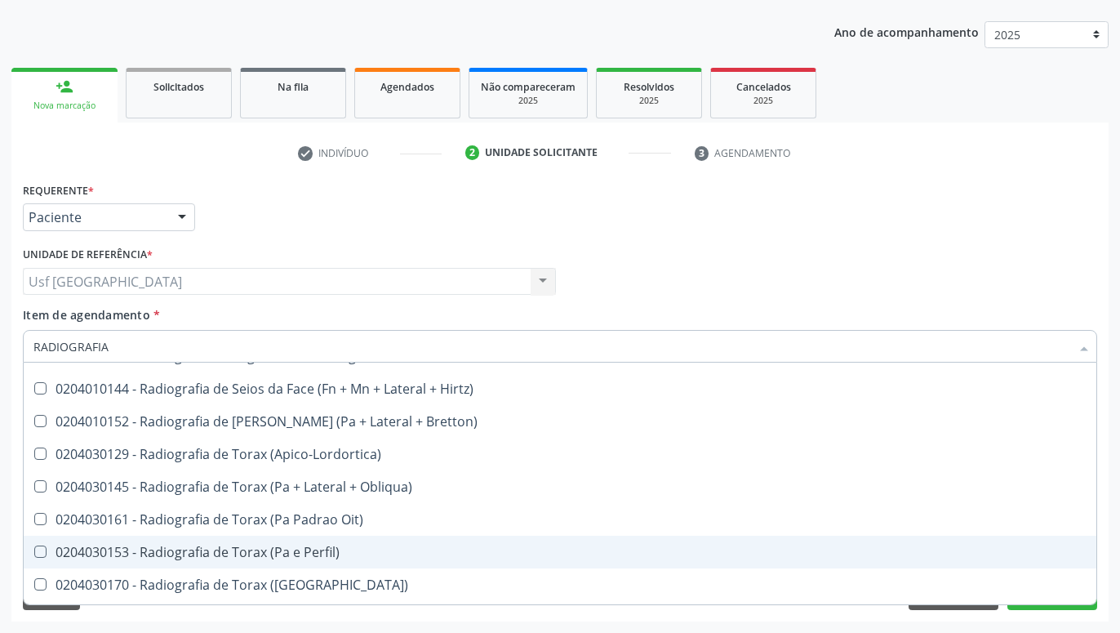
click at [302, 549] on div "0204030153 - Radiografia de Torax (Pa e Perfil)" at bounding box center [559, 551] width 1053 height 13
checkbox Perfil\) "true"
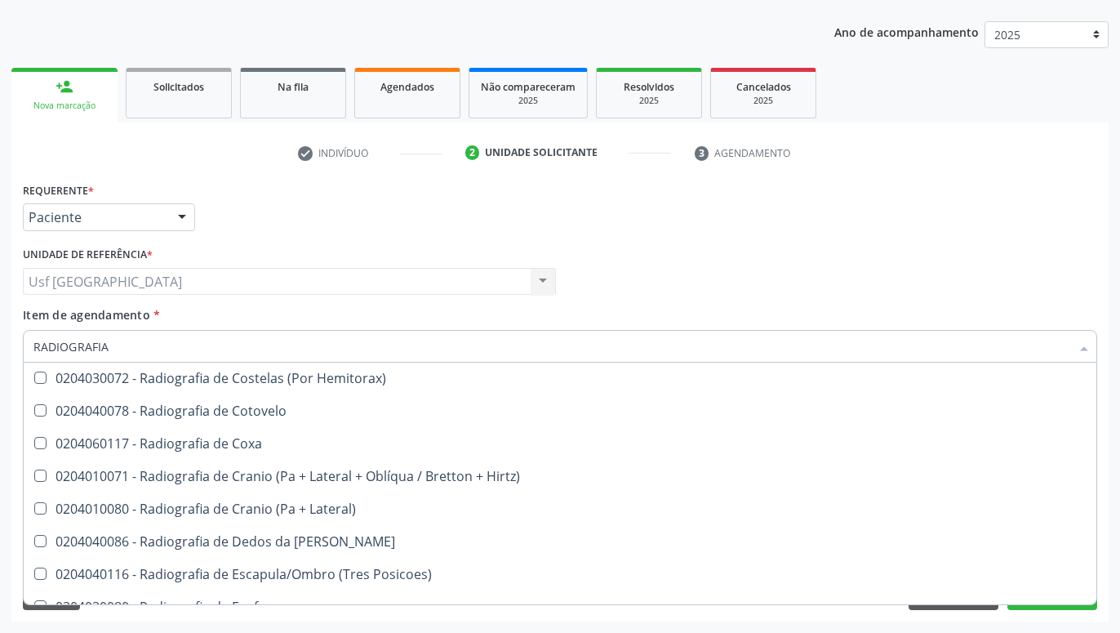
scroll to position [862, 0]
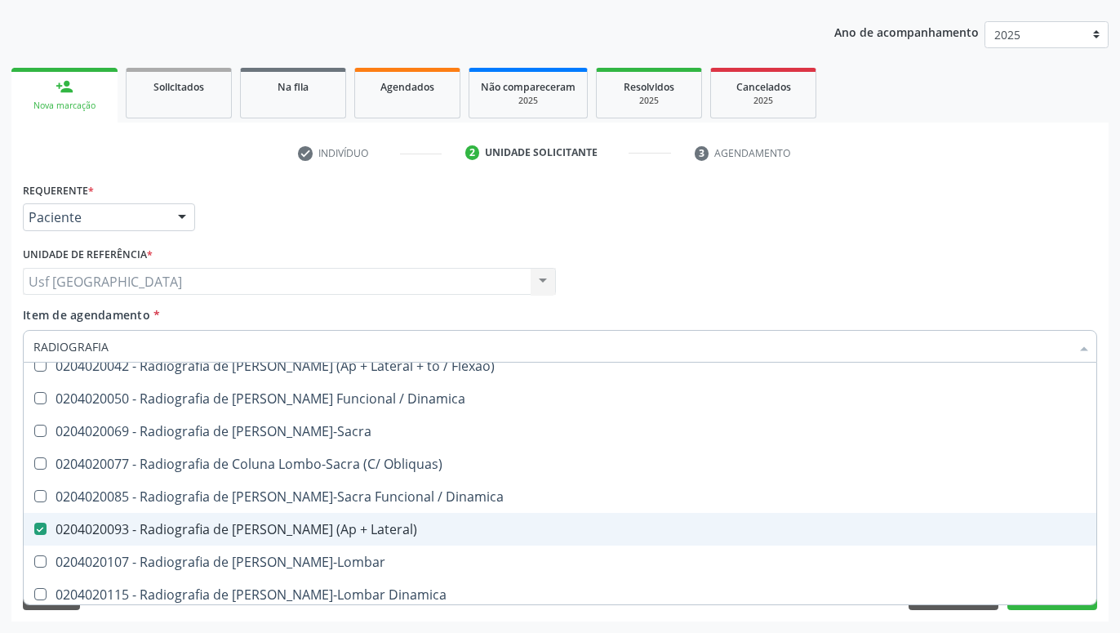
click at [303, 522] on div "0204020093 - Radiografia de [PERSON_NAME] (Ap + Lateral)" at bounding box center [559, 528] width 1053 height 13
checkbox Lateral\) "false"
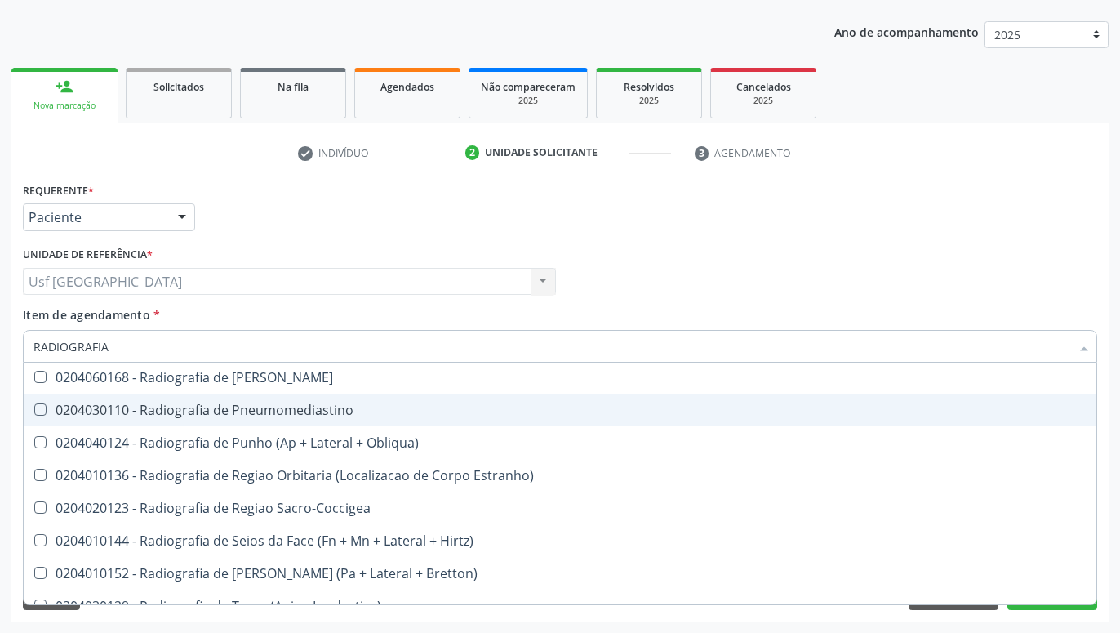
scroll to position [1939, 0]
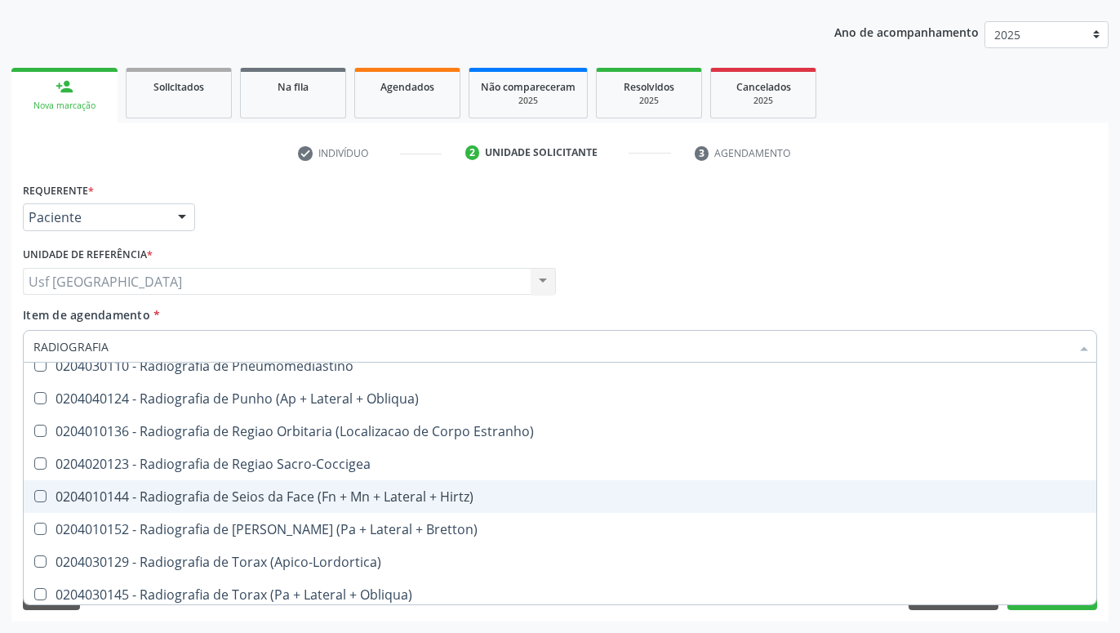
click at [233, 500] on div "0204010144 - Radiografia de Seios da Face (Fn + Mn + Lateral + Hirtz)" at bounding box center [559, 496] width 1053 height 13
checkbox Hirtz\) "true"
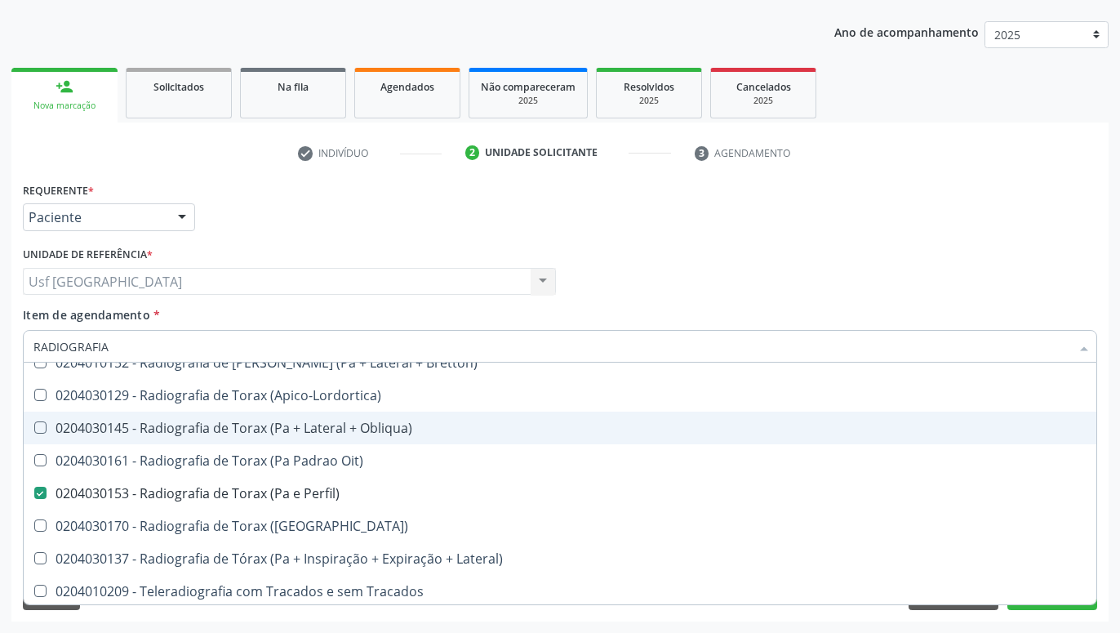
scroll to position [2108, 0]
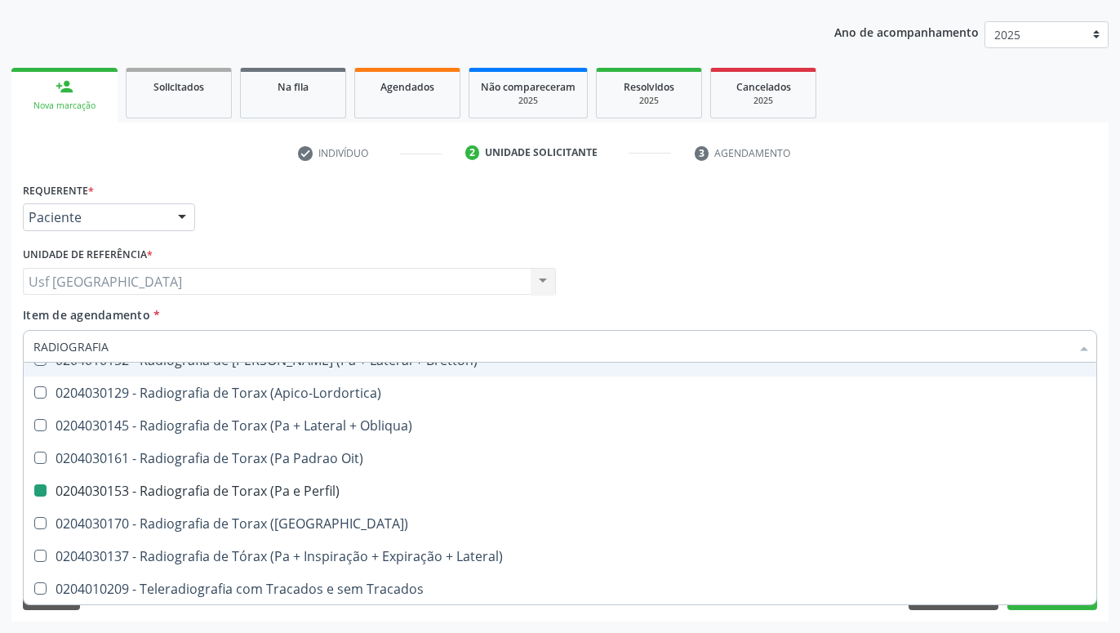
click at [660, 273] on div "Médico Solicitante Por favor, selecione a Unidade de Atendimento primeiro Nenhu…" at bounding box center [560, 274] width 1082 height 64
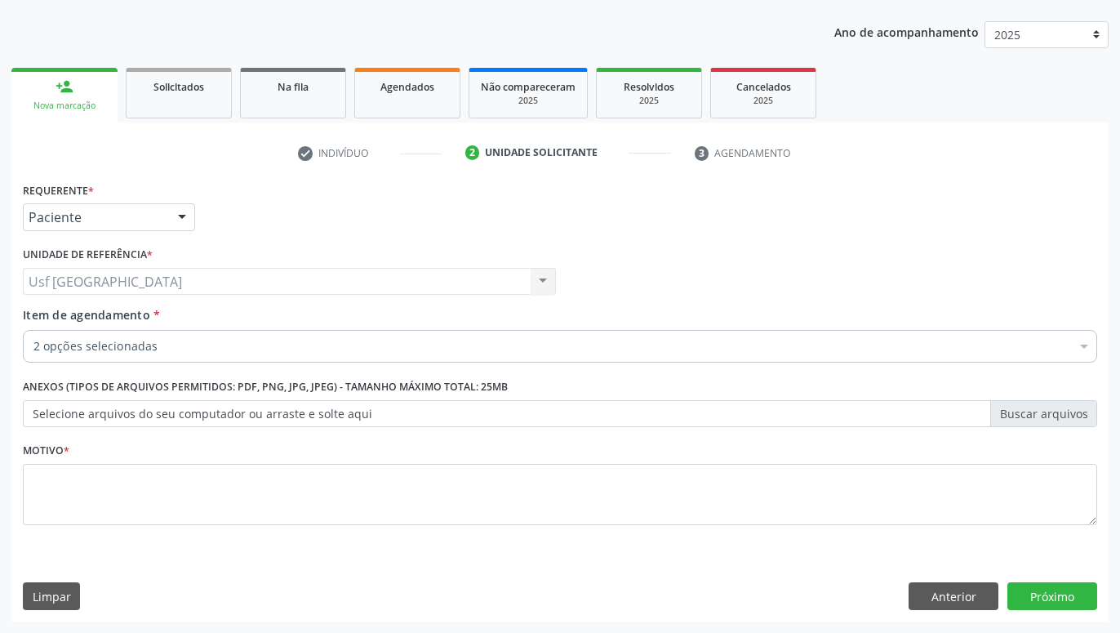
scroll to position [0, 0]
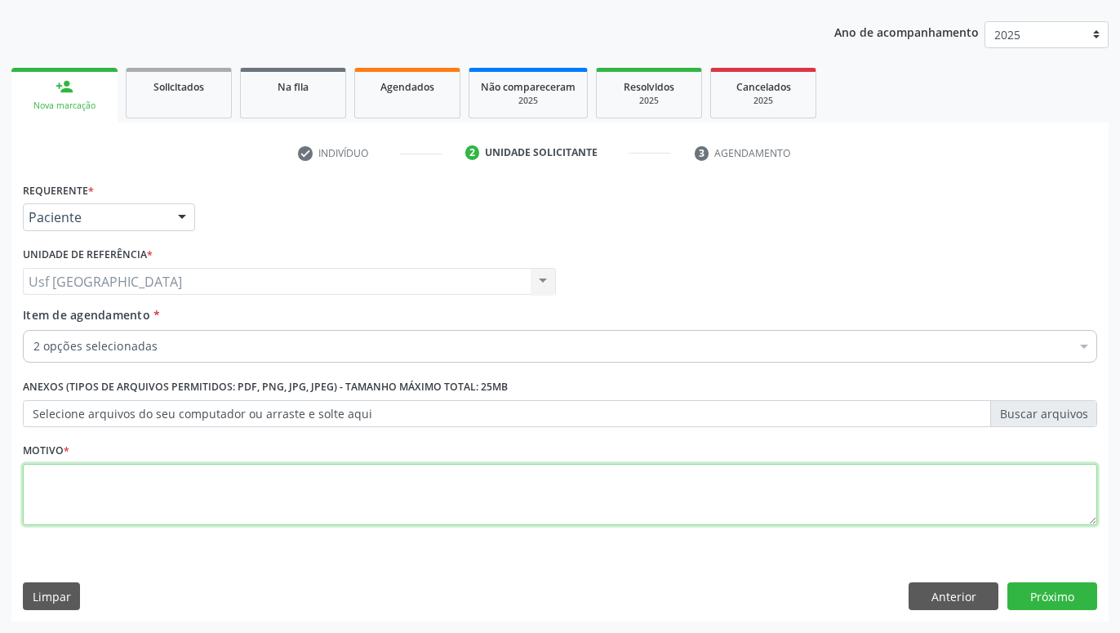
click at [474, 500] on textarea at bounding box center [560, 495] width 1074 height 62
type textarea "."
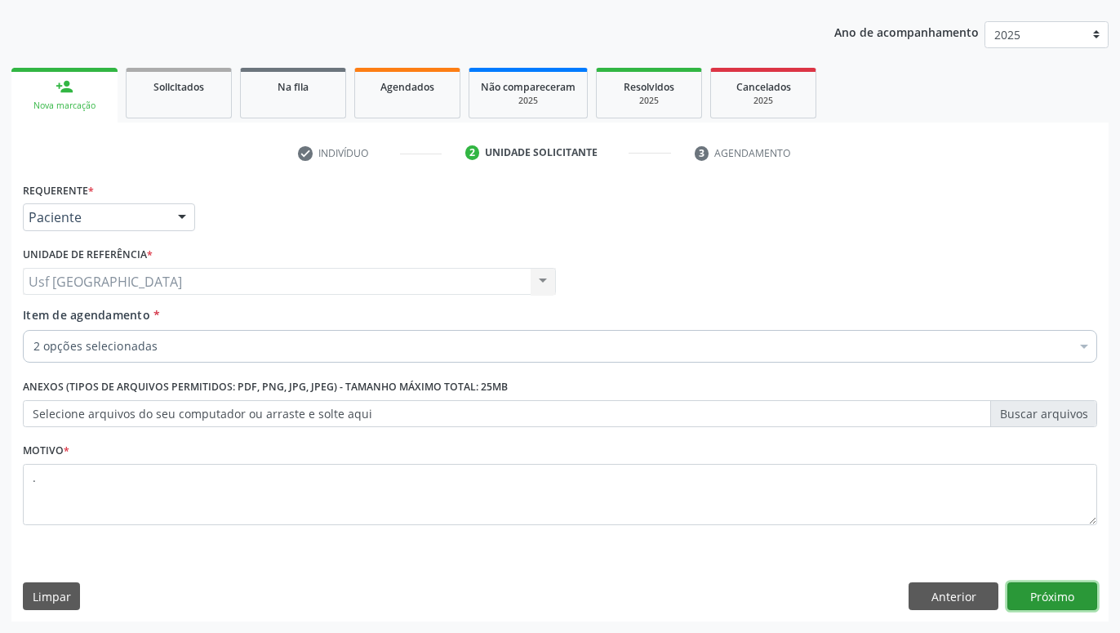
click at [1044, 592] on button "Próximo" at bounding box center [1052, 596] width 90 height 28
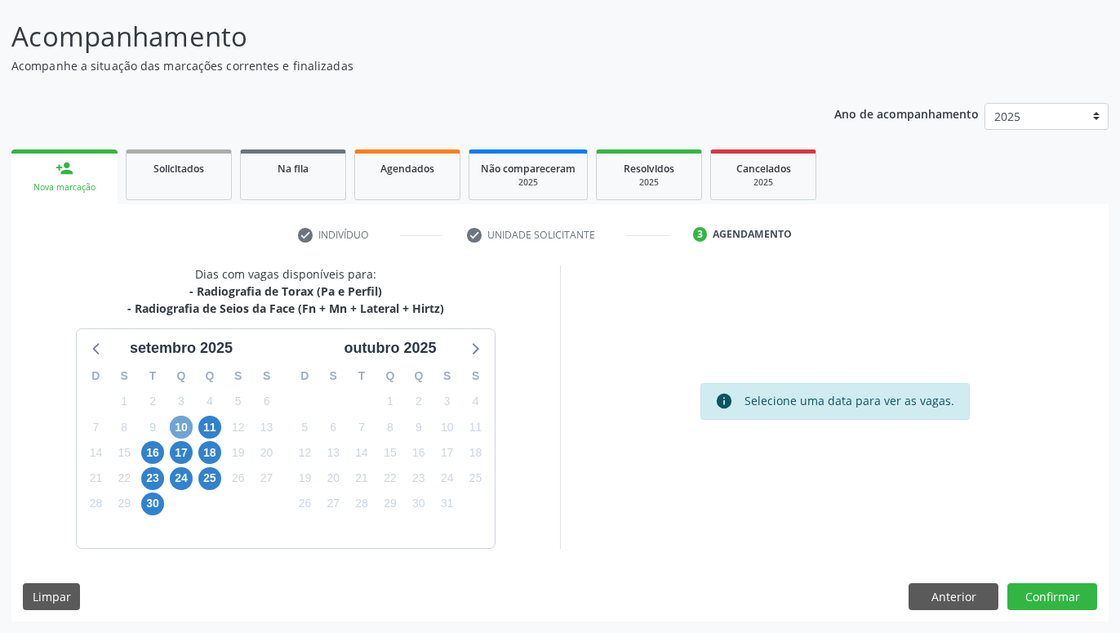
click at [175, 425] on span "10" at bounding box center [181, 426] width 23 height 23
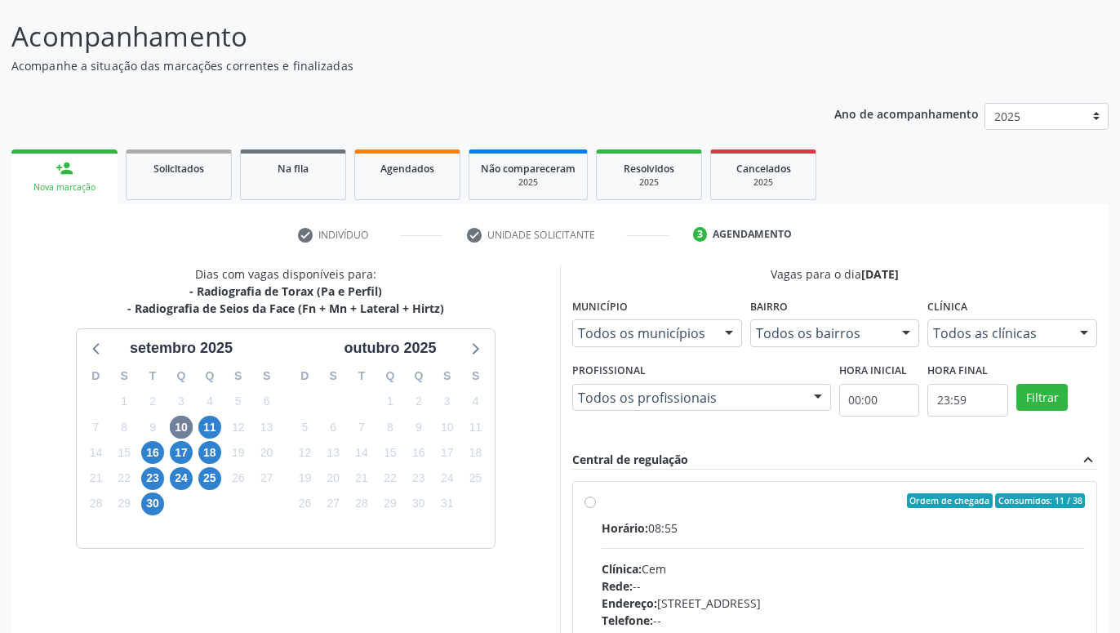
click at [583, 504] on div "Ordem de chegada Consumidos: 11 / 38 Horário: 08:55 Clínica: Cem Rede: -- Ender…" at bounding box center [834, 618] width 523 height 273
radio input "true"
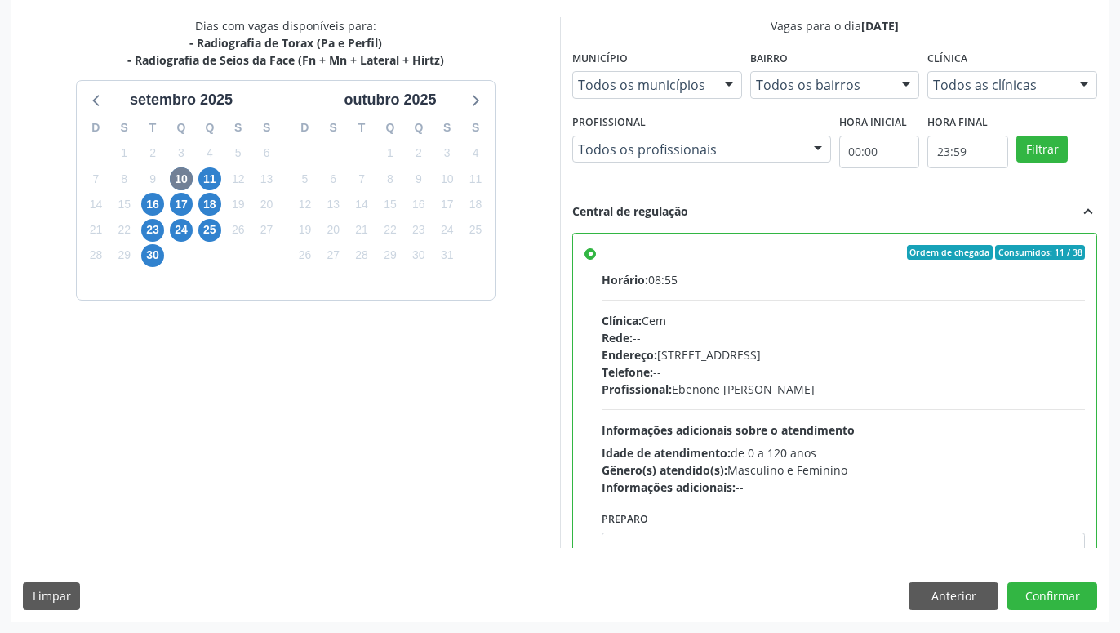
scroll to position [82, 0]
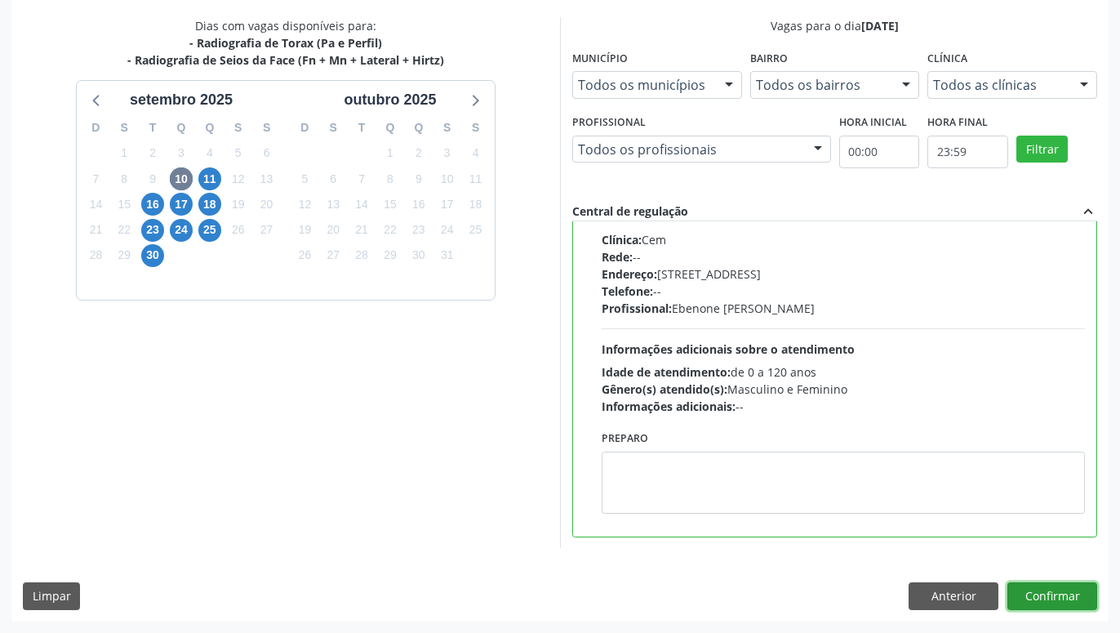
click at [1042, 584] on button "Confirmar" at bounding box center [1052, 596] width 90 height 28
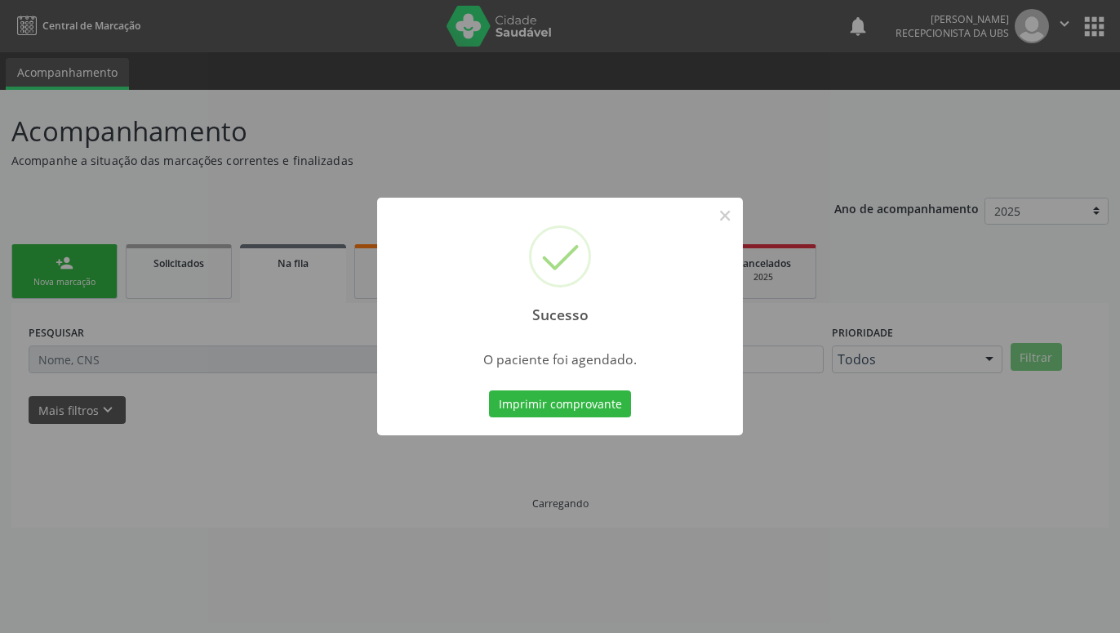
scroll to position [0, 0]
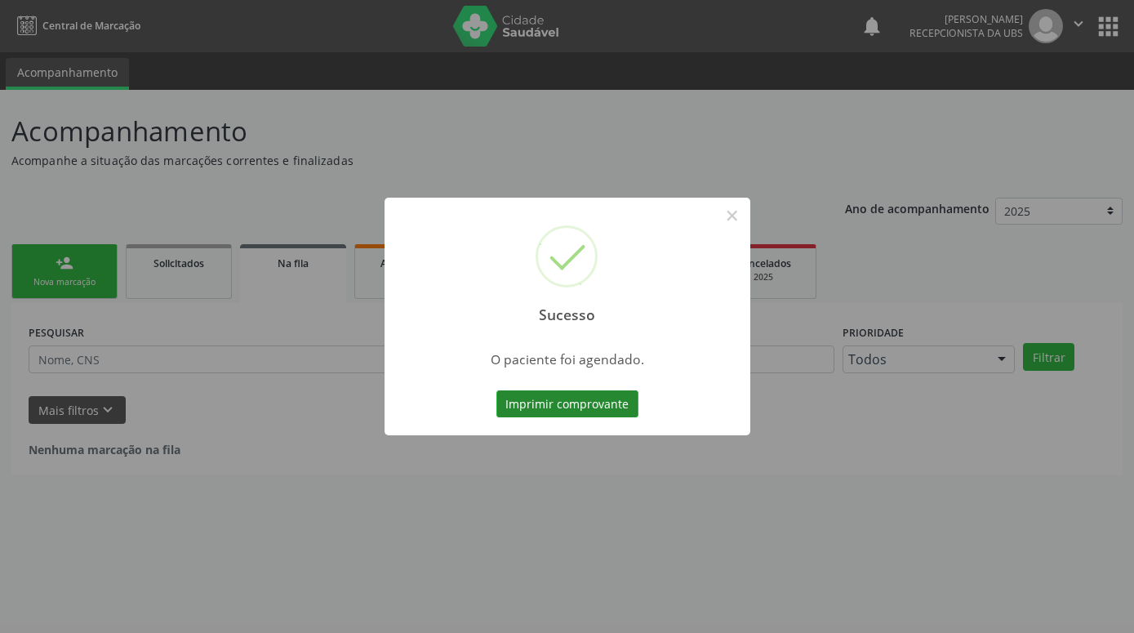
click at [620, 411] on button "Imprimir comprovante" at bounding box center [567, 404] width 142 height 28
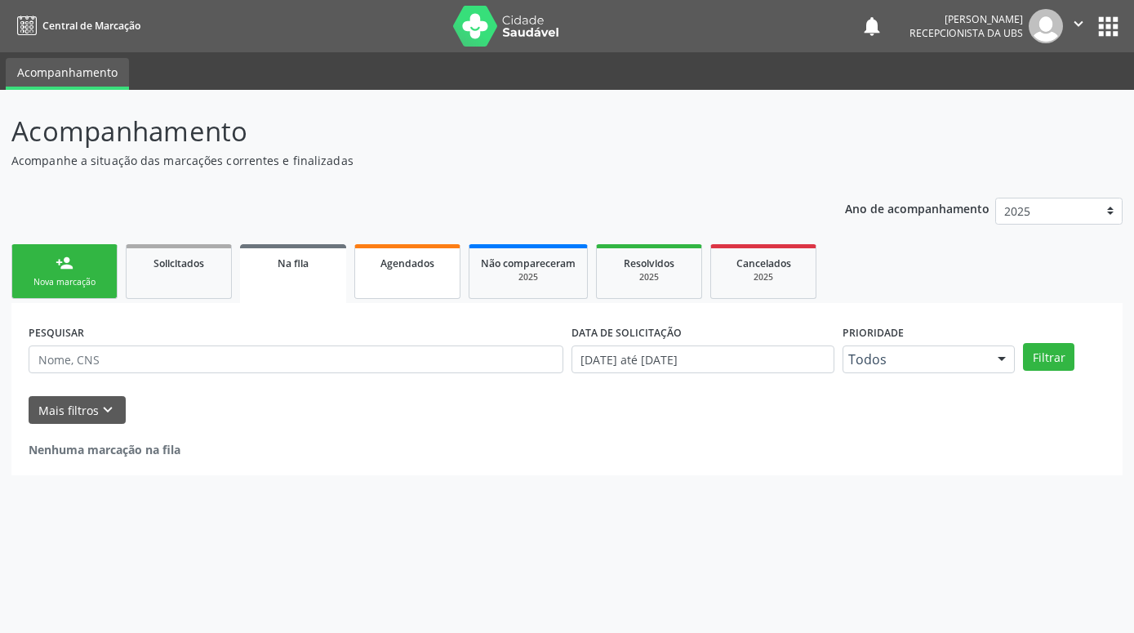
click at [424, 268] on span "Agendados" at bounding box center [407, 263] width 54 height 14
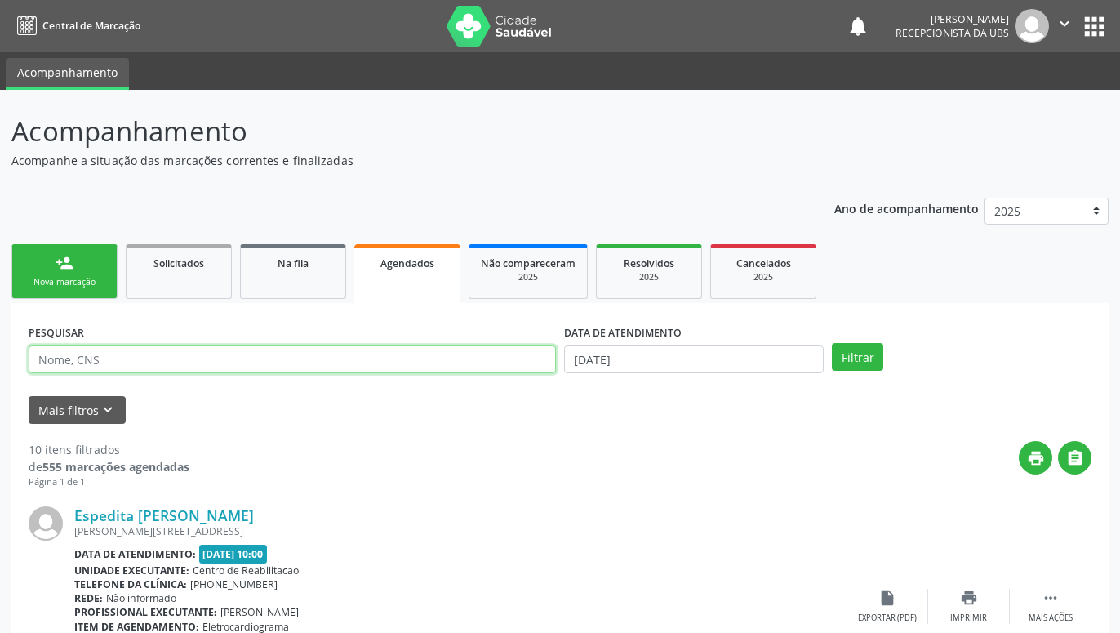
click at [180, 358] on input "text" at bounding box center [292, 359] width 527 height 28
type input "IRENE PEREIRA DA SILVA"
click at [850, 362] on button "Filtrar" at bounding box center [857, 357] width 51 height 28
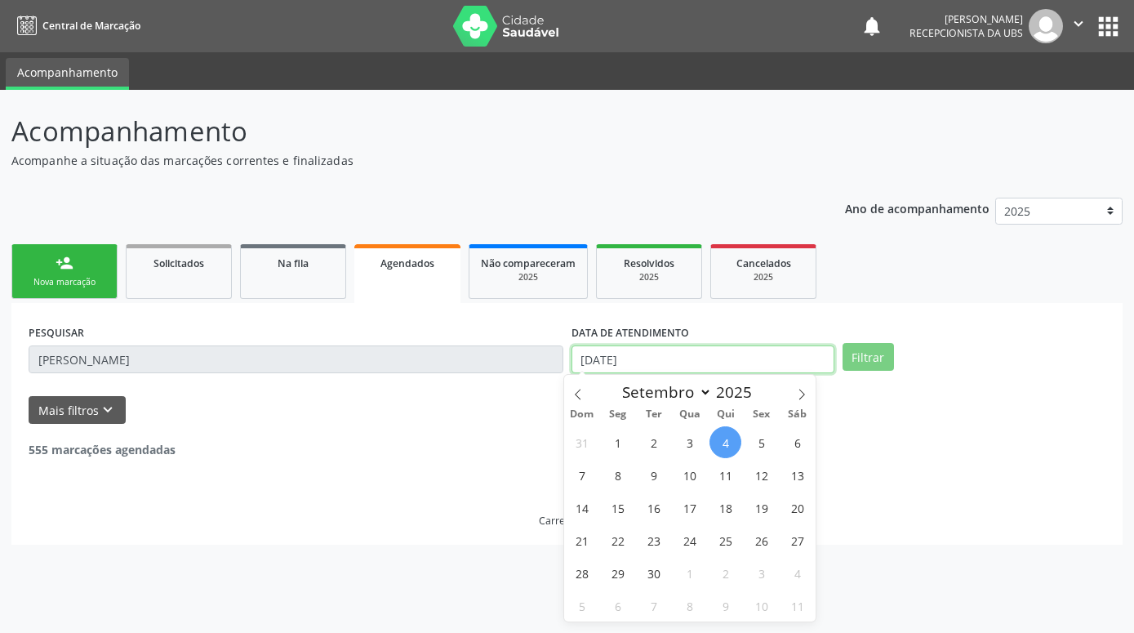
click at [797, 363] on input "04/09/2025" at bounding box center [702, 359] width 263 height 28
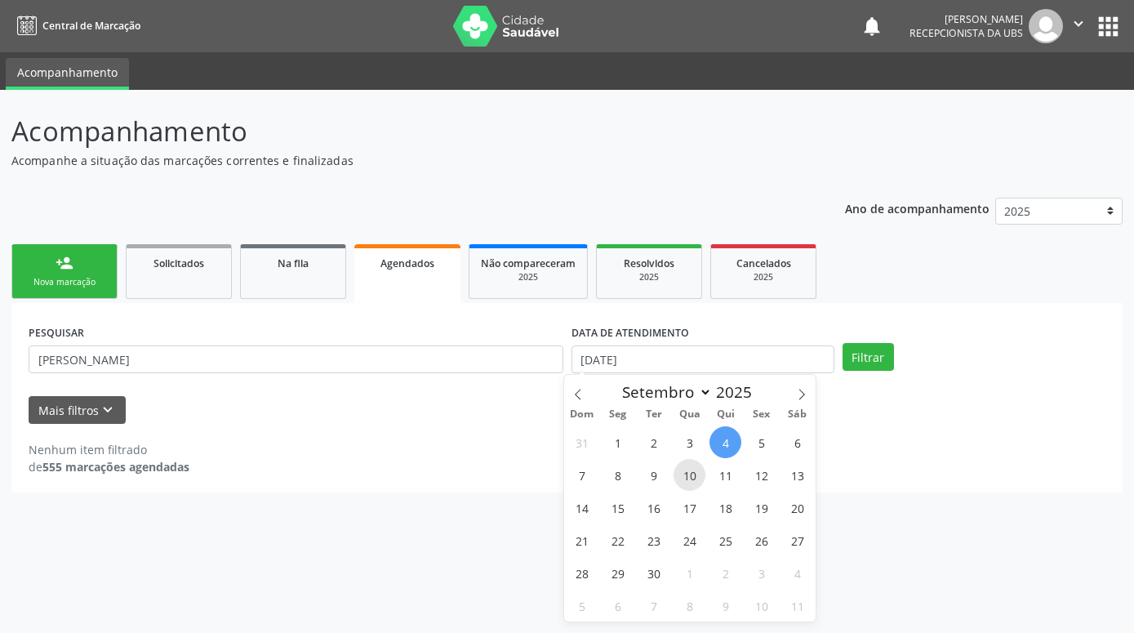
click at [691, 480] on span "10" at bounding box center [689, 475] width 32 height 32
type input "10/09/2025"
click at [682, 473] on span "10" at bounding box center [689, 475] width 32 height 32
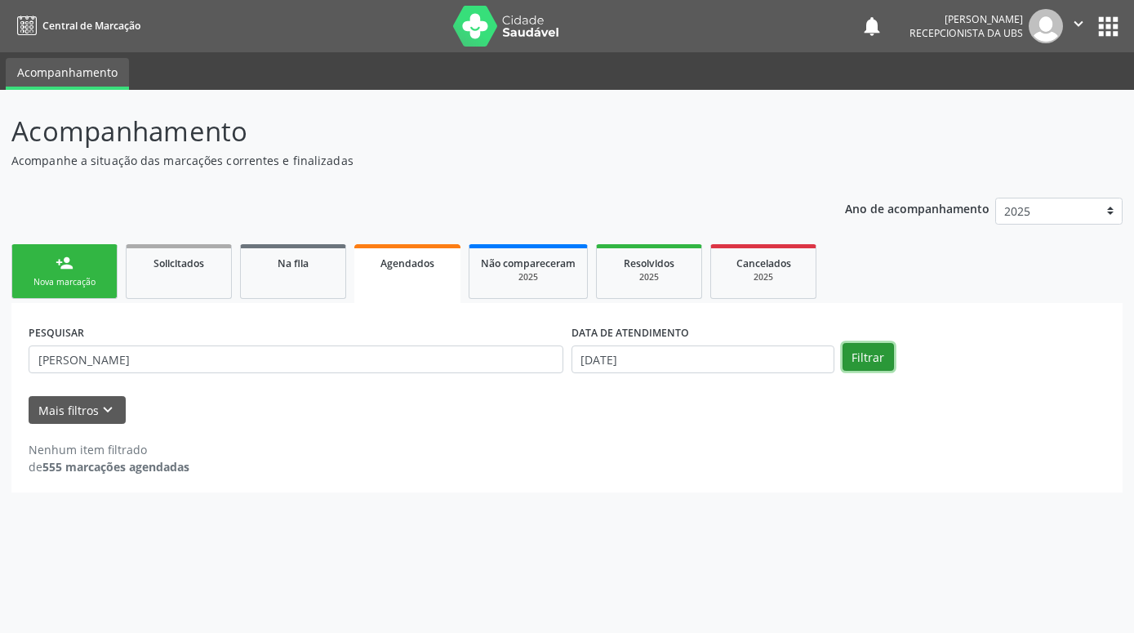
click at [865, 360] on button "Filtrar" at bounding box center [867, 357] width 51 height 28
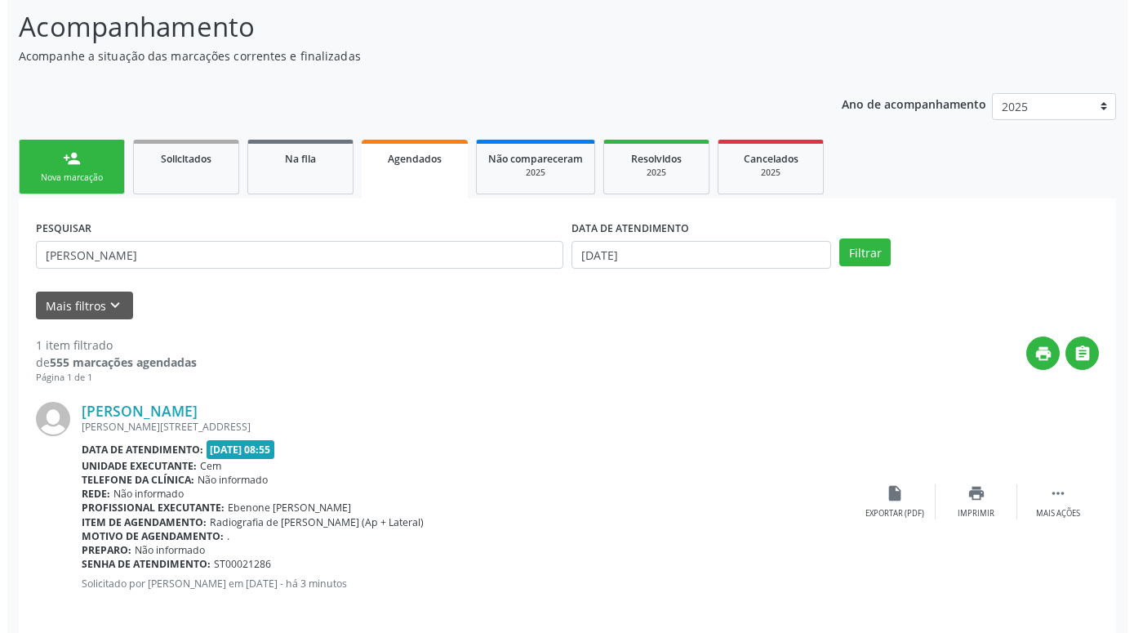
scroll to position [119, 0]
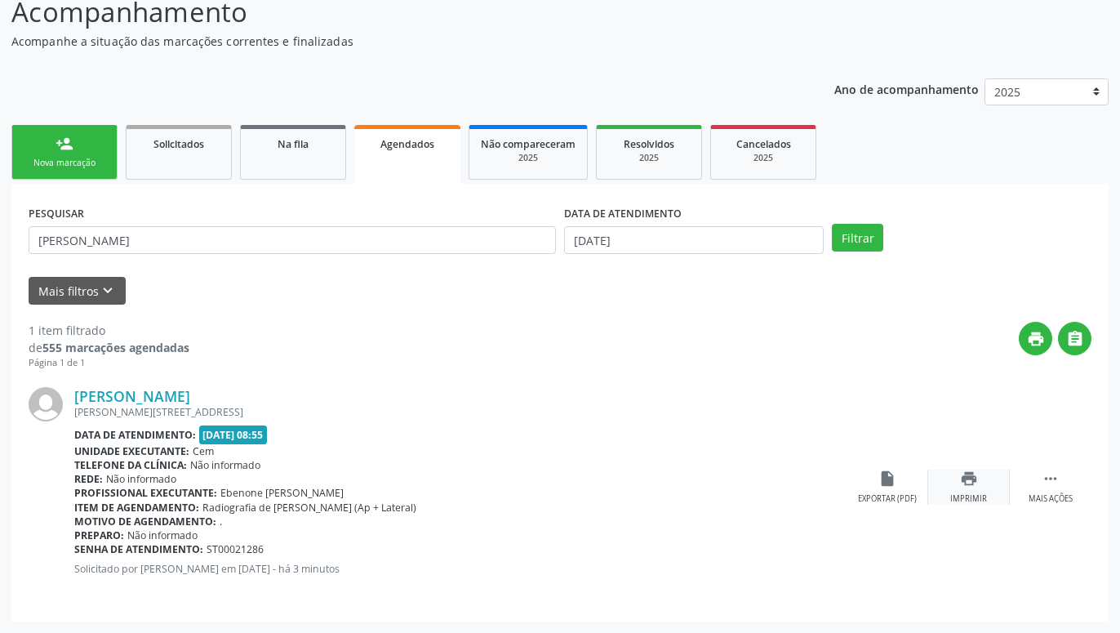
click at [953, 490] on div "print Imprimir" at bounding box center [969, 486] width 82 height 35
click at [1035, 488] on div " Mais ações" at bounding box center [1051, 486] width 82 height 35
click at [890, 492] on div "cancel Cancelar" at bounding box center [887, 486] width 82 height 35
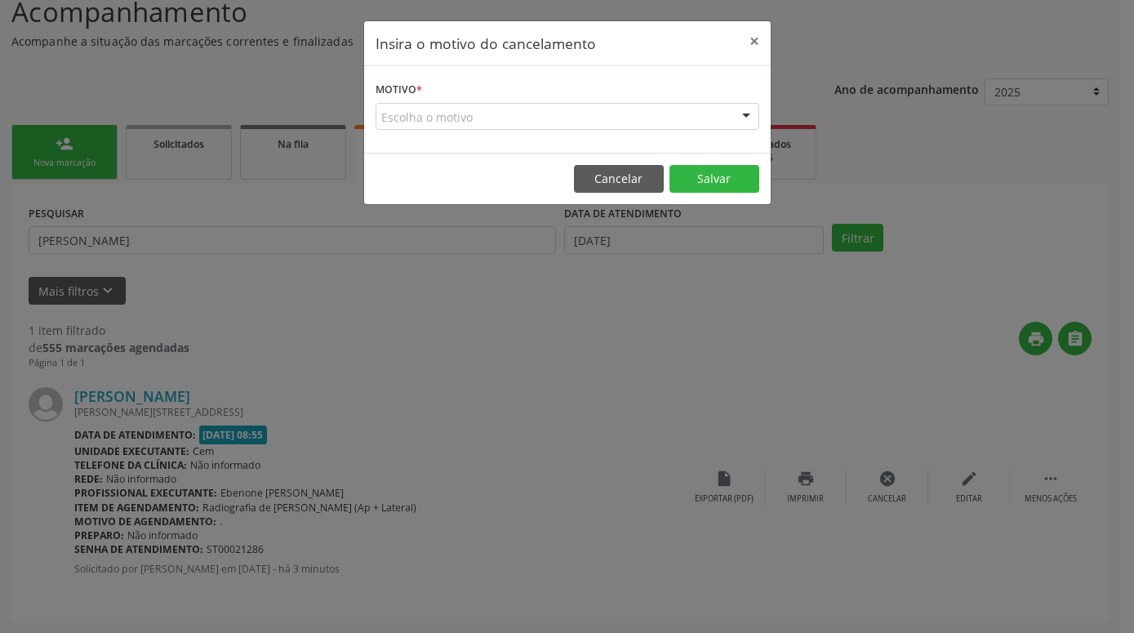
click at [700, 116] on div "Escolha o motivo" at bounding box center [567, 117] width 384 height 28
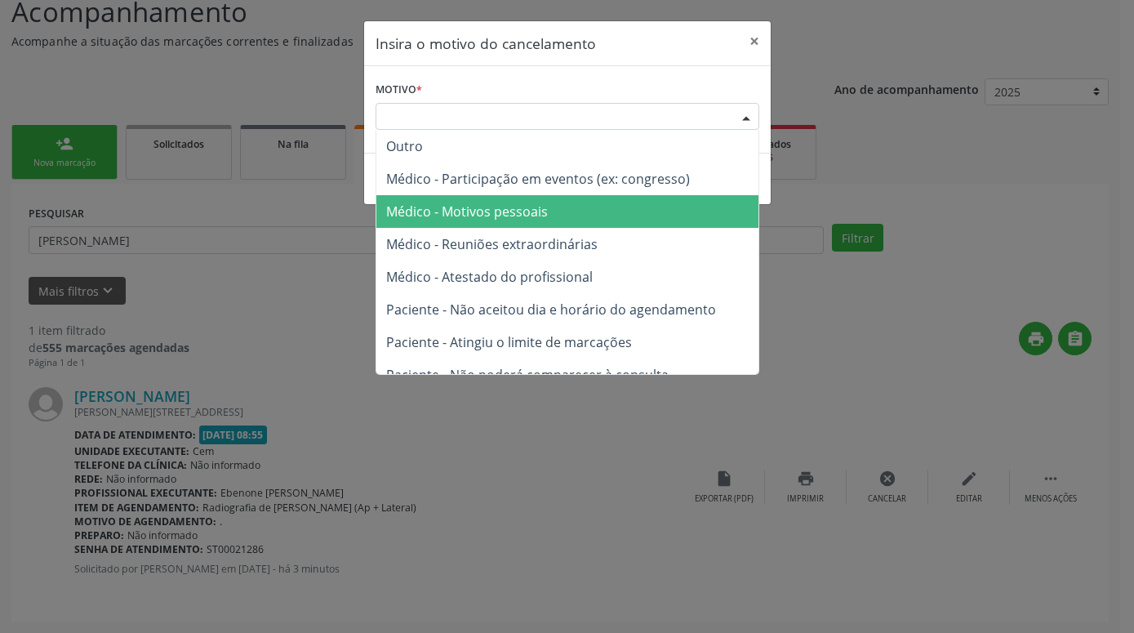
click at [586, 207] on span "Médico - Motivos pessoais" at bounding box center [567, 211] width 382 height 33
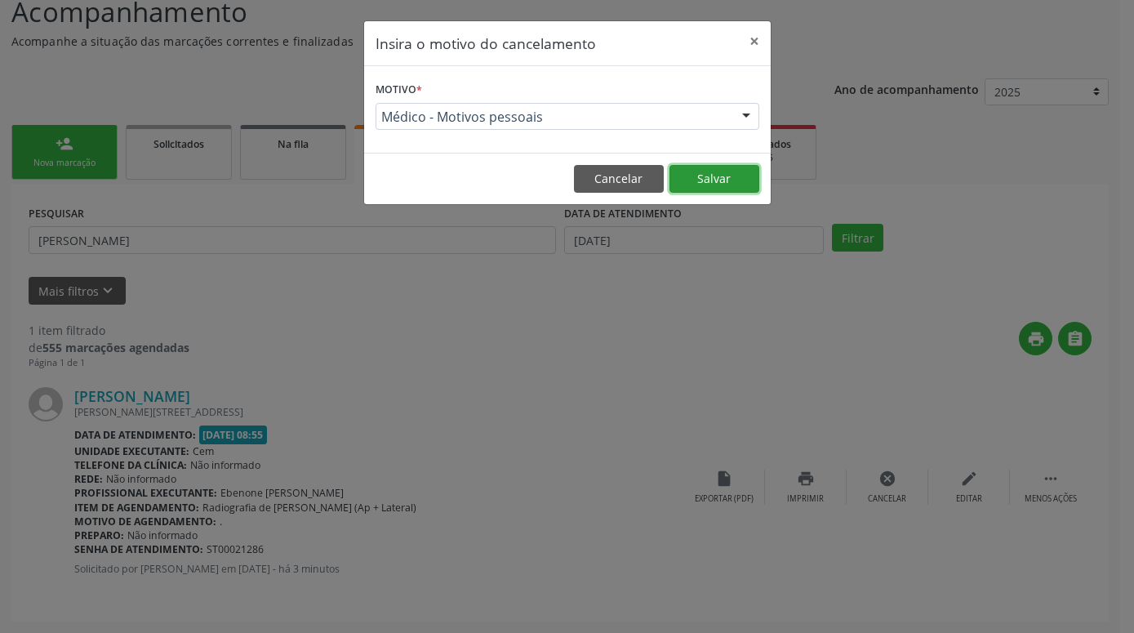
click at [717, 179] on button "Salvar" at bounding box center [714, 179] width 90 height 28
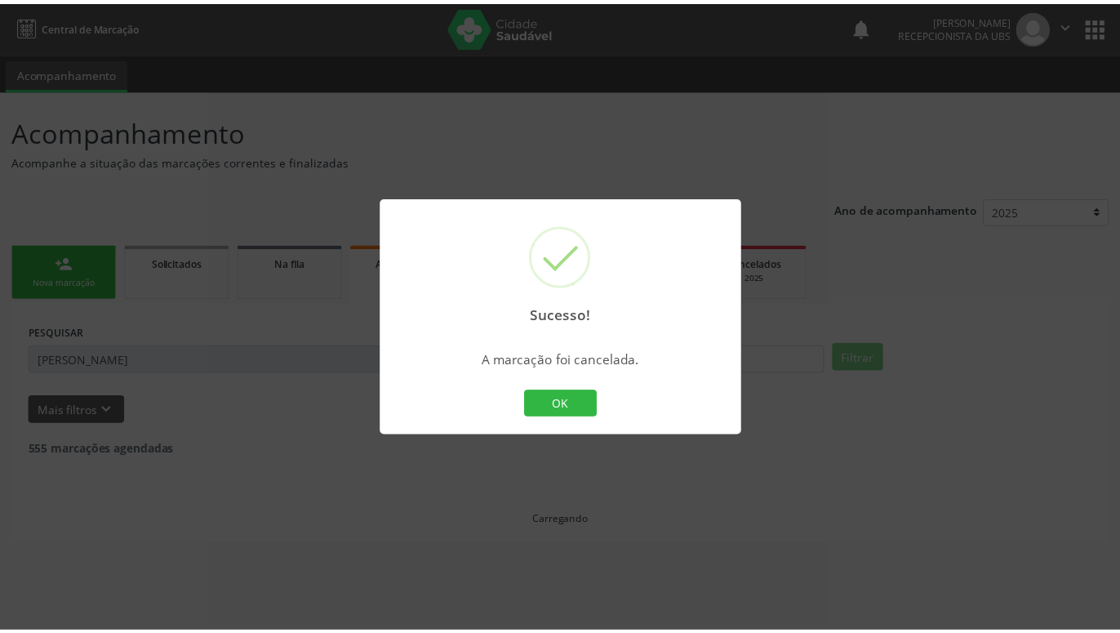
scroll to position [0, 0]
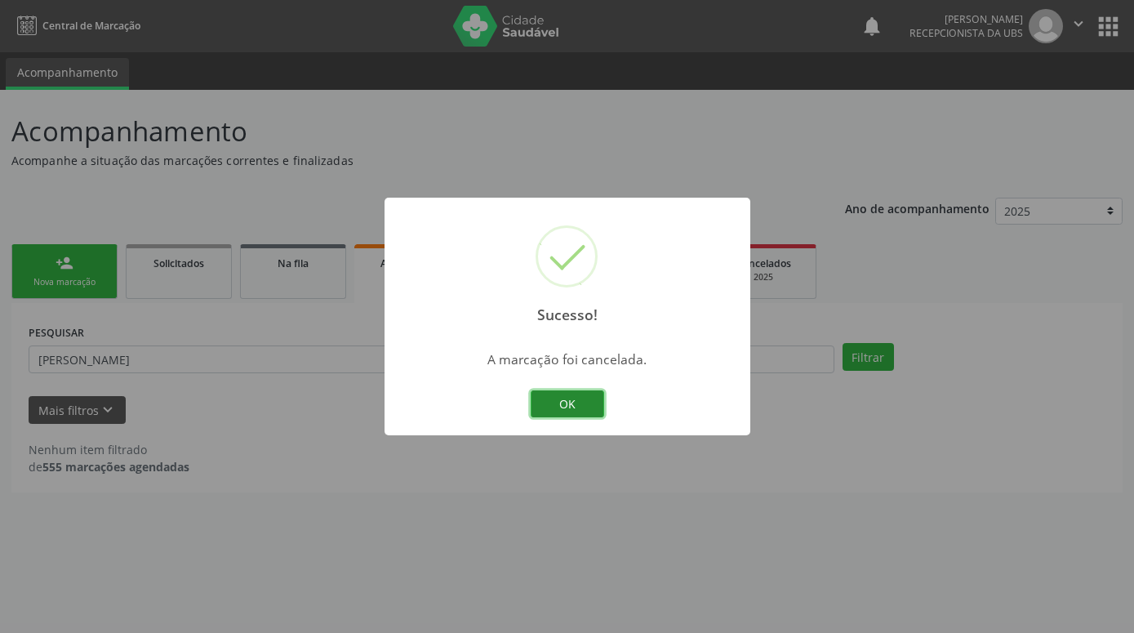
click at [588, 400] on button "OK" at bounding box center [567, 404] width 73 height 28
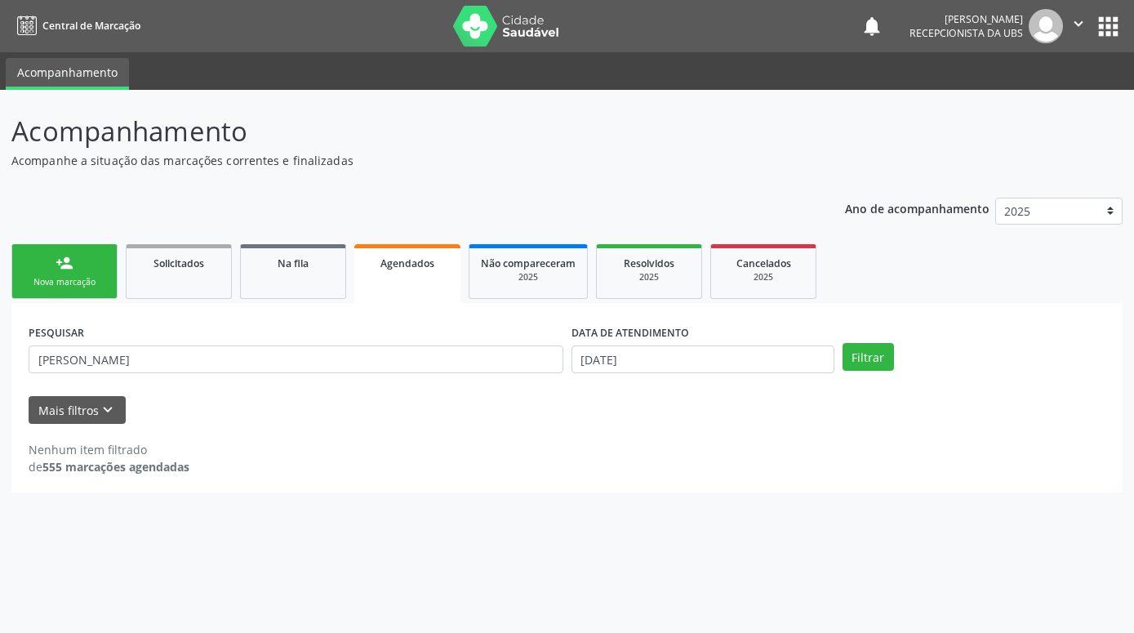
click at [29, 273] on link "person_add Nova marcação" at bounding box center [64, 271] width 106 height 55
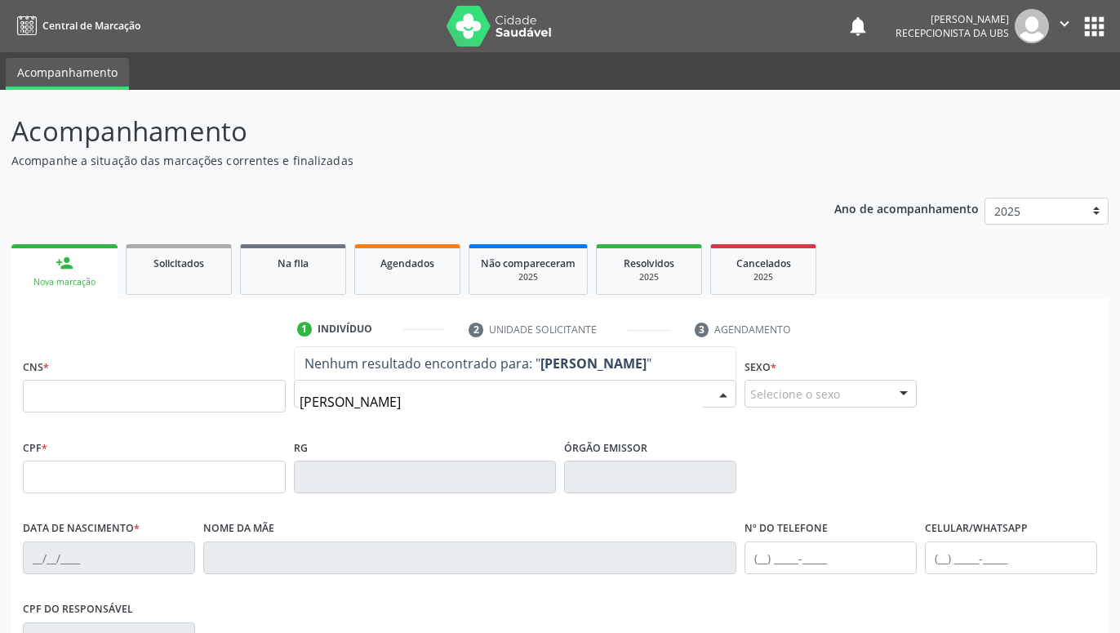
type input "IRENE PEREIRA DA SILVA"
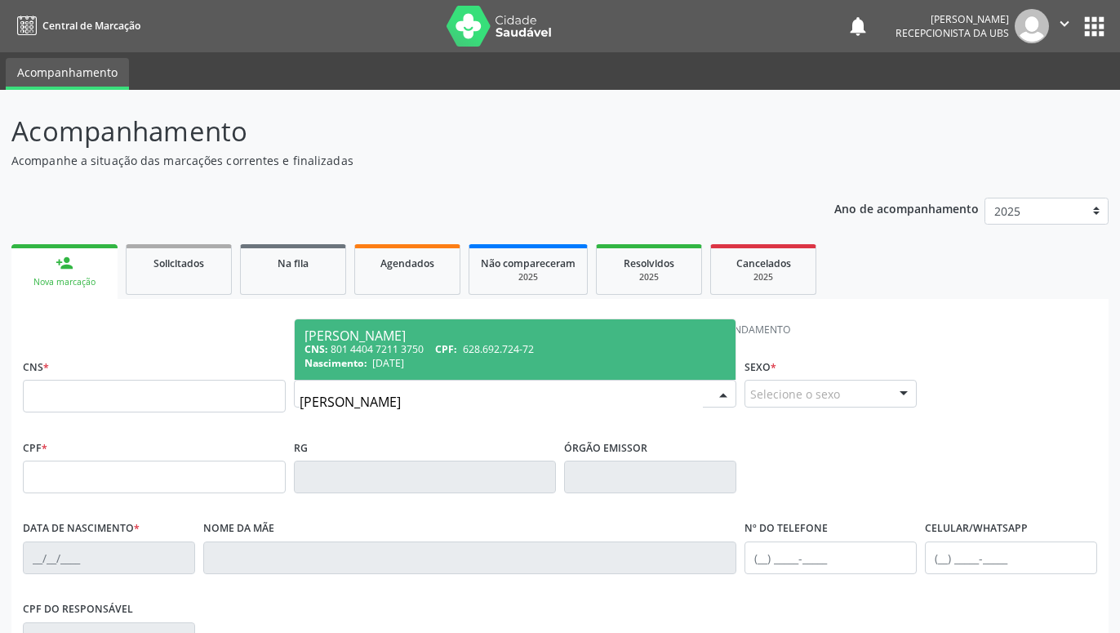
click at [364, 340] on div "Irene Pereira da Silva" at bounding box center [515, 335] width 422 height 13
type input "801 4404 7211 3750"
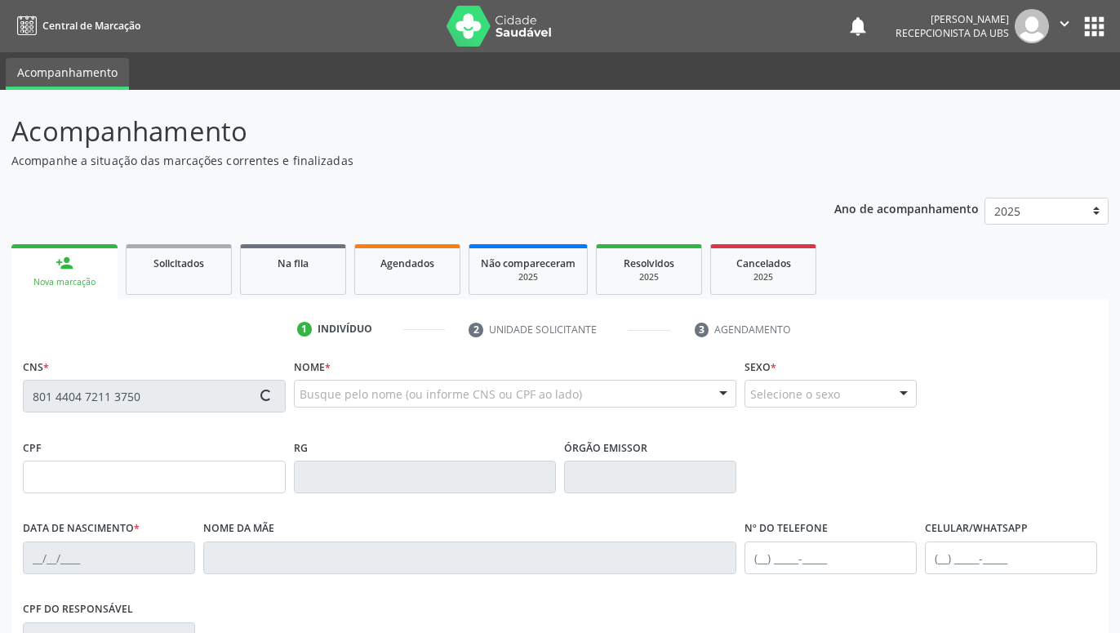
type input "628.692.724-72"
type input "08/02/1948"
type input "Maria Pereira da Conceicao"
type input "(87) 99999-9999"
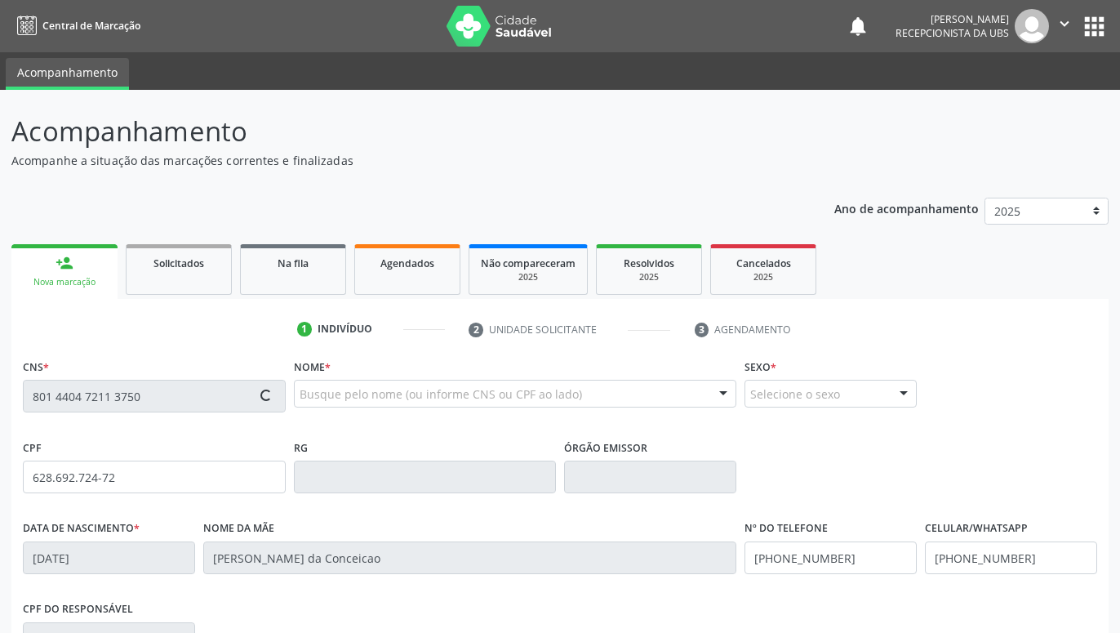
type input "648"
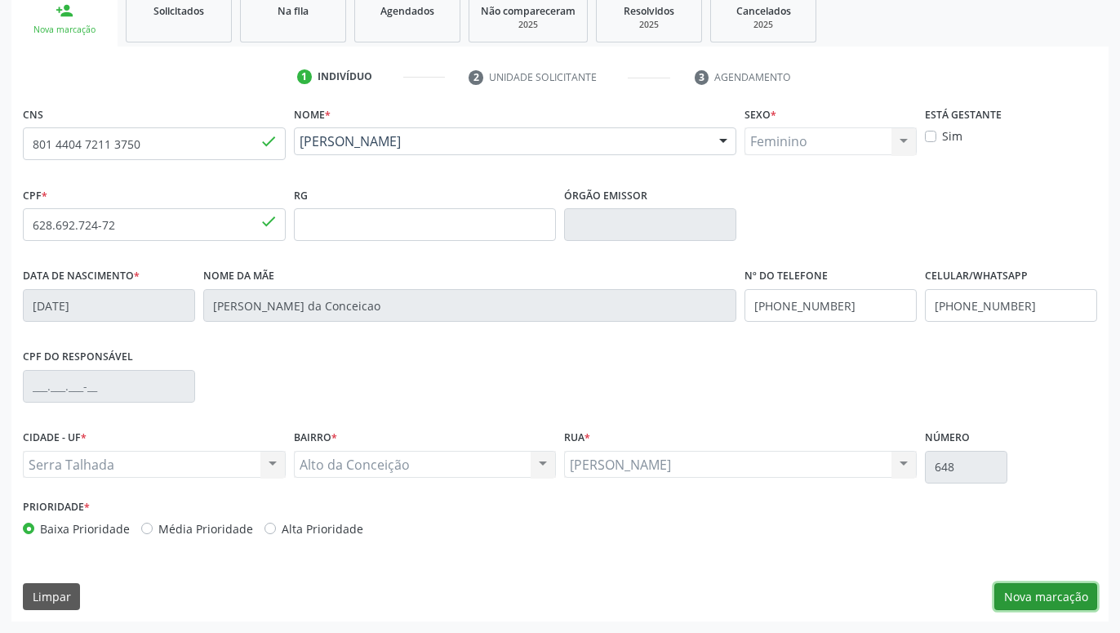
click at [1048, 591] on button "Nova marcação" at bounding box center [1045, 597] width 103 height 28
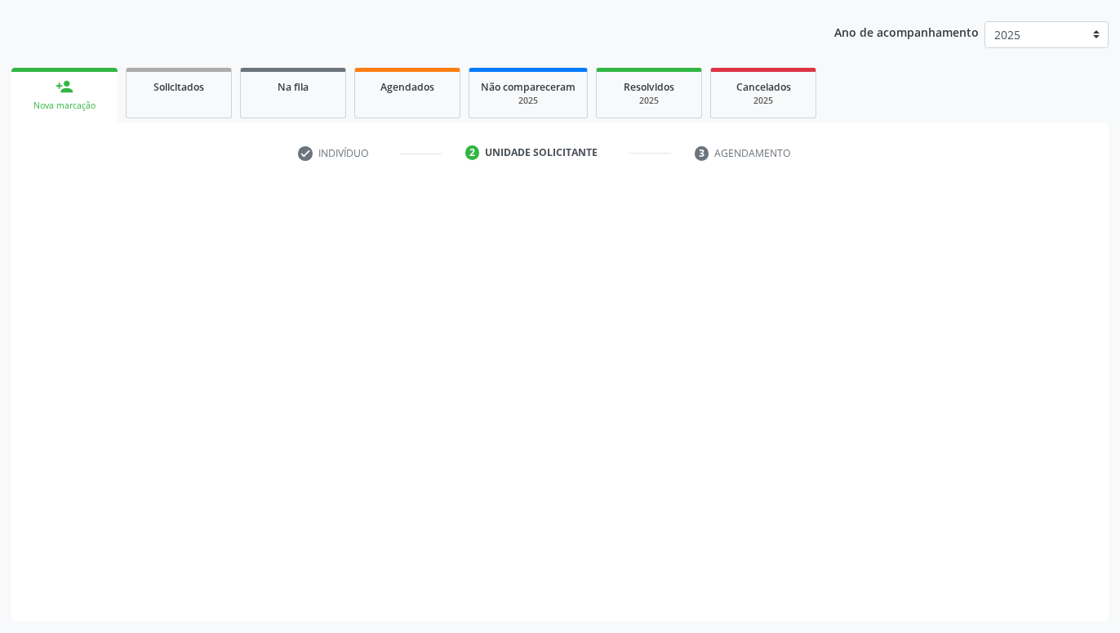
scroll to position [176, 0]
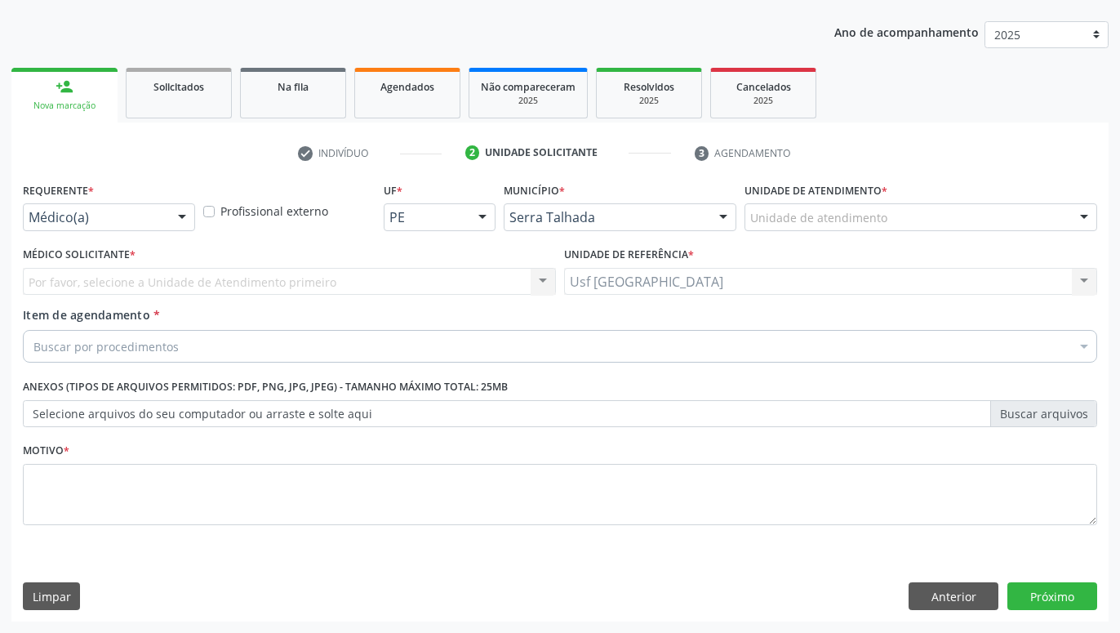
click at [172, 213] on div at bounding box center [182, 218] width 24 height 28
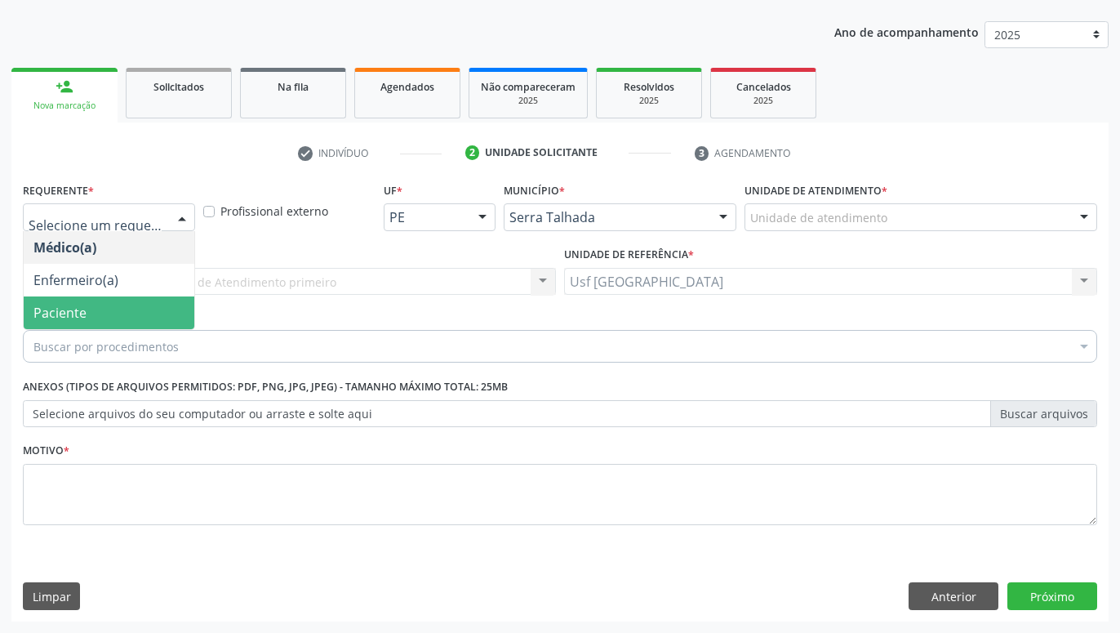
click at [118, 300] on span "Paciente" at bounding box center [109, 312] width 171 height 33
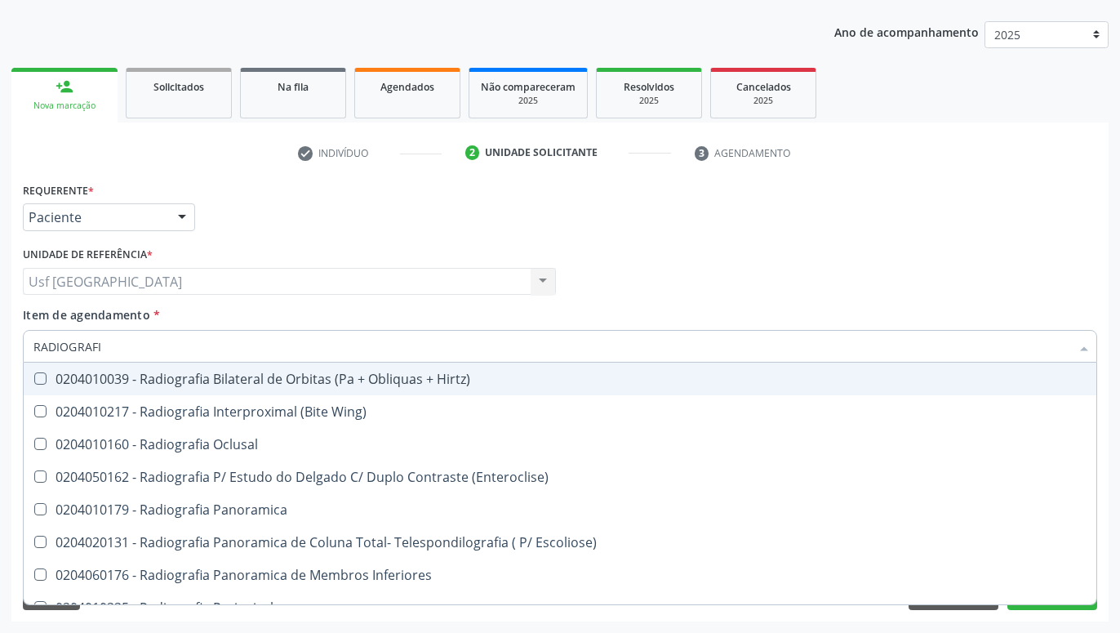
type input "RADIOGRAFIA"
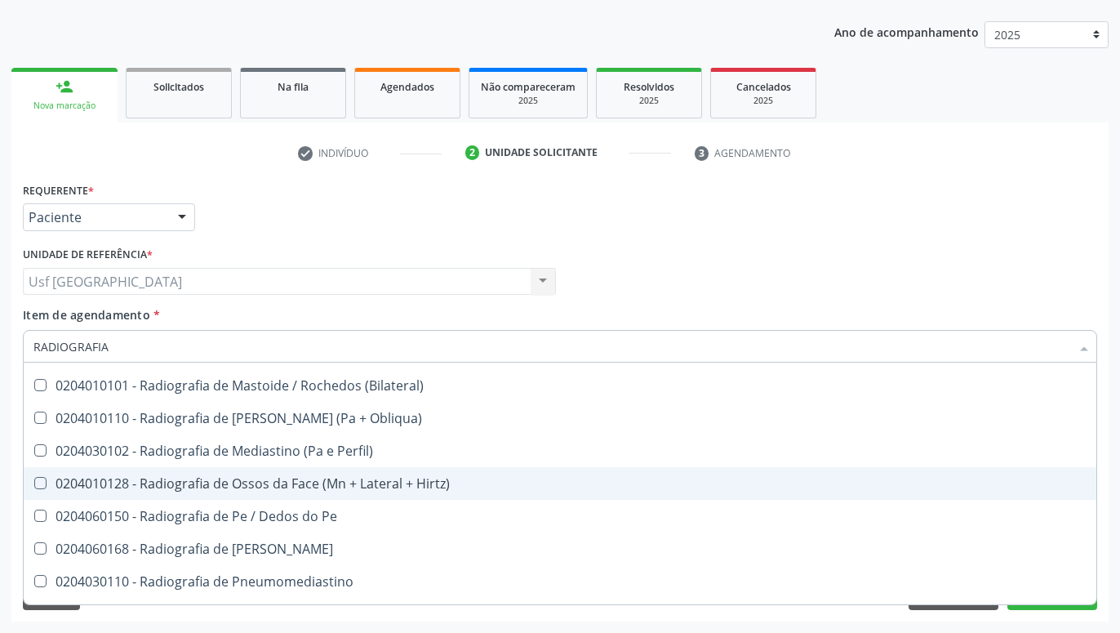
scroll to position [2108, 0]
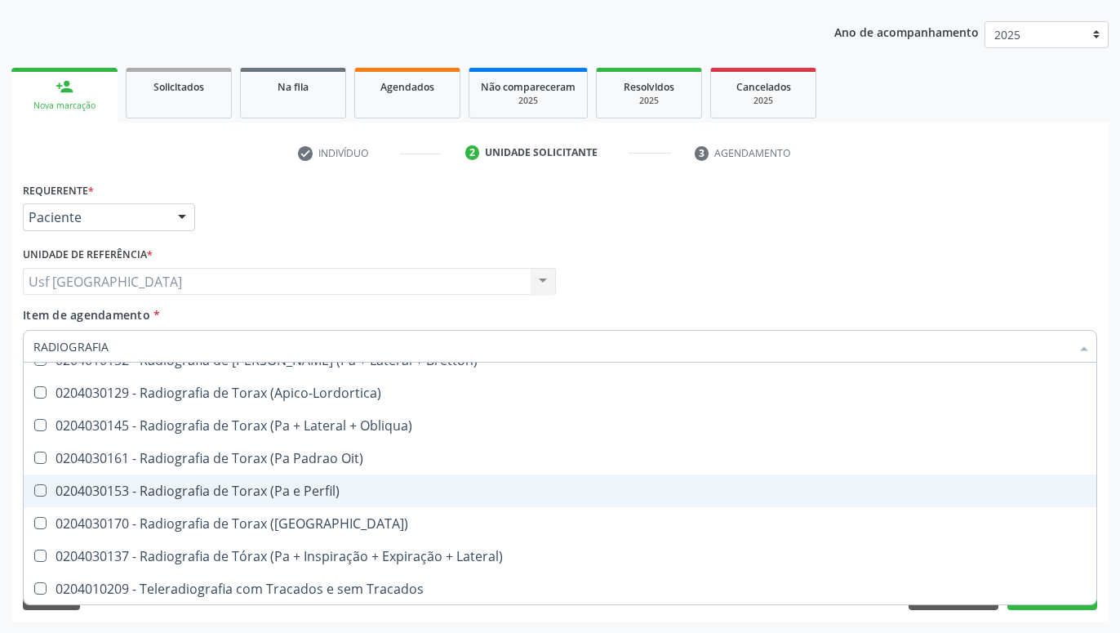
click at [276, 489] on div "0204030153 - Radiografia de Torax (Pa e Perfil)" at bounding box center [559, 490] width 1053 height 13
checkbox Perfil\) "true"
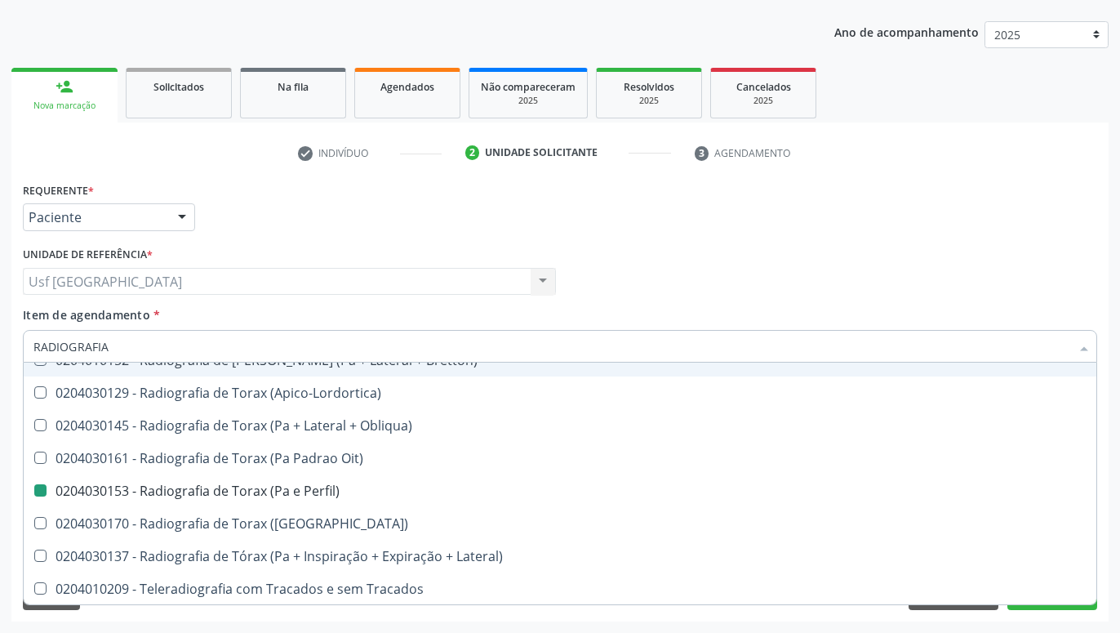
click at [655, 247] on div "Médico Solicitante Por favor, selecione a Unidade de Atendimento primeiro Nenhu…" at bounding box center [560, 274] width 1082 height 64
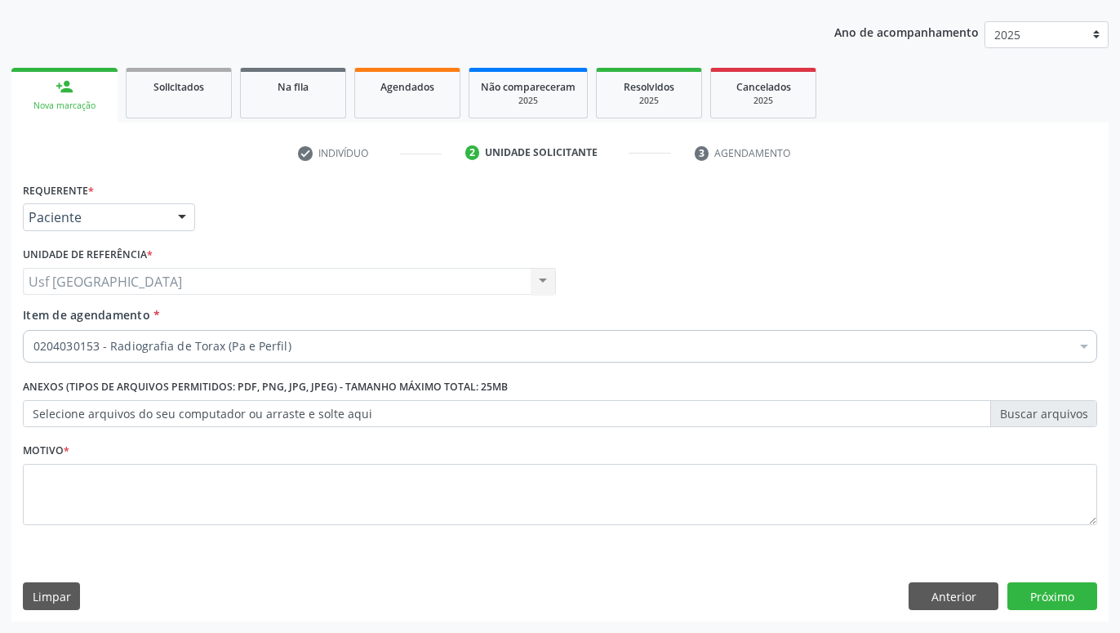
scroll to position [0, 0]
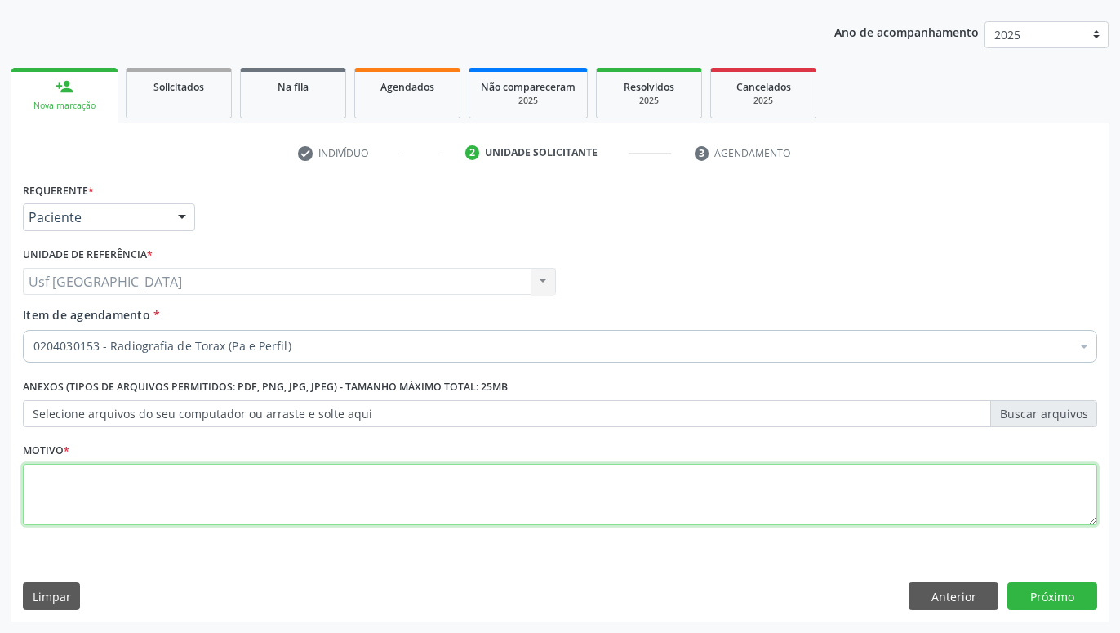
click at [490, 501] on textarea at bounding box center [560, 495] width 1074 height 62
type textarea "."
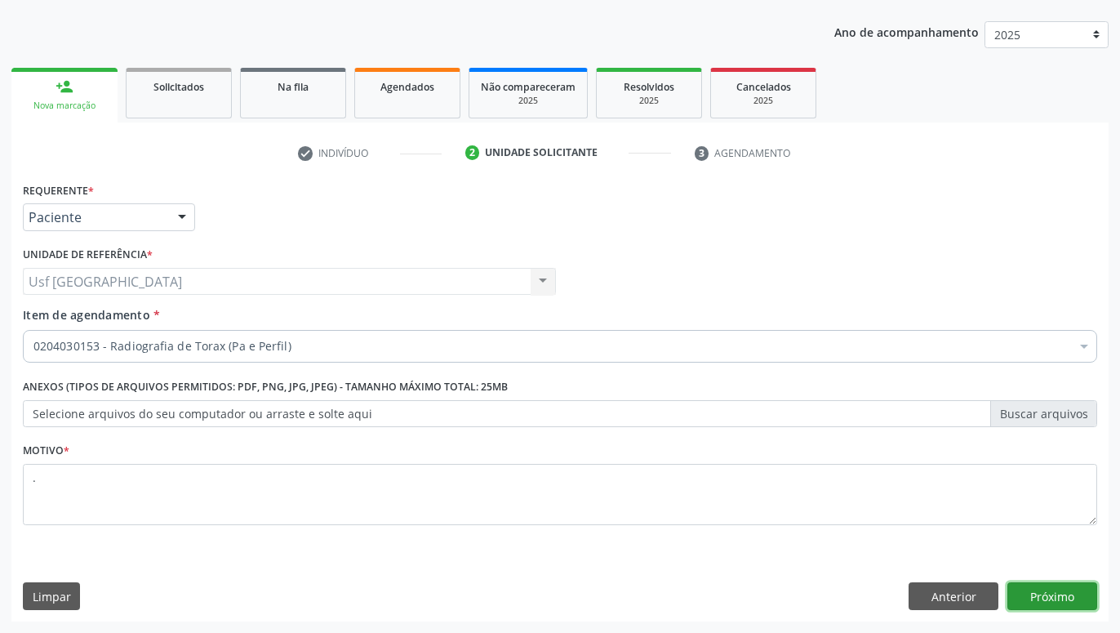
click at [1062, 597] on button "Próximo" at bounding box center [1052, 596] width 90 height 28
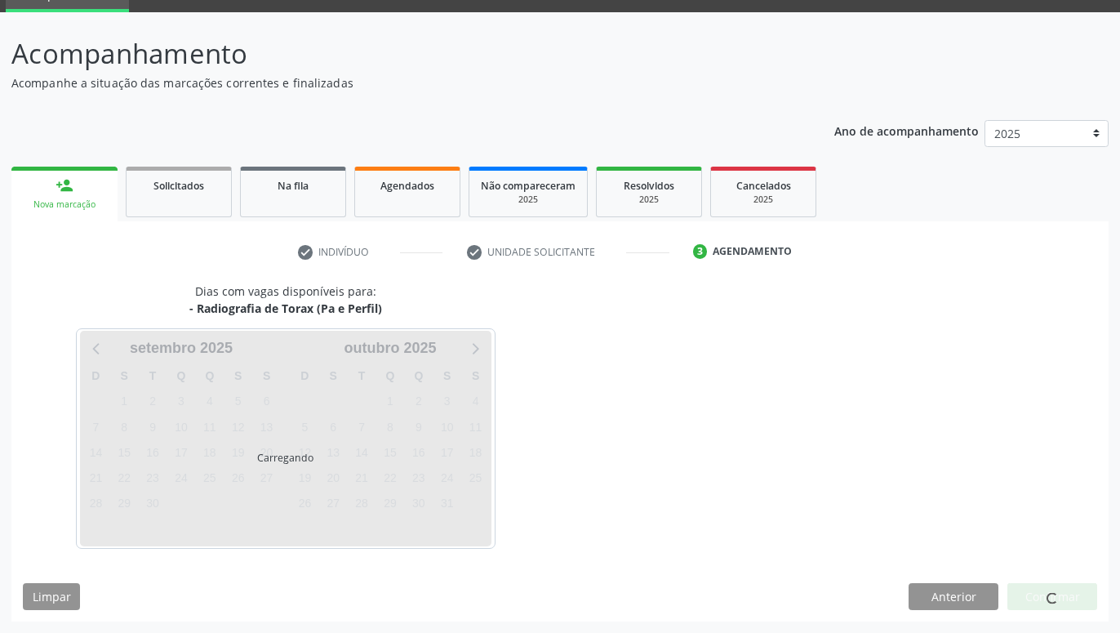
scroll to position [78, 0]
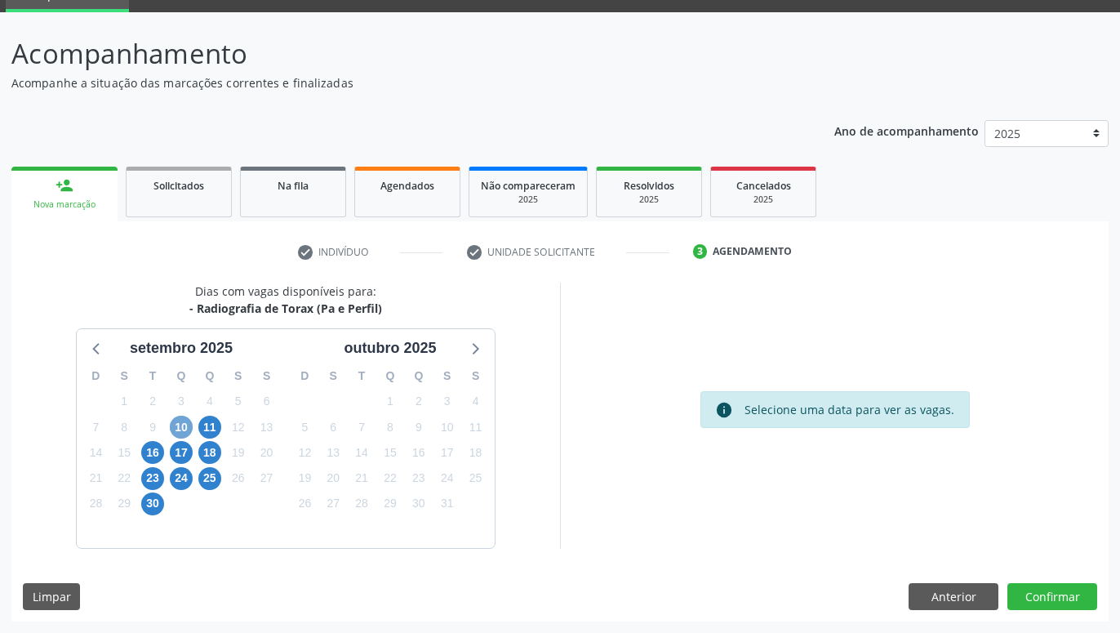
click at [182, 431] on span "10" at bounding box center [181, 426] width 23 height 23
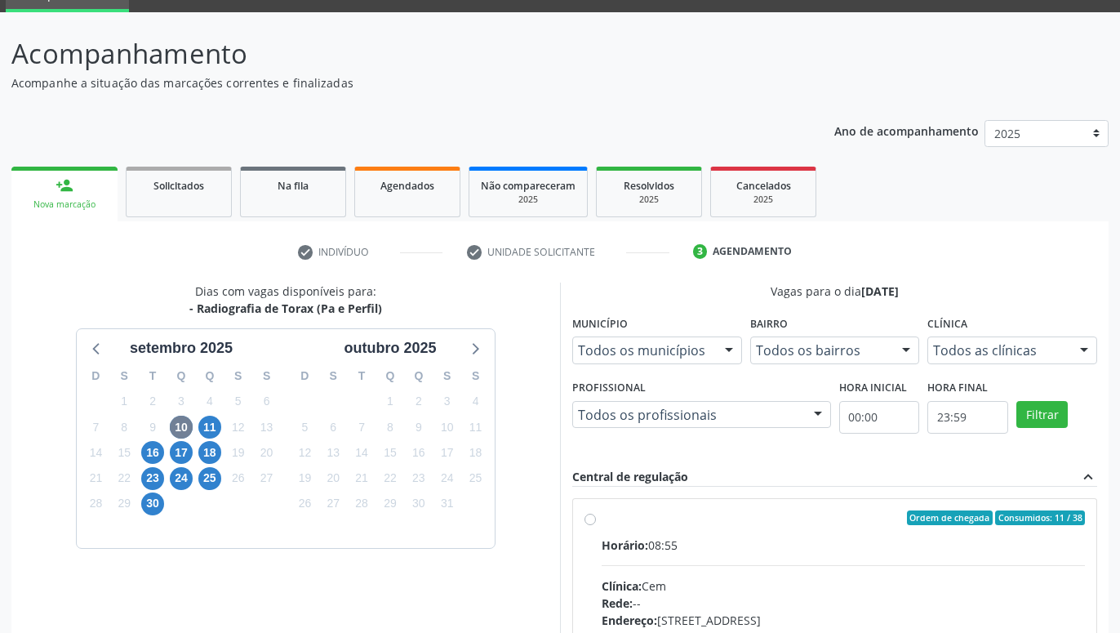
click at [602, 518] on label "Ordem de chegada Consumidos: 11 / 38 Horário: 08:55 Clínica: Cem Rede: -- Ender…" at bounding box center [843, 635] width 483 height 251
click at [584, 518] on input "Ordem de chegada Consumidos: 11 / 38 Horário: 08:55 Clínica: Cem Rede: -- Ender…" at bounding box center [589, 517] width 11 height 15
radio input "true"
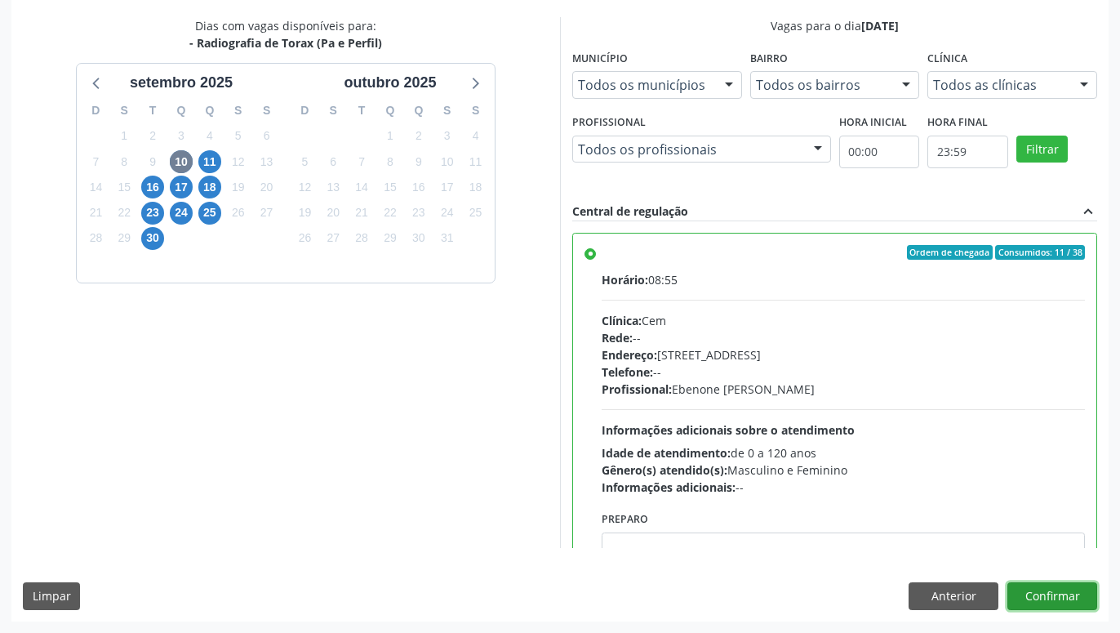
click at [1022, 598] on button "Confirmar" at bounding box center [1052, 596] width 90 height 28
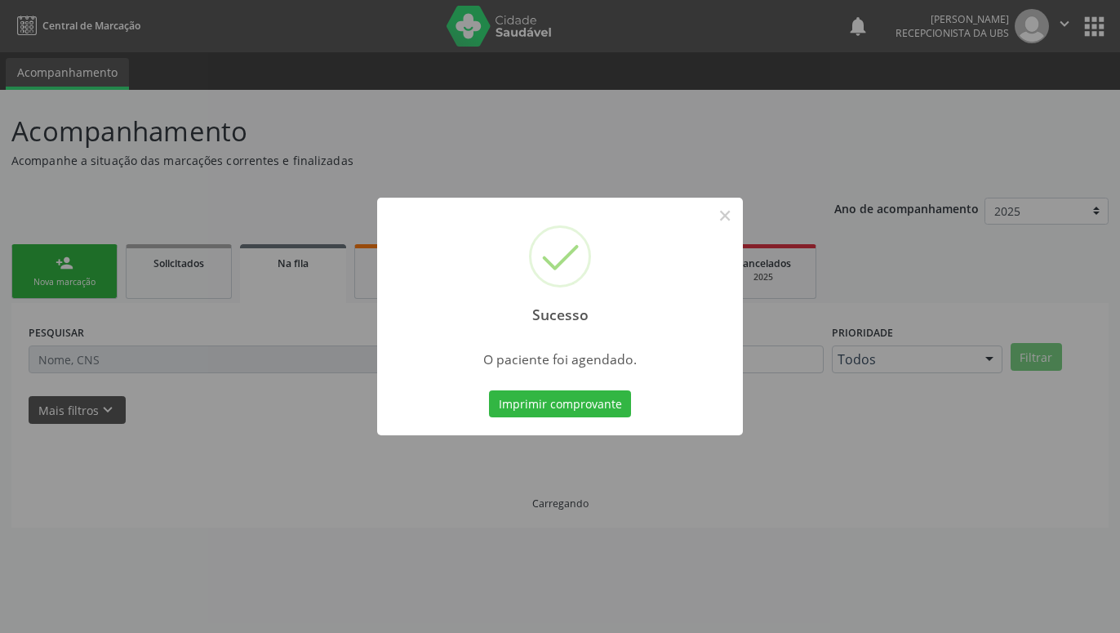
scroll to position [0, 0]
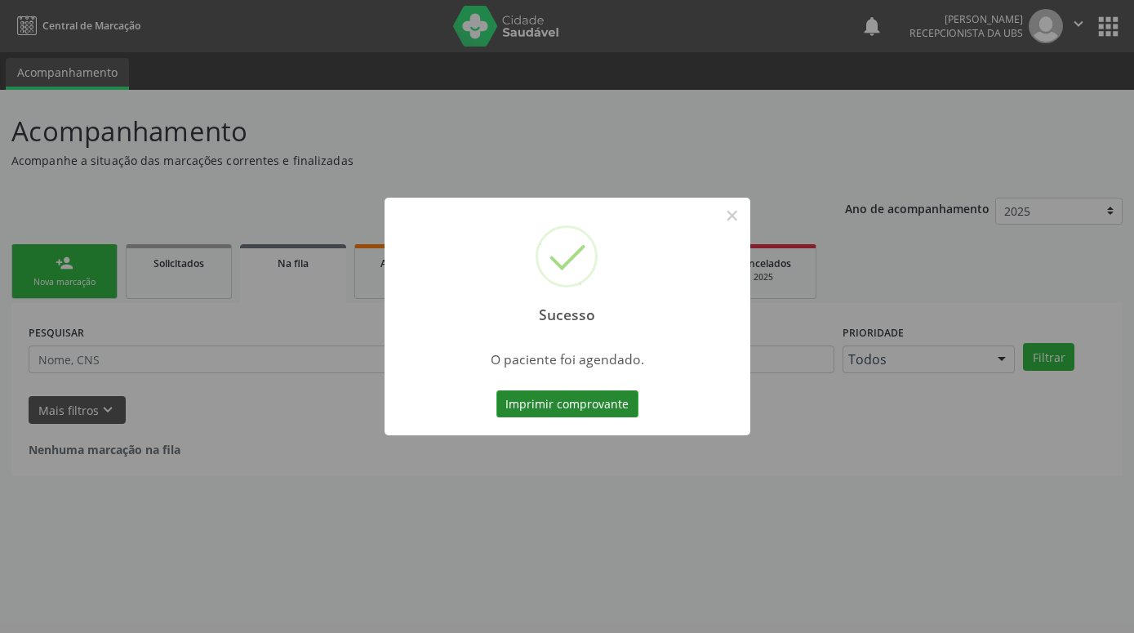
click at [606, 411] on button "Imprimir comprovante" at bounding box center [567, 404] width 142 height 28
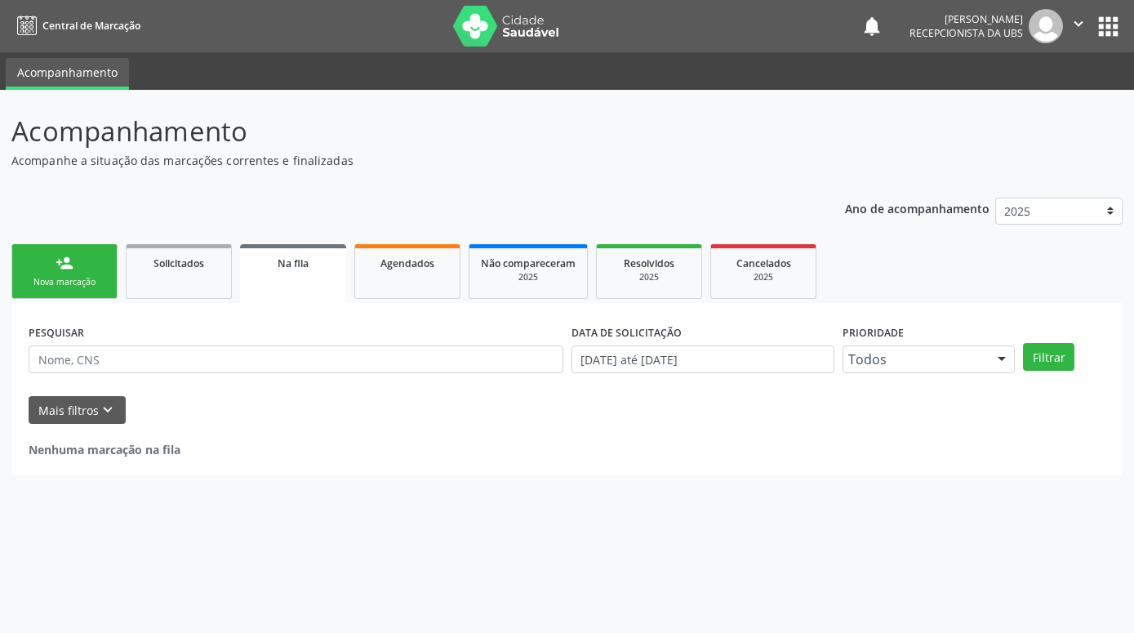
click at [62, 285] on div "Nova marcação" at bounding box center [65, 282] width 82 height 12
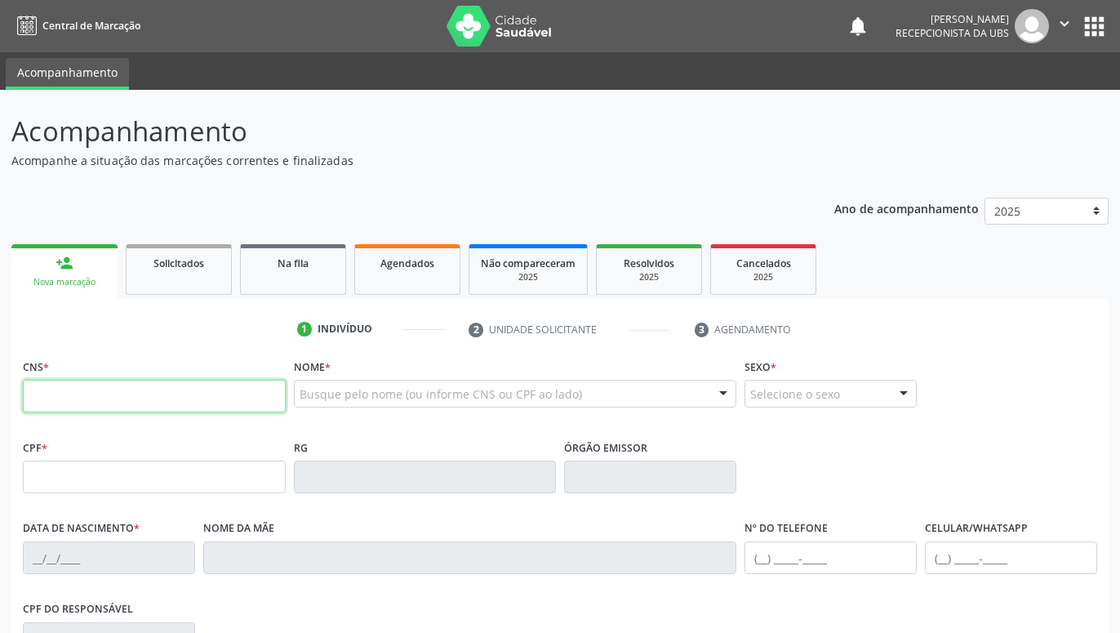
click at [107, 383] on input "text" at bounding box center [154, 396] width 263 height 33
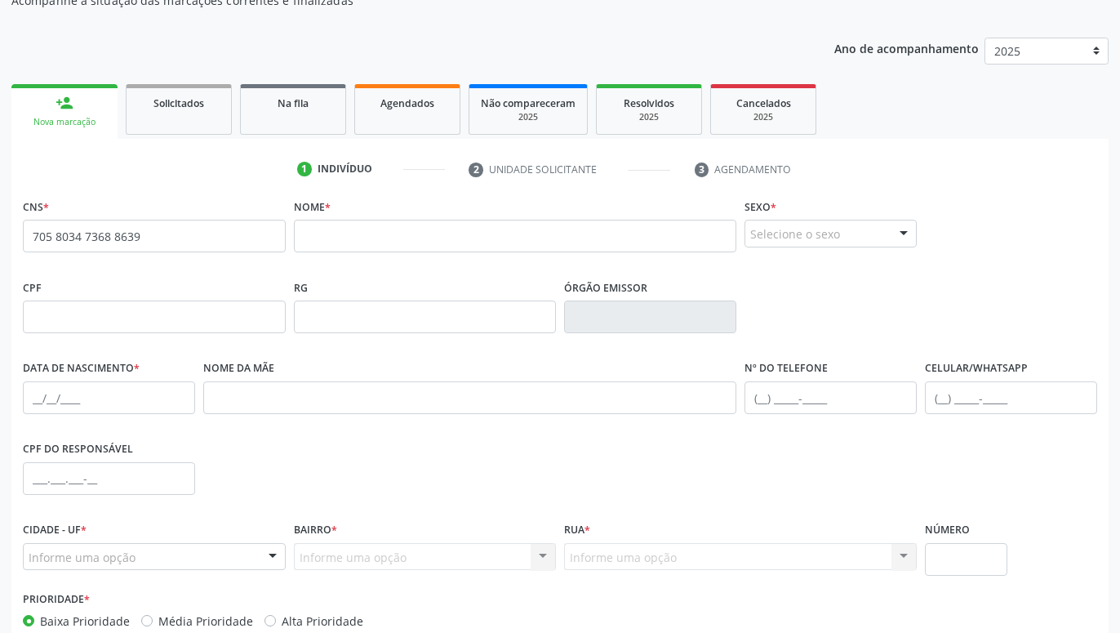
scroll to position [250, 0]
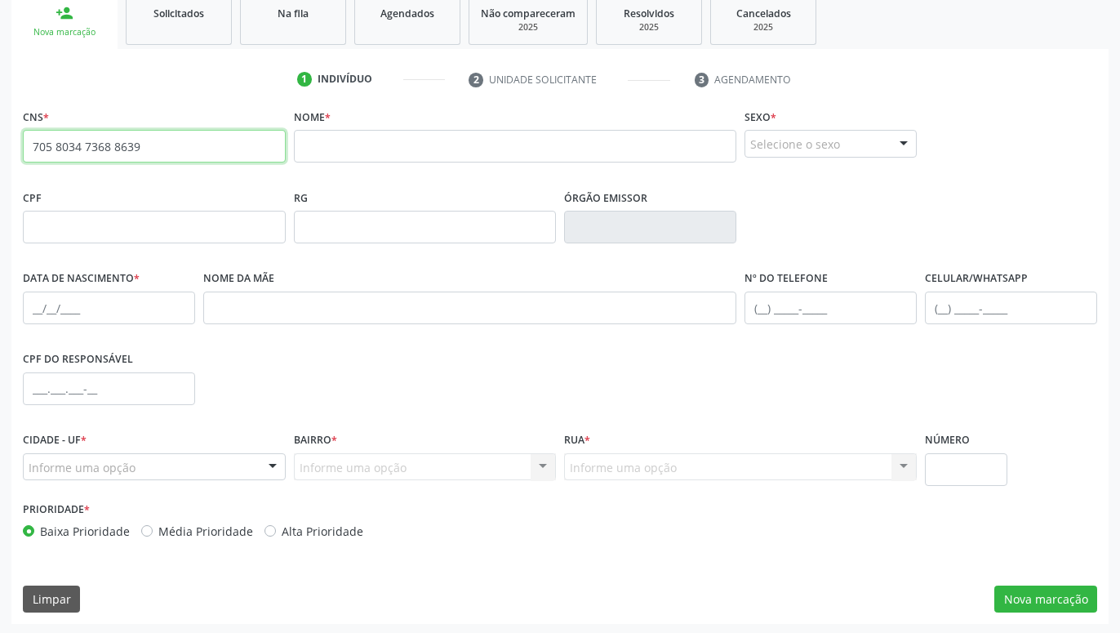
click at [192, 149] on input "705 8034 7368 8639" at bounding box center [154, 146] width 263 height 33
type input "7"
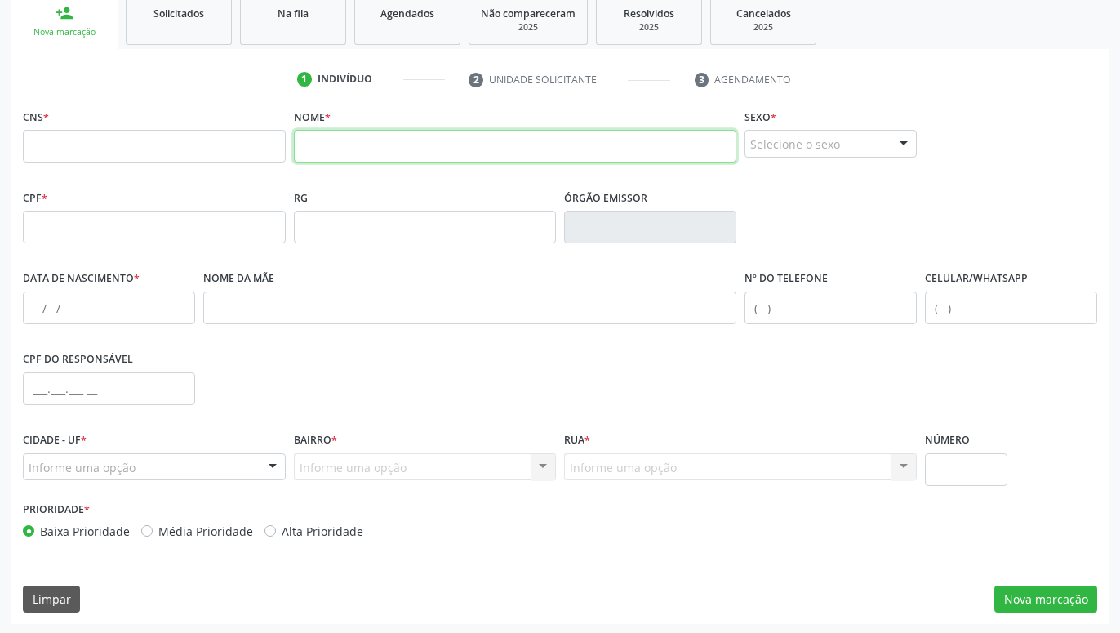
click at [363, 153] on input "text" at bounding box center [515, 146] width 443 height 33
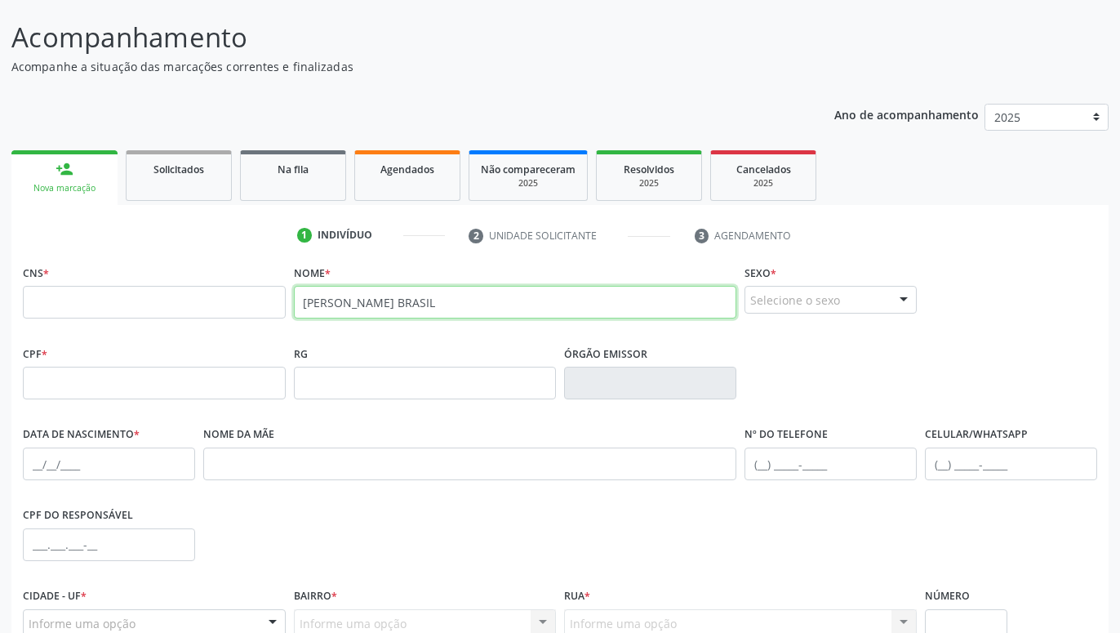
scroll to position [83, 0]
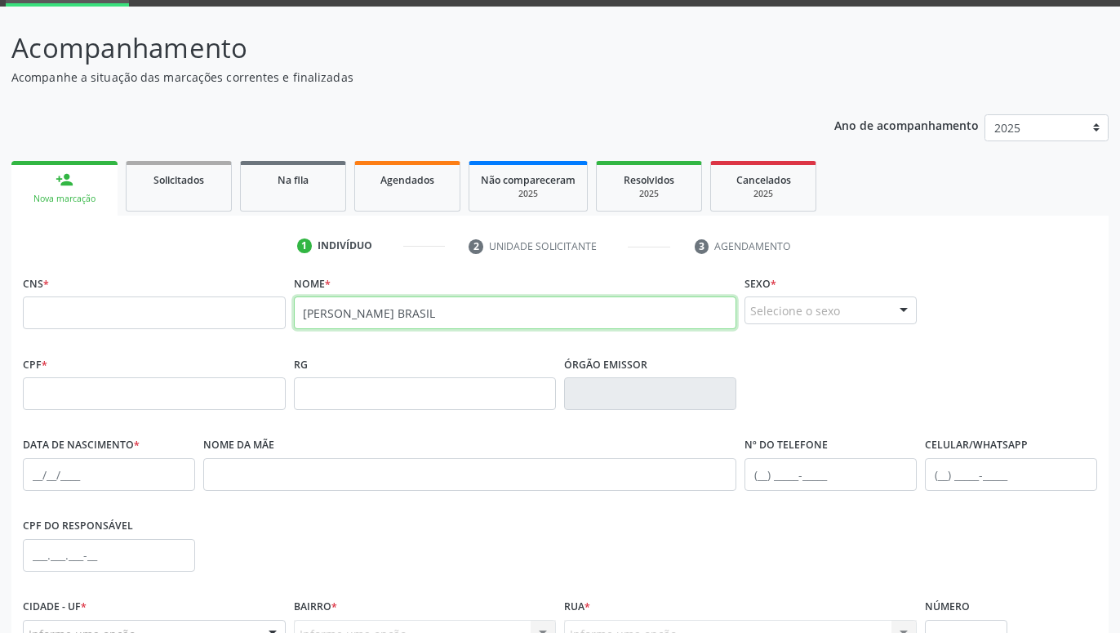
type input "ROSANGELA QUIRINO FERREIRA BRASIL"
click at [82, 201] on div "Nova marcação" at bounding box center [64, 199] width 83 height 12
click at [79, 189] on link "person_add Nova marcação" at bounding box center [64, 188] width 106 height 55
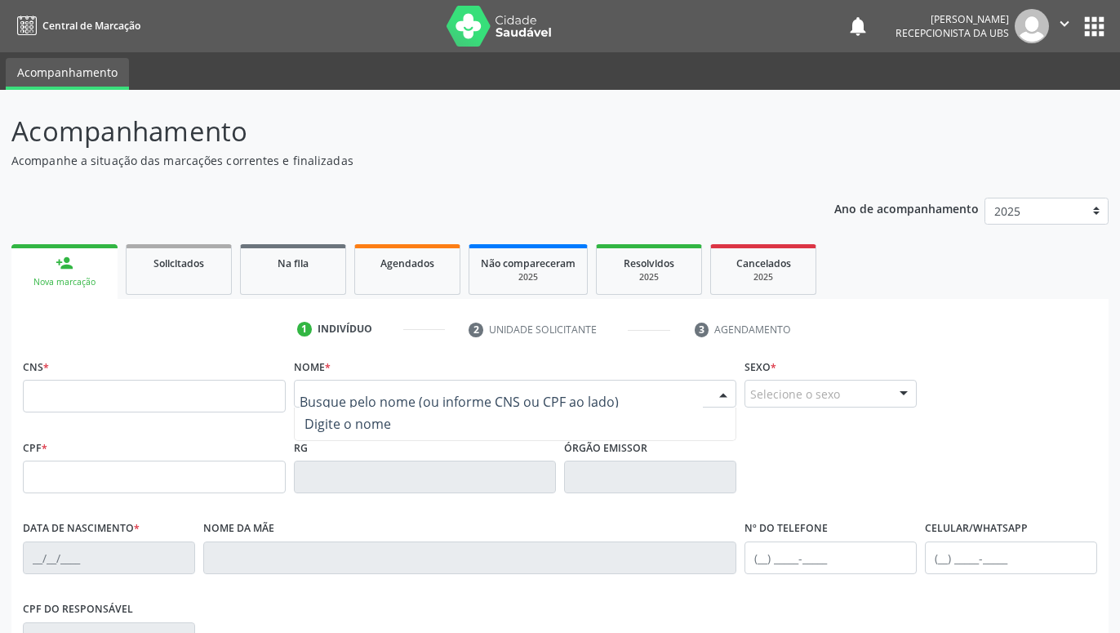
scroll to position [83, 0]
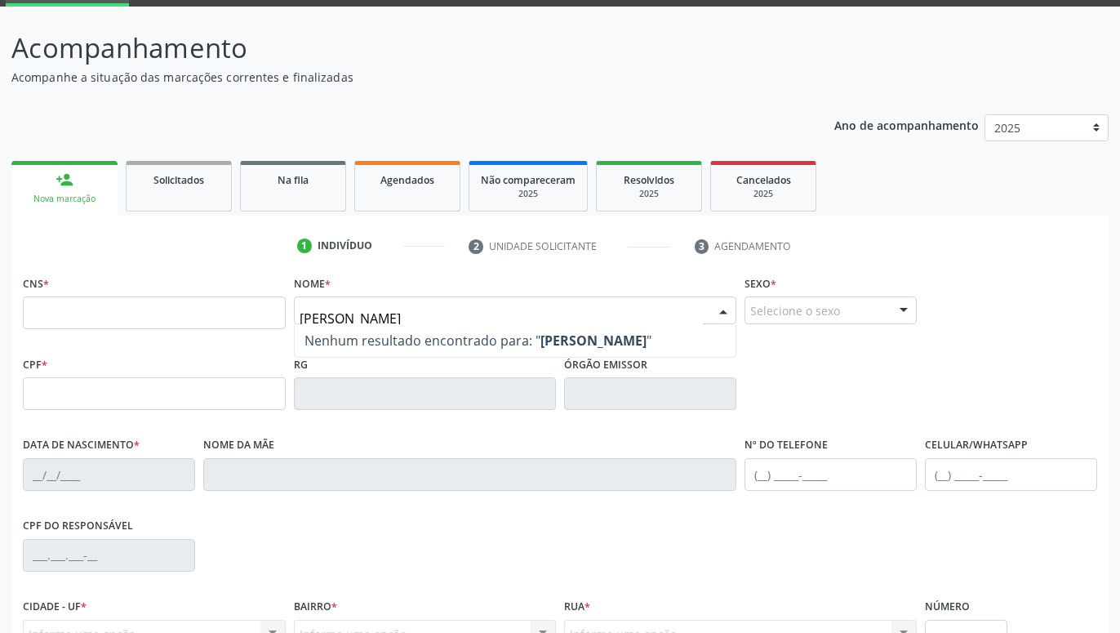
type input "[PERSON_NAME]"
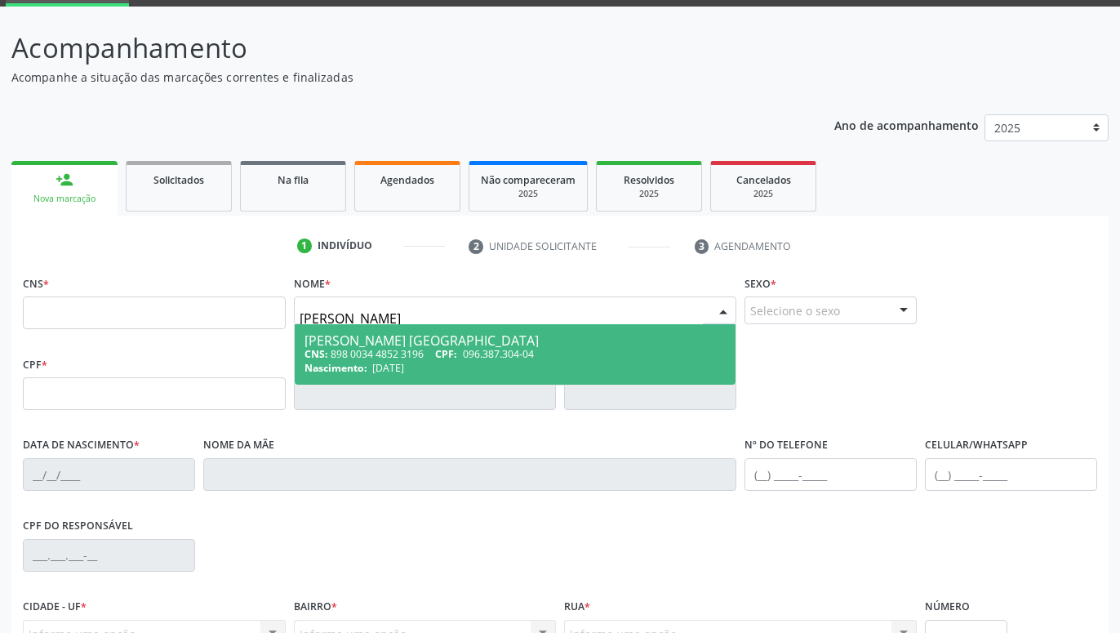
click at [422, 360] on div "CNS: 898 0034 4852 3196 CPF: 096.387.304-04" at bounding box center [515, 354] width 422 height 14
type input "898 0034 4852 3196"
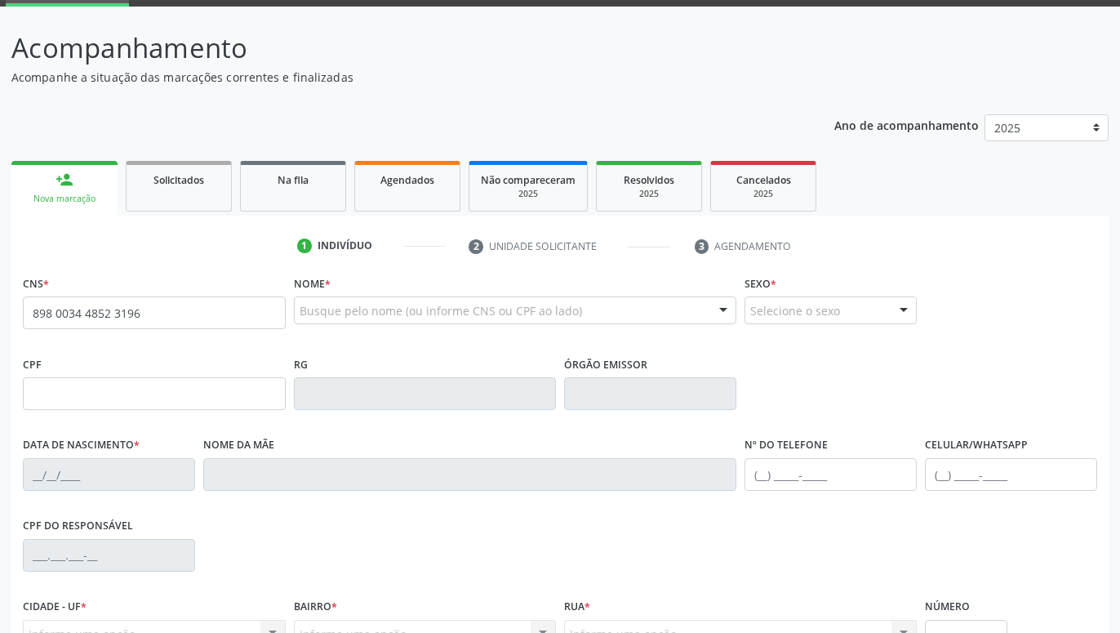
scroll to position [252, 0]
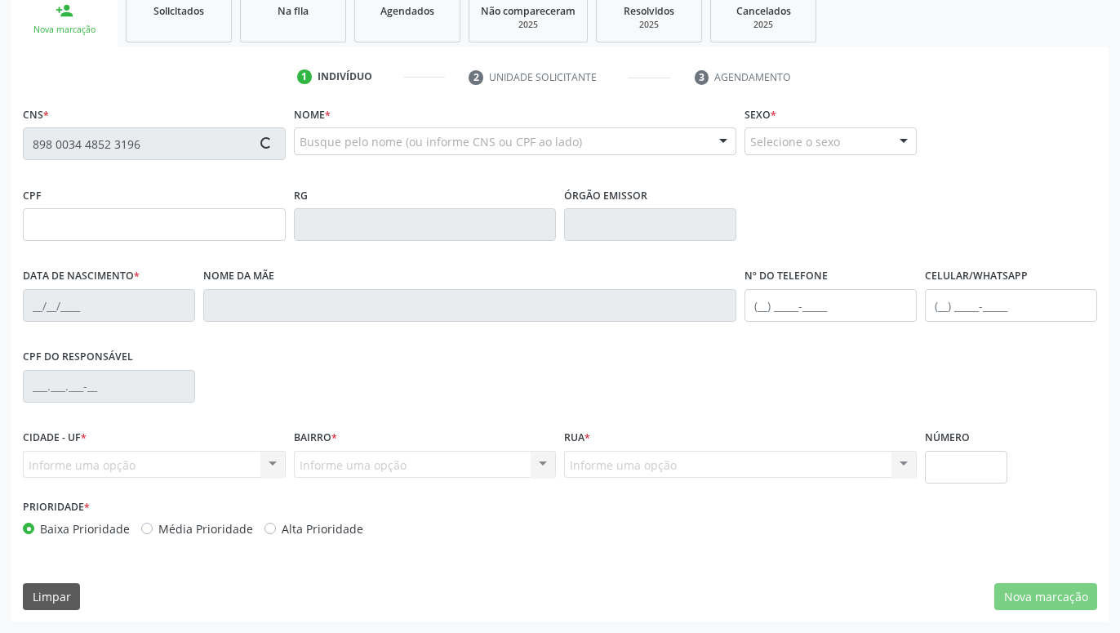
type input "096.387.304-04"
type input "[DATE]"
type input "[PERSON_NAME]"
type input "[PHONE_NUMBER]"
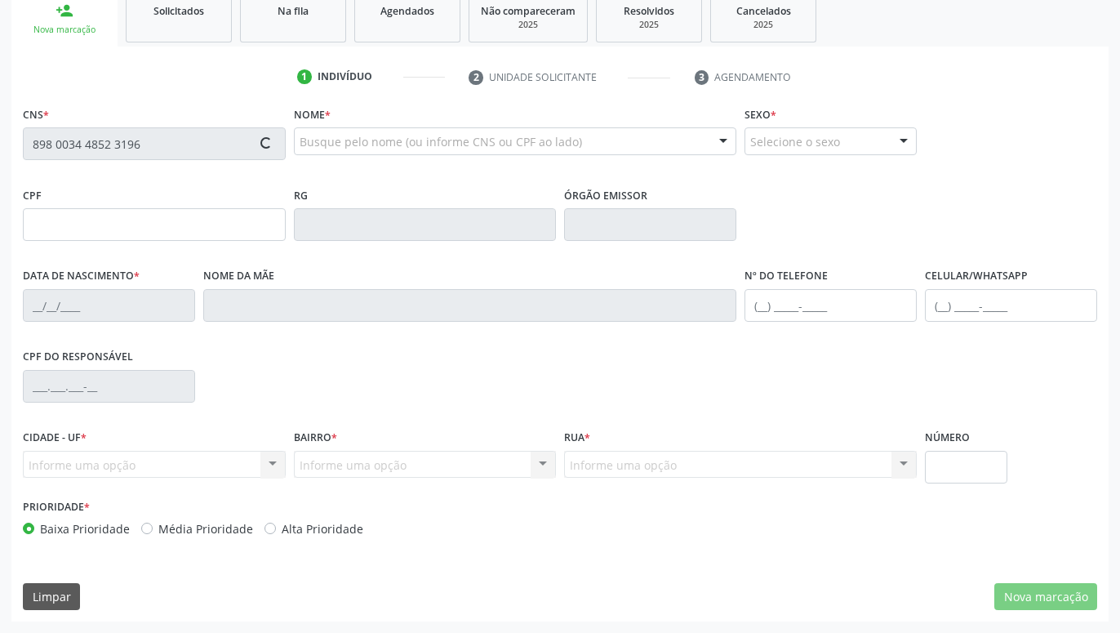
type input "723"
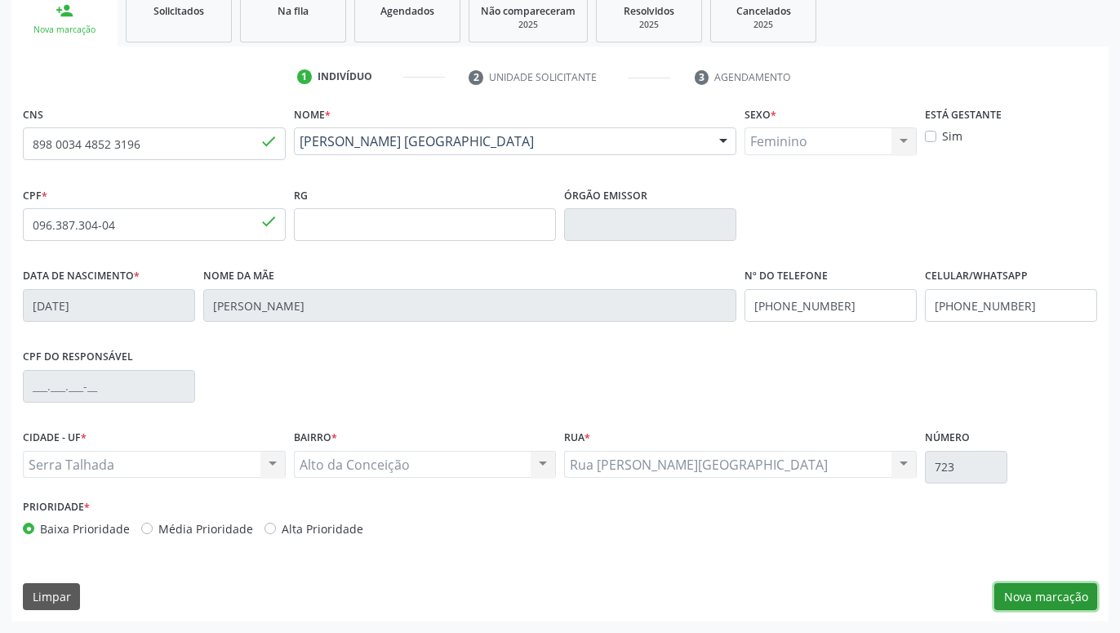
click at [1038, 595] on button "Nova marcação" at bounding box center [1045, 597] width 103 height 28
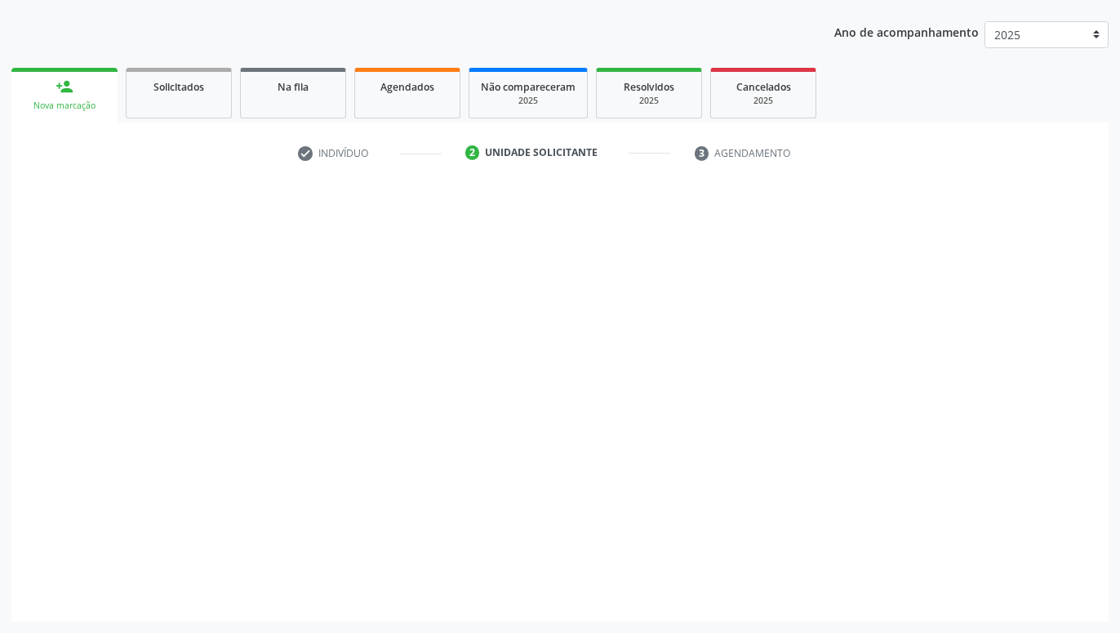
scroll to position [176, 0]
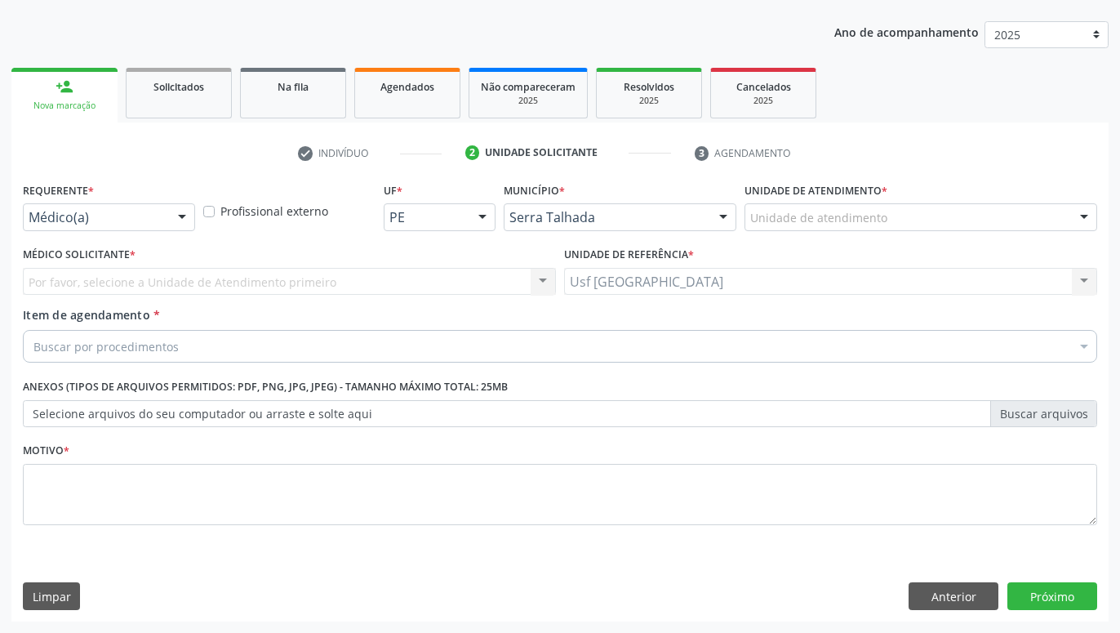
click at [171, 221] on div at bounding box center [182, 218] width 24 height 28
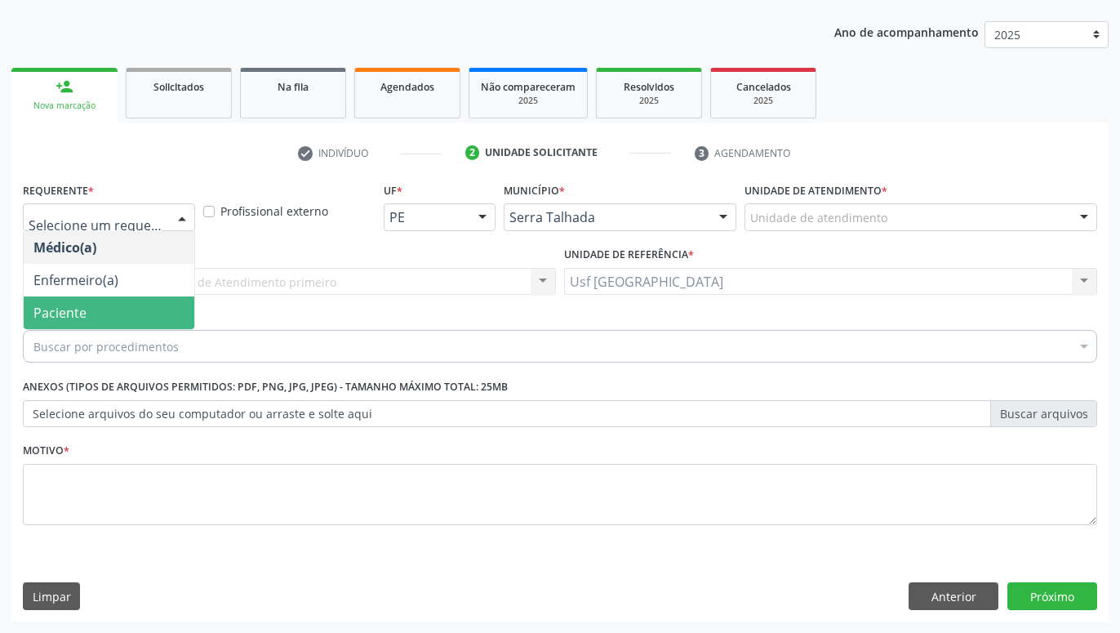
click at [142, 305] on span "Paciente" at bounding box center [109, 312] width 171 height 33
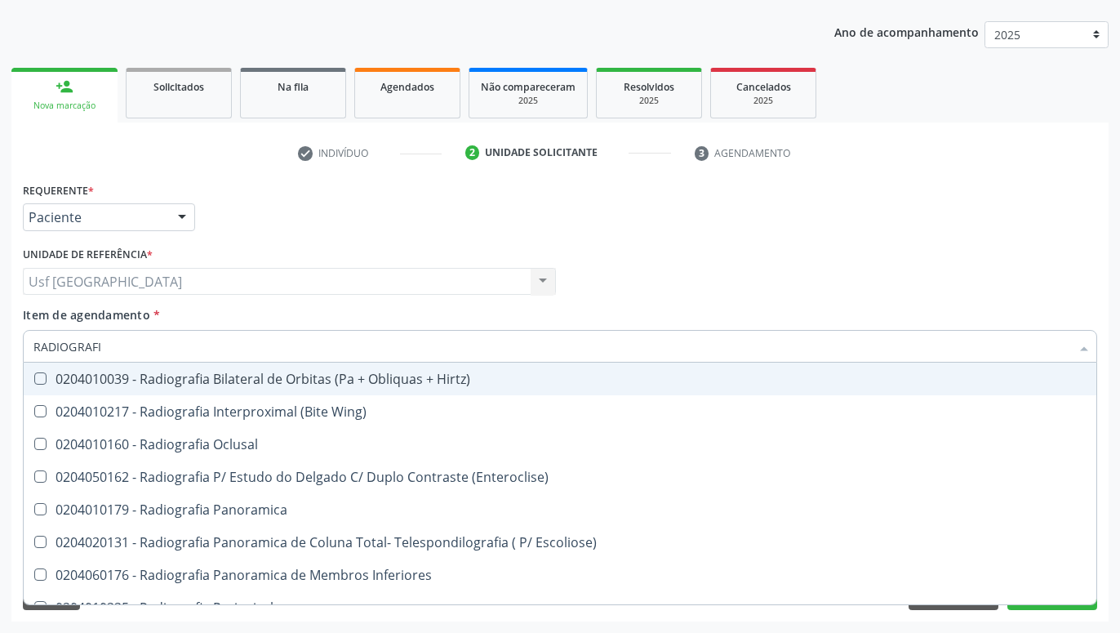
type input "RADIOGRAFIA"
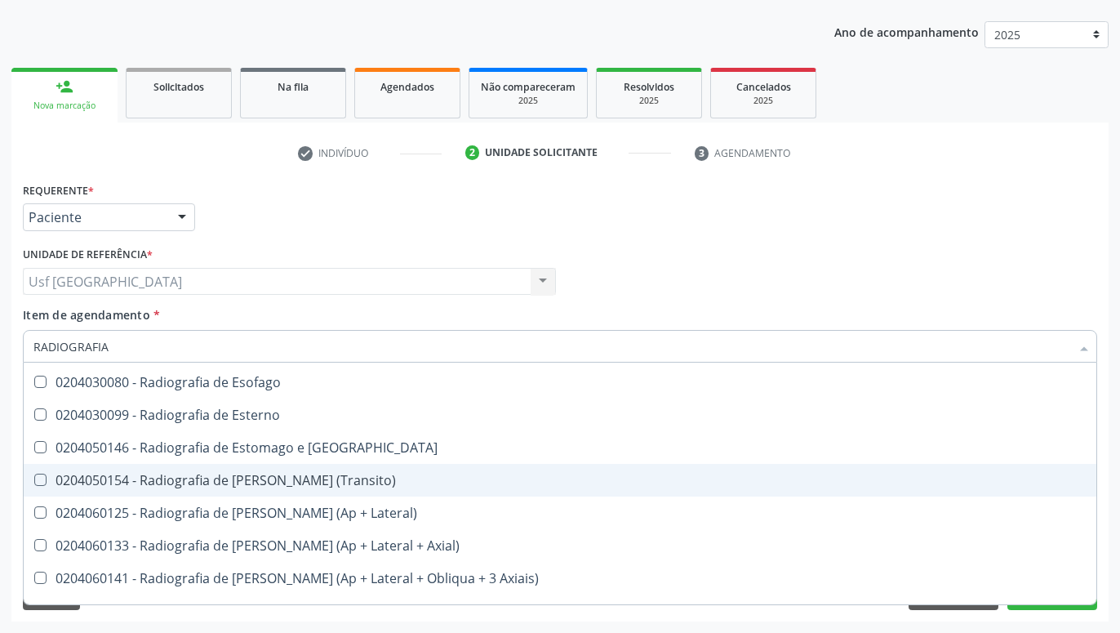
scroll to position [2047, 0]
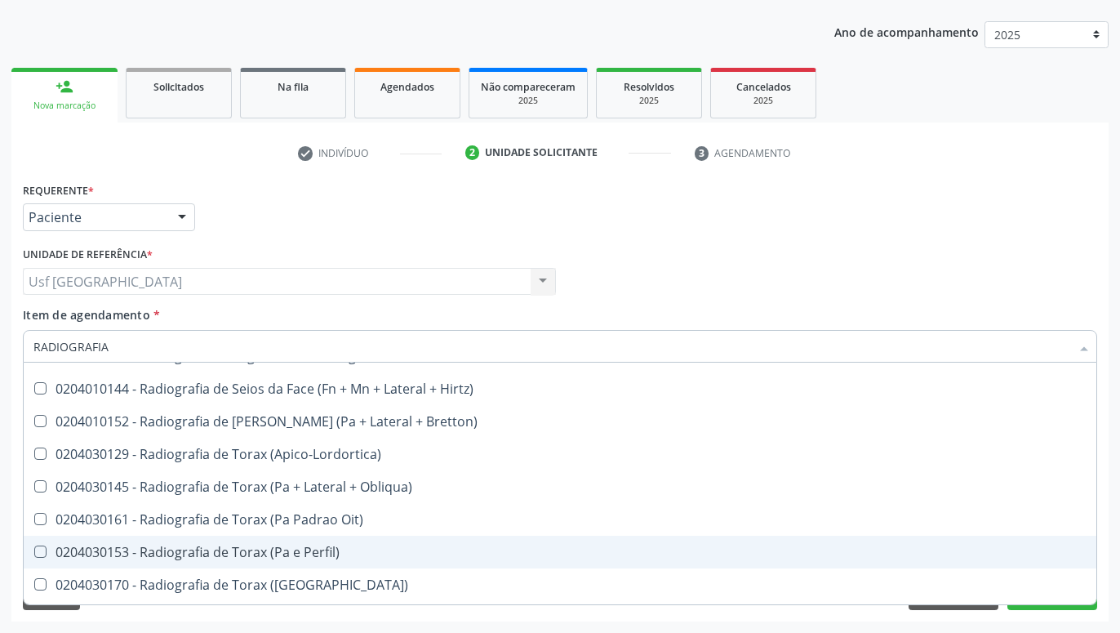
click at [327, 553] on div "0204030153 - Radiografia de Torax (Pa e Perfil)" at bounding box center [559, 551] width 1053 height 13
checkbox Perfil\) "true"
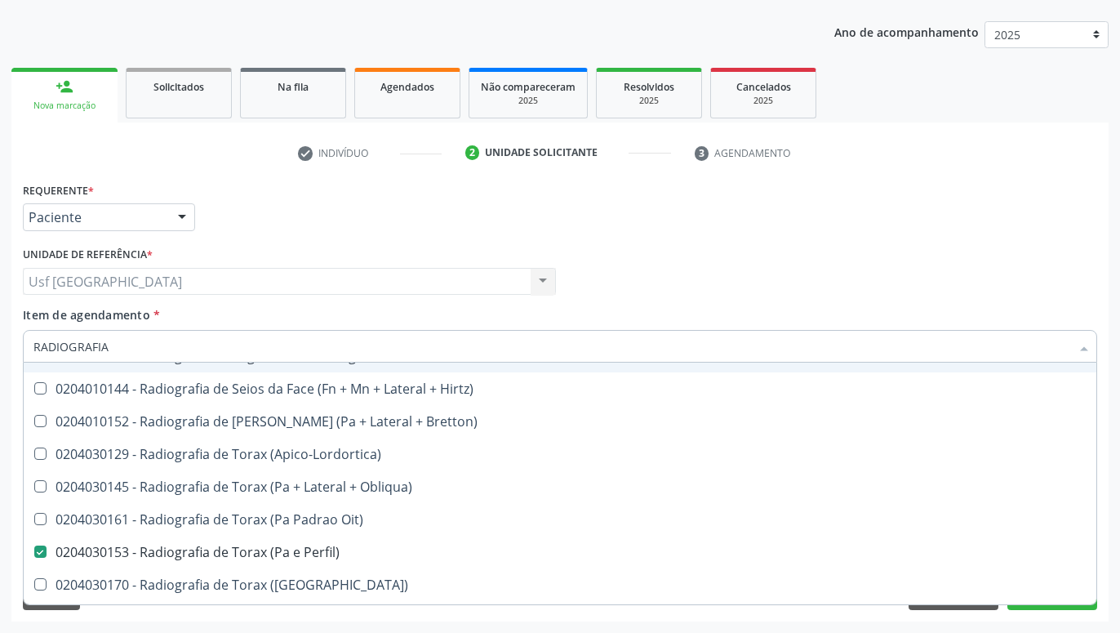
type input "RADIOGRAFIA"
click at [633, 263] on div "Médico Solicitante Por favor, selecione a Unidade de Atendimento primeiro Nenhu…" at bounding box center [560, 274] width 1082 height 64
checkbox Wing\) "true"
checkbox Perfil\) "false"
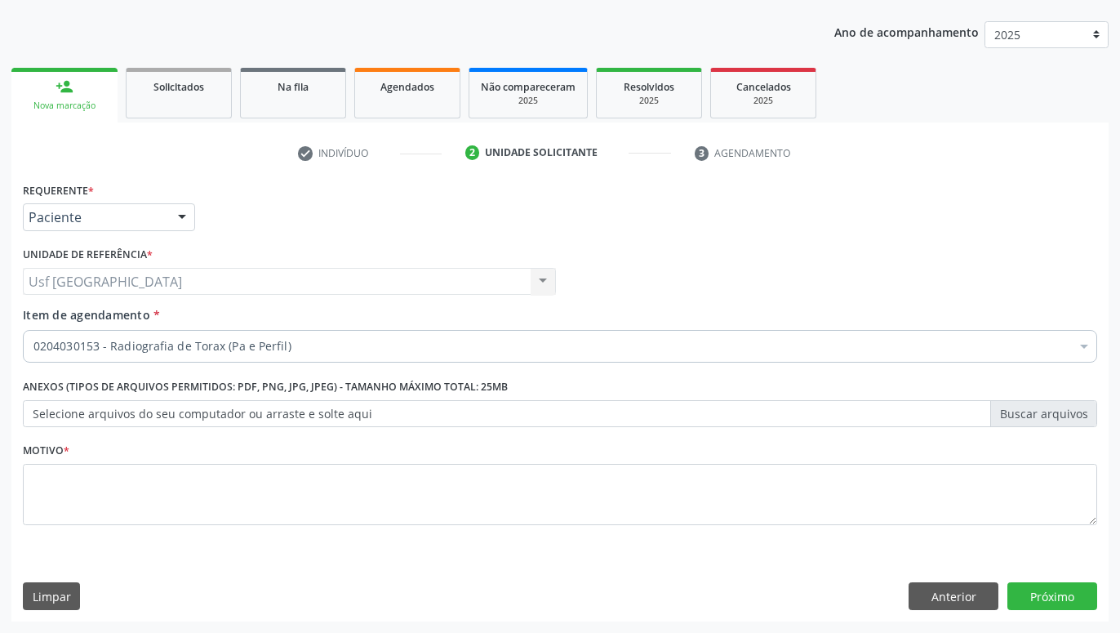
scroll to position [0, 0]
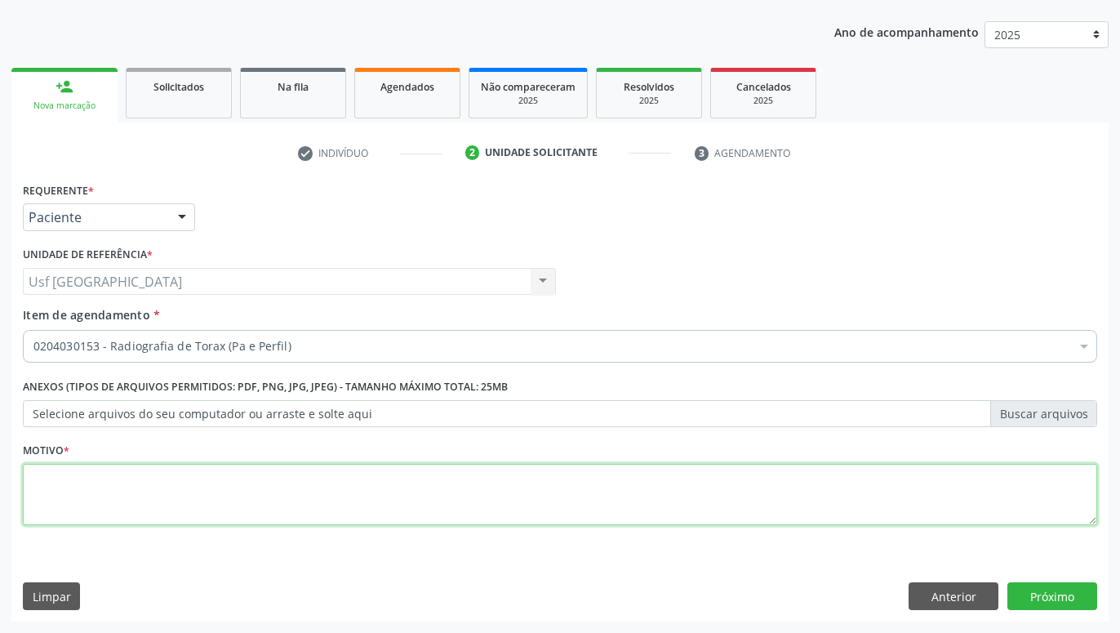
click at [399, 500] on textarea at bounding box center [560, 495] width 1074 height 62
type textarea "."
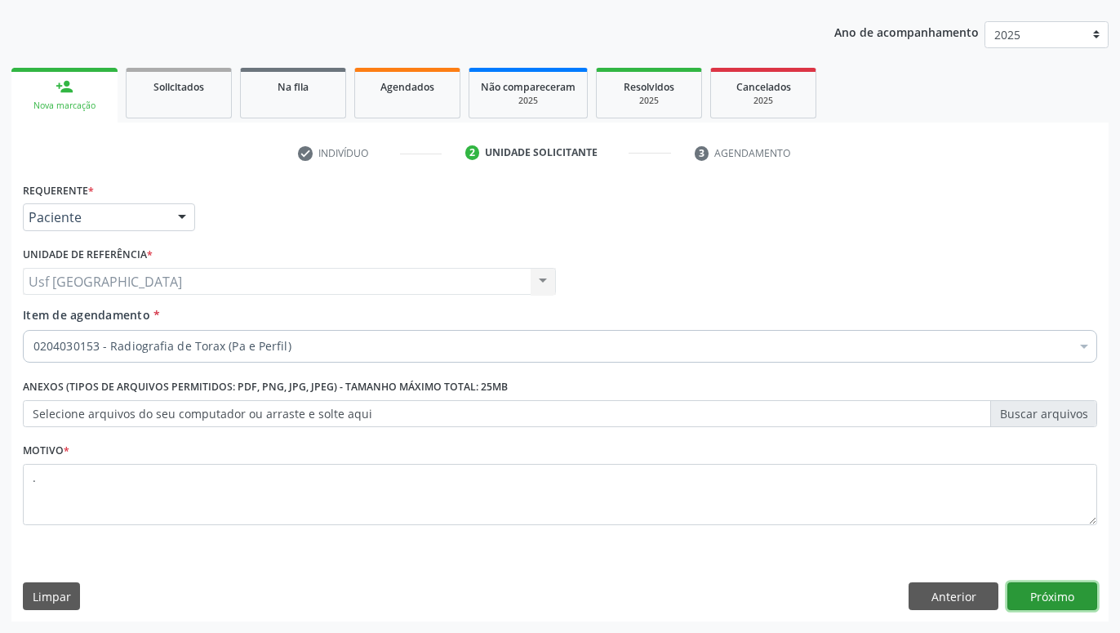
click at [1070, 596] on button "Próximo" at bounding box center [1052, 596] width 90 height 28
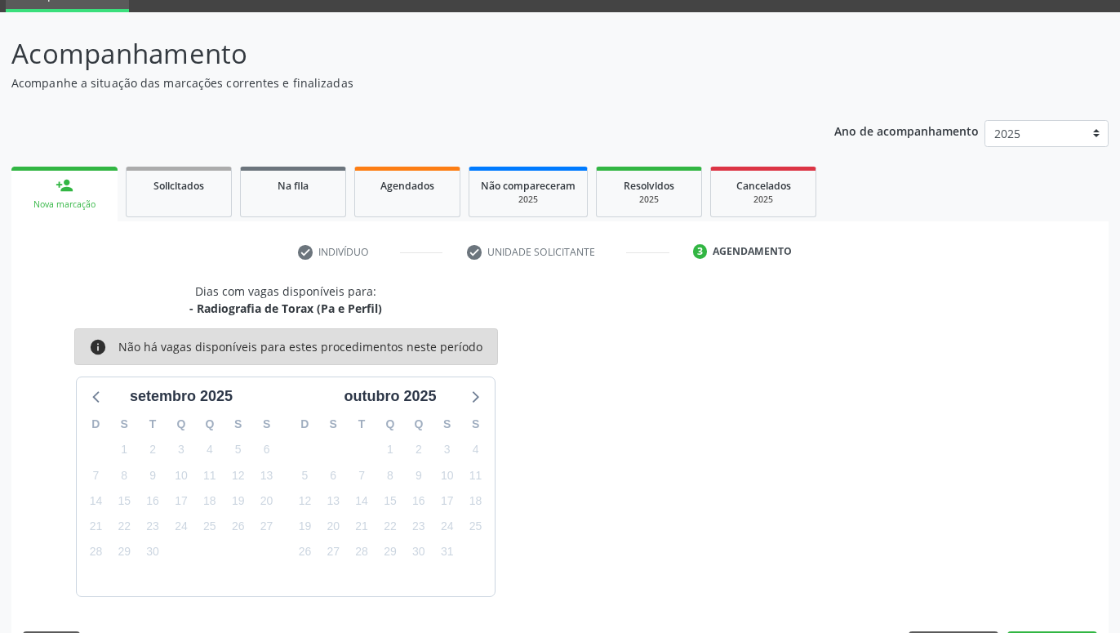
scroll to position [126, 0]
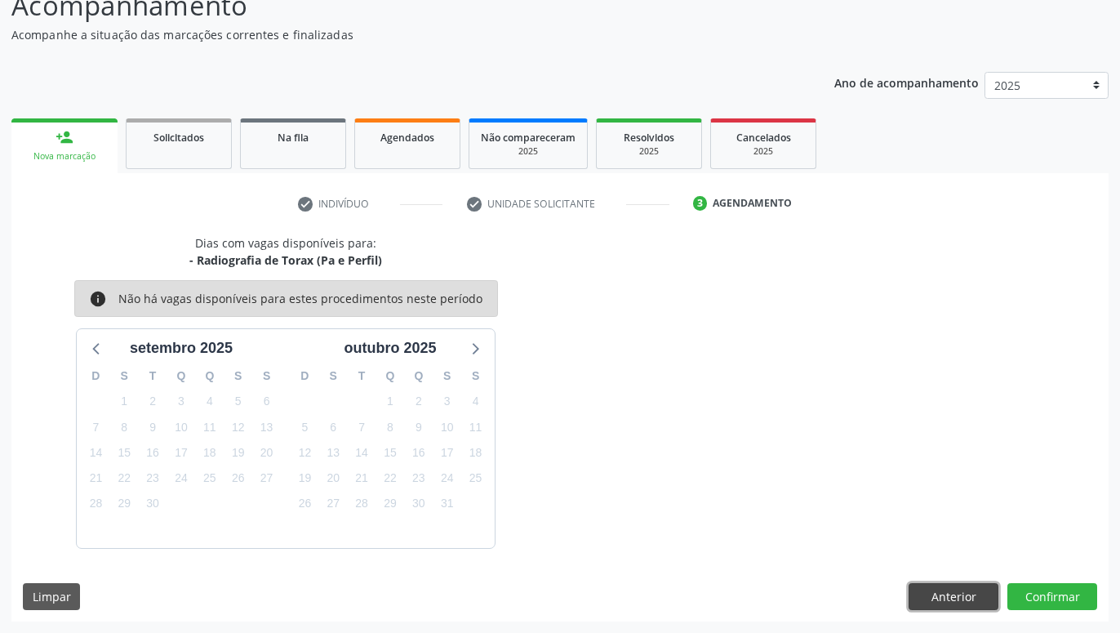
click at [963, 595] on button "Anterior" at bounding box center [953, 597] width 90 height 28
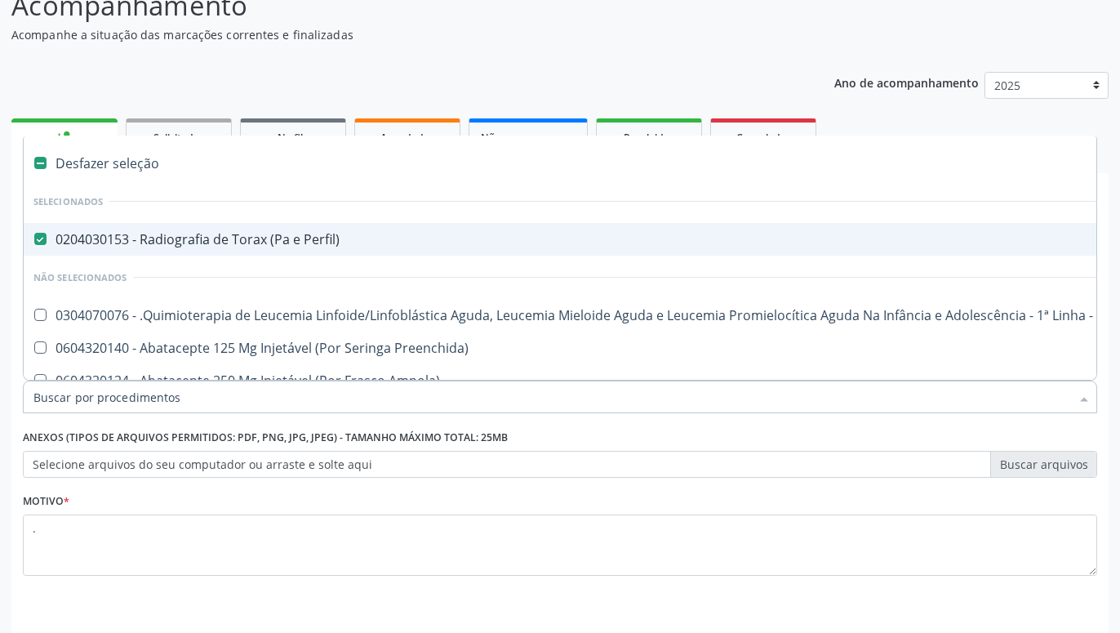
click at [48, 233] on div "0204030153 - Radiografia de Torax (Pa e Perfil)" at bounding box center [668, 239] width 1271 height 13
checkbox Perfil\) "false"
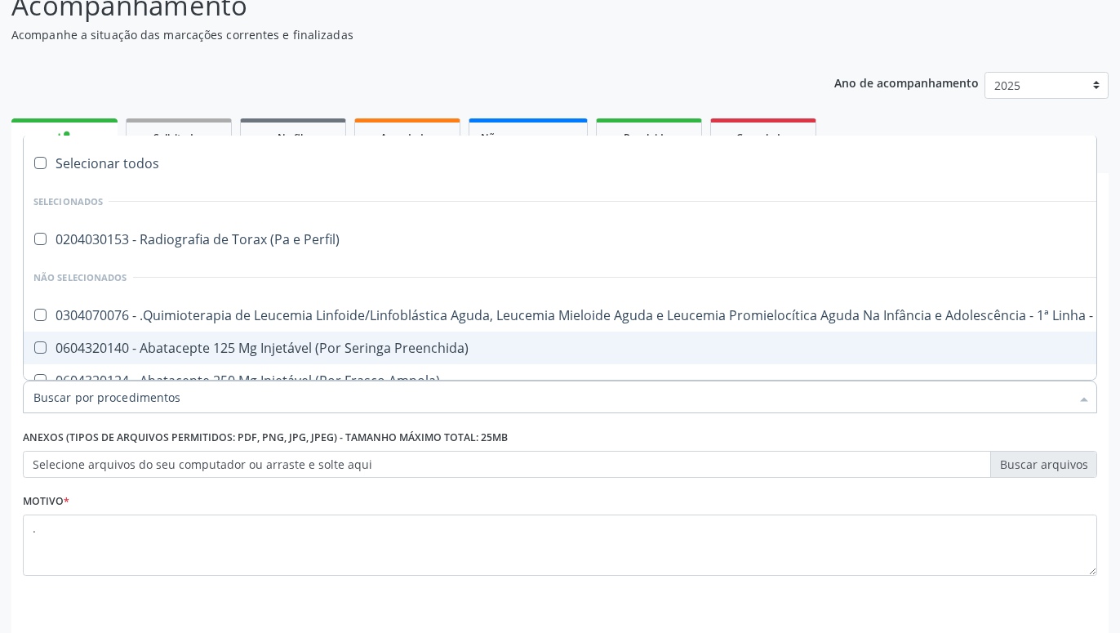
click at [127, 391] on input "Item de agendamento *" at bounding box center [551, 396] width 1037 height 33
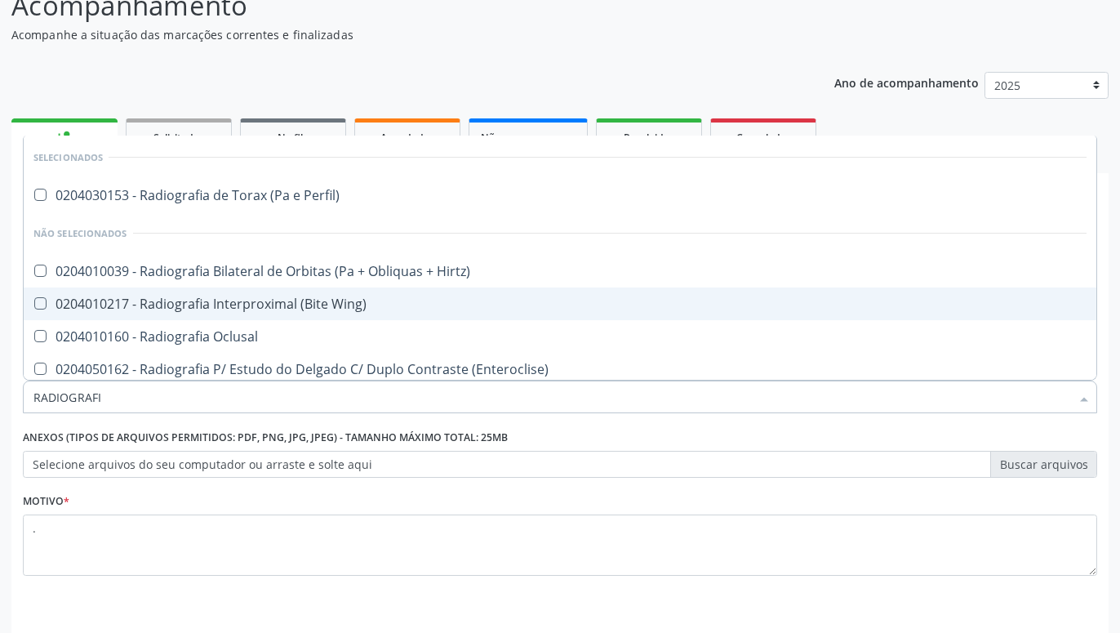
type input "RADIOGRAFIA"
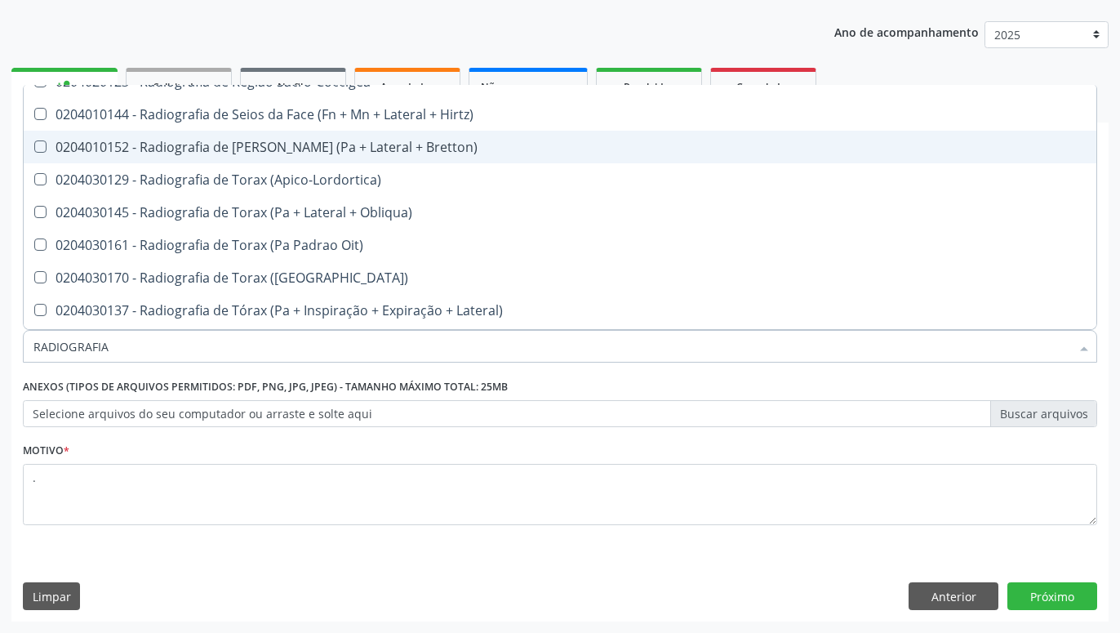
scroll to position [2193, 0]
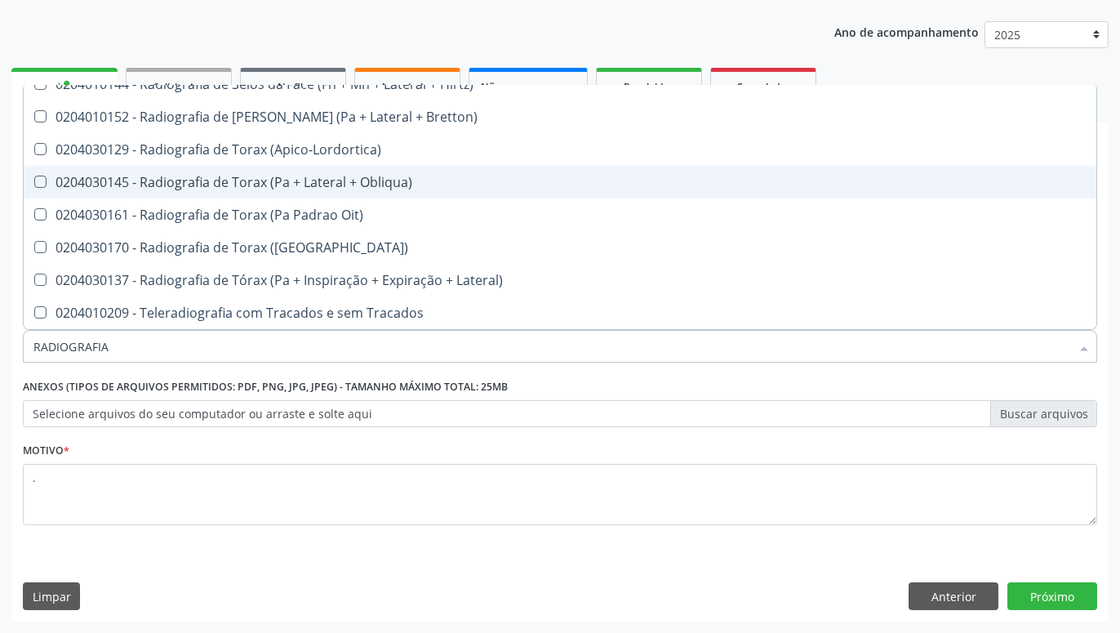
click at [182, 193] on span "0204030145 - Radiografia de Torax (Pa + Lateral + Obliqua)" at bounding box center [560, 182] width 1073 height 33
checkbox Obliqua\) "true"
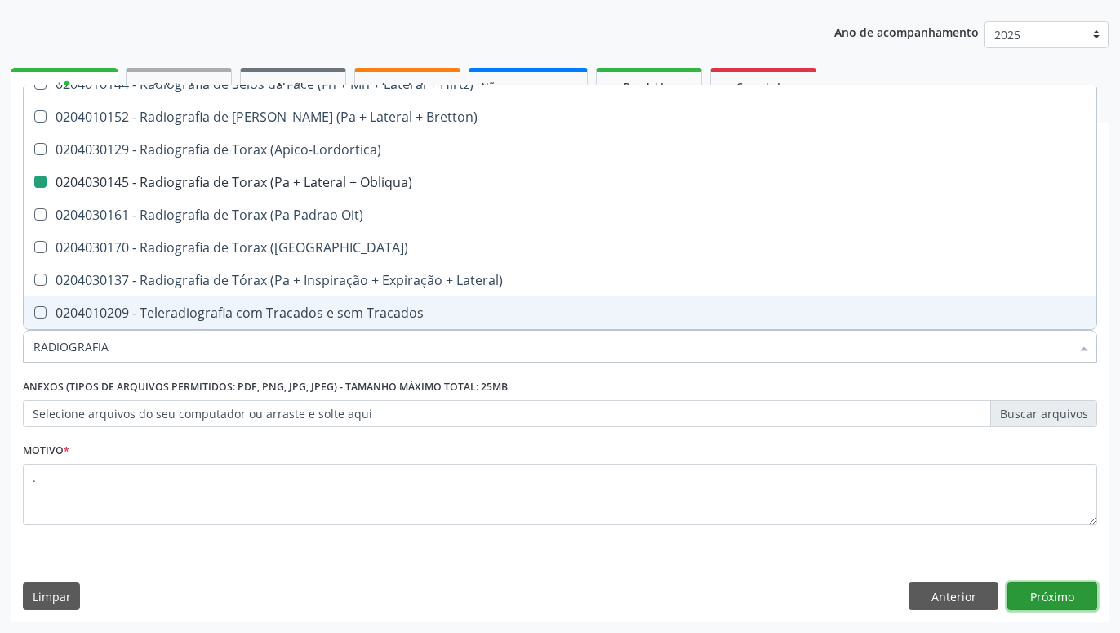
click at [1074, 589] on button "Próximo" at bounding box center [1052, 596] width 90 height 28
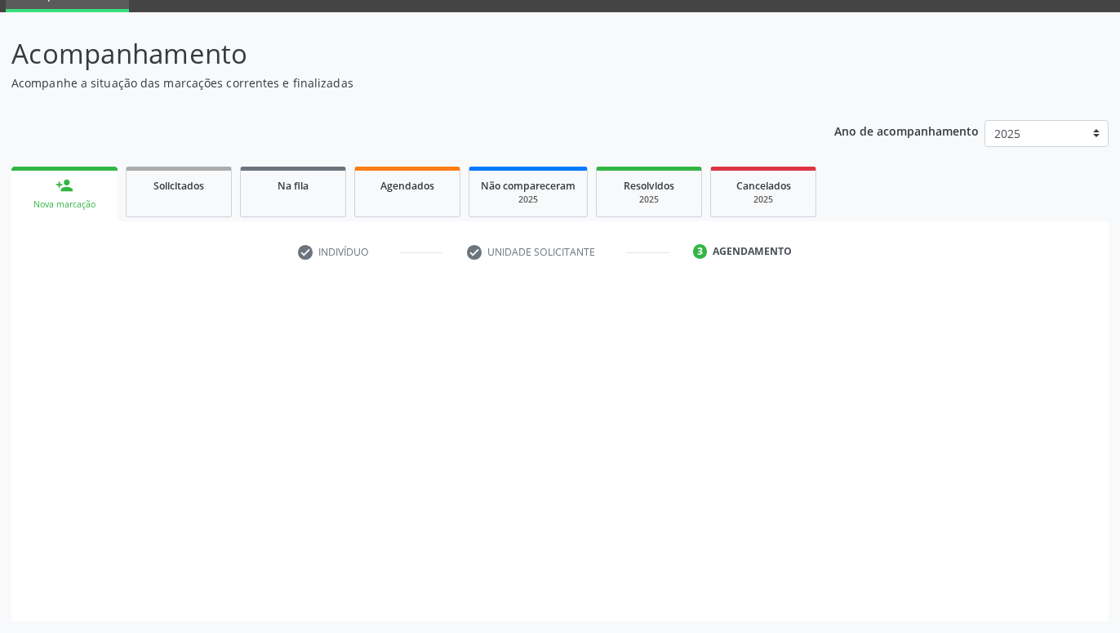
checkbox Obliqua\) "true"
checkbox Paciente\/Mês "false"
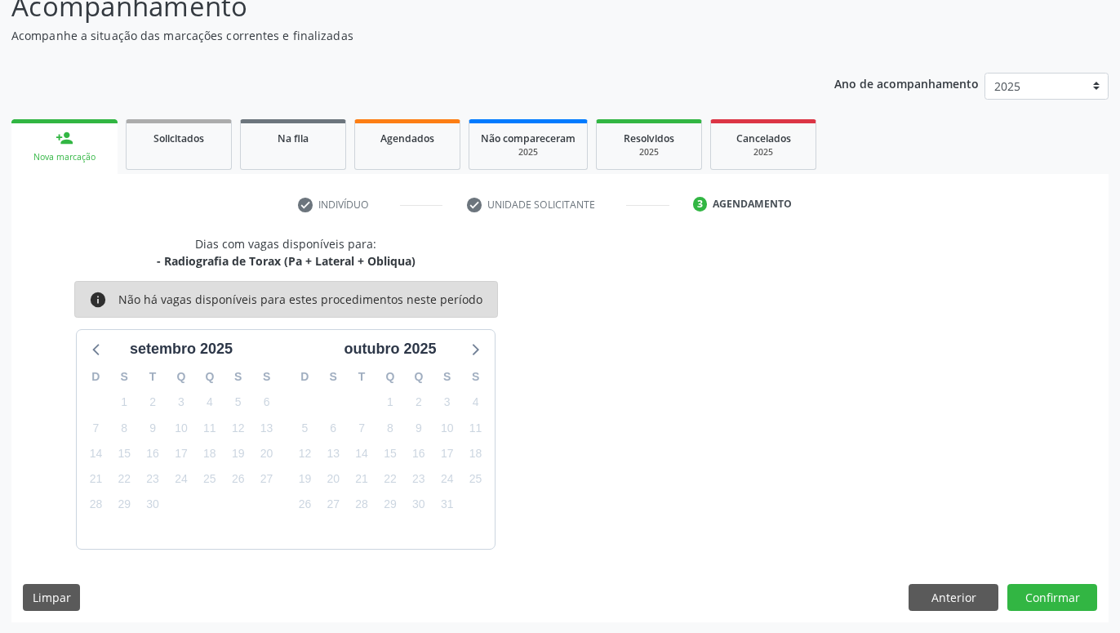
scroll to position [126, 0]
click at [974, 593] on button "Anterior" at bounding box center [953, 597] width 90 height 28
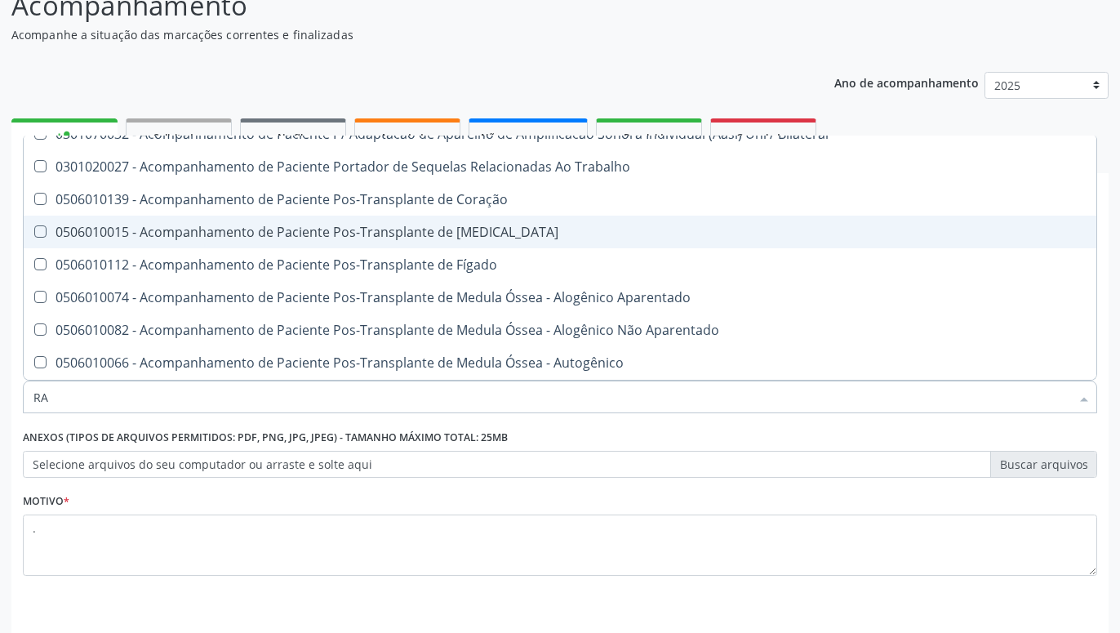
scroll to position [387, 0]
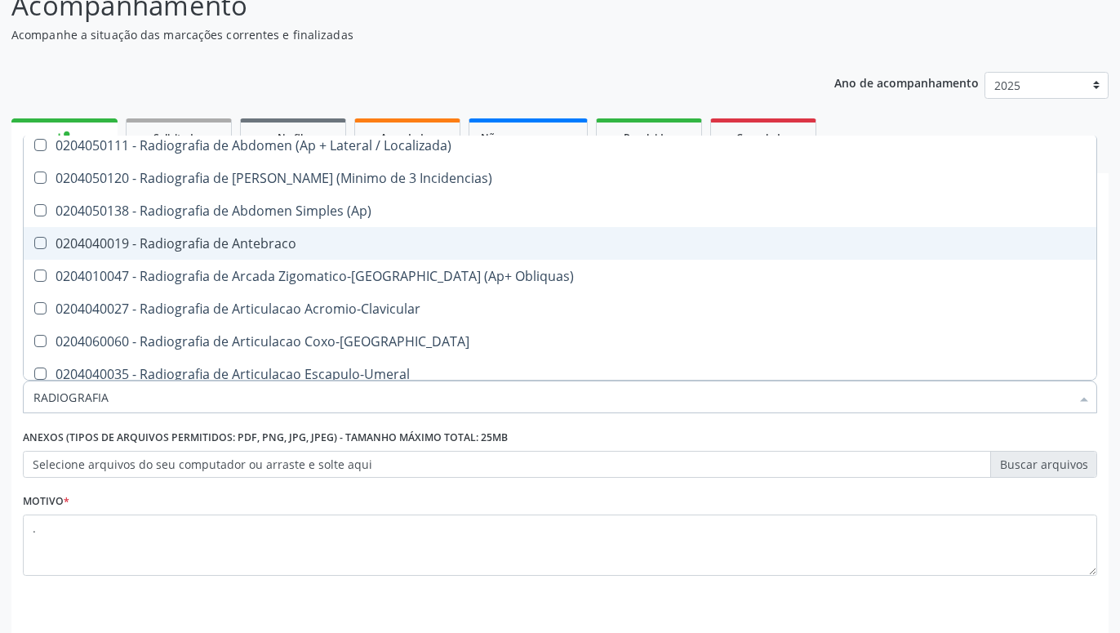
type input "RADIOGRAFIA"
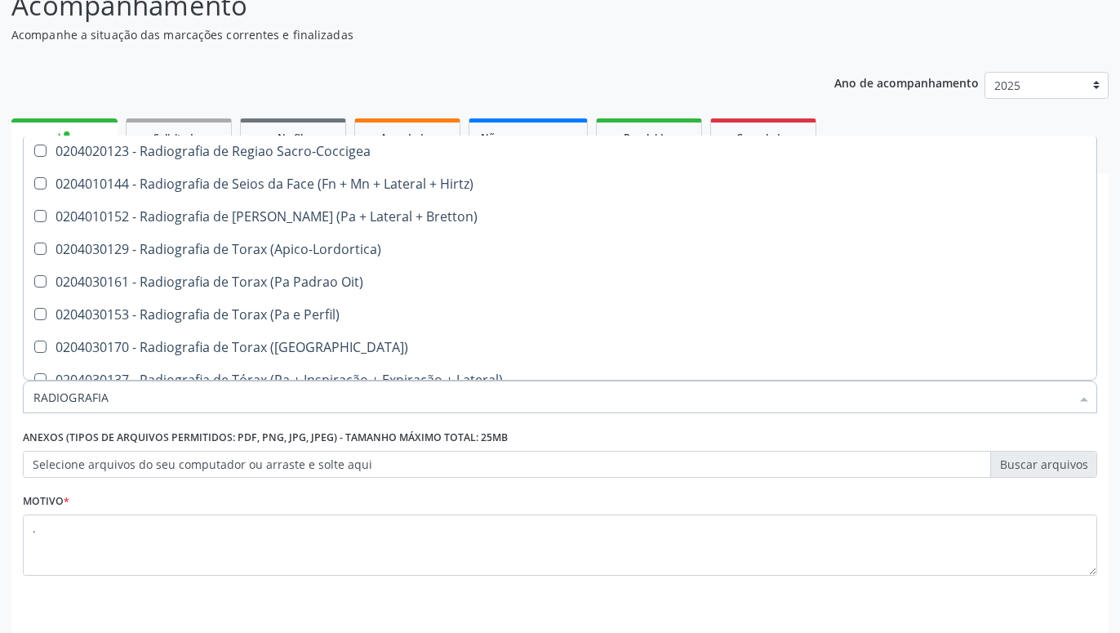
scroll to position [2193, 0]
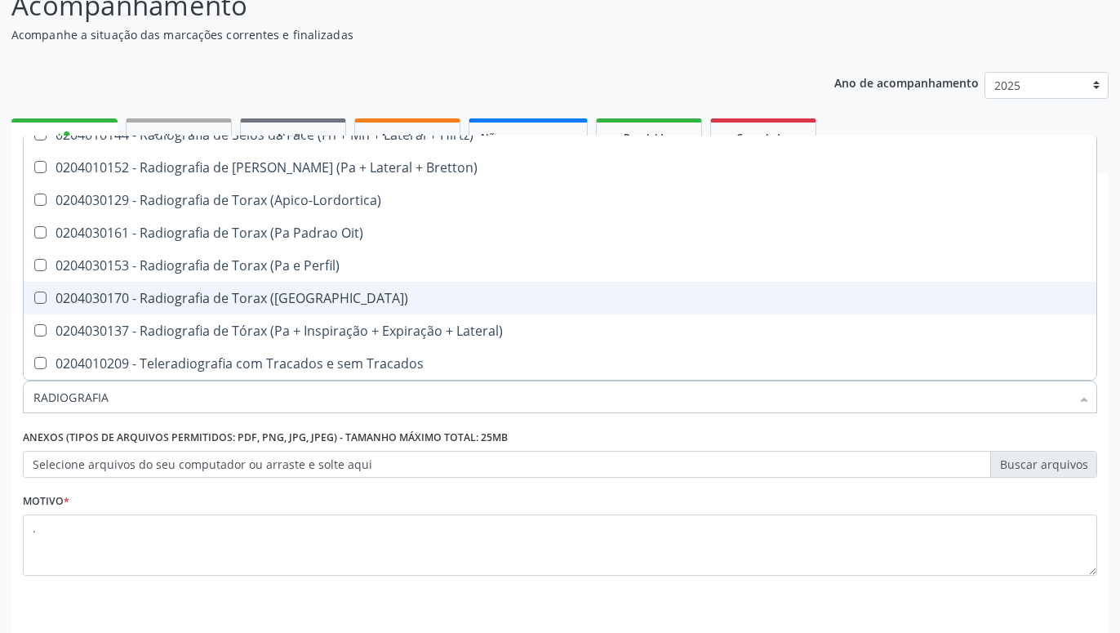
click at [308, 291] on span "0204030170 - Radiografia de Torax ([GEOGRAPHIC_DATA])" at bounding box center [560, 298] width 1073 height 33
checkbox \(Pa\) "true"
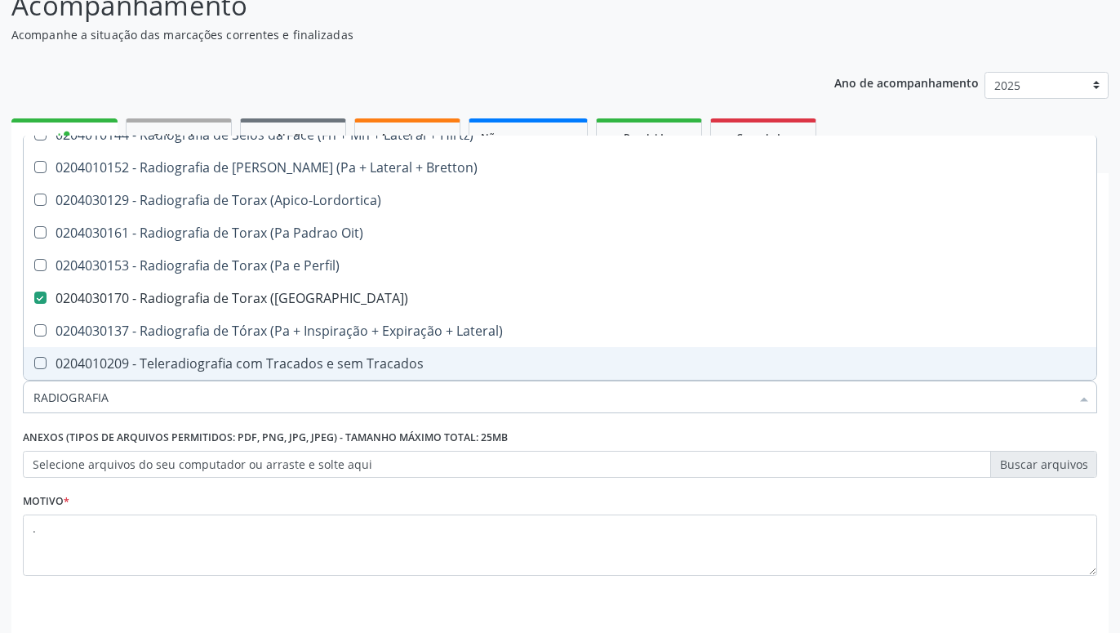
type input "RADIOGRAFIA"
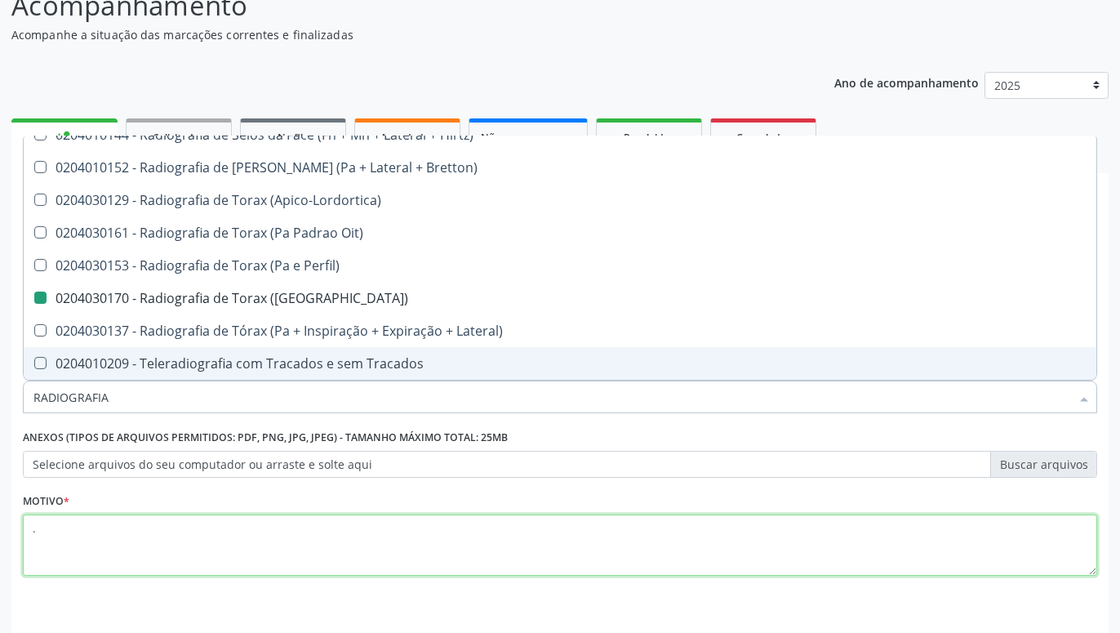
click at [933, 551] on textarea "." at bounding box center [560, 545] width 1074 height 62
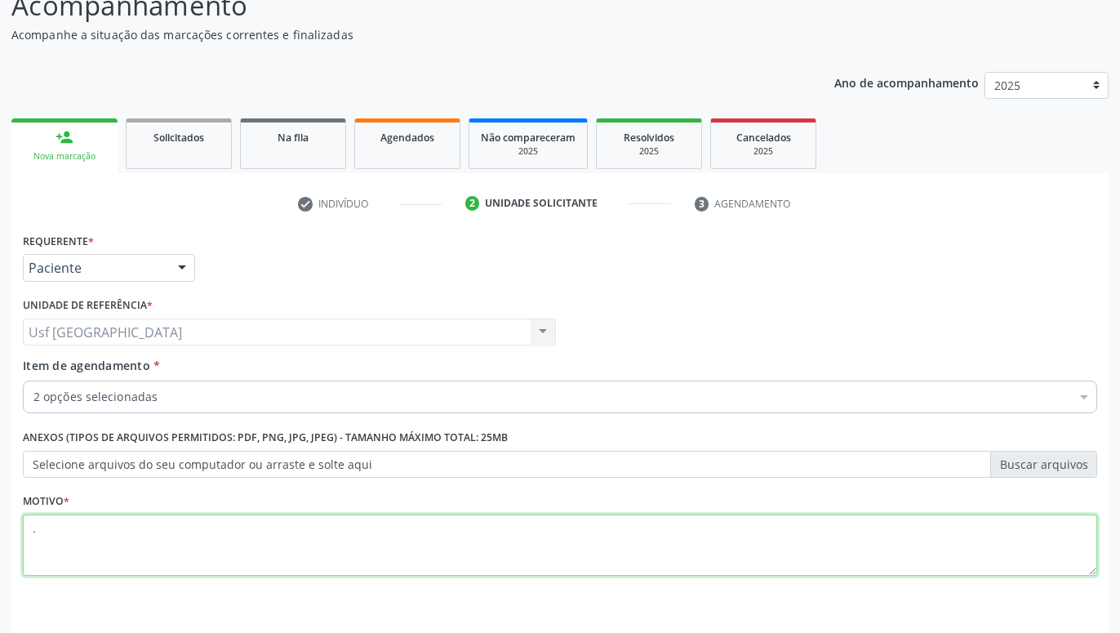
checkbox Biotinidase "false"
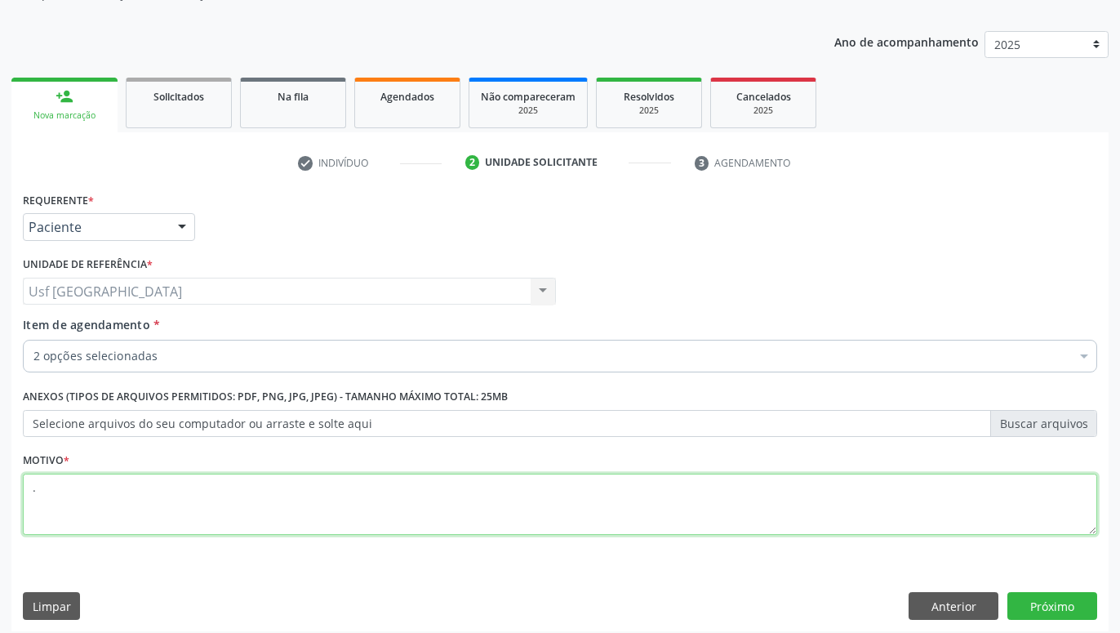
scroll to position [176, 0]
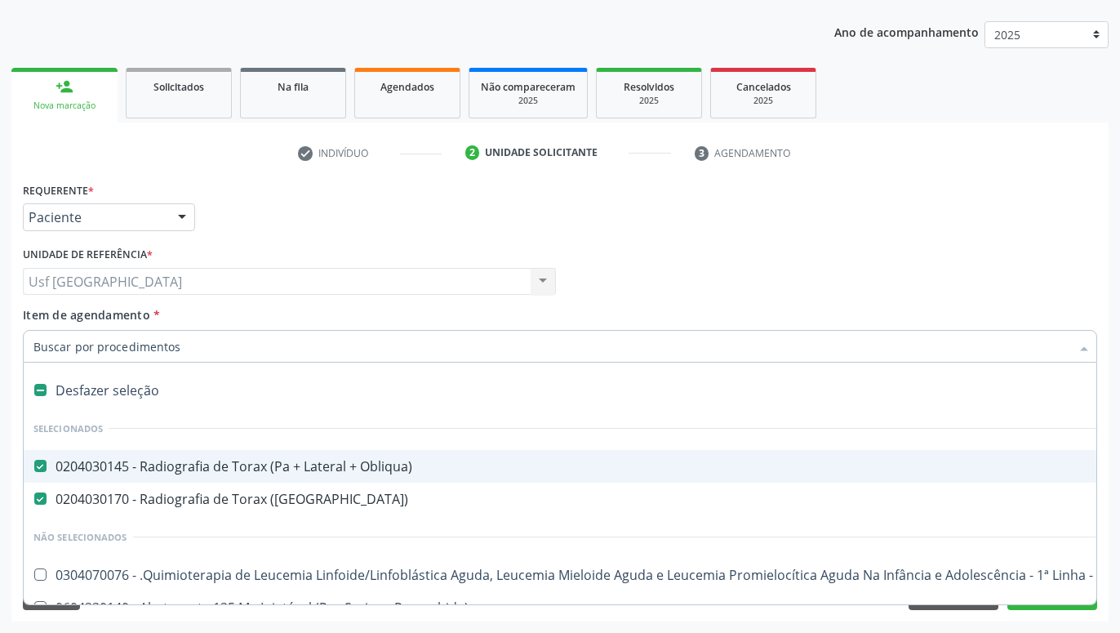
click at [303, 457] on span "0204030145 - Radiografia de Torax (Pa + Lateral + Obliqua)" at bounding box center [669, 466] width 1290 height 33
click at [772, 297] on div "Médico Solicitante Por favor, selecione a Unidade de Atendimento primeiro Nenhu…" at bounding box center [560, 274] width 1082 height 64
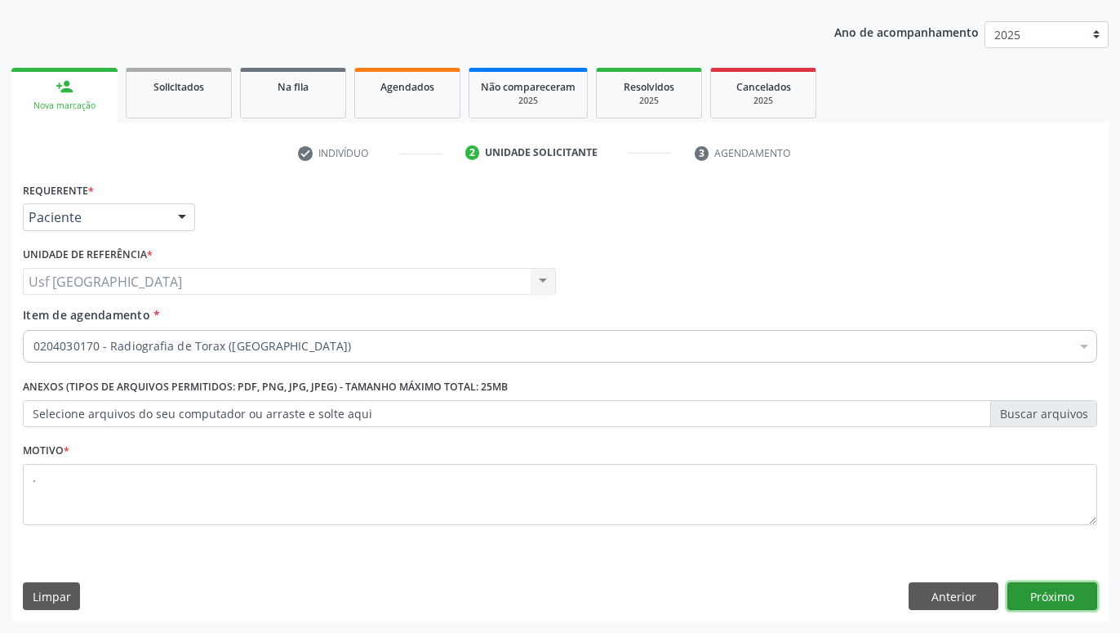
click at [1042, 594] on button "Próximo" at bounding box center [1052, 596] width 90 height 28
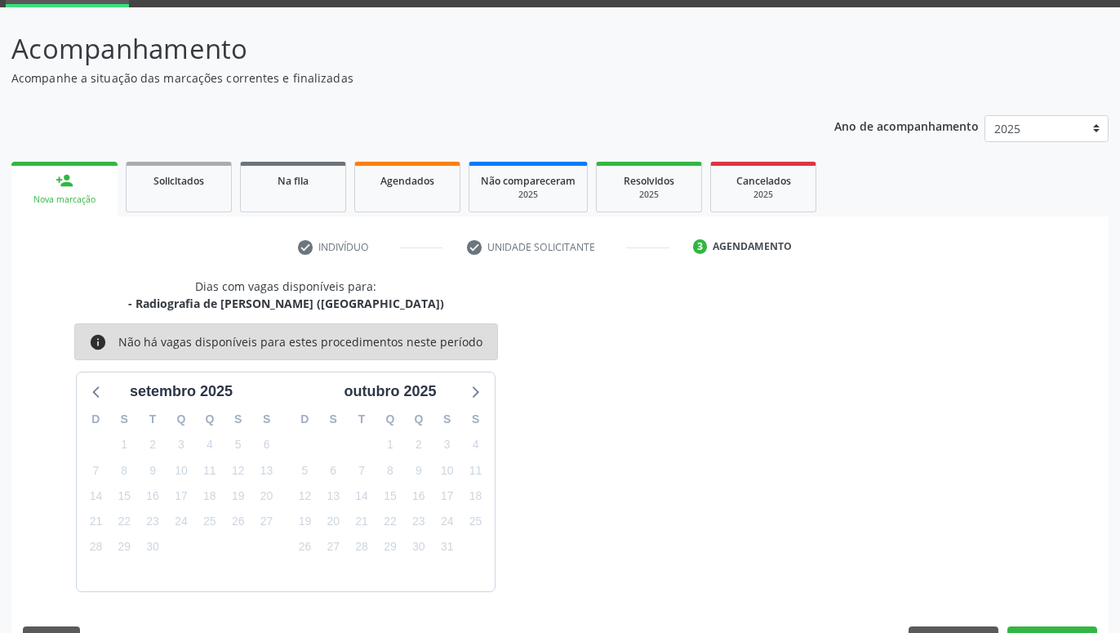
scroll to position [126, 0]
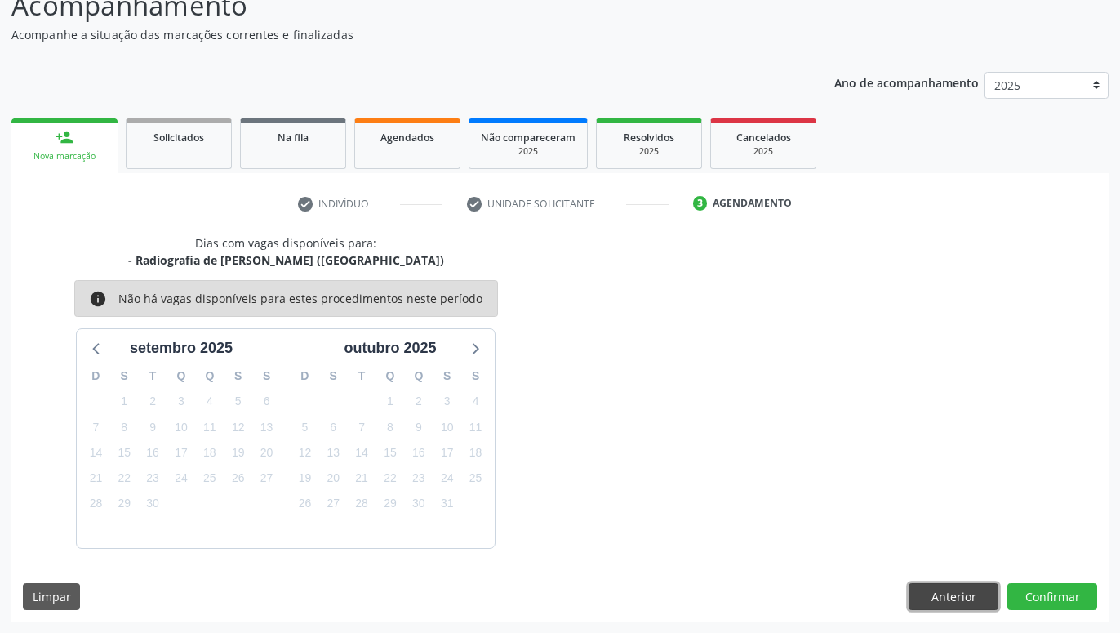
click at [913, 598] on button "Anterior" at bounding box center [953, 597] width 90 height 28
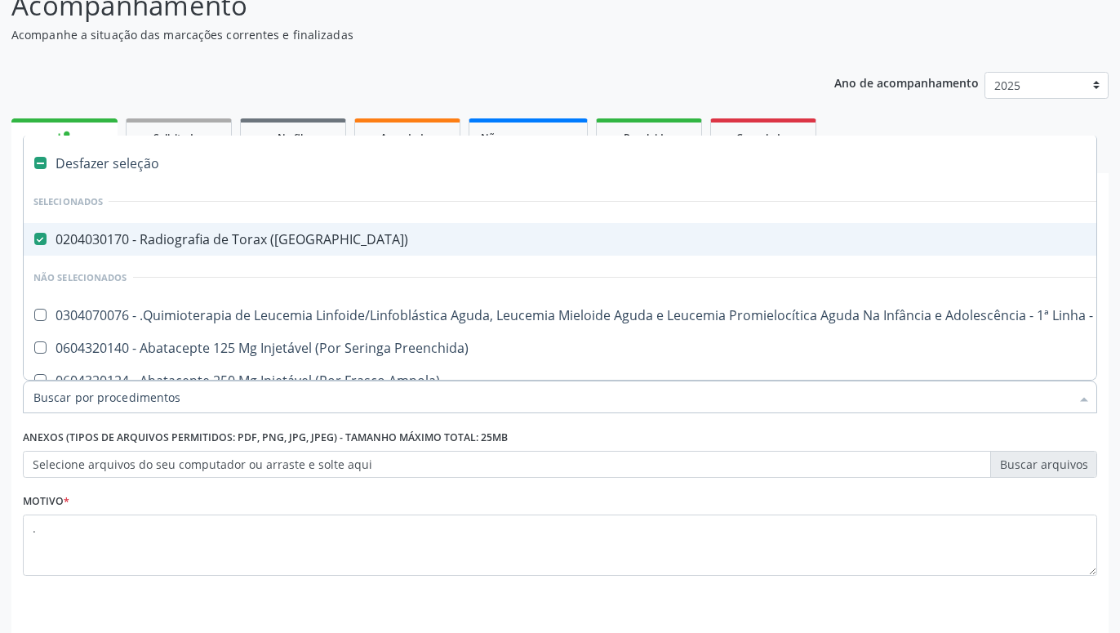
click at [42, 233] on span "0204030170 - Radiografia de Torax ([GEOGRAPHIC_DATA])" at bounding box center [669, 239] width 1290 height 33
checkbox \(Pa\) "false"
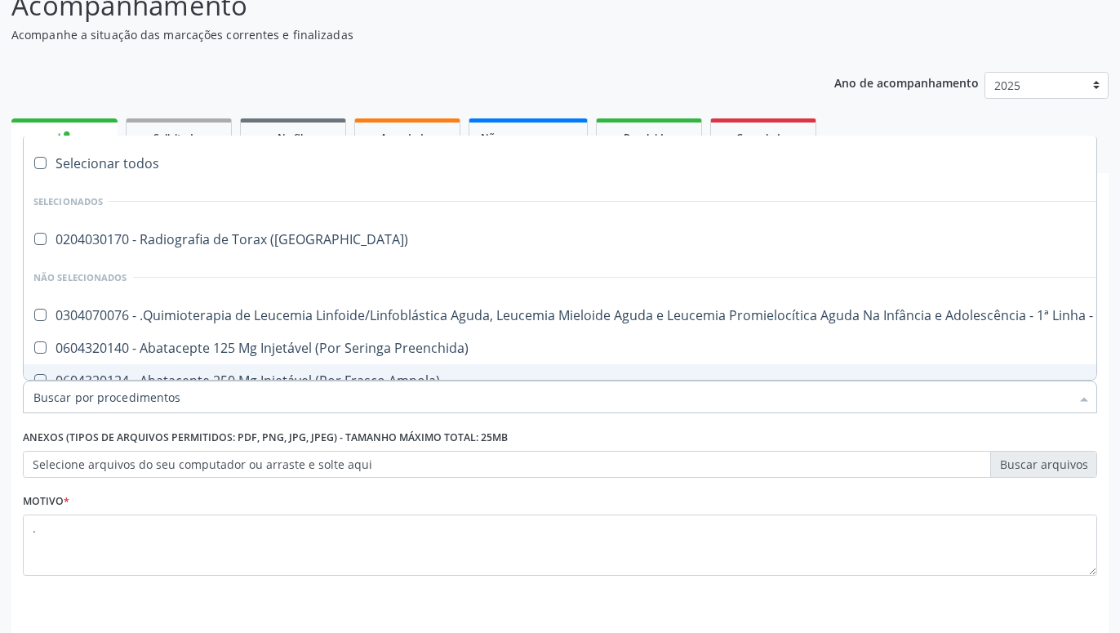
click at [96, 397] on input "Item de agendamento *" at bounding box center [551, 396] width 1037 height 33
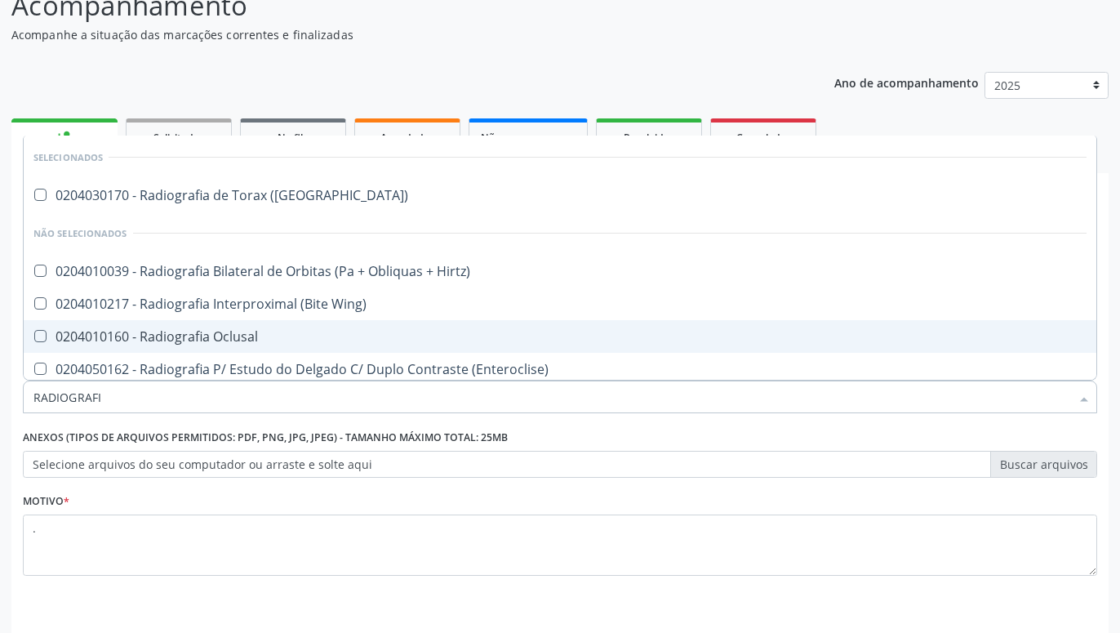
type input "RADIOGRAFIA"
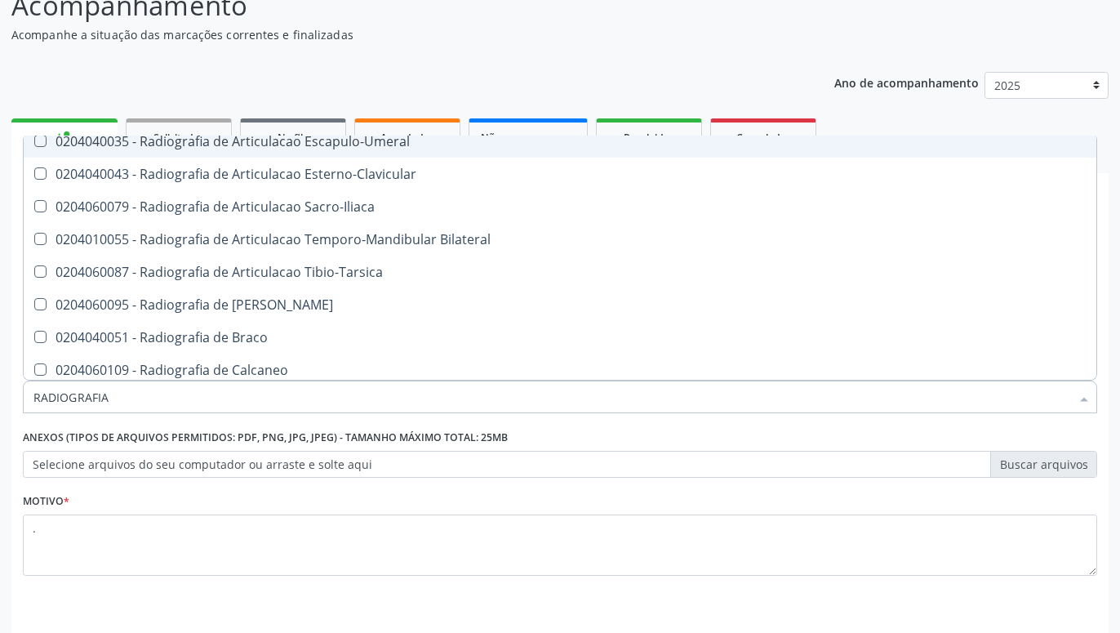
scroll to position [646, 0]
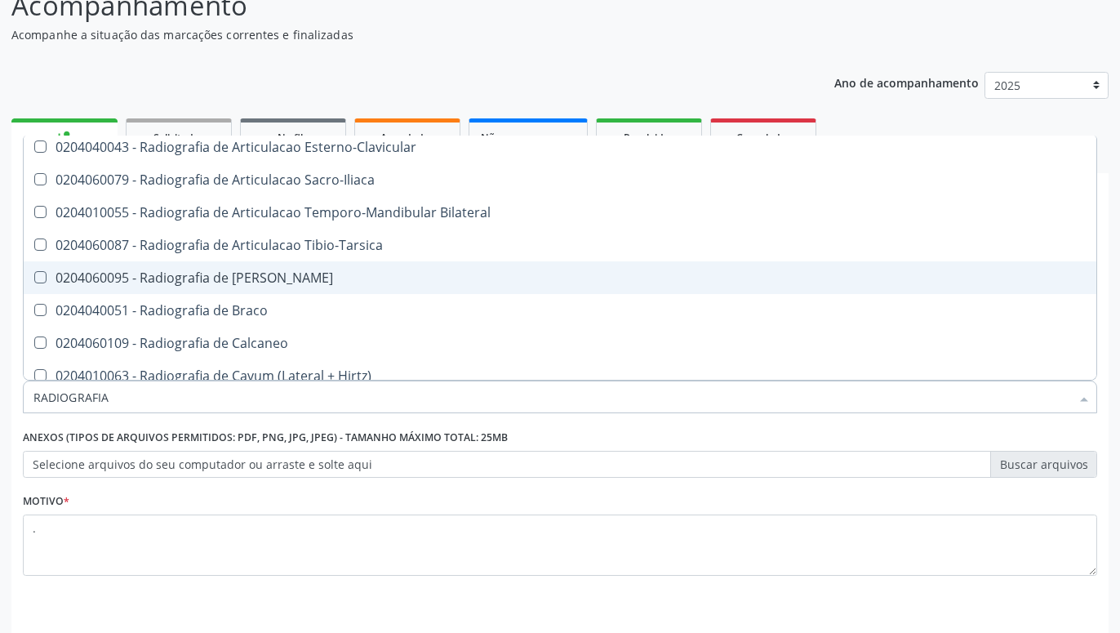
click at [300, 288] on span "0204060095 - Radiografia de [PERSON_NAME]" at bounding box center [560, 277] width 1073 height 33
checkbox Bacia "true"
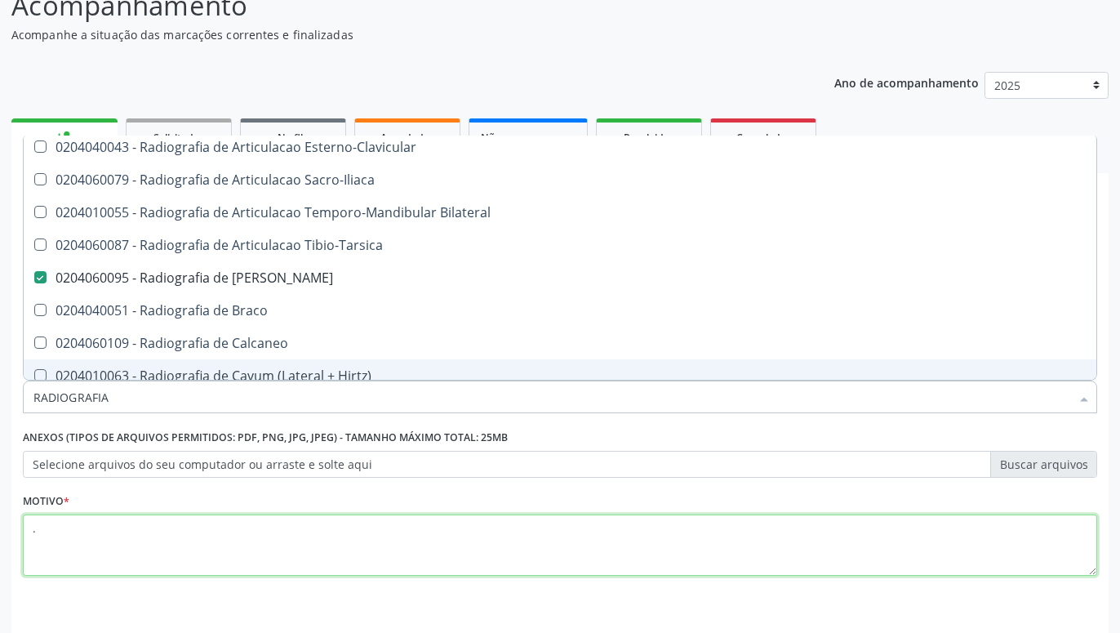
click at [663, 562] on textarea "." at bounding box center [560, 545] width 1074 height 62
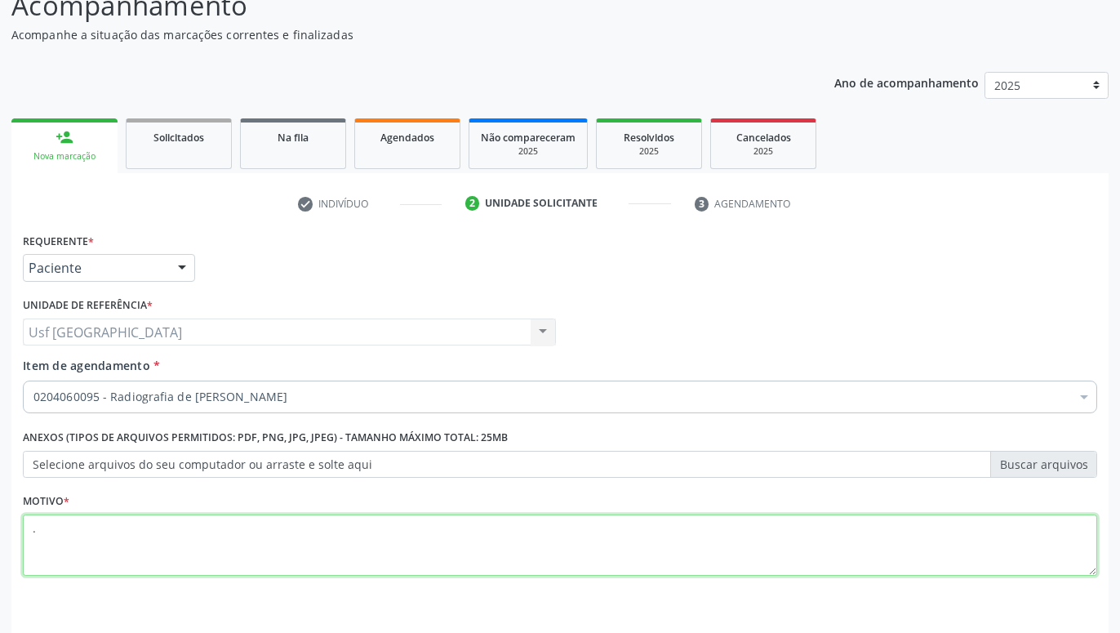
scroll to position [0, 0]
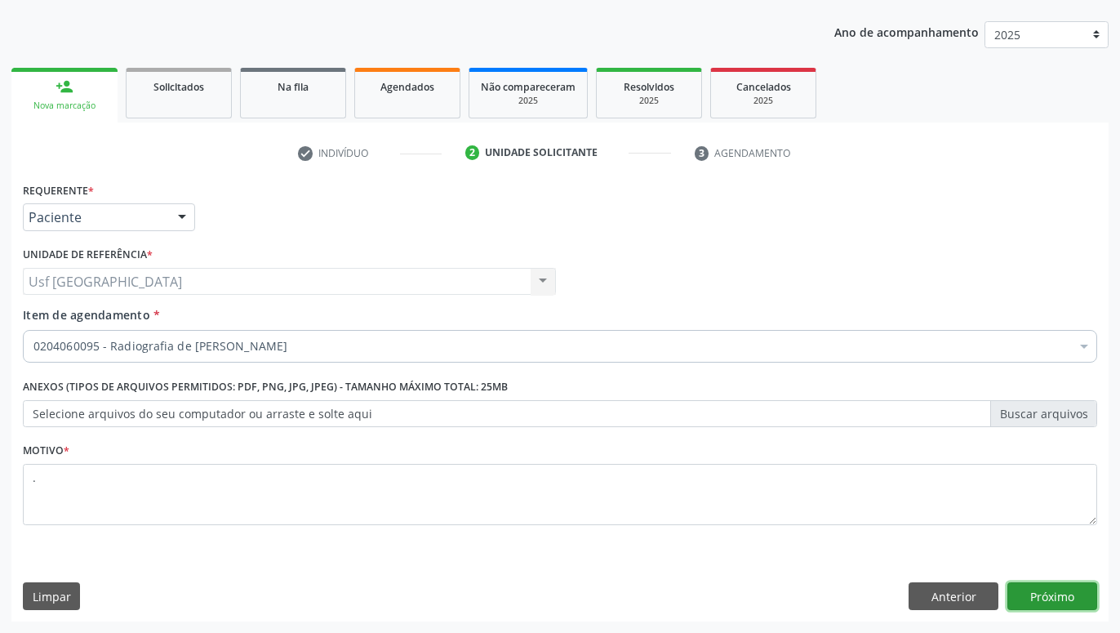
click at [1053, 590] on button "Próximo" at bounding box center [1052, 596] width 90 height 28
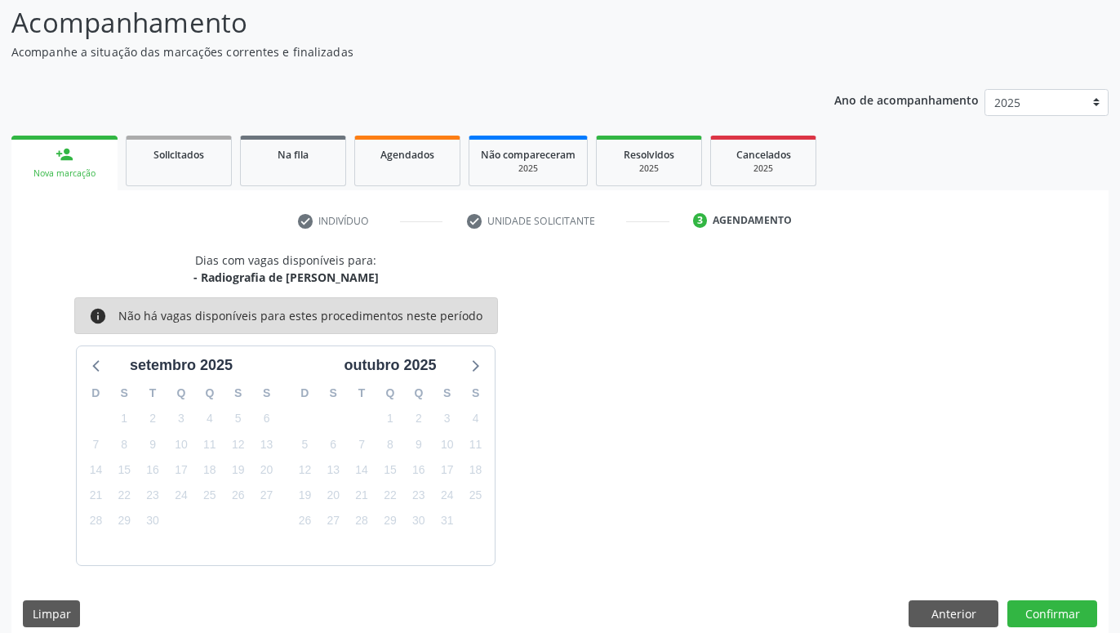
scroll to position [126, 0]
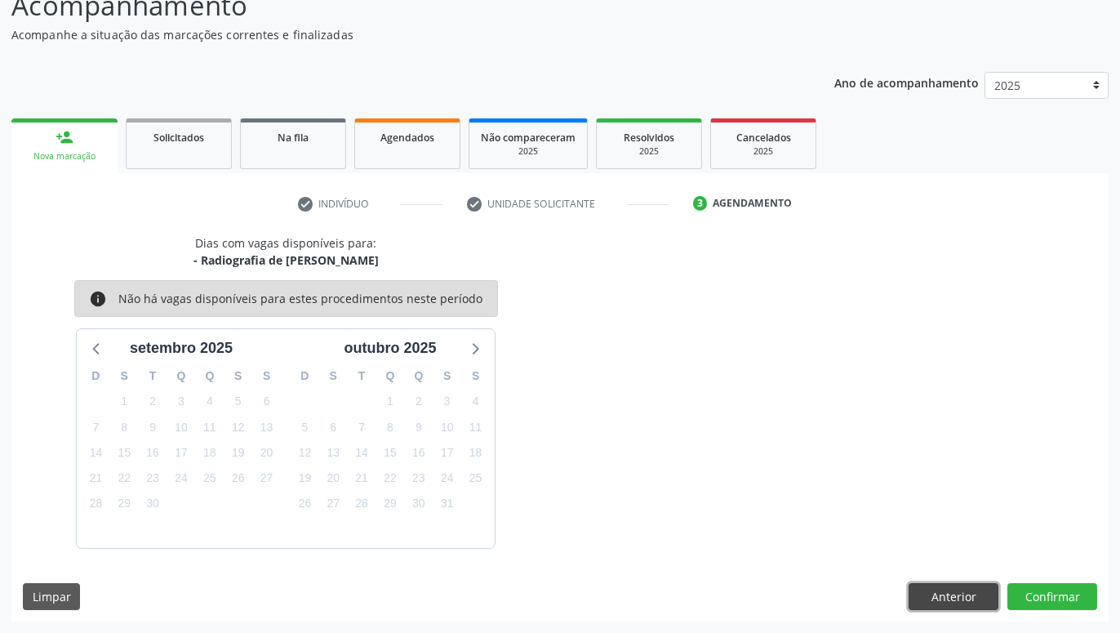
click at [939, 593] on button "Anterior" at bounding box center [953, 597] width 90 height 28
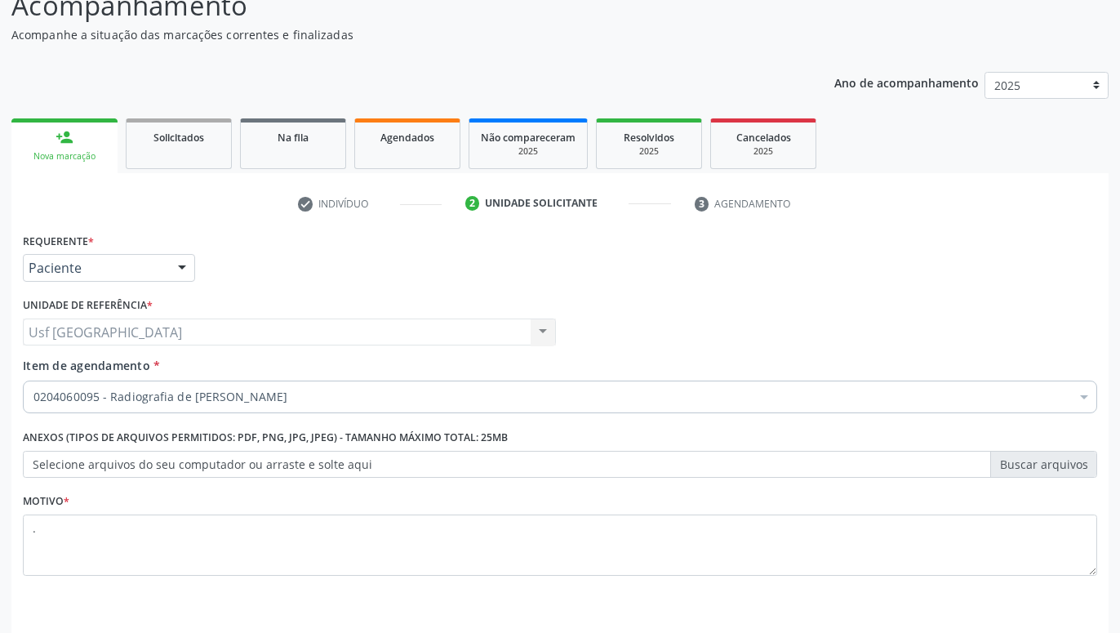
click at [669, 312] on div "Médico Solicitante Por favor, selecione a Unidade de Atendimento primeiro Nenhu…" at bounding box center [560, 325] width 1082 height 64
